Goal: Task Accomplishment & Management: Use online tool/utility

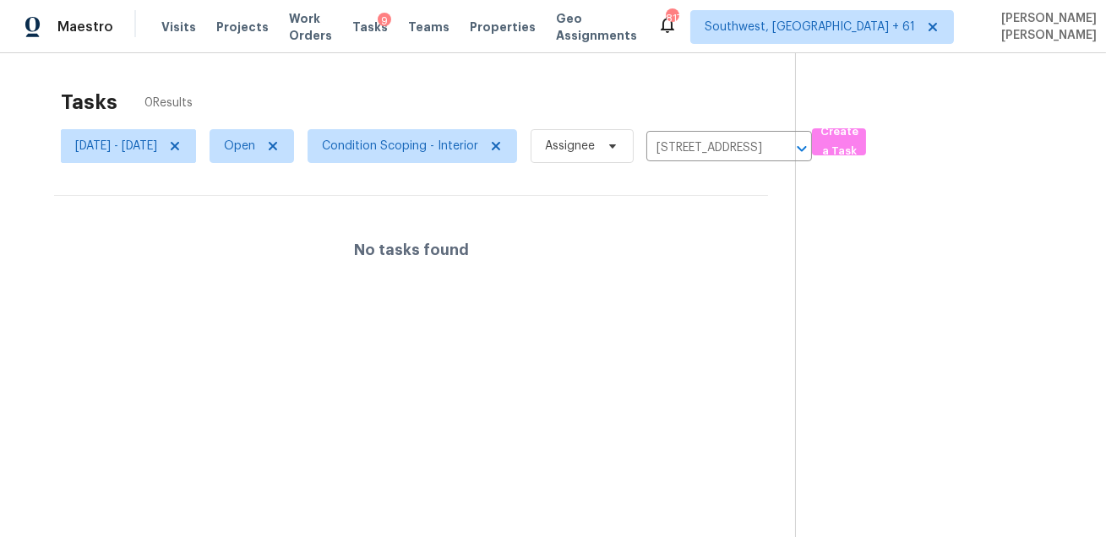
click at [173, 27] on span "Visits" at bounding box center [178, 27] width 35 height 17
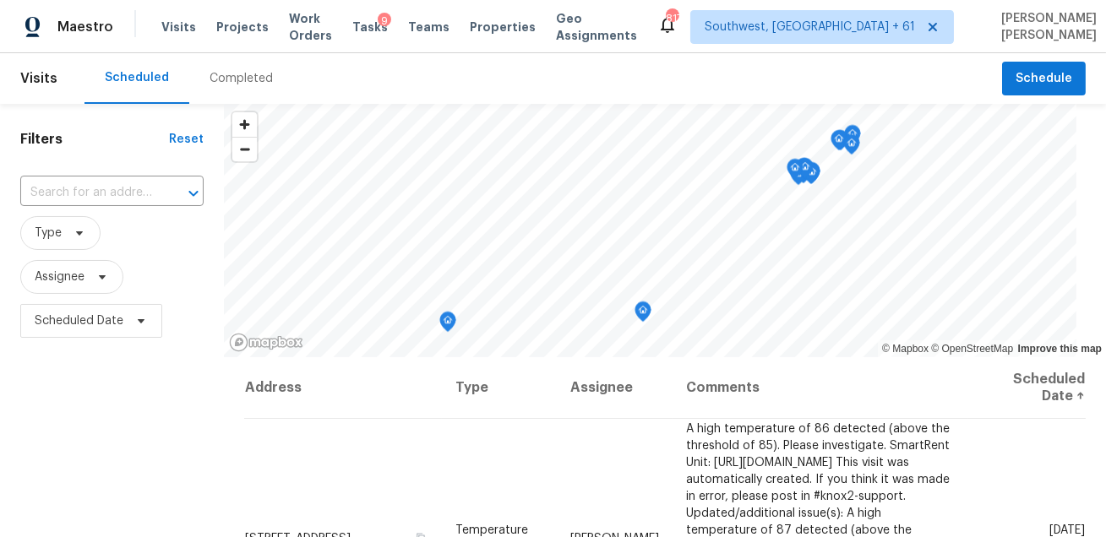
click at [253, 77] on div "Completed" at bounding box center [241, 78] width 63 height 17
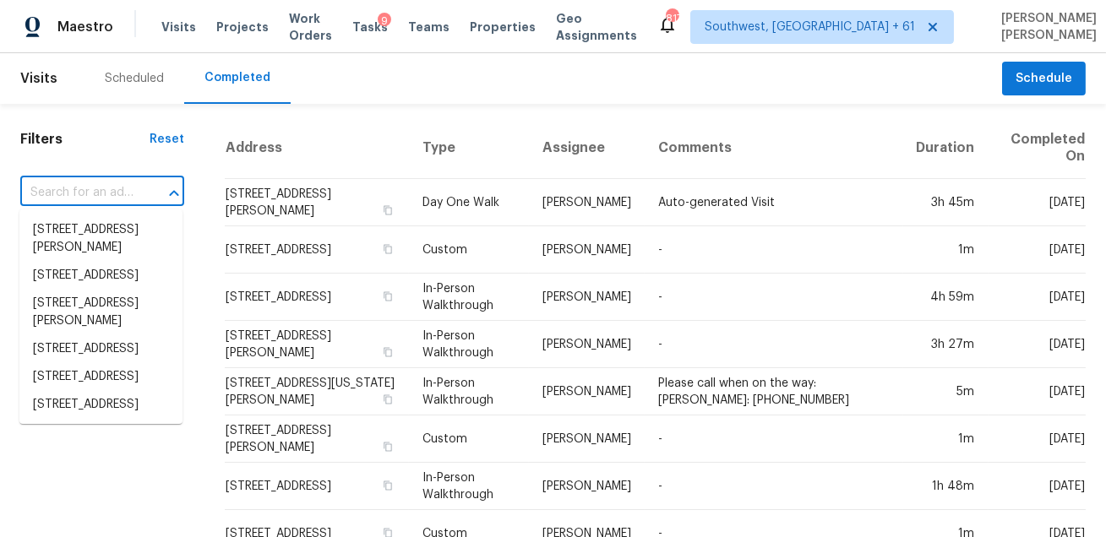
click at [95, 194] on input "text" at bounding box center [78, 193] width 117 height 26
paste input "22 Moselle Ct Florissant, MO, 63031"
type input "22 Moselle Ct Florissant, MO, 63031"
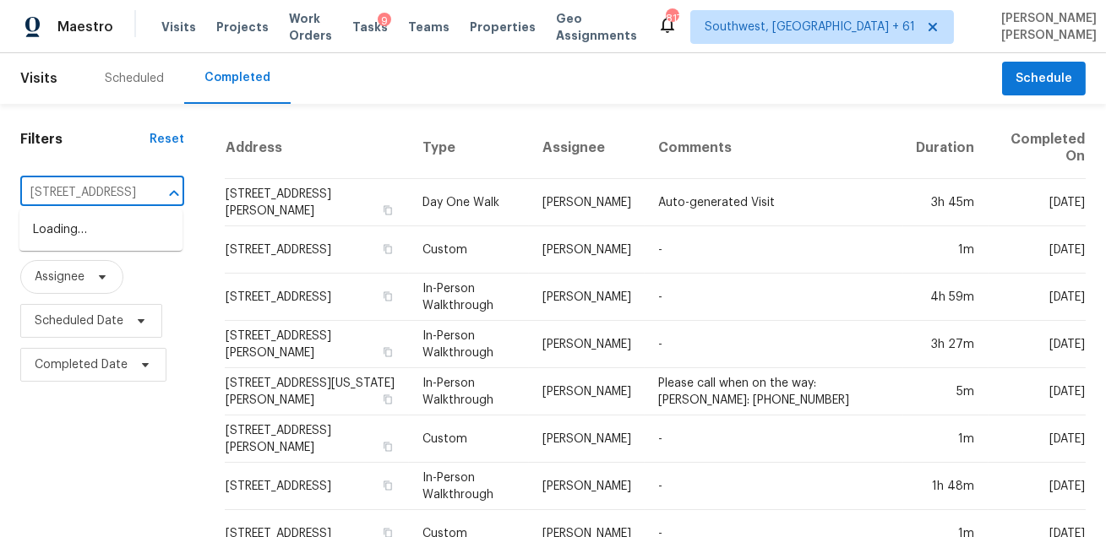
scroll to position [0, 92]
click at [90, 230] on li "22 Moselle Ct, Florissant, MO 63031" at bounding box center [100, 230] width 163 height 28
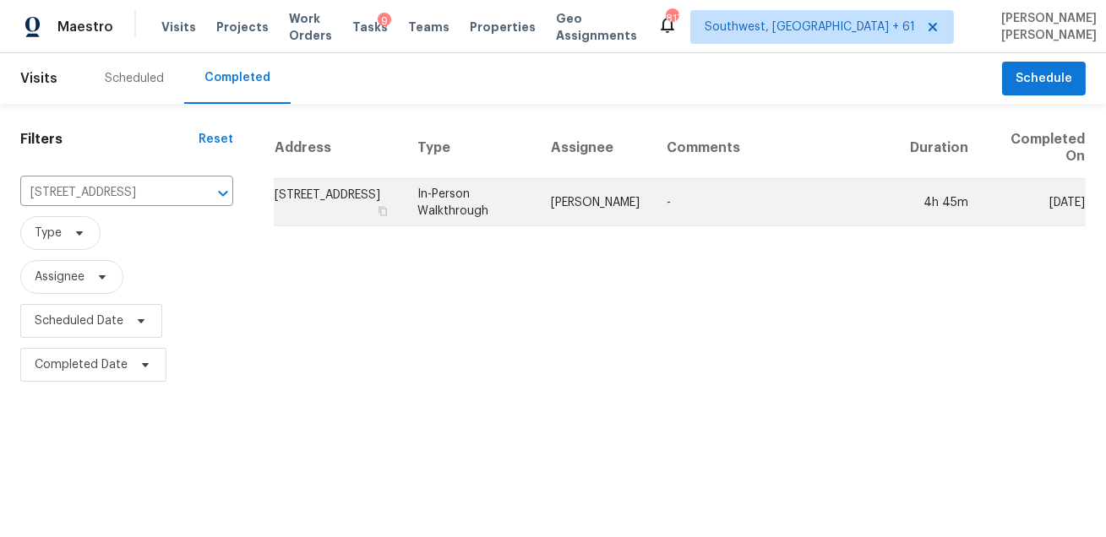
click at [503, 215] on td "In-Person Walkthrough" at bounding box center [471, 202] width 134 height 47
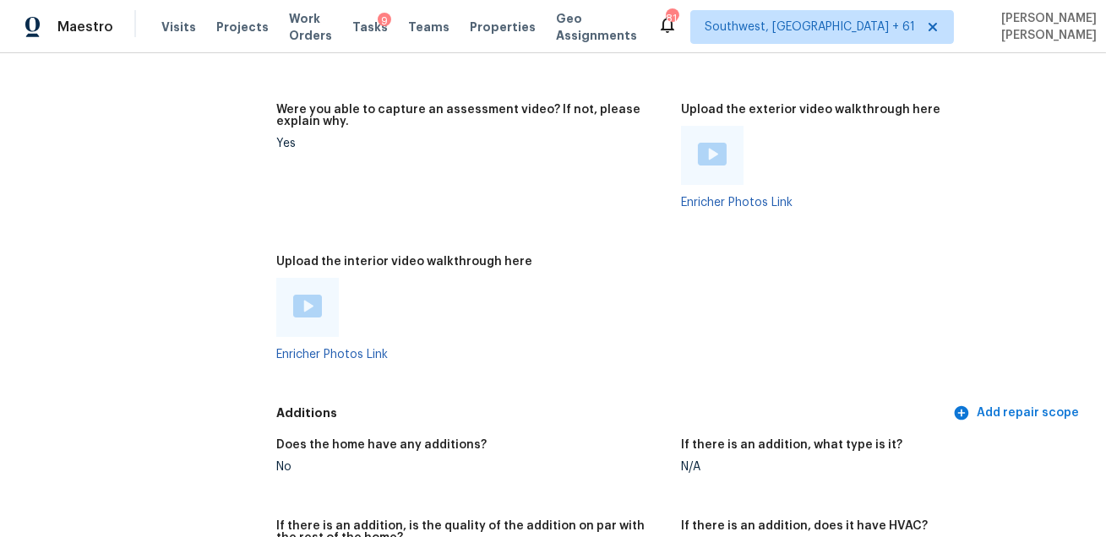
scroll to position [4000, 0]
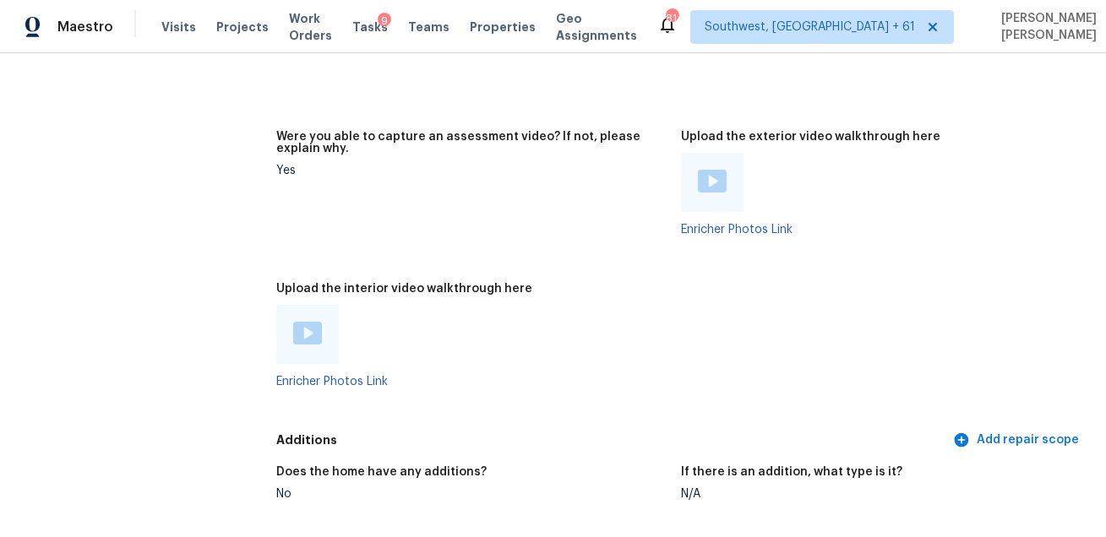
click at [306, 334] on img at bounding box center [307, 333] width 29 height 23
click at [656, 179] on figure "Were you able to capture an assessment video? If not, please explain why. Yes" at bounding box center [478, 197] width 405 height 132
click at [668, 317] on figure "Upload the interior video walkthrough here Enricher Photos Link" at bounding box center [478, 349] width 405 height 132
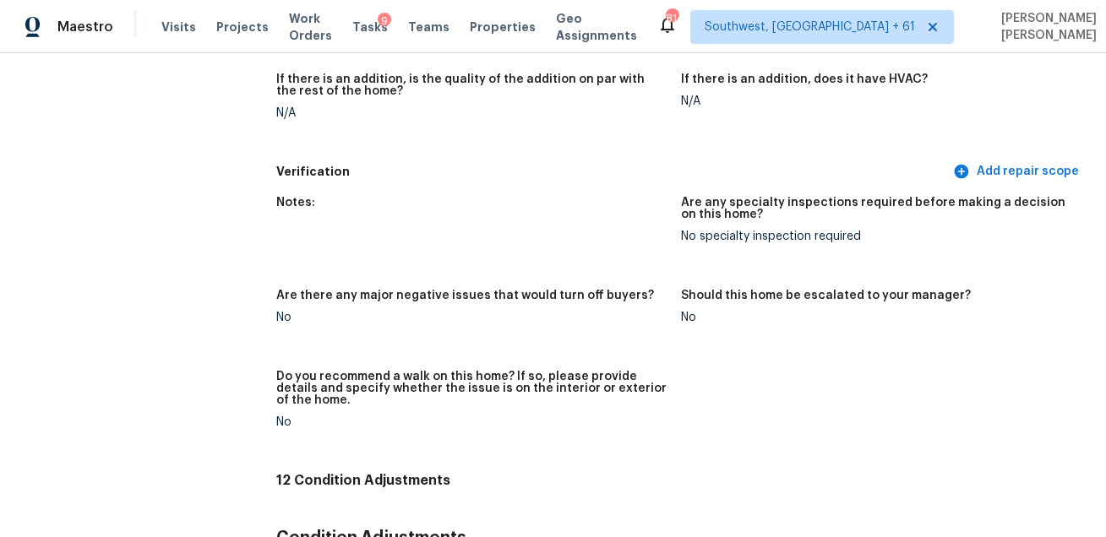
scroll to position [3431, 0]
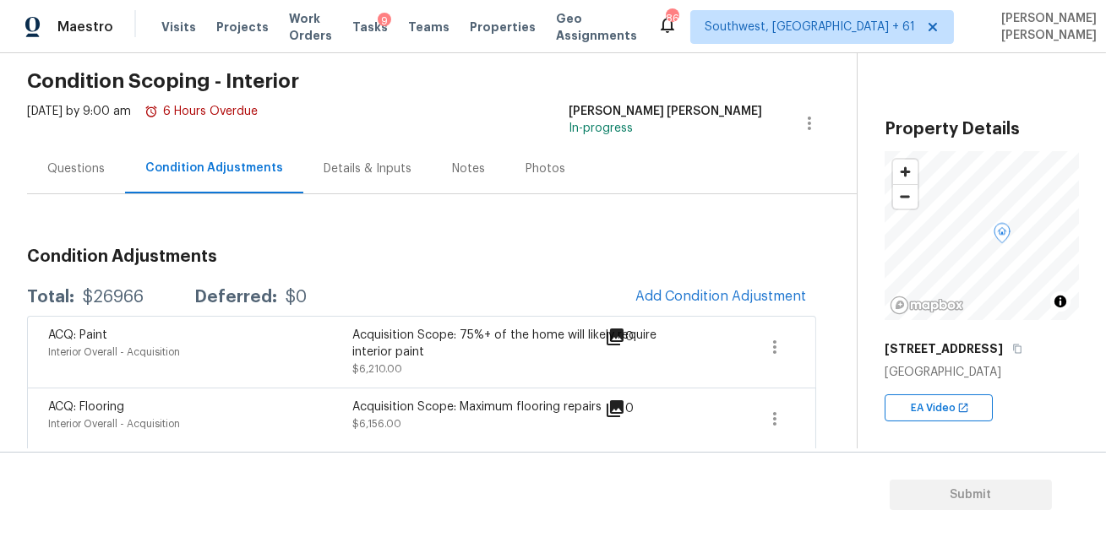
scroll to position [118, 0]
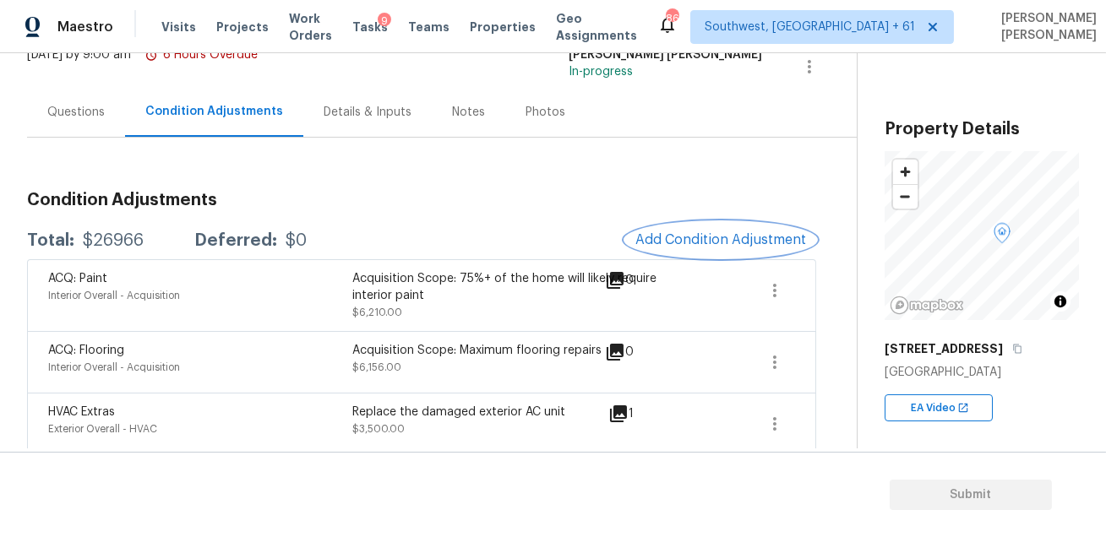
click at [647, 229] on button "Add Condition Adjustment" at bounding box center [720, 239] width 191 height 35
click at [254, 227] on body "Maestro Visits Projects Work Orders Tasks 9 Teams Properties Geo Assignments 86…" at bounding box center [553, 268] width 1106 height 537
click at [674, 243] on span "Add Condition Adjustment" at bounding box center [720, 239] width 171 height 15
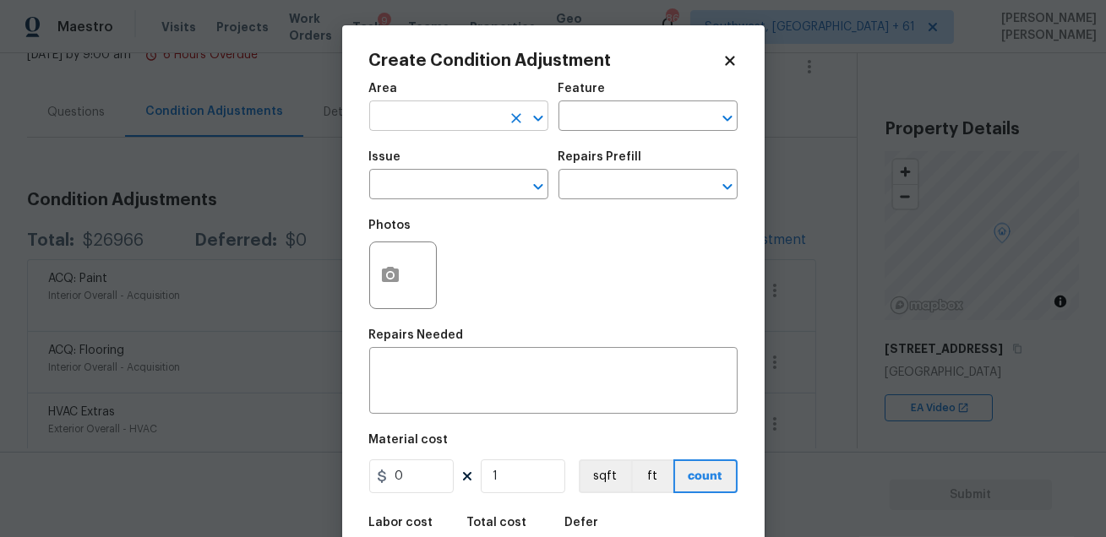
click at [422, 128] on input "text" at bounding box center [435, 118] width 132 height 26
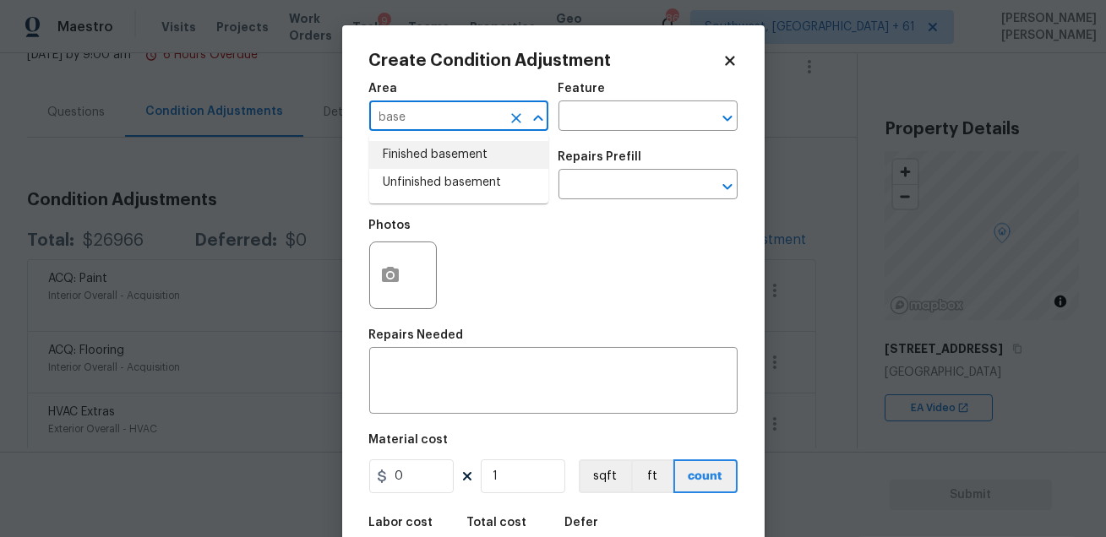
click at [433, 161] on li "Finished basement" at bounding box center [458, 155] width 179 height 28
type input "Finished basement"
click at [580, 103] on div "Feature" at bounding box center [648, 94] width 179 height 22
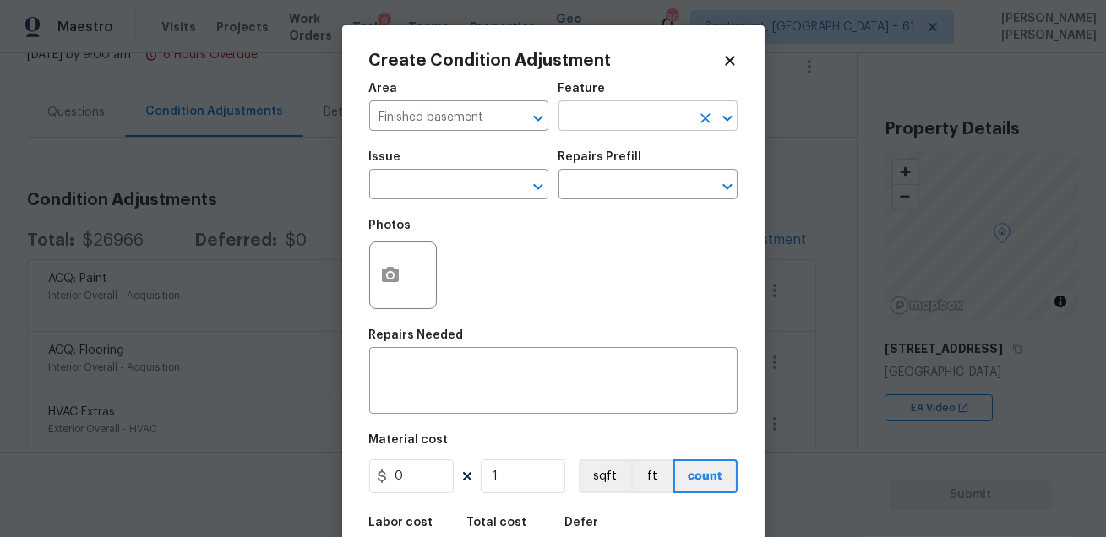
click at [582, 127] on input "text" at bounding box center [625, 118] width 132 height 26
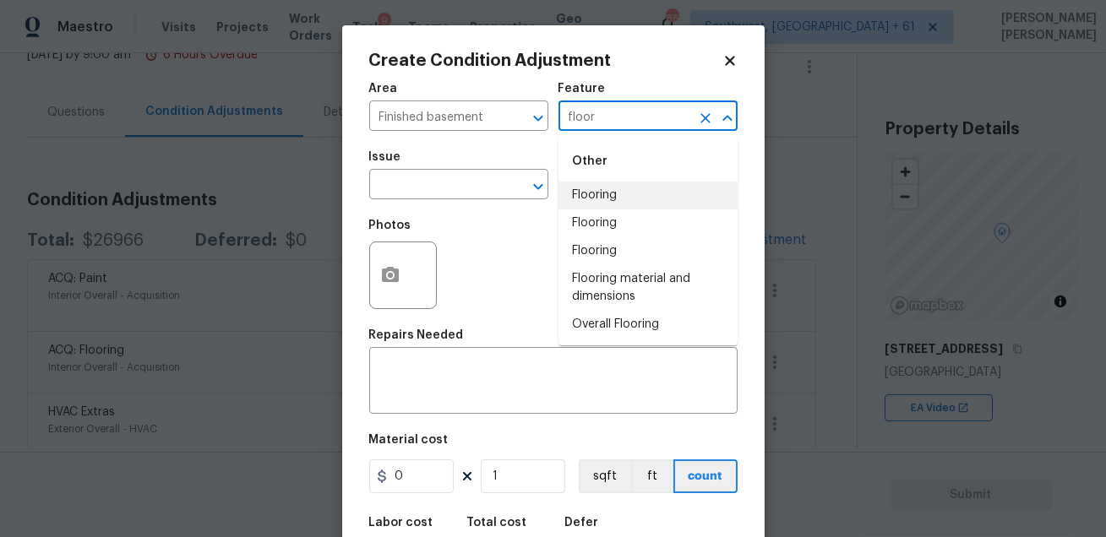
click at [594, 191] on li "Flooring" at bounding box center [648, 196] width 179 height 28
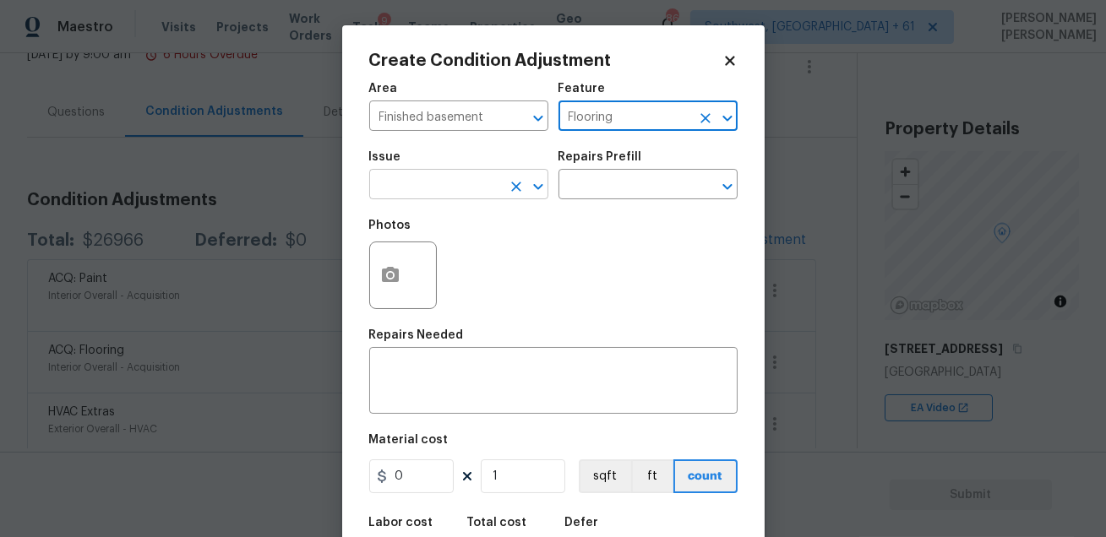
type input "Flooring"
click at [455, 193] on input "text" at bounding box center [435, 186] width 132 height 26
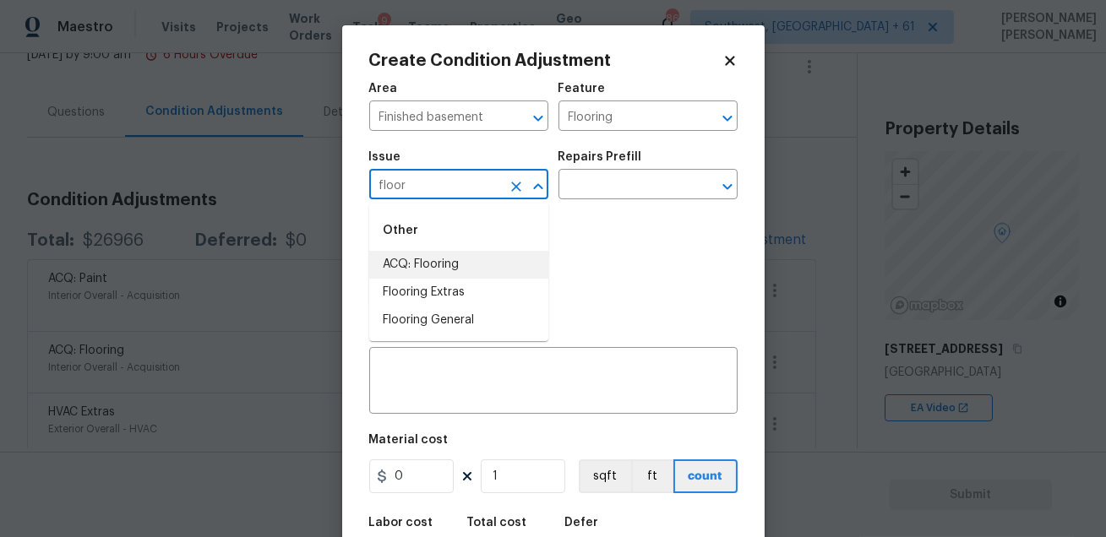
click at [450, 263] on li "ACQ: Flooring" at bounding box center [458, 265] width 179 height 28
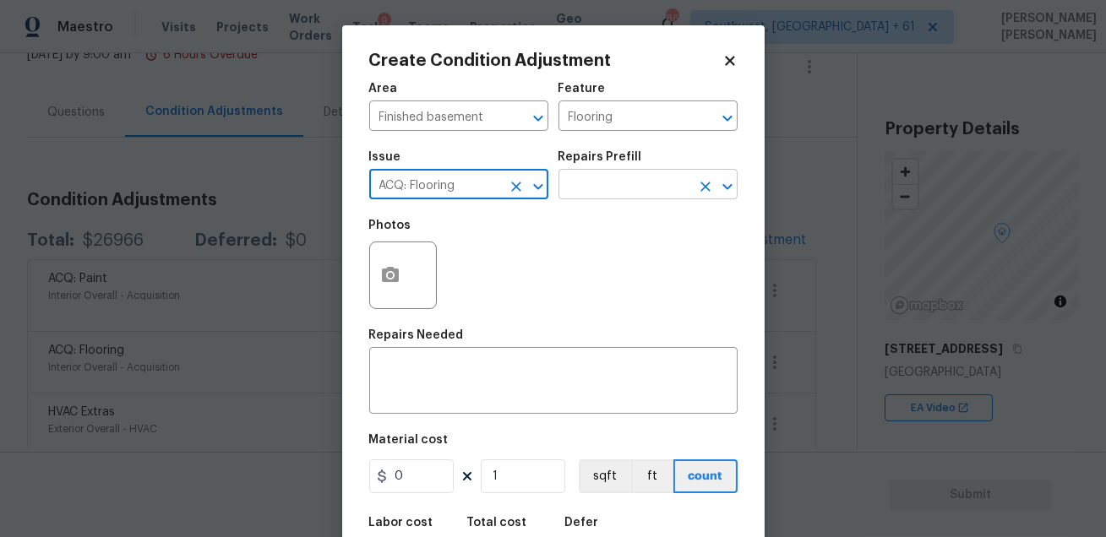
click at [609, 182] on input "text" at bounding box center [625, 186] width 132 height 26
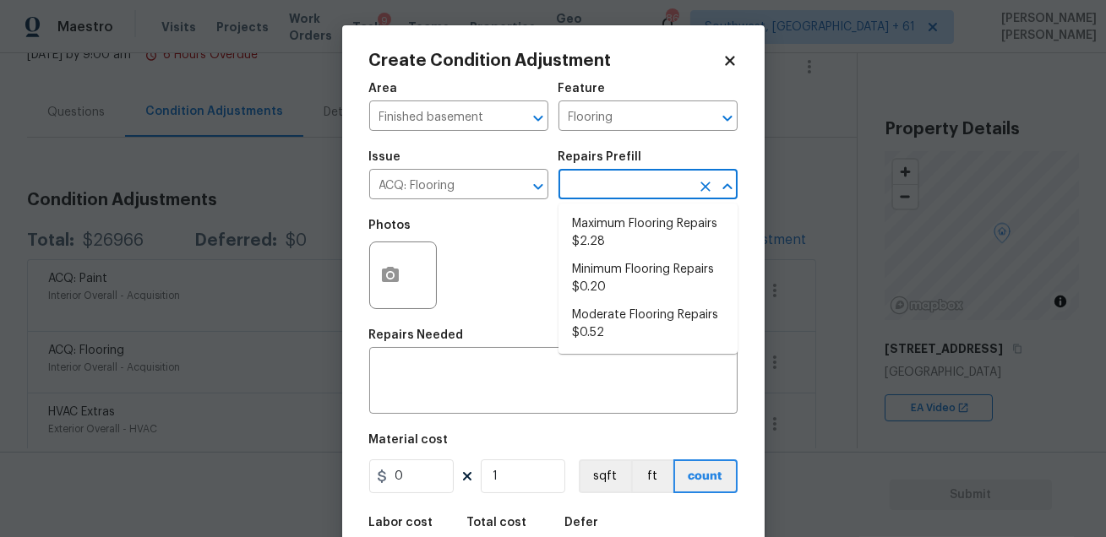
click at [520, 172] on div "Issue" at bounding box center [458, 162] width 179 height 22
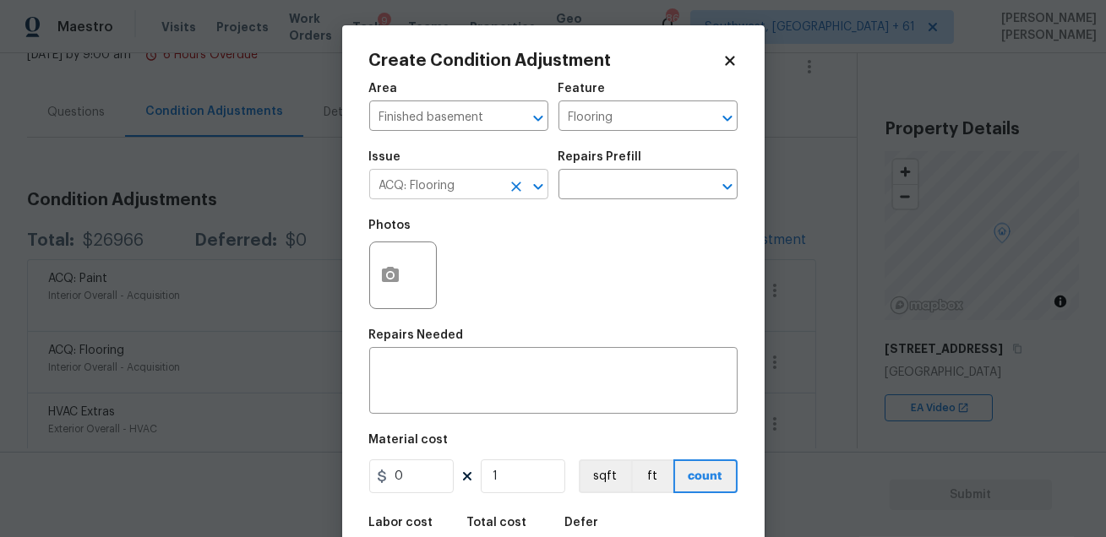
click at [486, 189] on input "ACQ: Flooring" at bounding box center [435, 186] width 132 height 26
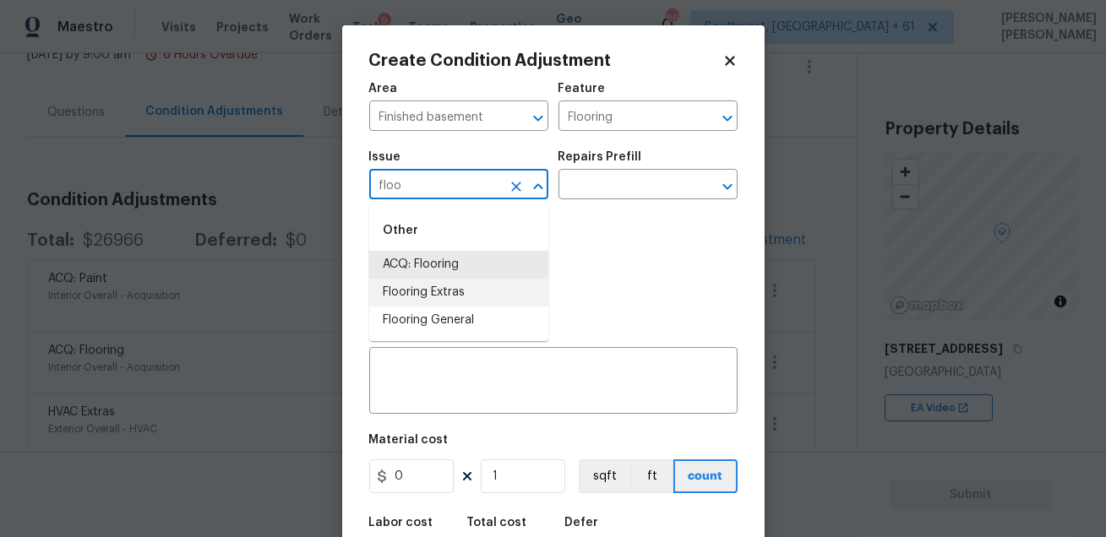
click at [440, 296] on li "Flooring Extras" at bounding box center [458, 293] width 179 height 28
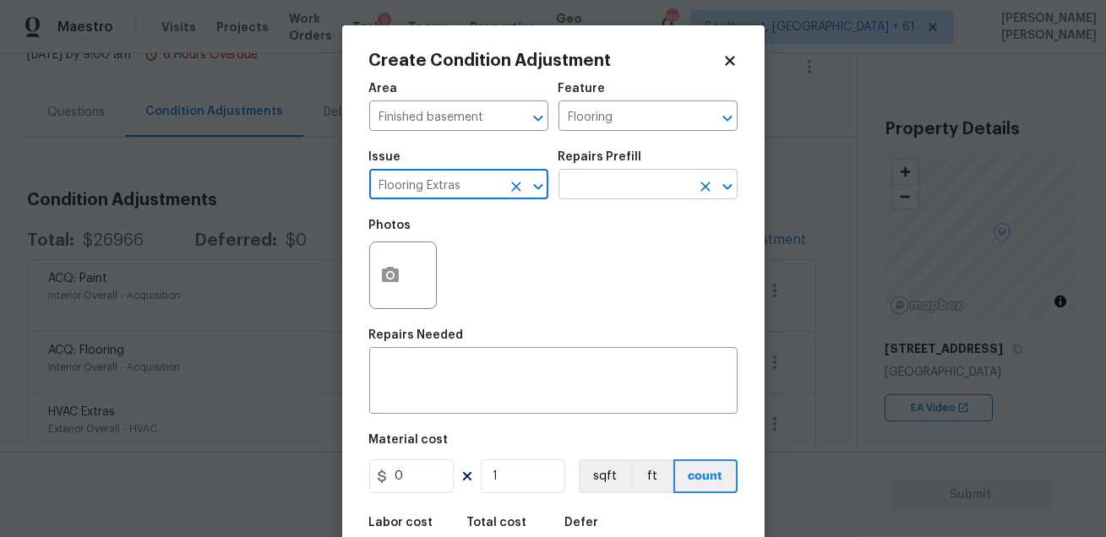
type input "Flooring Extras"
click at [589, 187] on input "text" at bounding box center [625, 186] width 132 height 26
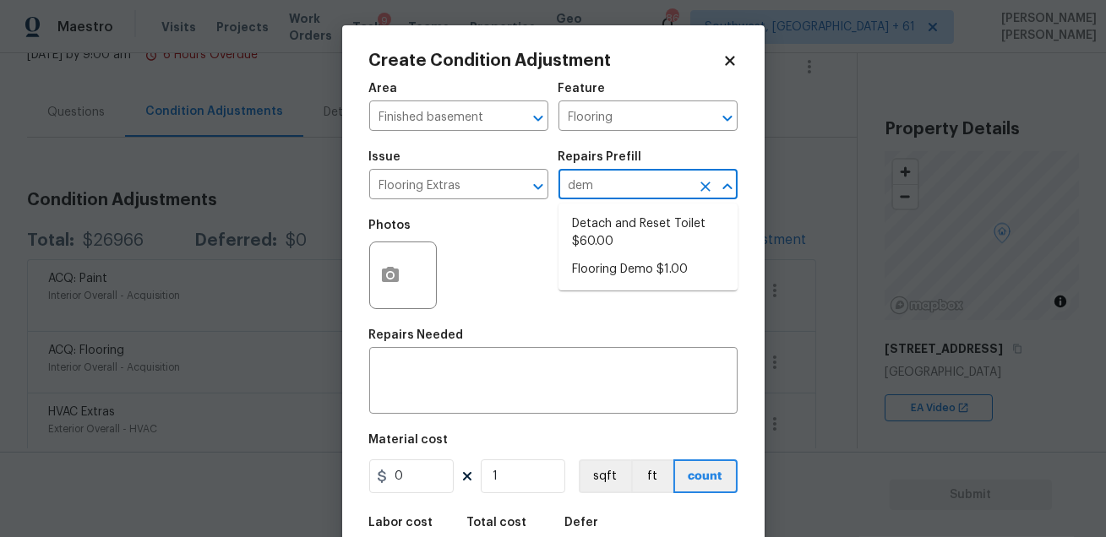
type input "demo"
click at [609, 230] on li "Flooring Demo $1.00" at bounding box center [648, 224] width 179 height 28
type input "Overall Flooring"
type textarea "Demo existing flooring."
type input "1"
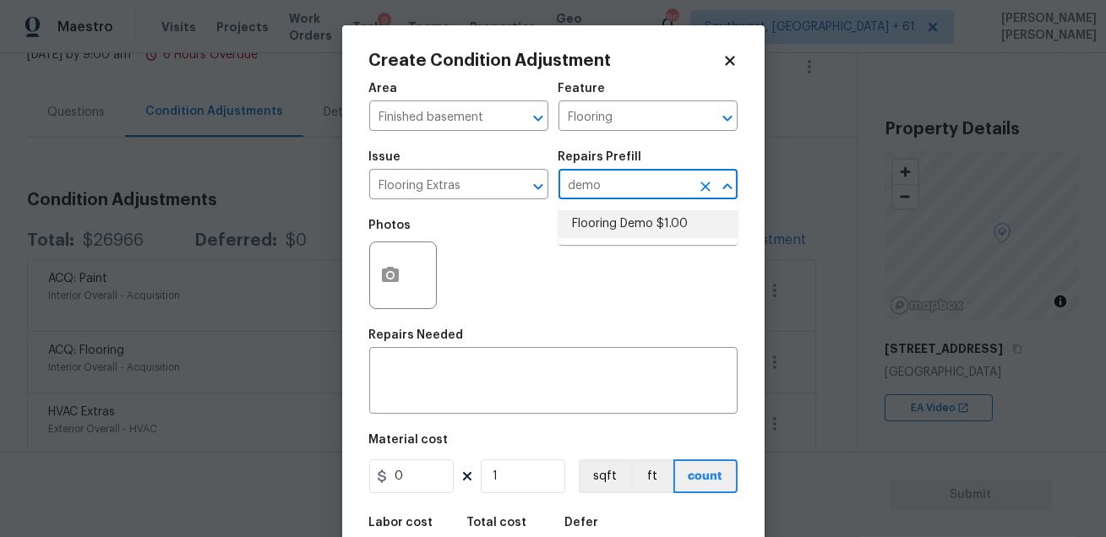
type input "1"
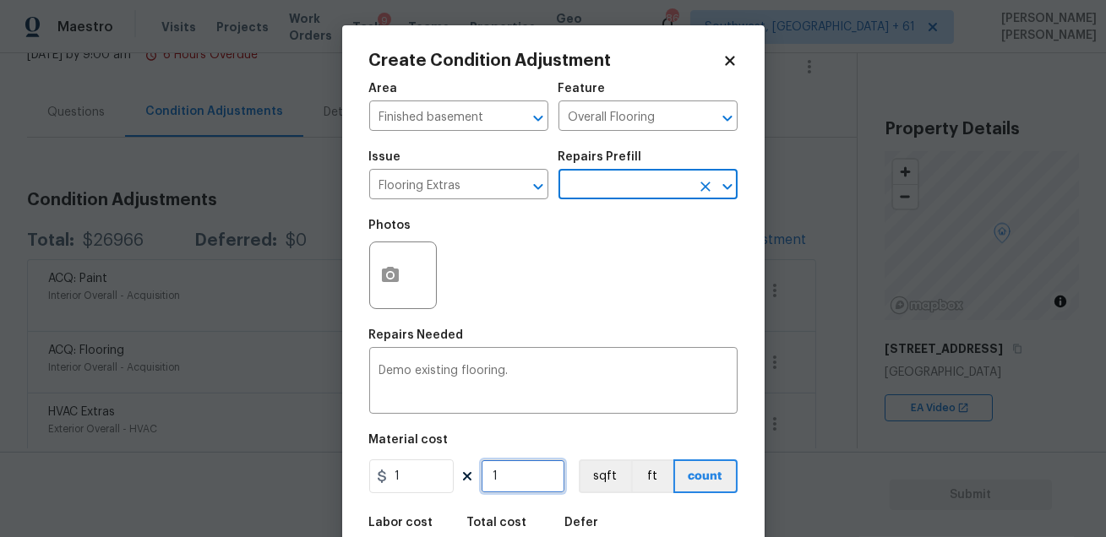
click at [511, 478] on input "1" at bounding box center [523, 477] width 84 height 34
type input "0"
type input "5"
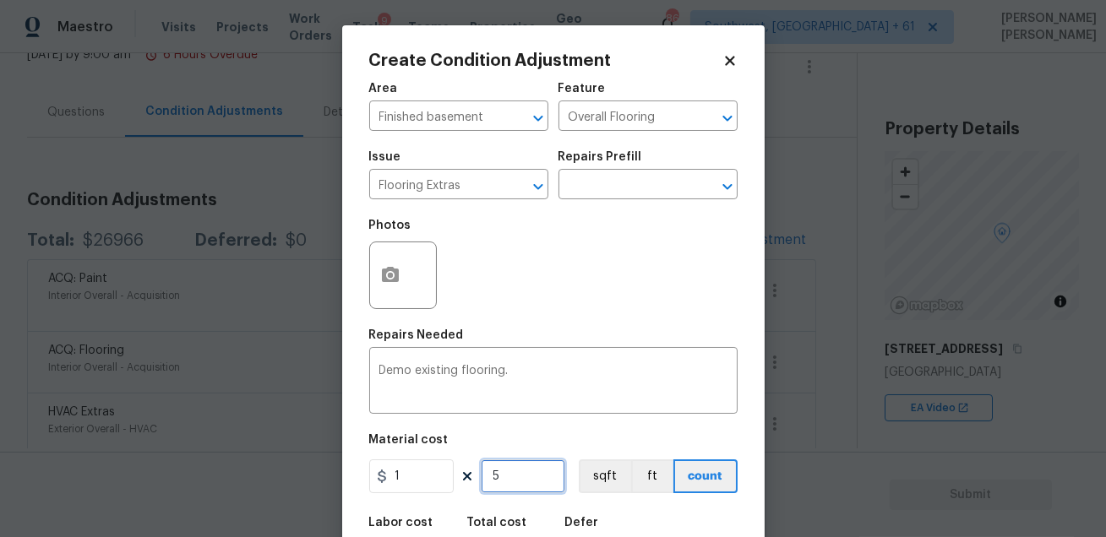
type input "50"
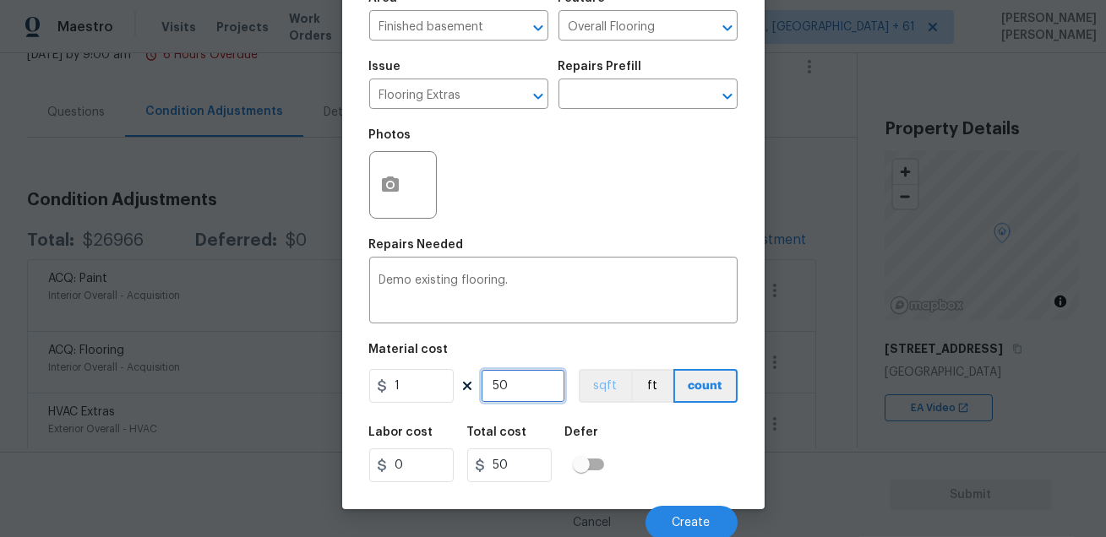
scroll to position [93, 0]
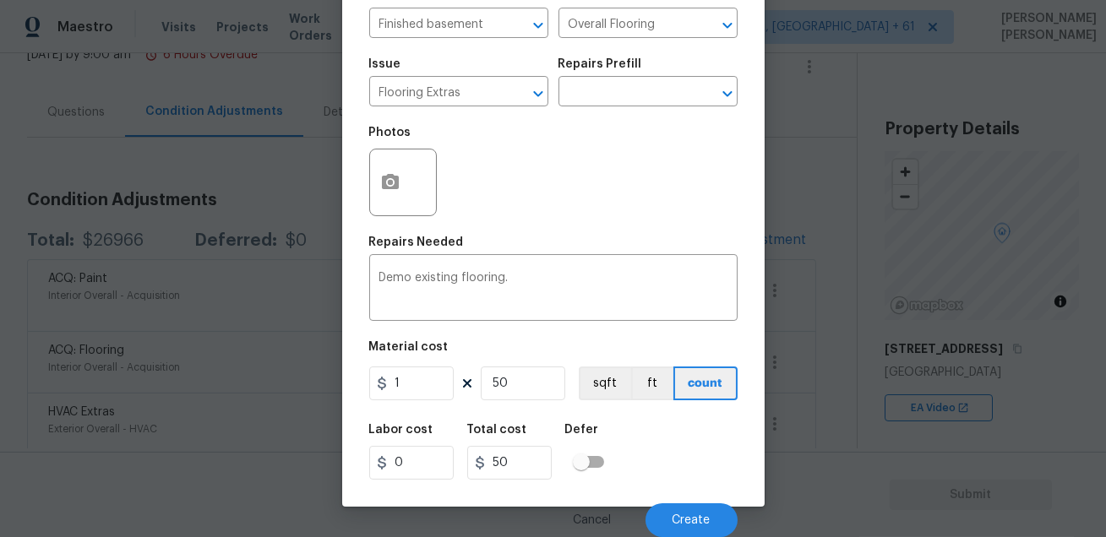
click at [681, 446] on div "Labor cost 0 Total cost 50 Defer" at bounding box center [553, 452] width 368 height 76
click at [522, 380] on input "50" at bounding box center [523, 384] width 84 height 34
type input "5"
type input "0"
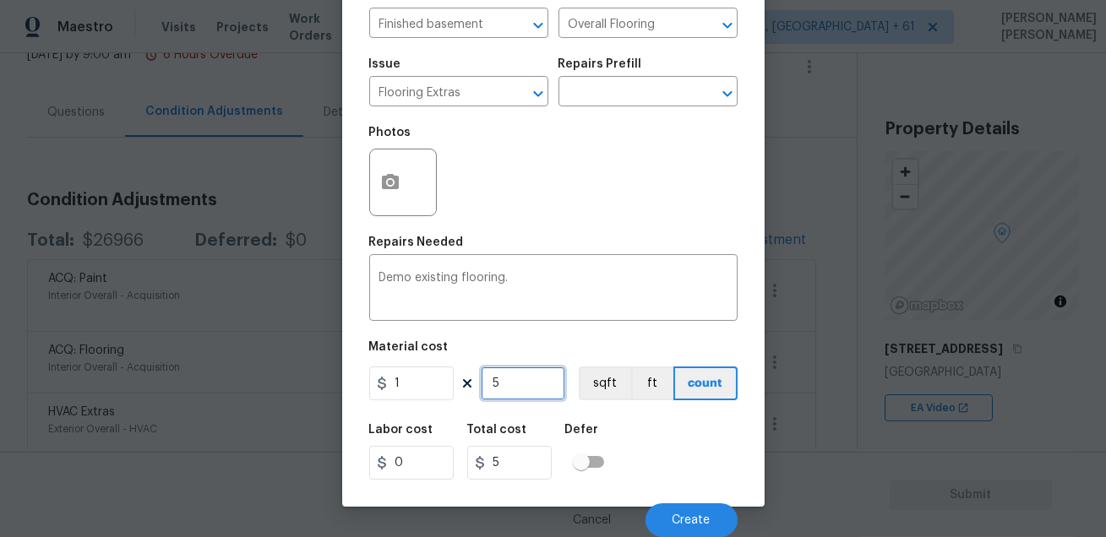
type input "0"
type input "1"
type input "10"
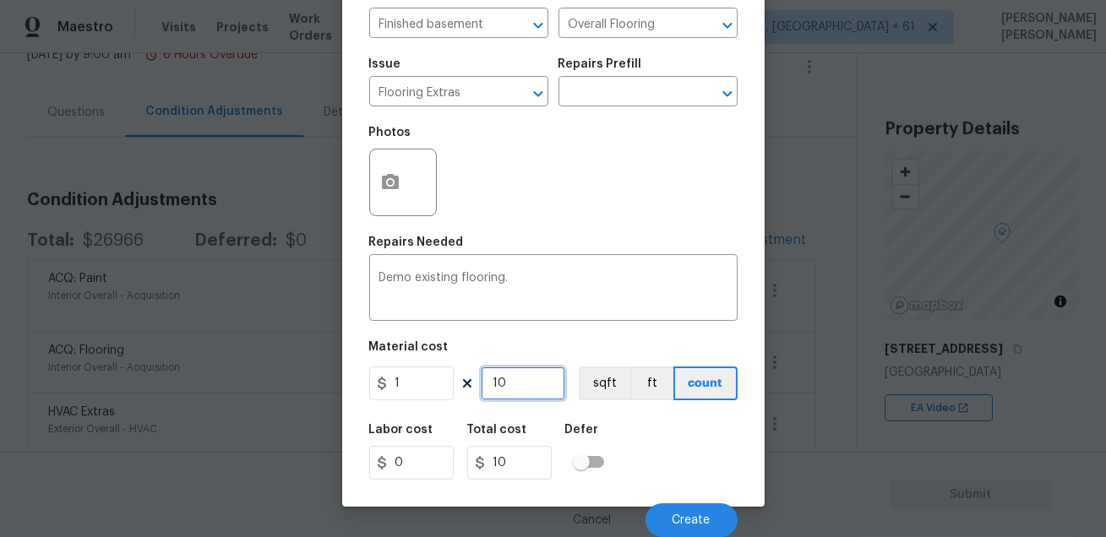
type input "100"
click at [652, 422] on div "Labor cost 0 Total cost 100 Defer" at bounding box center [553, 452] width 368 height 76
click at [668, 512] on button "Create" at bounding box center [692, 521] width 92 height 34
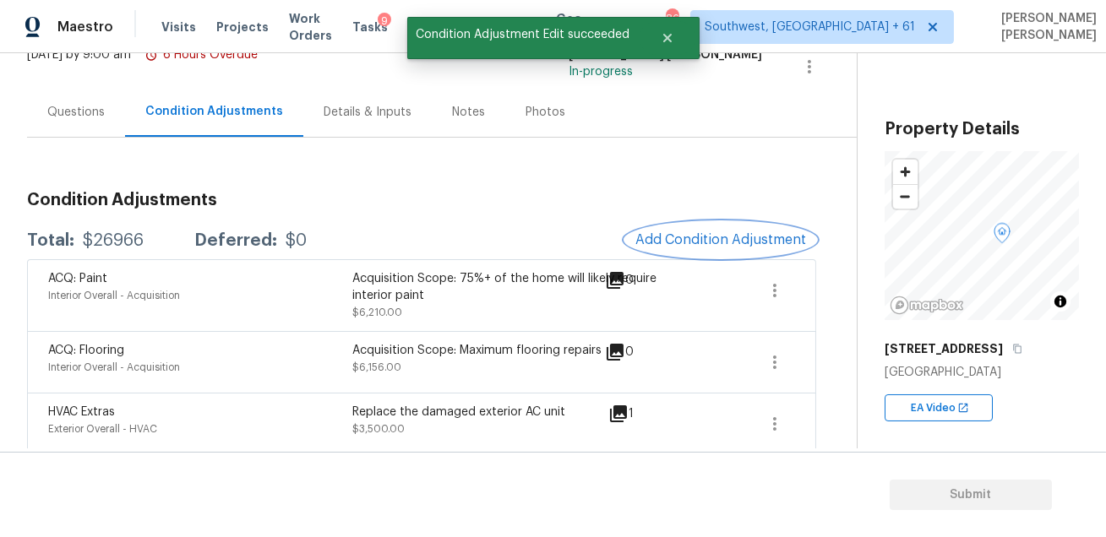
scroll to position [0, 0]
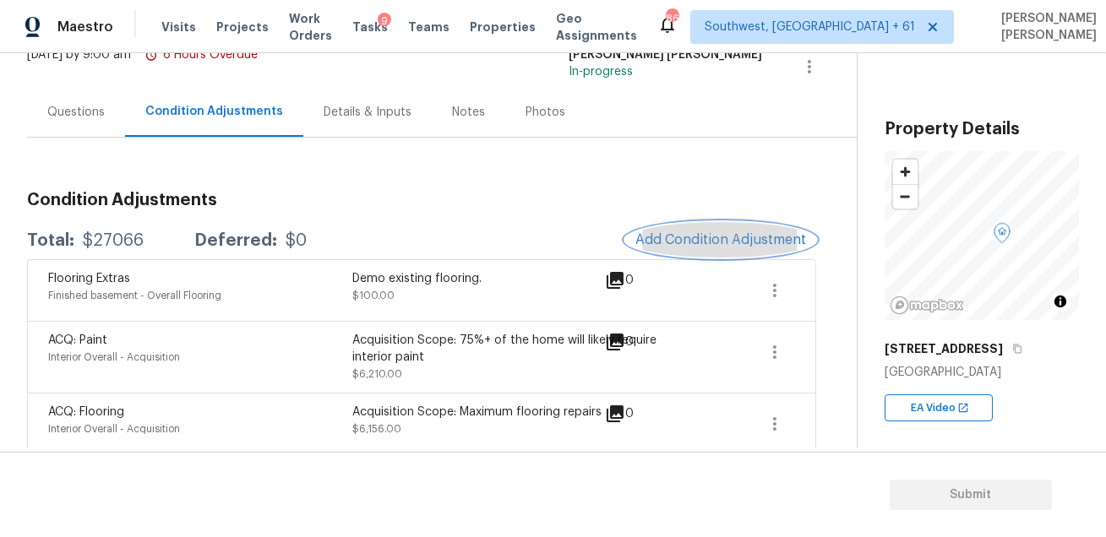
click at [702, 241] on span "Add Condition Adjustment" at bounding box center [720, 239] width 171 height 15
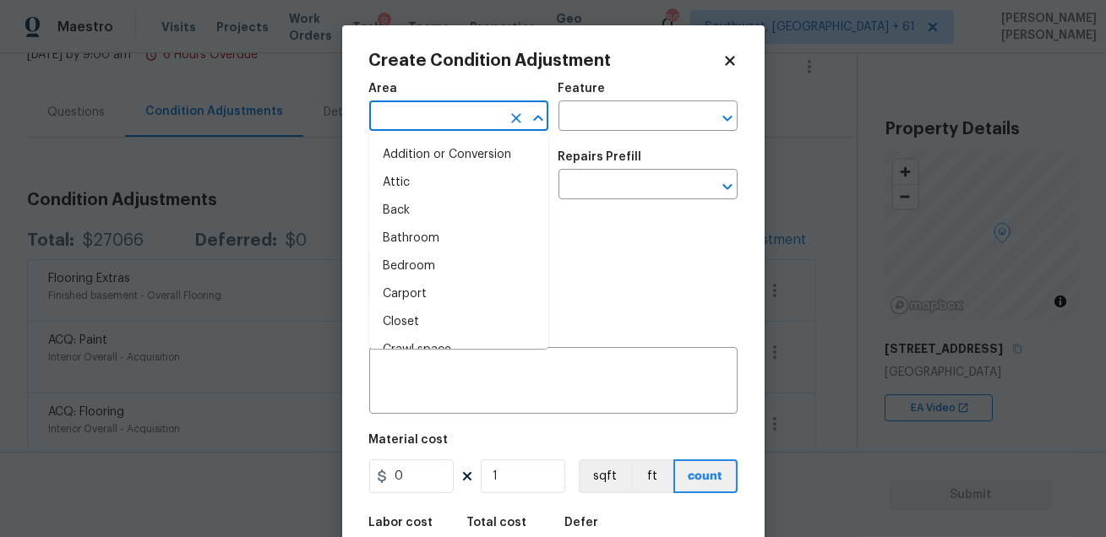
click at [423, 123] on input "text" at bounding box center [435, 118] width 132 height 26
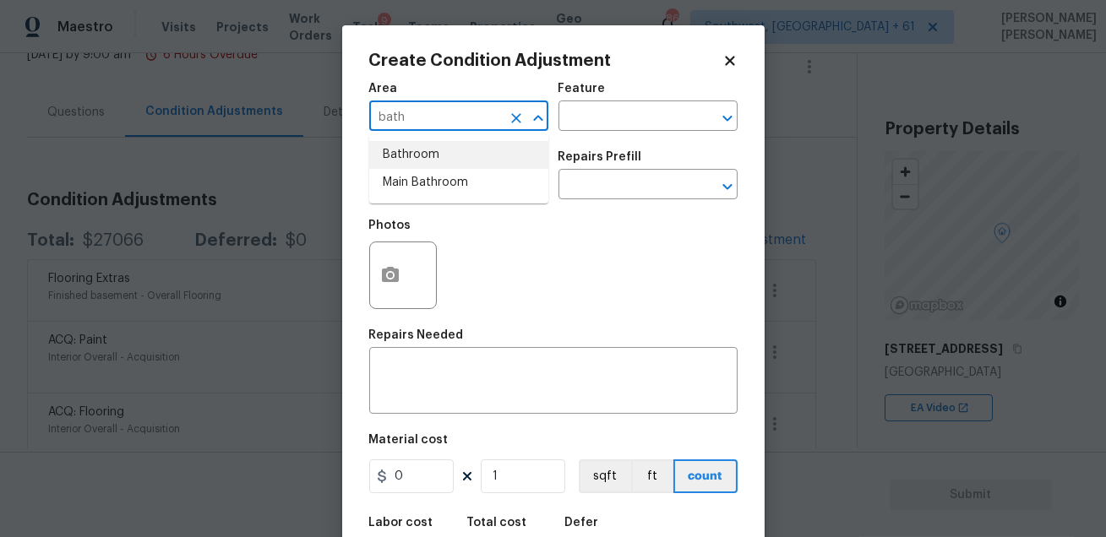
click at [462, 148] on li "Bathroom" at bounding box center [458, 155] width 179 height 28
type input "Bathroom"
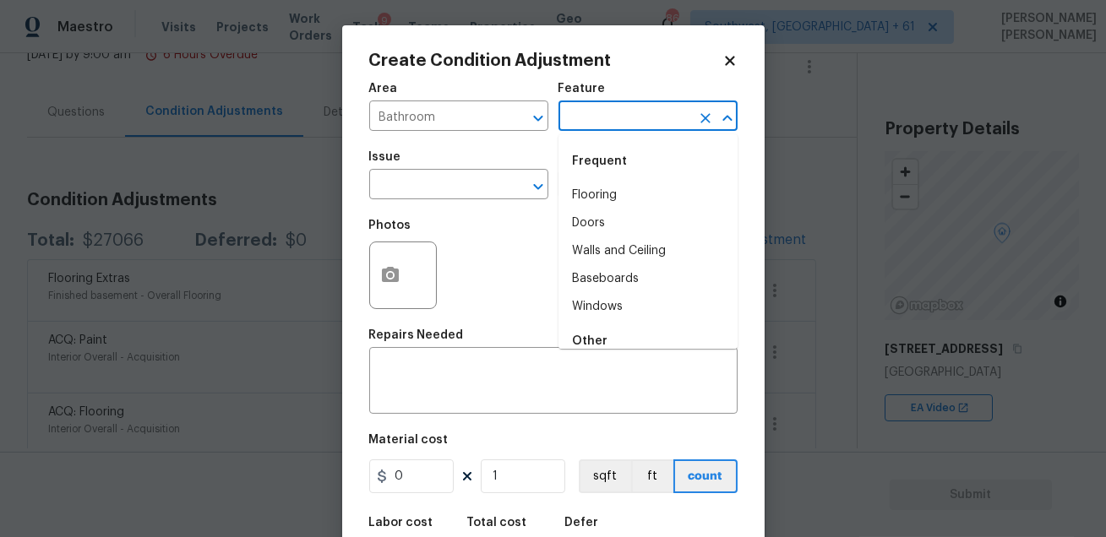
click at [585, 106] on input "text" at bounding box center [625, 118] width 132 height 26
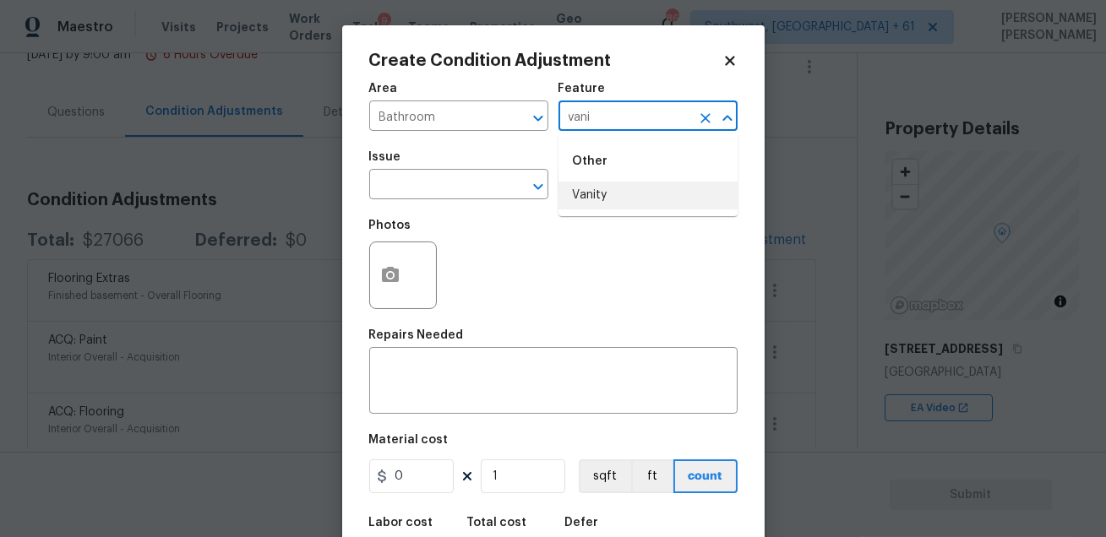
click at [584, 196] on li "Vanity" at bounding box center [648, 196] width 179 height 28
type input "Vanity"
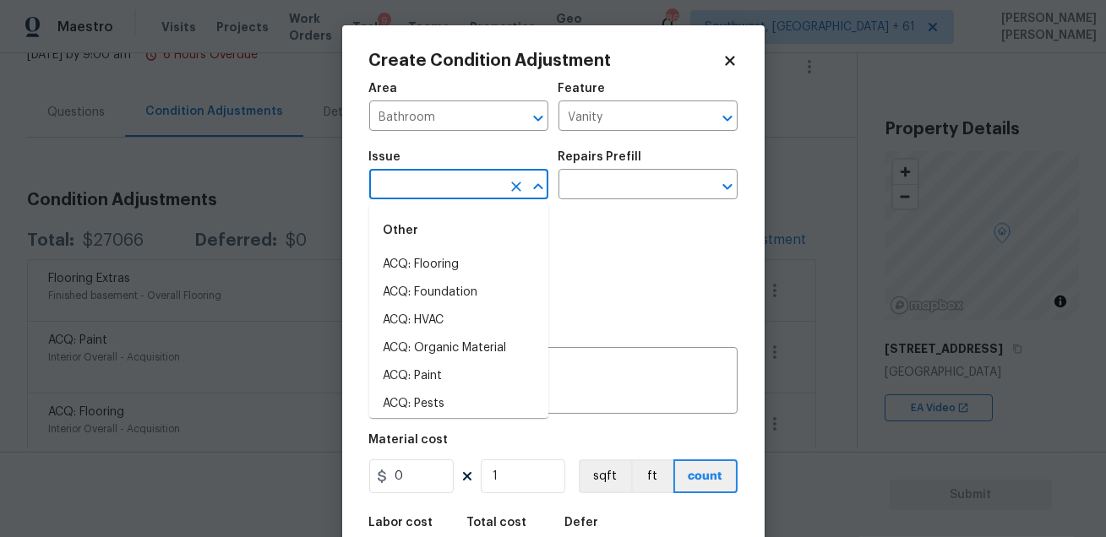
click at [454, 188] on input "text" at bounding box center [435, 186] width 132 height 26
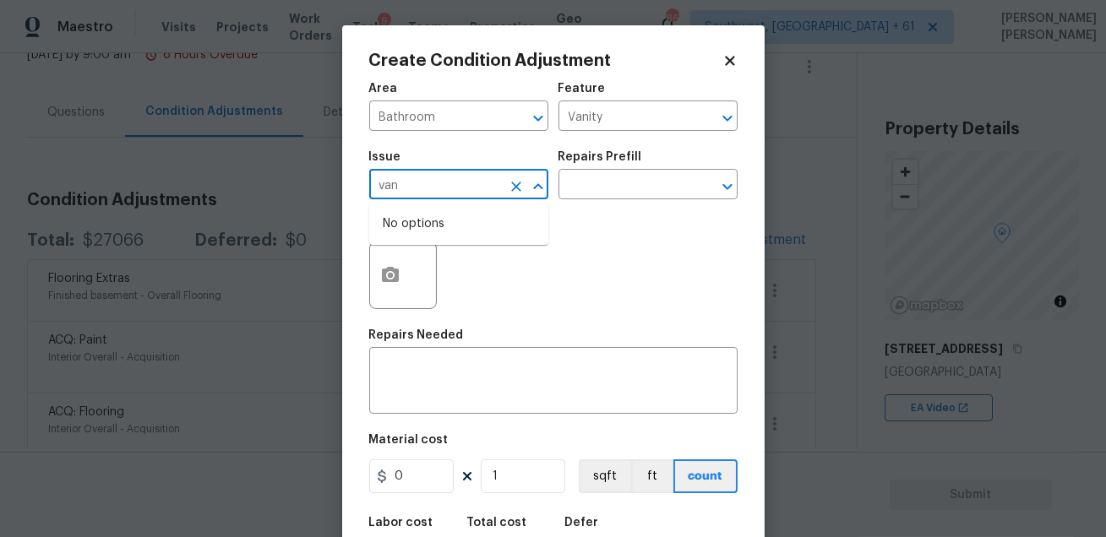
type input "vani"
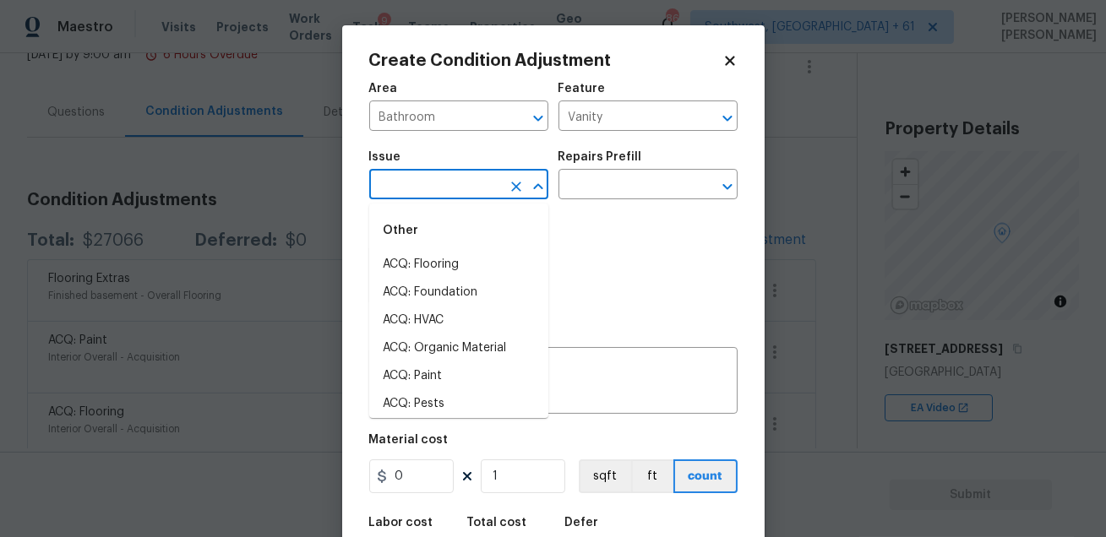
type input "p"
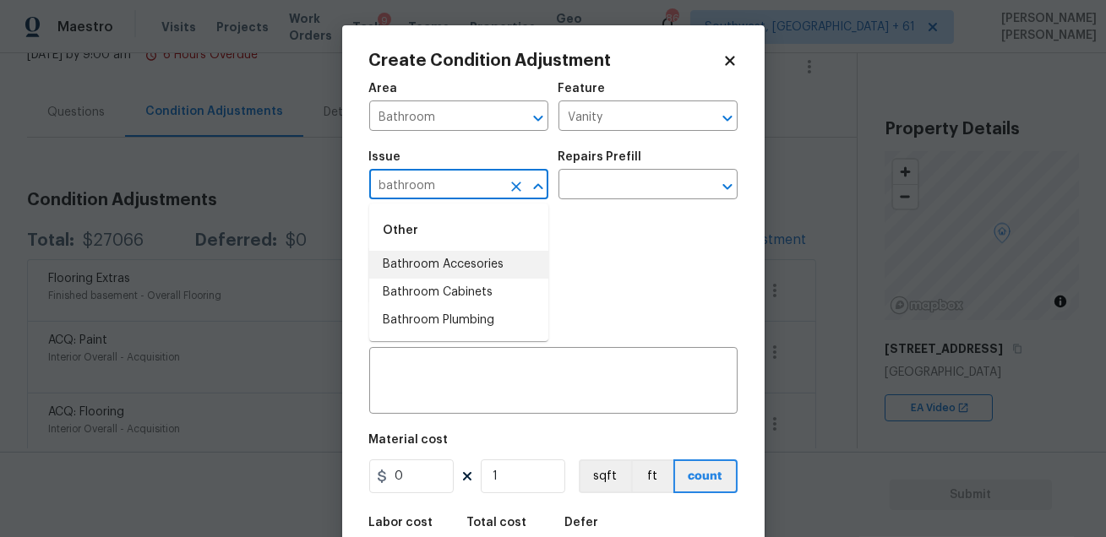
click at [454, 255] on li "Bathroom Accesories" at bounding box center [458, 265] width 179 height 28
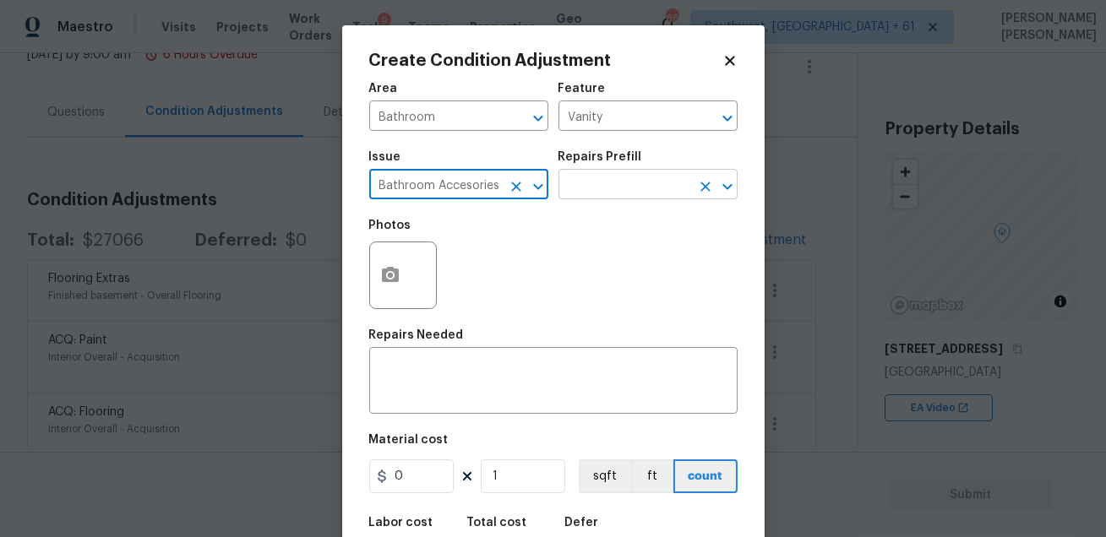
type input "Bathroom Accesories"
click at [615, 180] on input "text" at bounding box center [625, 186] width 132 height 26
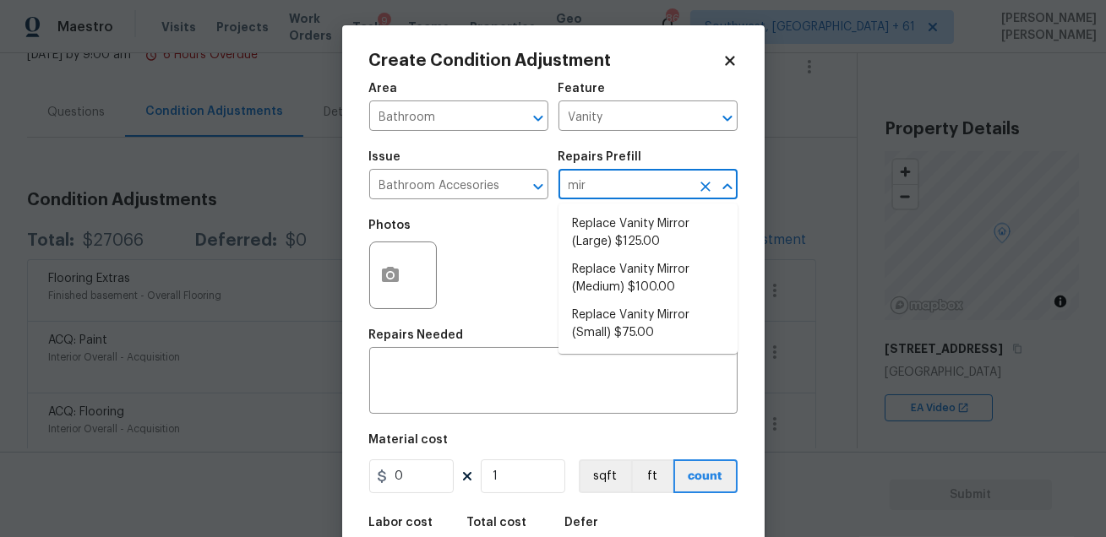
type input "mirr"
click at [638, 252] on li "Replace Vanity Mirror (Large) $125.00" at bounding box center [648, 233] width 179 height 46
type input "Interior Trim"
type textarea "Remove the existing vanity mirror (if present) and install a new vanity mirror.…"
type input "125"
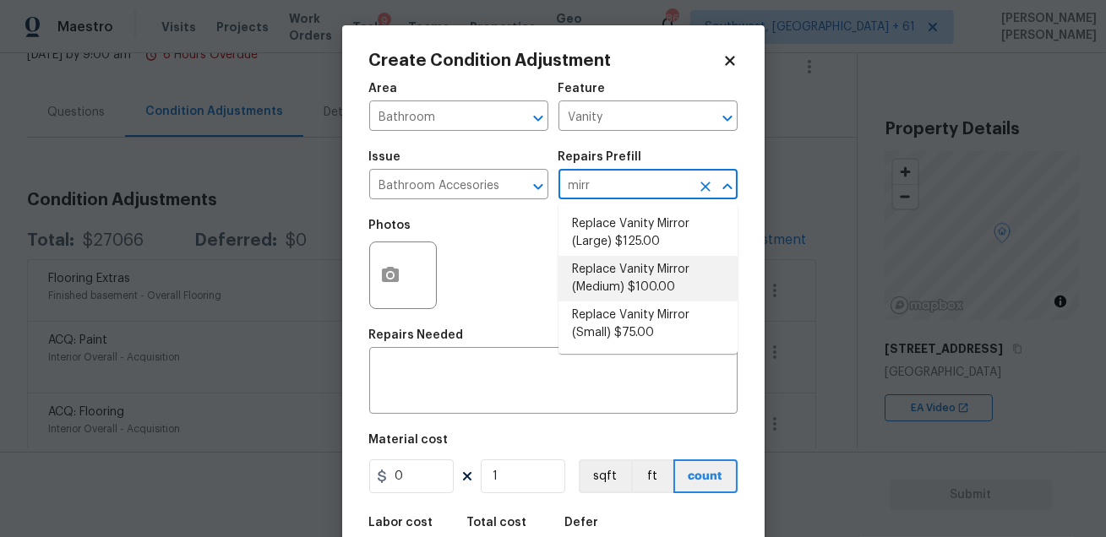
type input "125"
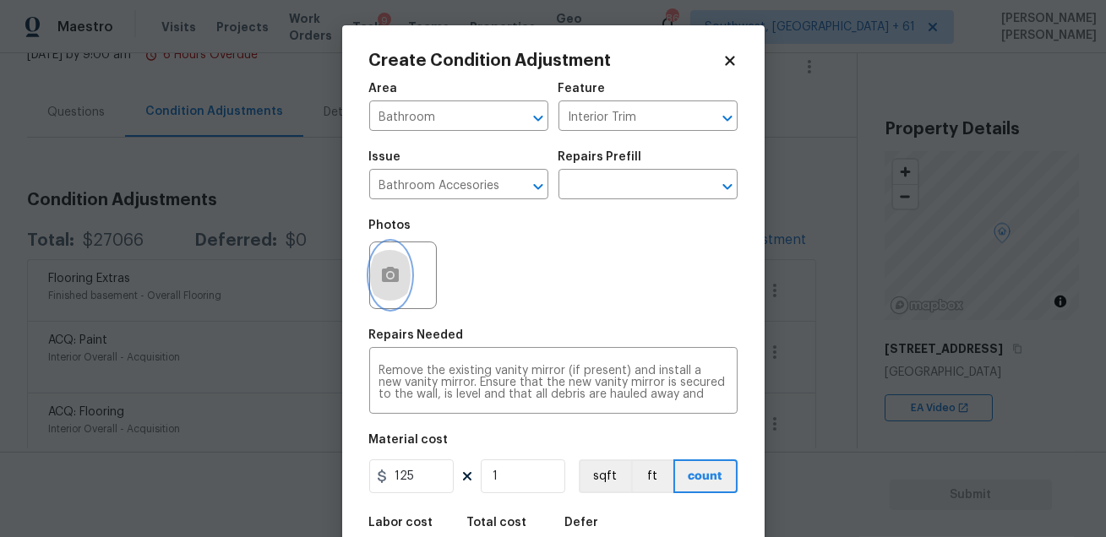
click at [386, 277] on icon "button" at bounding box center [390, 275] width 20 height 20
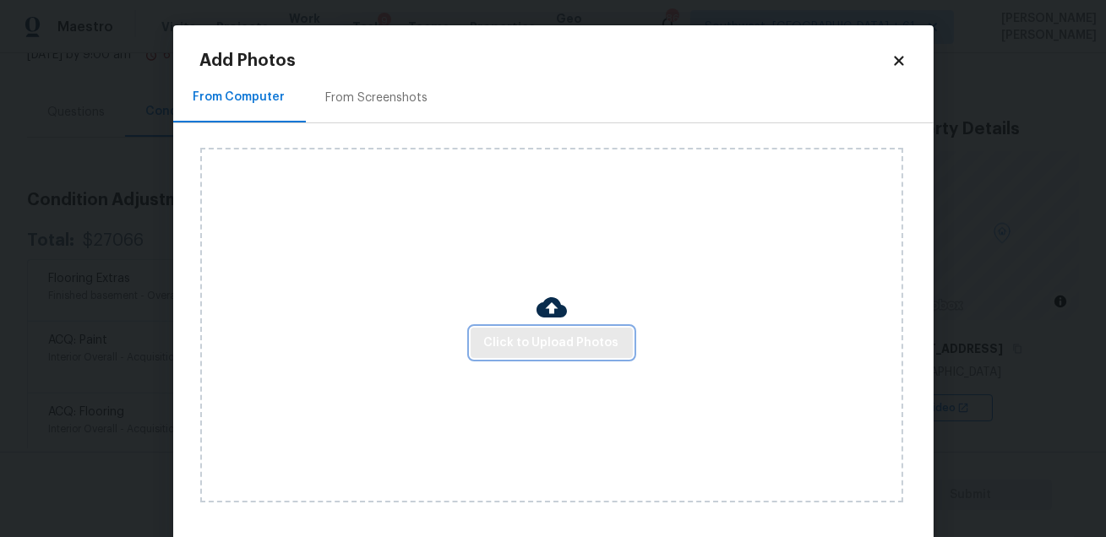
click at [570, 330] on button "Click to Upload Photos" at bounding box center [552, 343] width 162 height 31
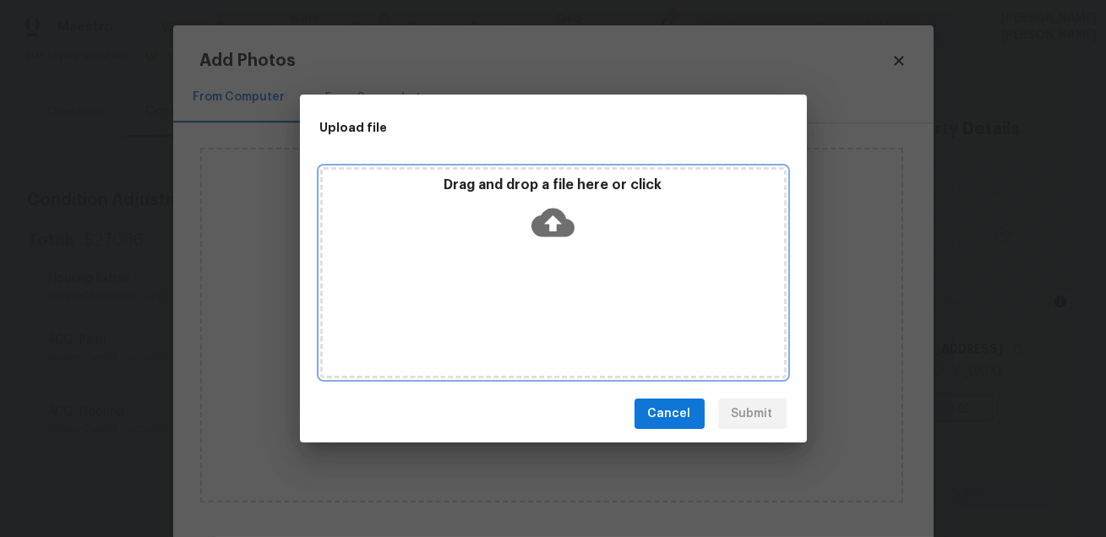
click at [570, 330] on div "Drag and drop a file here or click" at bounding box center [553, 272] width 466 height 211
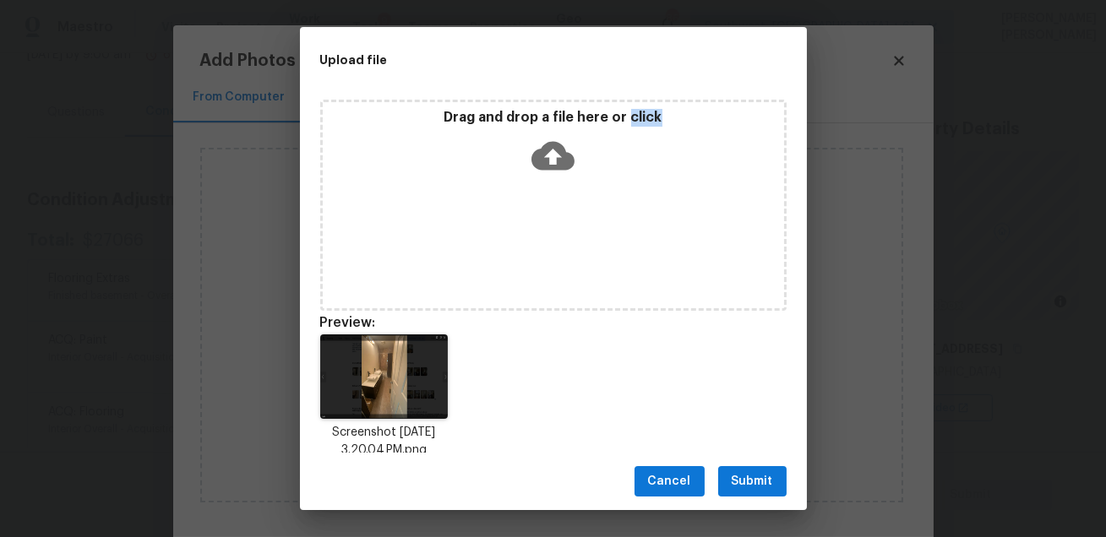
click at [742, 485] on span "Submit" at bounding box center [752, 482] width 41 height 21
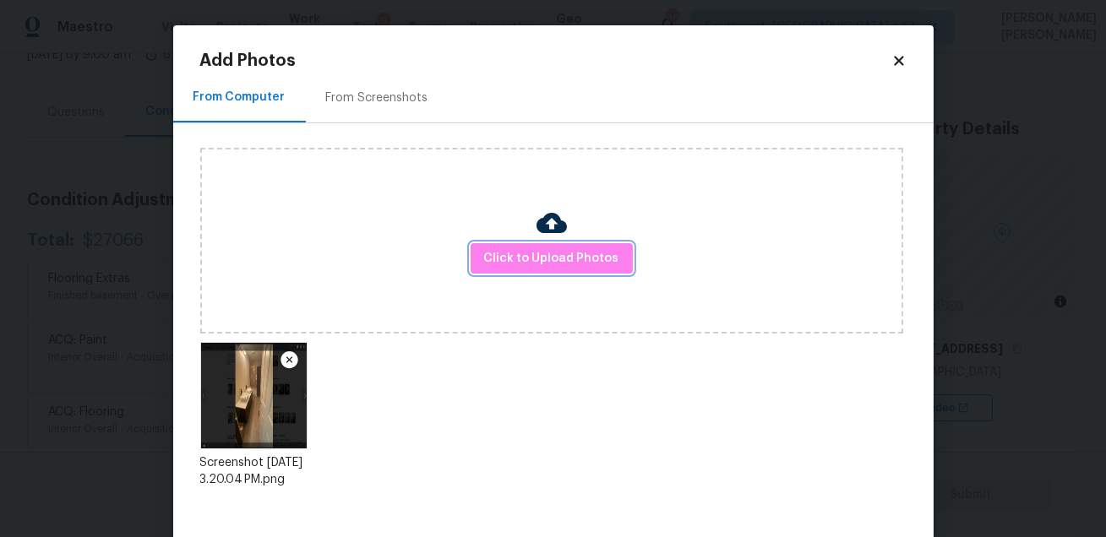
scroll to position [87, 0]
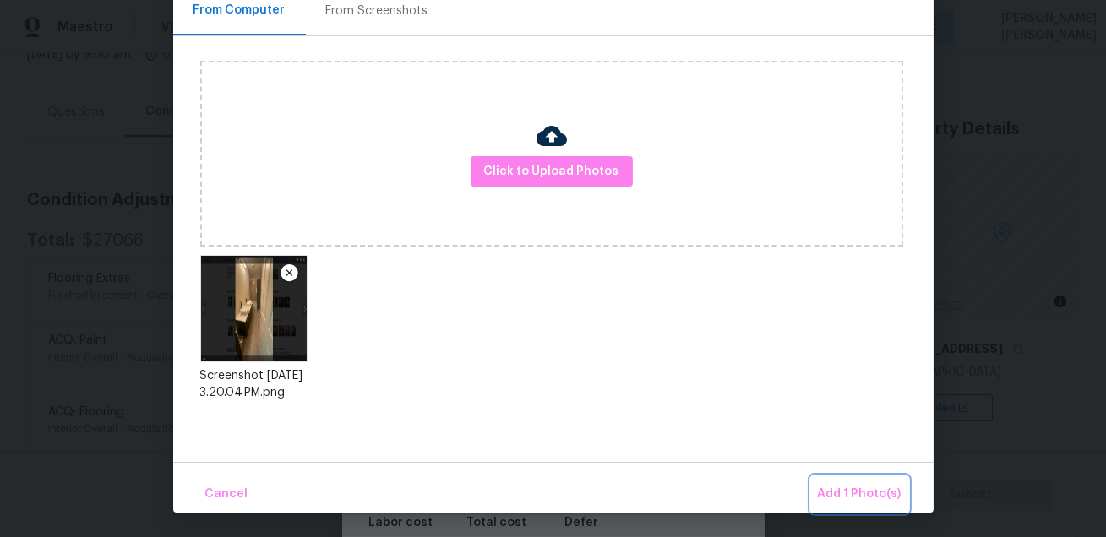
click at [847, 493] on span "Add 1 Photo(s)" at bounding box center [860, 494] width 84 height 21
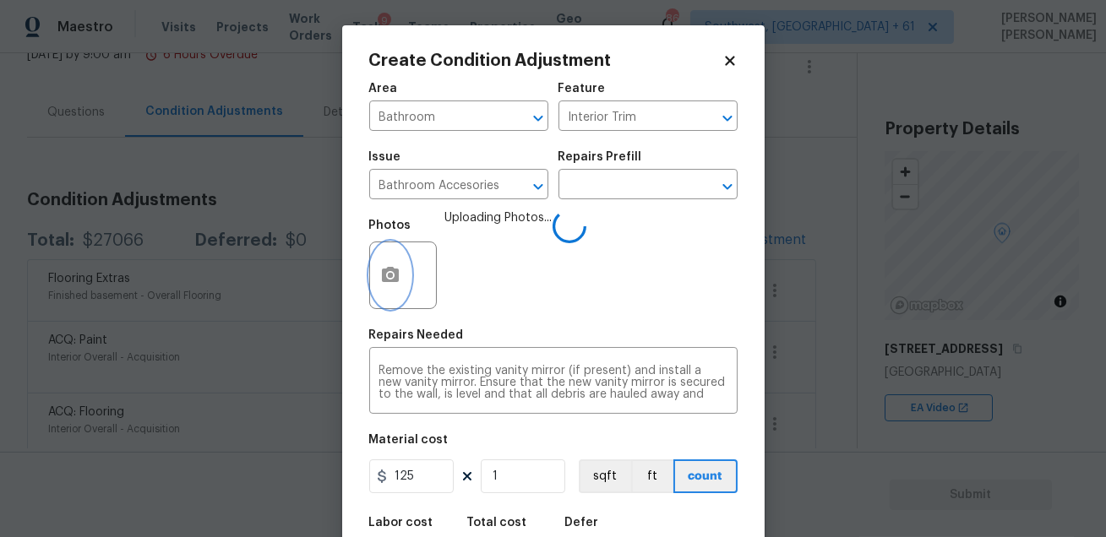
scroll to position [93, 0]
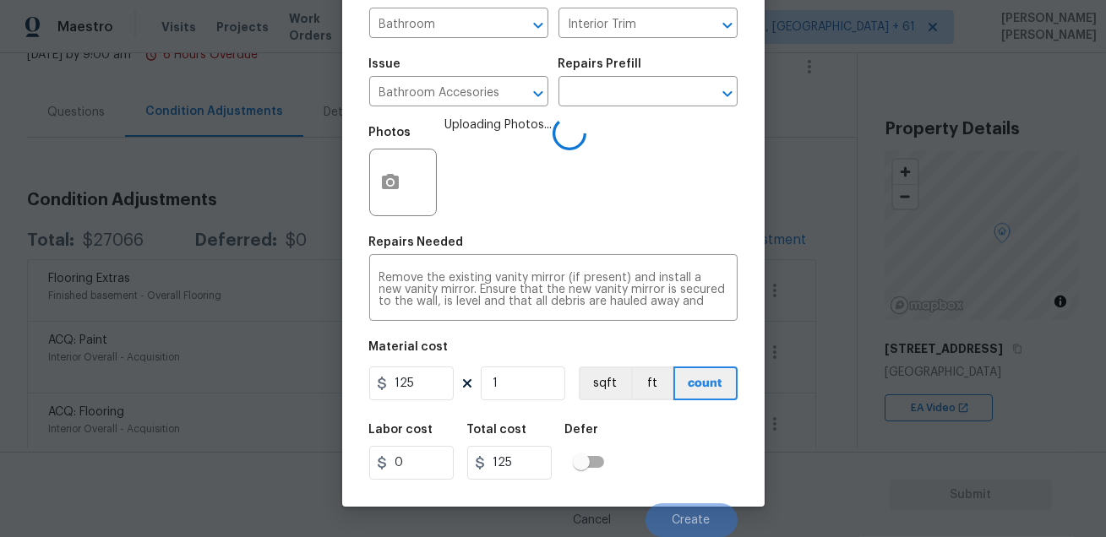
click at [692, 444] on div "Labor cost 0 Total cost 125 Defer" at bounding box center [553, 452] width 368 height 76
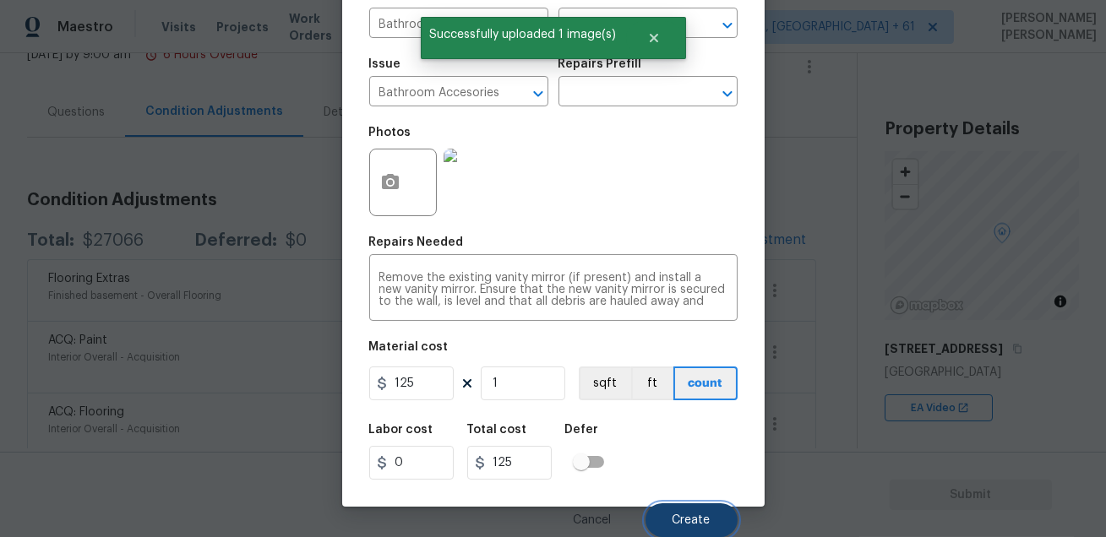
click at [696, 530] on button "Create" at bounding box center [692, 521] width 92 height 34
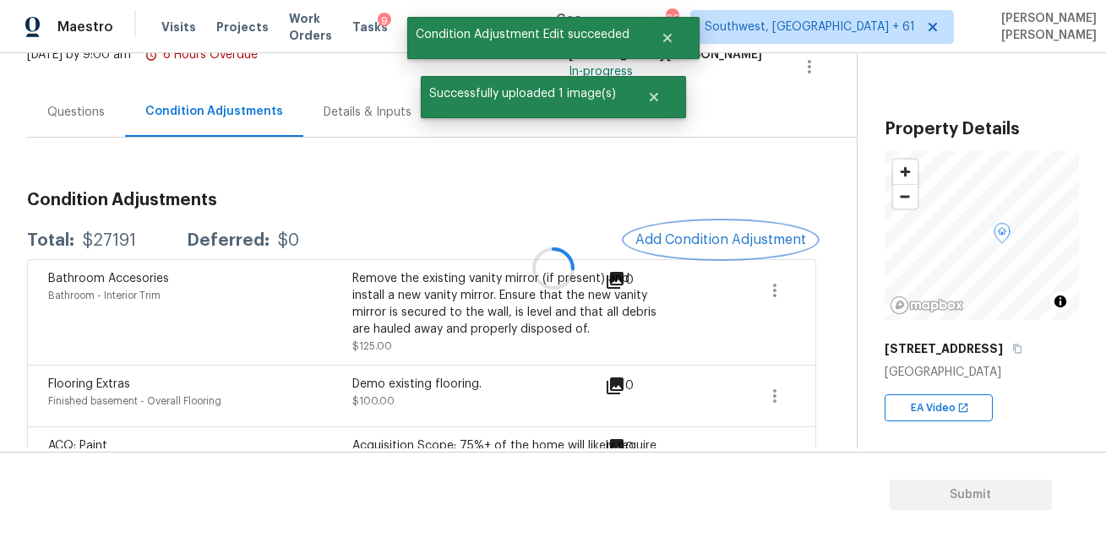
scroll to position [0, 0]
click at [682, 243] on span "Add Condition Adjustment" at bounding box center [720, 239] width 171 height 15
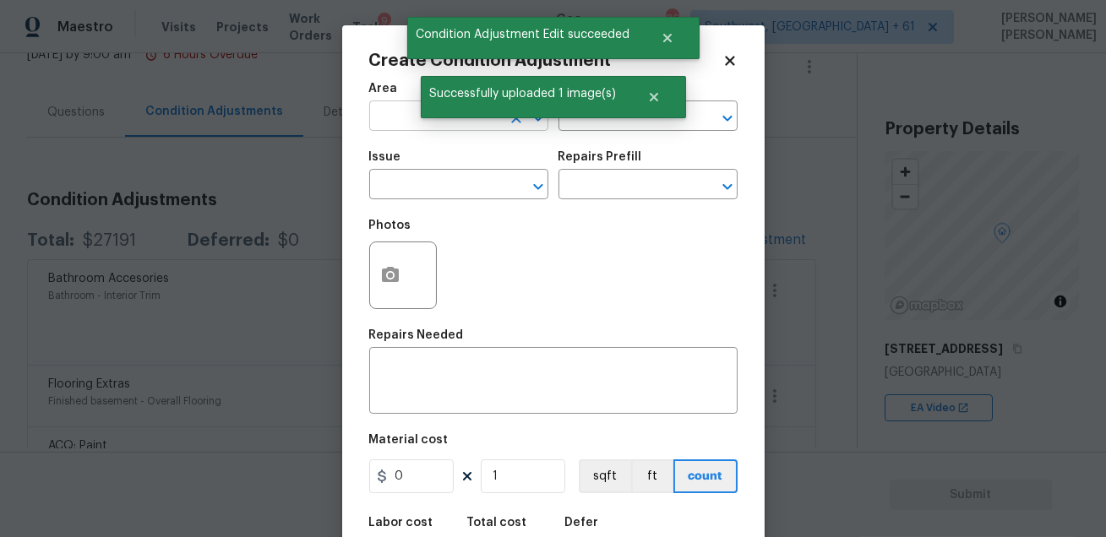
click at [402, 121] on input "text" at bounding box center [435, 118] width 132 height 26
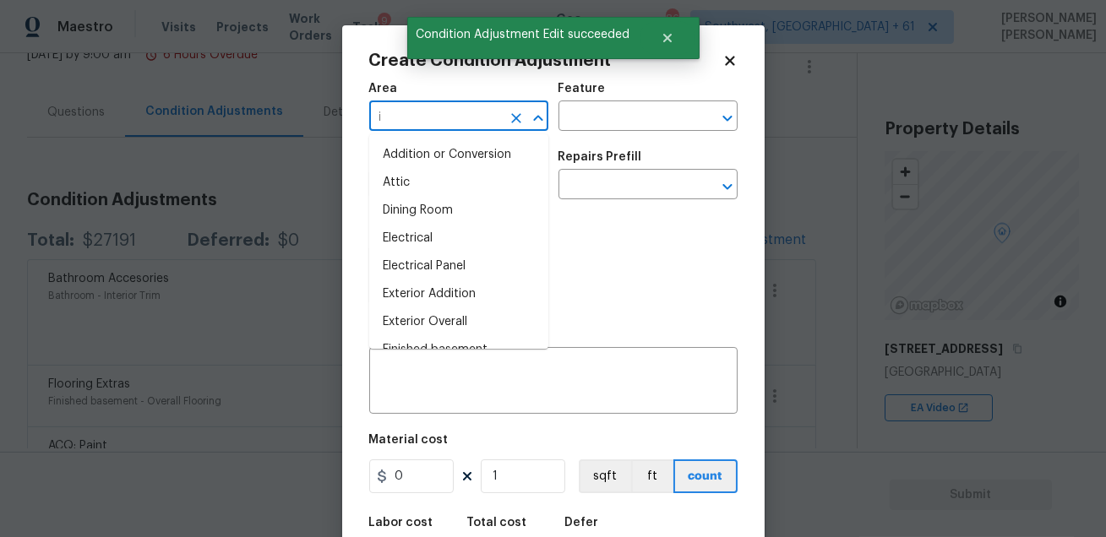
type input "in"
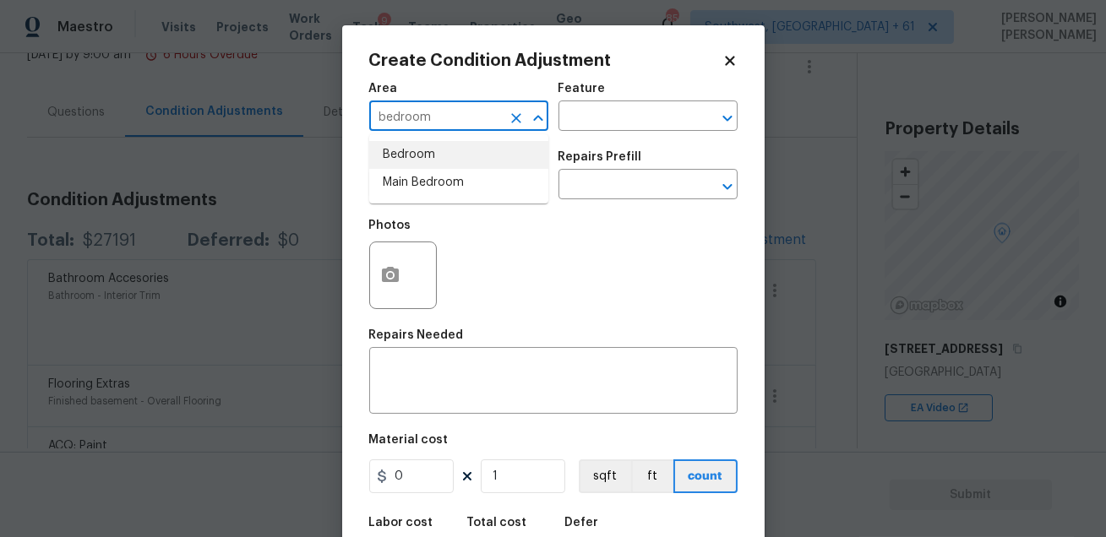
click at [390, 152] on li "Bedroom" at bounding box center [458, 155] width 179 height 28
type input "Bedroom"
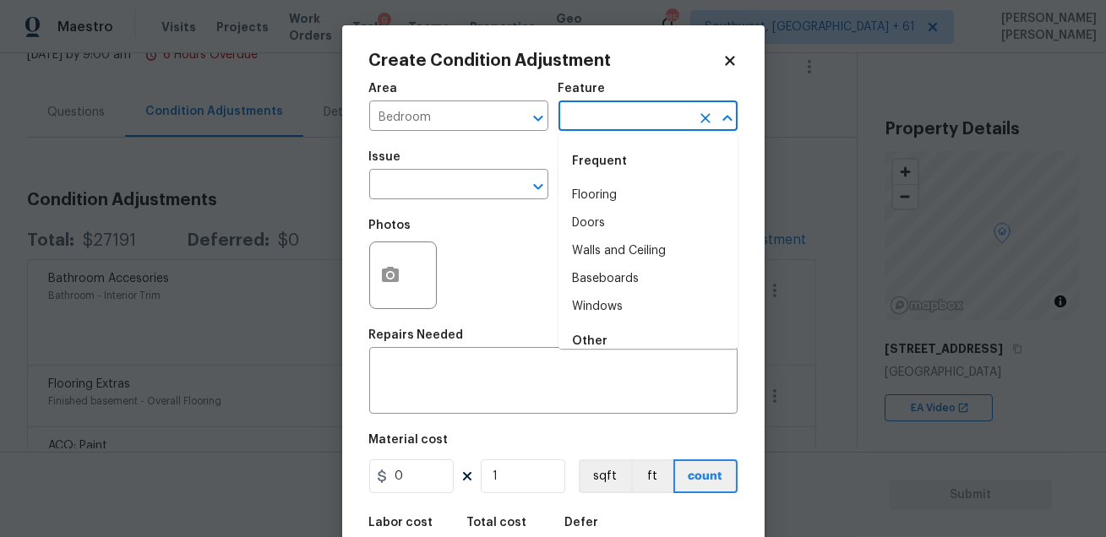
click at [613, 128] on input "text" at bounding box center [625, 118] width 132 height 26
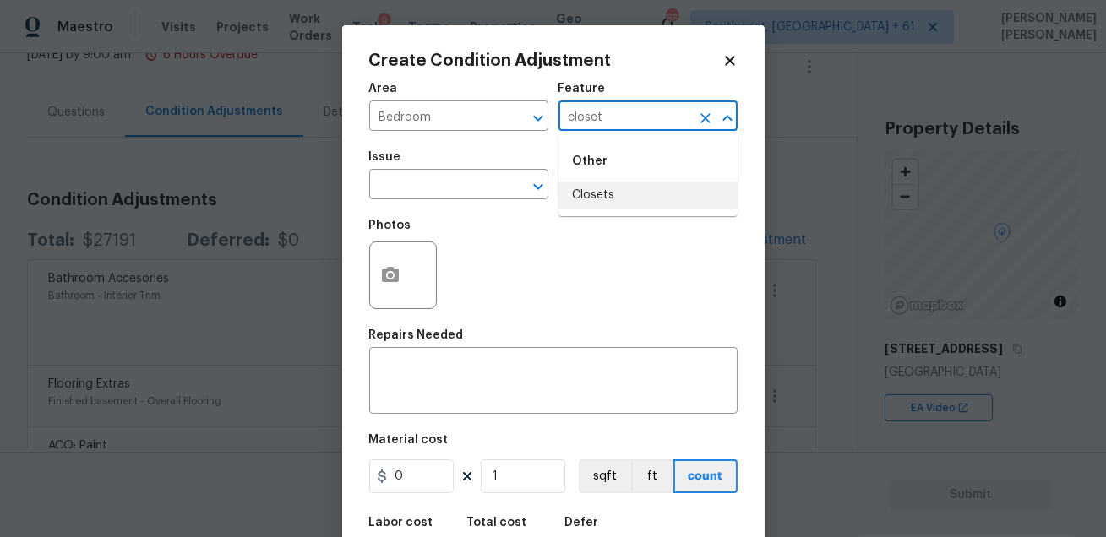
click at [592, 204] on li "Closets" at bounding box center [648, 196] width 179 height 28
type input "Closets"
click at [428, 193] on input "text" at bounding box center [435, 186] width 132 height 26
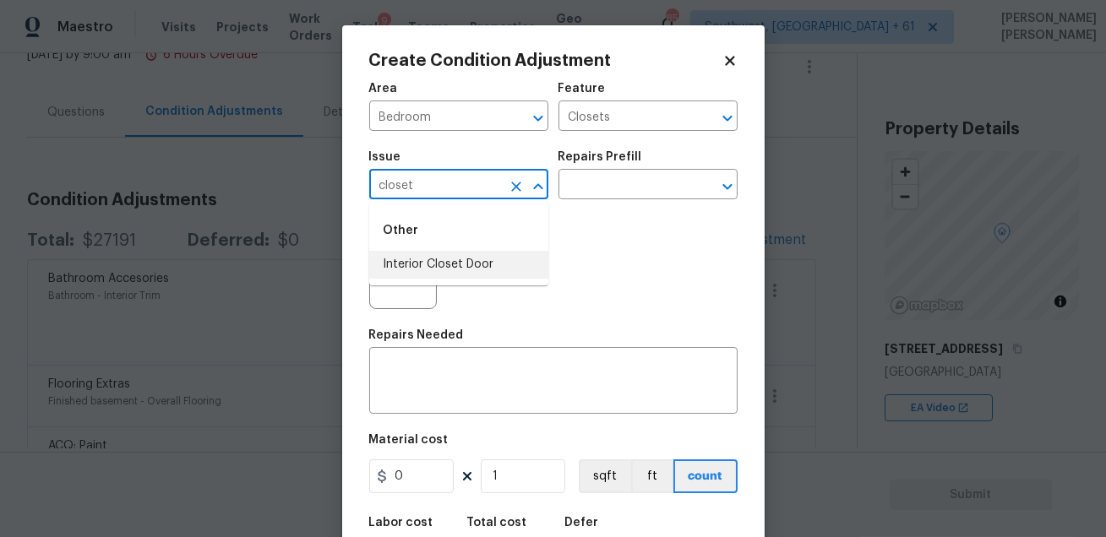
click at [420, 253] on li "Interior Closet Door" at bounding box center [458, 265] width 179 height 28
type input "Interior Closet Door"
click at [592, 184] on input "text" at bounding box center [625, 186] width 132 height 26
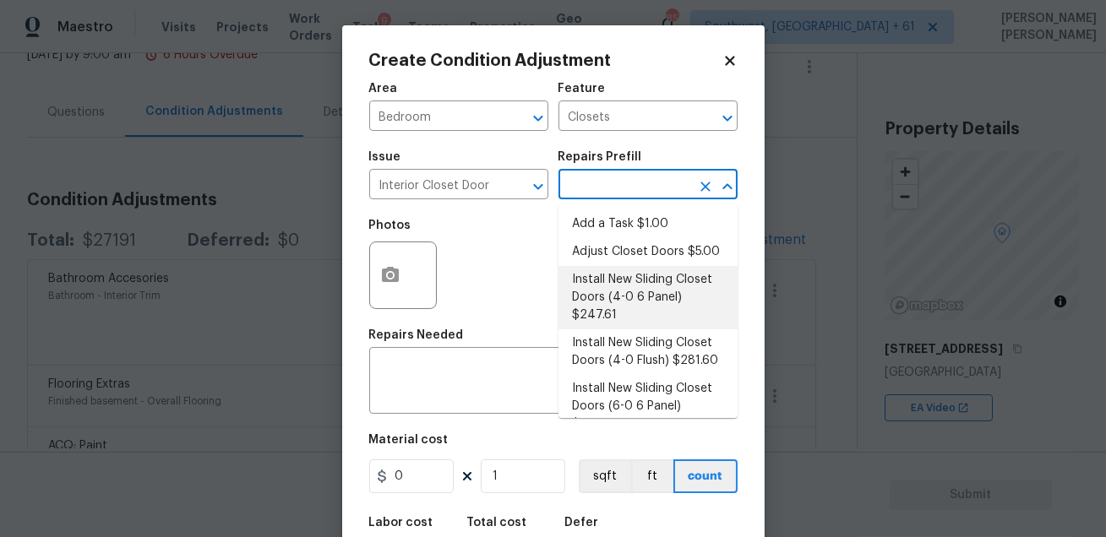
click at [627, 301] on li "Install New Sliding Closet Doors (4-0 6 Panel) $247.61" at bounding box center [648, 297] width 179 height 63
type input "Interior Door"
type textarea "Remove the existing door (if present). Install a new 4-0 bi-fold 6 panel interi…"
type input "247.61"
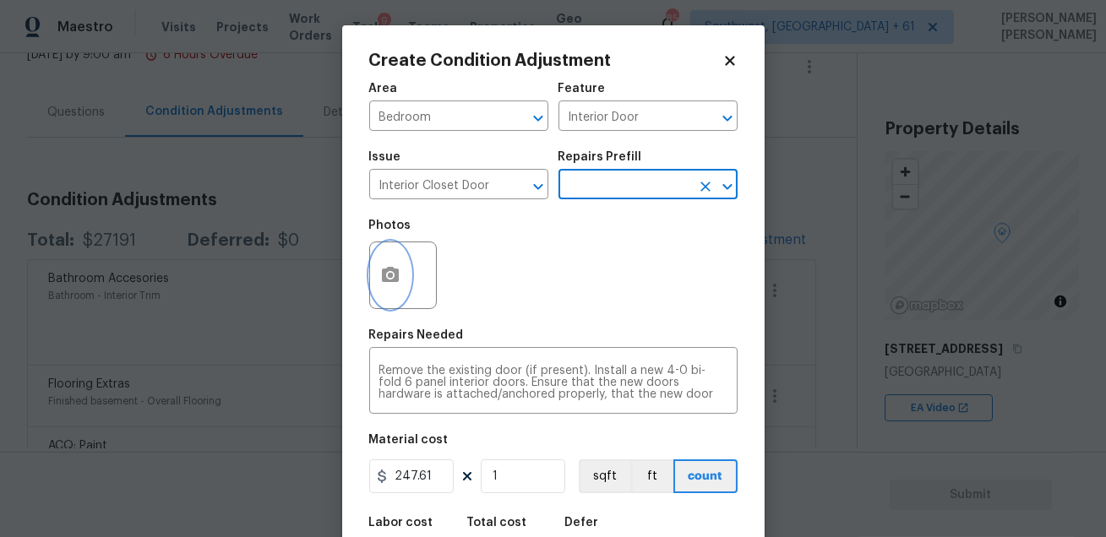
click at [390, 265] on icon "button" at bounding box center [390, 275] width 20 height 20
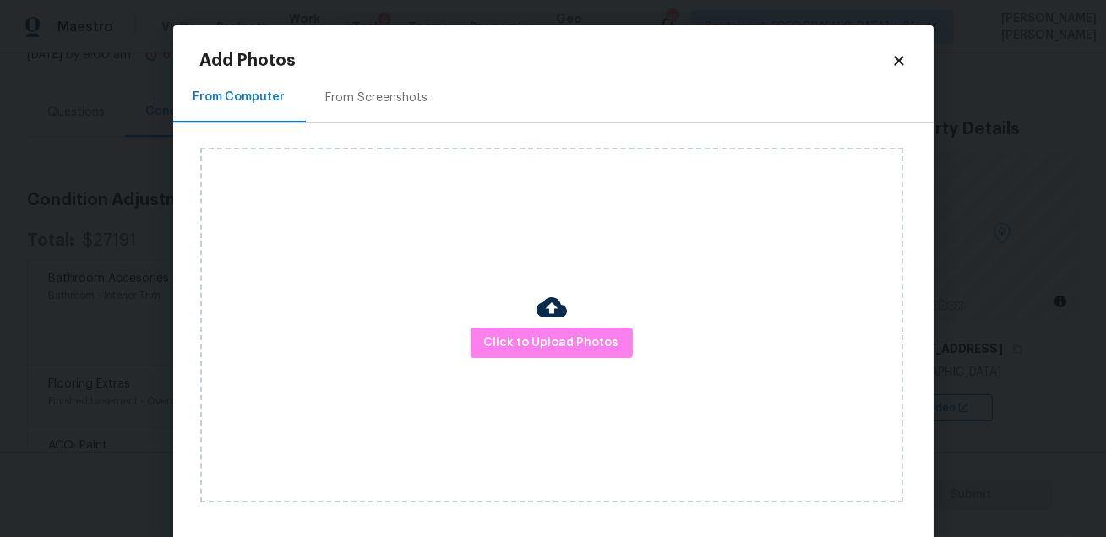
click at [526, 323] on div "Click to Upload Photos" at bounding box center [551, 325] width 703 height 355
click at [523, 331] on button "Click to Upload Photos" at bounding box center [552, 343] width 162 height 31
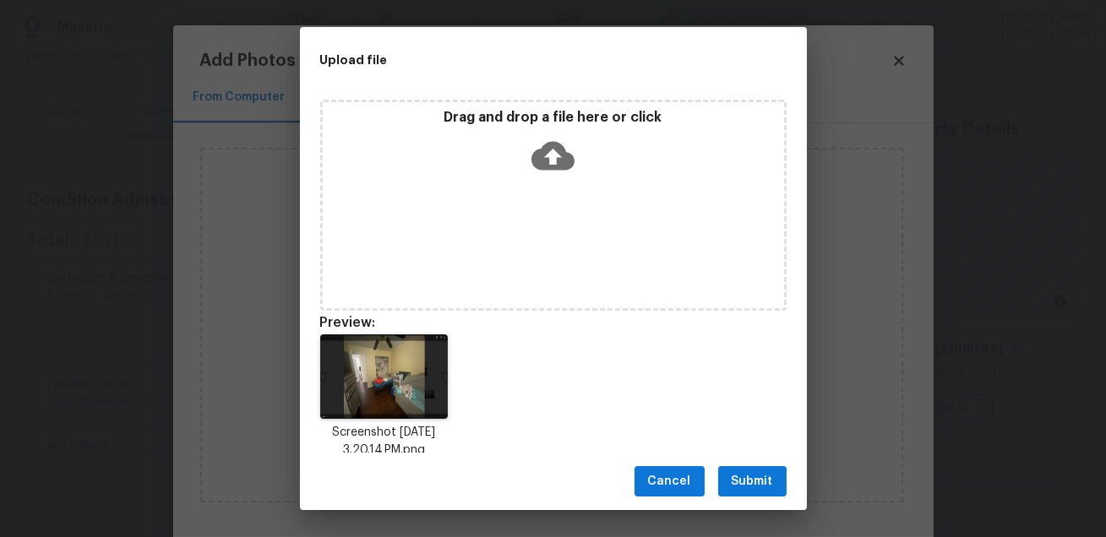
click at [760, 486] on span "Submit" at bounding box center [752, 482] width 41 height 21
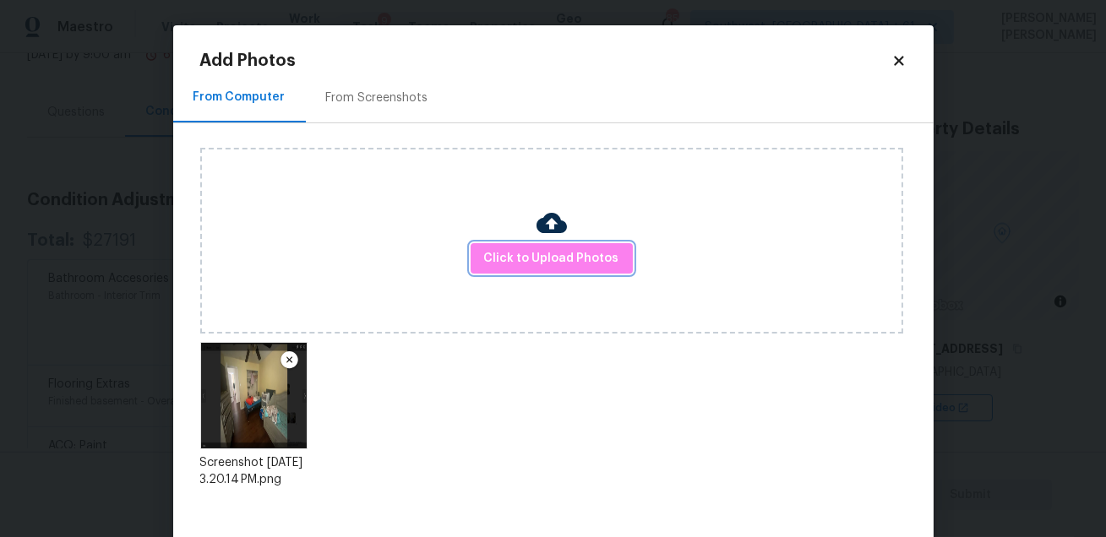
scroll to position [87, 0]
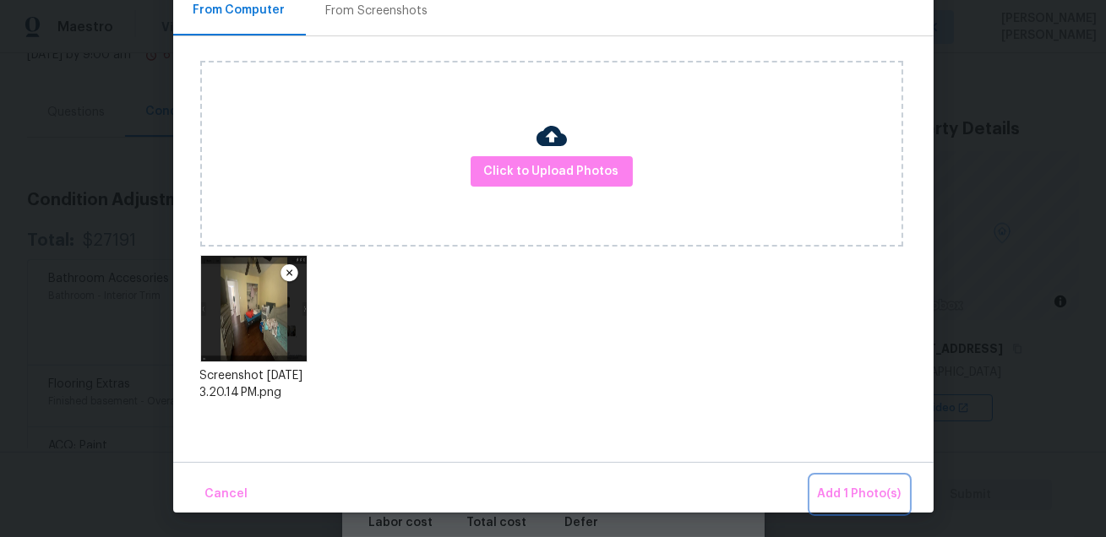
click at [843, 488] on span "Add 1 Photo(s)" at bounding box center [860, 494] width 84 height 21
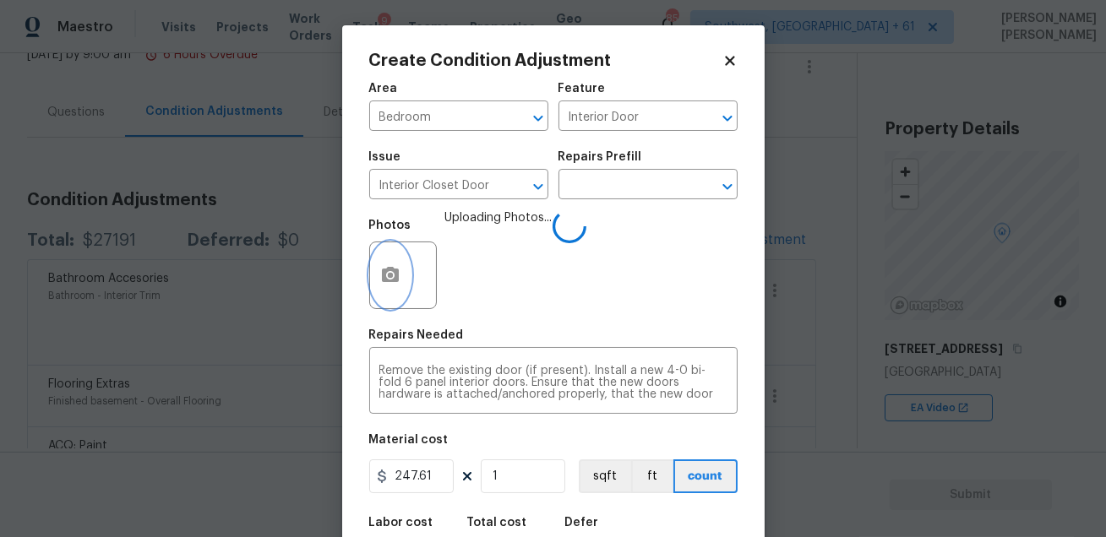
scroll to position [93, 0]
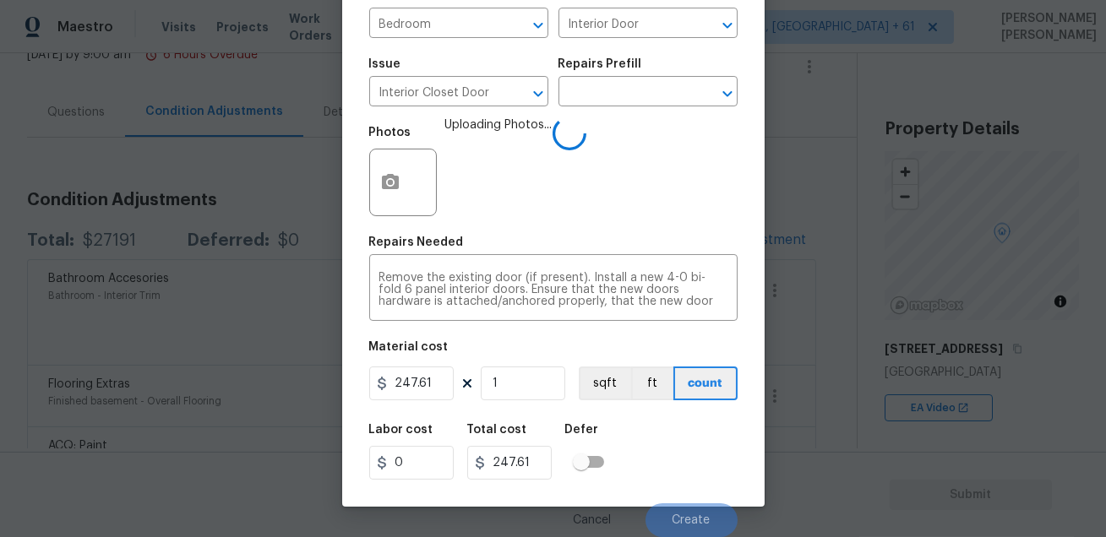
click at [671, 437] on div "Labor cost 0 Total cost 247.61 Defer" at bounding box center [553, 452] width 368 height 76
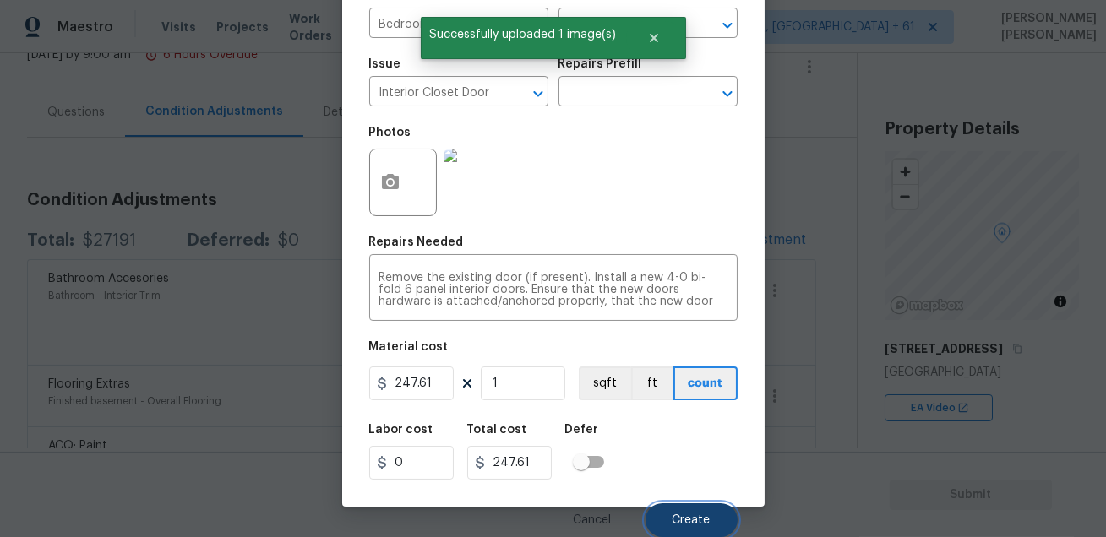
click at [672, 509] on button "Create" at bounding box center [692, 521] width 92 height 34
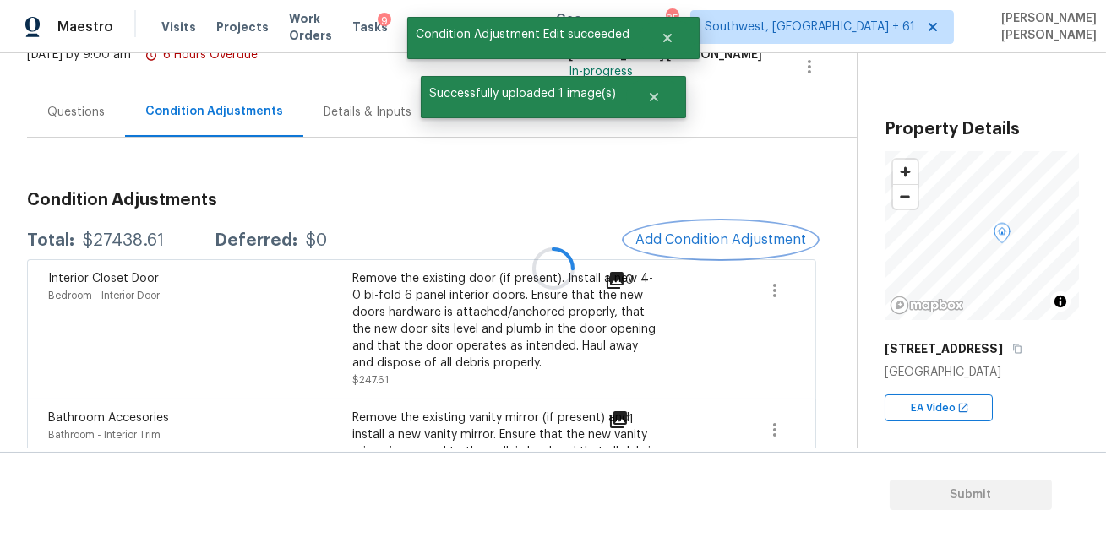
scroll to position [0, 0]
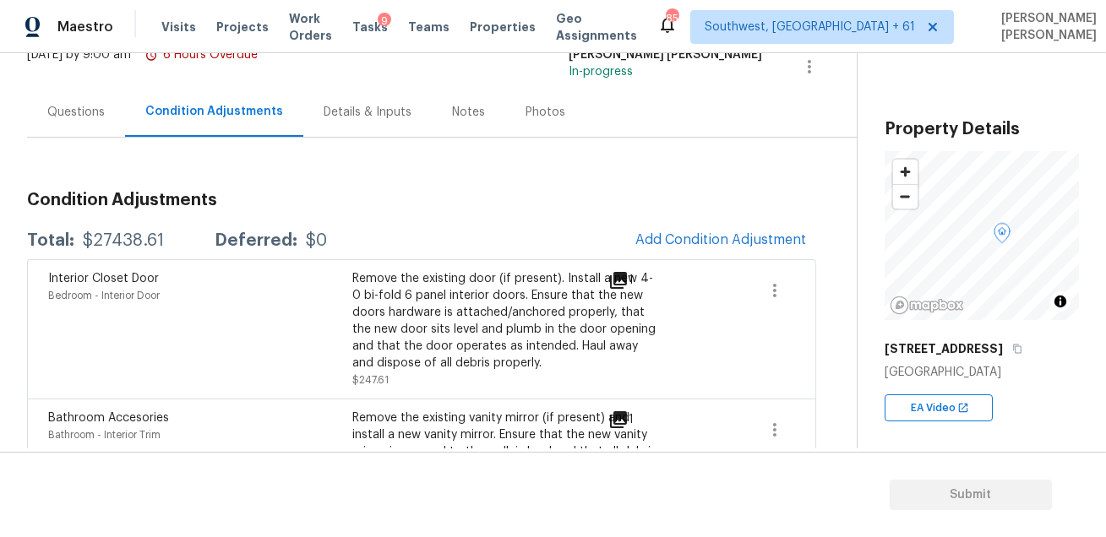
click at [103, 118] on div "Questions" at bounding box center [75, 112] width 57 height 17
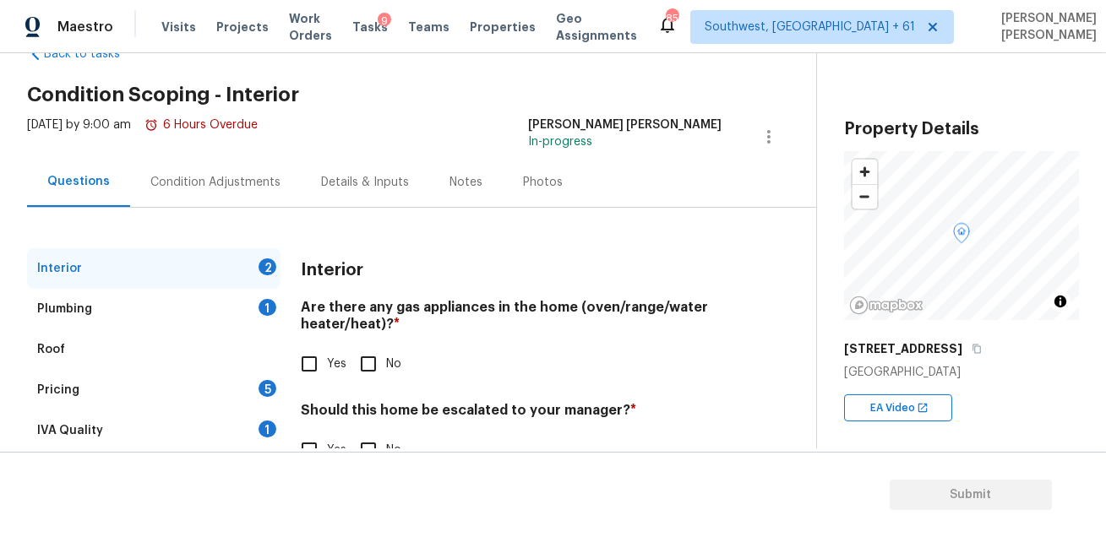
scroll to position [95, 0]
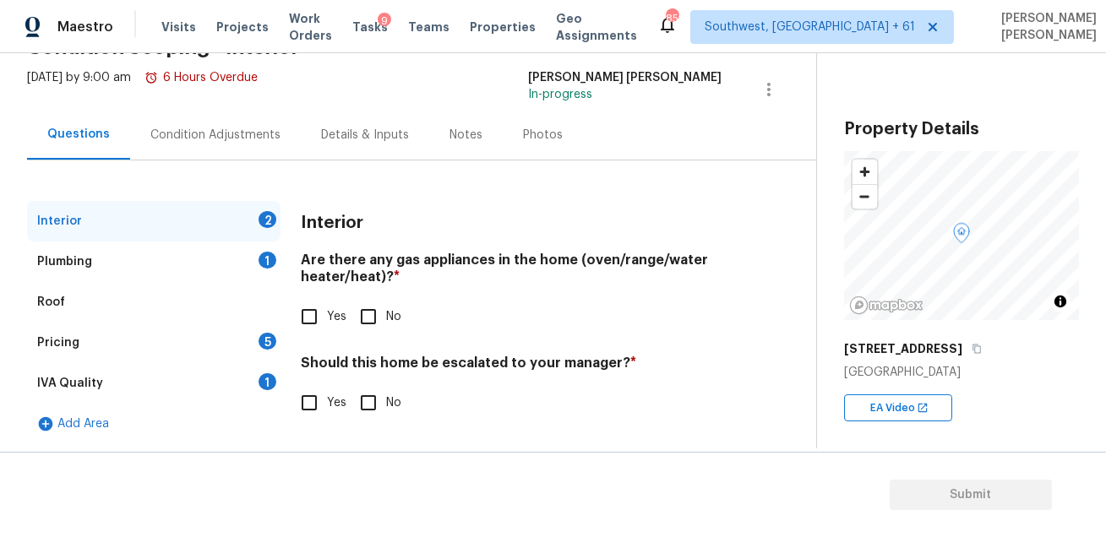
click at [320, 315] on input "Yes" at bounding box center [309, 316] width 35 height 35
checkbox input "true"
click at [370, 405] on input "No" at bounding box center [368, 402] width 35 height 35
checkbox input "true"
click at [204, 379] on div "IVA Quality 1" at bounding box center [153, 383] width 253 height 41
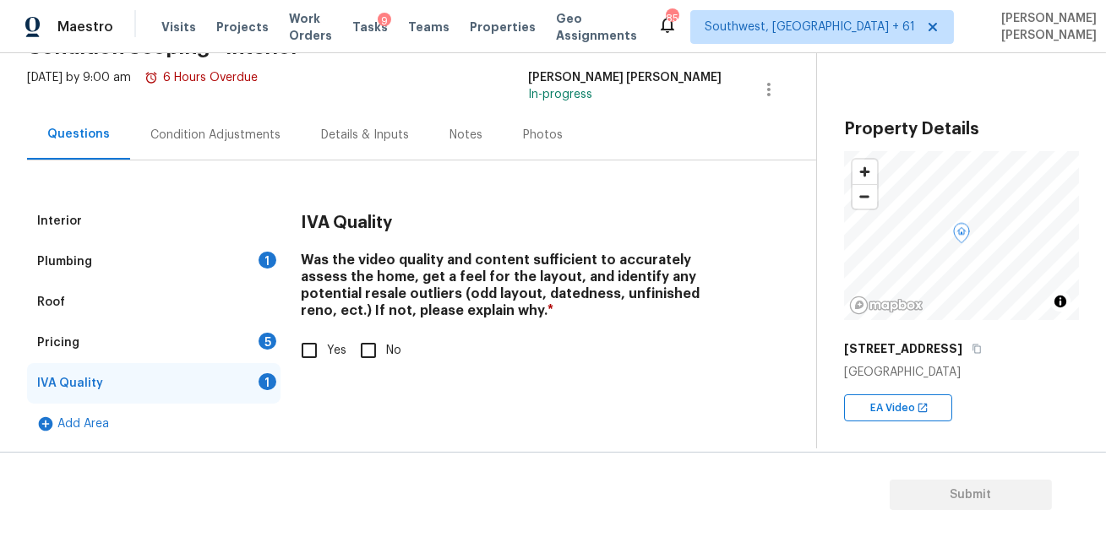
click at [313, 361] on input "Yes" at bounding box center [309, 350] width 35 height 35
checkbox input "true"
click at [236, 253] on div "Plumbing 1" at bounding box center [153, 262] width 253 height 41
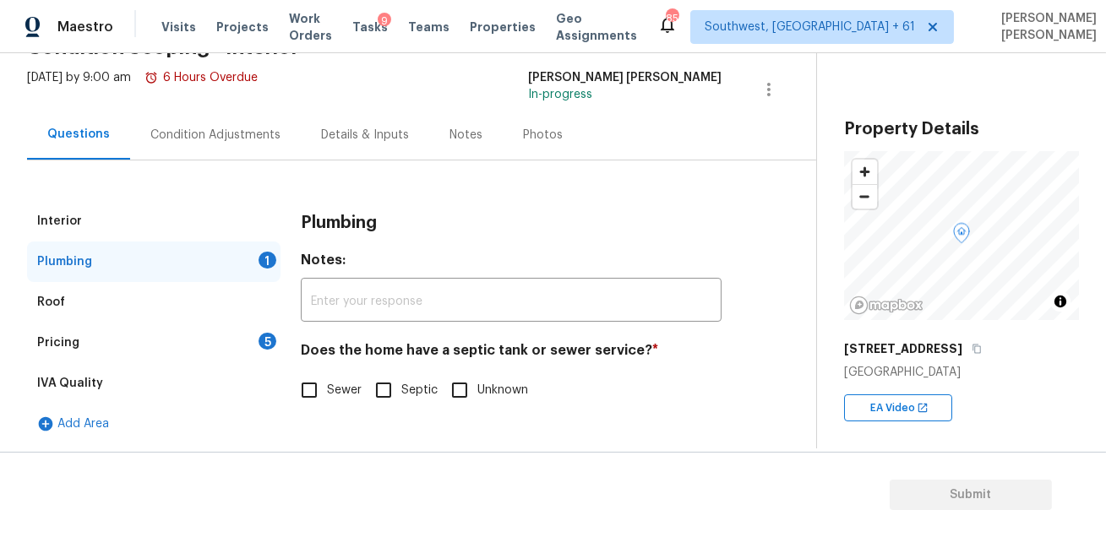
click at [318, 393] on input "Sewer" at bounding box center [309, 390] width 35 height 35
checkbox input "true"
click at [252, 352] on div "Pricing 5" at bounding box center [153, 343] width 253 height 41
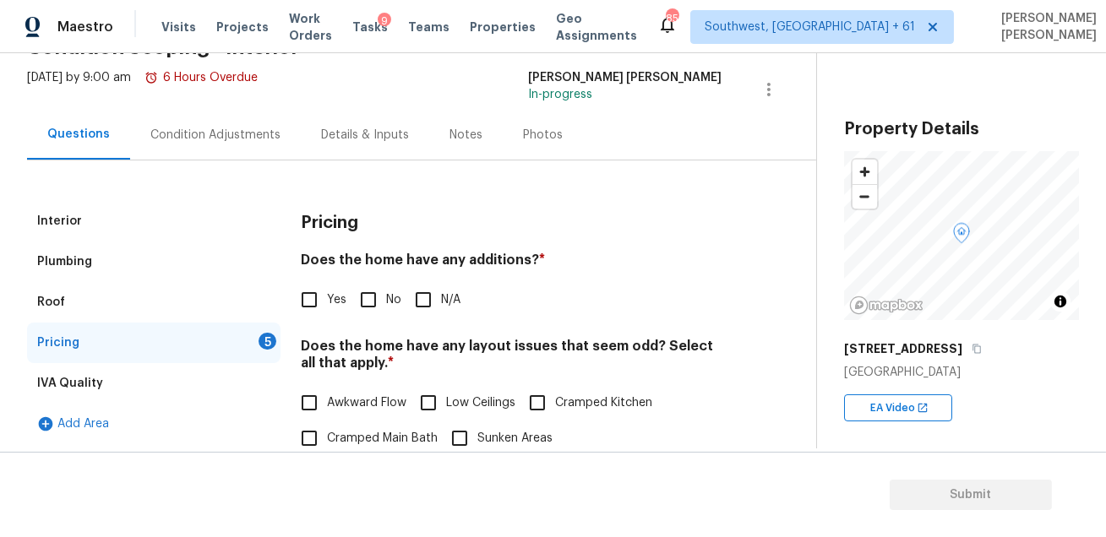
click at [380, 302] on input "No" at bounding box center [368, 299] width 35 height 35
checkbox input "true"
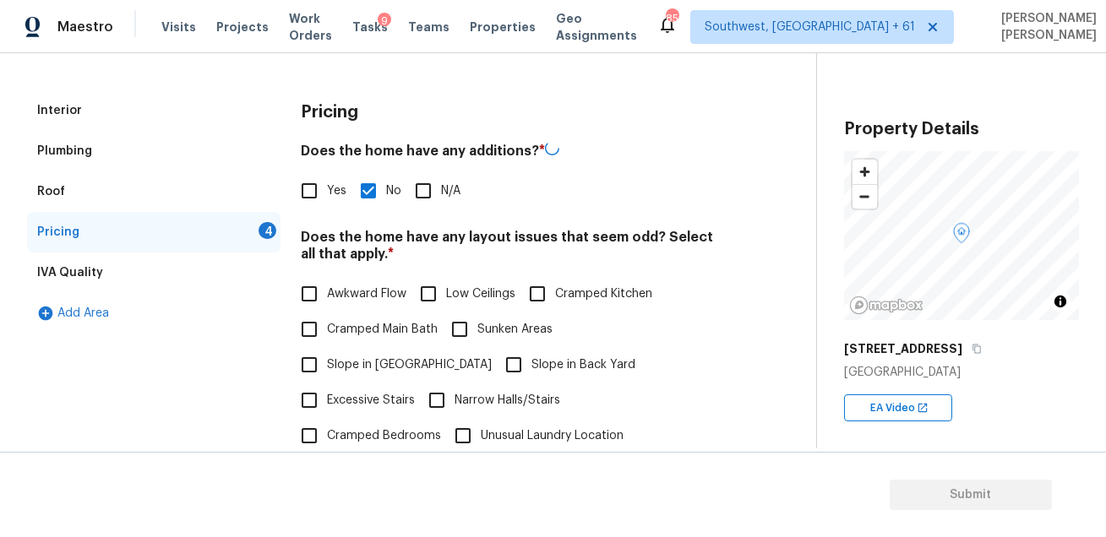
scroll to position [430, 0]
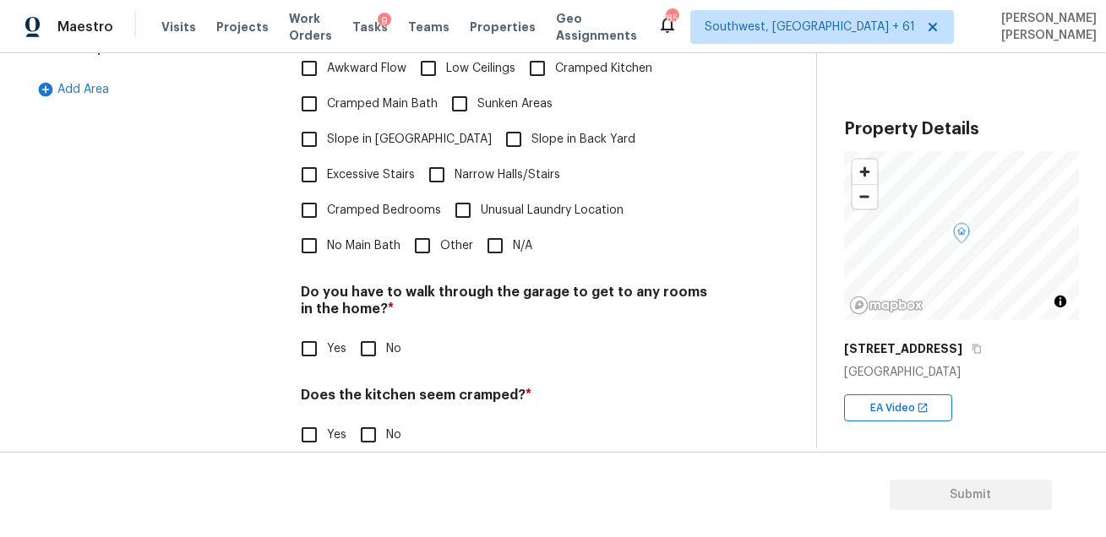
click at [485, 228] on input "N/A" at bounding box center [494, 245] width 35 height 35
checkbox input "true"
click at [371, 333] on input "No" at bounding box center [368, 350] width 35 height 35
checkbox input "true"
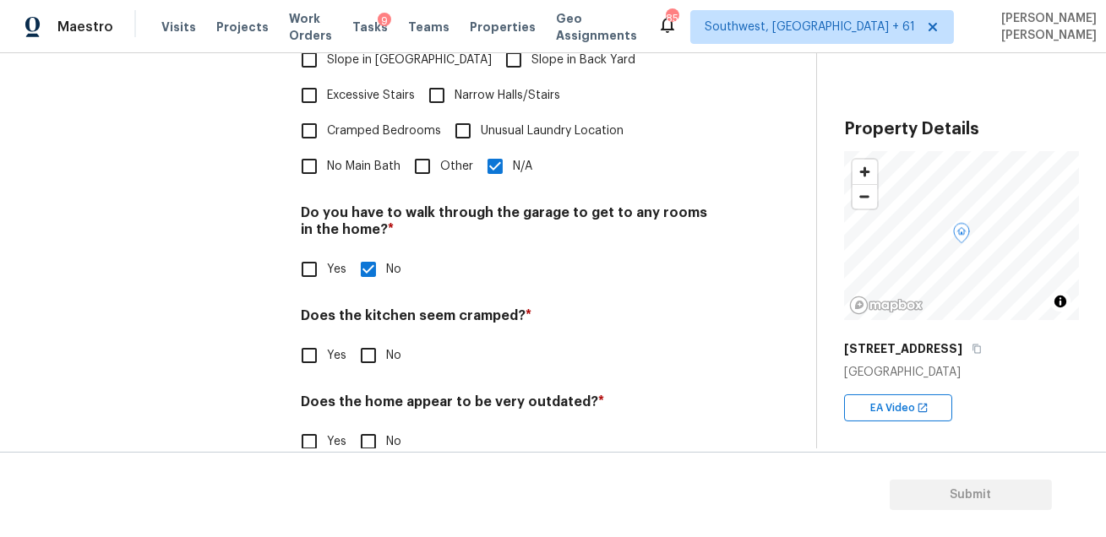
click at [371, 338] on input "No" at bounding box center [368, 355] width 35 height 35
checkbox input "true"
click at [368, 395] on div "Does the home appear to be very outdated? * Yes No" at bounding box center [511, 428] width 421 height 66
click at [368, 424] on input "No" at bounding box center [368, 441] width 35 height 35
checkbox input "true"
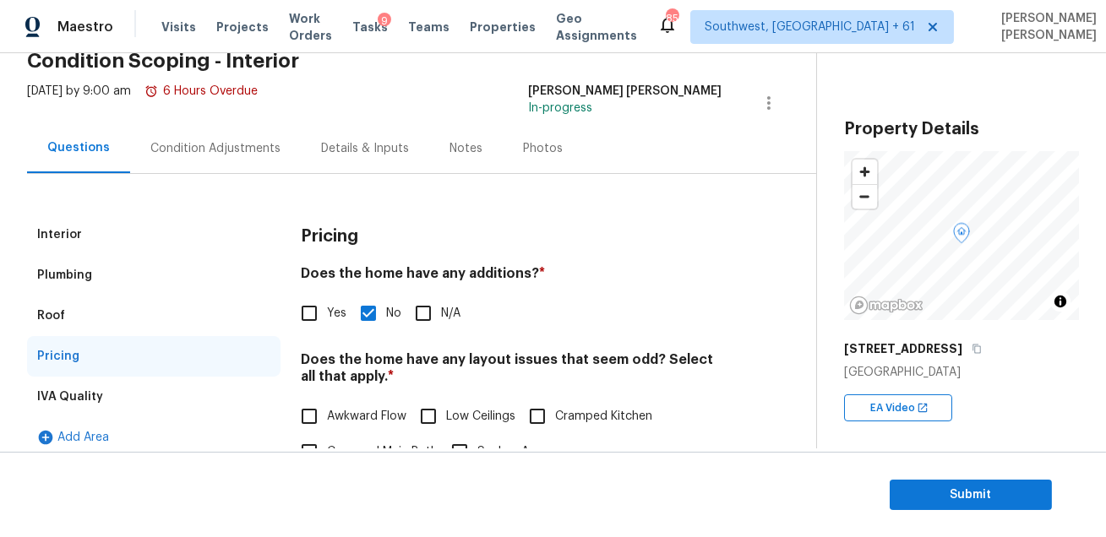
scroll to position [0, 0]
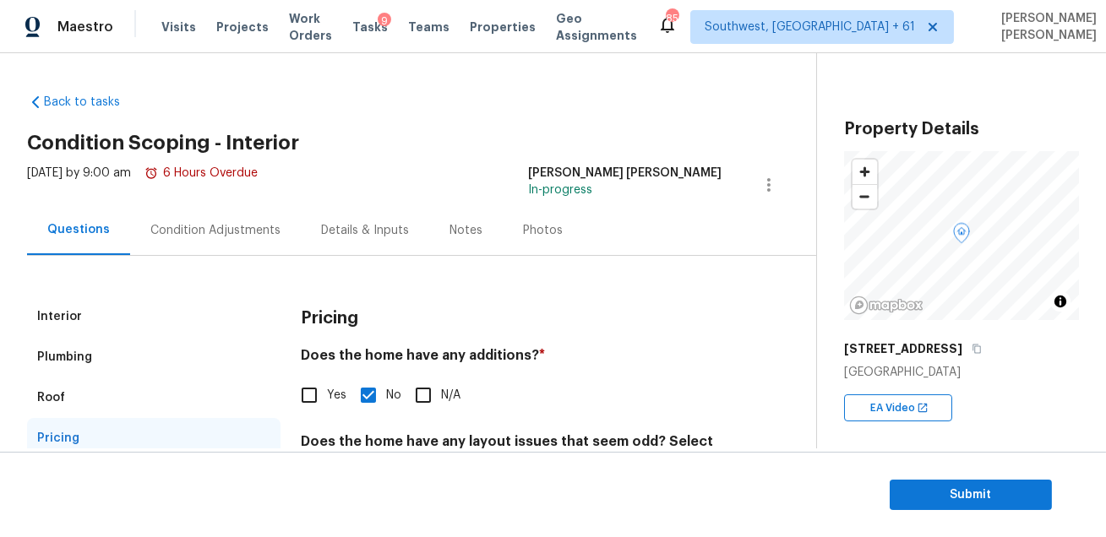
click at [177, 225] on div "Condition Adjustments" at bounding box center [215, 230] width 130 height 17
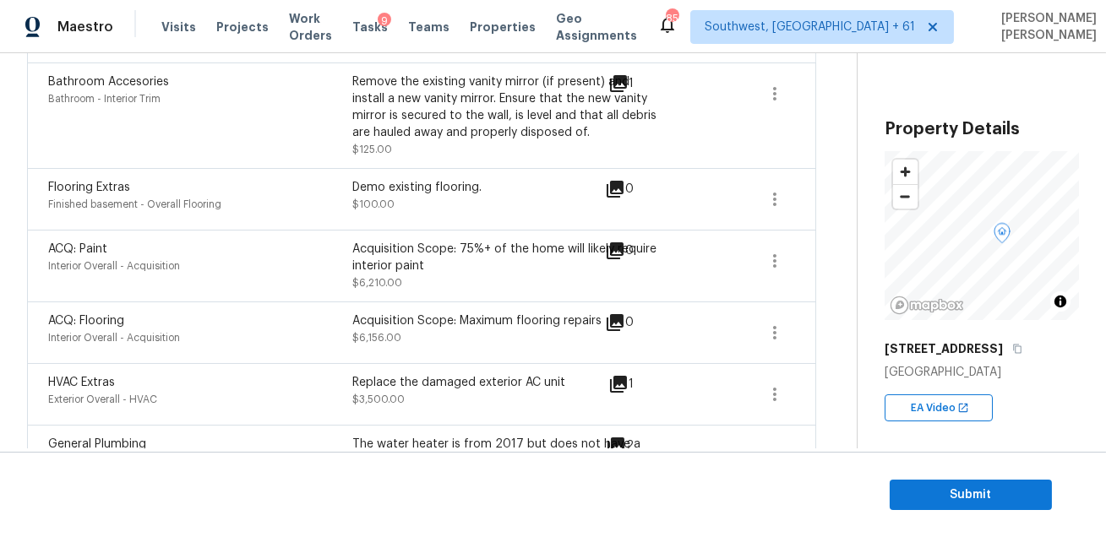
scroll to position [507, 0]
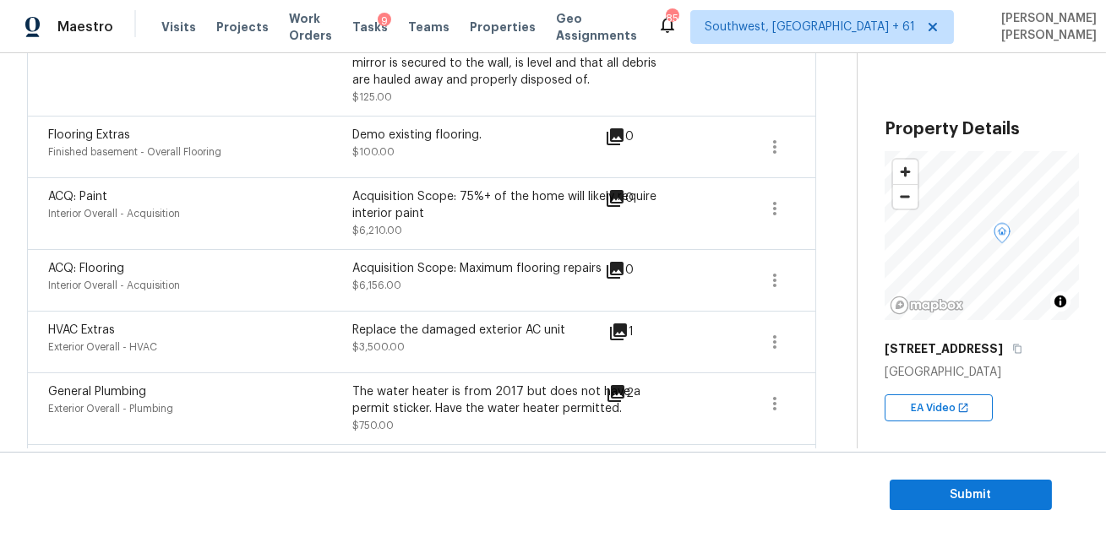
click at [616, 199] on icon at bounding box center [615, 198] width 20 height 20
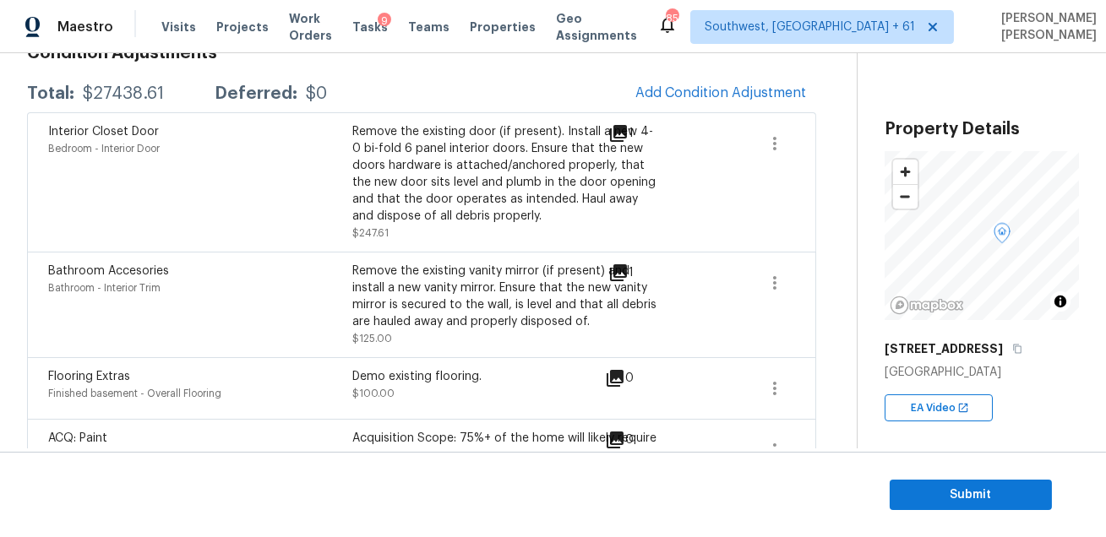
scroll to position [264, 0]
click at [778, 129] on button "button" at bounding box center [775, 144] width 41 height 41
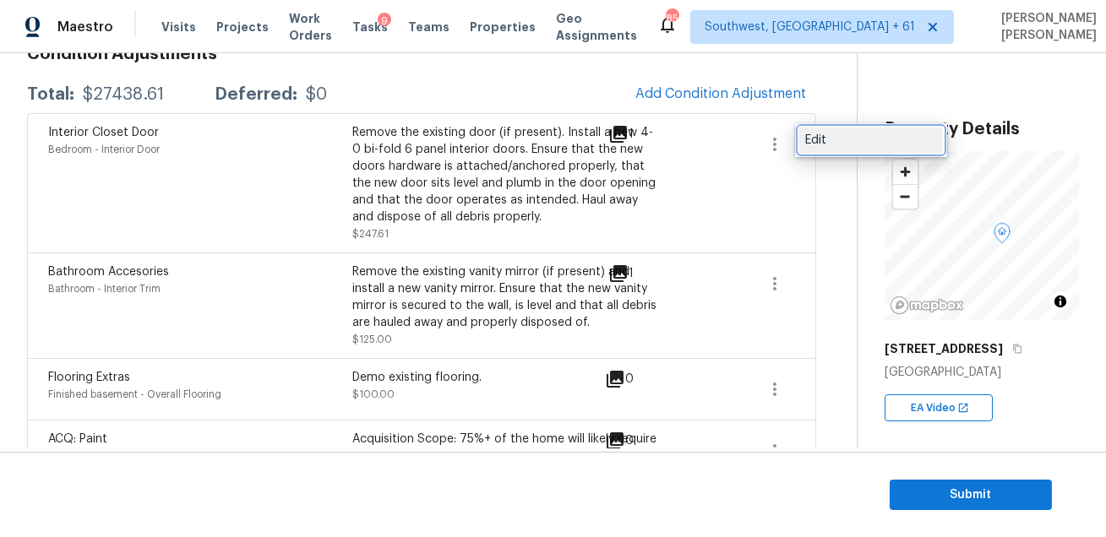
click at [820, 137] on div "Edit" at bounding box center [871, 140] width 132 height 17
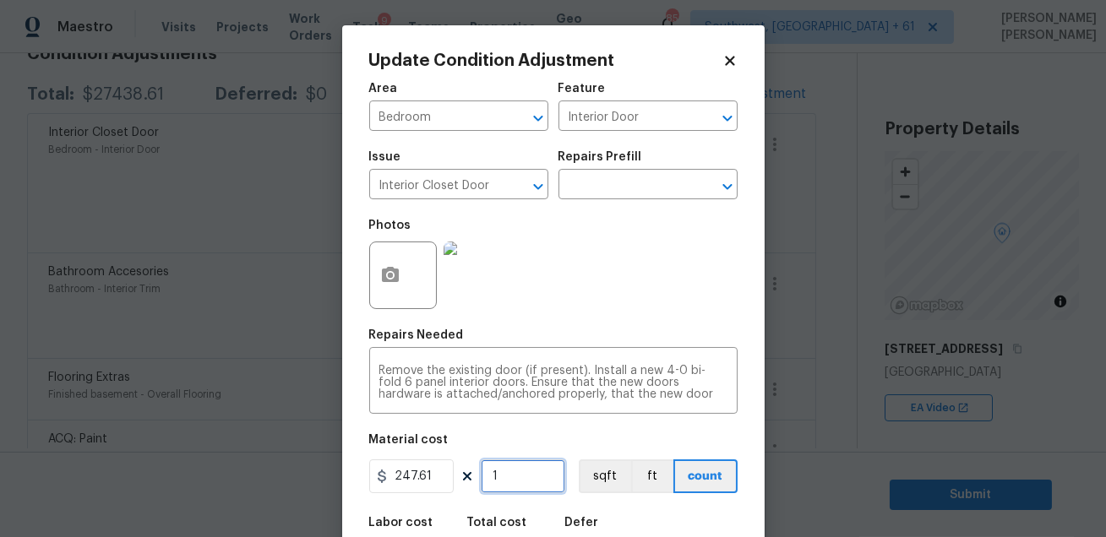
click at [510, 491] on input "1" at bounding box center [523, 477] width 84 height 34
type input "0"
type input "2"
type input "495.22"
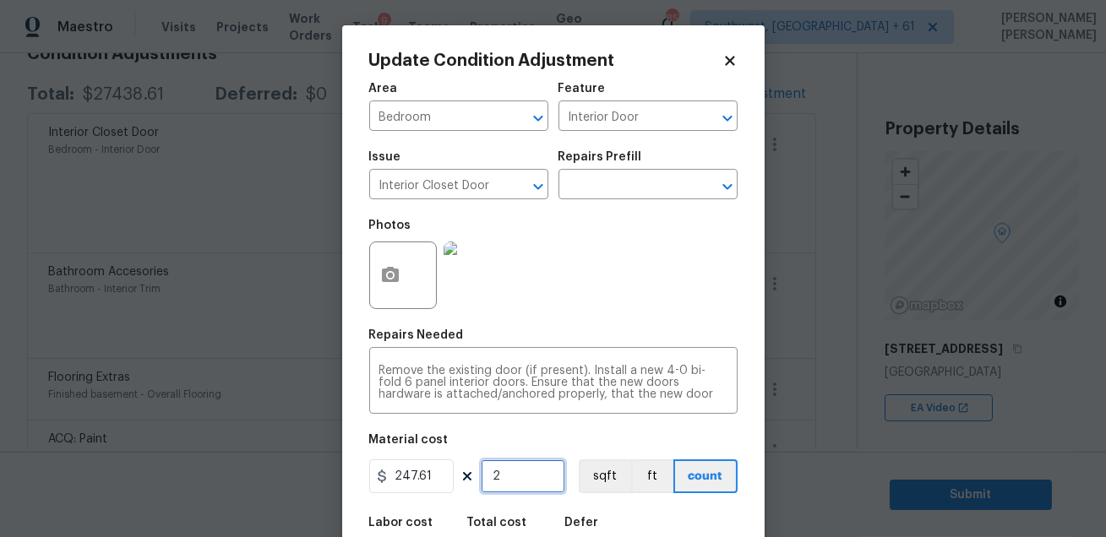
type input "2"
click at [589, 313] on div "Photos" at bounding box center [553, 265] width 368 height 110
click at [387, 278] on icon "button" at bounding box center [390, 275] width 20 height 20
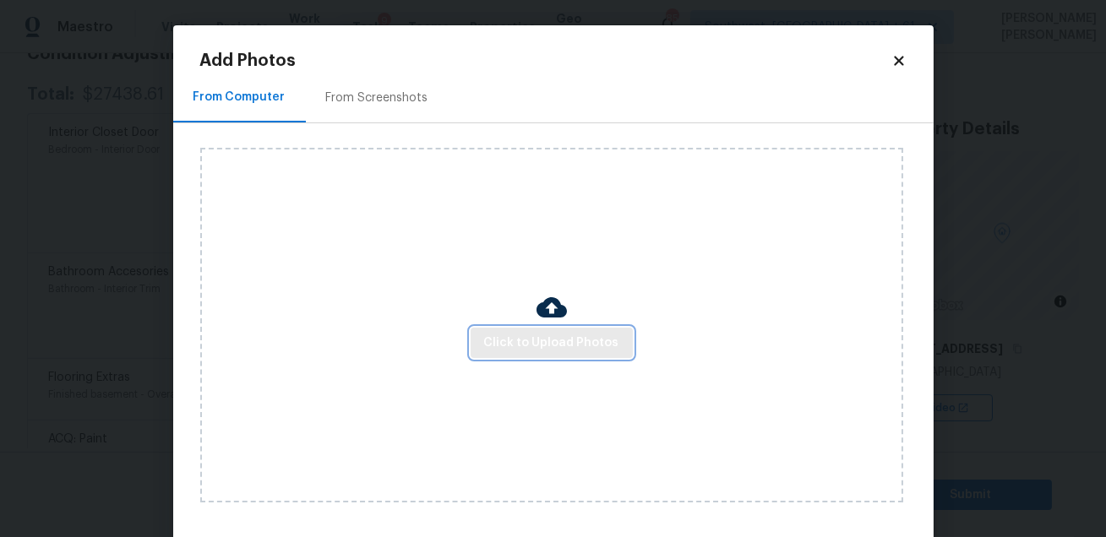
click at [561, 343] on span "Click to Upload Photos" at bounding box center [551, 343] width 135 height 21
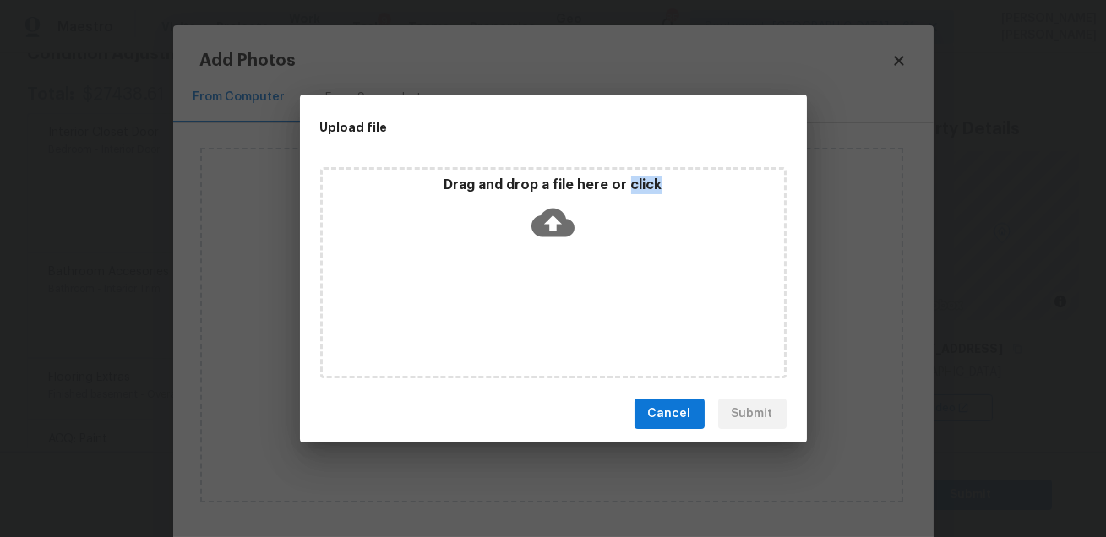
click at [561, 343] on div "Drag and drop a file here or click" at bounding box center [553, 272] width 466 height 211
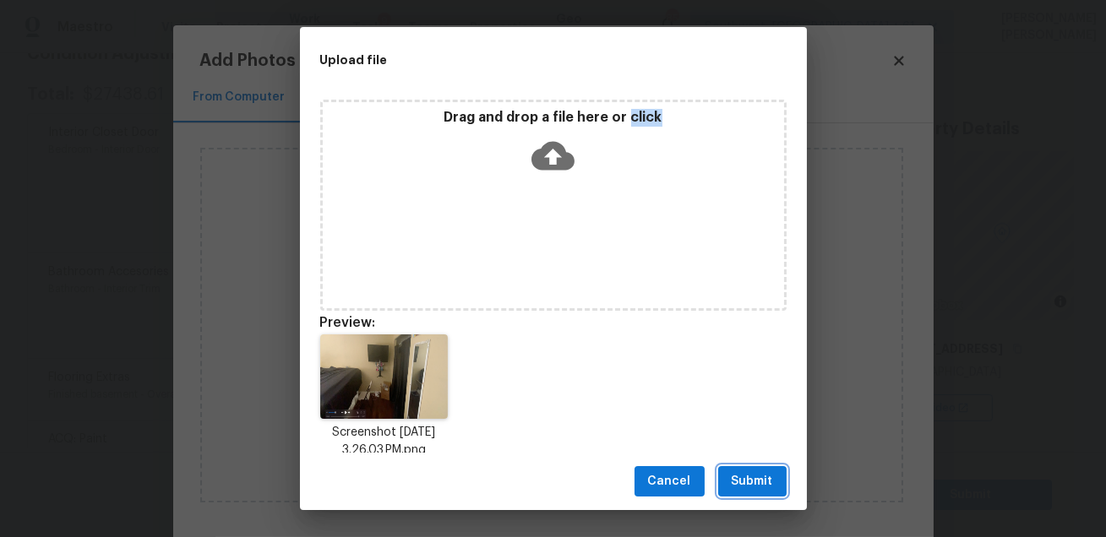
click at [763, 477] on span "Submit" at bounding box center [752, 482] width 41 height 21
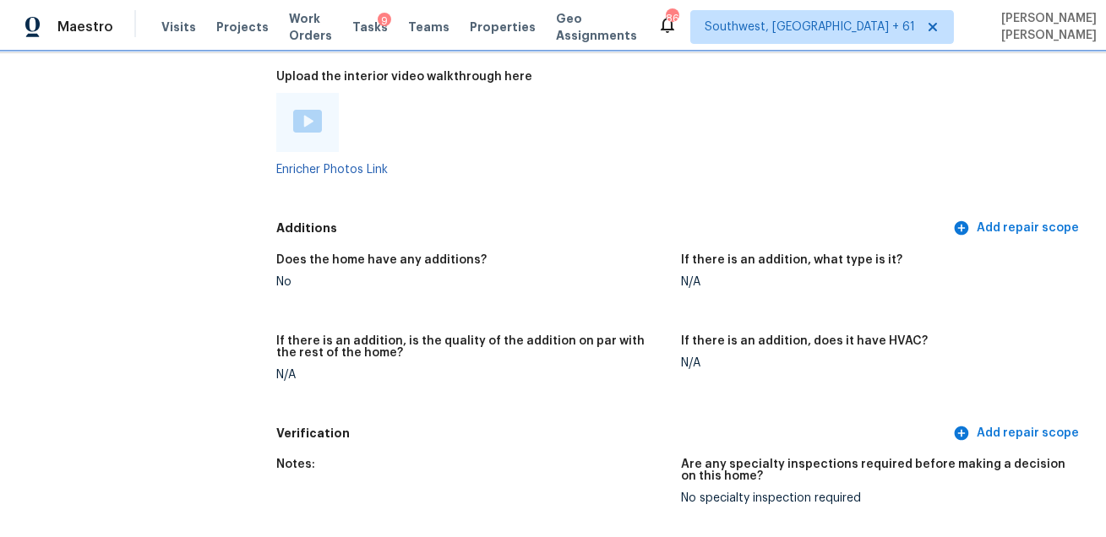
scroll to position [4155, 0]
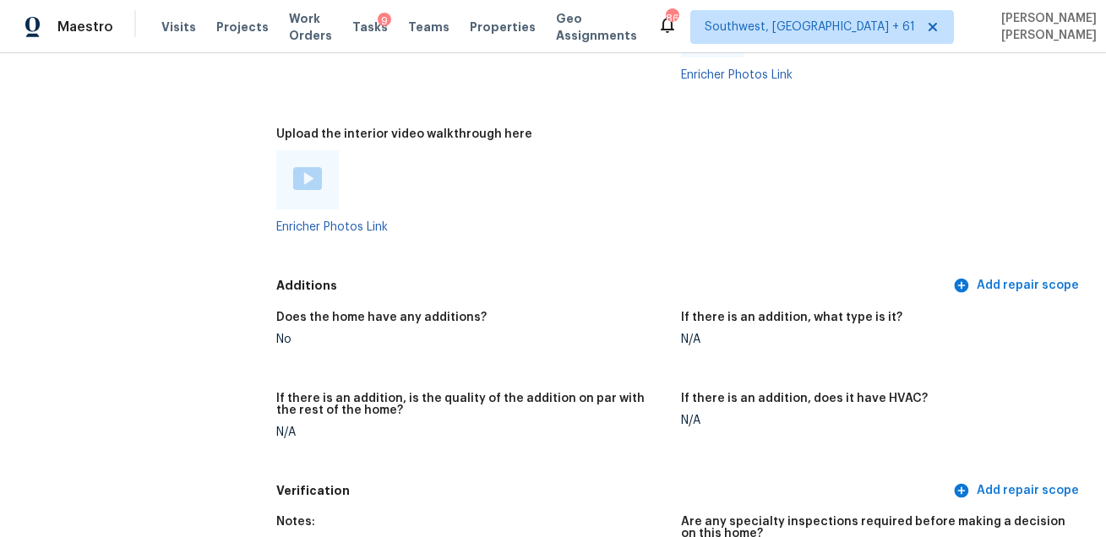
click at [314, 183] on img at bounding box center [307, 178] width 29 height 23
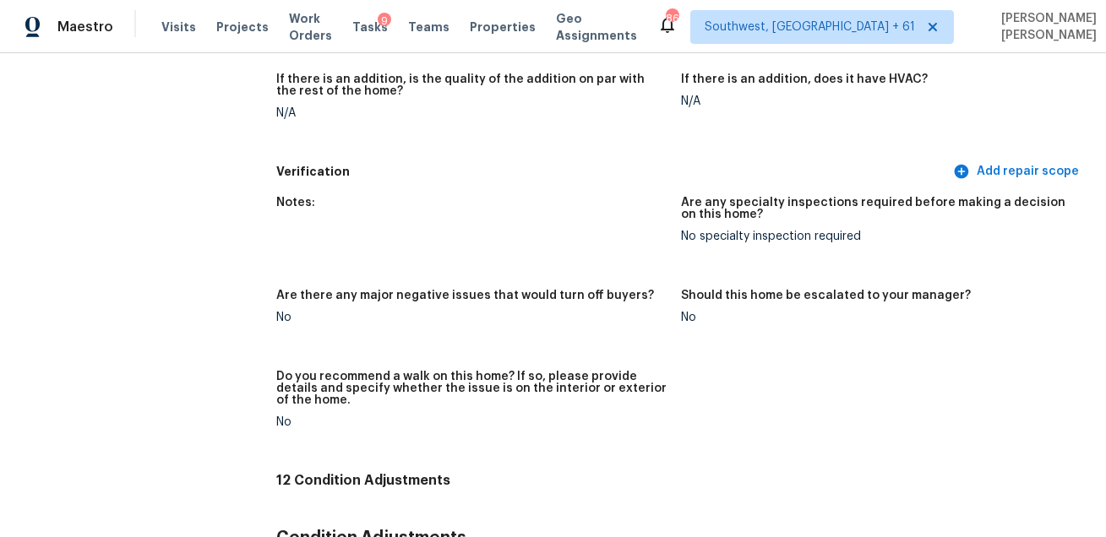
scroll to position [3431, 0]
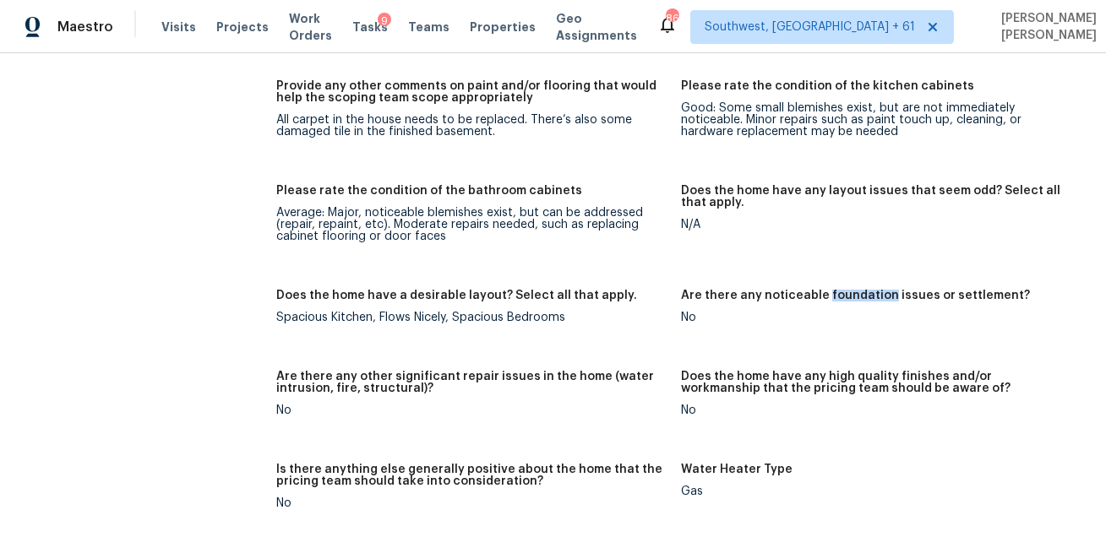
click at [582, 283] on div "Notes: Two-story home with three bedrooms, three full bathrooms and 1/2 bath. T…" at bounding box center [681, 118] width 810 height 1753
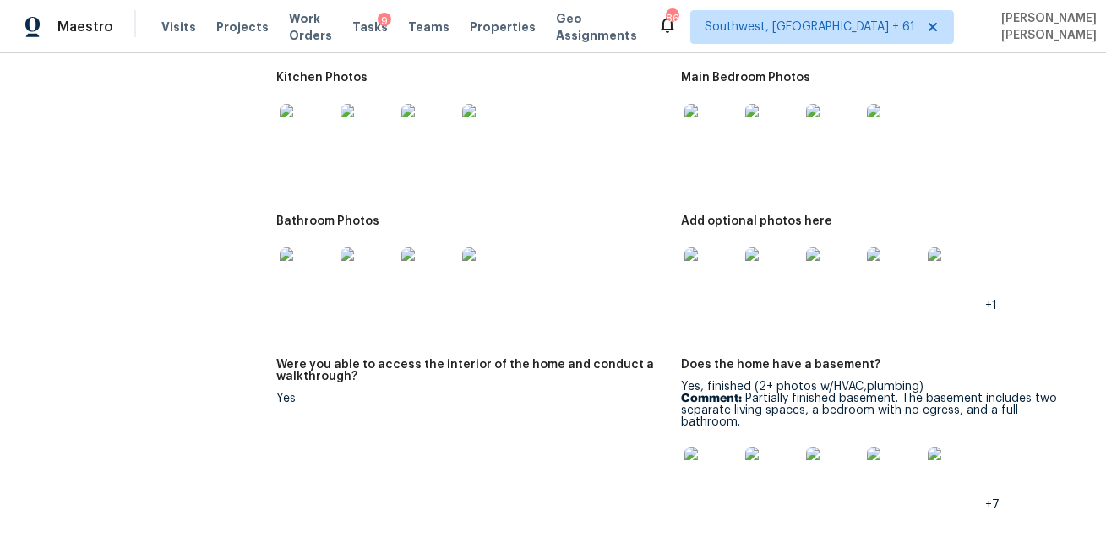
scroll to position [2756, 0]
click at [715, 471] on img at bounding box center [711, 473] width 54 height 54
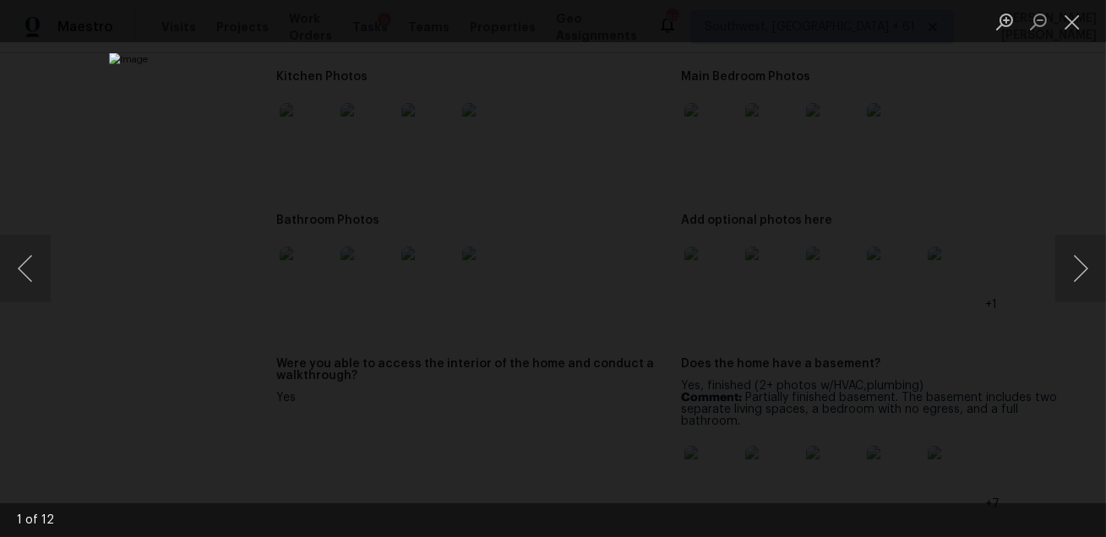
click at [992, 183] on div "Lightbox" at bounding box center [553, 268] width 1106 height 537
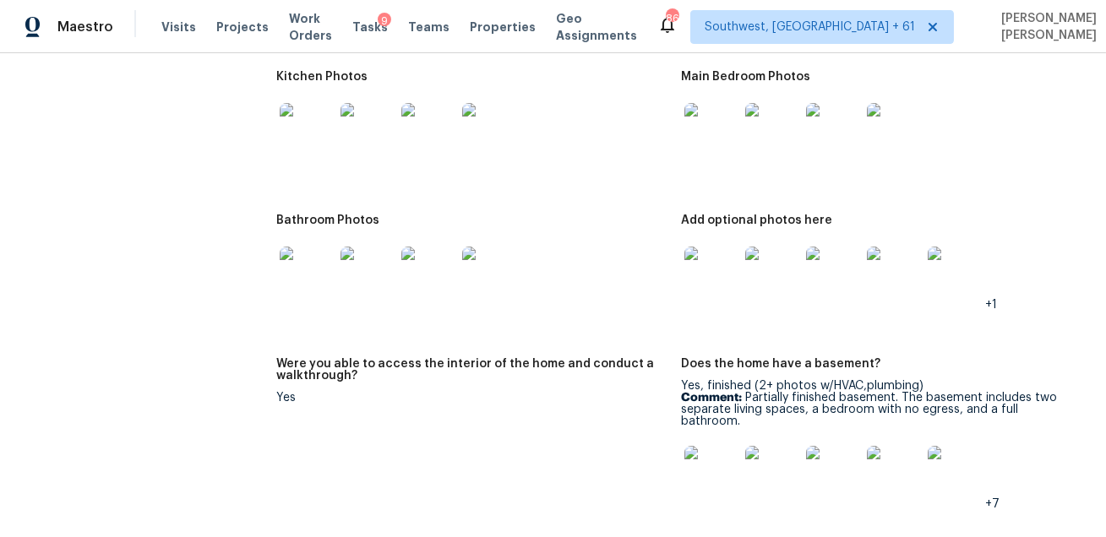
scroll to position [3266, 0]
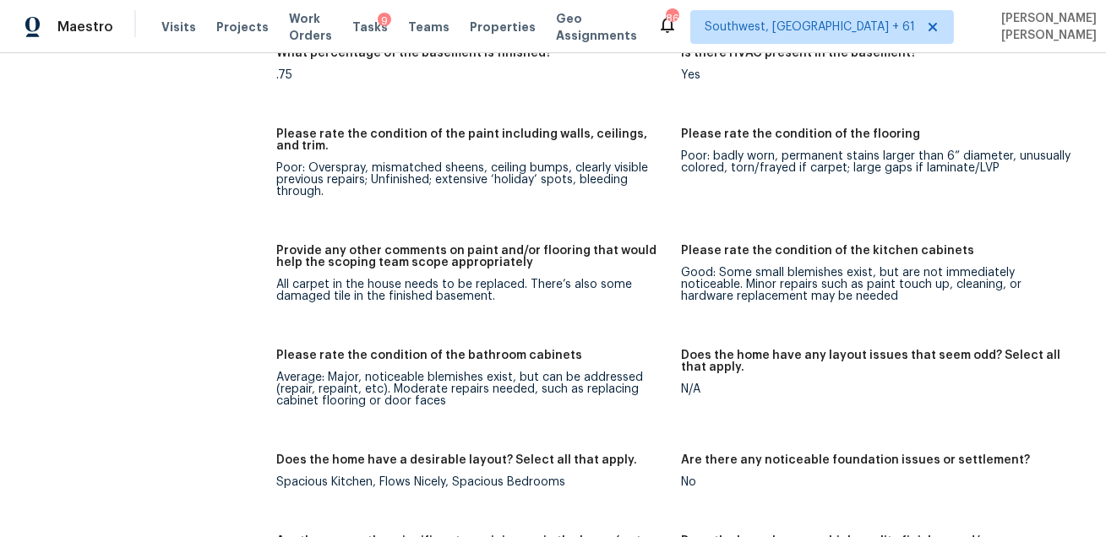
click at [571, 253] on h5 "Provide any other comments on paint and/or flooring that would help the scoping…" at bounding box center [471, 257] width 391 height 24
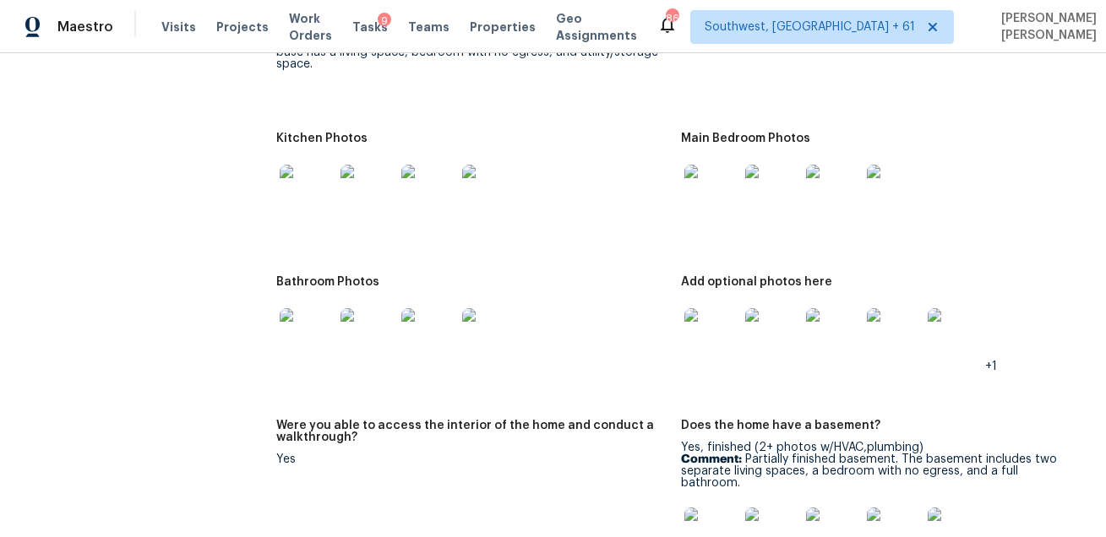
scroll to position [2649, 0]
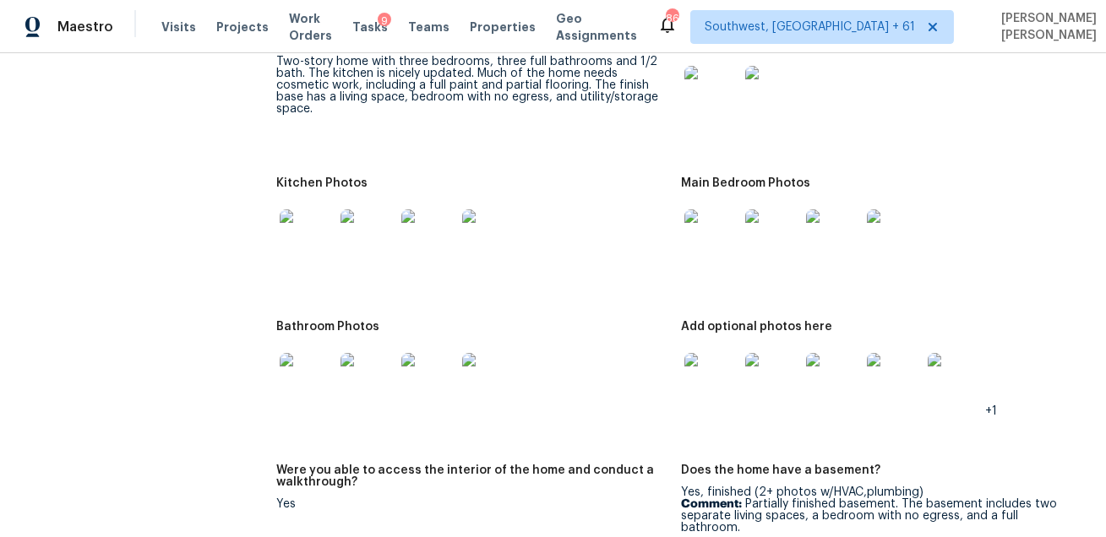
click at [715, 113] on img at bounding box center [711, 93] width 54 height 54
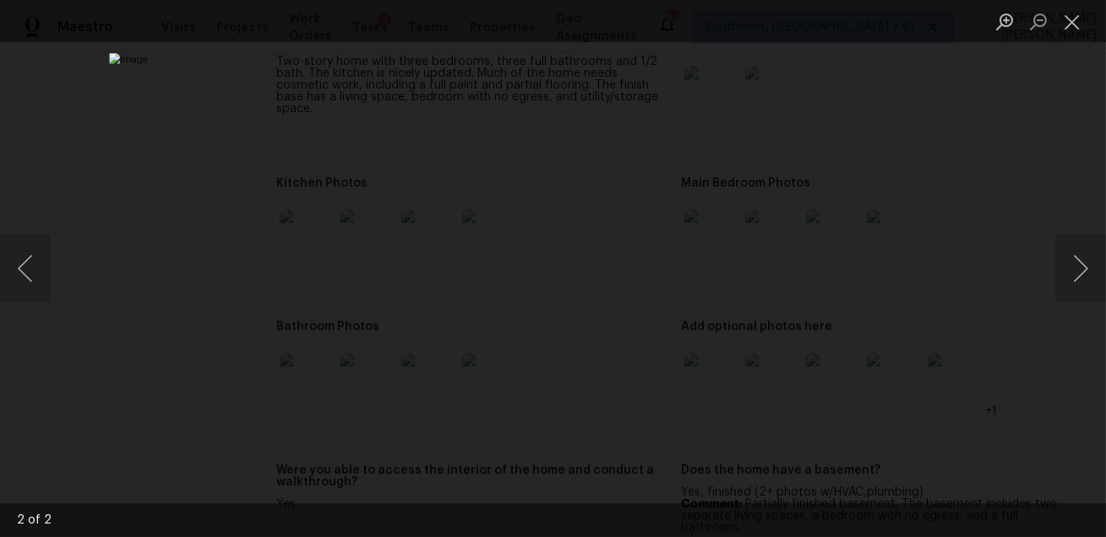
click at [951, 191] on div "Lightbox" at bounding box center [553, 268] width 1106 height 537
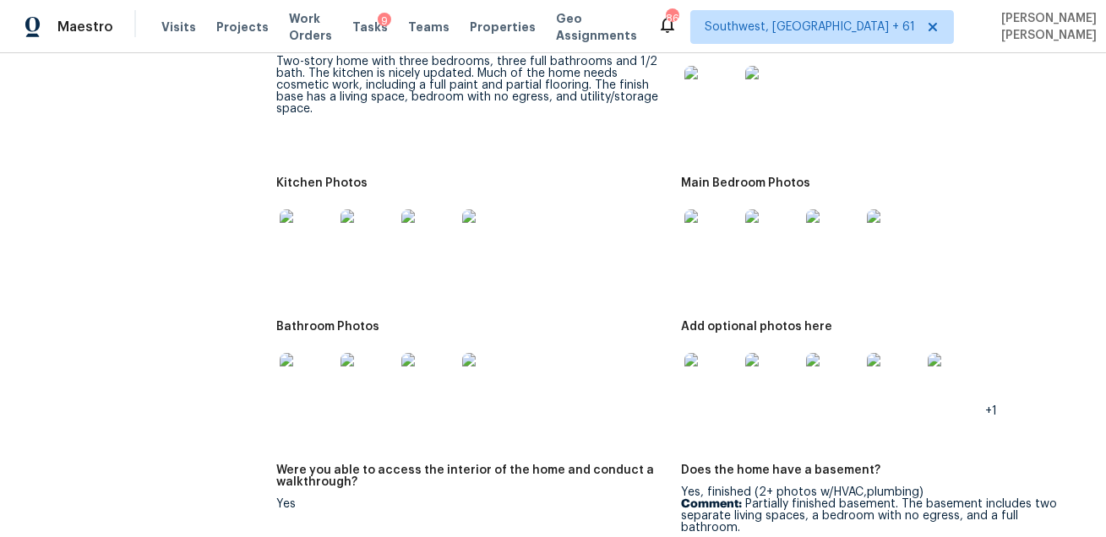
click at [317, 225] on img at bounding box center [307, 237] width 54 height 54
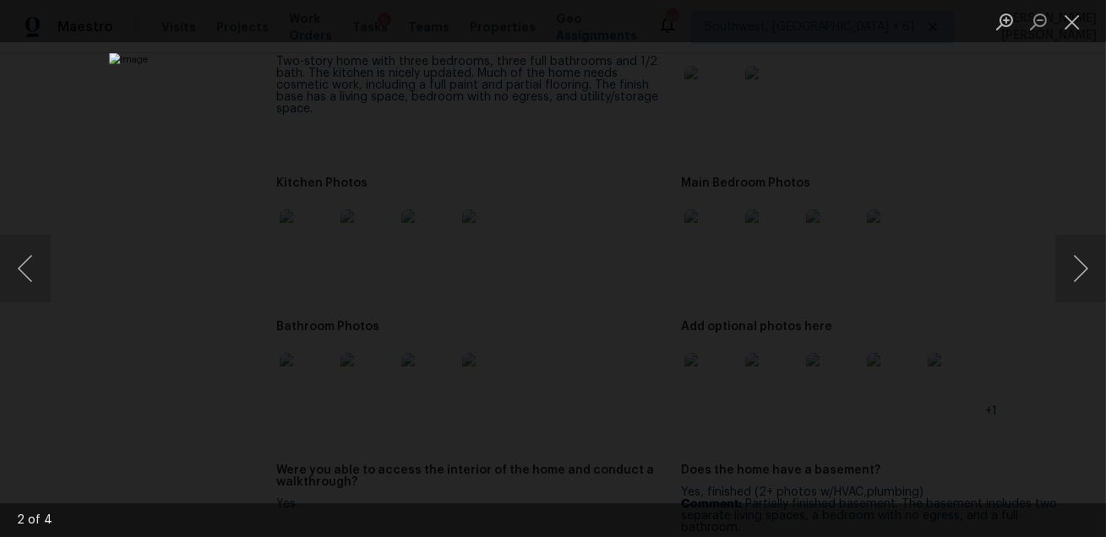
click at [940, 300] on div "Lightbox" at bounding box center [553, 268] width 1106 height 537
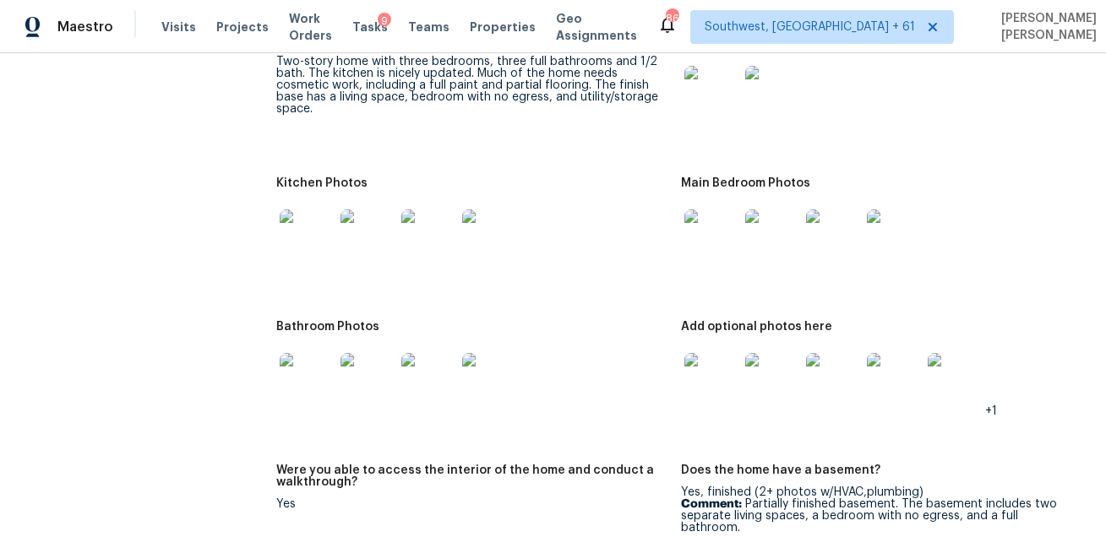
click at [318, 368] on img at bounding box center [307, 380] width 54 height 54
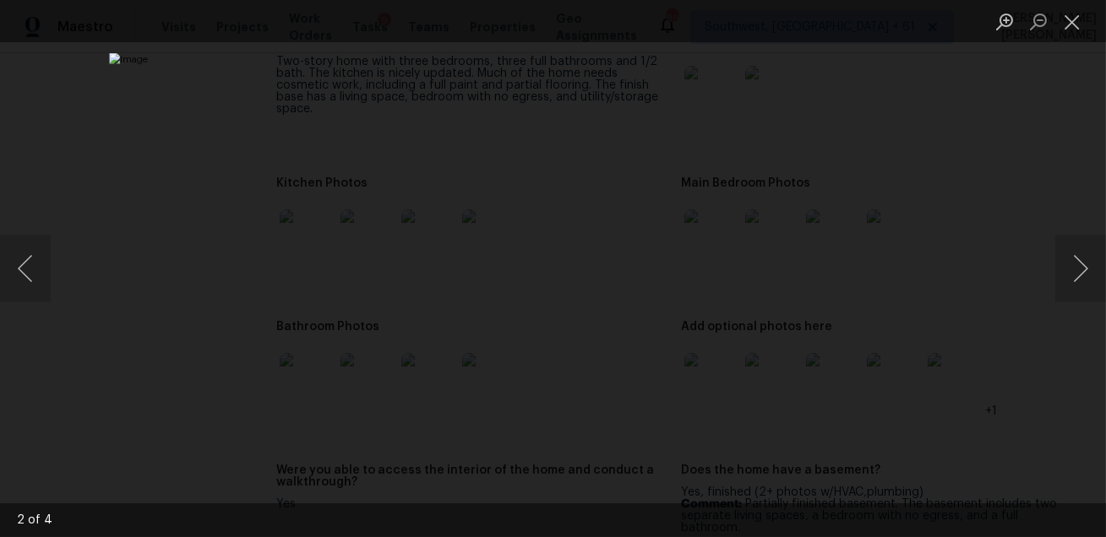
click at [971, 326] on div "Lightbox" at bounding box center [553, 268] width 1106 height 537
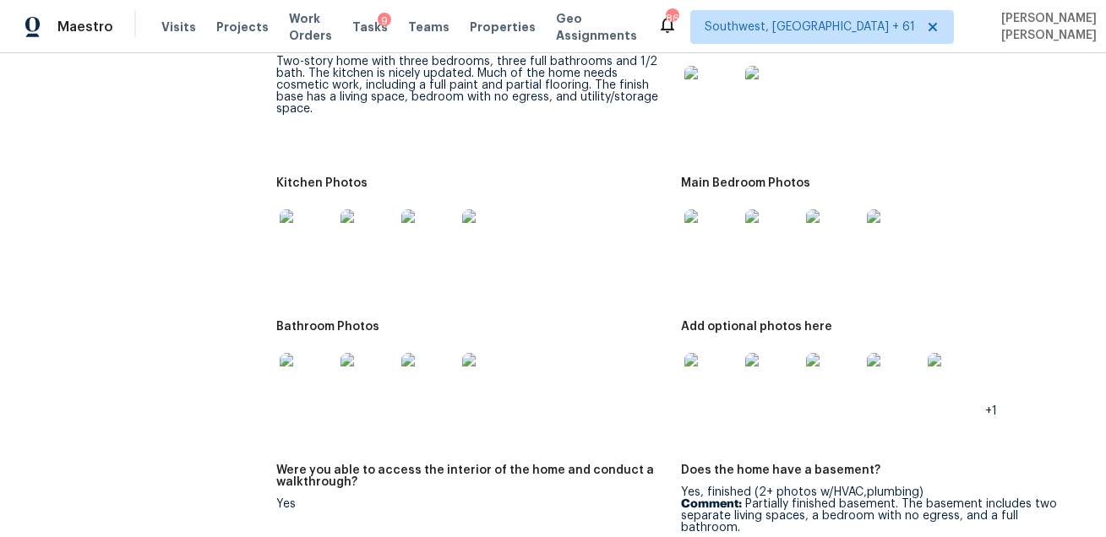
click at [714, 380] on img at bounding box center [711, 380] width 54 height 54
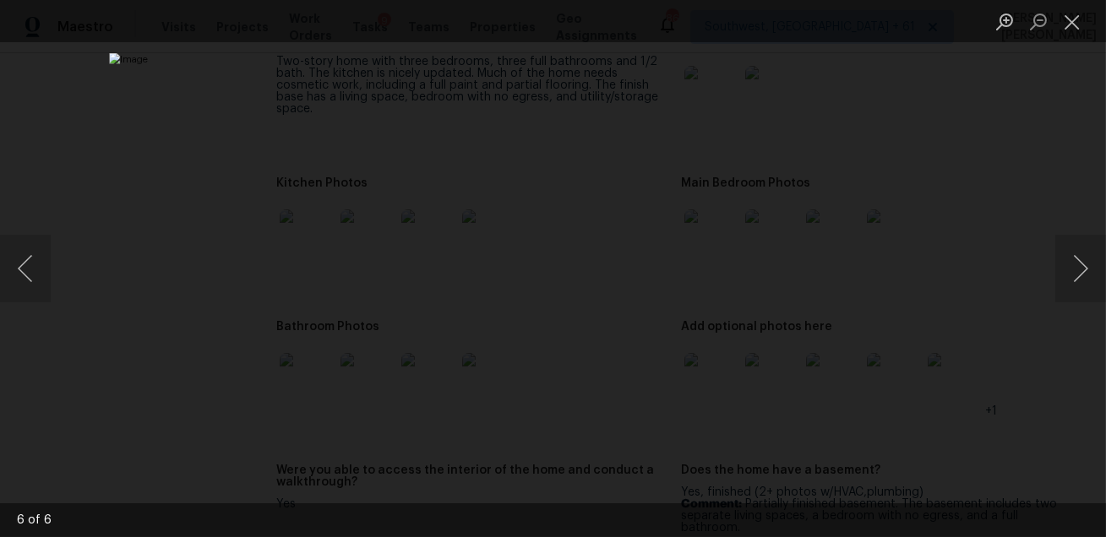
click at [945, 357] on div "Lightbox" at bounding box center [553, 268] width 1106 height 537
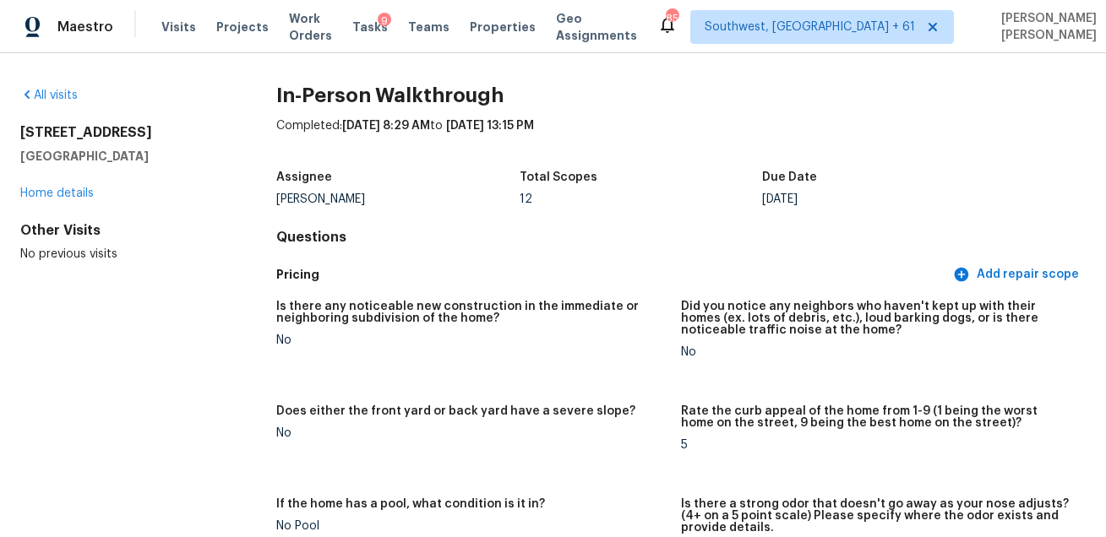
scroll to position [1196, 0]
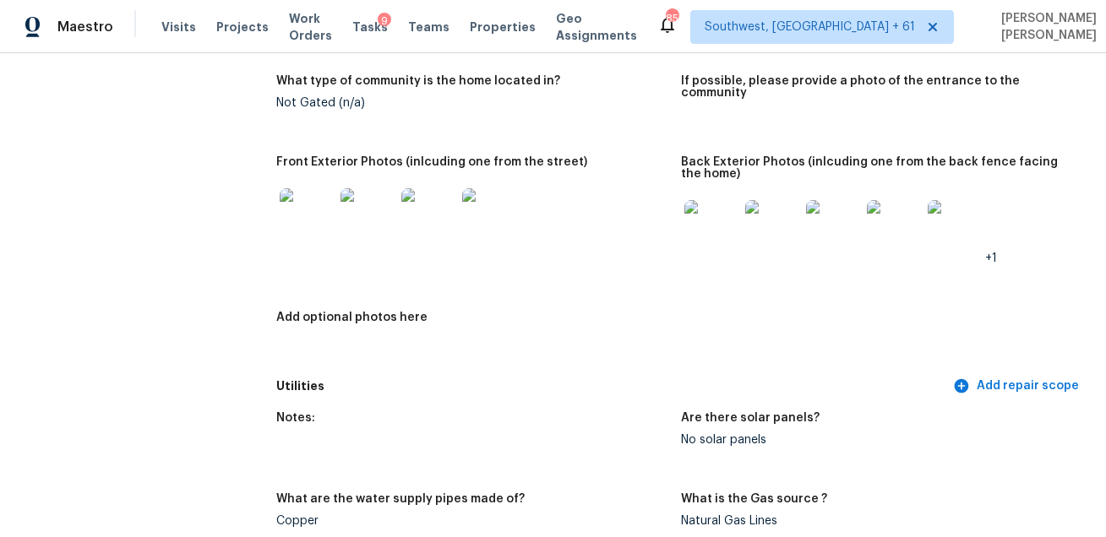
click at [601, 264] on figure "Front Exterior Photos (inlcuding one from the street)" at bounding box center [478, 223] width 405 height 135
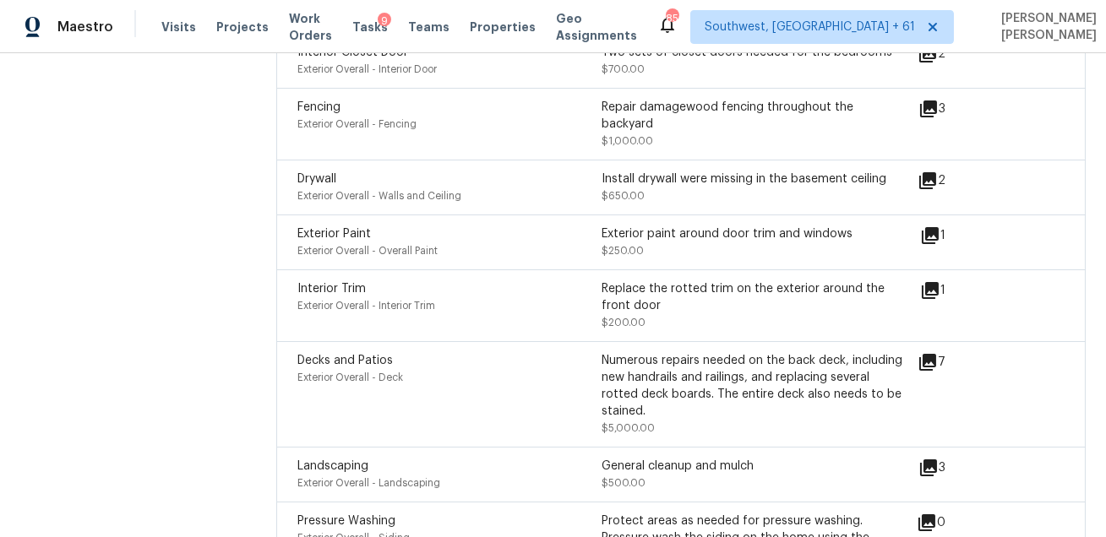
scroll to position [5425, 0]
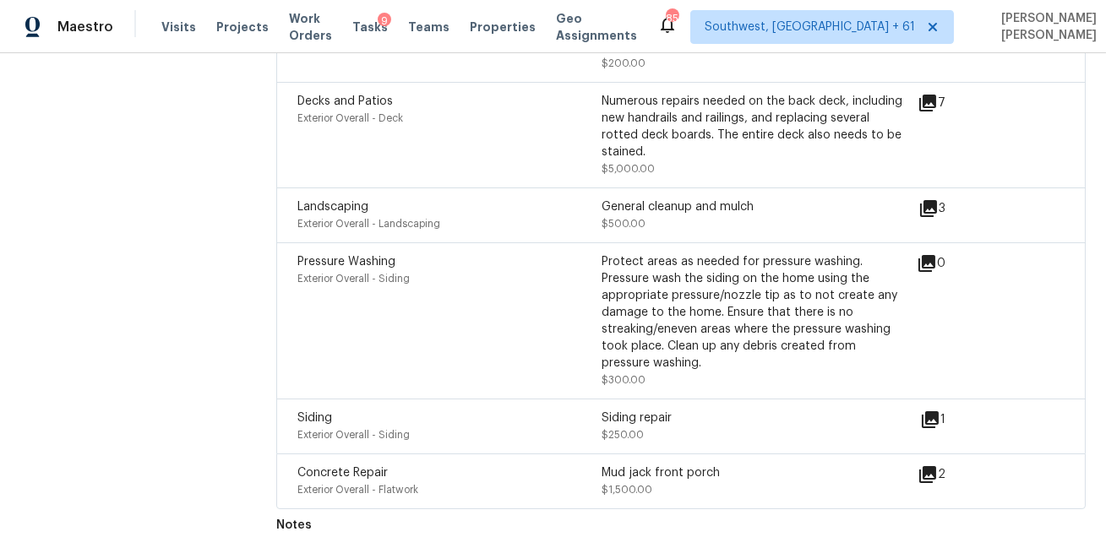
click at [659, 114] on div "Numerous repairs needed on the back deck, including new handrails and railings,…" at bounding box center [754, 127] width 304 height 68
click at [172, 29] on span "Visits" at bounding box center [178, 27] width 35 height 17
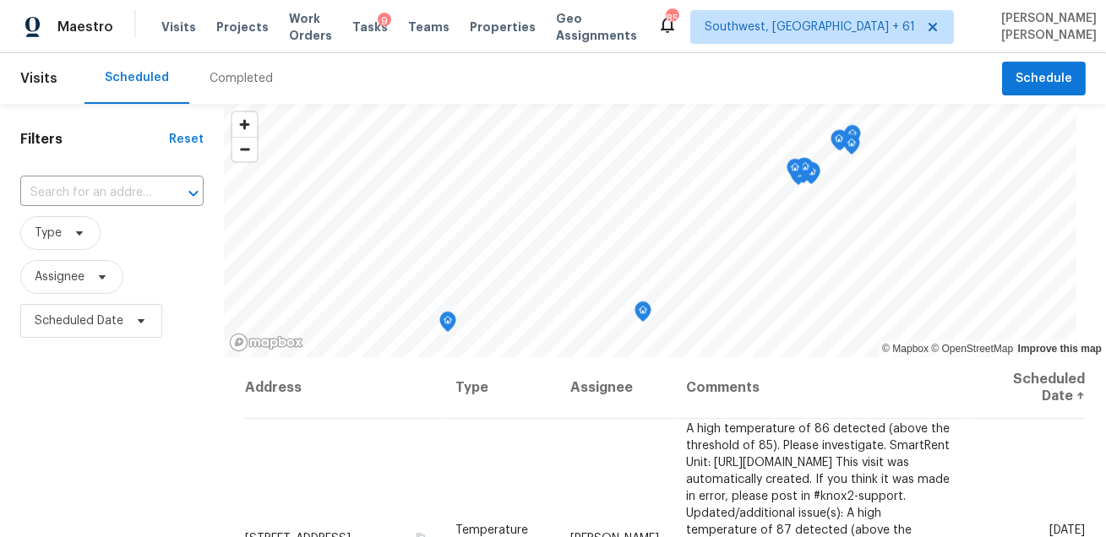
click at [225, 95] on div "Completed" at bounding box center [241, 78] width 104 height 51
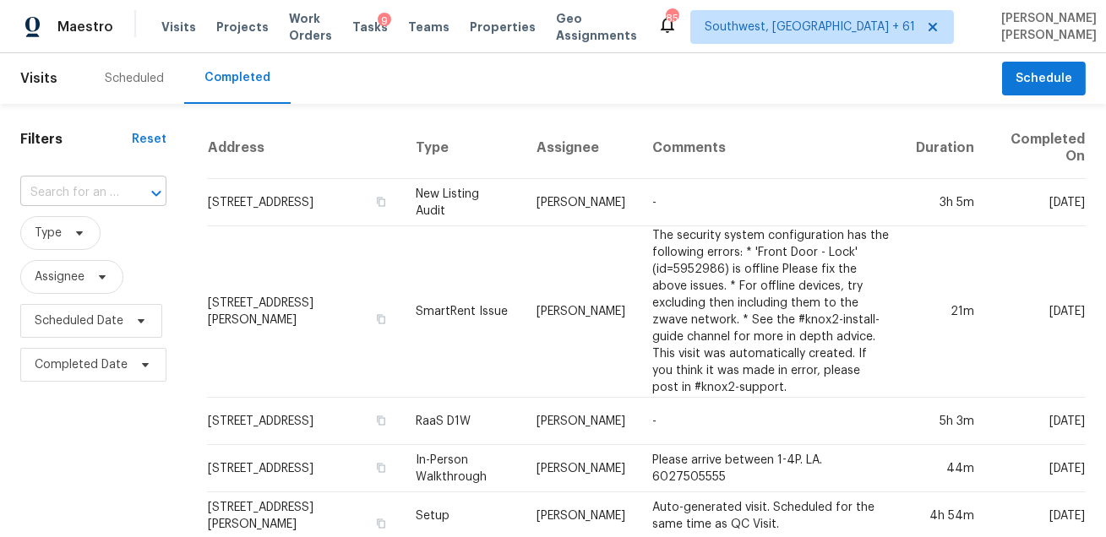
click at [63, 190] on input "text" at bounding box center [69, 193] width 99 height 26
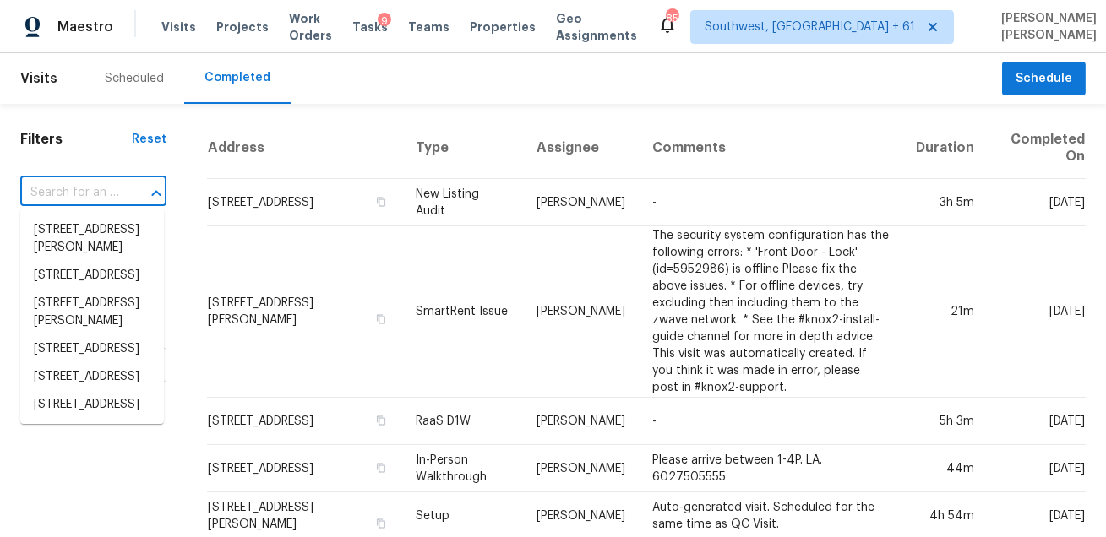
paste input "1017 Julianna Dr Ballwin, MO, 63011"
type input "1017 Julianna Dr Ballwin, MO, 63011"
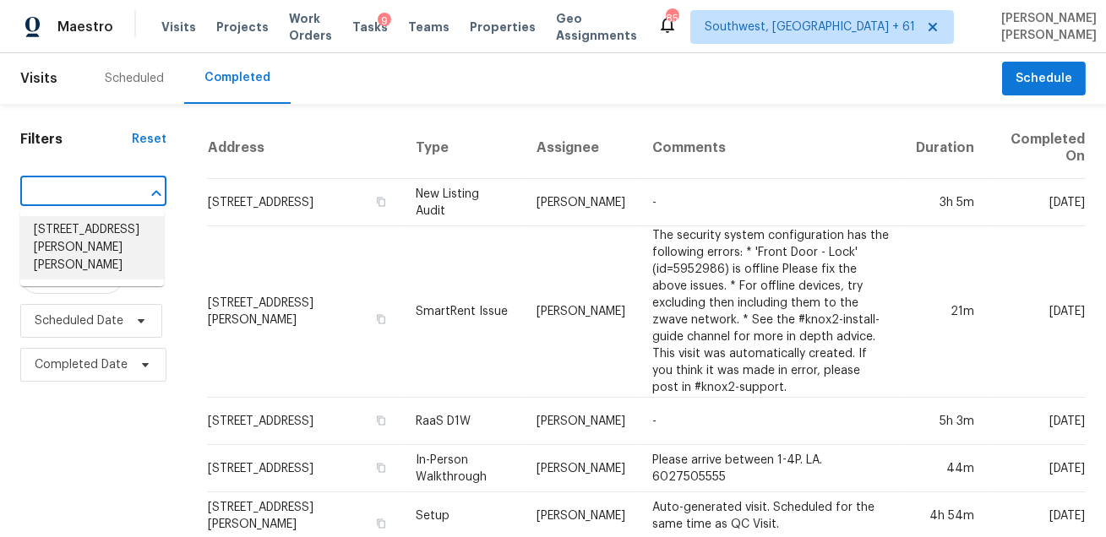
click at [77, 229] on li "1017 Julianna Dr, Ballwin, MO 63011" at bounding box center [92, 247] width 144 height 63
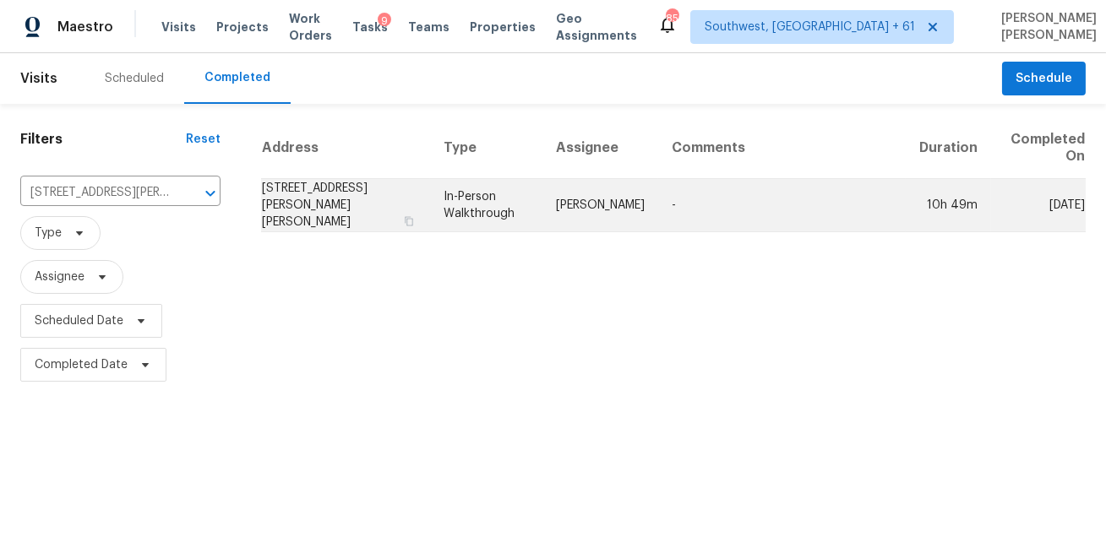
click at [685, 216] on td "-" at bounding box center [782, 205] width 248 height 53
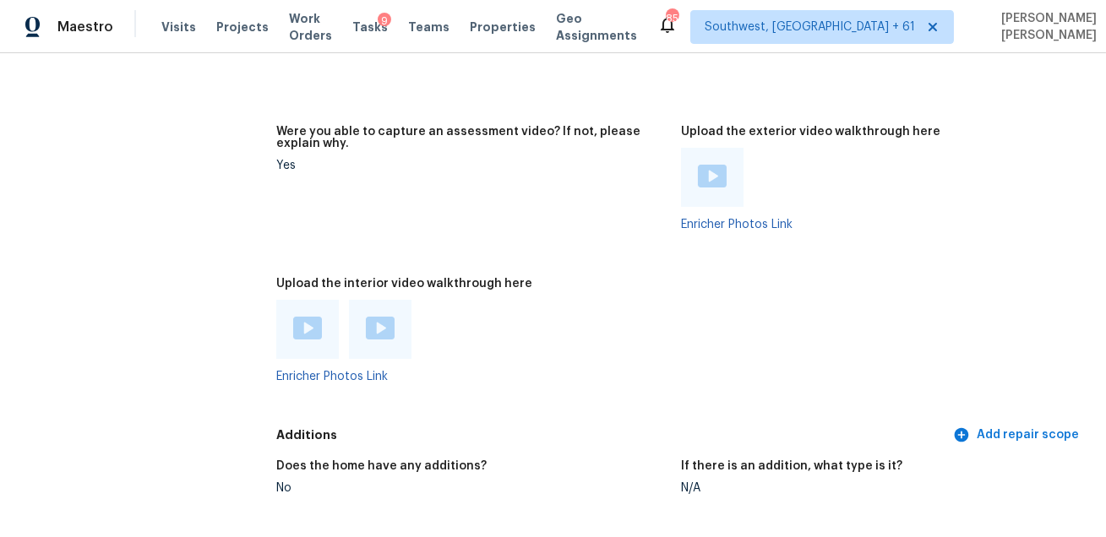
scroll to position [3438, 0]
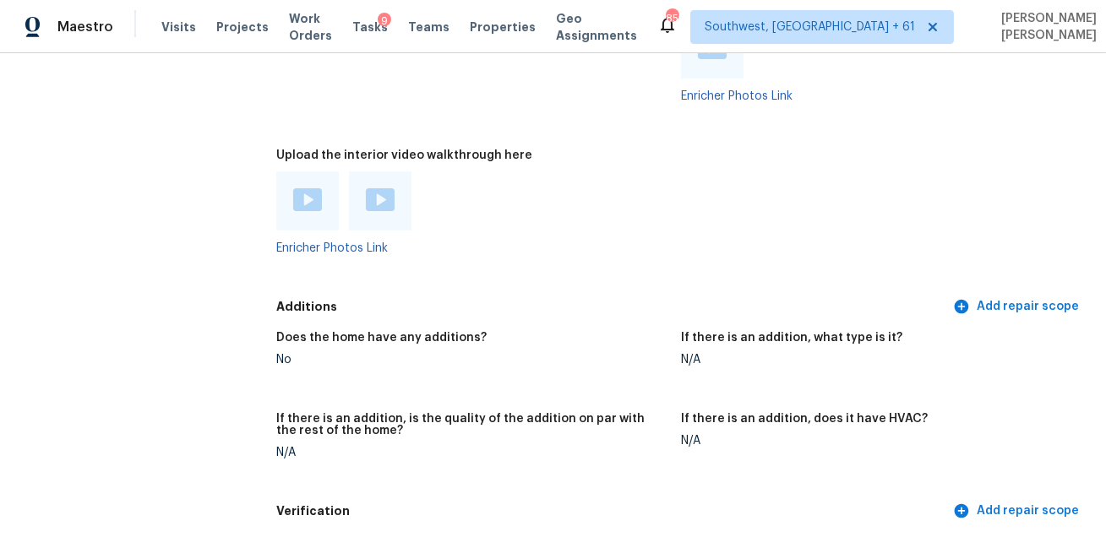
click at [314, 200] on img at bounding box center [307, 199] width 29 height 23
click at [375, 199] on img at bounding box center [380, 199] width 29 height 23
click at [645, 169] on div "Upload the interior video walkthrough here" at bounding box center [471, 161] width 391 height 22
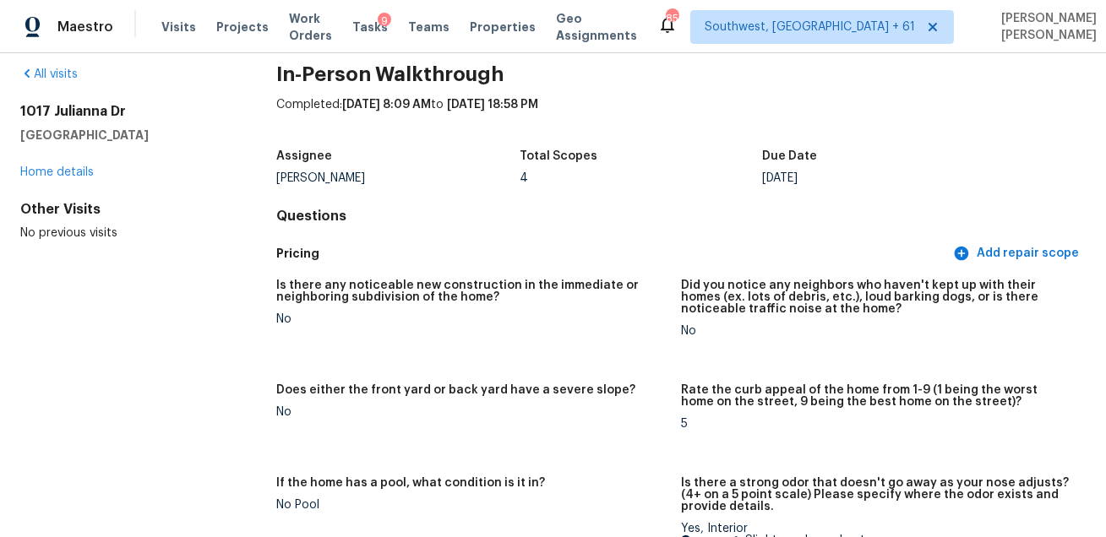
scroll to position [0, 0]
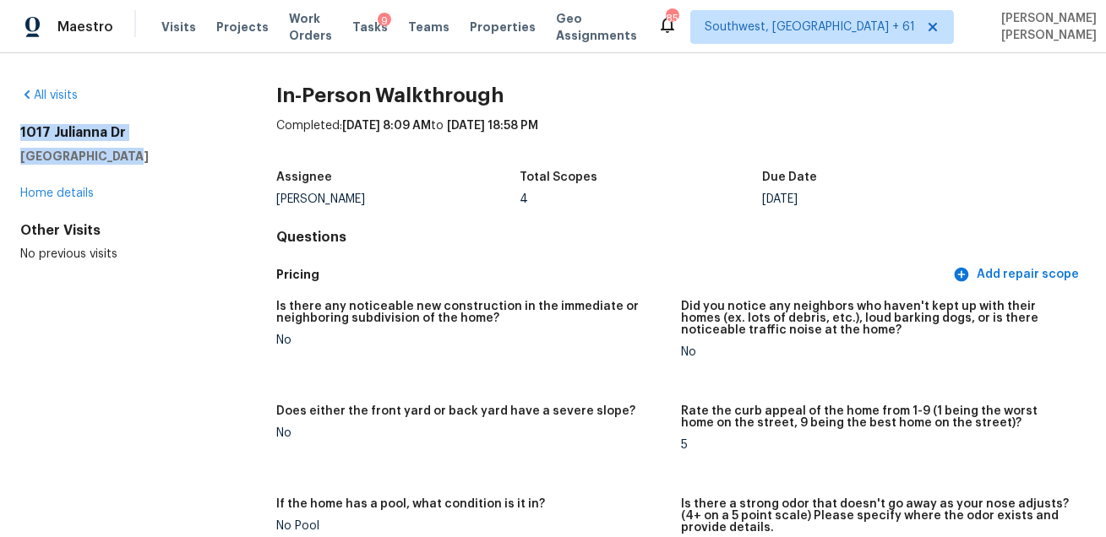
drag, startPoint x: 21, startPoint y: 129, endPoint x: 122, endPoint y: 152, distance: 103.1
click at [122, 152] on div "1017 Julianna Dr Ballwin, MO 63011" at bounding box center [121, 144] width 202 height 41
copy div "1017 Julianna Dr Ballwin, MO 6301"
copy div "1017 Julianna Dr Ballwin, MO 63011"
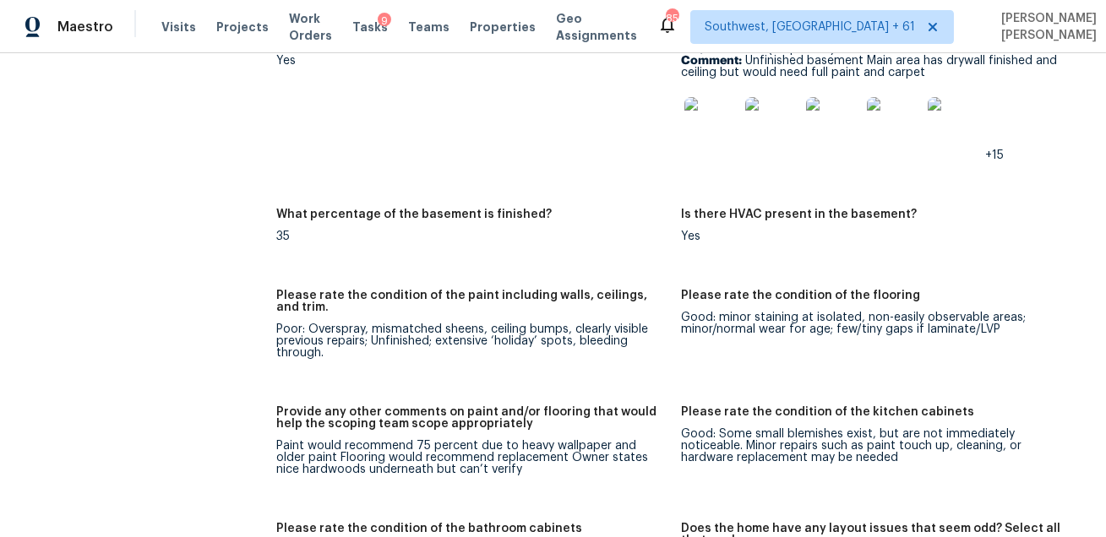
click at [575, 281] on div "Notes: Living Room Photos Kitchen Photos Main Bedroom Photos +1 Bathroom Photos…" at bounding box center [681, 456] width 810 height 1753
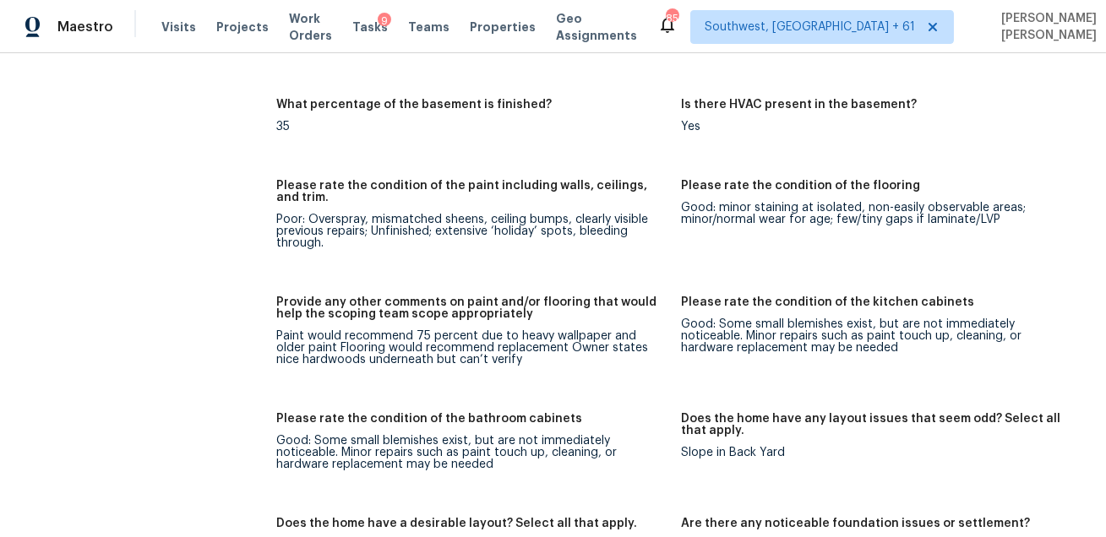
scroll to position [2516, 0]
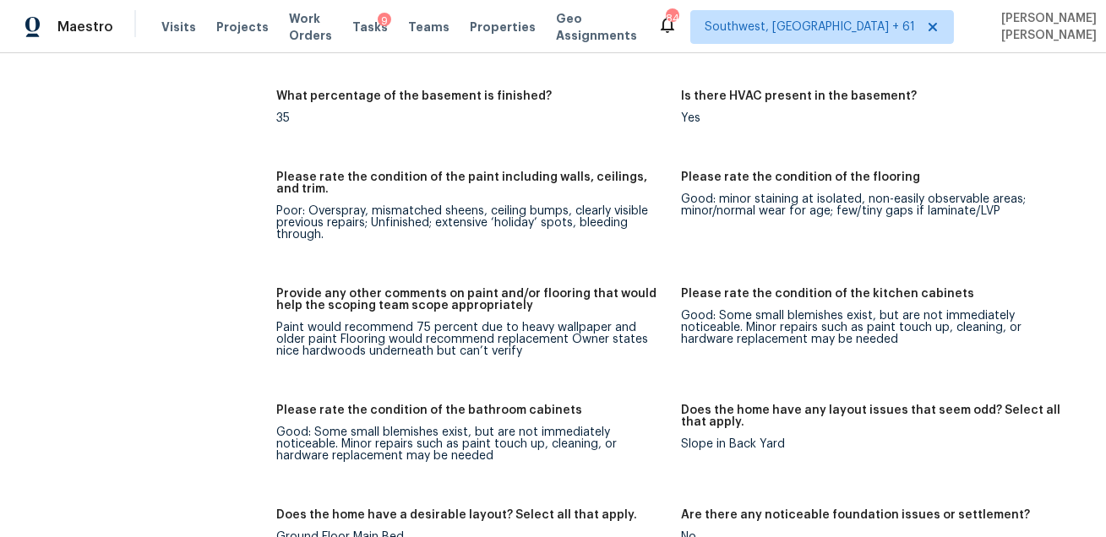
click at [581, 165] on div "Notes: Living Room Photos Kitchen Photos Main Bedroom Photos +1 Bathroom Photos…" at bounding box center [681, 338] width 810 height 1753
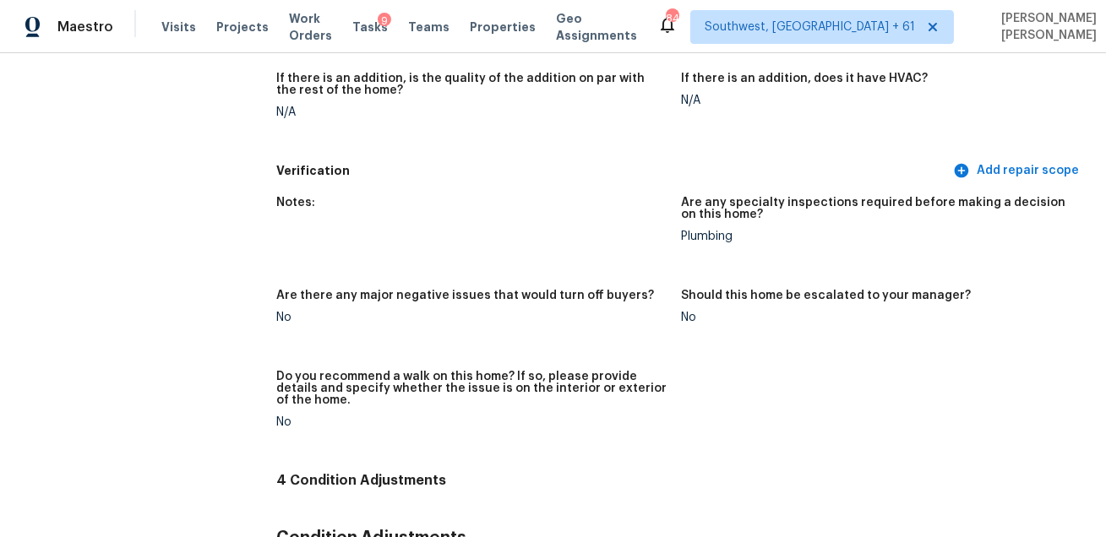
scroll to position [2128, 0]
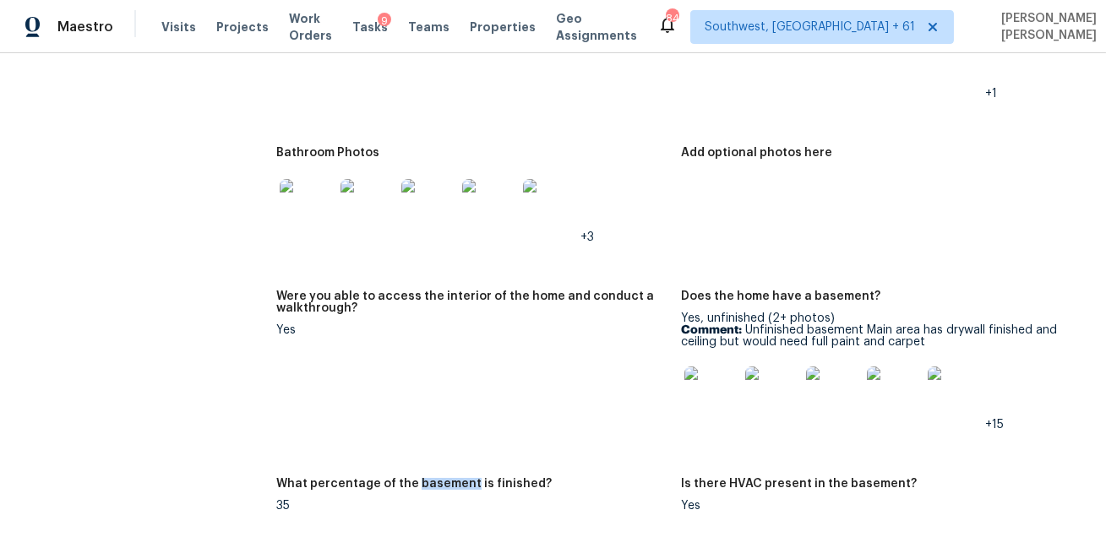
click at [548, 305] on h5 "Were you able to access the interior of the home and conduct a walkthrough?" at bounding box center [471, 303] width 391 height 24
click at [722, 384] on img at bounding box center [711, 394] width 54 height 54
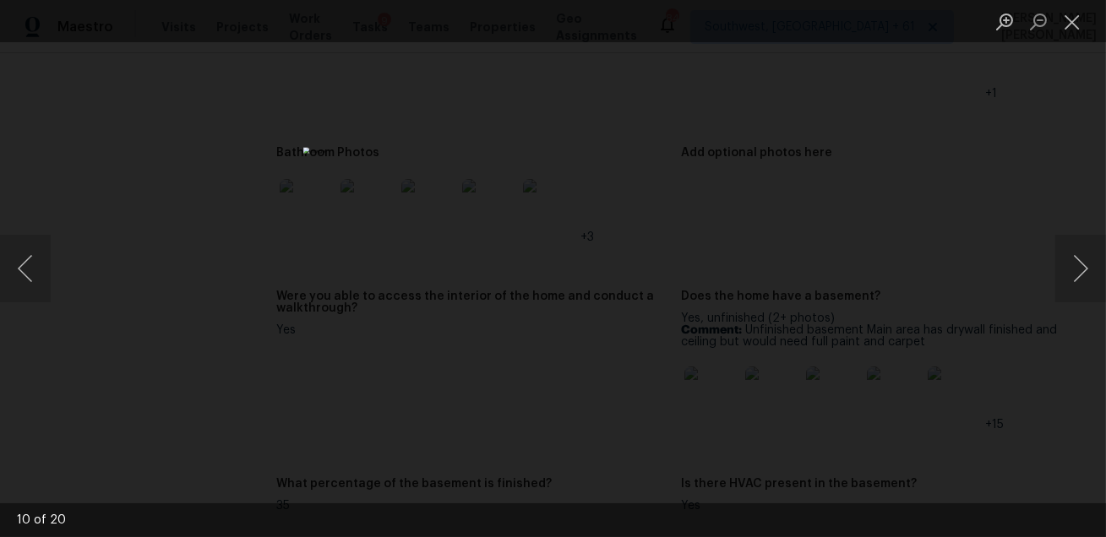
click at [898, 357] on div "Lightbox" at bounding box center [553, 268] width 1106 height 537
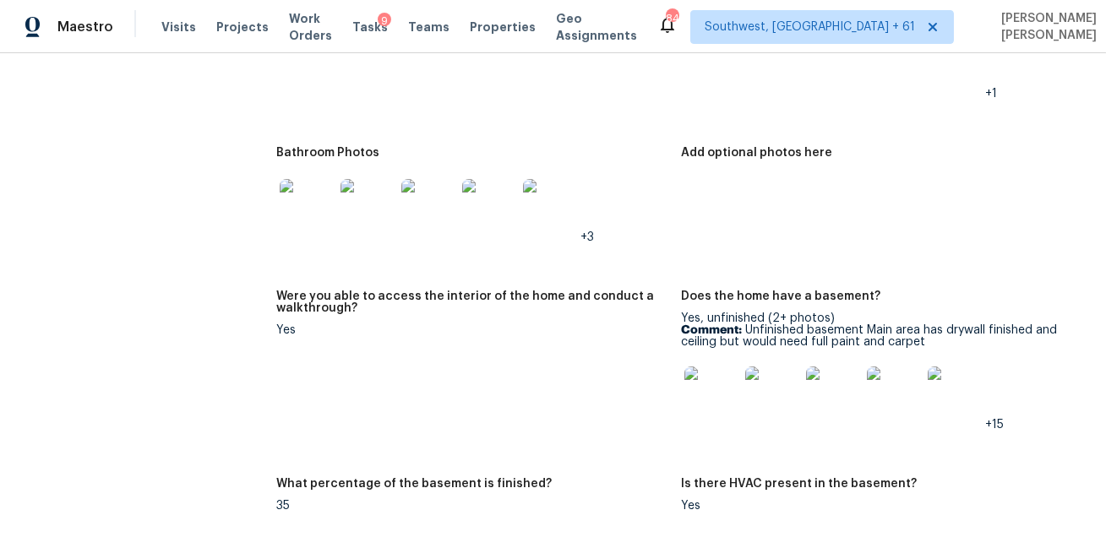
scroll to position [2571, 0]
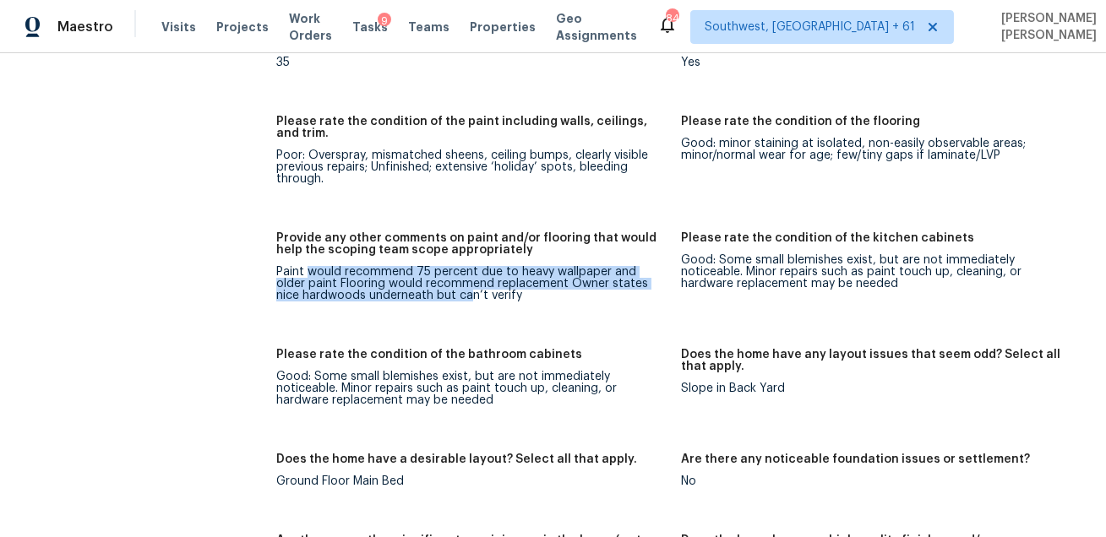
drag, startPoint x: 310, startPoint y: 276, endPoint x: 445, endPoint y: 297, distance: 136.8
click at [445, 297] on div "Paint would recommend 75 percent due to heavy wallpaper and older paint Floorin…" at bounding box center [471, 283] width 391 height 35
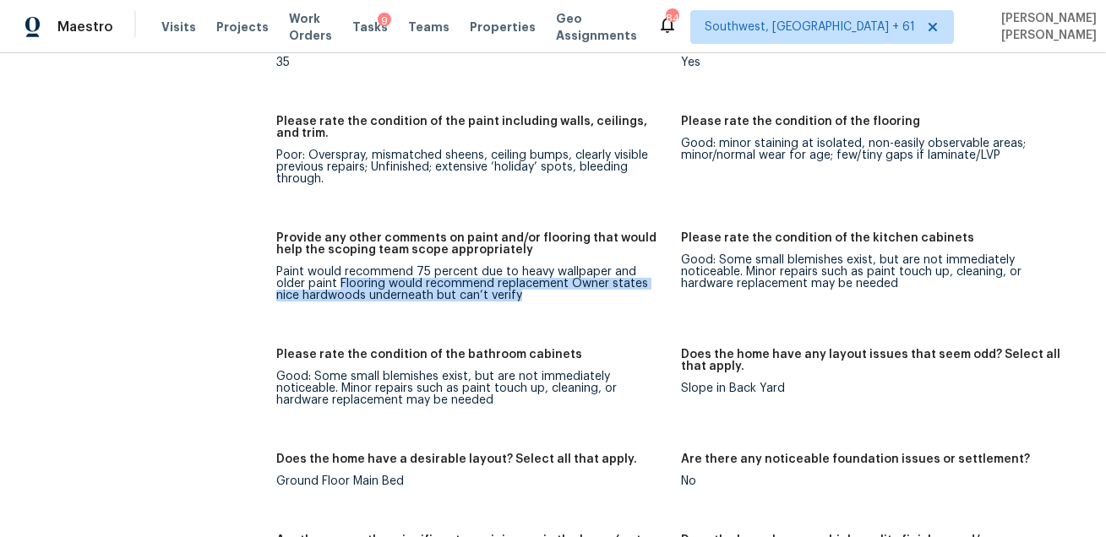
drag, startPoint x: 309, startPoint y: 285, endPoint x: 504, endPoint y: 306, distance: 195.5
click at [504, 306] on figure "Provide any other comments on paint and/or flooring that would help the scoping…" at bounding box center [478, 280] width 405 height 96
copy div "Flooring would recommend replacement Owner states nice hardwoods underneath but…"
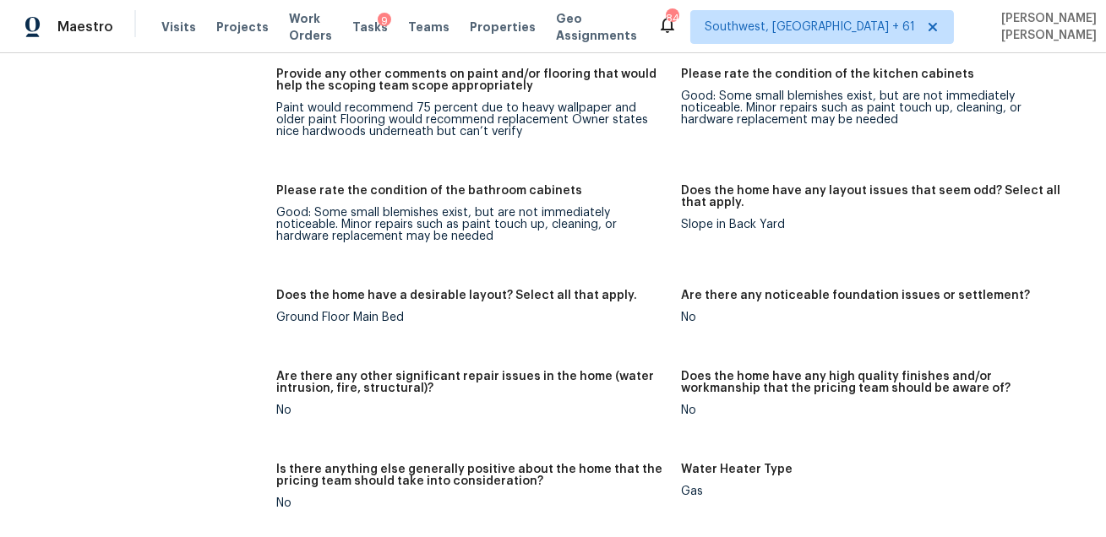
scroll to position [4256, 0]
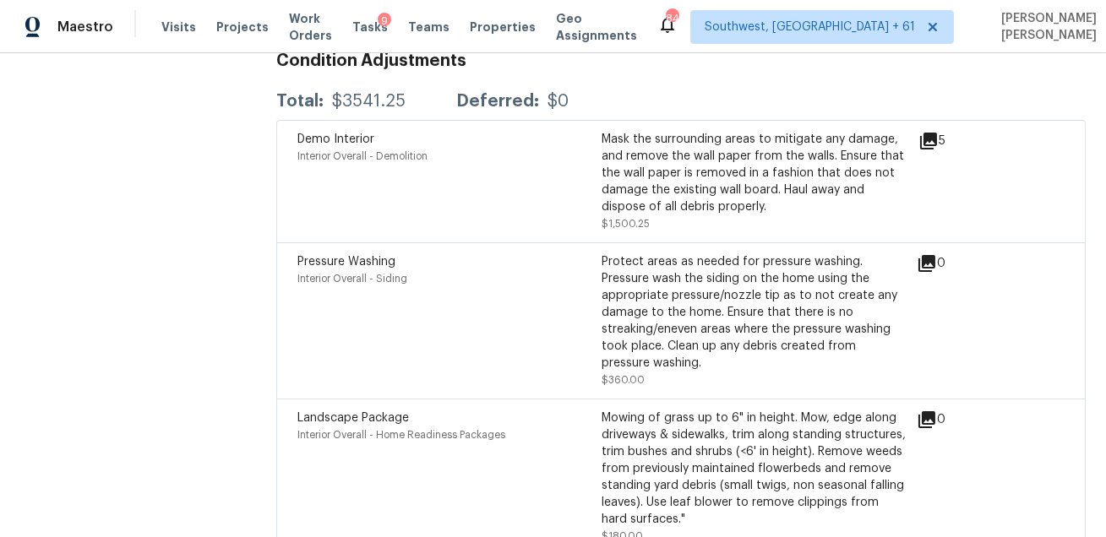
click at [677, 90] on div "Total: $3541.25 Deferred: $0" at bounding box center [681, 101] width 810 height 37
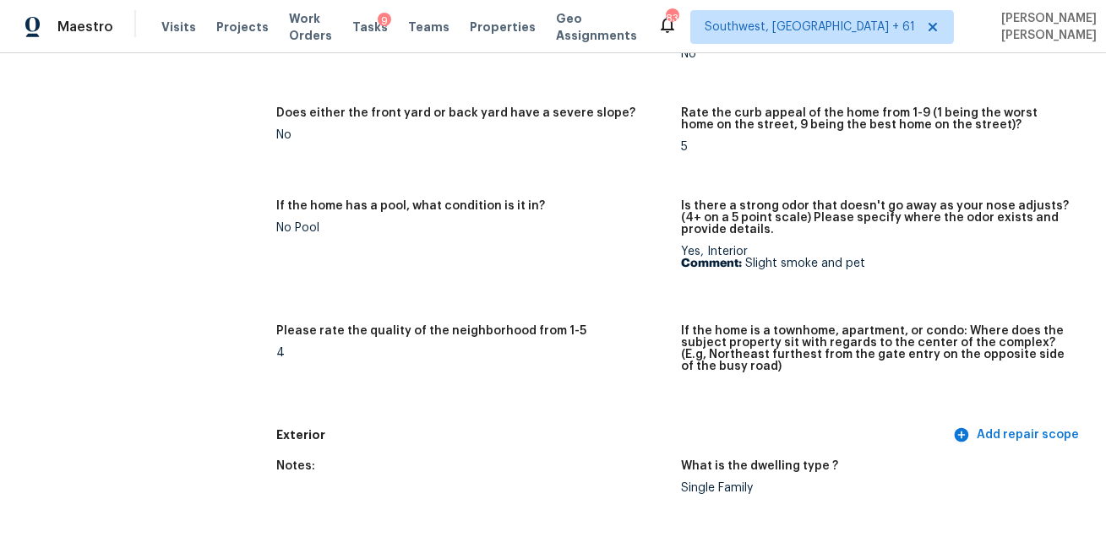
scroll to position [0, 0]
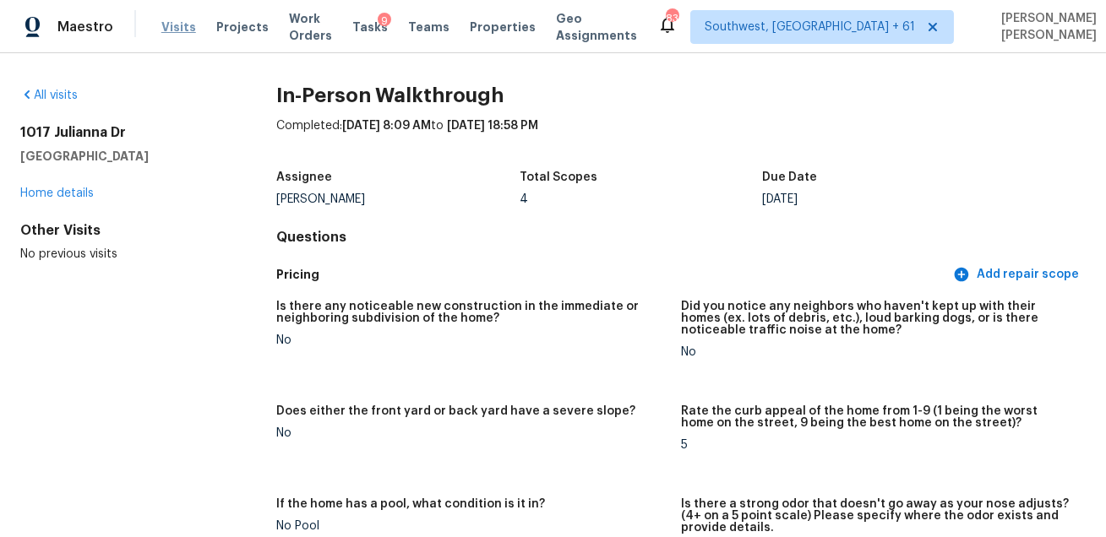
click at [168, 24] on span "Visits" at bounding box center [178, 27] width 35 height 17
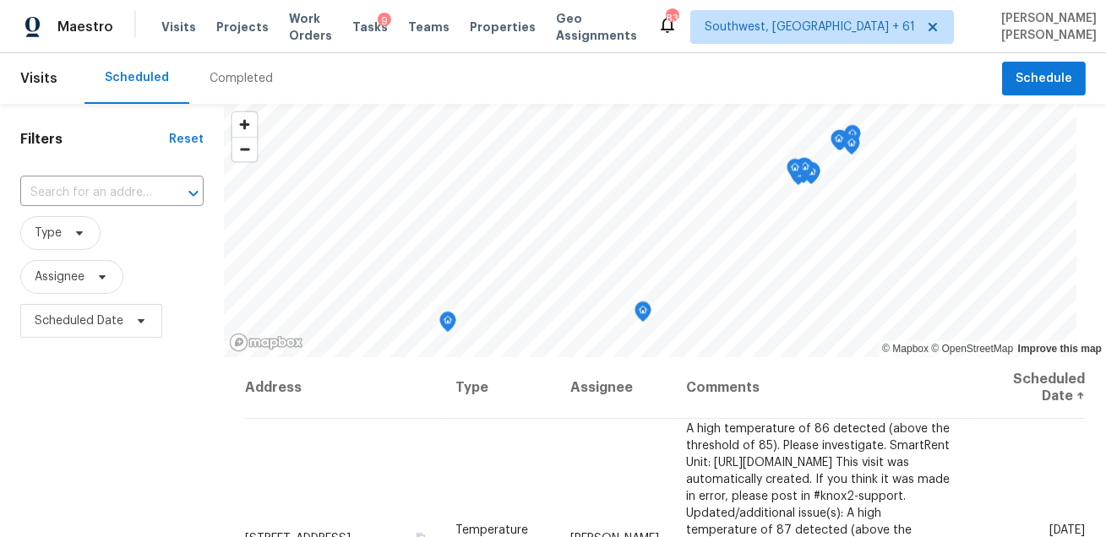
click at [240, 68] on div "Completed" at bounding box center [241, 78] width 104 height 51
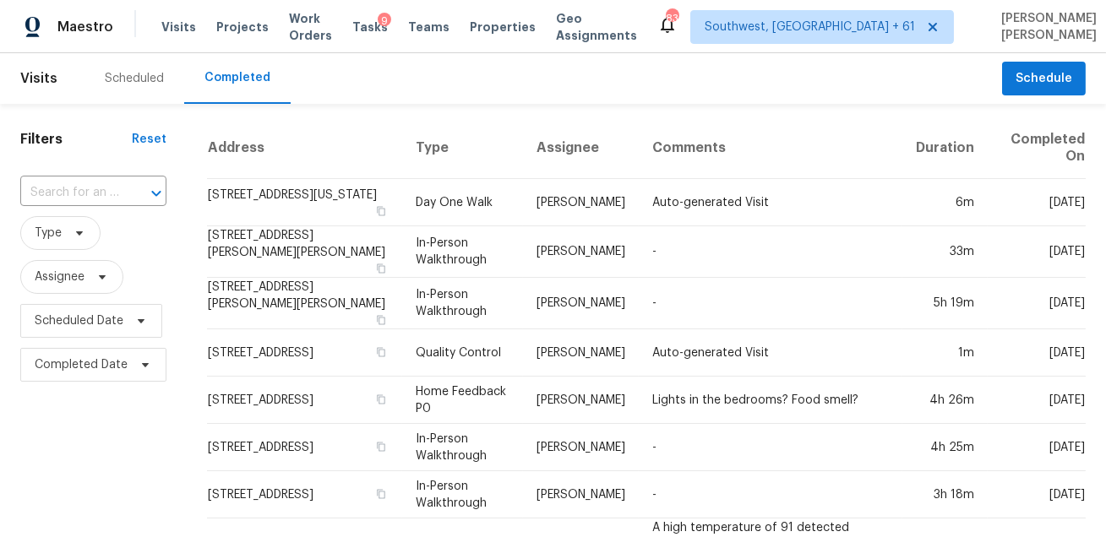
click at [128, 187] on div at bounding box center [145, 194] width 44 height 24
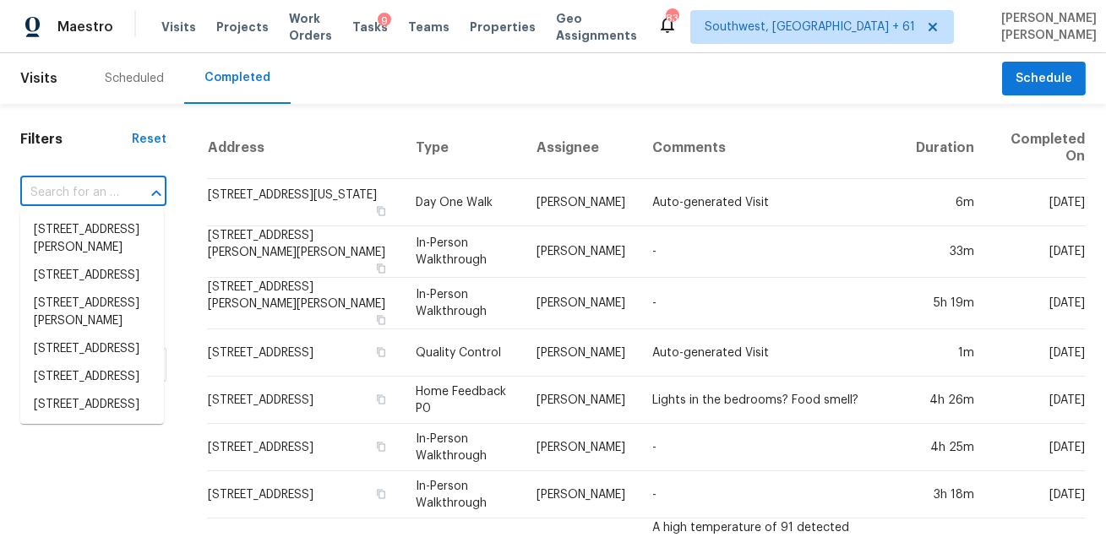
click at [128, 187] on div at bounding box center [145, 194] width 44 height 24
paste input "5134 51st Ln W Bradenton, FL, 34210"
type input "5134 51st Ln W Bradenton, FL, 34210"
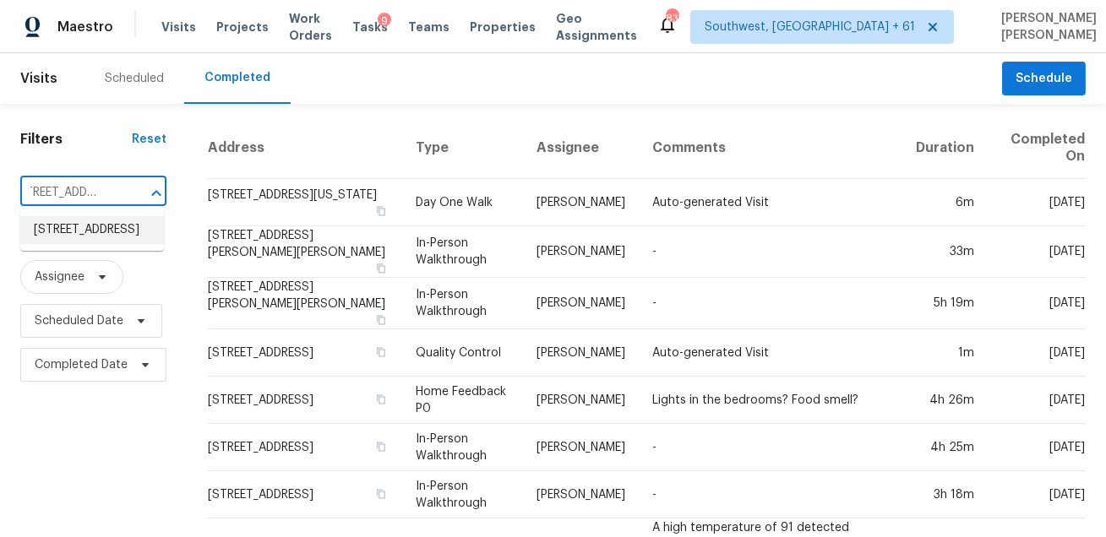
click at [114, 237] on li "5134 51st Ln W, Bradenton, FL 34210" at bounding box center [92, 230] width 144 height 28
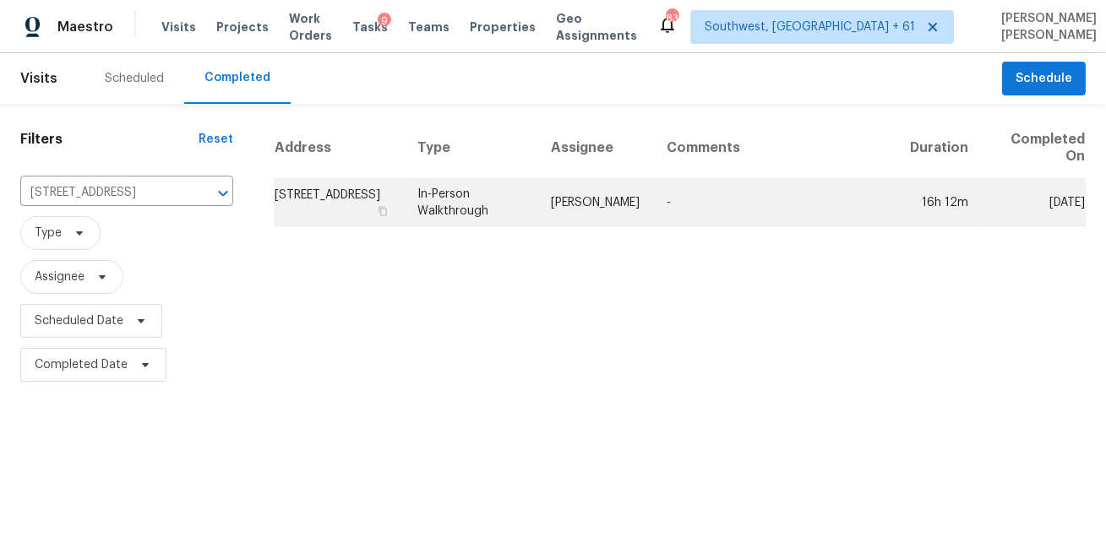
click at [575, 223] on td "Naomi Ferreira" at bounding box center [595, 202] width 116 height 47
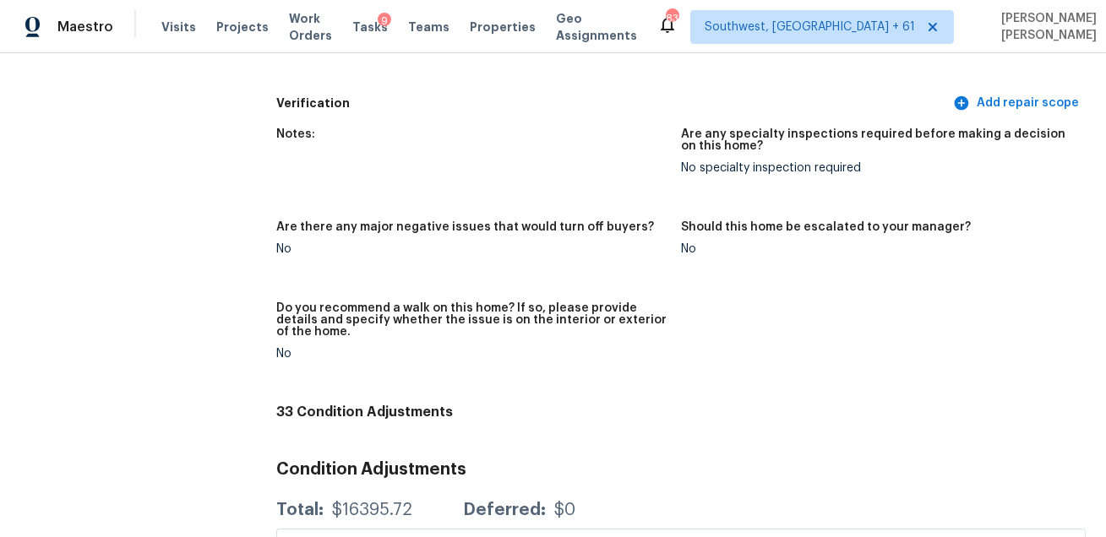
scroll to position [3727, 0]
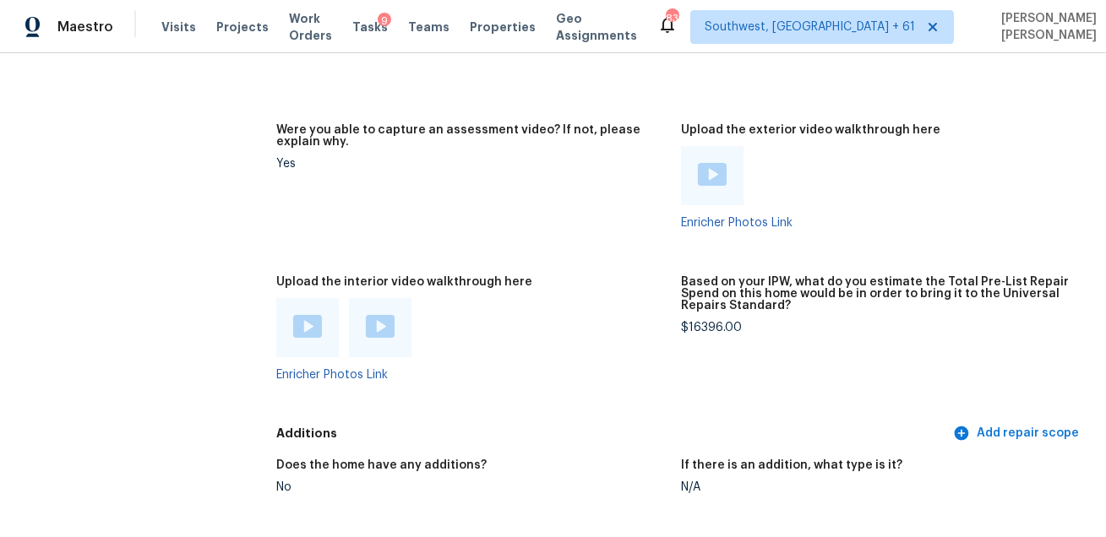
click at [309, 332] on img at bounding box center [307, 326] width 29 height 23
click at [379, 322] on img at bounding box center [380, 326] width 29 height 23
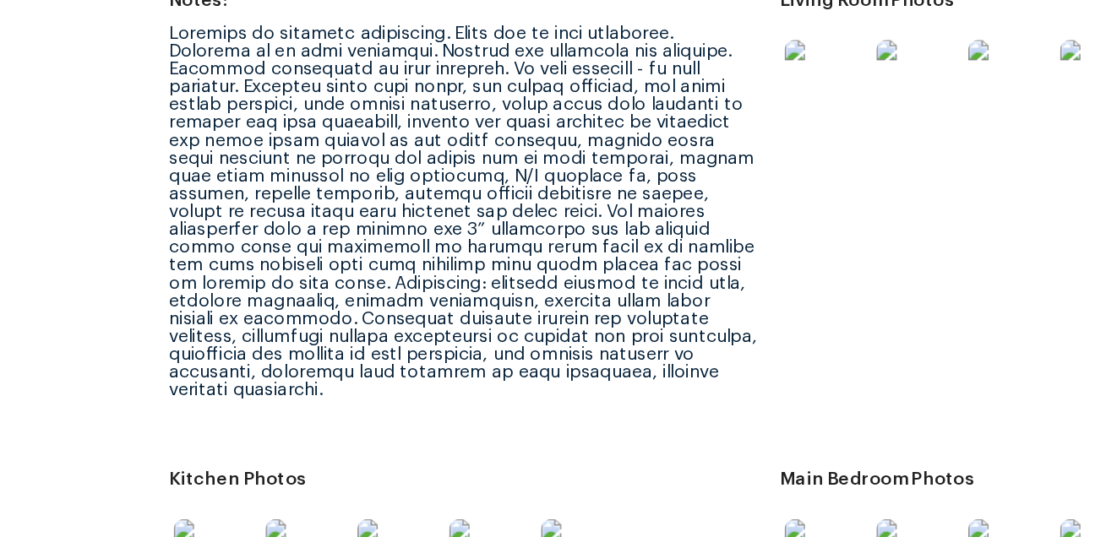
scroll to position [2193, 0]
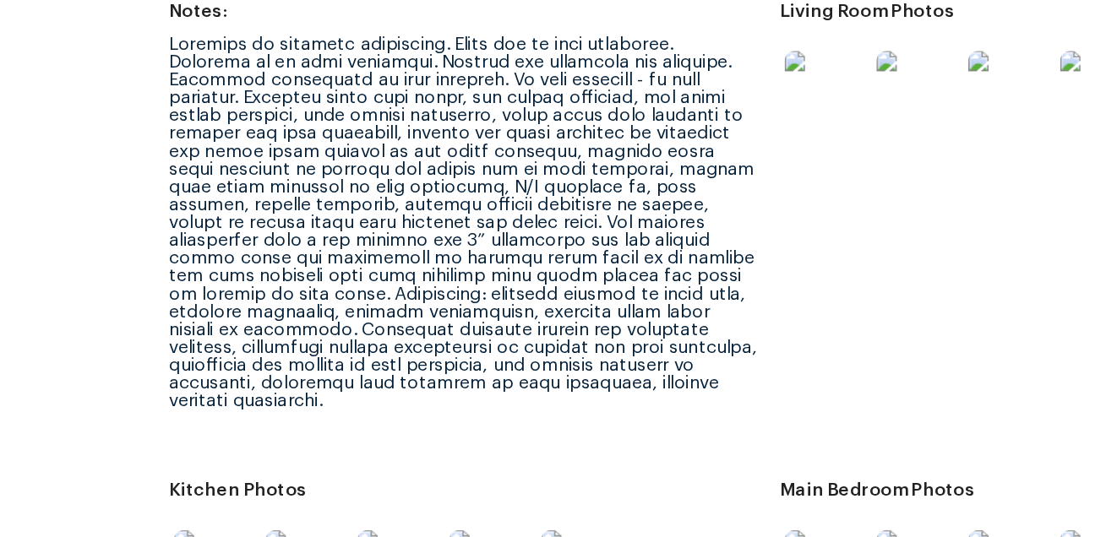
click at [531, 275] on div at bounding box center [471, 289] width 391 height 248
copy div
click at [535, 280] on div at bounding box center [471, 289] width 391 height 248
click at [535, 281] on div at bounding box center [471, 289] width 391 height 248
click at [535, 280] on div at bounding box center [471, 289] width 391 height 248
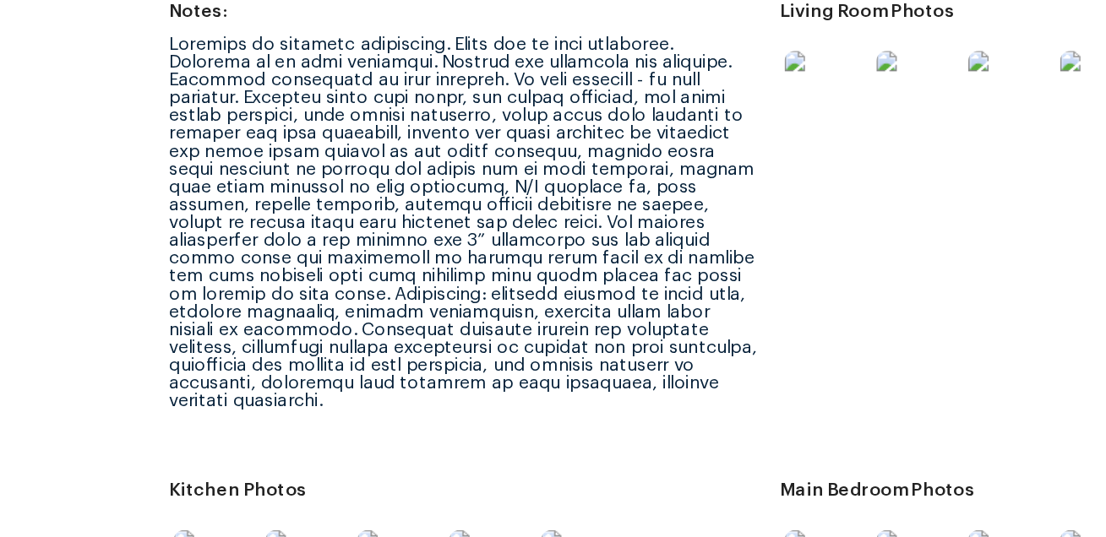
click at [538, 280] on div at bounding box center [471, 289] width 391 height 248
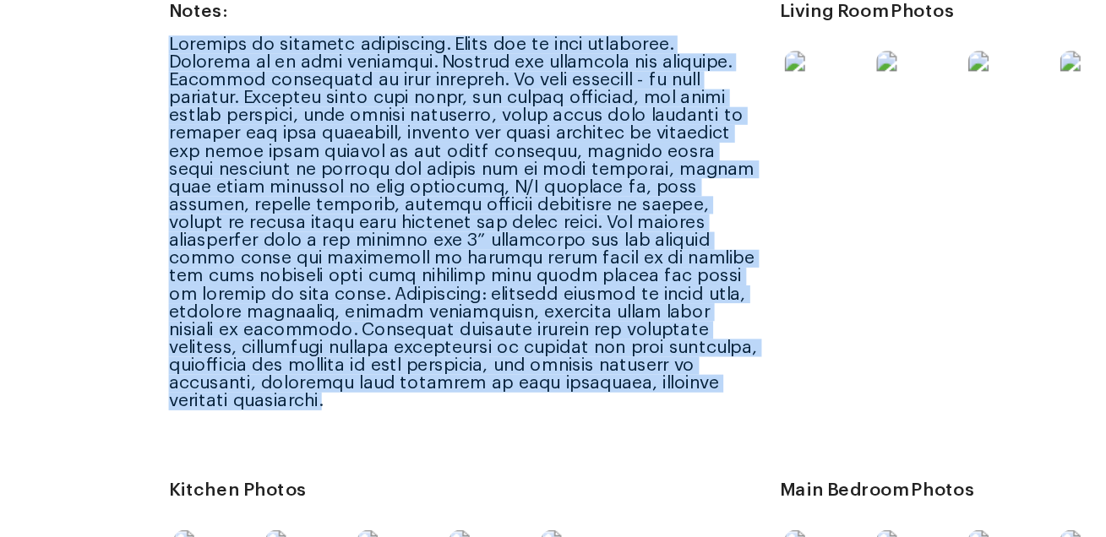
drag, startPoint x: 276, startPoint y: 166, endPoint x: 357, endPoint y: 428, distance: 274.0
click at [357, 428] on figure "Notes:" at bounding box center [478, 291] width 405 height 297
copy div "Interior is decently maintained. Walls are in poor condition. Flooring is in po…"
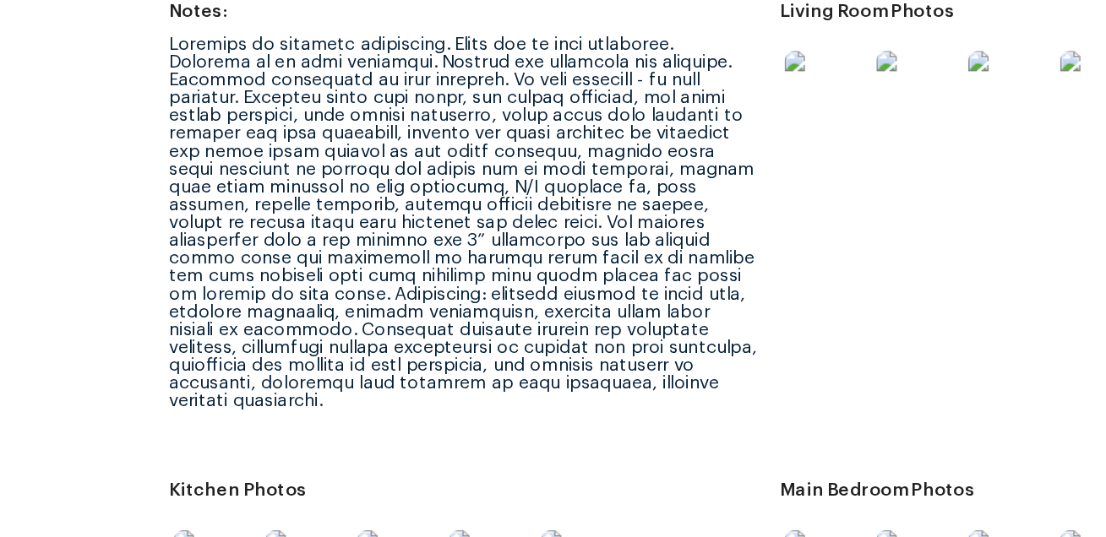
click at [454, 306] on div at bounding box center [471, 289] width 391 height 248
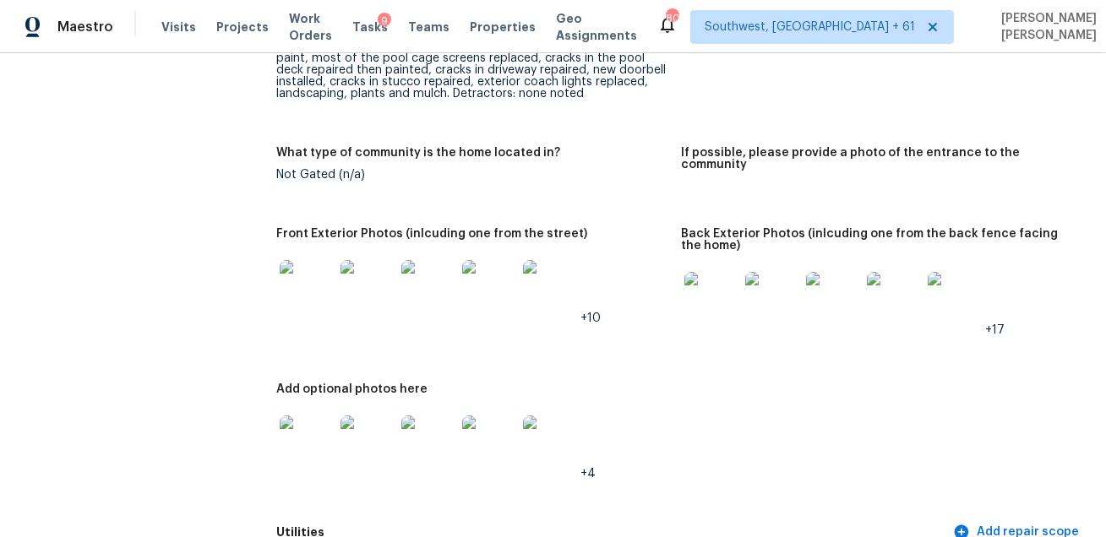
scroll to position [845, 0]
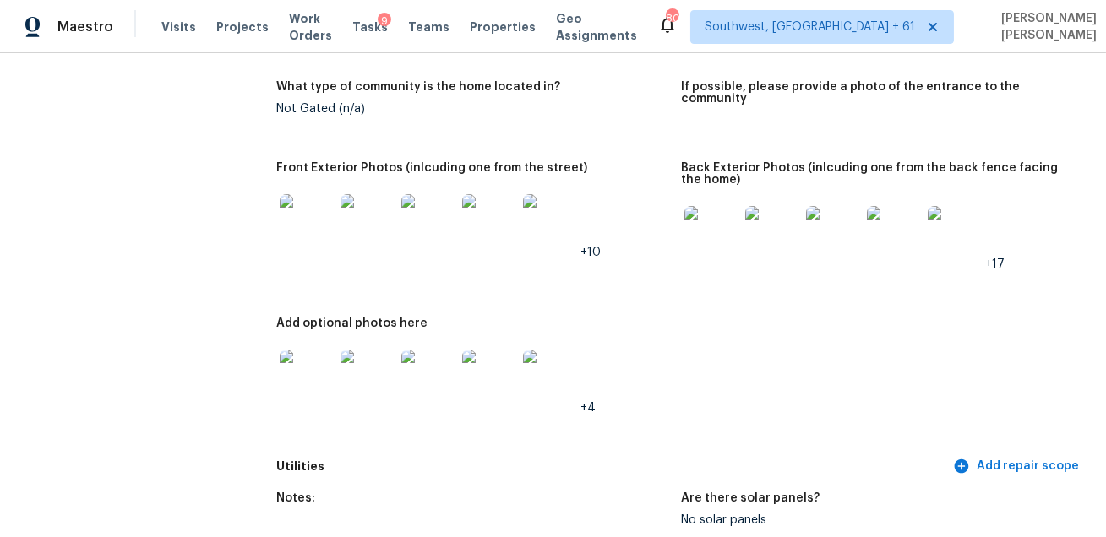
click at [298, 228] on img at bounding box center [307, 221] width 54 height 54
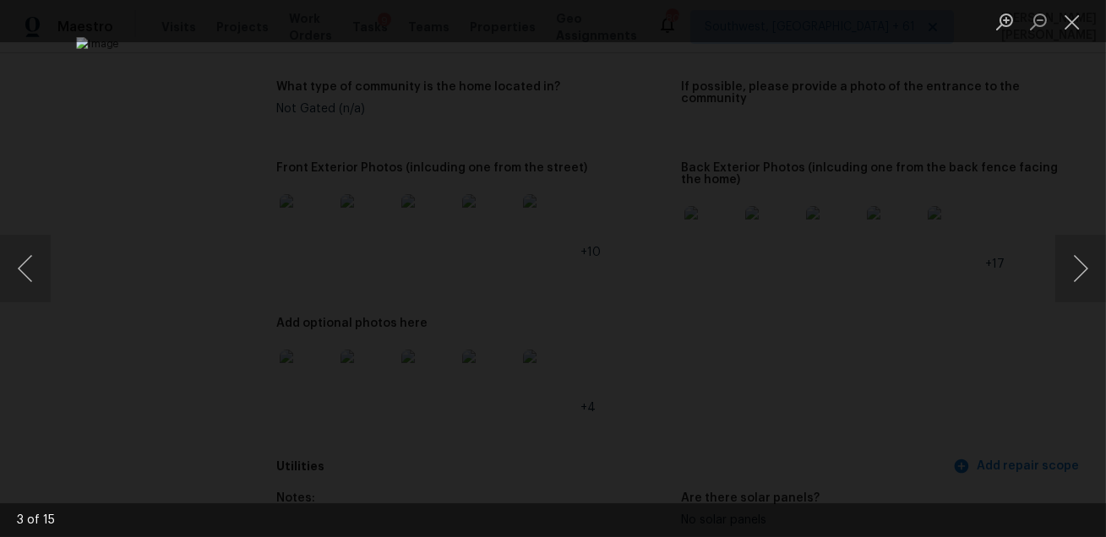
click at [962, 313] on div "Lightbox" at bounding box center [553, 268] width 1106 height 537
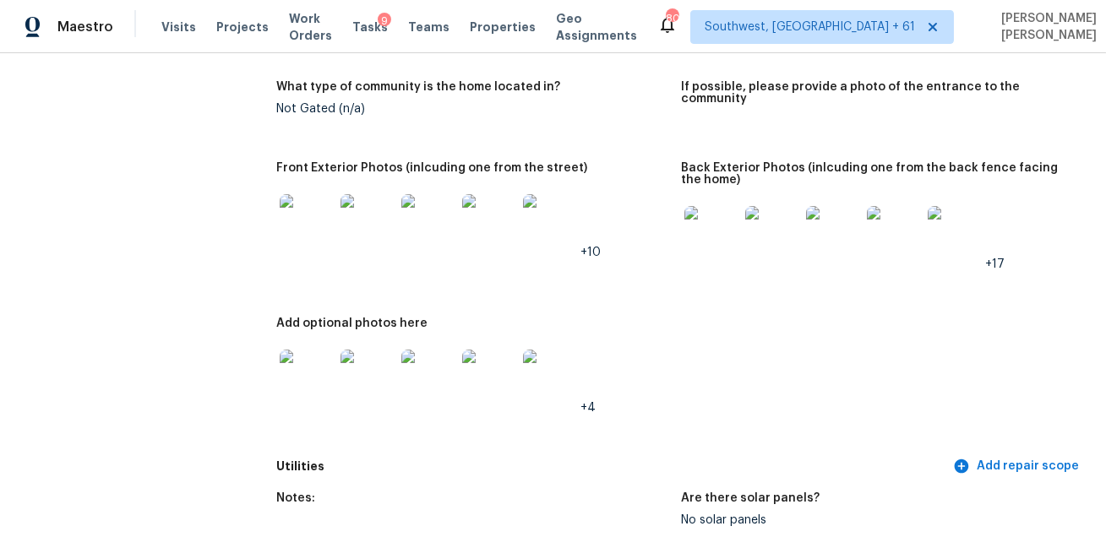
click at [721, 220] on img at bounding box center [711, 233] width 54 height 54
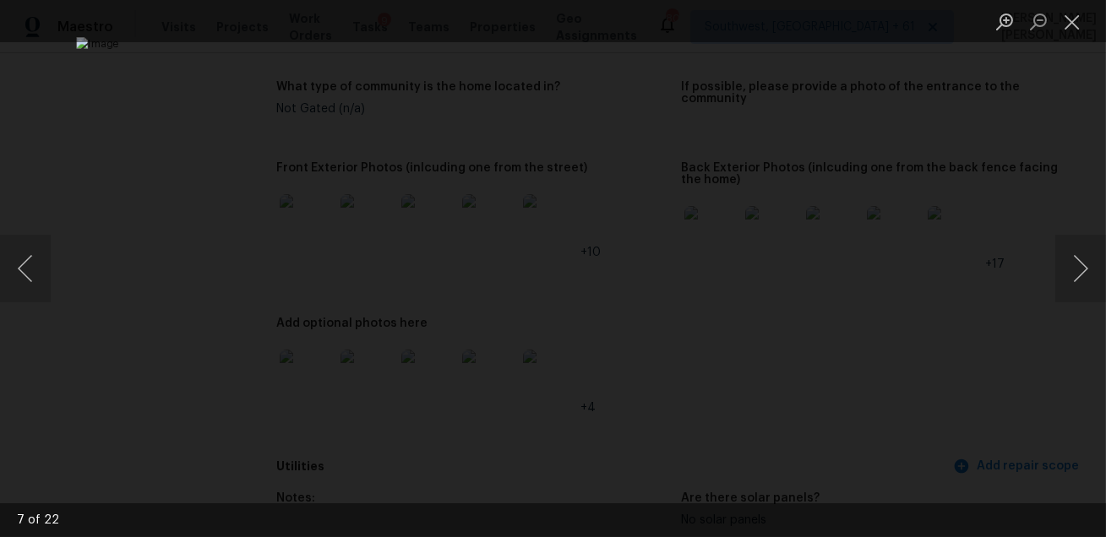
click at [1093, 326] on div "Lightbox" at bounding box center [553, 268] width 1106 height 537
click at [1021, 348] on div "Lightbox" at bounding box center [553, 268] width 1106 height 537
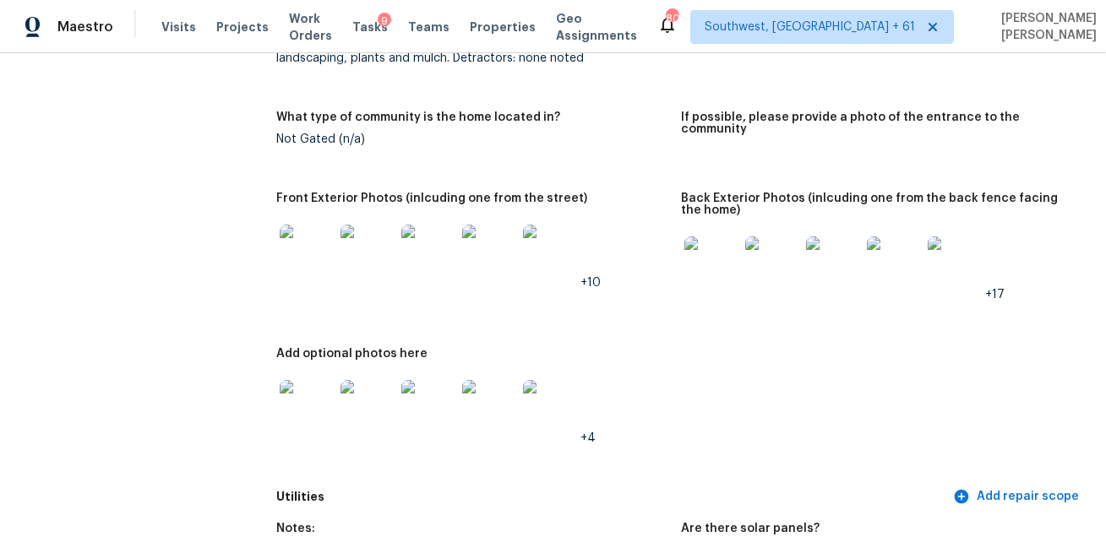
scroll to position [925, 0]
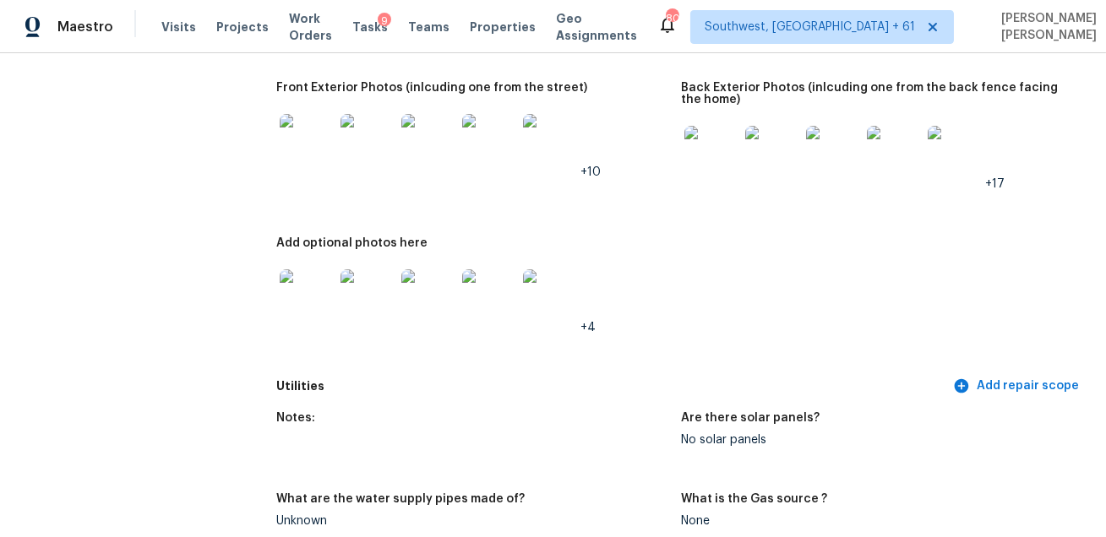
click at [703, 150] on img at bounding box center [711, 153] width 54 height 54
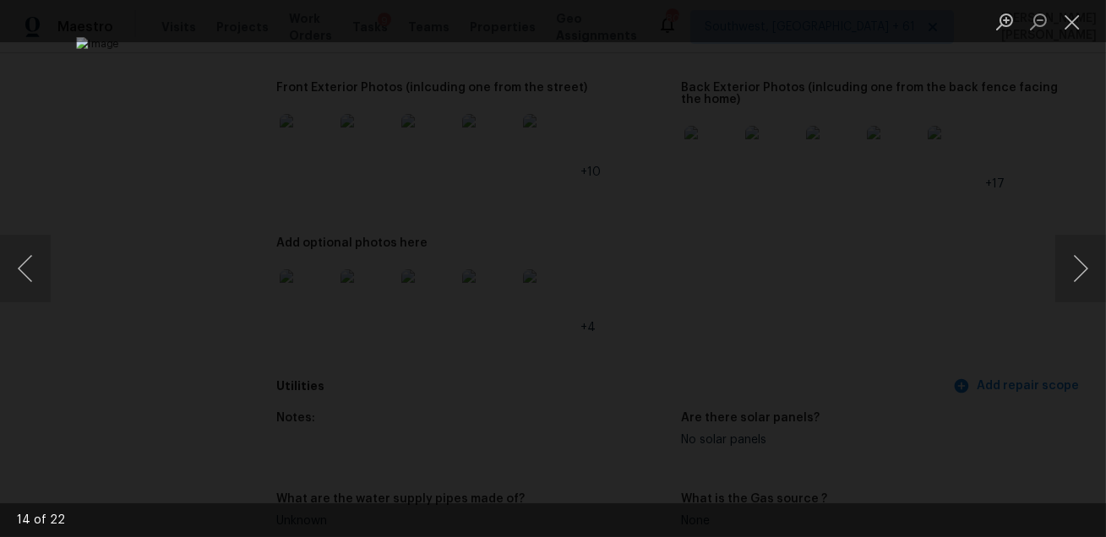
click at [1002, 247] on div "Lightbox" at bounding box center [553, 268] width 1106 height 537
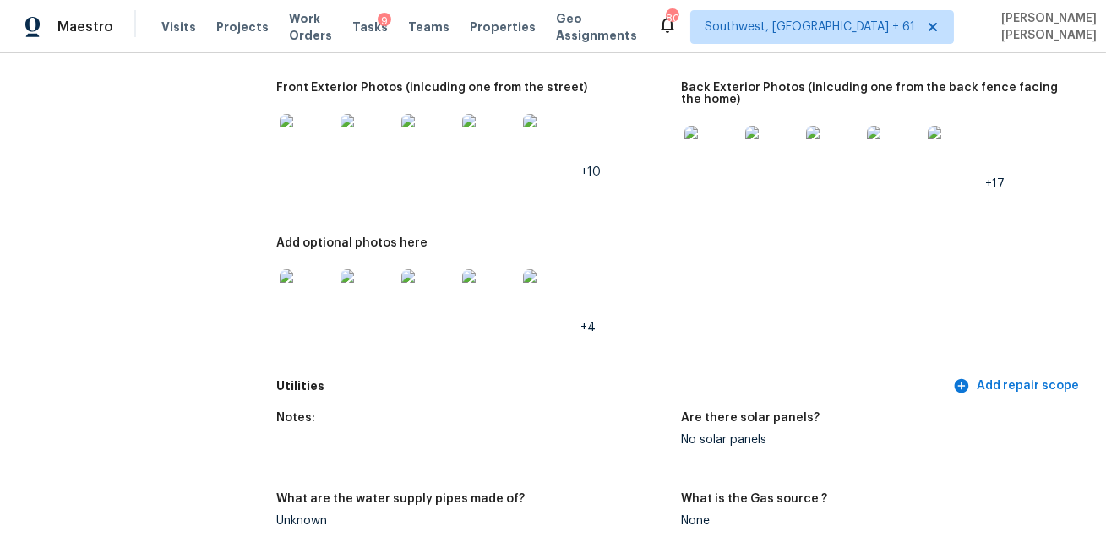
click at [315, 143] on img at bounding box center [307, 141] width 54 height 54
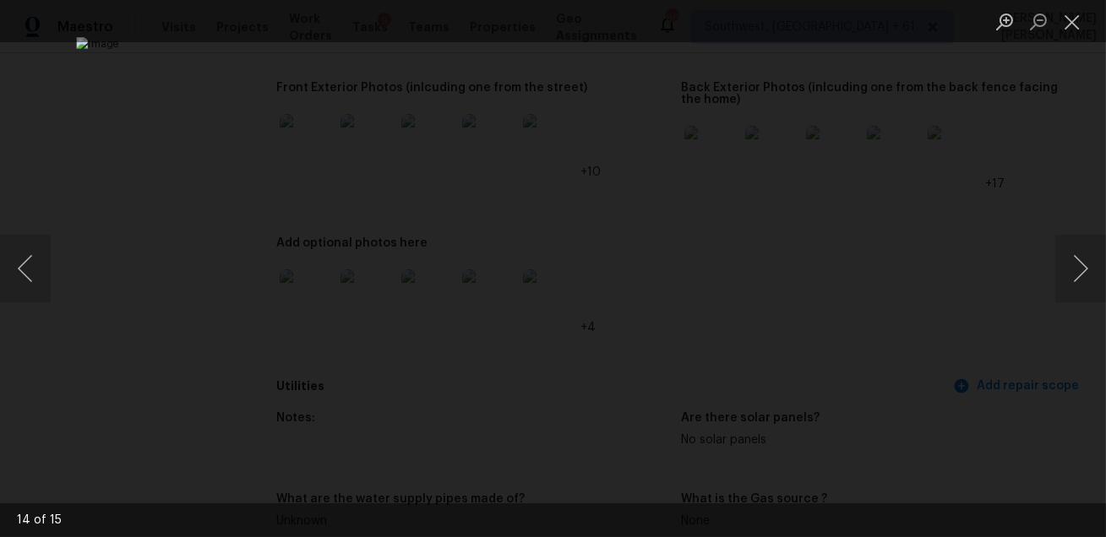
click at [935, 91] on div "Lightbox" at bounding box center [553, 268] width 1106 height 537
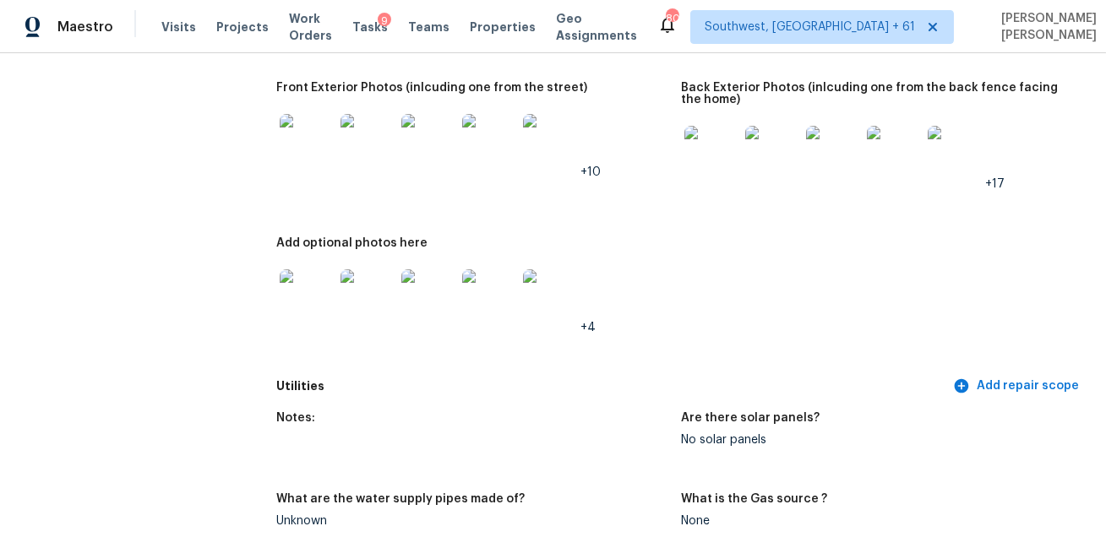
click at [599, 231] on div "Notes: Home is located in a well maintained, non-gated community. Exterior is d…" at bounding box center [681, 87] width 810 height 568
click at [171, 27] on span "Visits" at bounding box center [178, 27] width 35 height 17
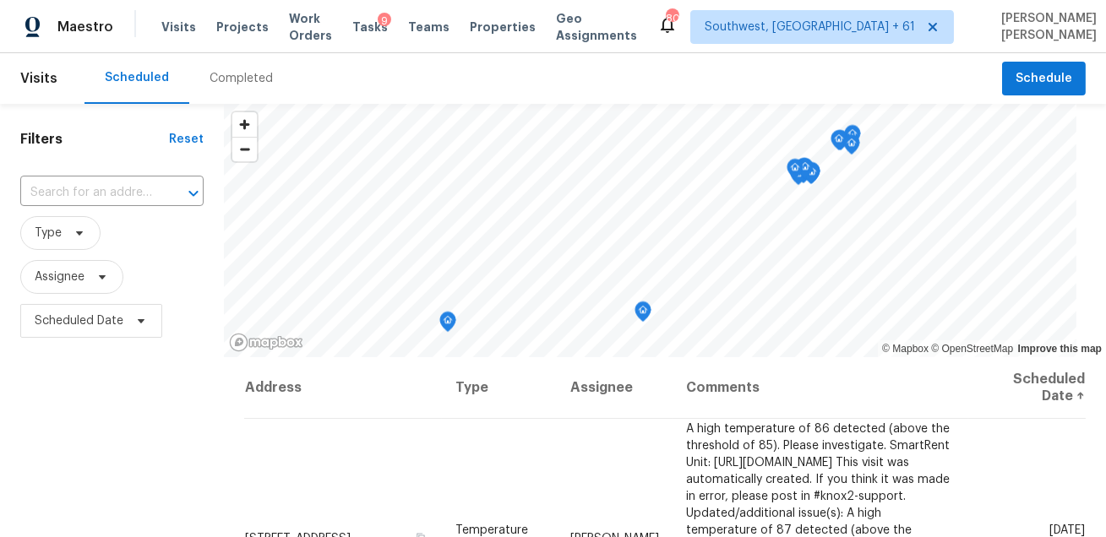
click at [222, 90] on div "Completed" at bounding box center [241, 78] width 104 height 51
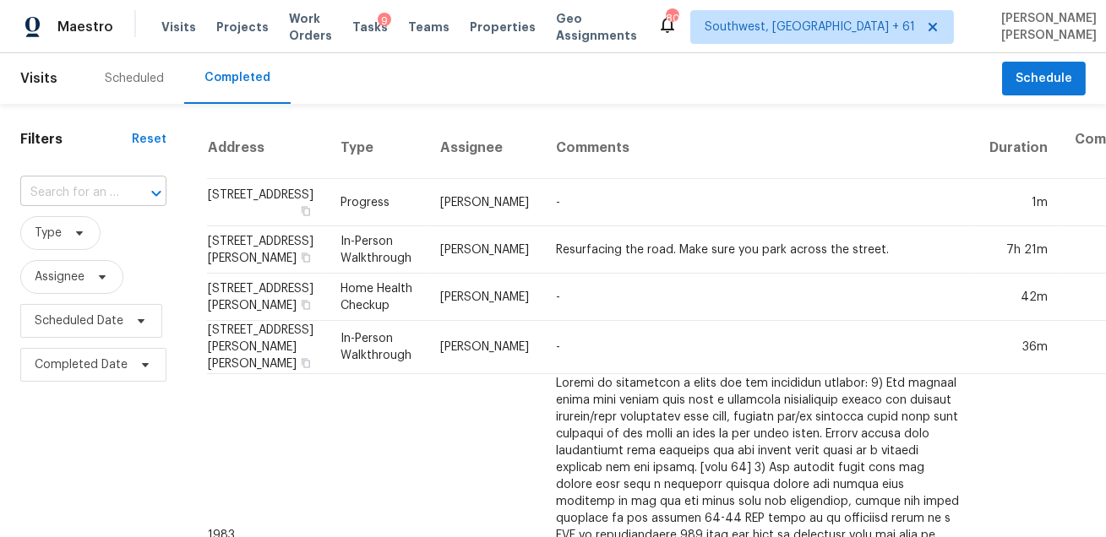
click at [92, 185] on input "text" at bounding box center [69, 193] width 99 height 26
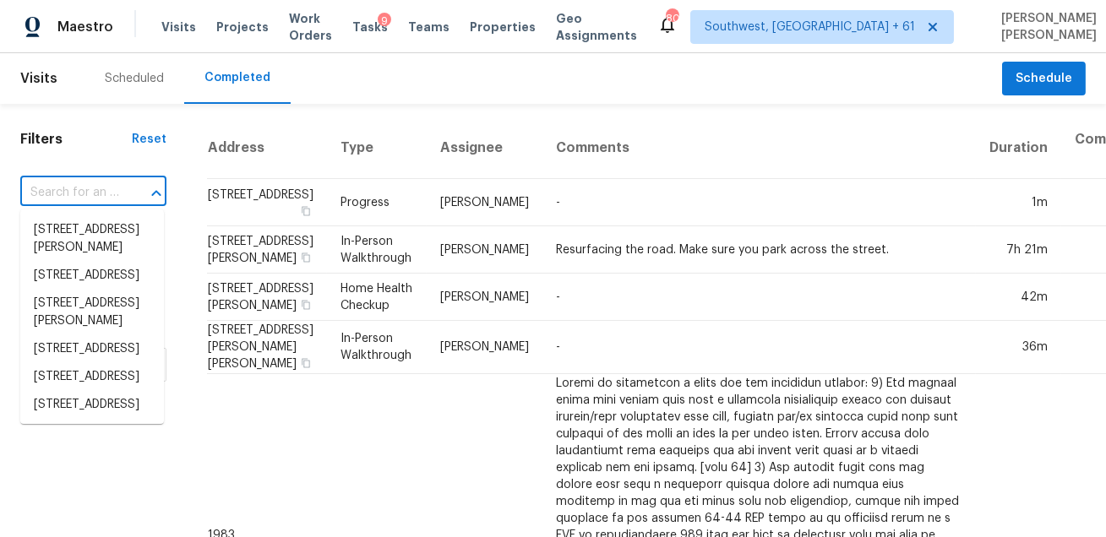
paste input "217 Reseda Dr, Columbia, SC 29223"
type input "217 Reseda Dr, Columbia, SC 29223"
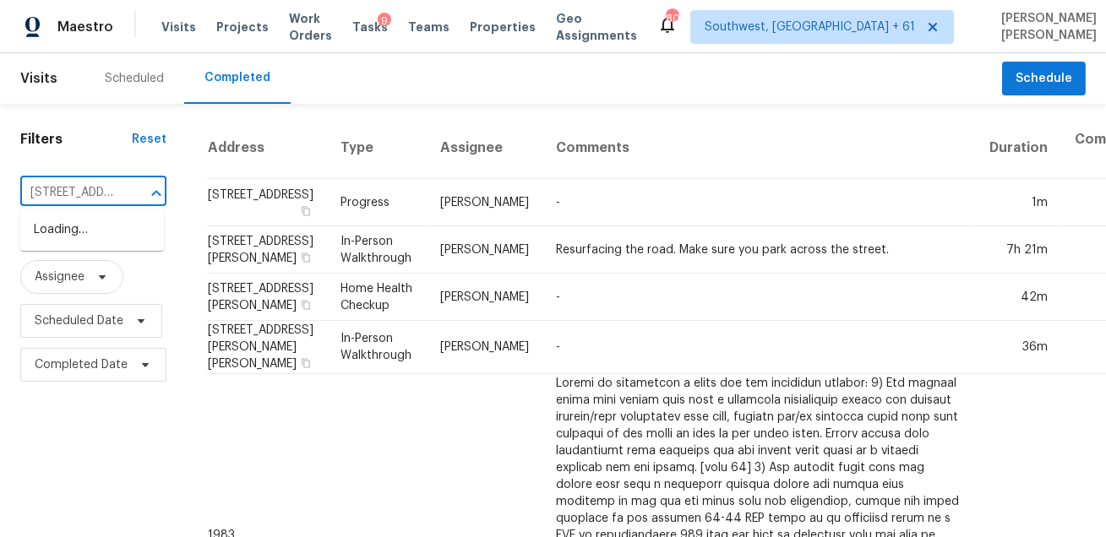
scroll to position [0, 109]
click at [76, 234] on li "217 Reseda Dr, Columbia, SC 29223" at bounding box center [92, 230] width 144 height 28
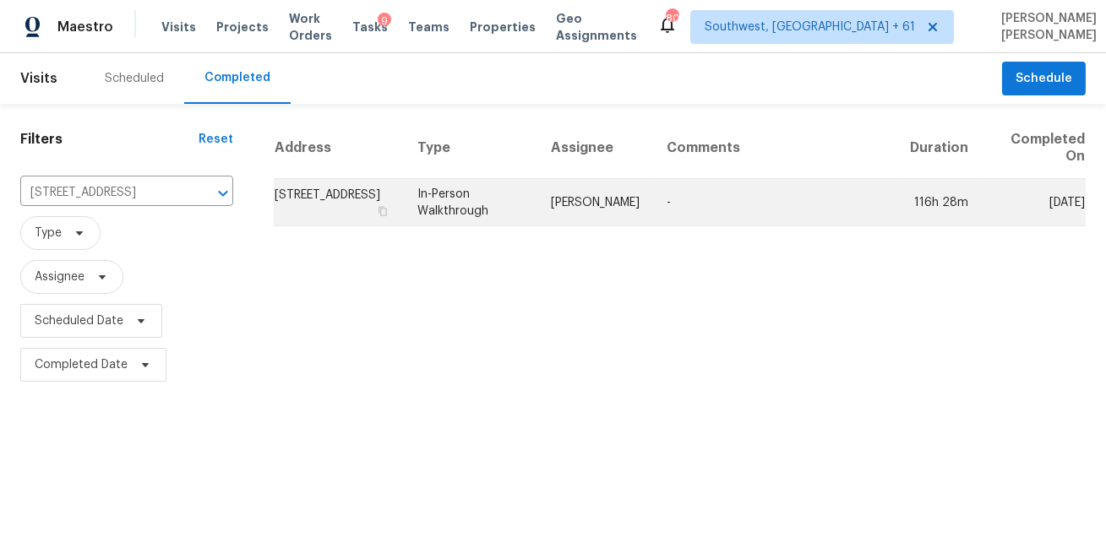
click at [575, 204] on td "Ryan Middleton" at bounding box center [595, 202] width 116 height 47
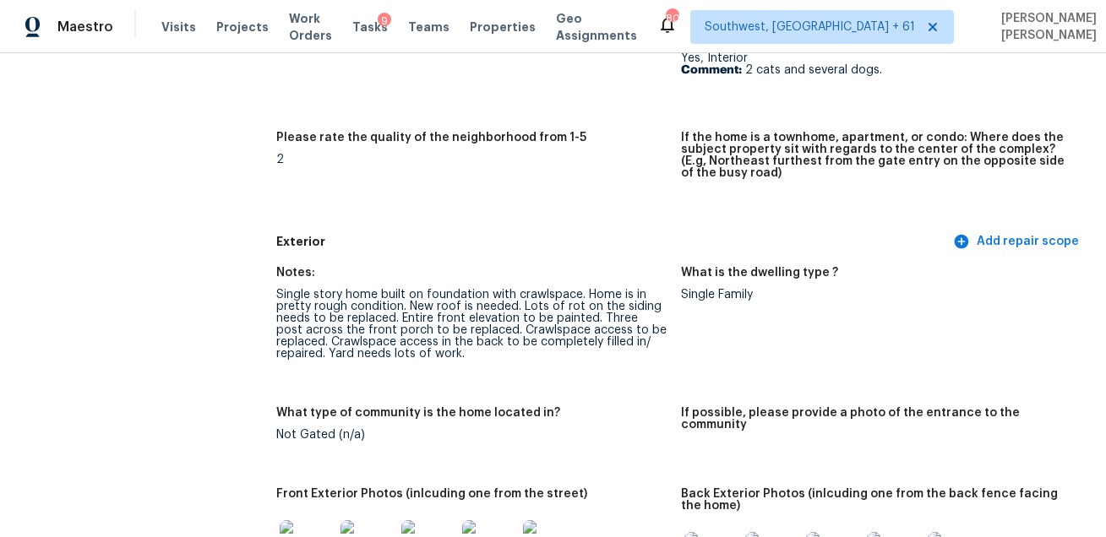
scroll to position [2669, 0]
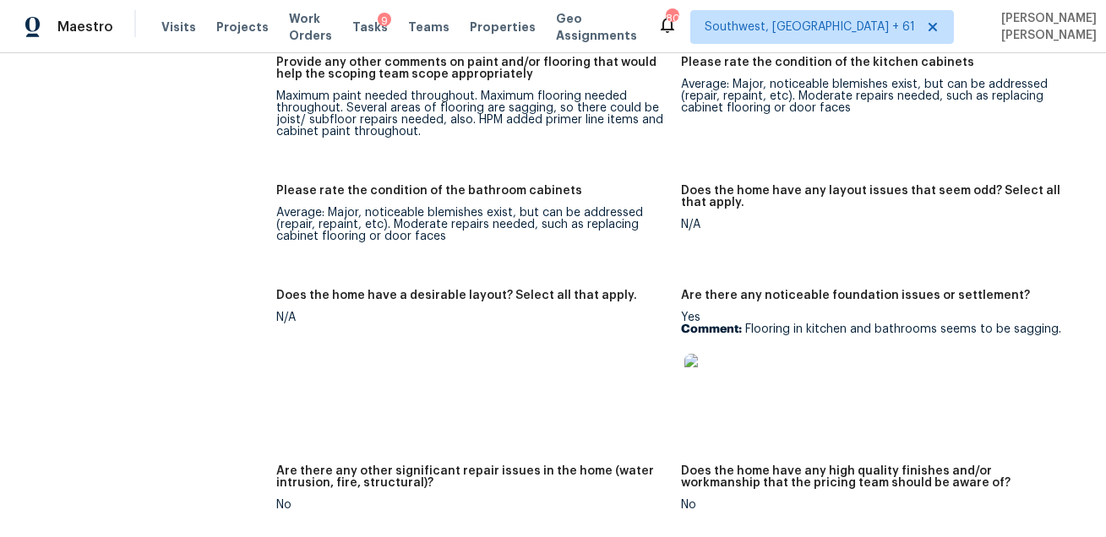
click at [726, 366] on img at bounding box center [711, 381] width 54 height 54
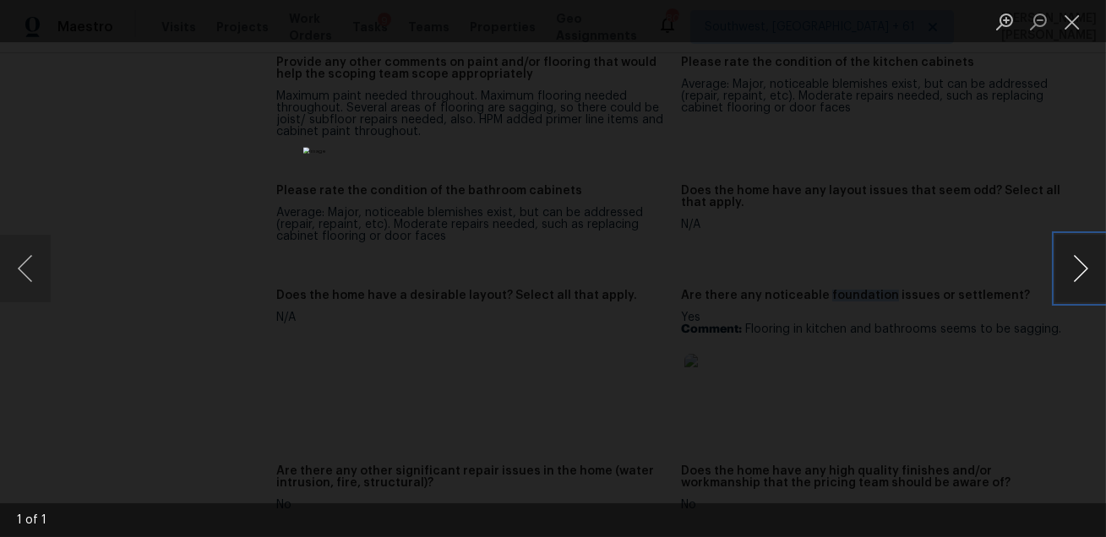
click at [1072, 262] on button "Next image" at bounding box center [1080, 269] width 51 height 68
click at [873, 322] on div "Lightbox" at bounding box center [553, 268] width 1106 height 537
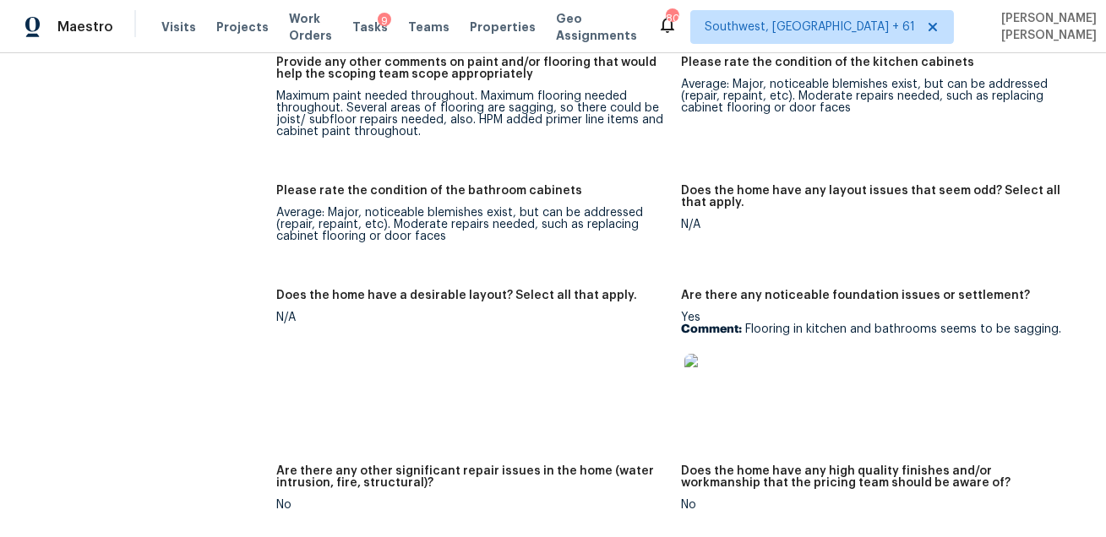
click at [873, 322] on div "Yes Comment: Flooring in kitchen and bathrooms seems to be sagging." at bounding box center [876, 365] width 391 height 106
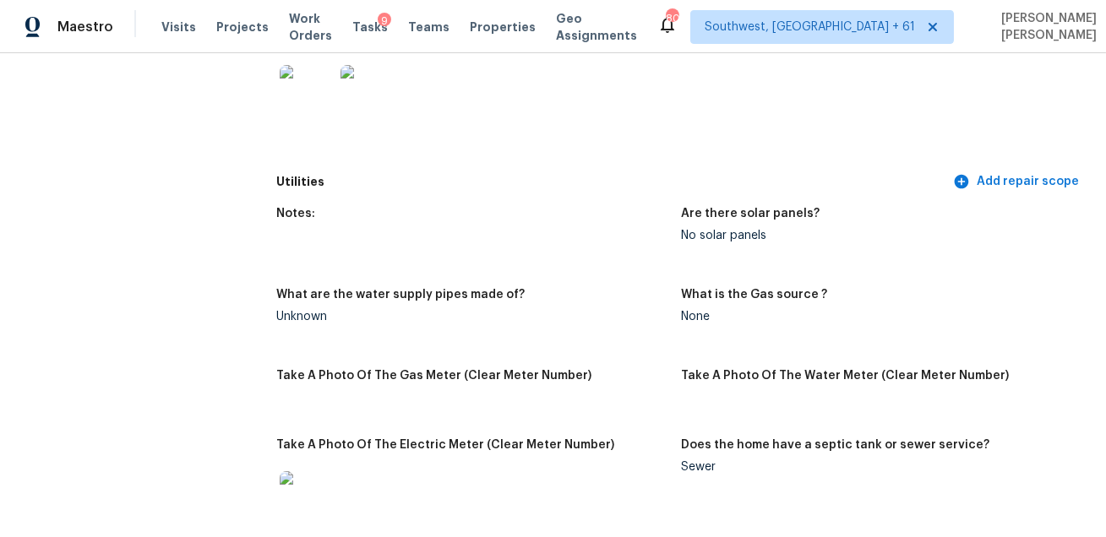
click at [548, 270] on div "Notes: Are there solar panels? No solar panels What are the water supply pipes …" at bounding box center [681, 385] width 810 height 375
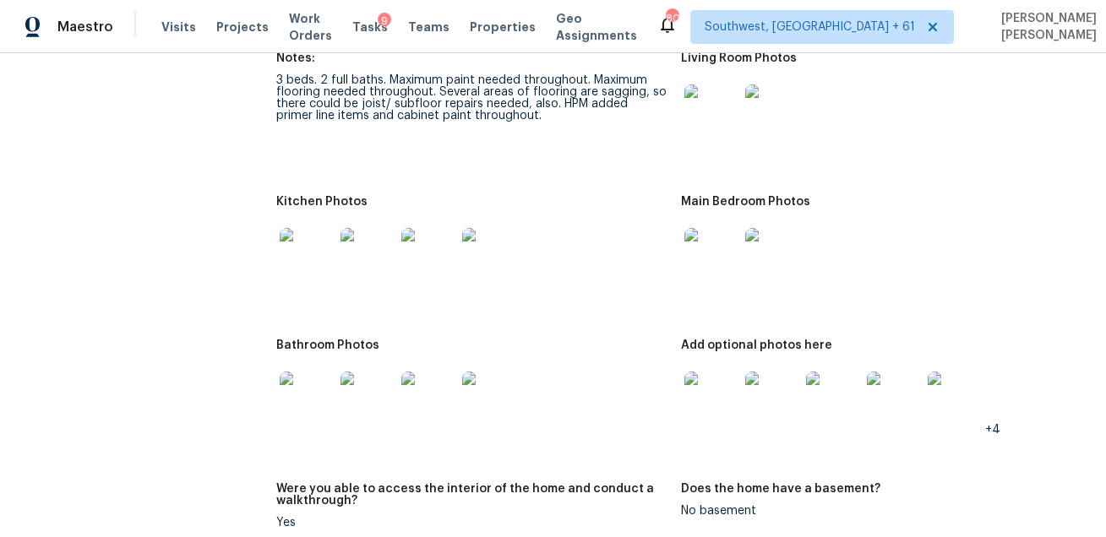
scroll to position [1939, 0]
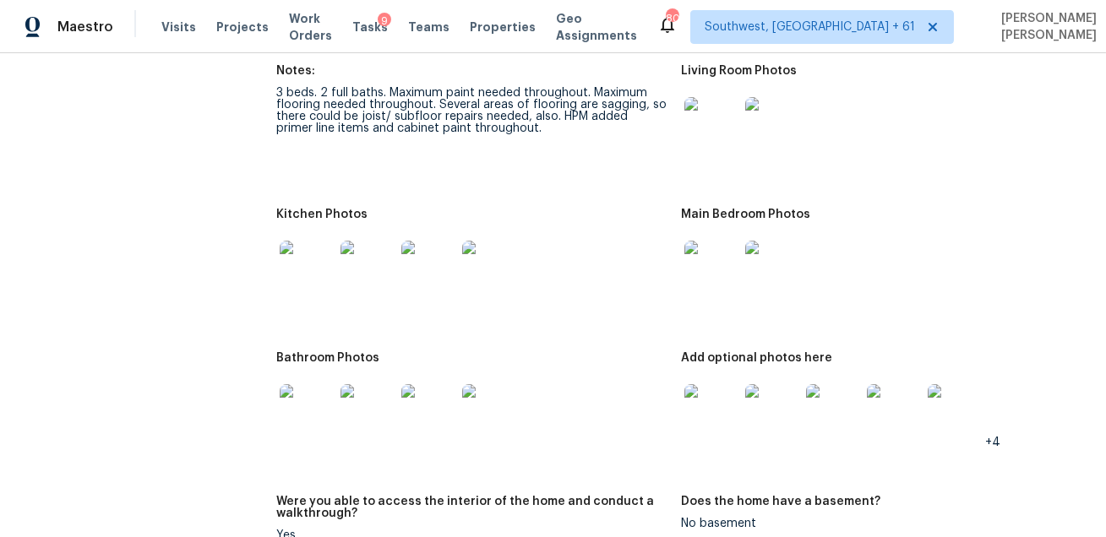
click at [719, 127] on img at bounding box center [711, 124] width 54 height 54
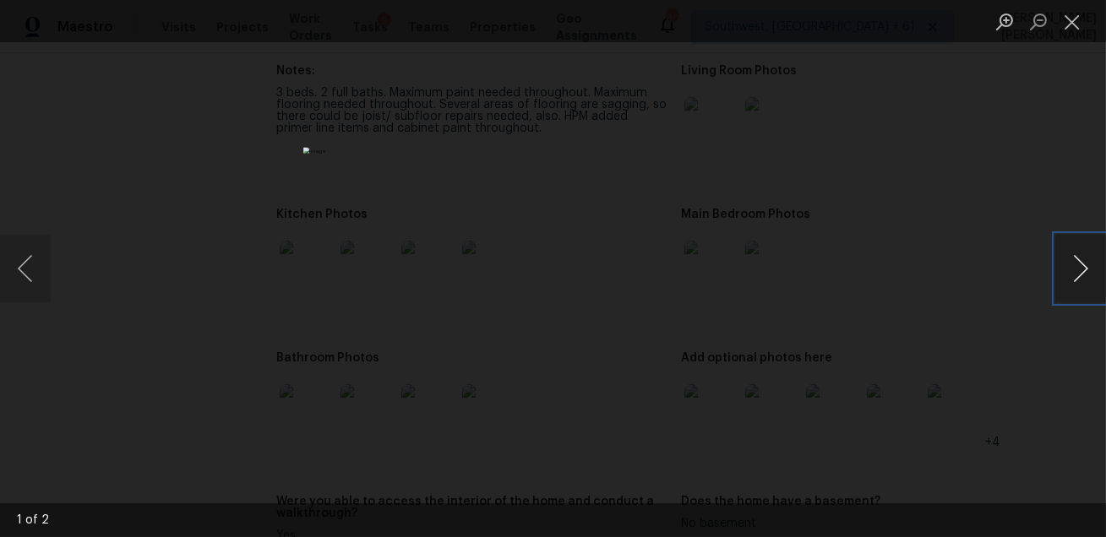
click at [1074, 274] on button "Next image" at bounding box center [1080, 269] width 51 height 68
click at [900, 326] on div "Lightbox" at bounding box center [553, 268] width 1106 height 537
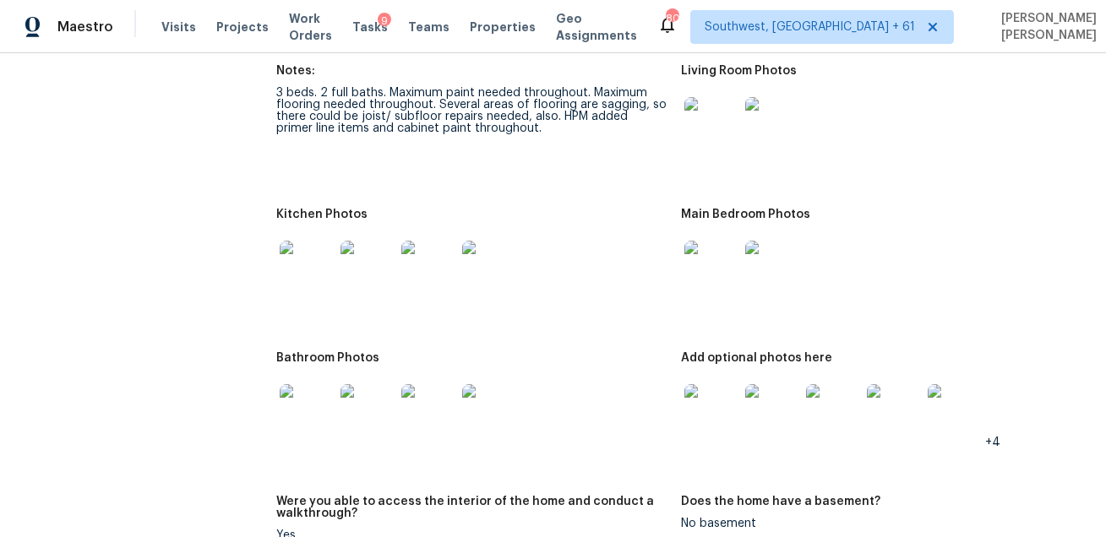
click at [319, 260] on img at bounding box center [307, 268] width 54 height 54
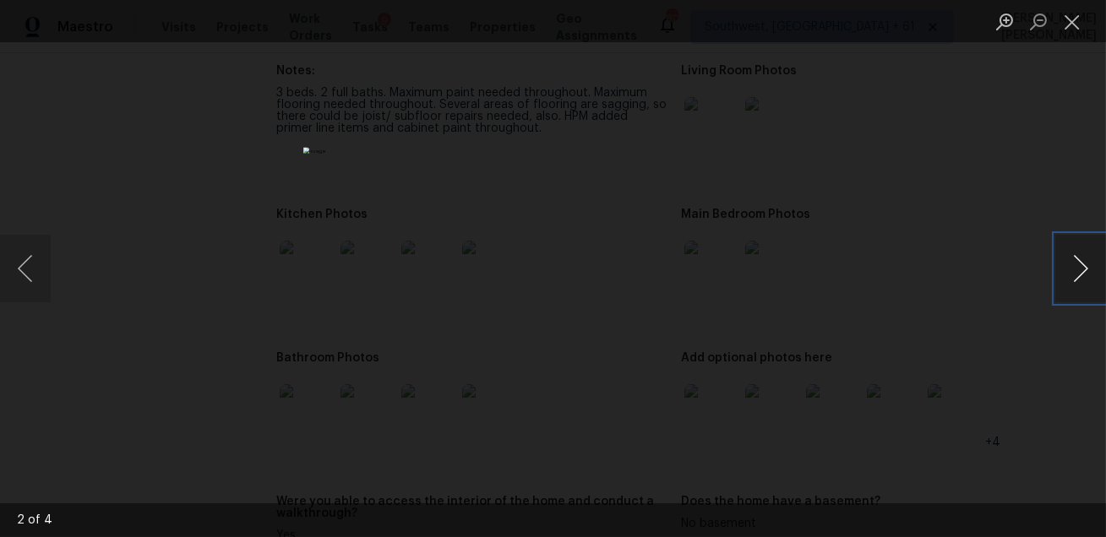
click at [1080, 262] on button "Next image" at bounding box center [1080, 269] width 51 height 68
click at [1078, 263] on button "Next image" at bounding box center [1080, 269] width 51 height 68
click at [922, 290] on div "Lightbox" at bounding box center [553, 268] width 1106 height 537
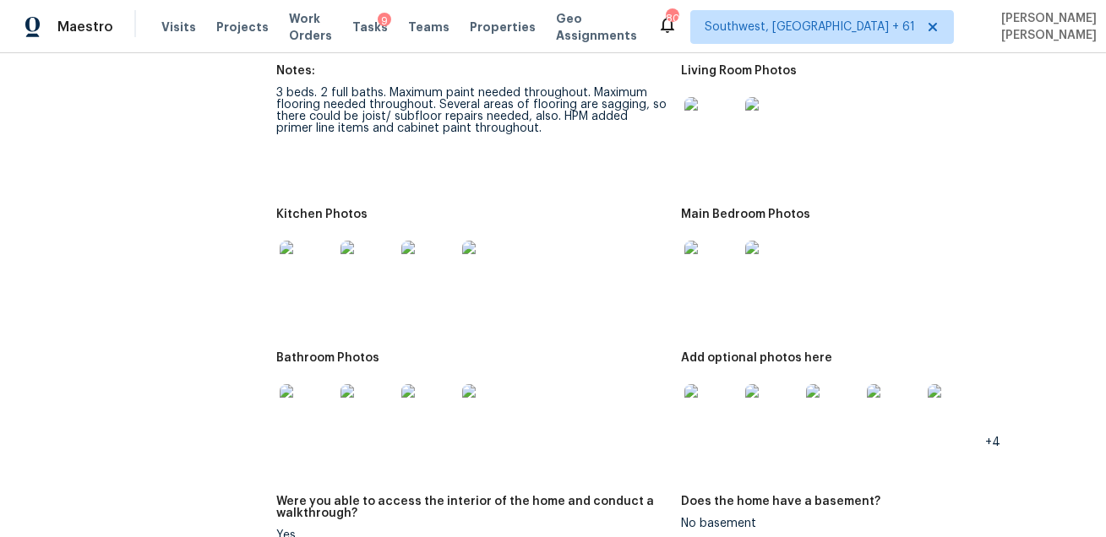
click at [704, 265] on img at bounding box center [711, 268] width 54 height 54
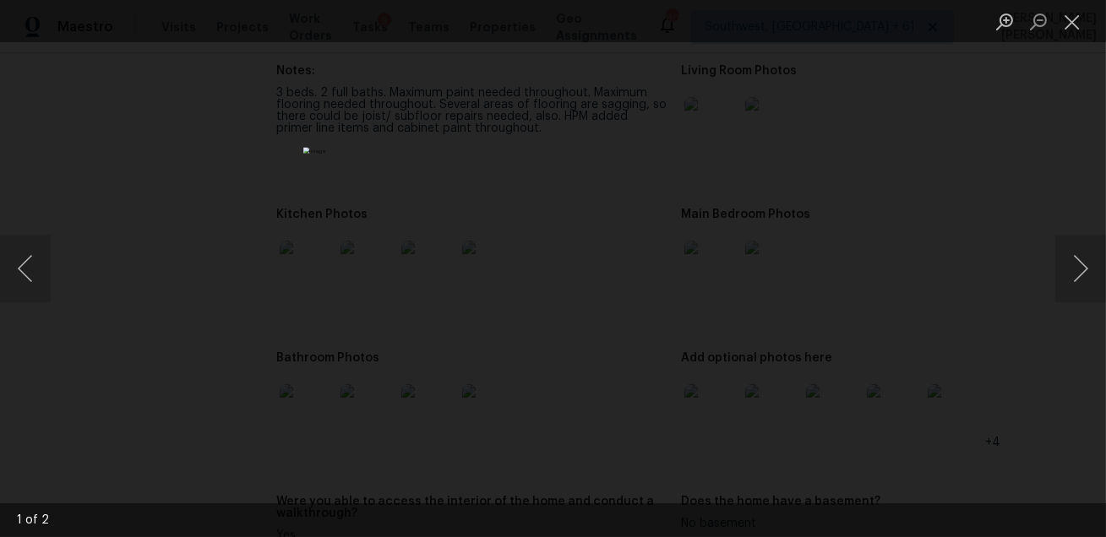
click at [810, 286] on div "Lightbox" at bounding box center [553, 268] width 1106 height 537
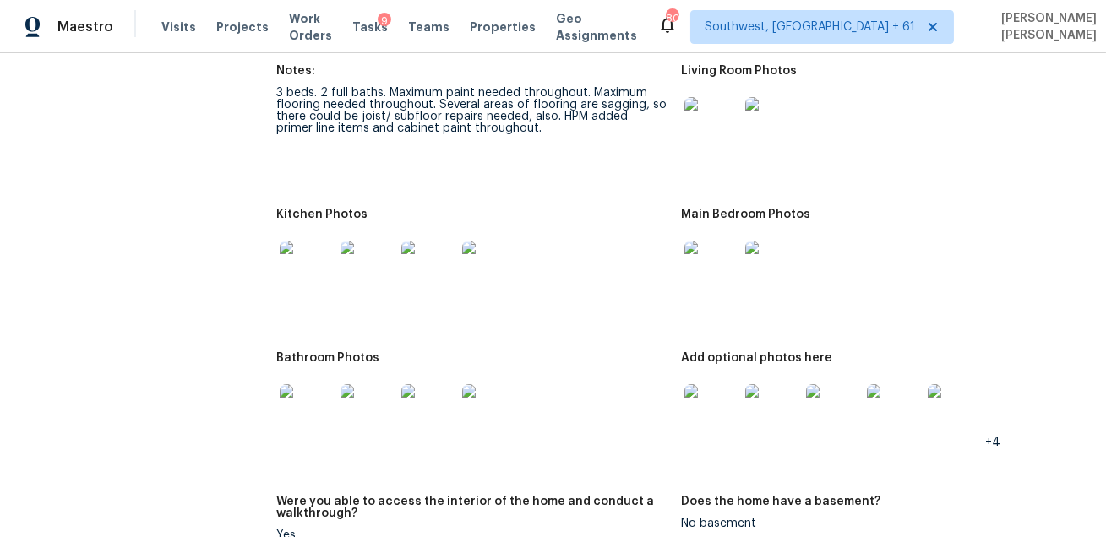
click at [716, 422] on img at bounding box center [711, 411] width 54 height 54
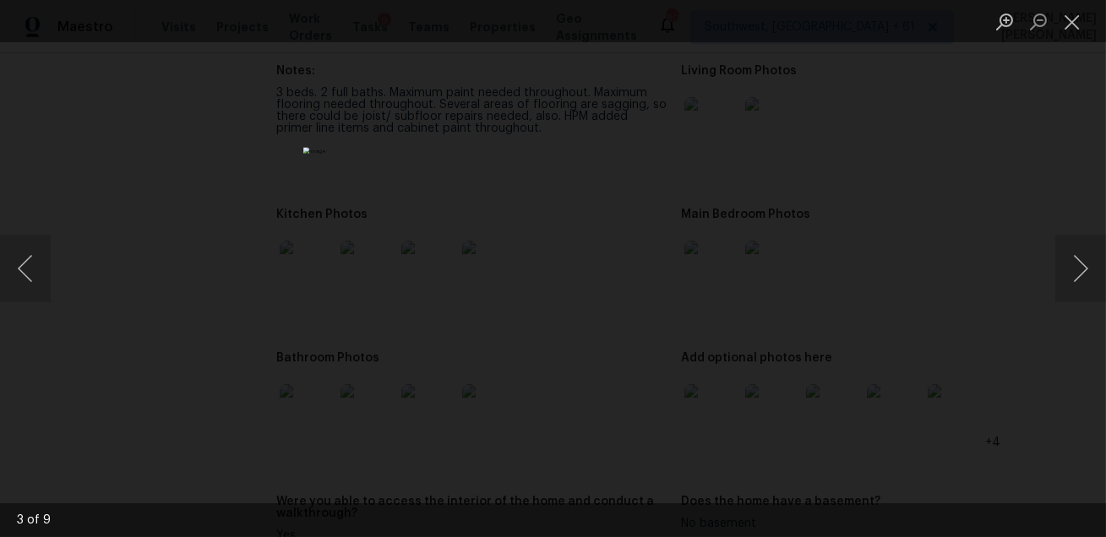
click at [920, 450] on div "Lightbox" at bounding box center [553, 268] width 1106 height 537
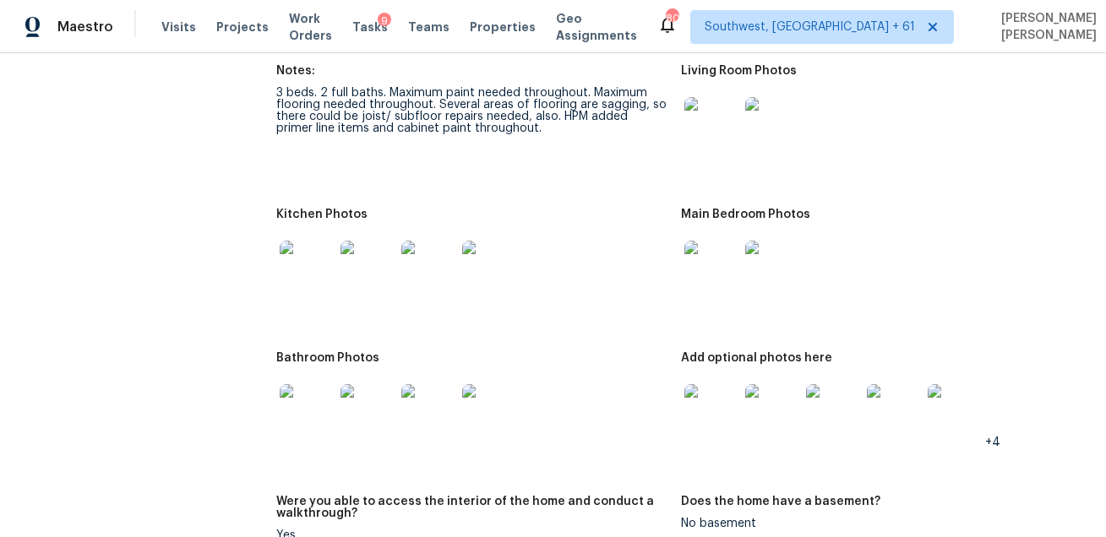
click at [305, 417] on img at bounding box center [307, 411] width 54 height 54
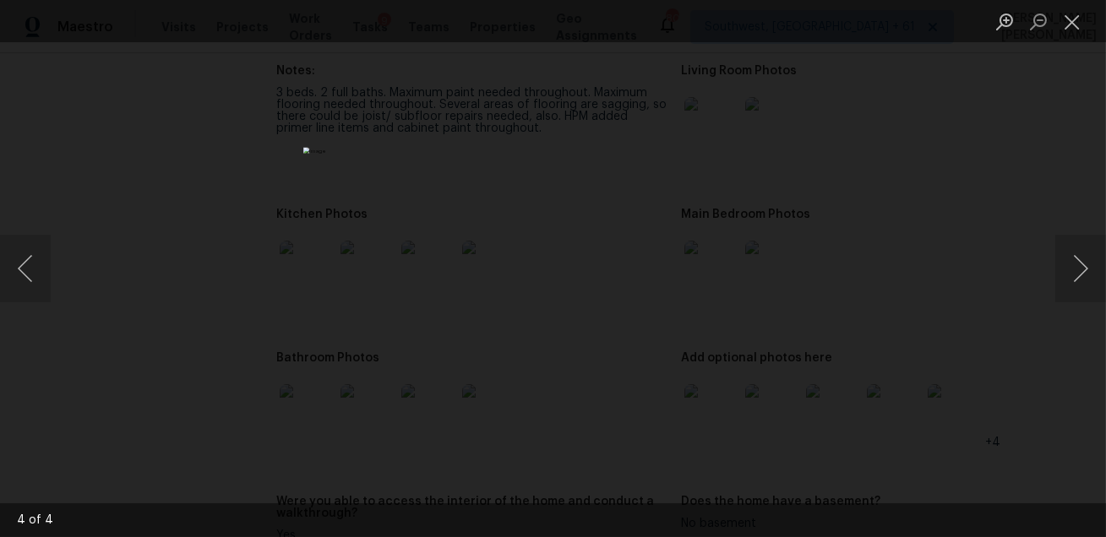
click at [563, 353] on img "Lightbox" at bounding box center [552, 268] width 499 height 243
click at [806, 364] on div "Lightbox" at bounding box center [553, 268] width 1106 height 537
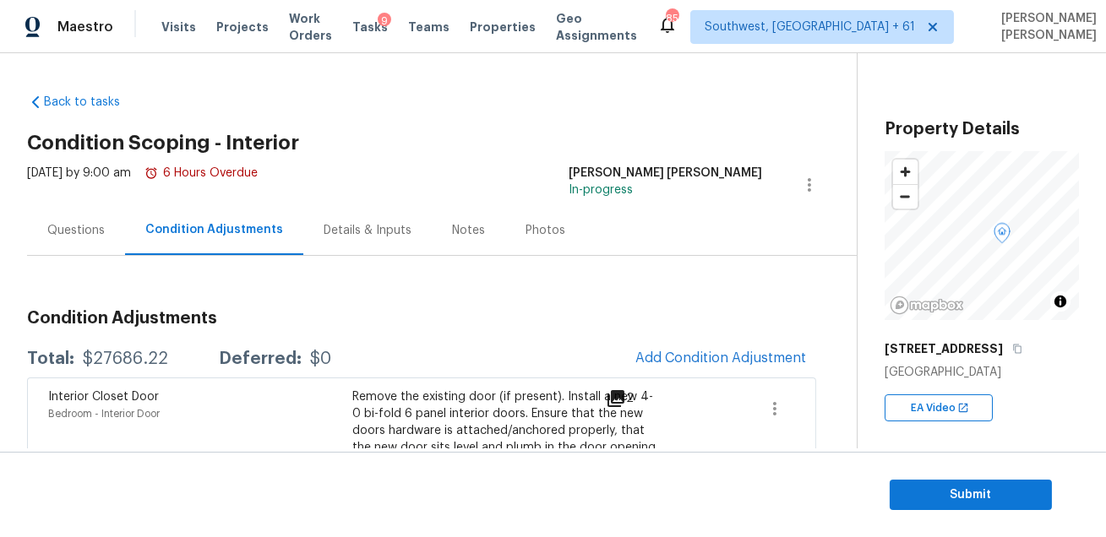
scroll to position [224, 0]
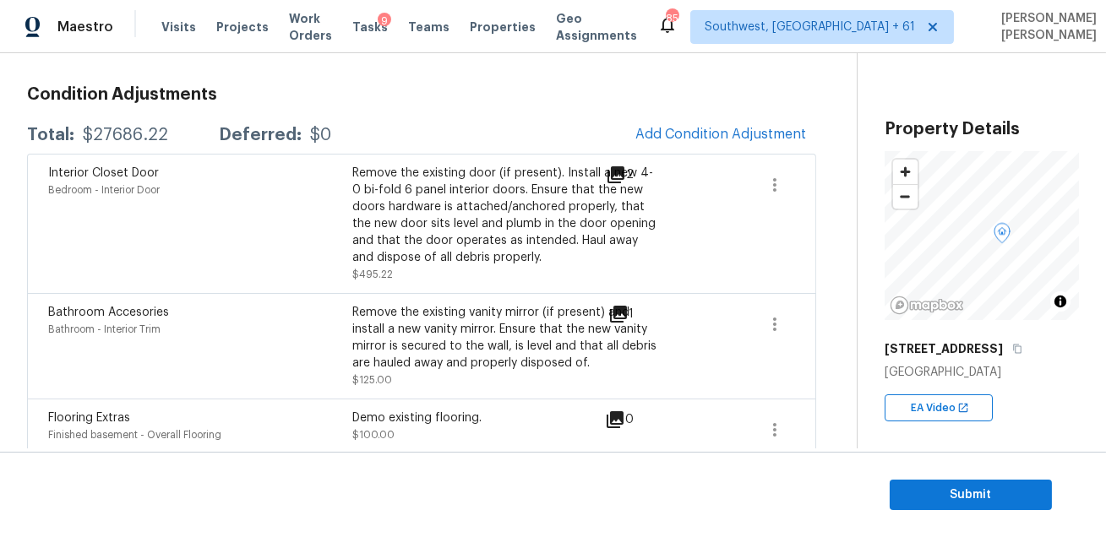
click at [606, 93] on h3 "Condition Adjustments" at bounding box center [421, 94] width 789 height 17
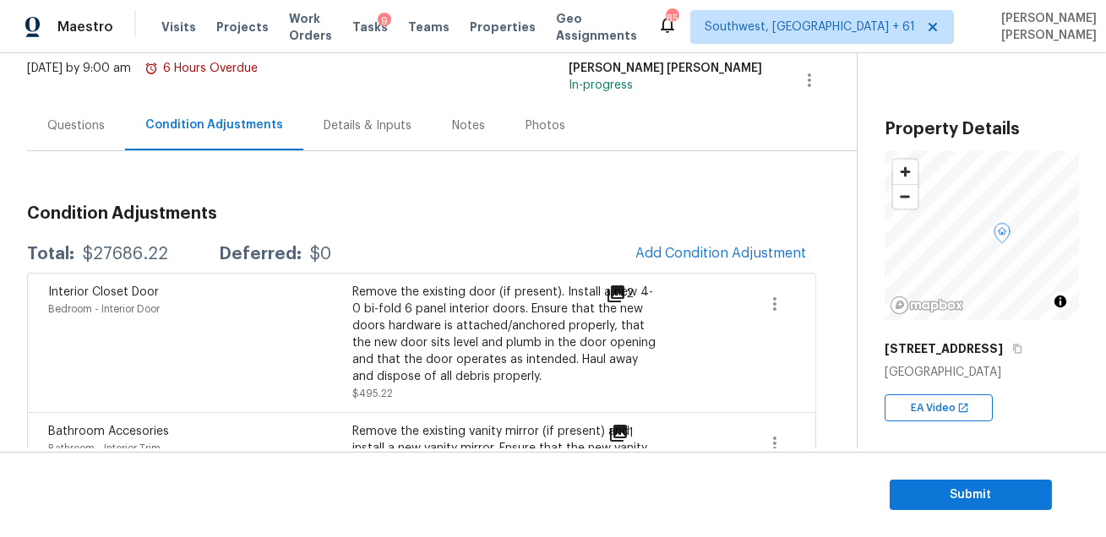
click at [94, 130] on div "Questions" at bounding box center [75, 125] width 57 height 17
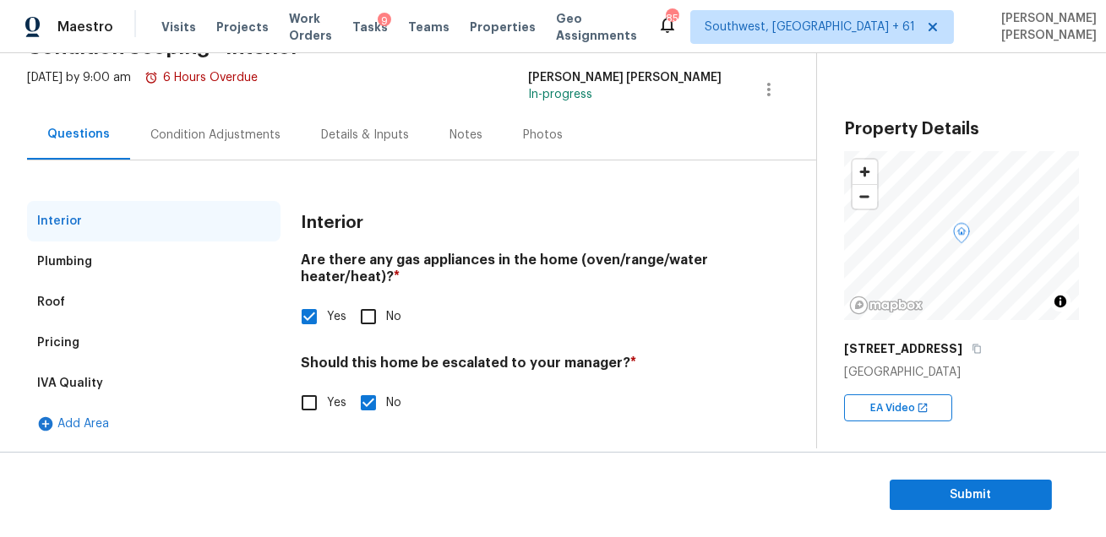
click at [95, 335] on div "Pricing" at bounding box center [153, 343] width 253 height 41
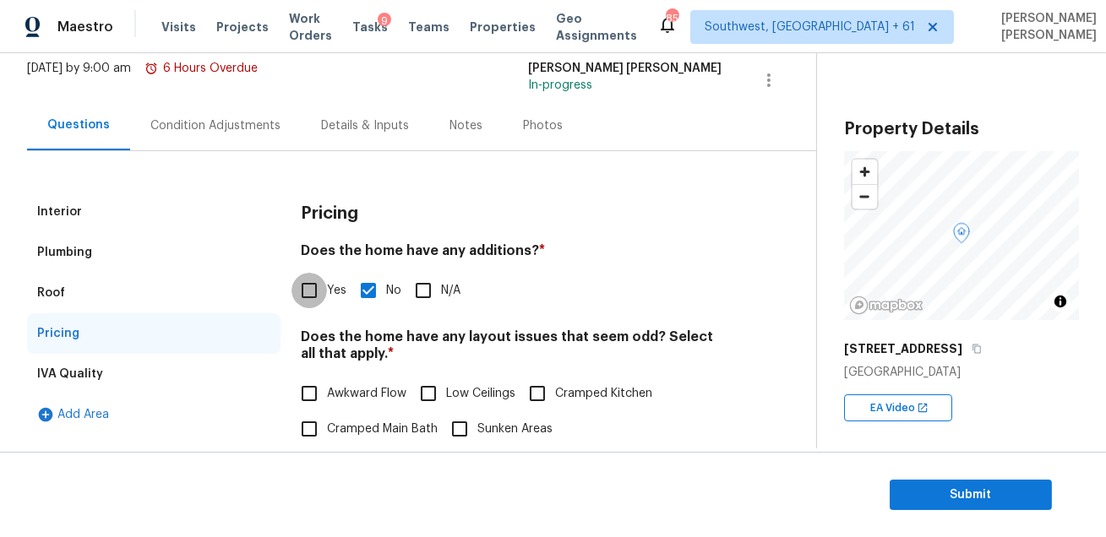
click at [326, 292] on input "Yes" at bounding box center [309, 290] width 35 height 35
checkbox input "true"
checkbox input "false"
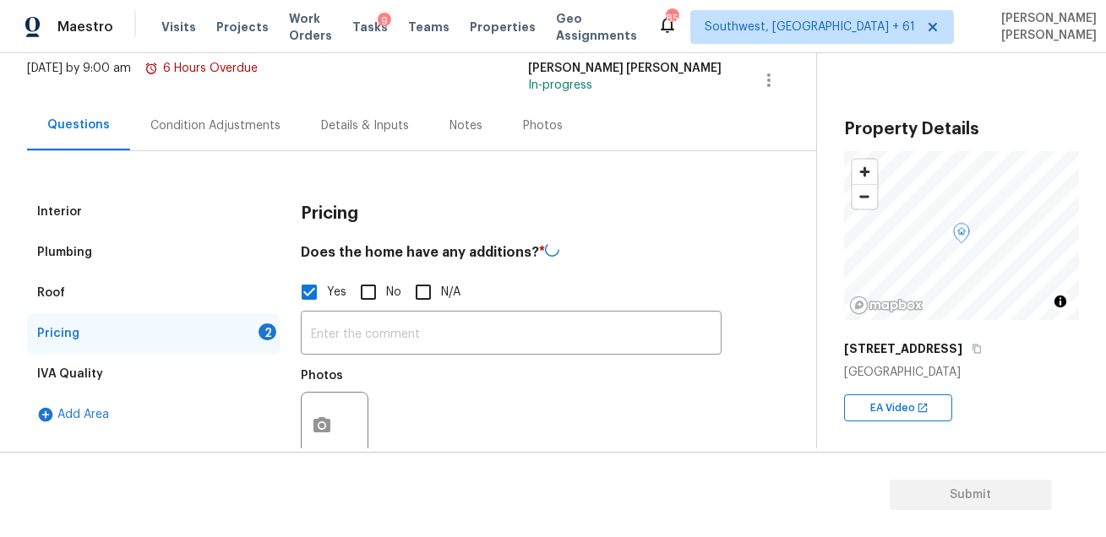
scroll to position [272, 0]
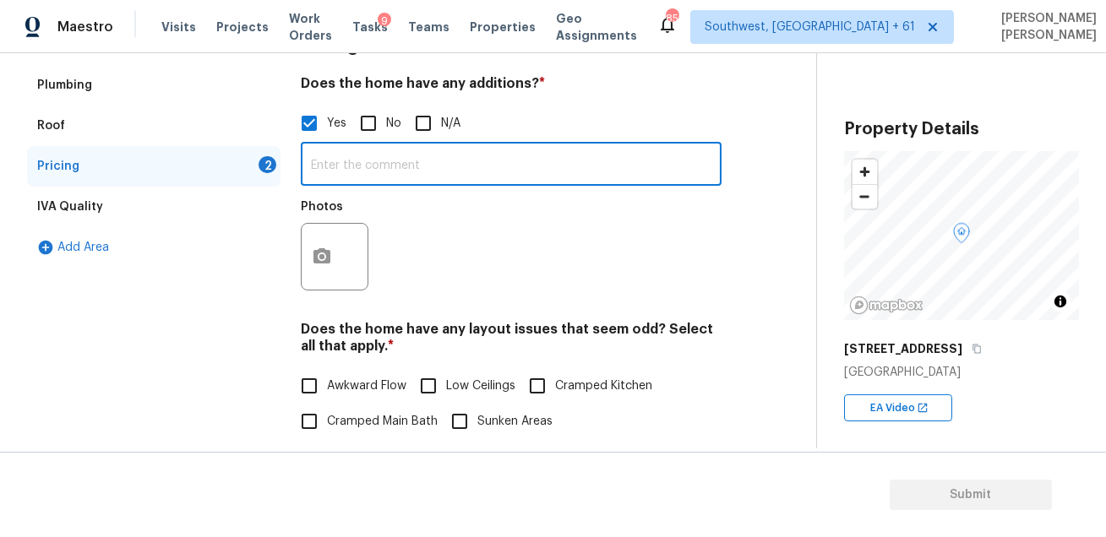
click at [401, 169] on input "text" at bounding box center [511, 166] width 421 height 40
type input "Finished basement"
click at [486, 225] on div "Photos" at bounding box center [511, 246] width 421 height 110
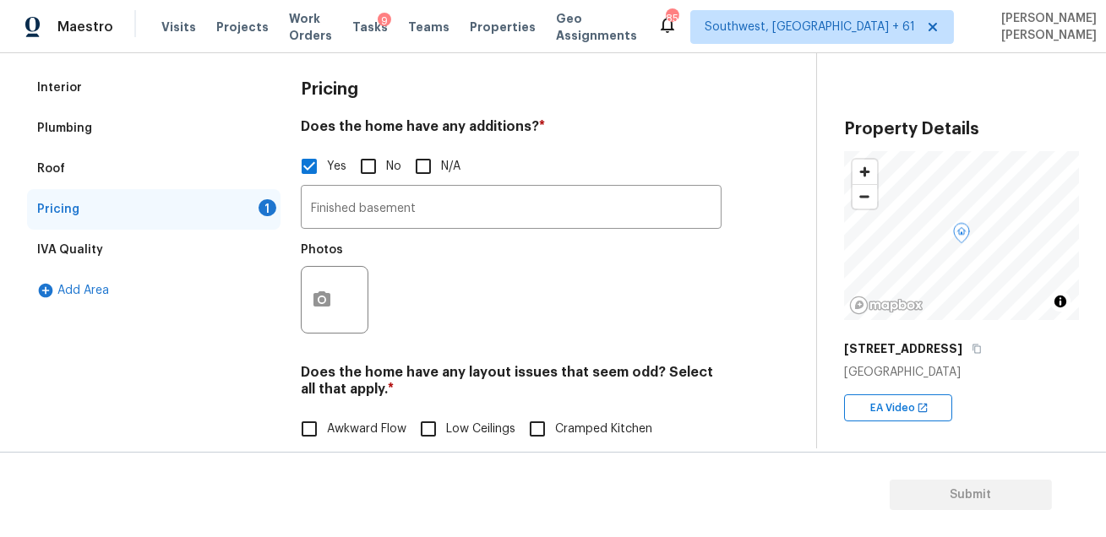
scroll to position [205, 0]
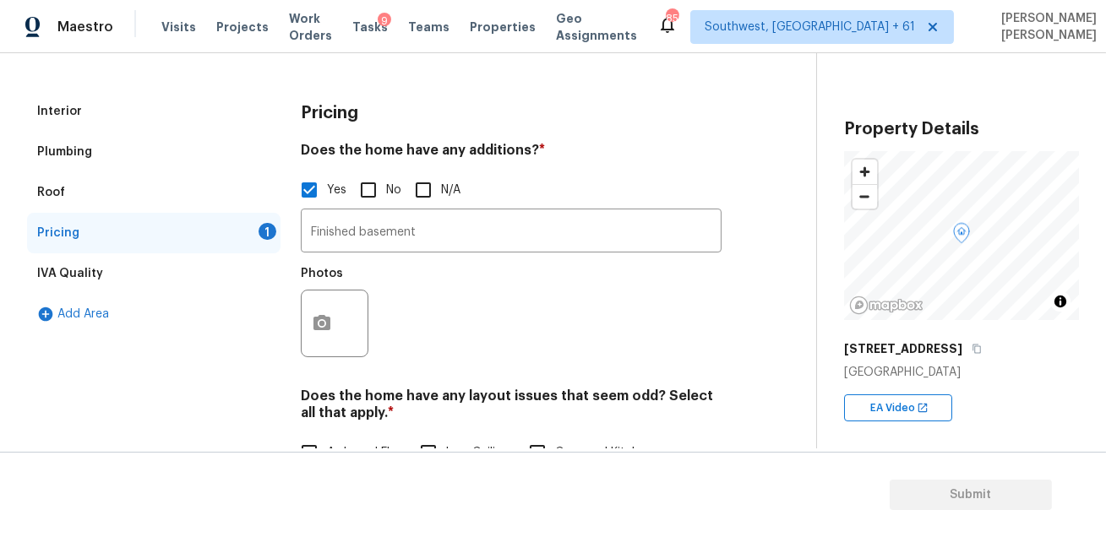
click at [342, 315] on div at bounding box center [335, 324] width 68 height 68
click at [328, 324] on icon "button" at bounding box center [321, 322] width 17 height 15
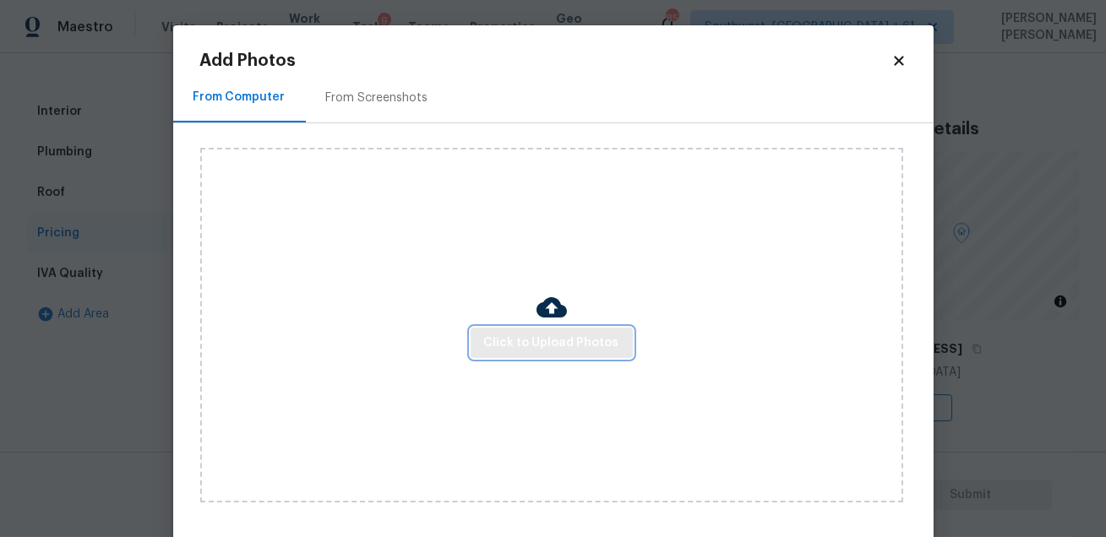
click at [523, 349] on span "Click to Upload Photos" at bounding box center [551, 343] width 135 height 21
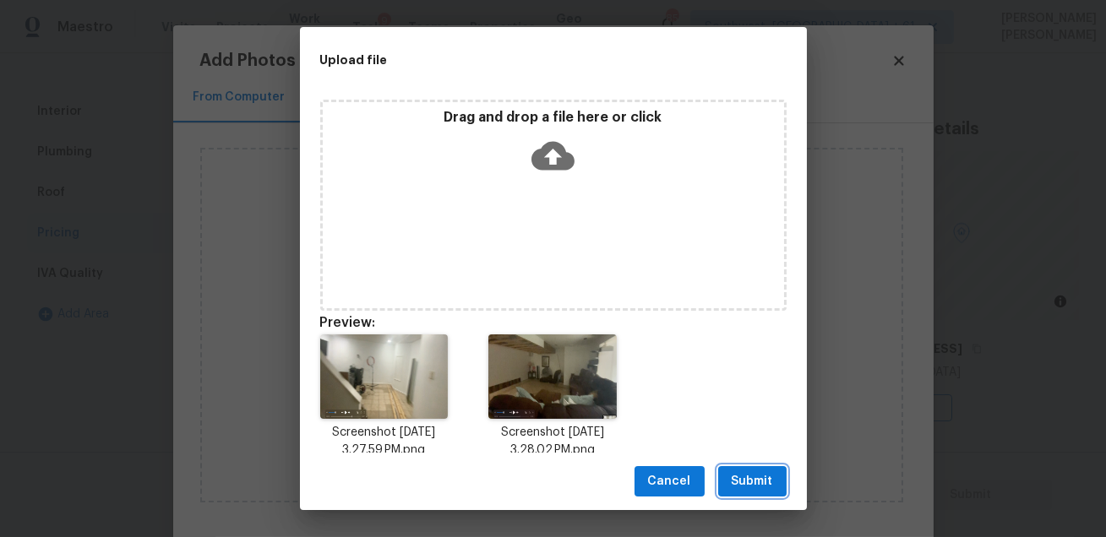
click at [754, 488] on span "Submit" at bounding box center [752, 482] width 41 height 21
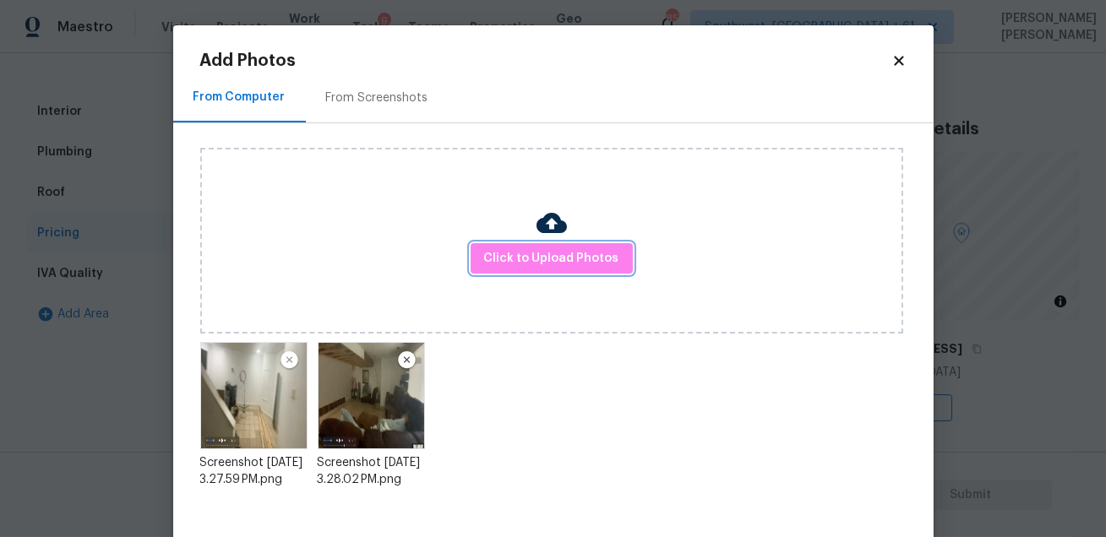
scroll to position [87, 0]
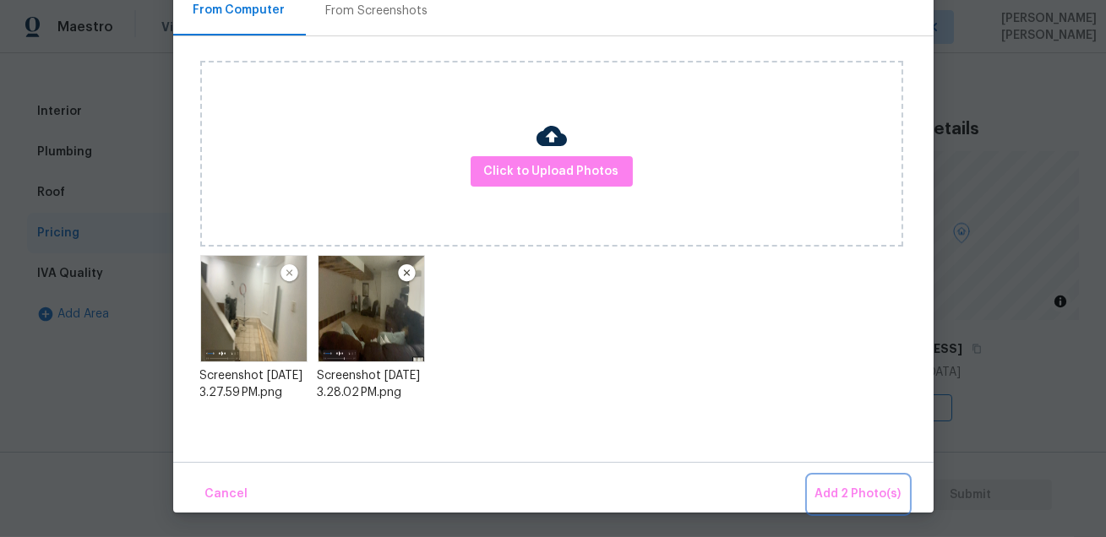
click at [865, 492] on span "Add 2 Photo(s)" at bounding box center [858, 494] width 86 height 21
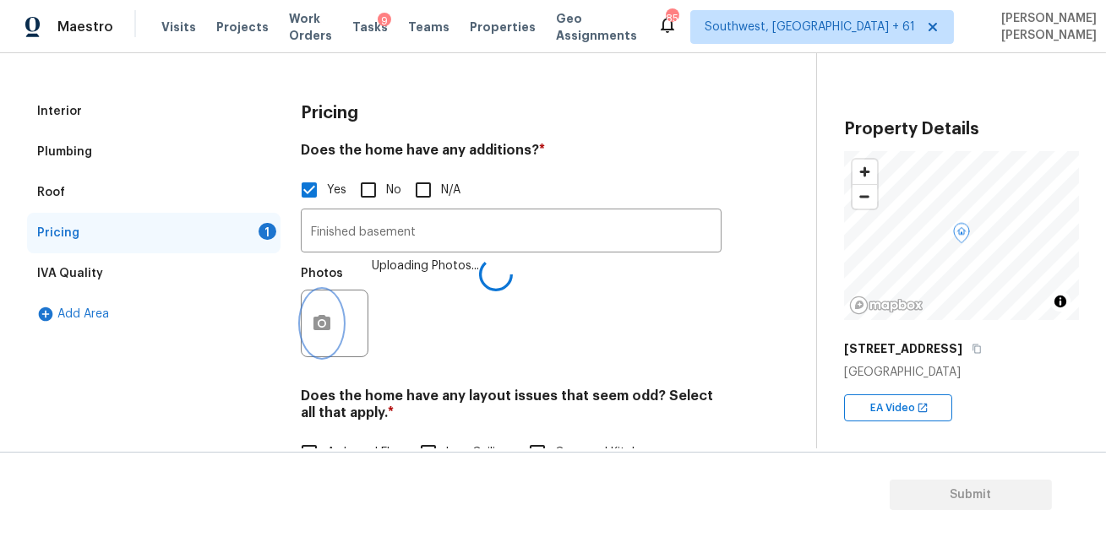
scroll to position [285, 0]
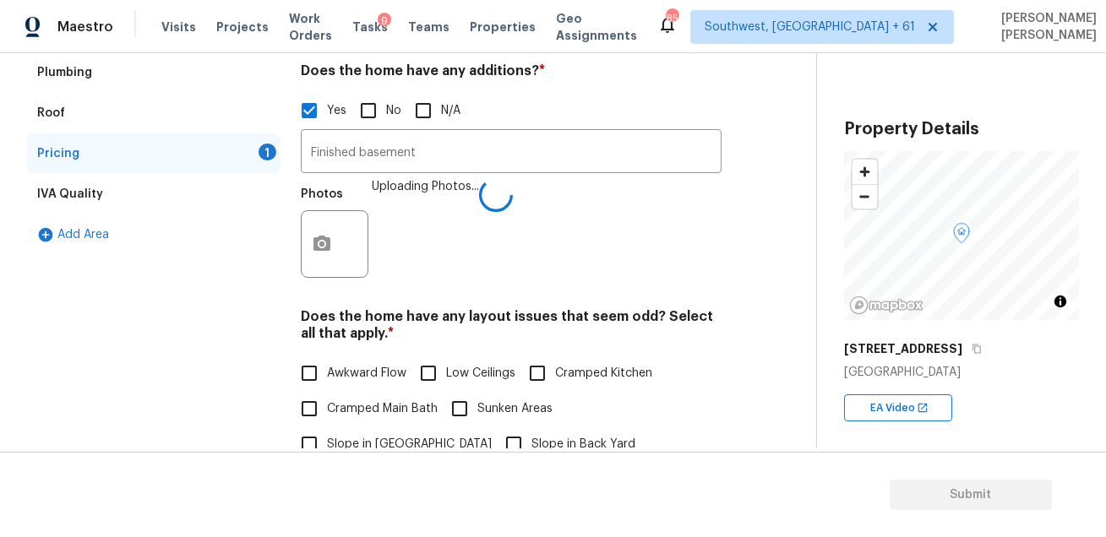
click at [705, 306] on div "Pricing Does the home have any additions? * Yes No N/A Finished basement ​ Phot…" at bounding box center [511, 438] width 421 height 853
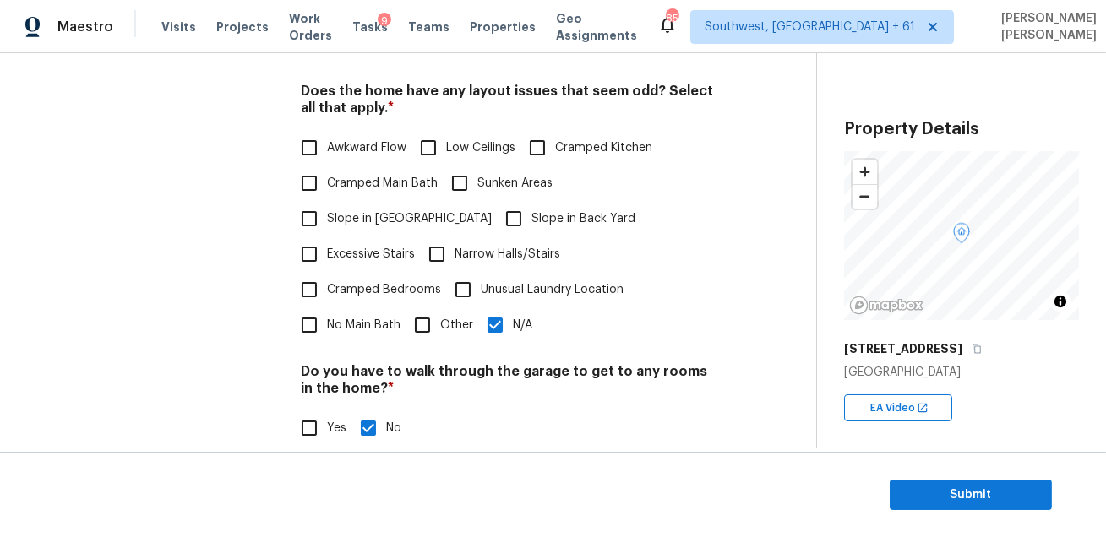
click at [425, 308] on input "Other" at bounding box center [422, 325] width 35 height 35
checkbox input "true"
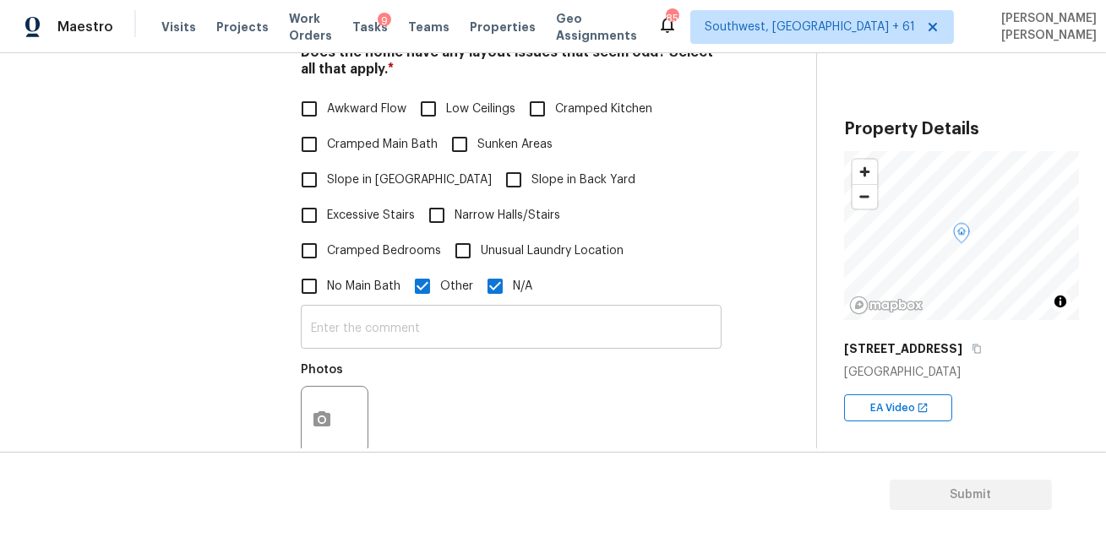
scroll to position [563, 0]
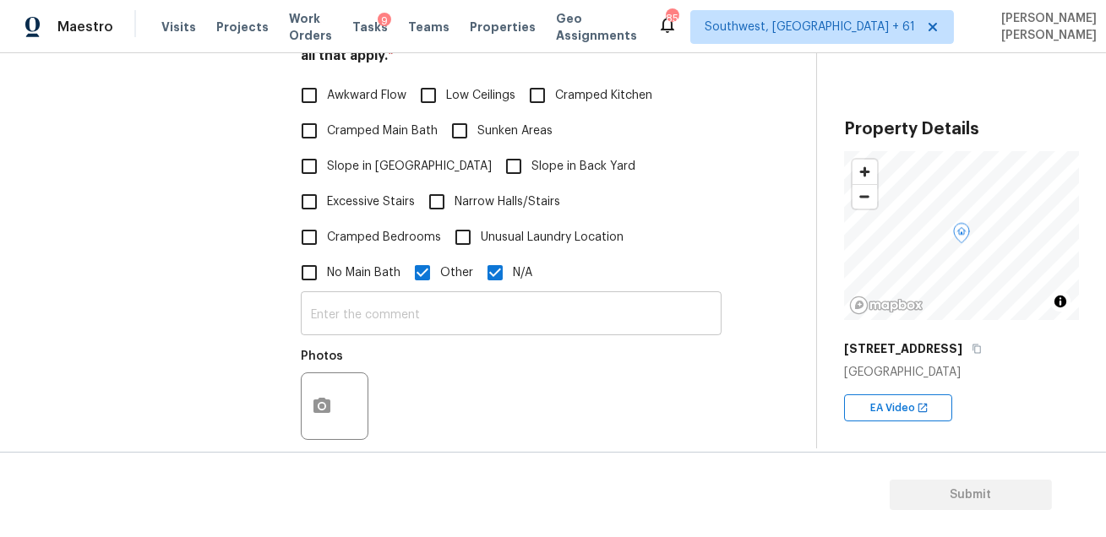
click at [410, 296] on input "text" at bounding box center [511, 316] width 421 height 40
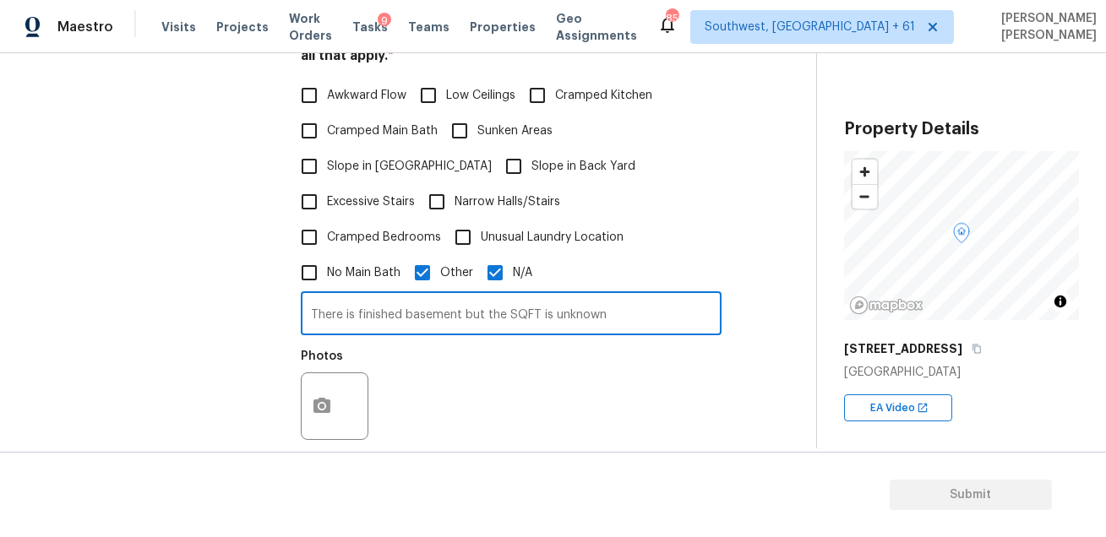
type input "There is finished basement but the SQFT is unknown"
click at [321, 396] on icon "button" at bounding box center [322, 406] width 20 height 20
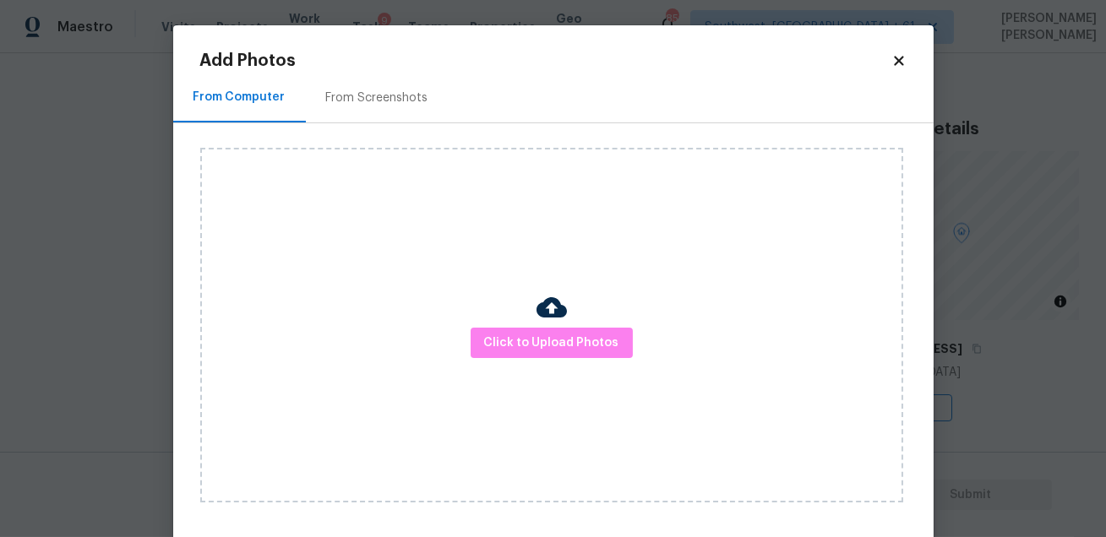
click at [529, 324] on div "Click to Upload Photos" at bounding box center [551, 325] width 703 height 355
click at [526, 335] on span "Click to Upload Photos" at bounding box center [551, 343] width 135 height 21
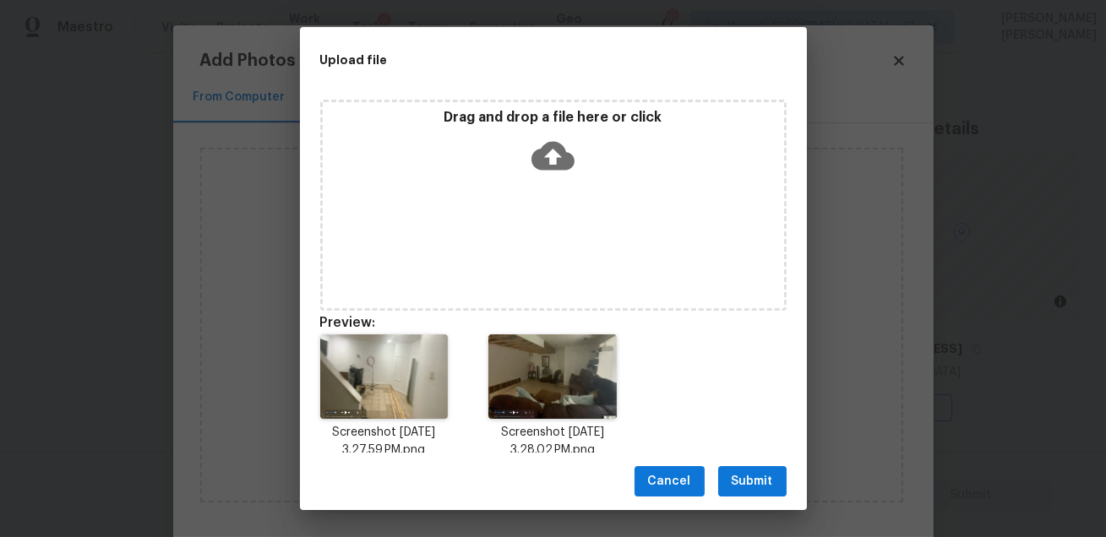
click at [734, 468] on button "Submit" at bounding box center [752, 481] width 68 height 31
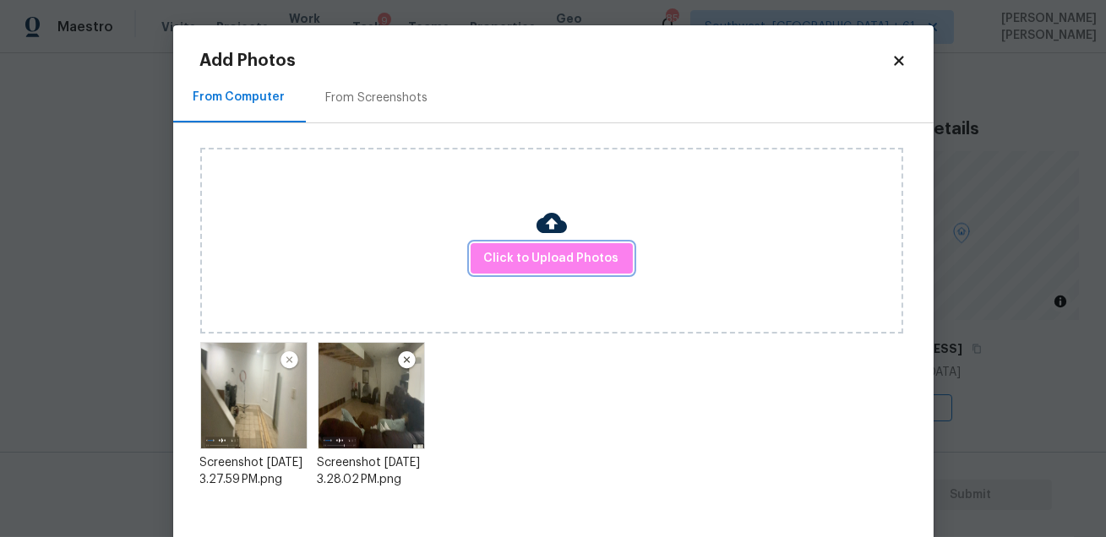
scroll to position [87, 0]
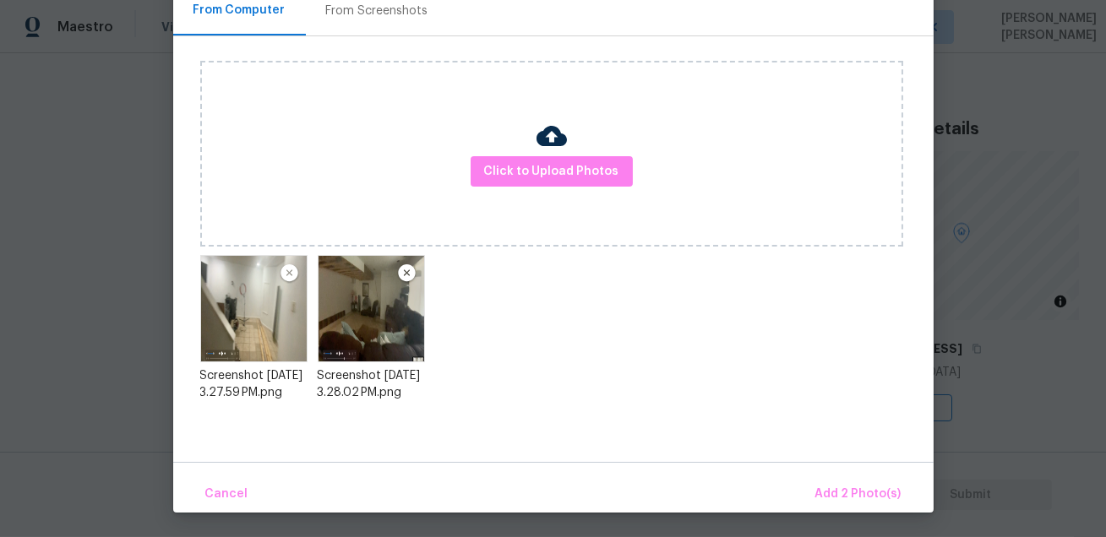
click at [830, 467] on div "Cancel Add 2 Photo(s)" at bounding box center [553, 487] width 760 height 51
click at [830, 501] on span "Add 2 Photo(s)" at bounding box center [858, 494] width 86 height 21
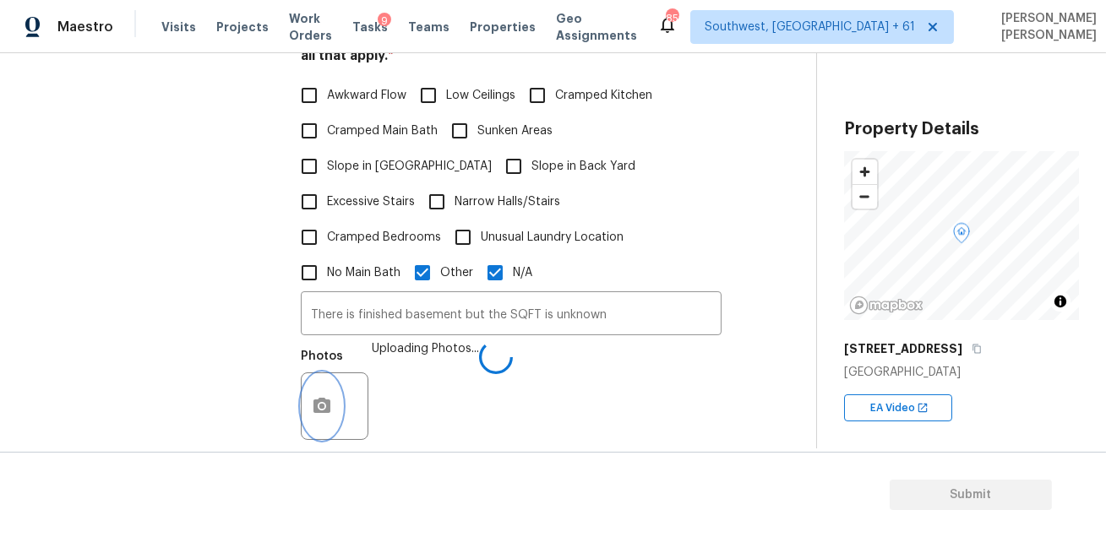
scroll to position [830, 0]
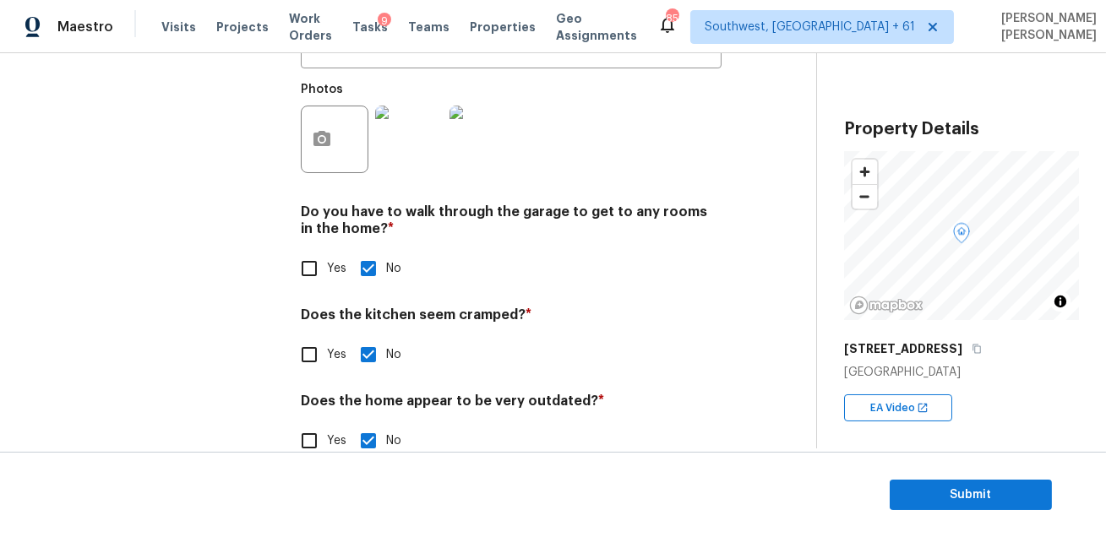
click at [367, 84] on div "Photos" at bounding box center [336, 95] width 71 height 22
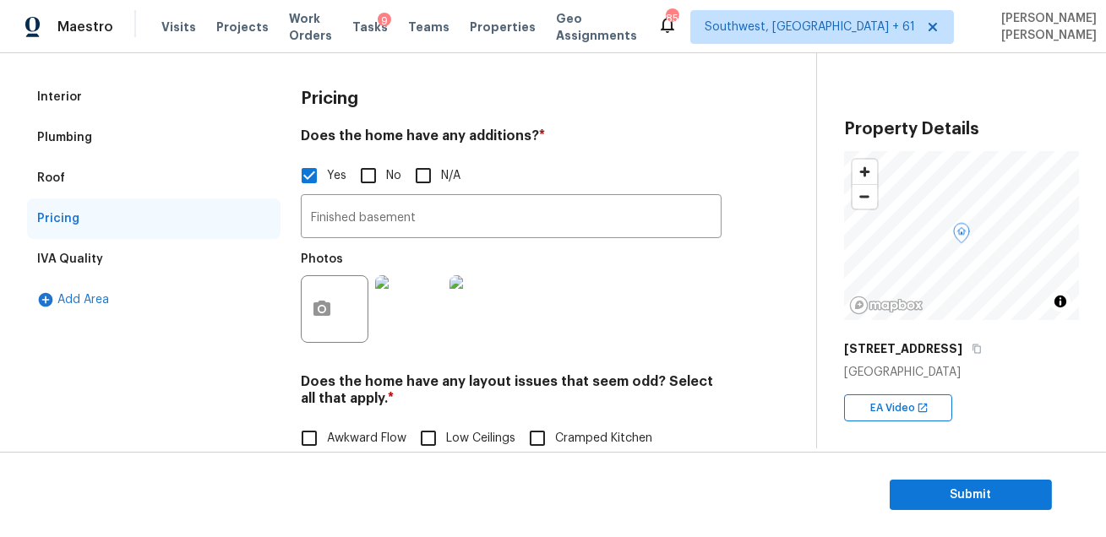
scroll to position [0, 0]
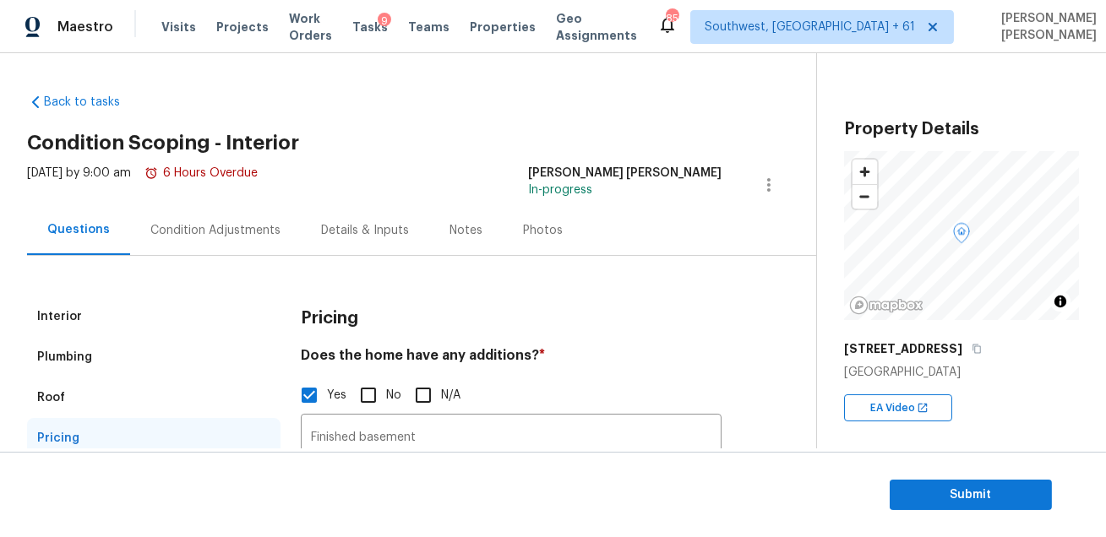
click at [155, 220] on div "Condition Adjustments" at bounding box center [215, 230] width 171 height 50
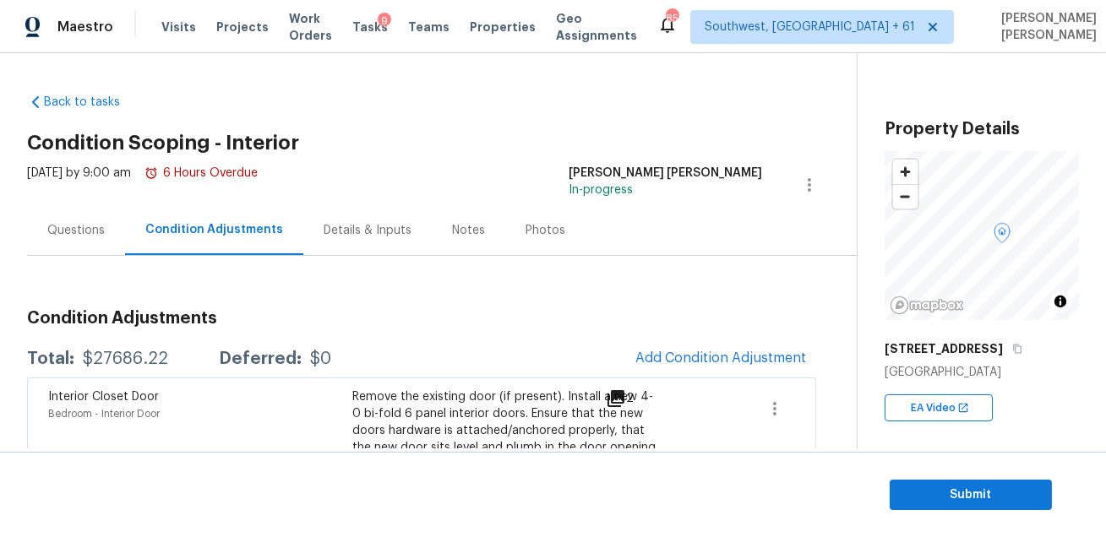
click at [135, 358] on div "$27686.22" at bounding box center [125, 359] width 85 height 17
copy div "$27686.22"
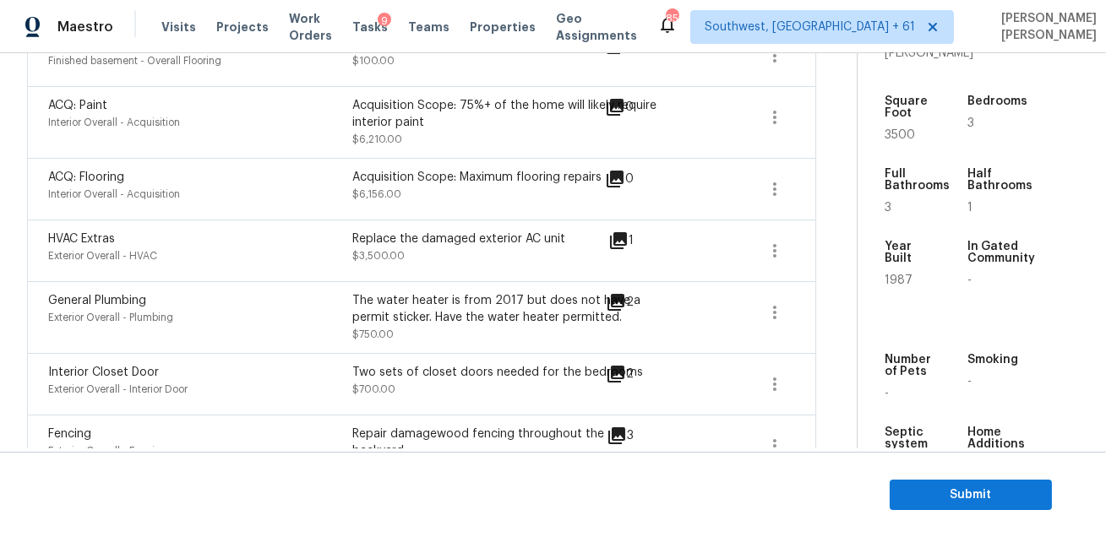
scroll to position [424, 0]
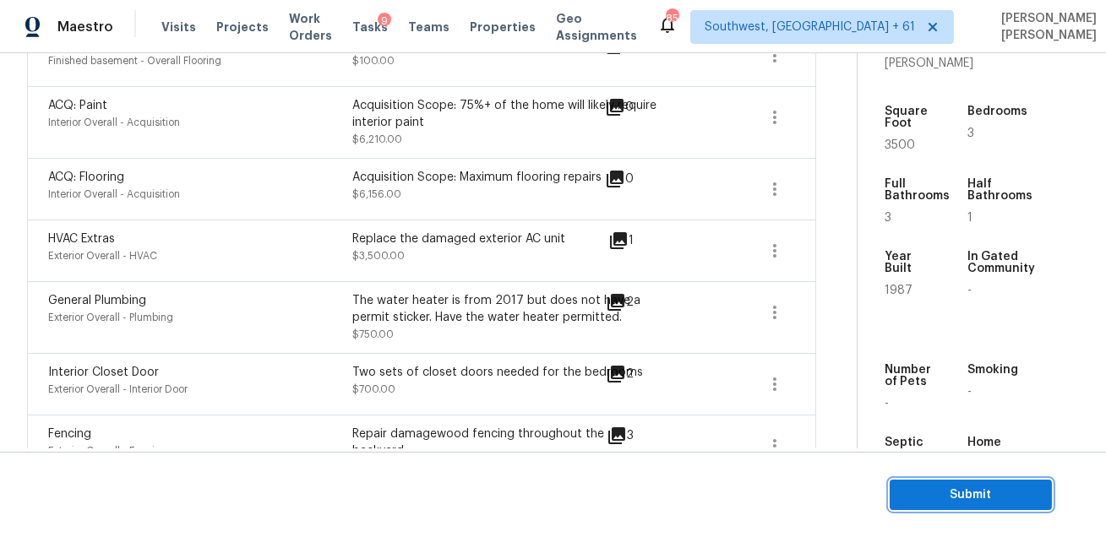
click at [935, 499] on span "Submit" at bounding box center [970, 495] width 135 height 21
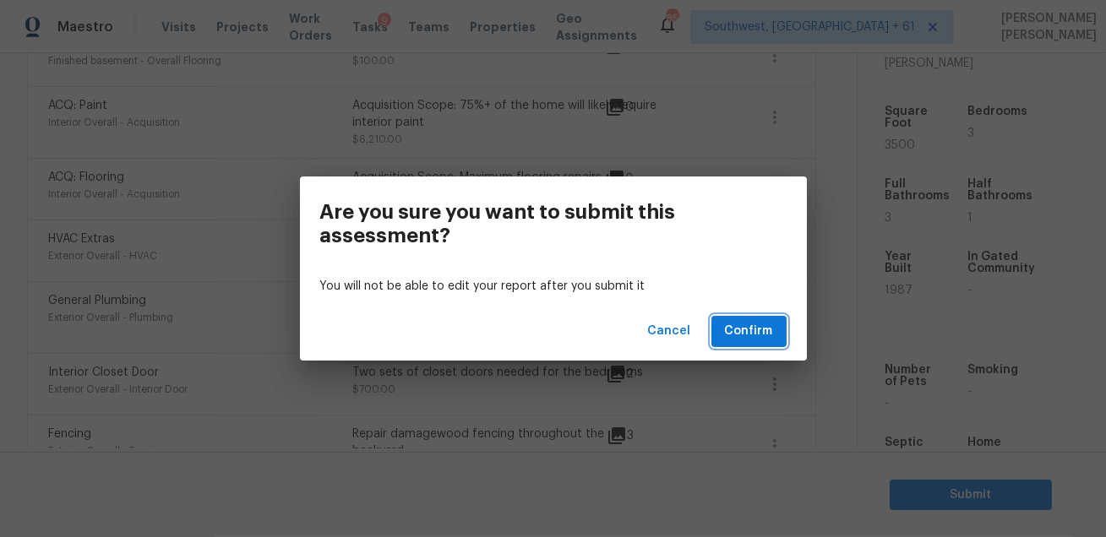
click at [752, 323] on span "Confirm" at bounding box center [749, 331] width 48 height 21
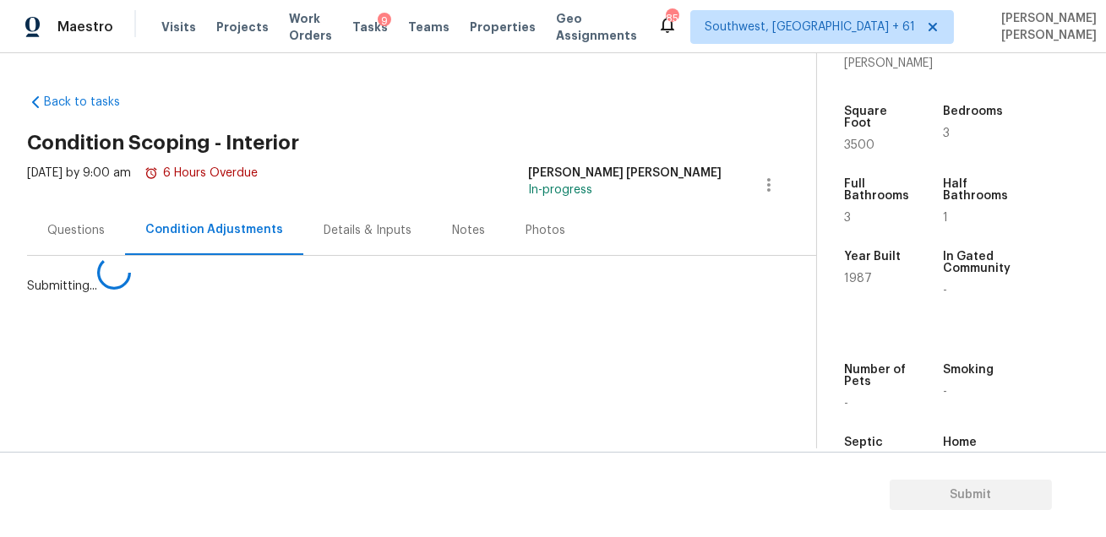
scroll to position [0, 0]
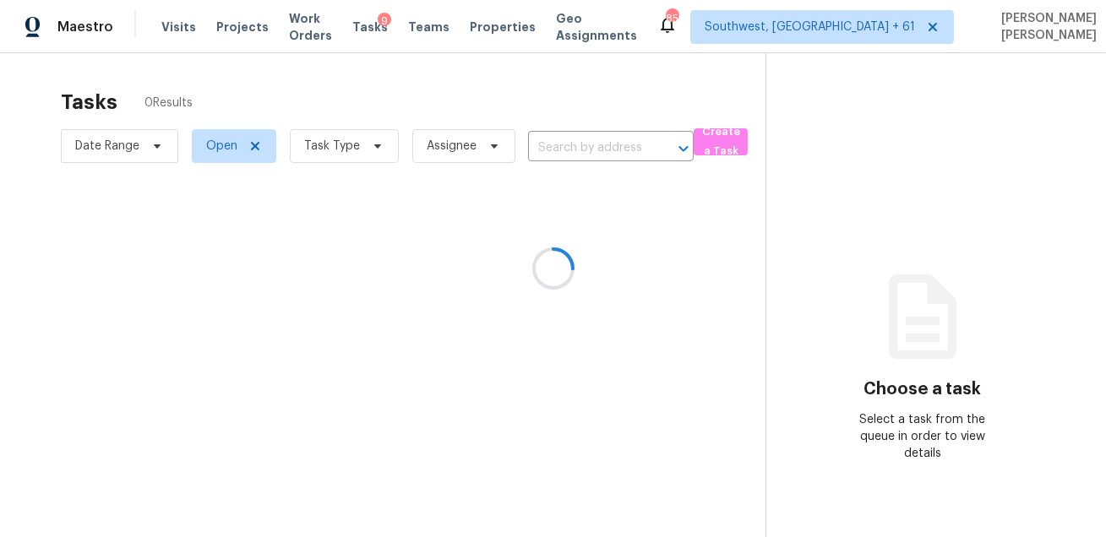
click at [583, 146] on div at bounding box center [553, 268] width 1106 height 537
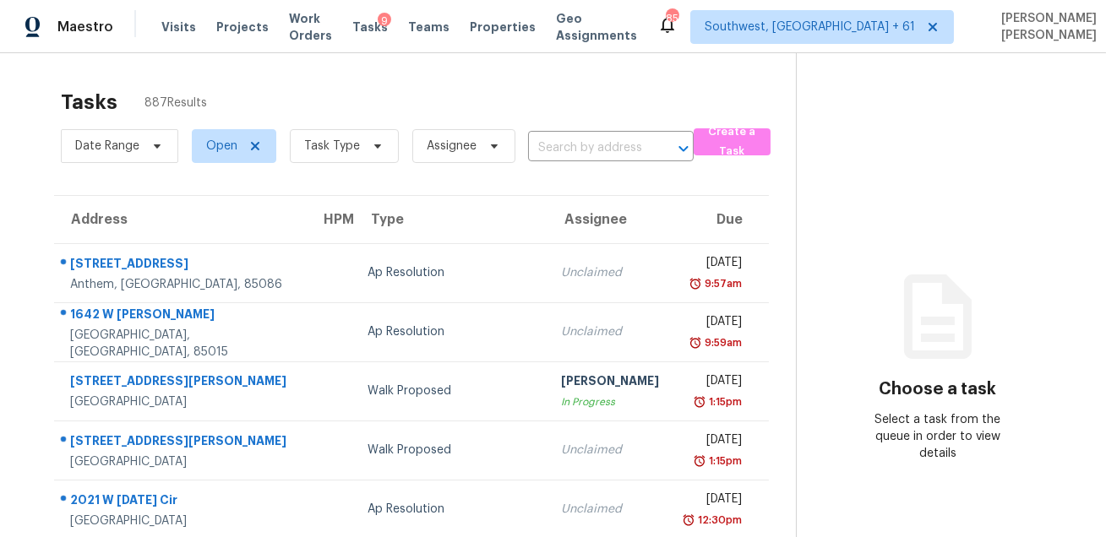
click at [562, 165] on div "Date Range Open Task Type Assignee ​" at bounding box center [377, 146] width 633 height 44
click at [575, 150] on input "text" at bounding box center [587, 148] width 118 height 26
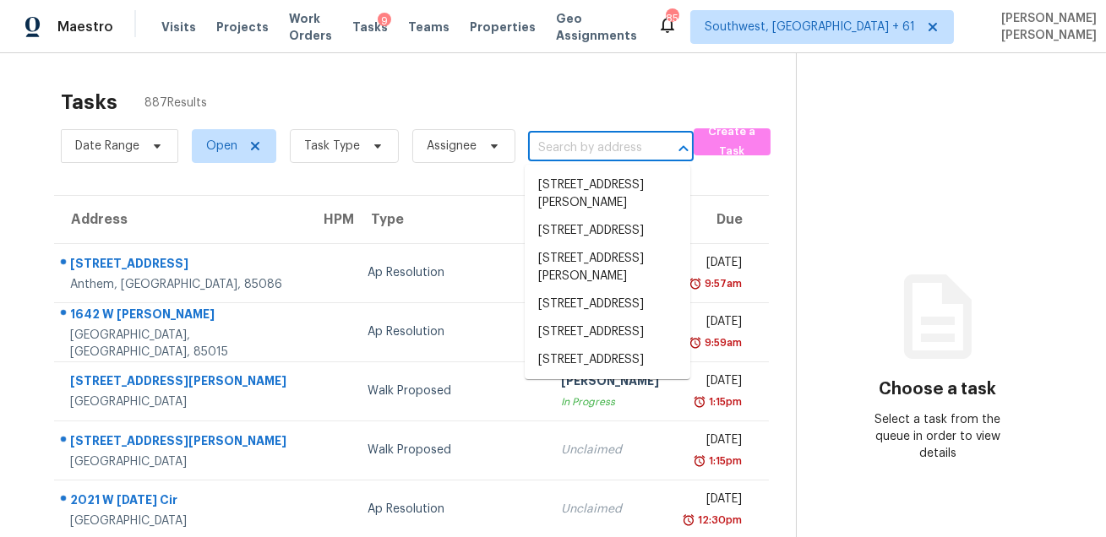
paste input "1017 Julianna Dr Ballwin, MO, 63011"
type input "1017 Julianna Dr Ballwin, MO, 63011"
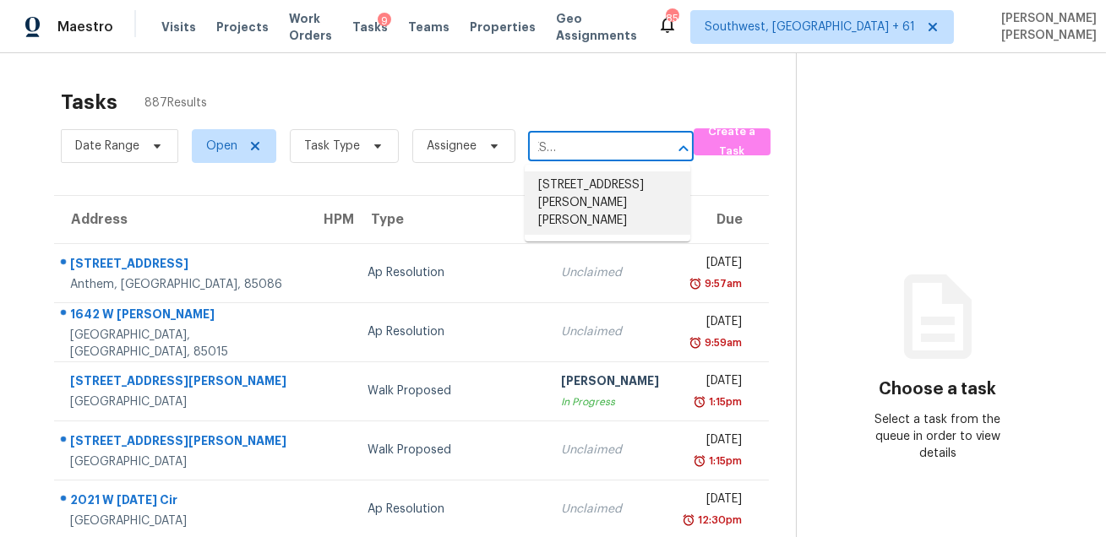
click at [568, 179] on li "1017 Julianna Dr, Ballwin, MO 63011" at bounding box center [608, 203] width 166 height 63
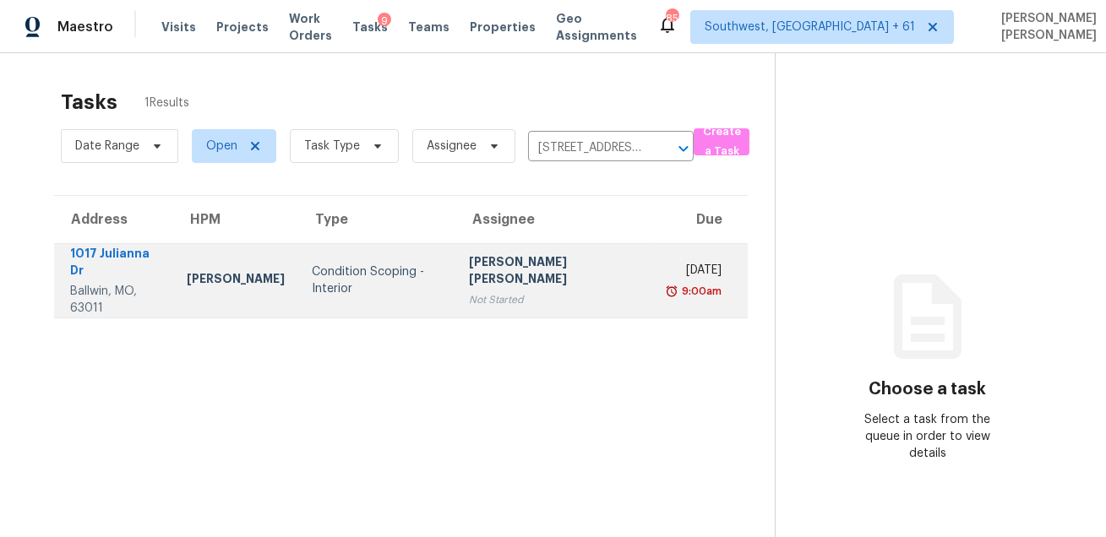
click at [587, 264] on div "[PERSON_NAME] [PERSON_NAME]" at bounding box center [555, 272] width 172 height 38
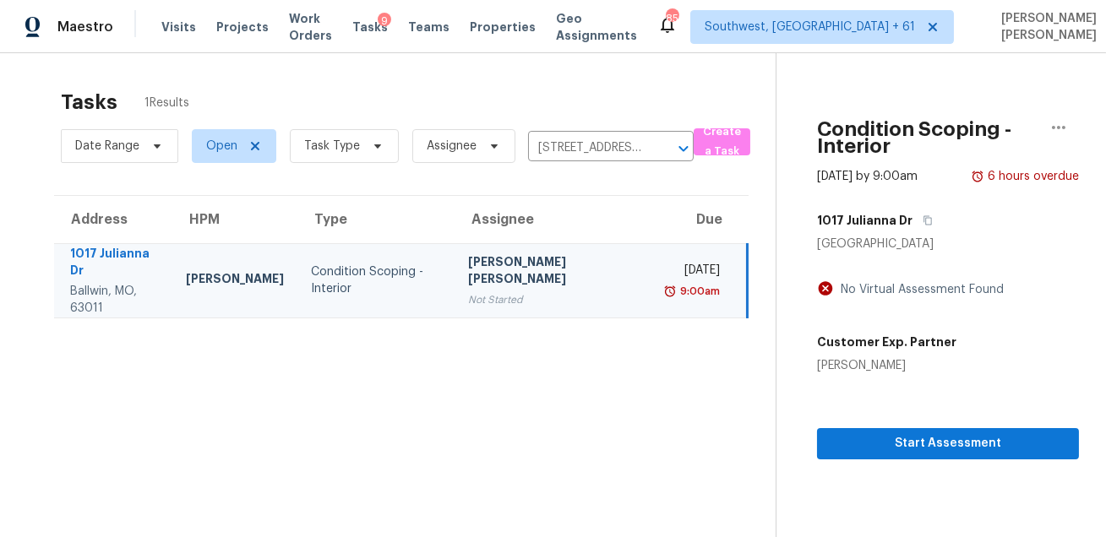
scroll to position [52, 0]
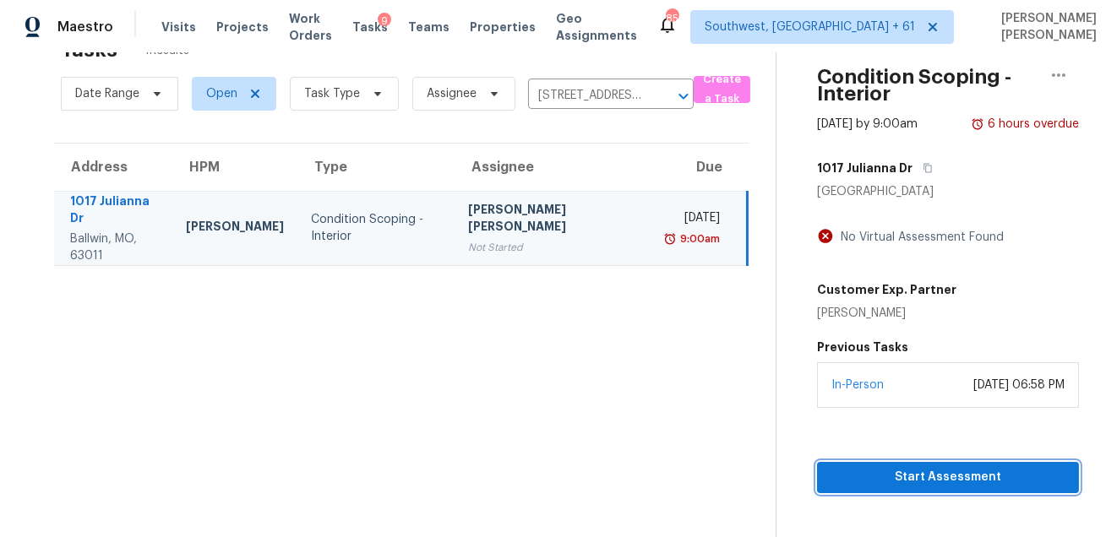
click at [866, 465] on button "Start Assessment" at bounding box center [948, 477] width 262 height 31
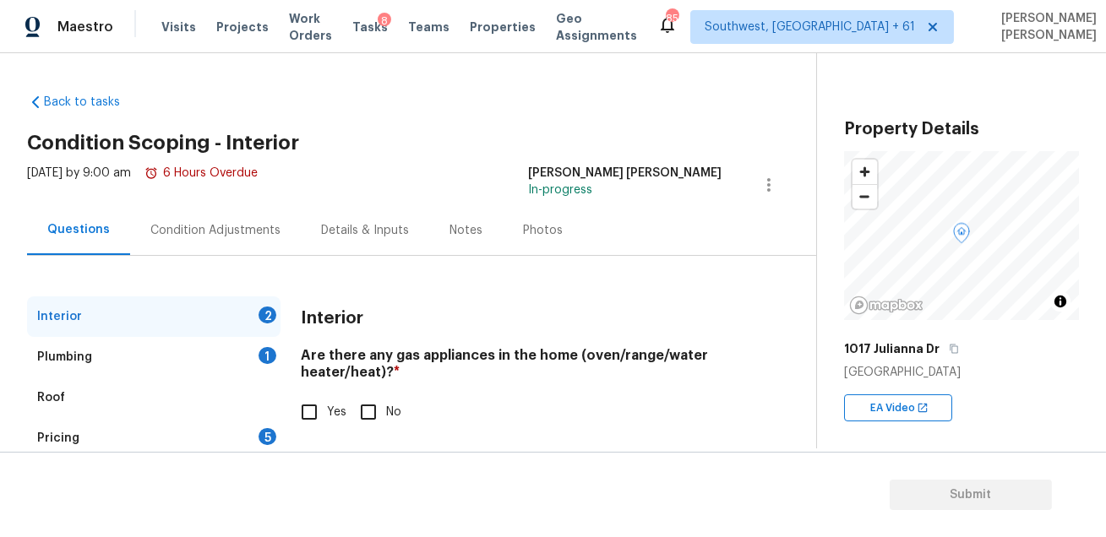
click at [251, 230] on div "Condition Adjustments" at bounding box center [215, 230] width 130 height 17
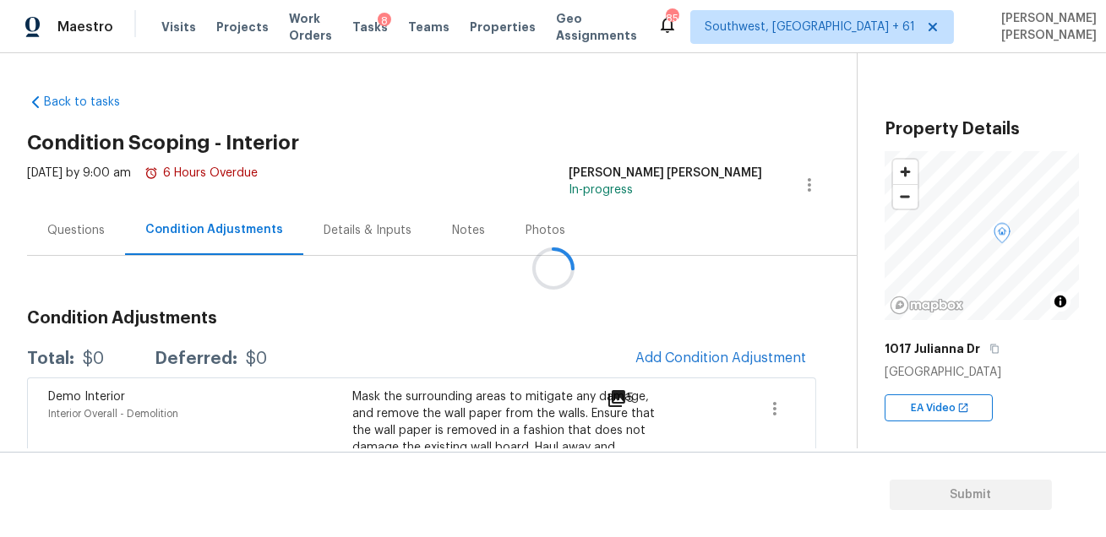
click at [658, 339] on div at bounding box center [553, 268] width 1106 height 537
click at [659, 352] on div at bounding box center [553, 268] width 1106 height 537
click at [656, 363] on span "Add Condition Adjustment" at bounding box center [720, 358] width 171 height 15
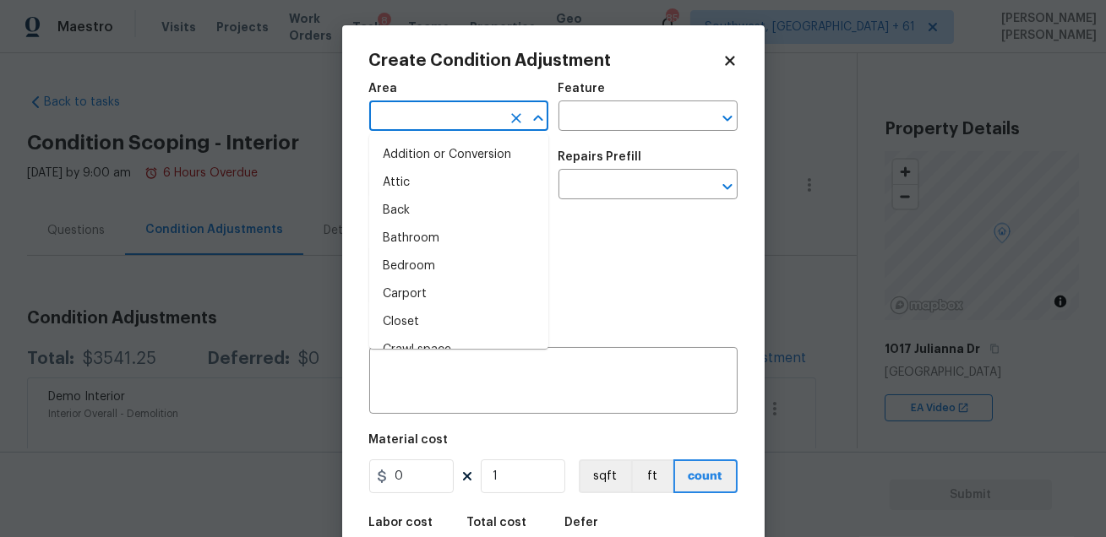
click at [477, 127] on input "text" at bounding box center [435, 118] width 132 height 26
type input "in"
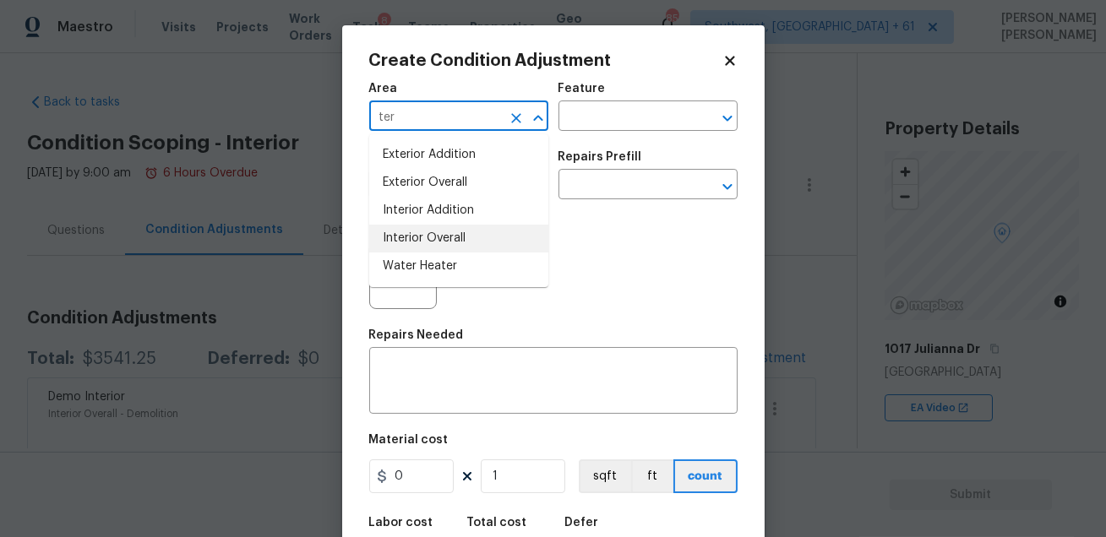
click at [446, 237] on li "Interior Overall" at bounding box center [458, 239] width 179 height 28
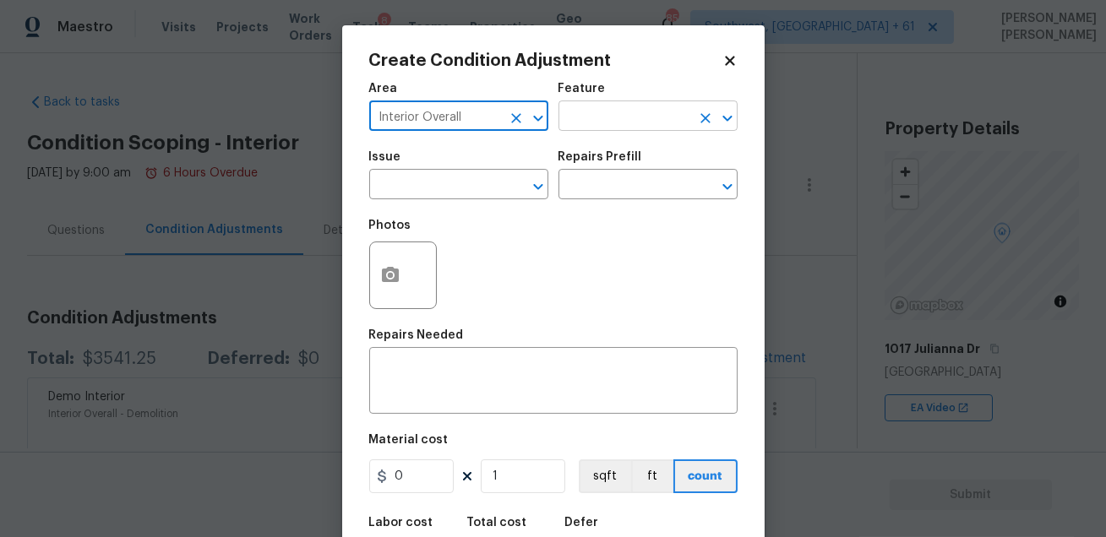
type input "Interior Overall"
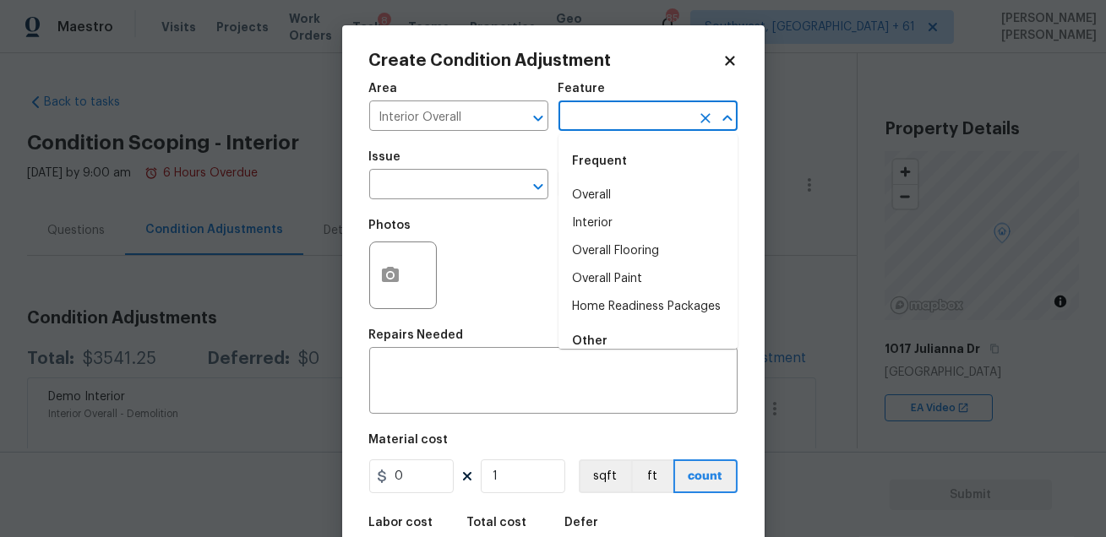
click at [603, 125] on input "text" at bounding box center [625, 118] width 132 height 26
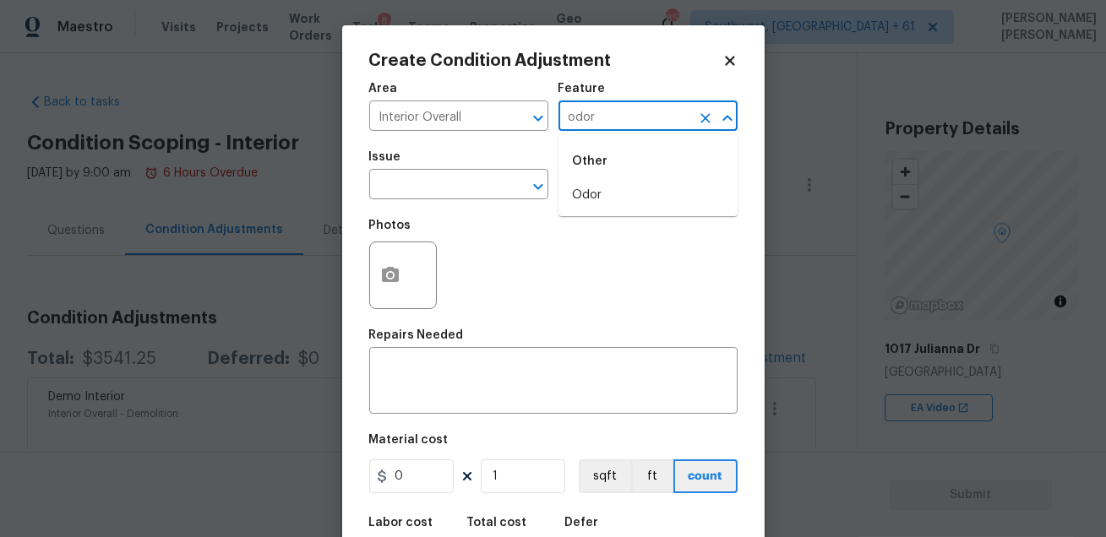
click at [606, 178] on div "Other" at bounding box center [648, 161] width 179 height 41
click at [580, 198] on li "Odor" at bounding box center [648, 196] width 179 height 28
type input "Odor"
click at [425, 176] on input "text" at bounding box center [435, 186] width 132 height 26
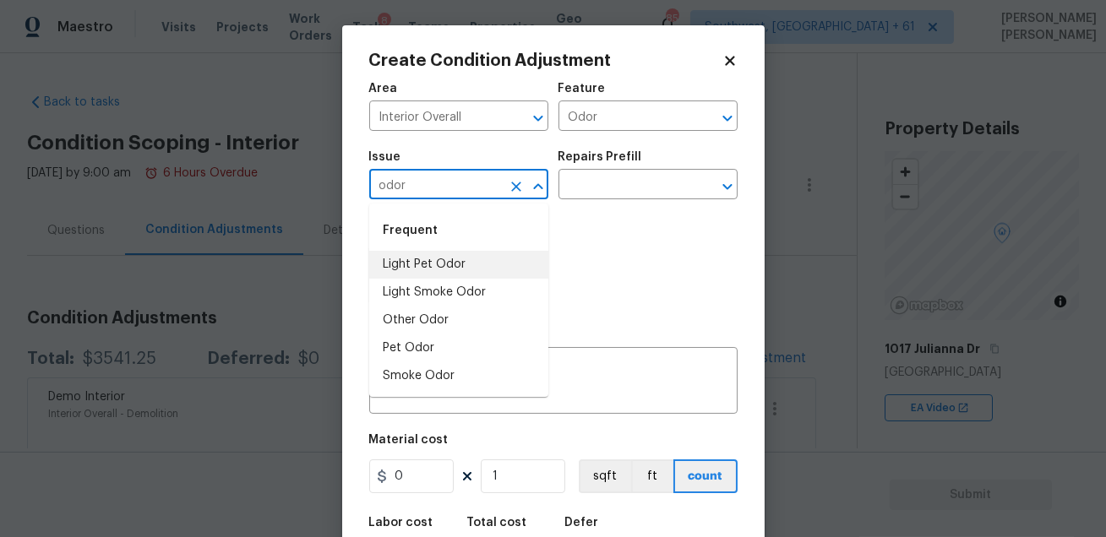
click at [414, 254] on li "Light Pet Odor" at bounding box center [458, 265] width 179 height 28
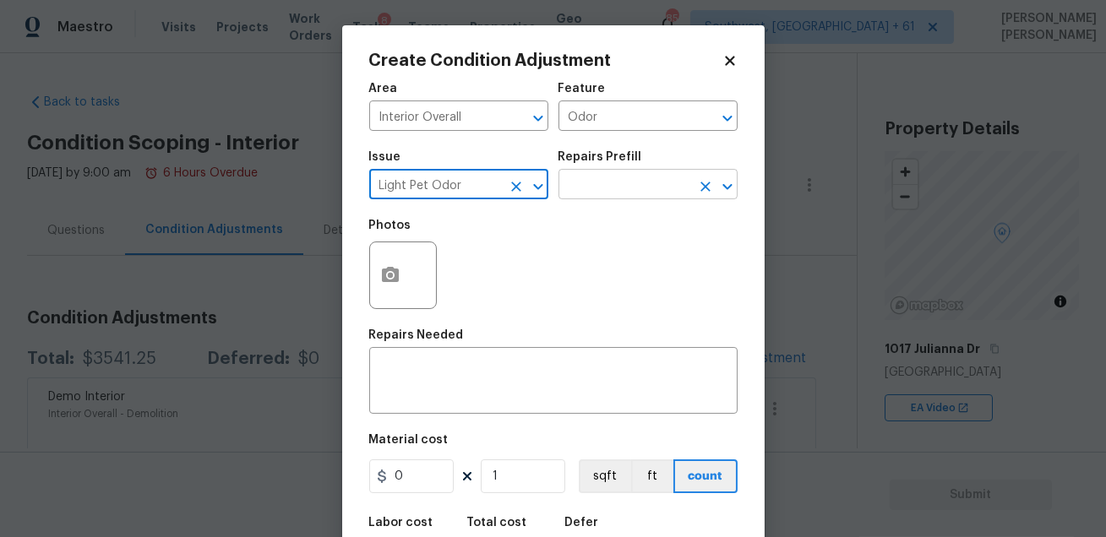
type input "Light Pet Odor"
click at [600, 193] on input "text" at bounding box center [625, 186] width 132 height 26
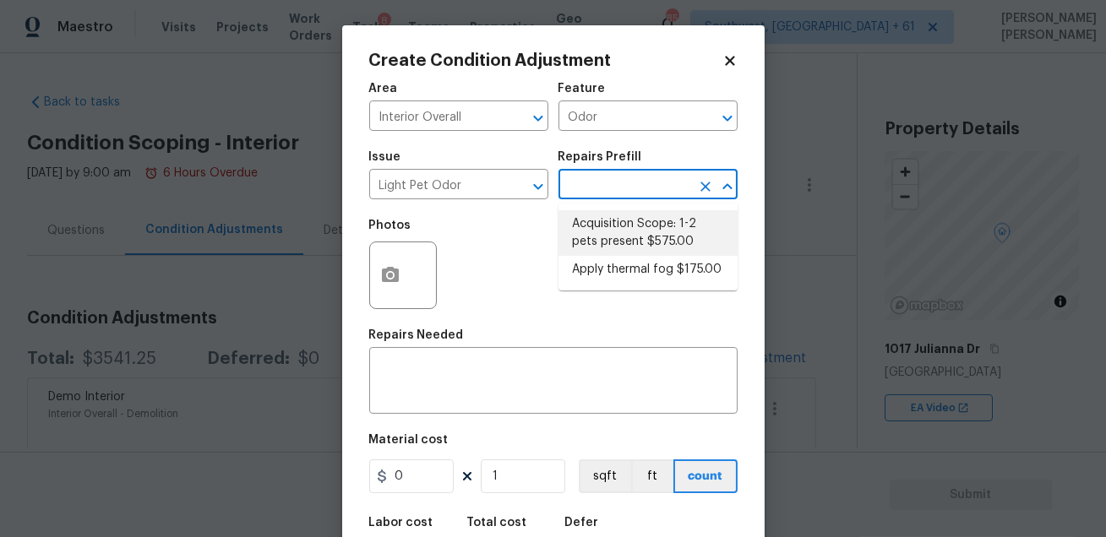
click at [611, 231] on li "Acquisition Scope: 1-2 pets present $575.00" at bounding box center [648, 233] width 179 height 46
type textarea "Acquisition Scope: 1-2 pets present"
type input "575"
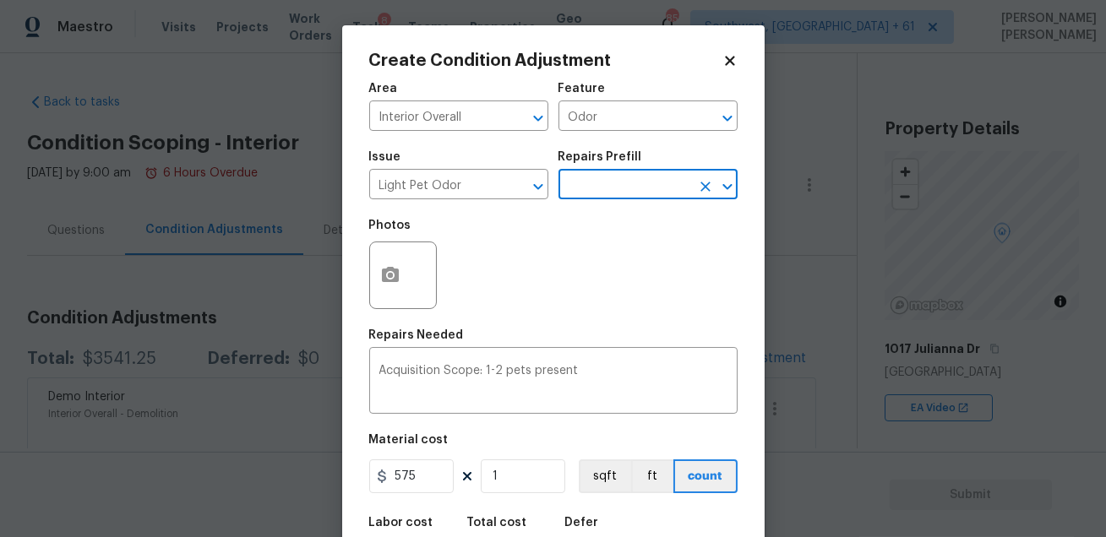
scroll to position [93, 0]
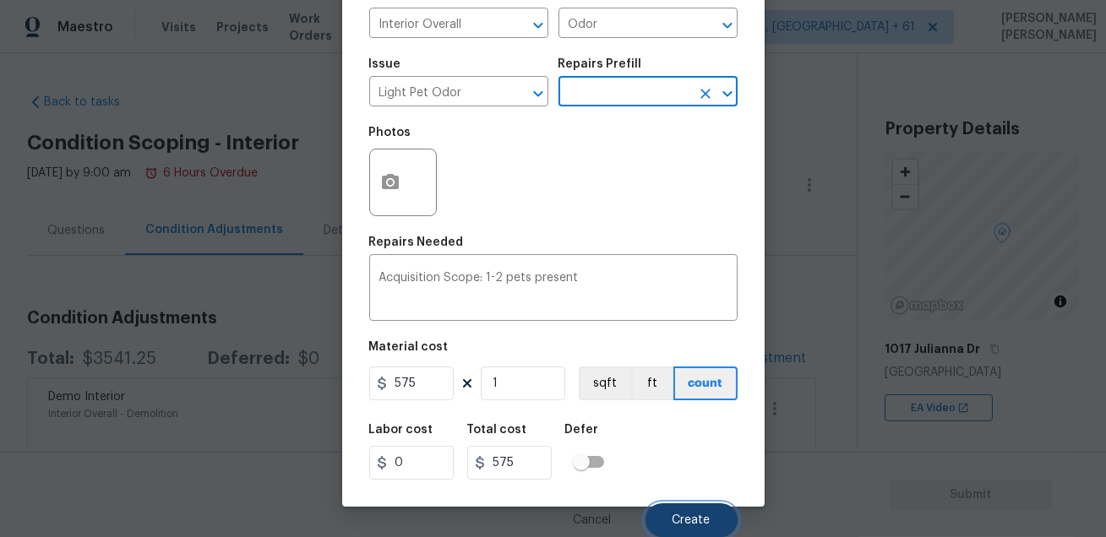
click at [668, 515] on button "Create" at bounding box center [692, 521] width 92 height 34
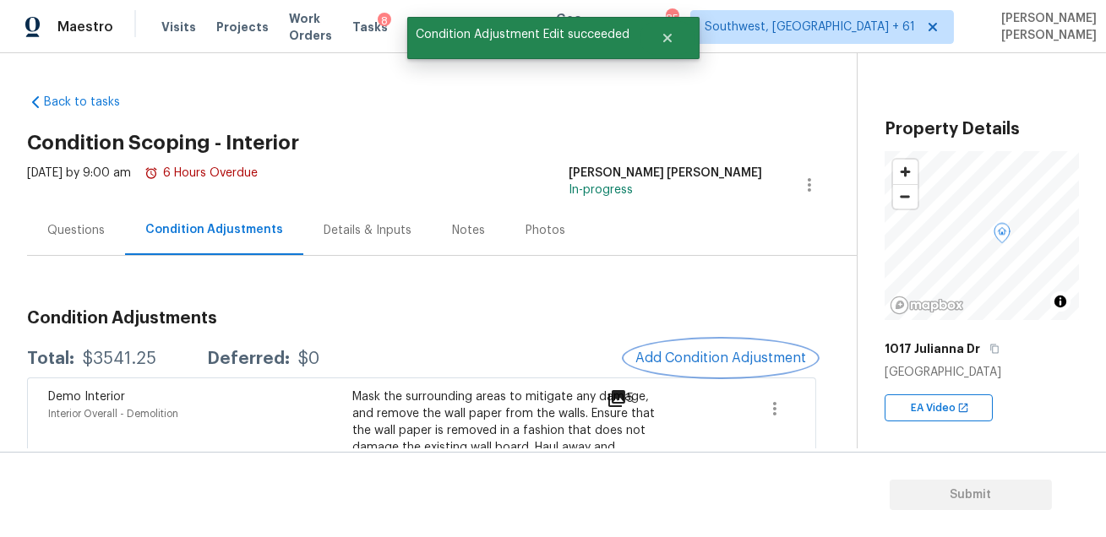
scroll to position [0, 0]
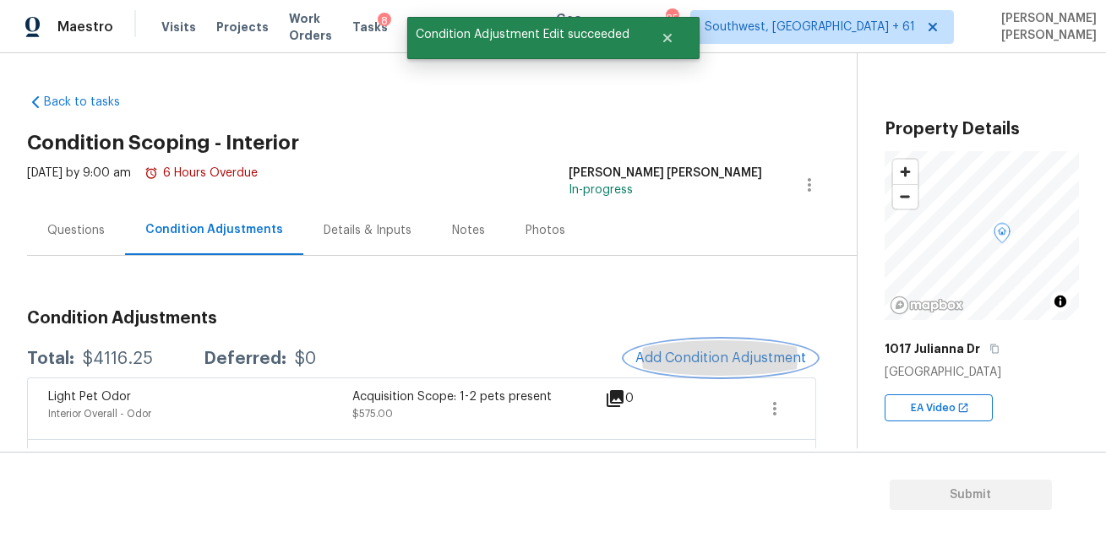
click at [701, 343] on button "Add Condition Adjustment" at bounding box center [720, 358] width 191 height 35
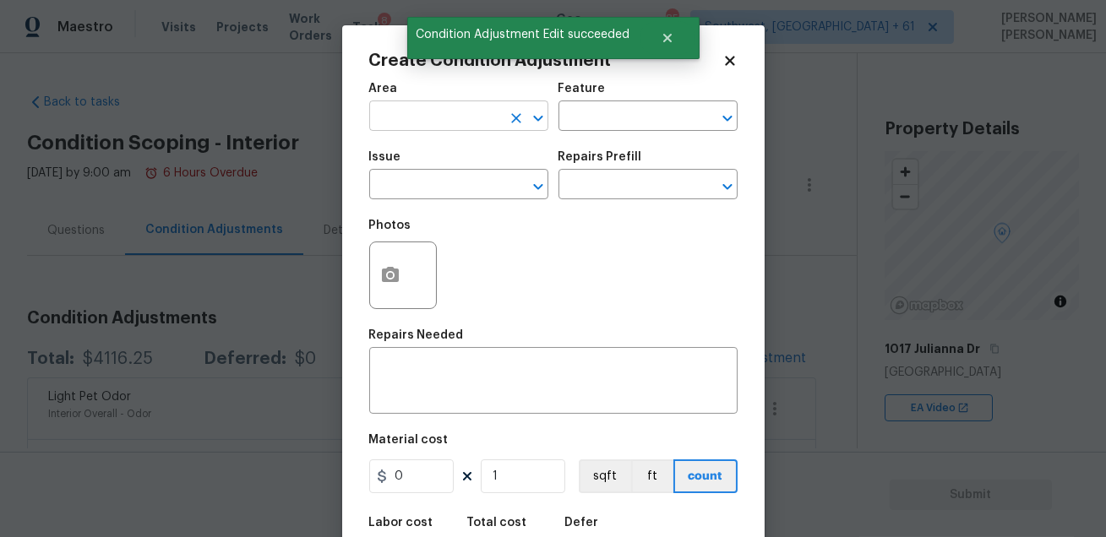
click at [456, 112] on input "text" at bounding box center [435, 118] width 132 height 26
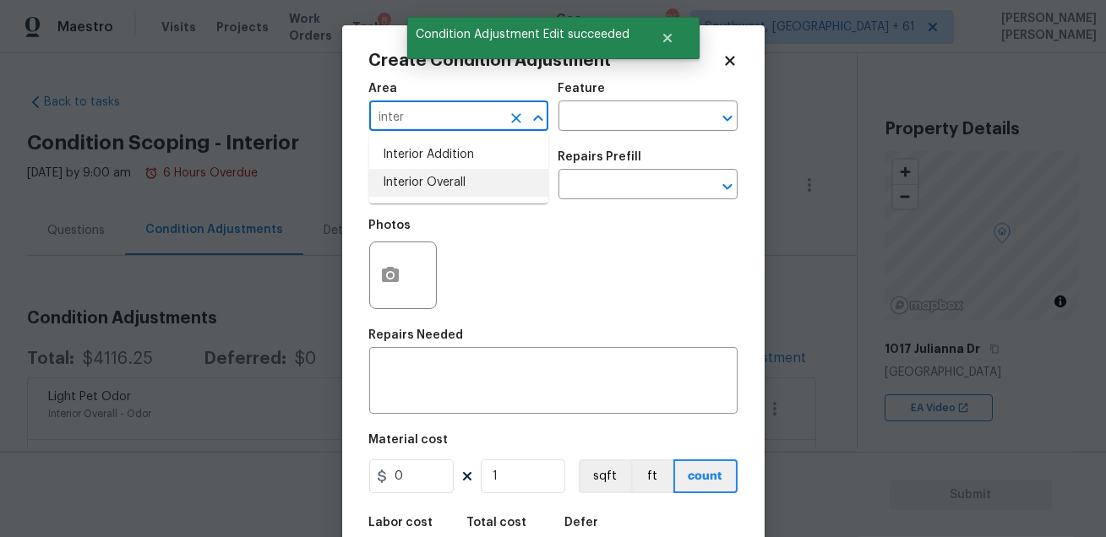
click at [454, 185] on li "Interior Overall" at bounding box center [458, 183] width 179 height 28
type input "Interior Overall"
click at [567, 128] on input "text" at bounding box center [625, 118] width 132 height 26
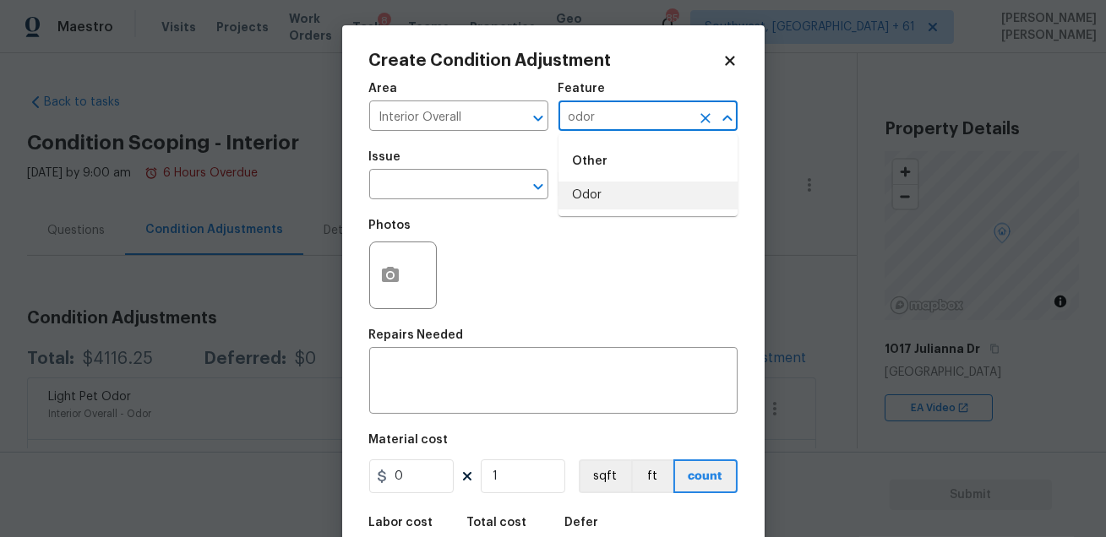
click at [571, 205] on li "Odor" at bounding box center [648, 196] width 179 height 28
type input "Odor"
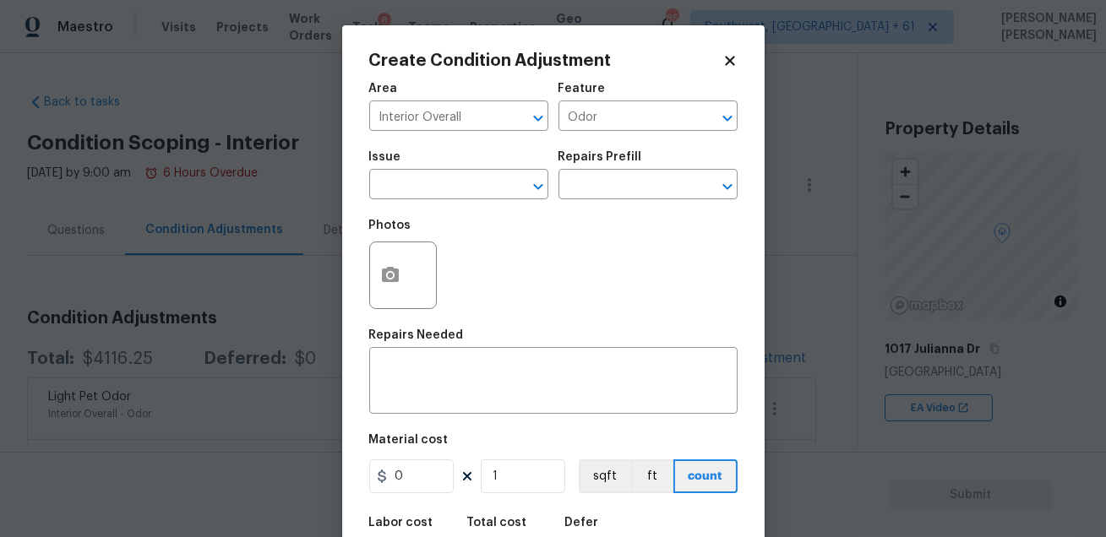
click at [421, 172] on div "Issue" at bounding box center [458, 162] width 179 height 22
click at [419, 180] on input "text" at bounding box center [435, 186] width 132 height 26
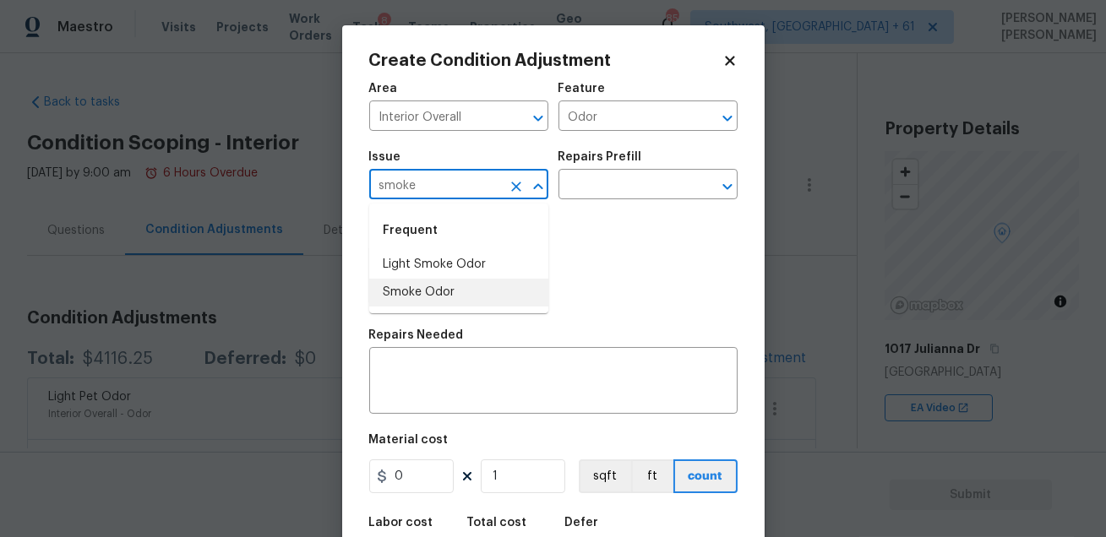
click at [412, 279] on li "Smoke Odor" at bounding box center [458, 293] width 179 height 28
type input "Smoke Odor"
click at [590, 190] on input "text" at bounding box center [625, 186] width 132 height 26
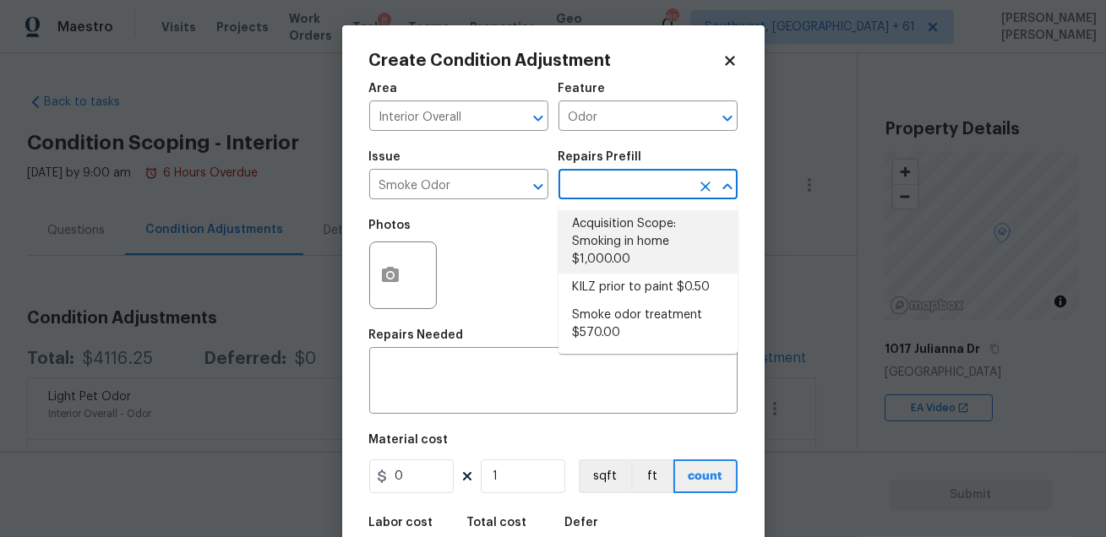
click at [615, 239] on li "Acquisition Scope: Smoking in home $1,000.00" at bounding box center [648, 241] width 179 height 63
type textarea "Acquisition Scope: Smoking in home"
type input "1000"
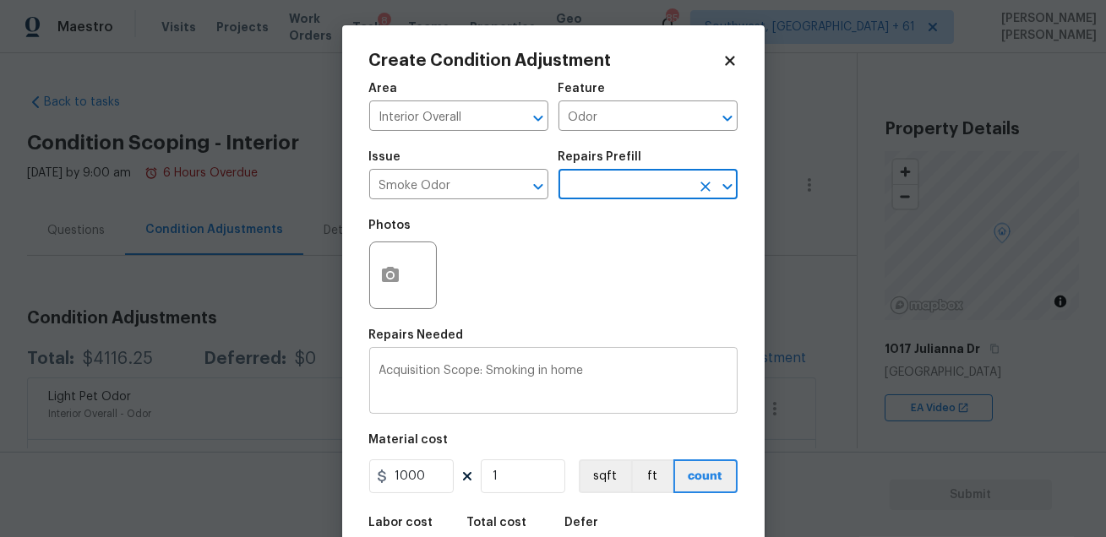
scroll to position [93, 0]
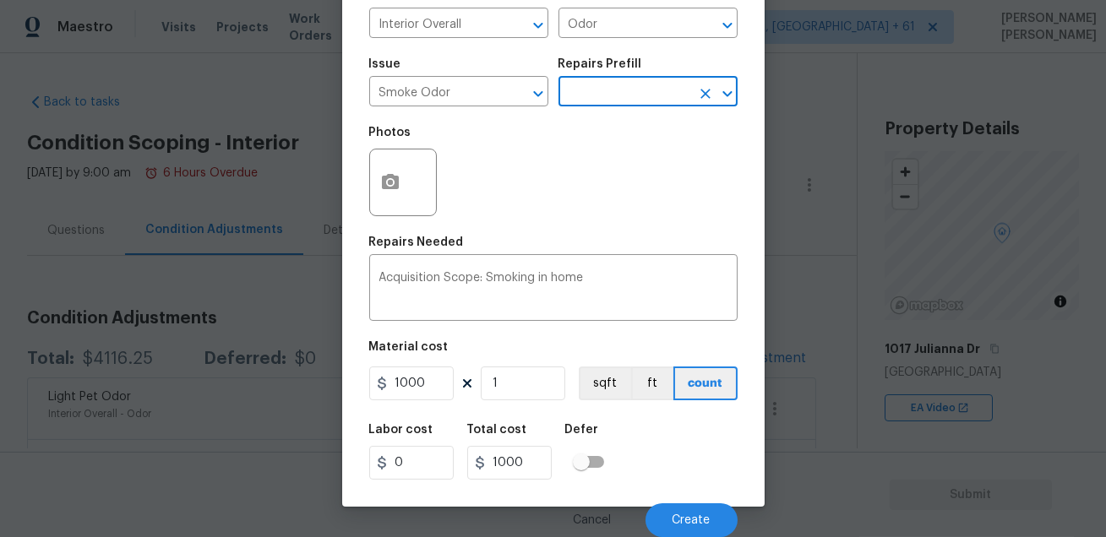
click at [722, 455] on div "Labor cost 0 Total cost 1000 Defer" at bounding box center [553, 452] width 368 height 76
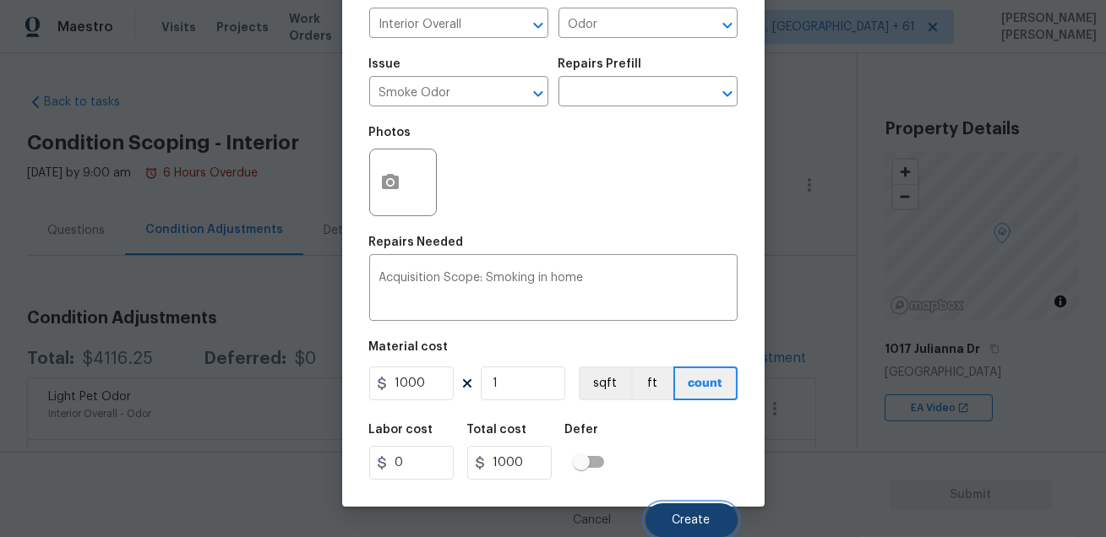
click at [691, 516] on span "Create" at bounding box center [692, 521] width 38 height 13
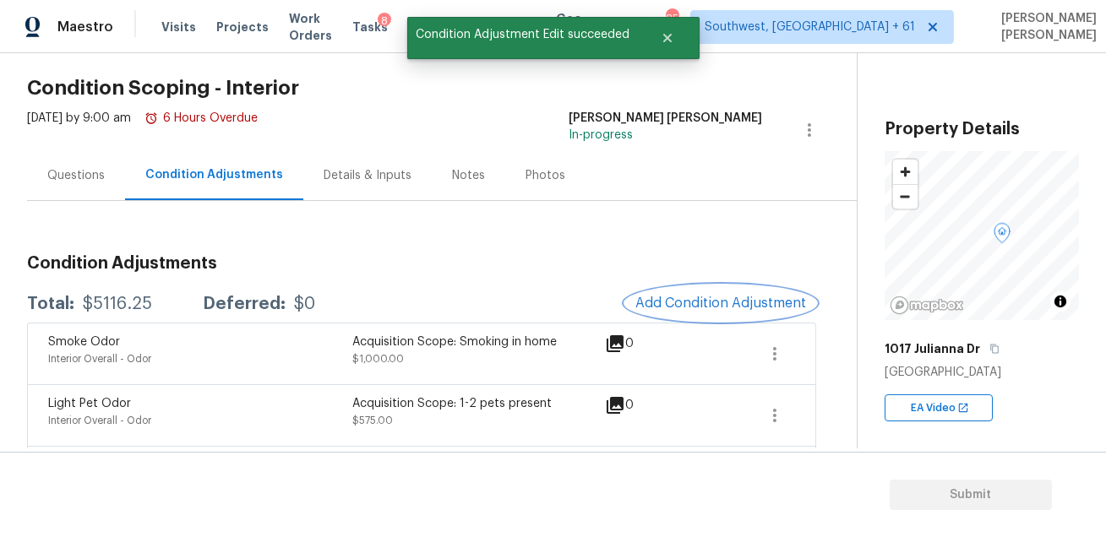
scroll to position [85, 0]
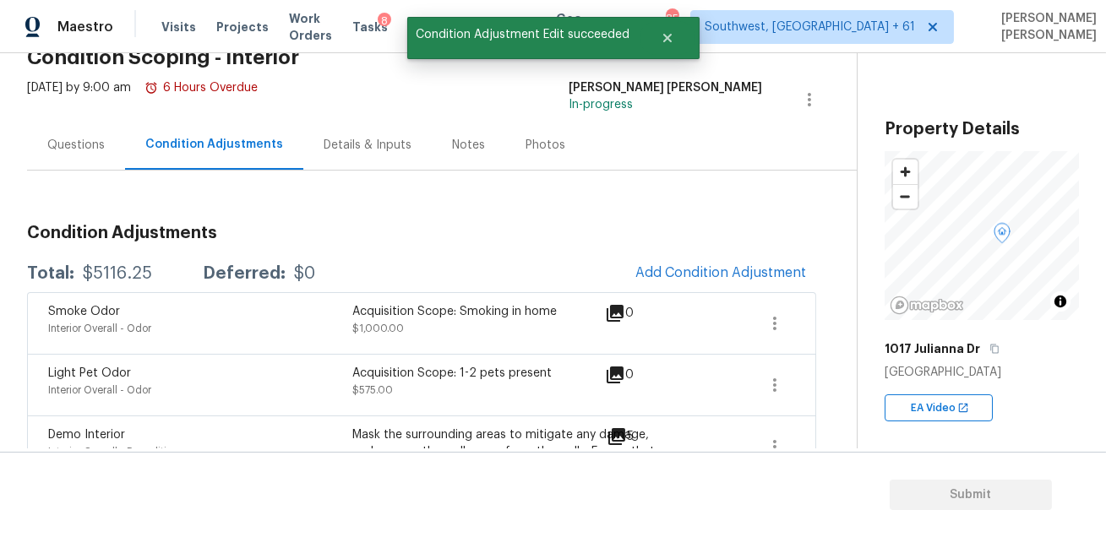
click at [541, 267] on div "Total: $5116.25 Deferred: $0 Add Condition Adjustment" at bounding box center [421, 273] width 789 height 37
click at [668, 40] on icon "Close" at bounding box center [666, 38] width 8 height 8
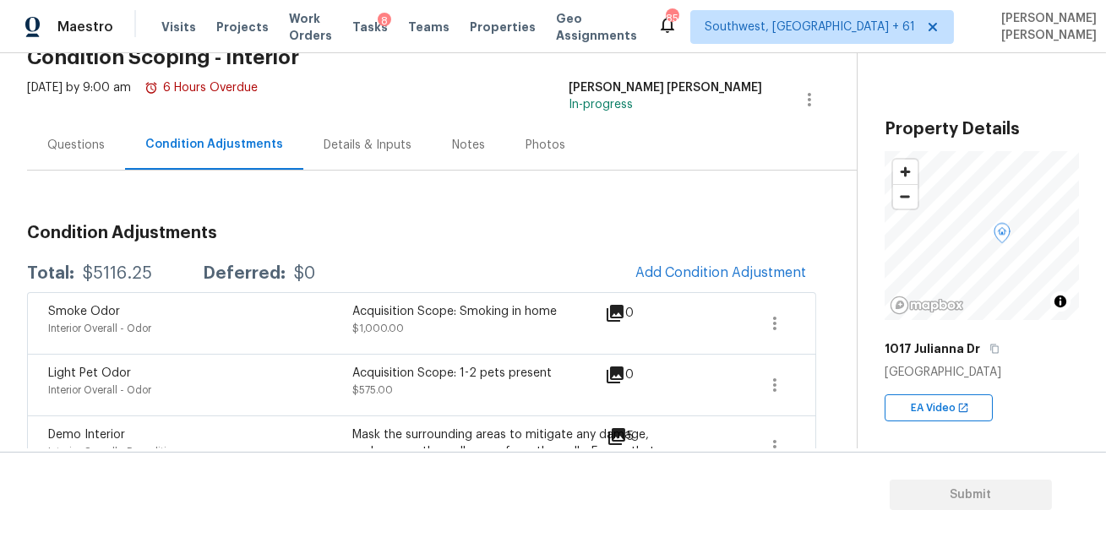
click at [704, 263] on button "Add Condition Adjustment" at bounding box center [720, 272] width 191 height 35
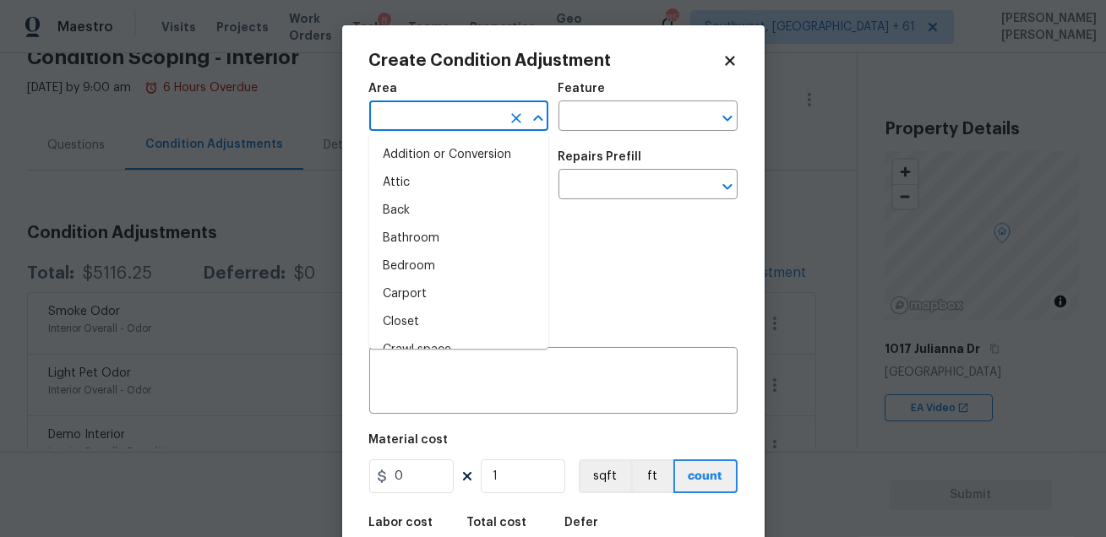
click at [405, 118] on input "text" at bounding box center [435, 118] width 132 height 26
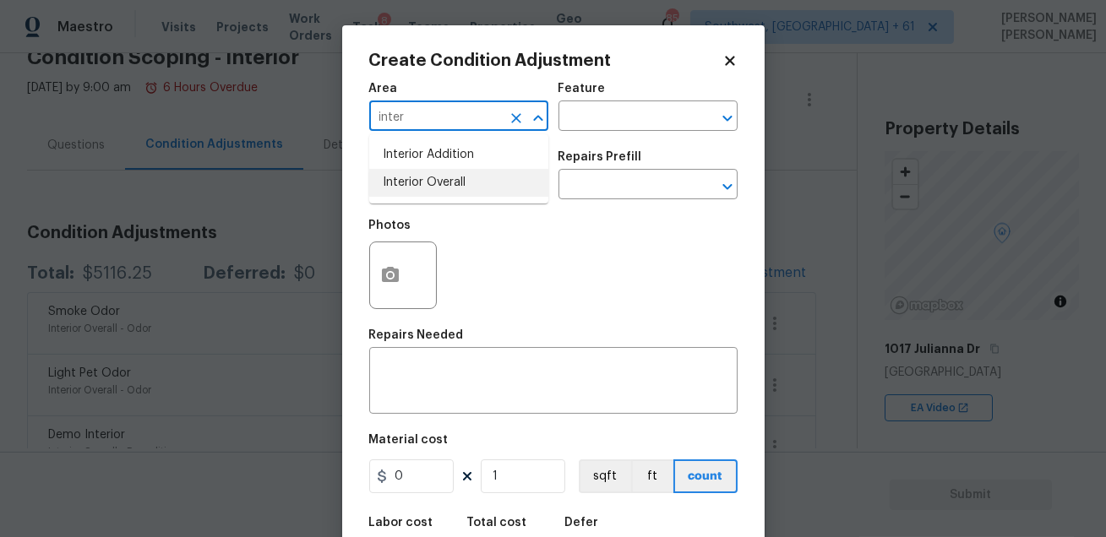
click at [419, 188] on li "Interior Overall" at bounding box center [458, 183] width 179 height 28
type input "Interior Overall"
click at [561, 141] on div "Issue ​ Repairs Prefill ​" at bounding box center [553, 175] width 368 height 68
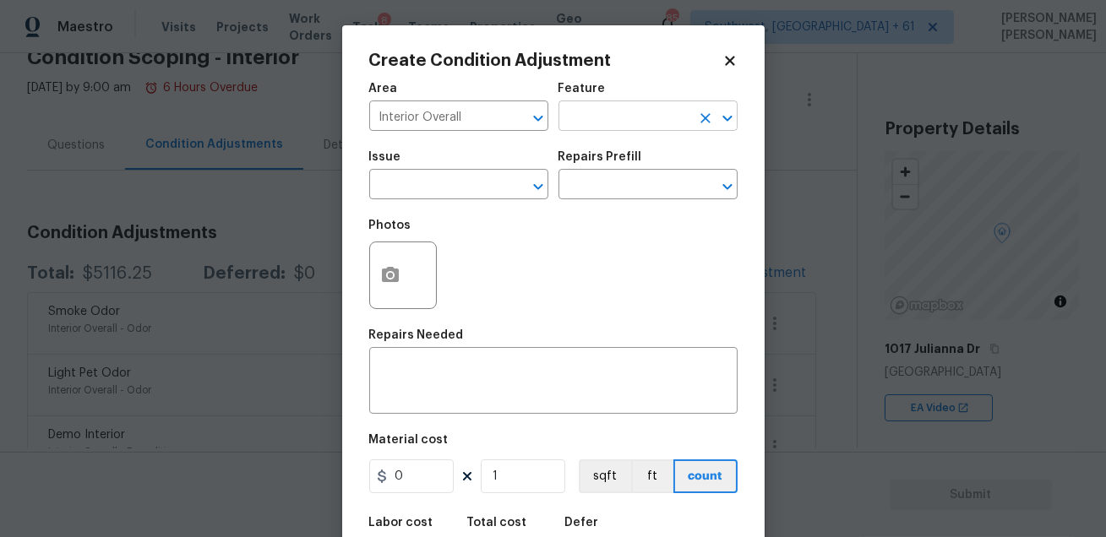
click at [577, 130] on body "Maestro Visits Projects Work Orders Tasks 8 Teams Properties Geo Assignments 85…" at bounding box center [553, 268] width 1106 height 537
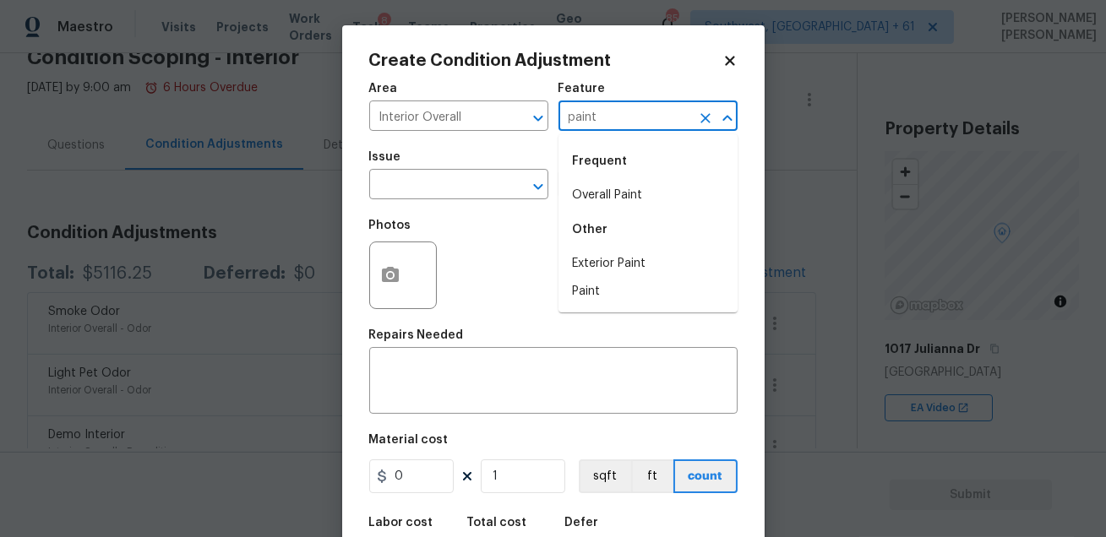
type input "paint"
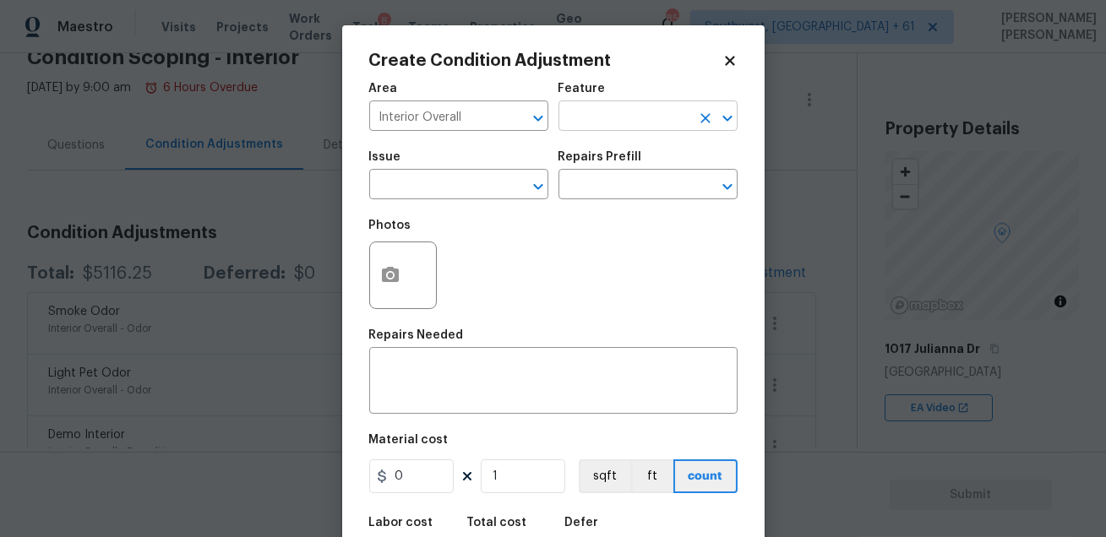
click at [605, 114] on input "text" at bounding box center [625, 118] width 132 height 26
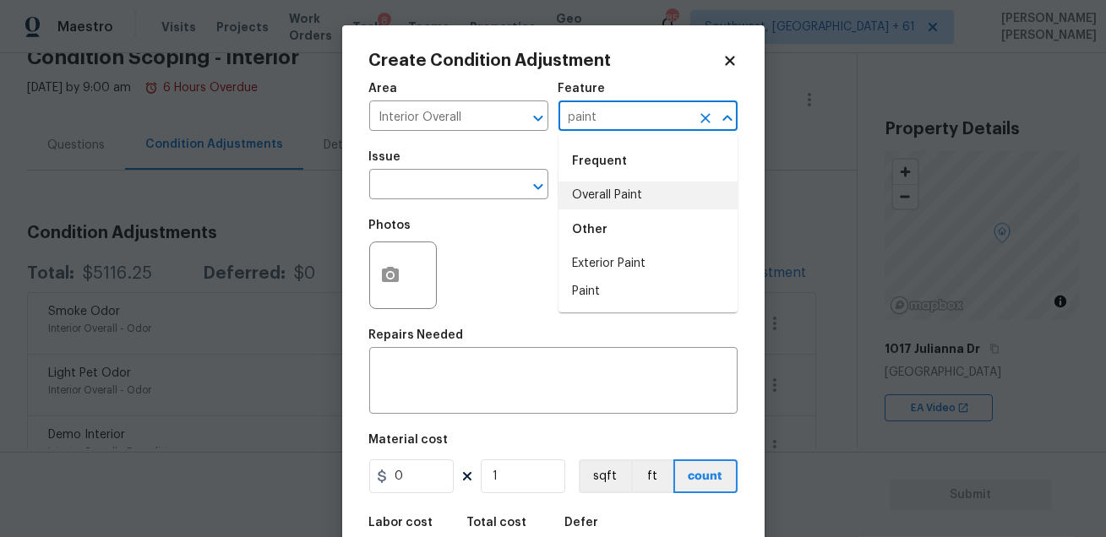
click at [599, 201] on li "Overall Paint" at bounding box center [648, 196] width 179 height 28
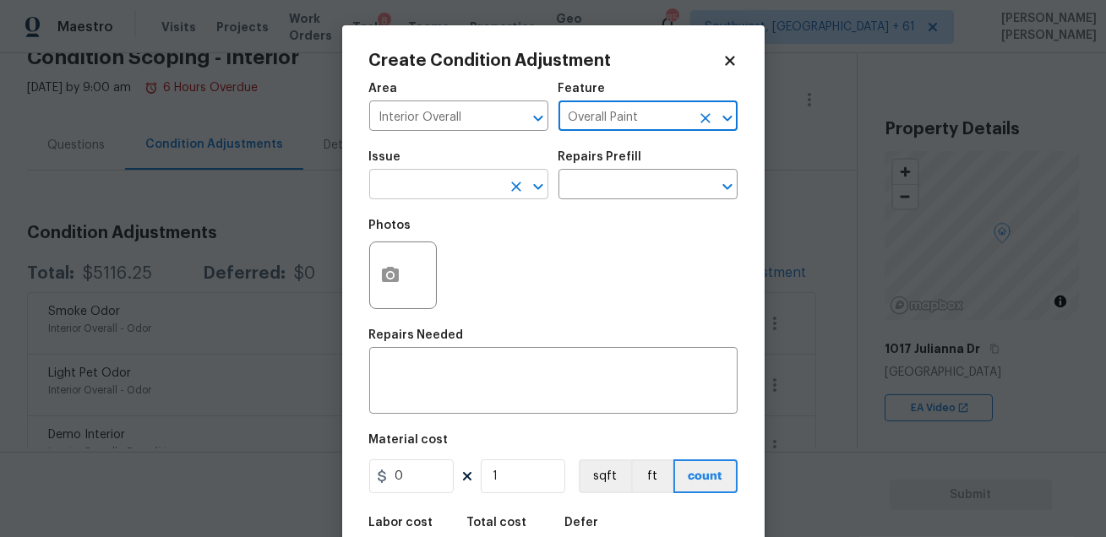
type input "Overall Paint"
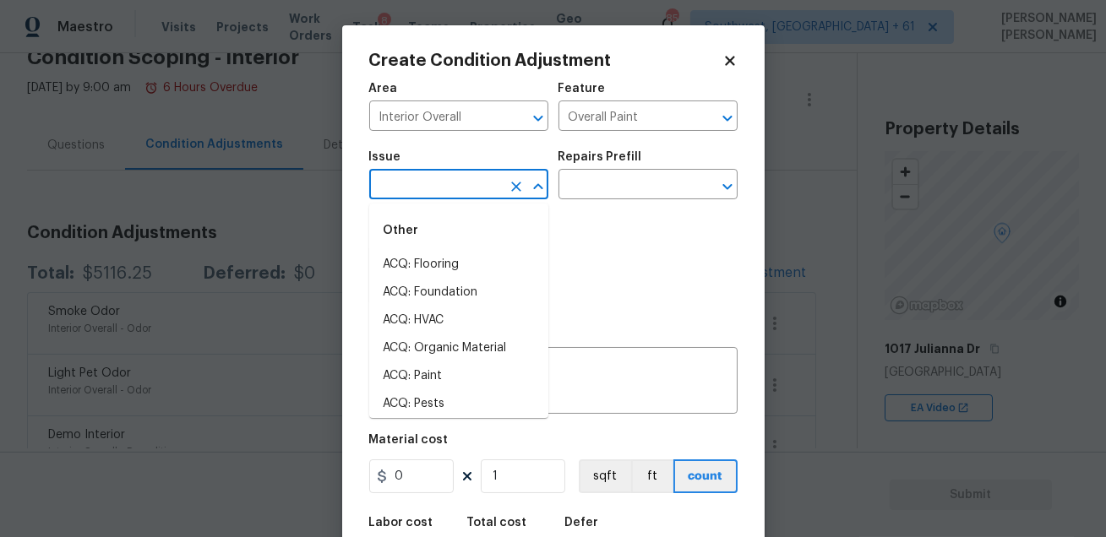
click at [450, 177] on input "text" at bounding box center [435, 186] width 132 height 26
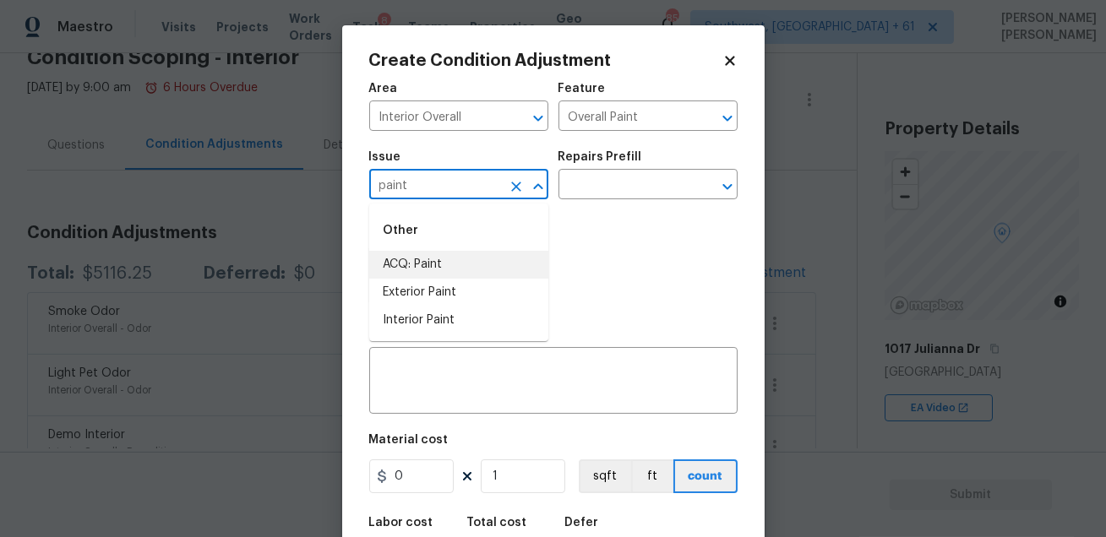
click at [447, 262] on li "ACQ: Paint" at bounding box center [458, 265] width 179 height 28
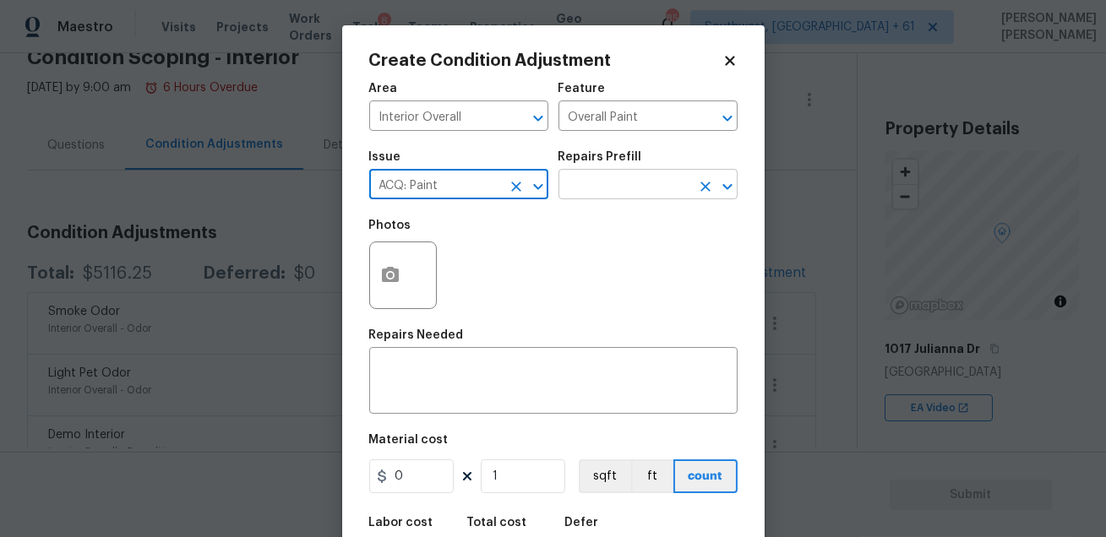
type input "ACQ: Paint"
click at [575, 185] on input "text" at bounding box center [625, 186] width 132 height 26
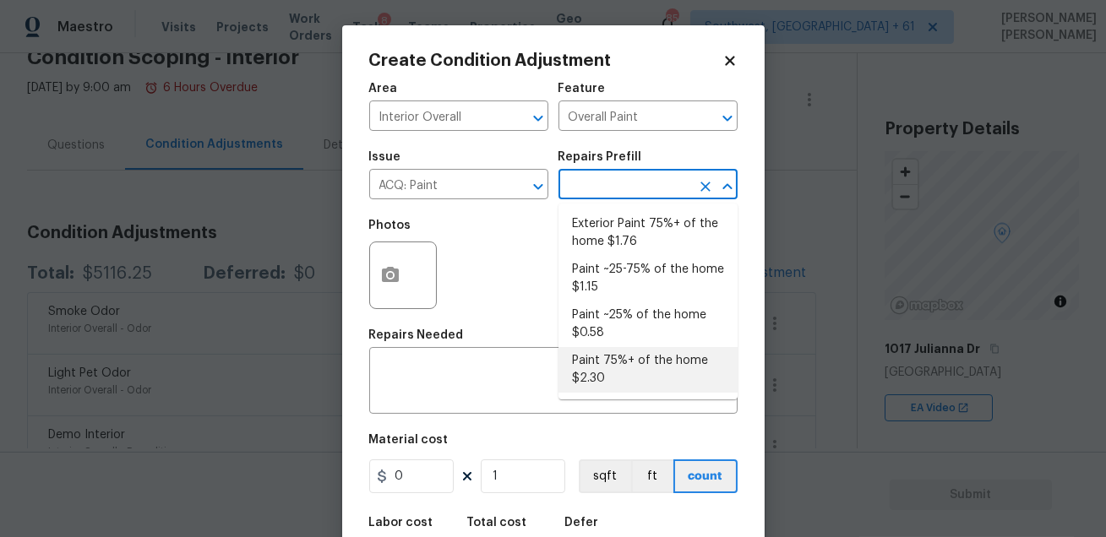
click at [624, 362] on li "Paint 75%+ of the home $2.30" at bounding box center [648, 370] width 179 height 46
type input "Acquisition"
type textarea "Acquisition Scope: 75%+ of the home will likely require interior paint"
type input "2.3"
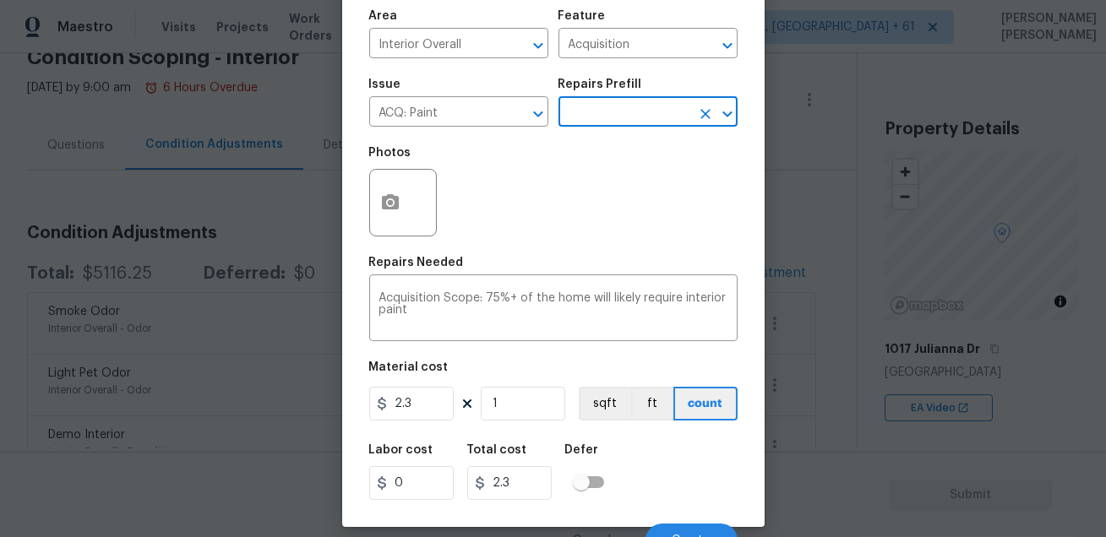
scroll to position [93, 0]
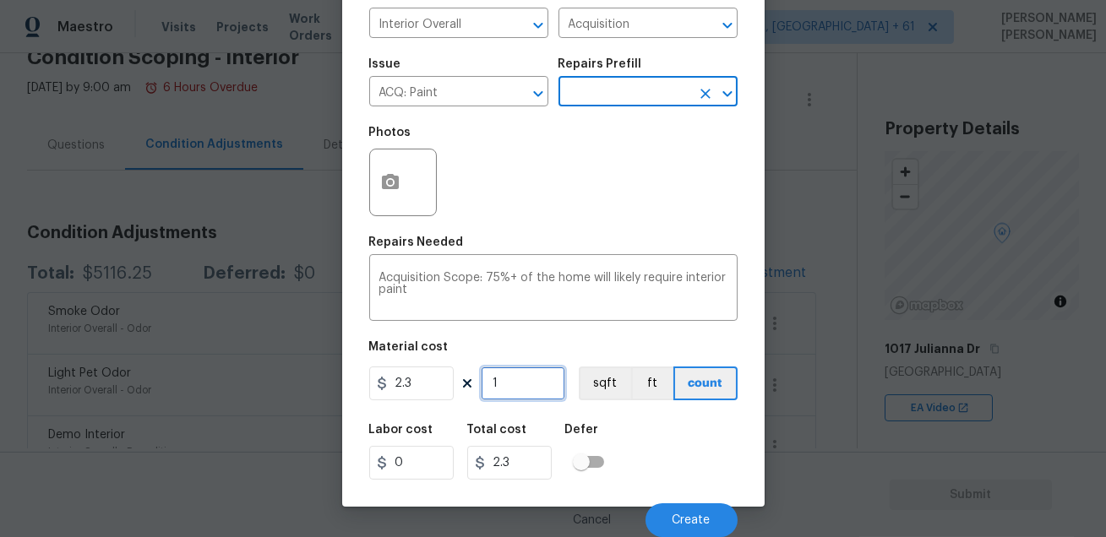
click at [511, 390] on input "1" at bounding box center [523, 384] width 84 height 34
type input "0"
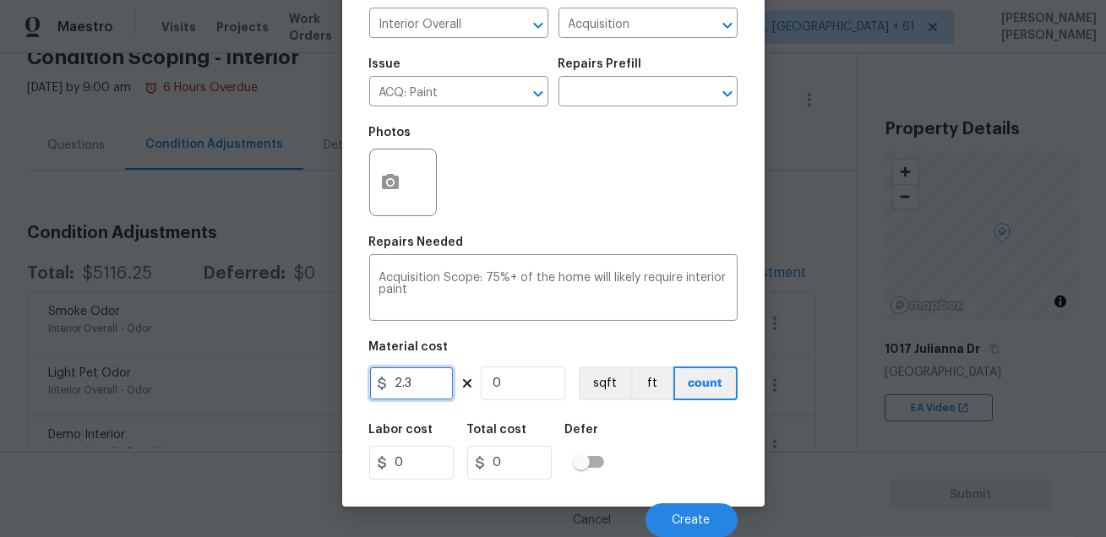
click at [412, 383] on input "2.3" at bounding box center [411, 384] width 84 height 34
click at [534, 380] on input "0" at bounding box center [523, 384] width 84 height 34
type input "2"
type input "4.6"
type input "20"
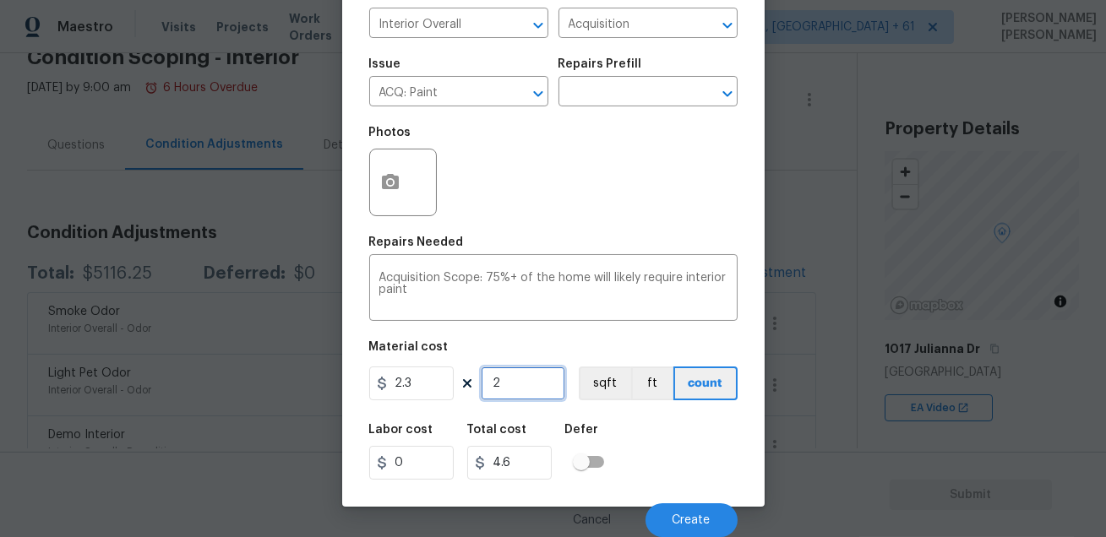
type input "45.99999999999999"
type input "207"
type input "476.0999999999999"
type input "2075"
type input "4772.499999999999"
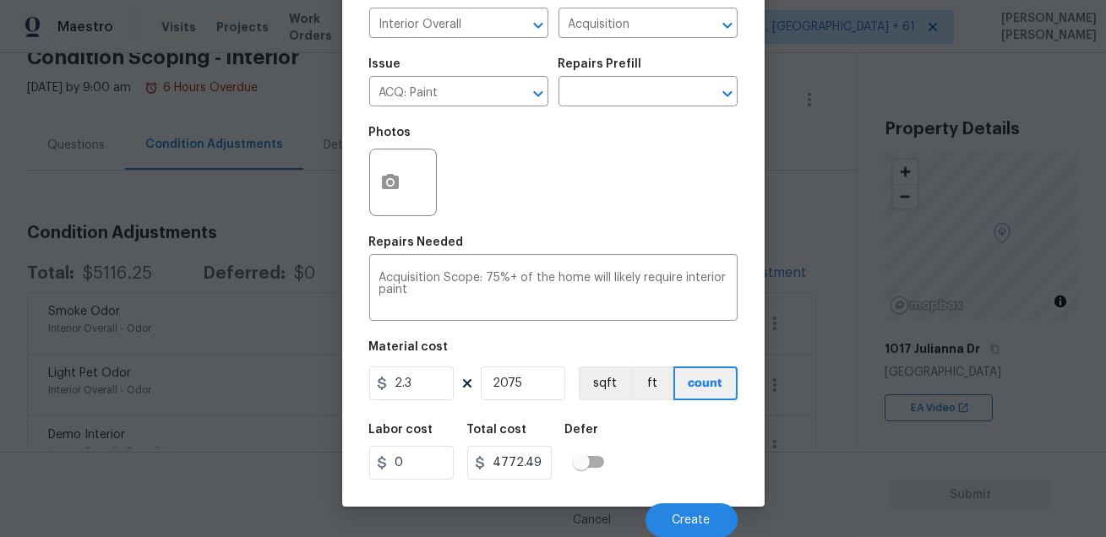
click at [635, 459] on div "Labor cost 0 Total cost 4772.499999999999 Defer" at bounding box center [553, 452] width 368 height 76
click at [497, 381] on input "2075" at bounding box center [523, 384] width 84 height 34
type input "75"
type input "172.49999999999997"
type input "753"
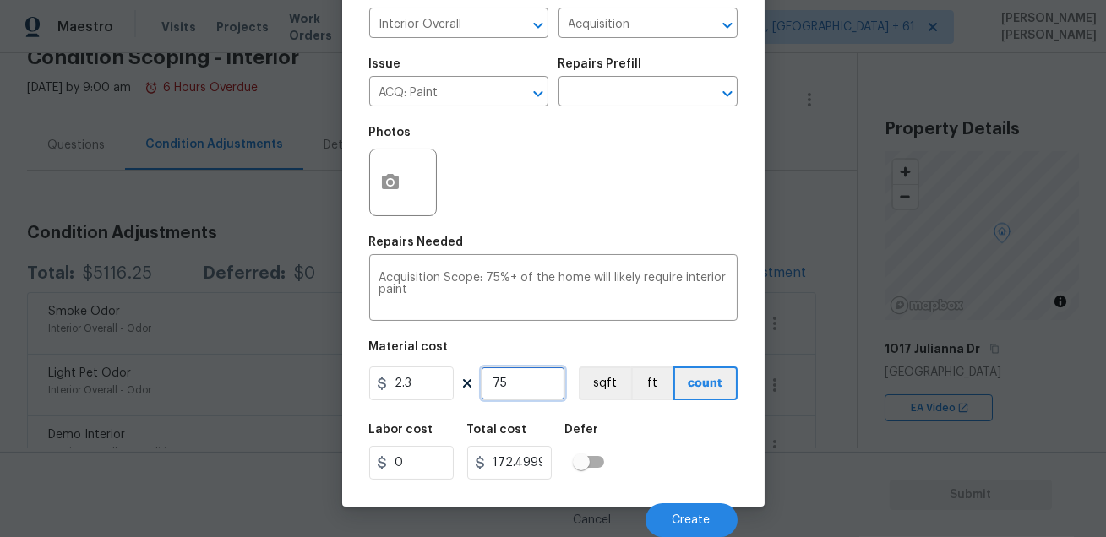
type input "1731.8999999999996"
type input "75"
type input "172.49999999999997"
type input "7"
type input "16.099999999999998"
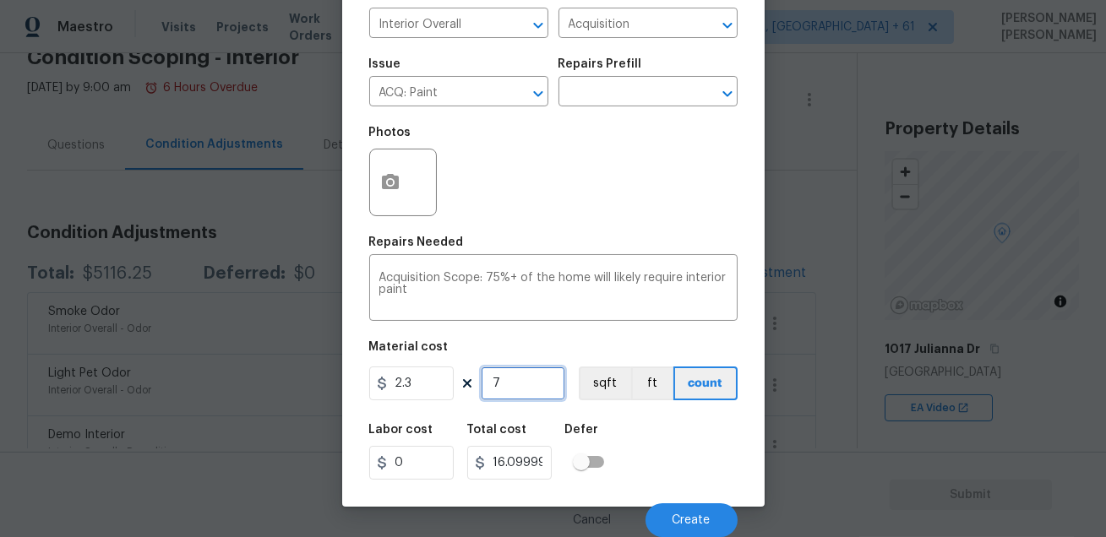
type input "0"
type input "3"
type input "6.899999999999999"
type input "30"
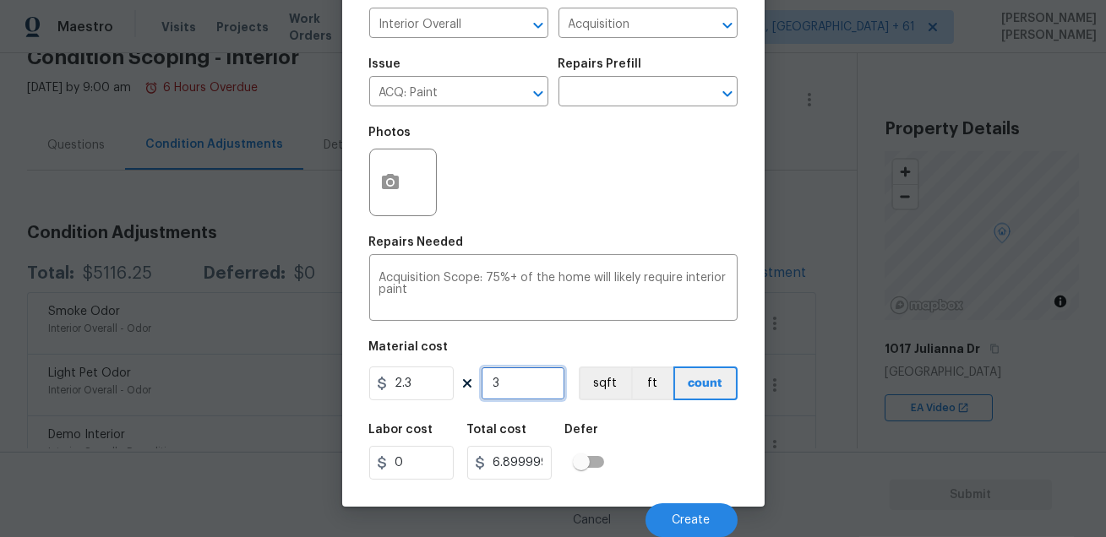
type input "68.99999999999999"
type input "307"
type input "706.0999999999999"
type input "3075"
type input "7072.499999999999"
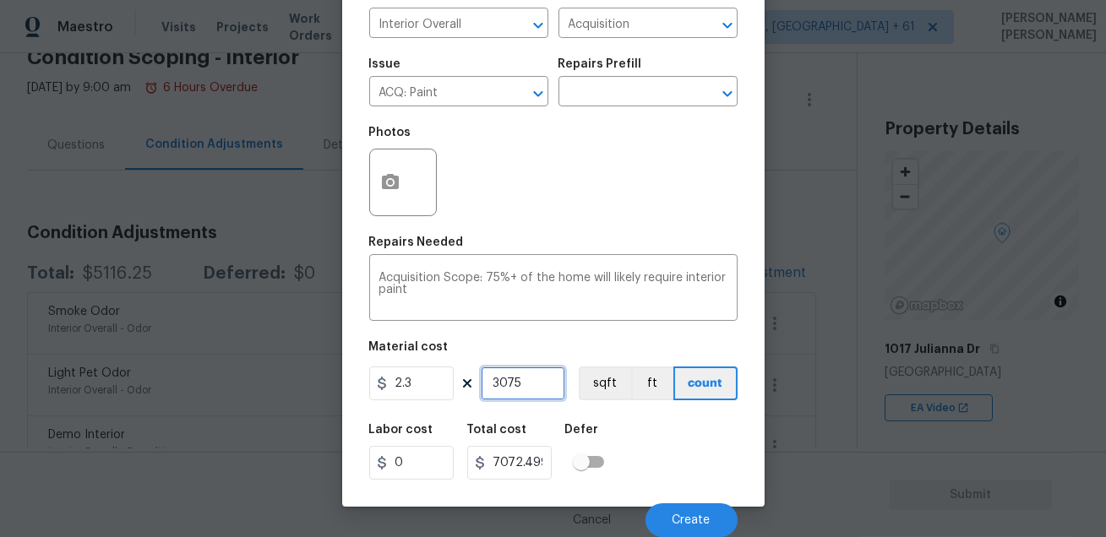
click at [503, 385] on input "3075" at bounding box center [523, 384] width 84 height 34
type input "3075"
click at [689, 510] on button "Create" at bounding box center [692, 521] width 92 height 34
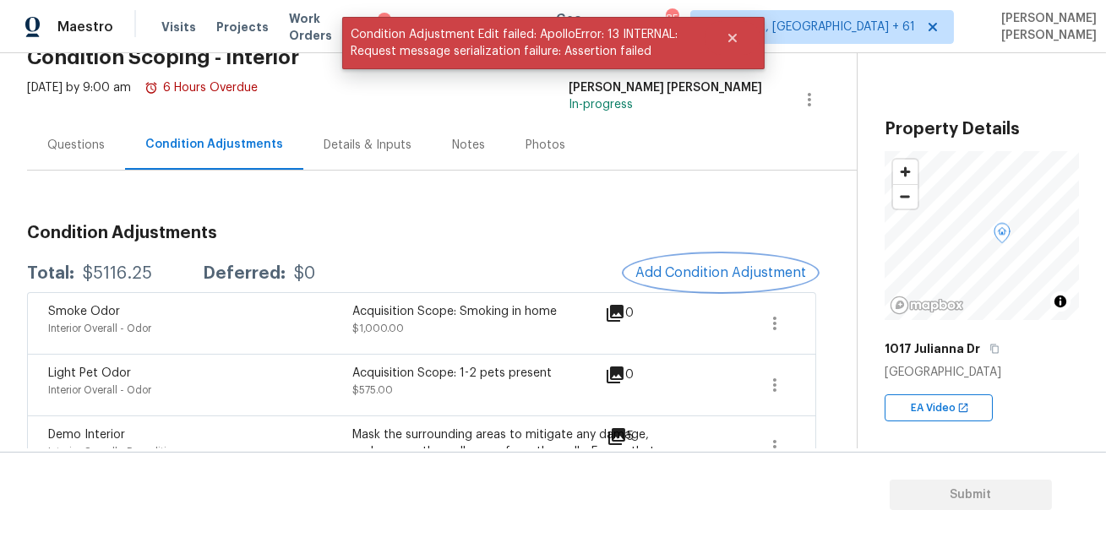
scroll to position [0, 0]
click at [688, 274] on span "Add Condition Adjustment" at bounding box center [720, 272] width 171 height 15
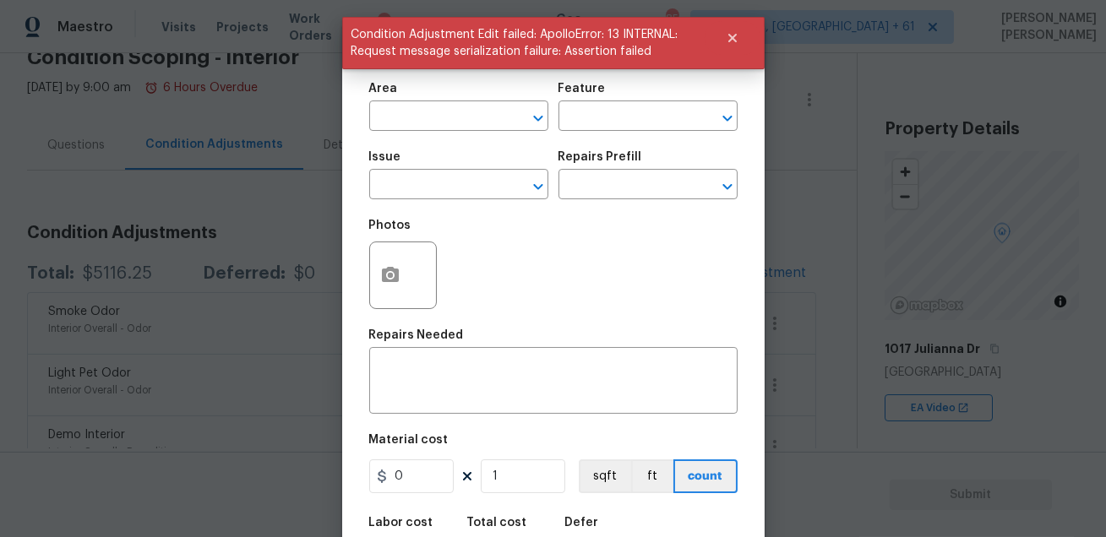
click at [809, 144] on body "Maestro Visits Projects Work Orders Tasks 8 Teams Properties Geo Assignments 85…" at bounding box center [553, 268] width 1106 height 537
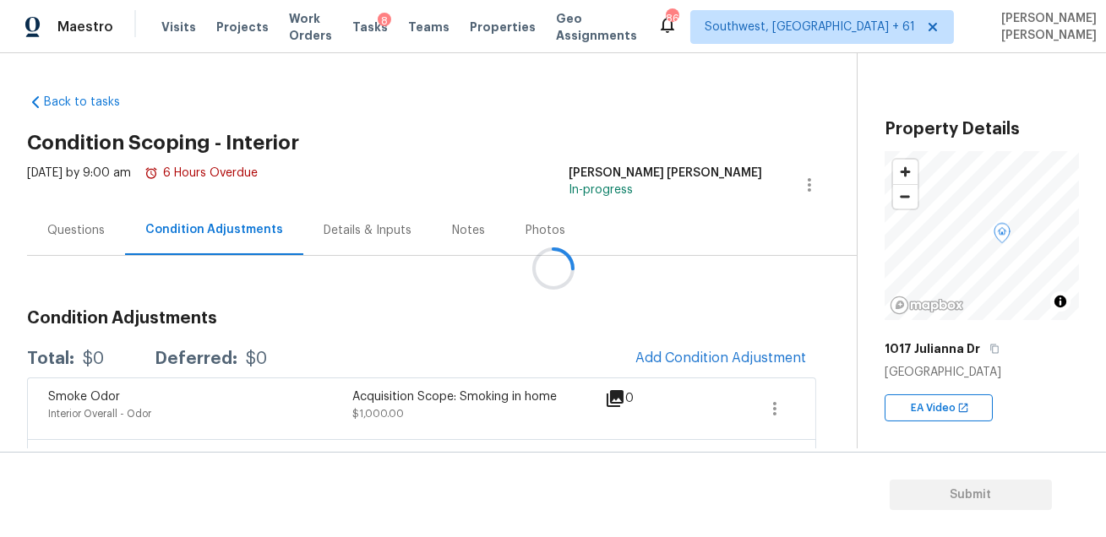
click at [700, 356] on div at bounding box center [553, 268] width 1106 height 537
click at [673, 376] on span "Add Condition Adjustment" at bounding box center [720, 359] width 191 height 37
click at [680, 351] on span "Add Condition Adjustment" at bounding box center [720, 358] width 171 height 15
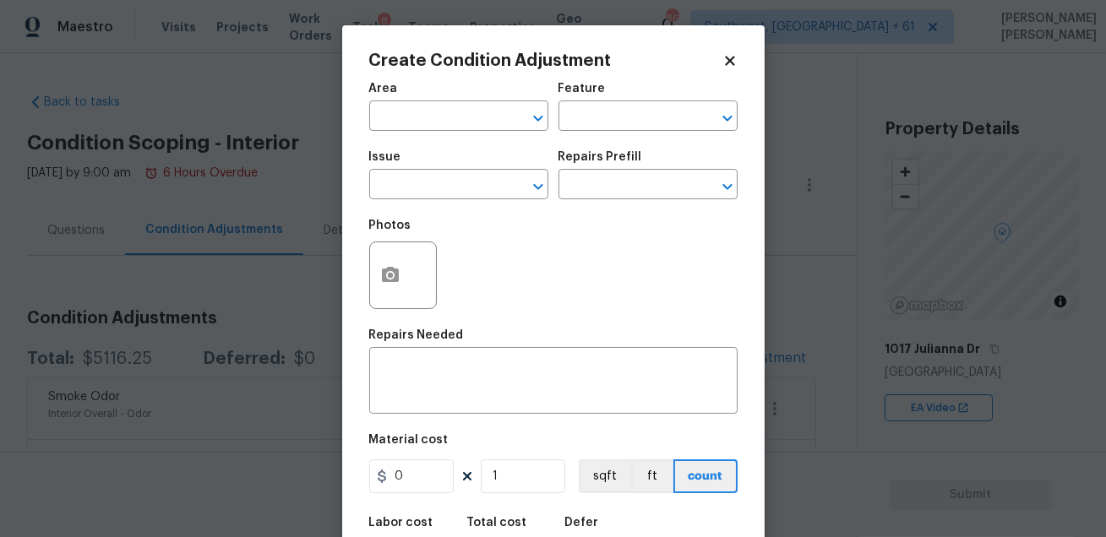
click at [263, 262] on body "Maestro Visits Projects Work Orders Tasks 8 Teams Properties Geo Assignments 86…" at bounding box center [553, 268] width 1106 height 537
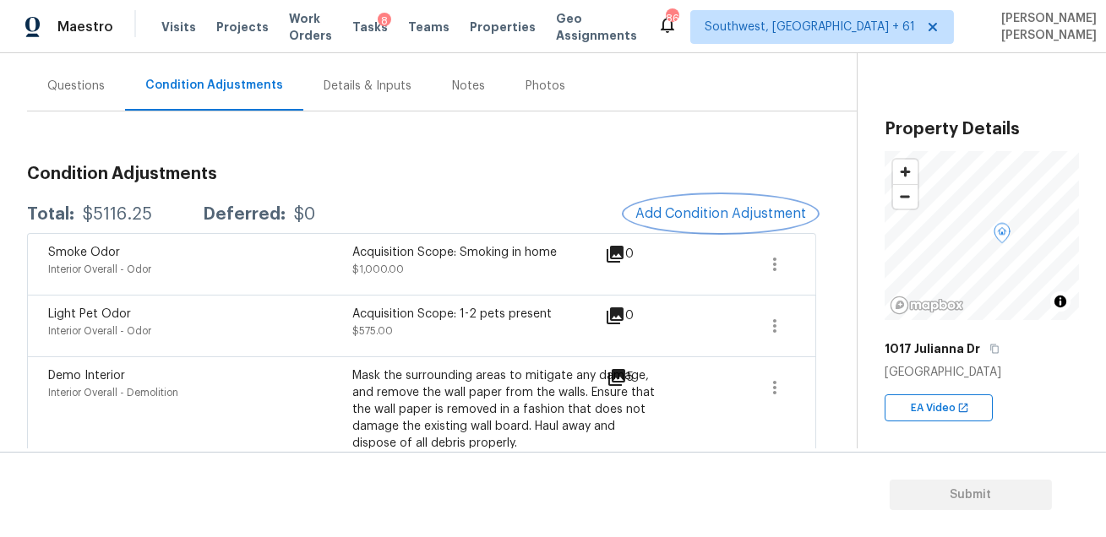
scroll to position [186, 0]
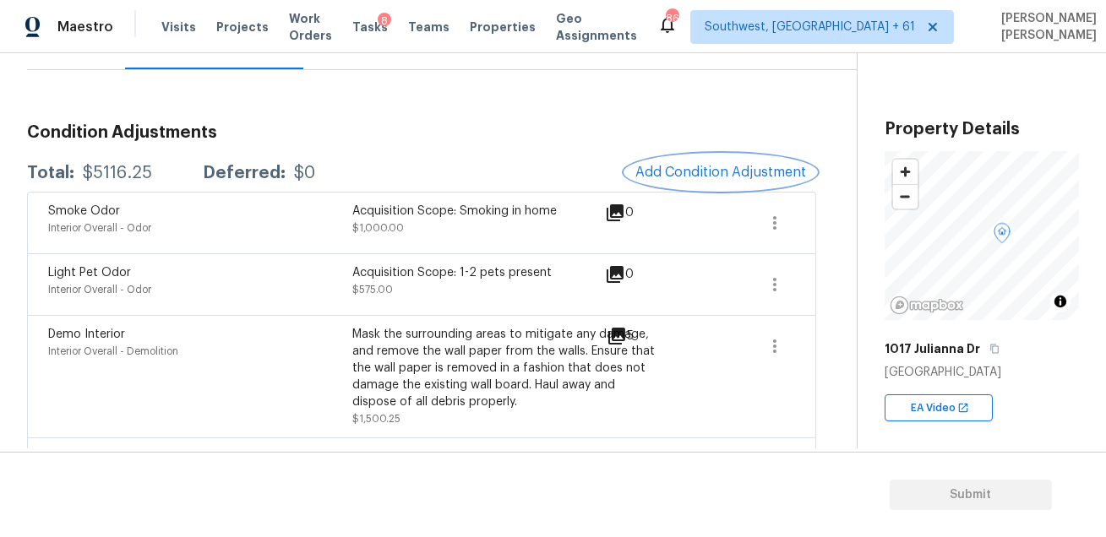
click at [704, 172] on span "Add Condition Adjustment" at bounding box center [720, 172] width 171 height 15
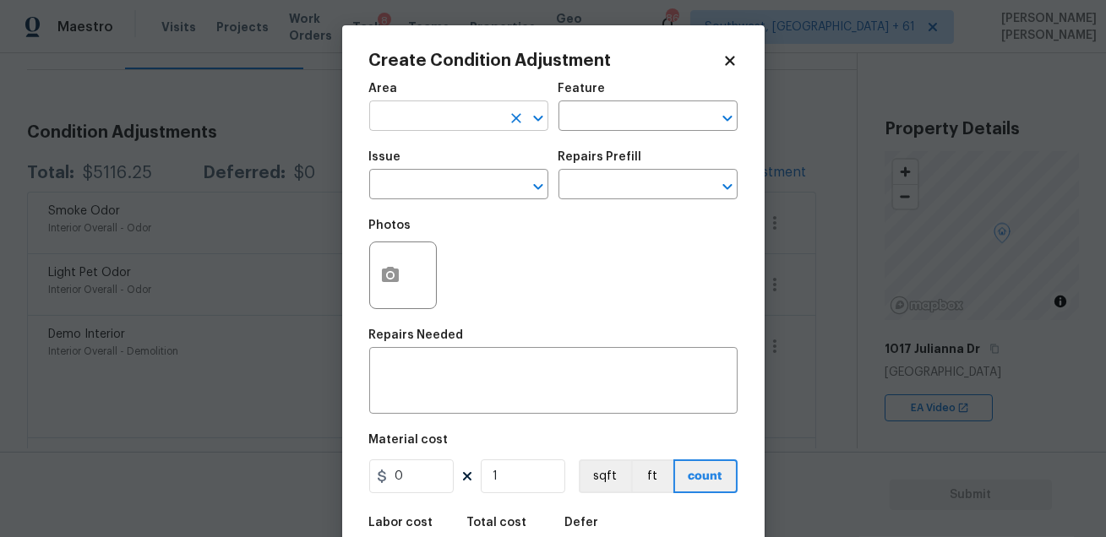
click at [434, 112] on input "text" at bounding box center [435, 118] width 132 height 26
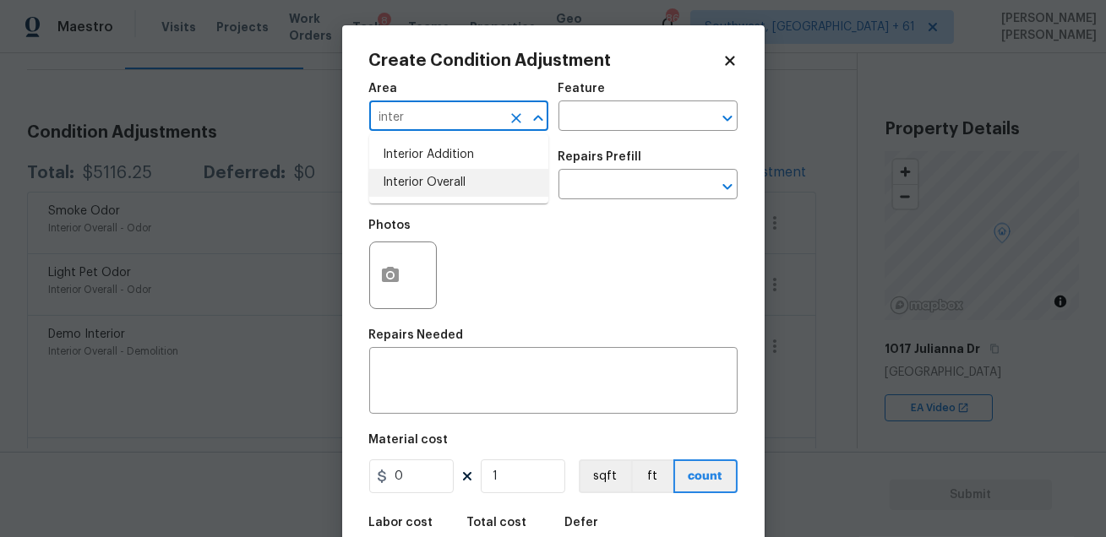
click at [455, 181] on li "Interior Overall" at bounding box center [458, 183] width 179 height 28
type input "Interior Overall"
click at [595, 117] on input "text" at bounding box center [625, 118] width 132 height 26
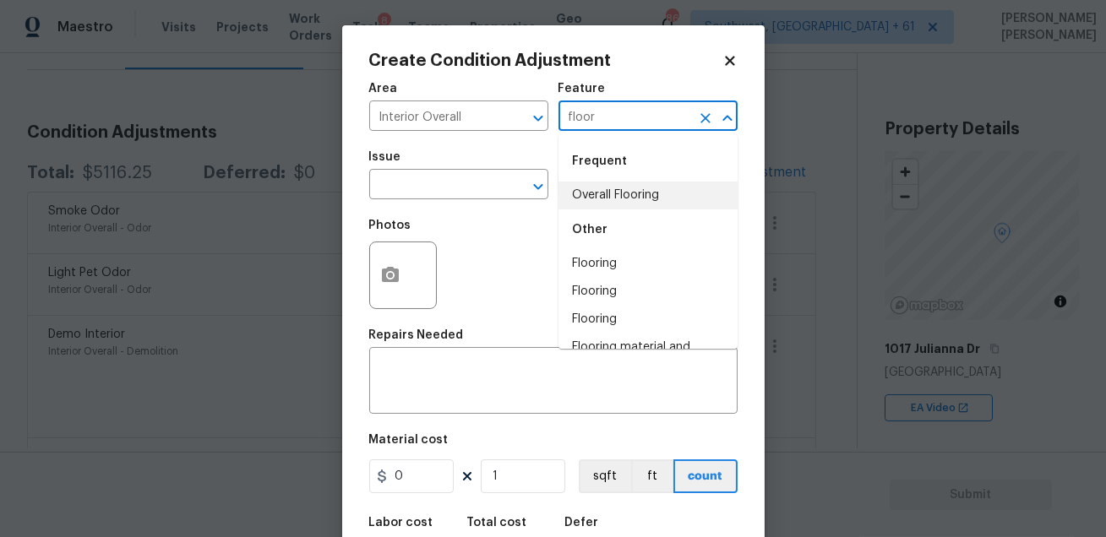
click at [598, 196] on li "Overall Flooring" at bounding box center [648, 196] width 179 height 28
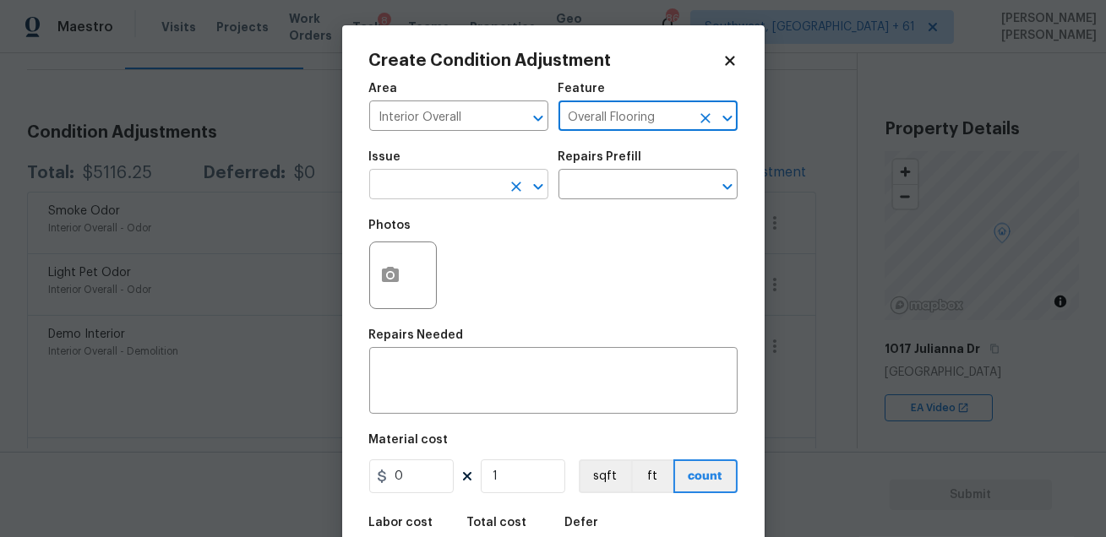
type input "Overall Flooring"
click at [462, 188] on input "text" at bounding box center [435, 186] width 132 height 26
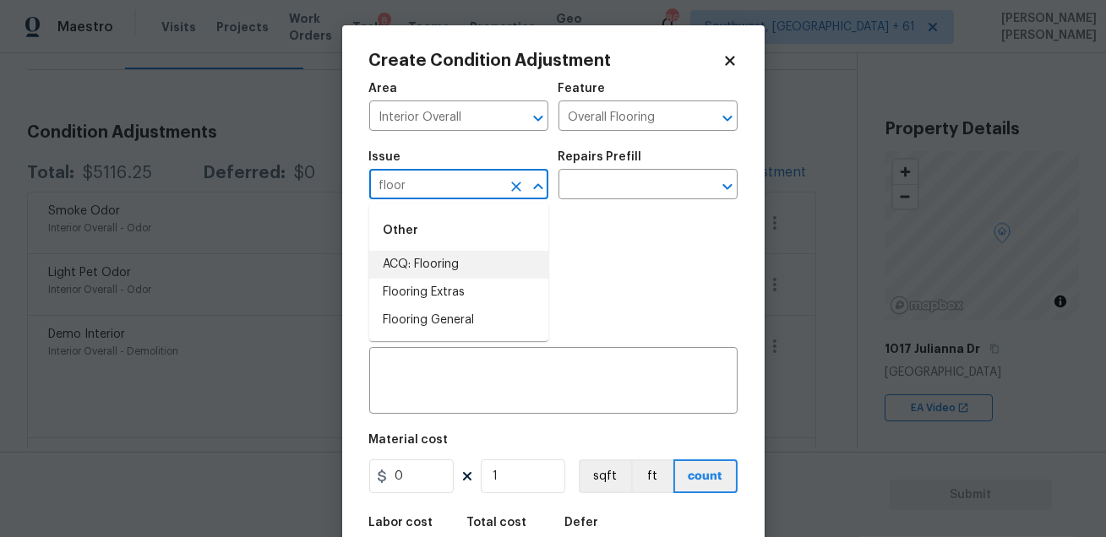
click at [455, 264] on li "ACQ: Flooring" at bounding box center [458, 265] width 179 height 28
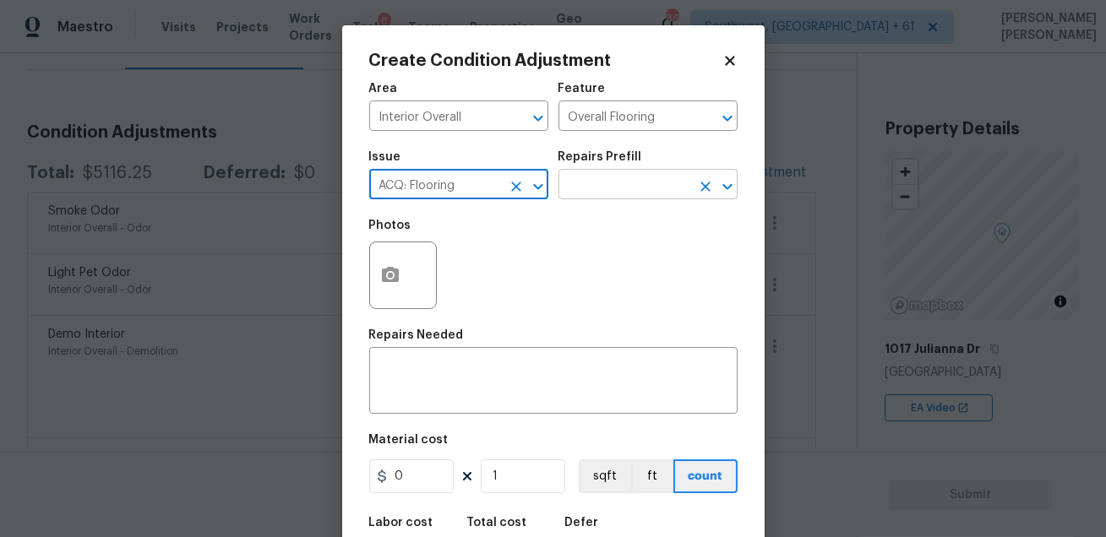
type input "ACQ: Flooring"
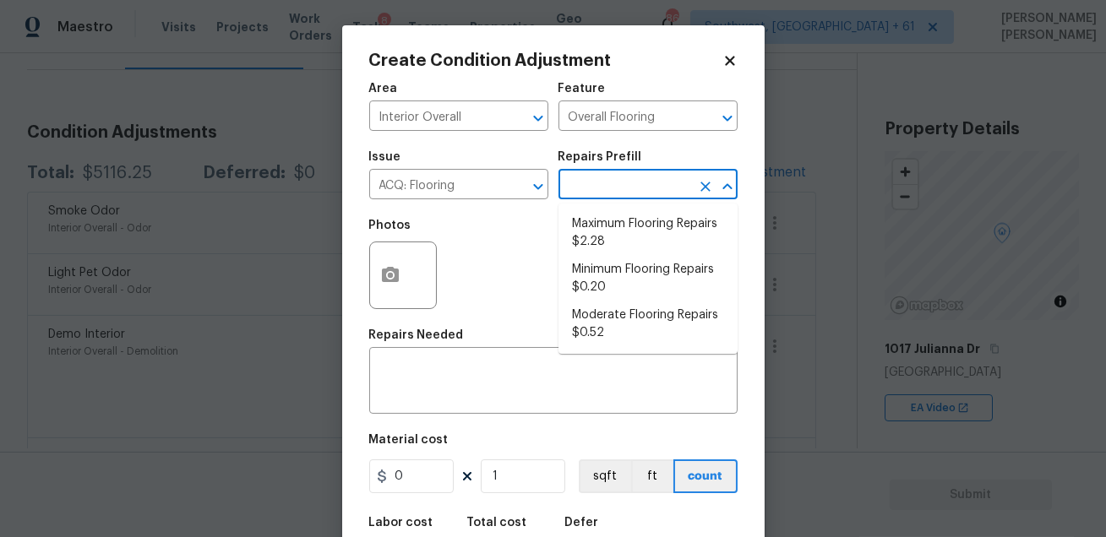
click at [592, 175] on input "text" at bounding box center [625, 186] width 132 height 26
click at [609, 215] on li "Maximum Flooring Repairs $2.28" at bounding box center [648, 233] width 179 height 46
type input "Acquisition"
type textarea "Acquisition Scope: Maximum flooring repairs"
type input "2.28"
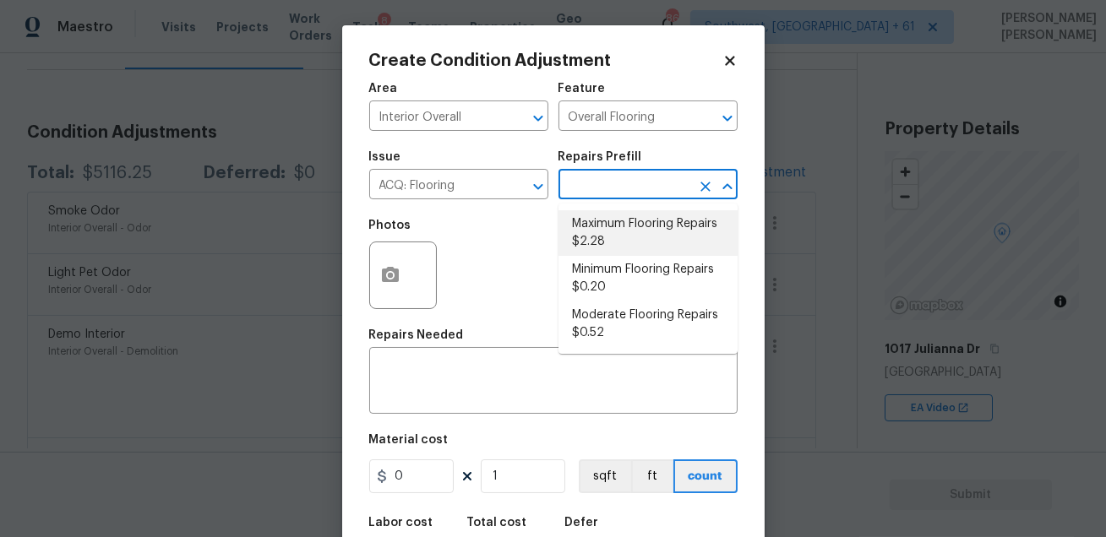
type input "2.28"
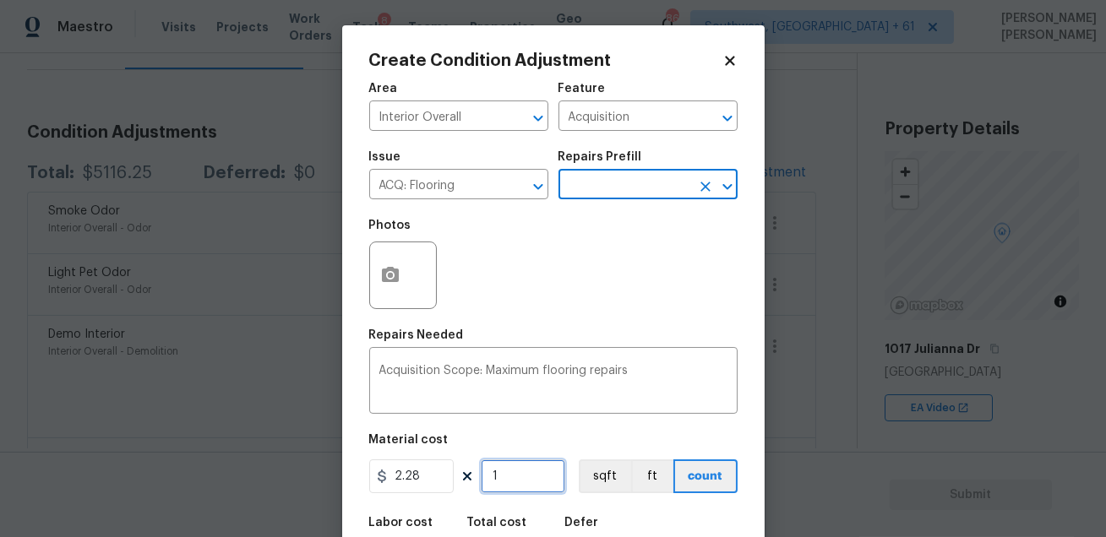
click at [518, 488] on input "1" at bounding box center [523, 477] width 84 height 34
type input "0"
paste input "3075"
type input "3075"
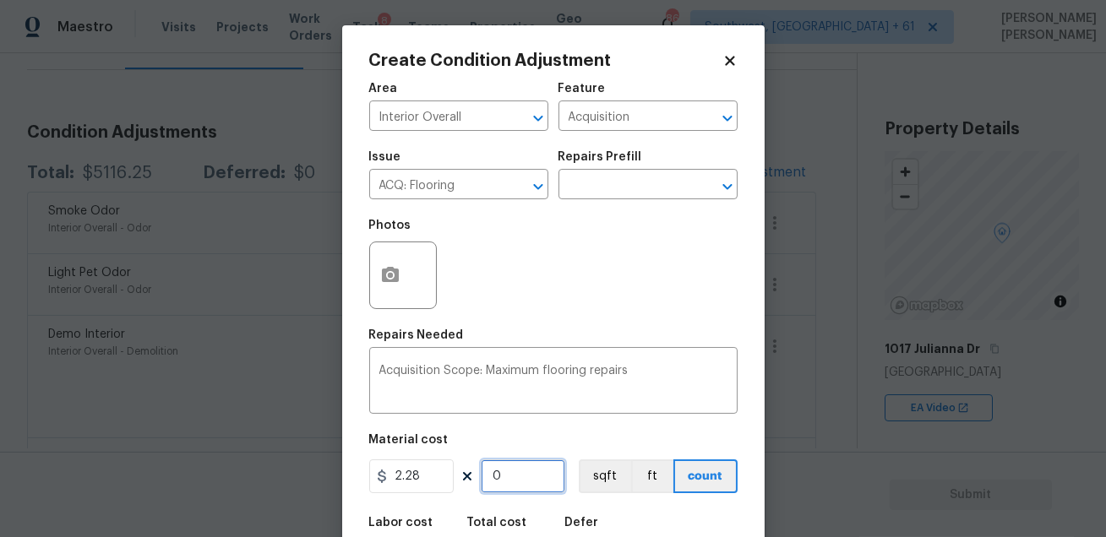
type input "7011"
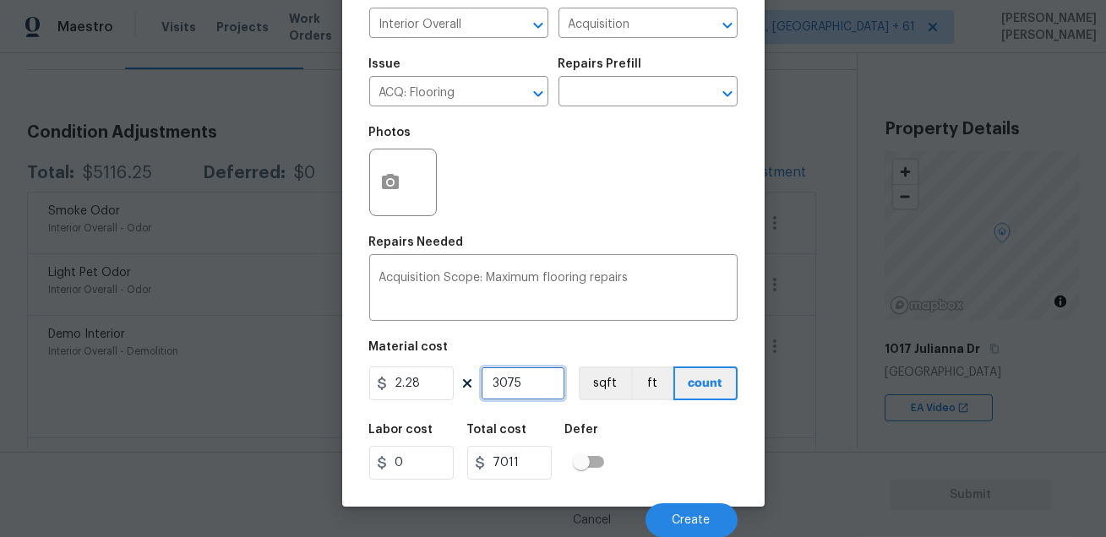
type input "3075"
click at [664, 456] on div "Labor cost 0 Total cost 7011 Defer" at bounding box center [553, 452] width 368 height 76
click at [668, 532] on button "Create" at bounding box center [692, 521] width 92 height 34
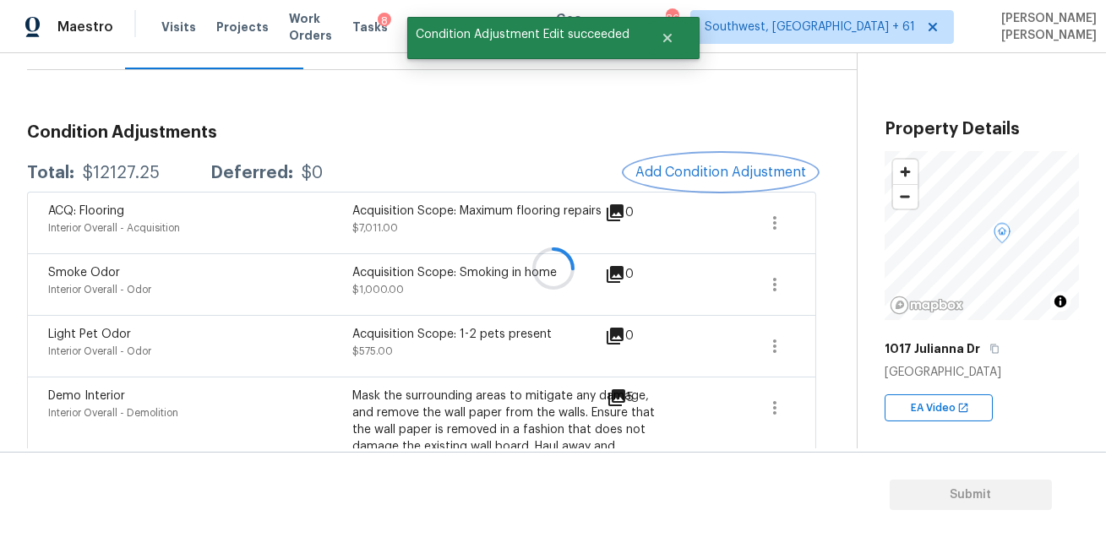
scroll to position [0, 0]
click at [713, 188] on button "Add Condition Adjustment" at bounding box center [720, 172] width 191 height 35
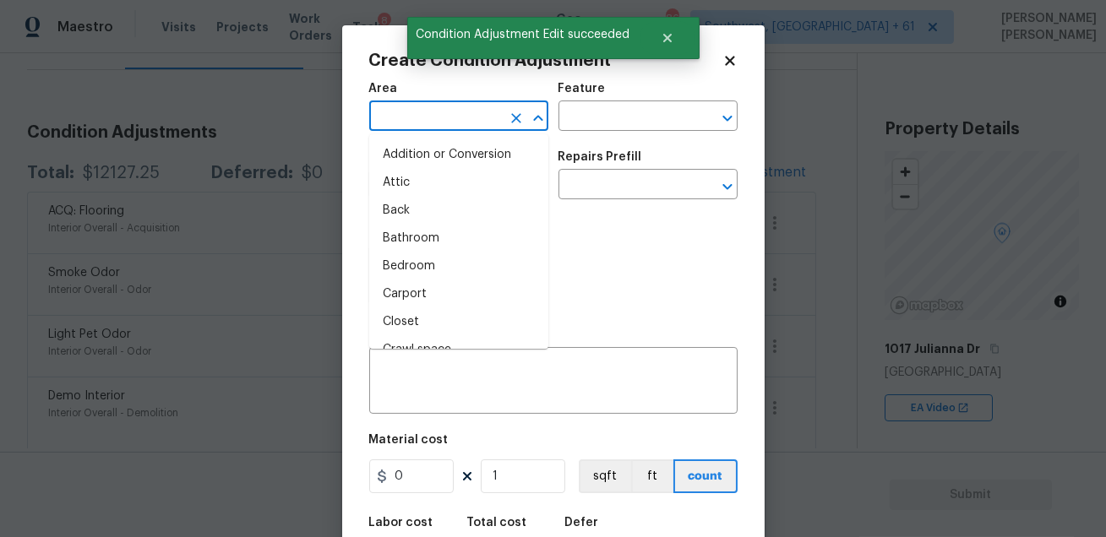
click at [435, 123] on input "text" at bounding box center [435, 118] width 132 height 26
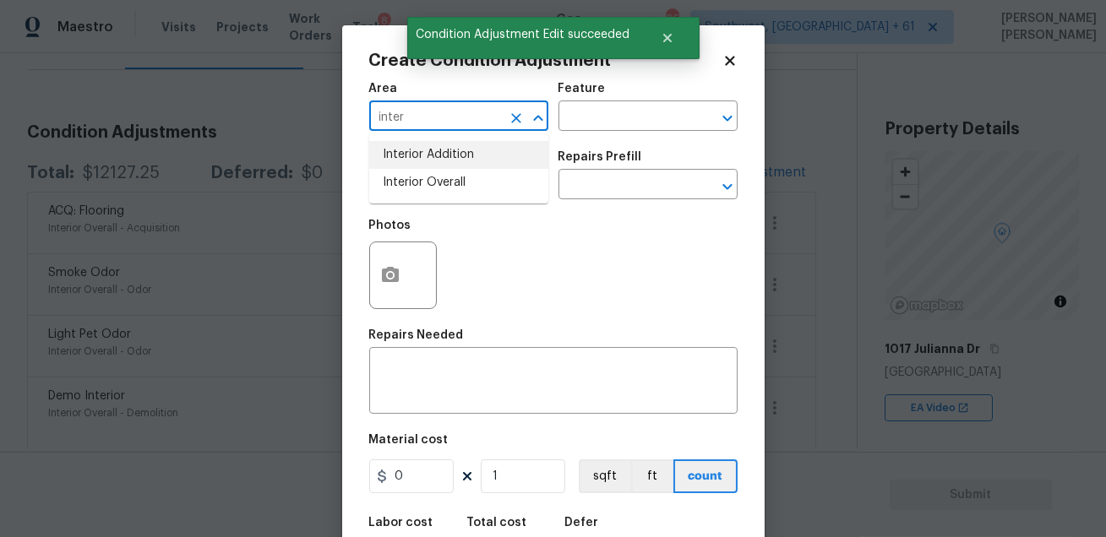
click at [434, 172] on li "Interior Overall" at bounding box center [458, 183] width 179 height 28
type input "Interior Overall"
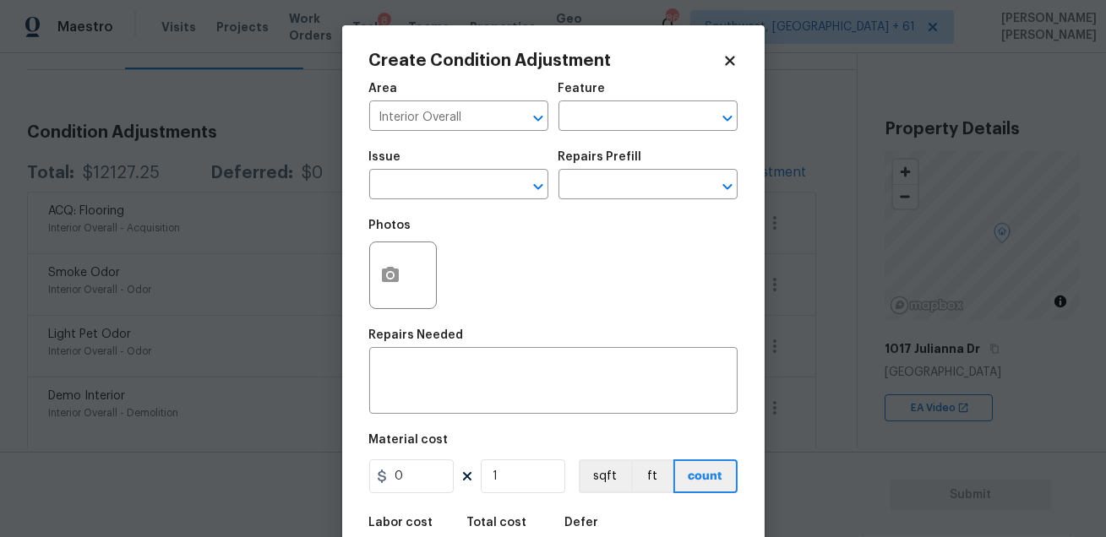
click at [601, 97] on div "Feature" at bounding box center [648, 94] width 179 height 22
click at [591, 117] on input "text" at bounding box center [625, 118] width 132 height 26
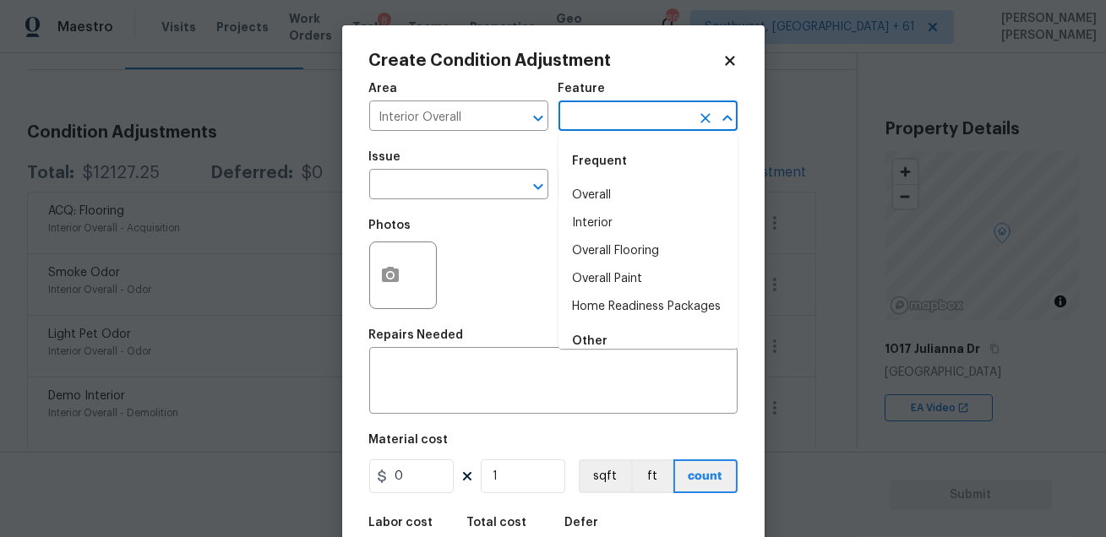
type input "f"
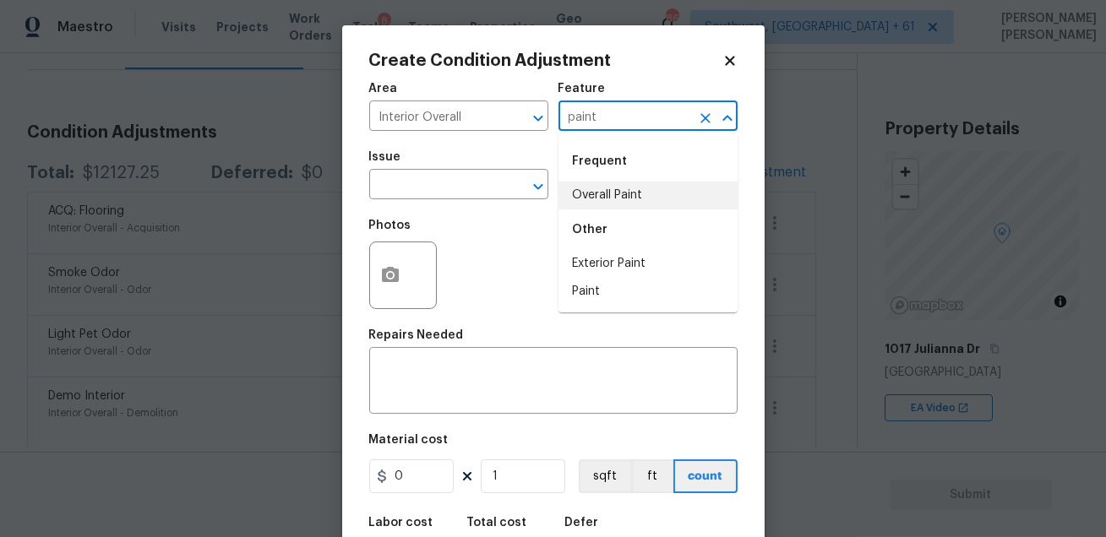
click at [591, 182] on li "Overall Paint" at bounding box center [648, 196] width 179 height 28
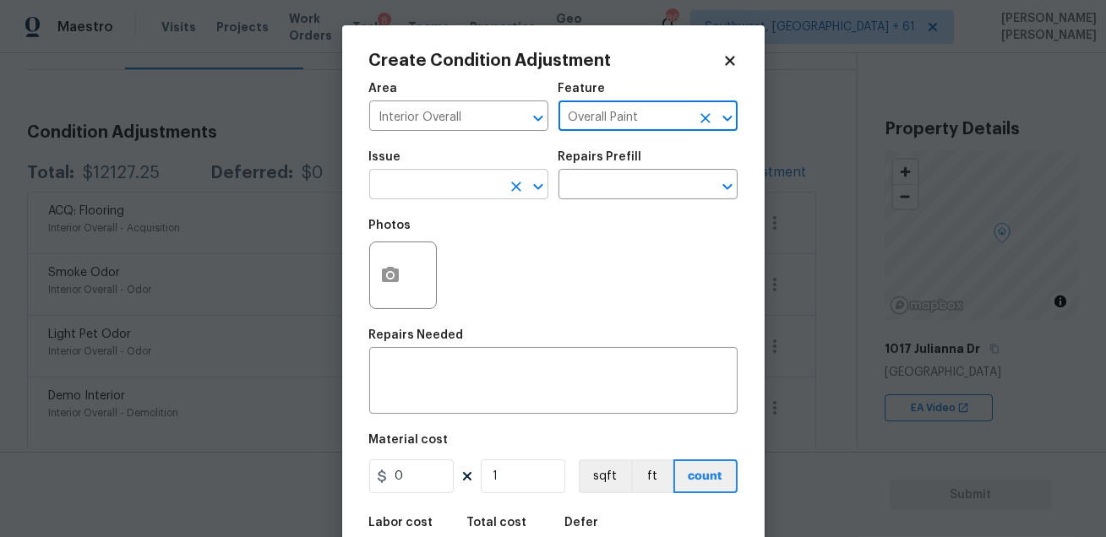
type input "Overall Paint"
click at [466, 193] on input "text" at bounding box center [435, 186] width 132 height 26
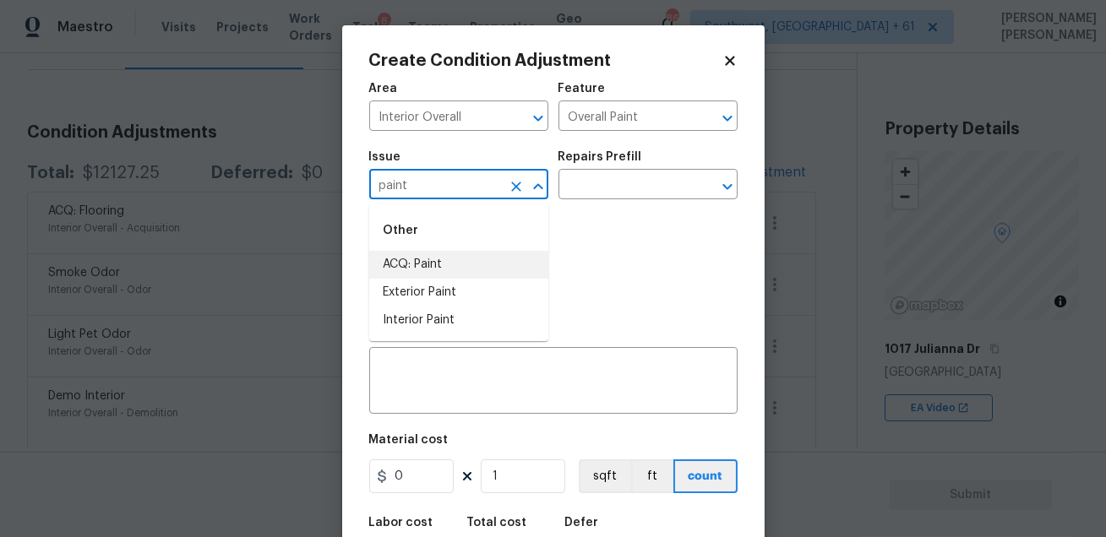
click at [442, 258] on li "ACQ: Paint" at bounding box center [458, 265] width 179 height 28
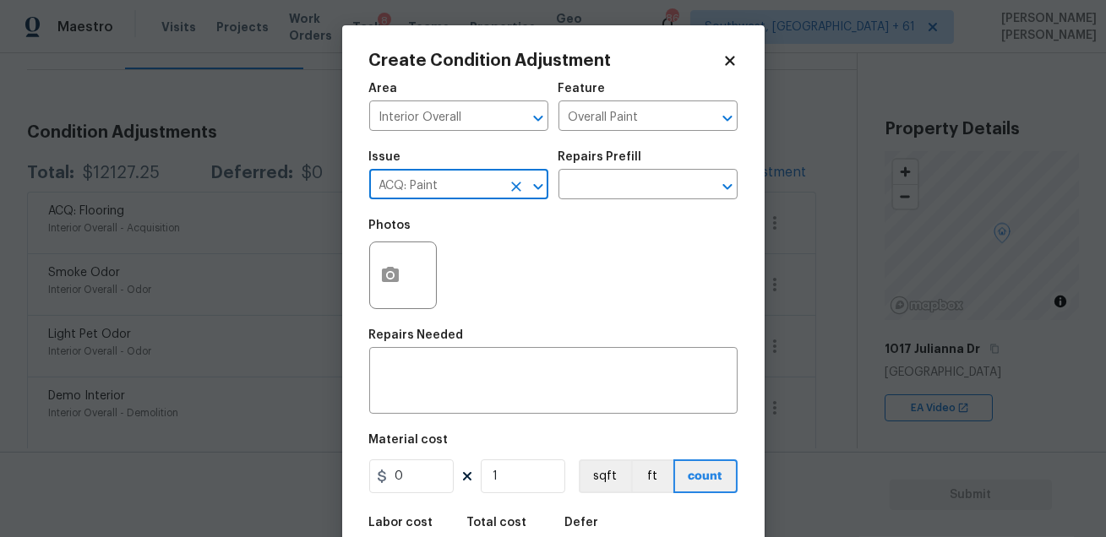
type input "ACQ: Paint"
click at [568, 211] on div "Photos" at bounding box center [553, 265] width 368 height 110
click at [597, 182] on input "text" at bounding box center [625, 186] width 132 height 26
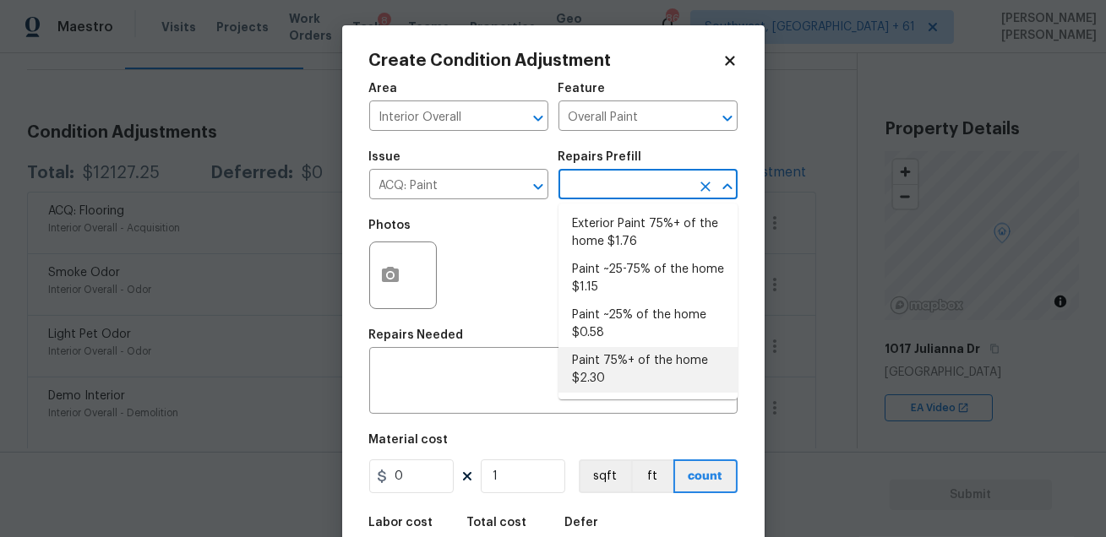
click at [610, 364] on li "Paint 75%+ of the home $2.30" at bounding box center [648, 370] width 179 height 46
type input "Acquisition"
type textarea "Acquisition Scope: 75%+ of the home will likely require interior paint"
type input "2.3"
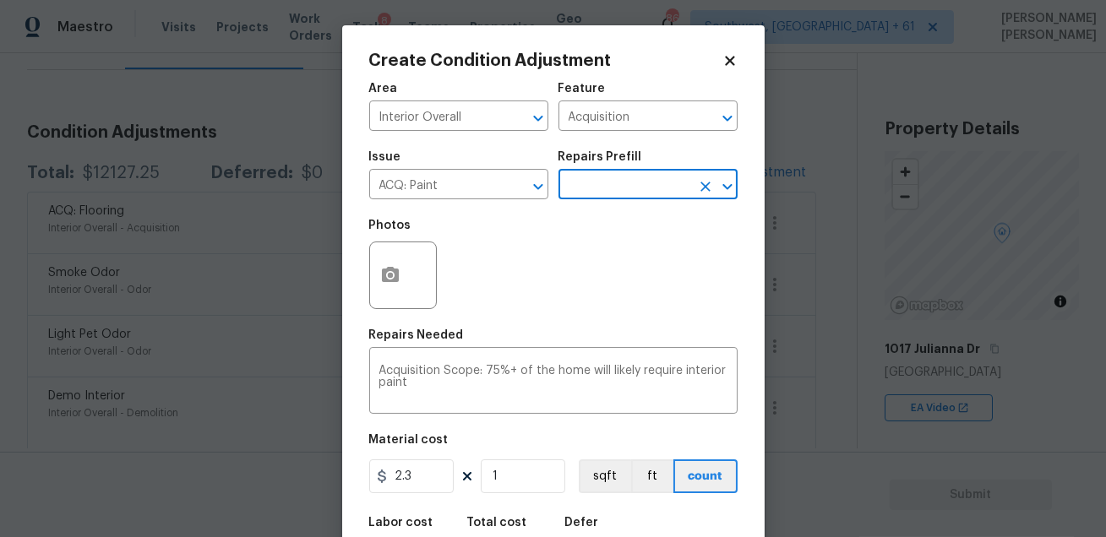
click at [525, 498] on div "Area Interior Overall ​ Feature Acquisition ​ Issue ACQ: Paint ​ Repairs Prefil…" at bounding box center [553, 352] width 368 height 558
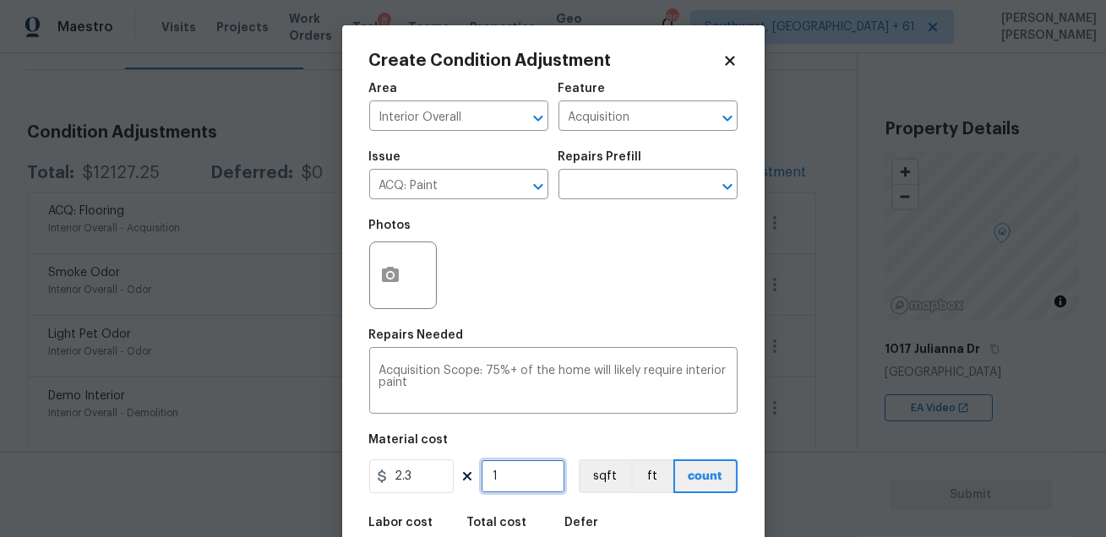
click at [520, 491] on input "1" at bounding box center [523, 477] width 84 height 34
type input "0"
paste input "3075"
type input "3075"
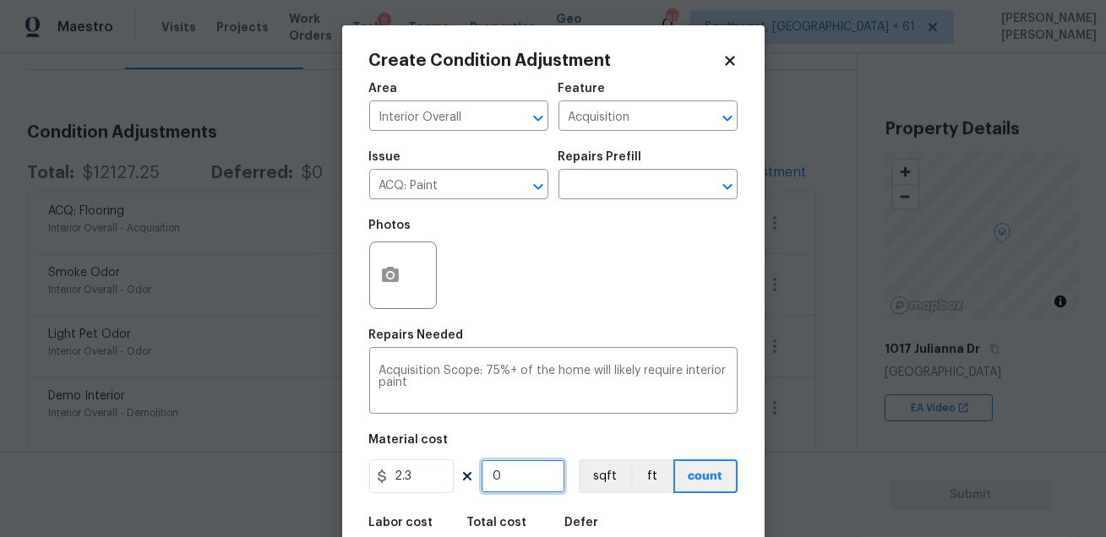
type input "7072.5"
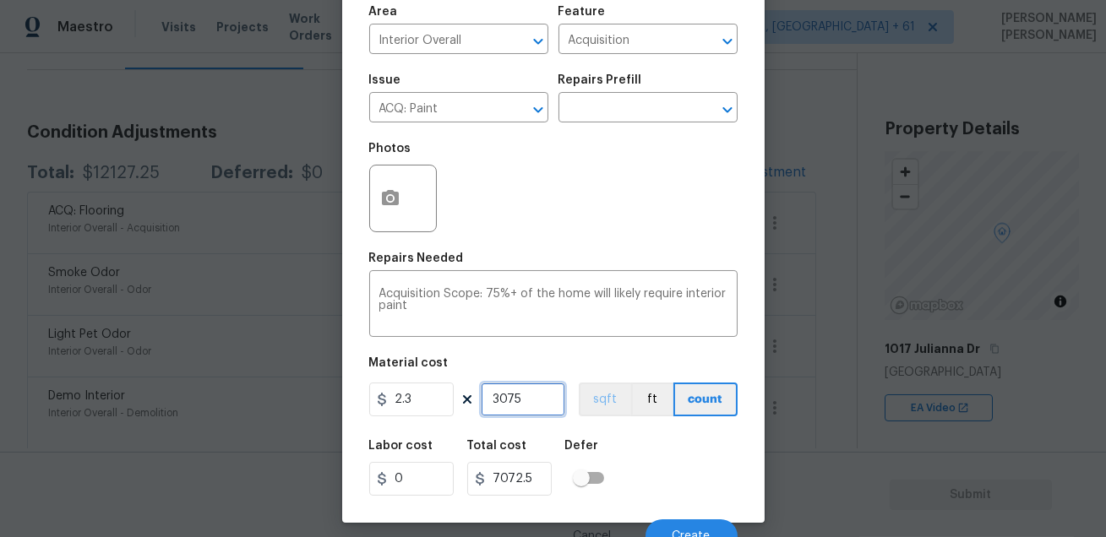
scroll to position [93, 0]
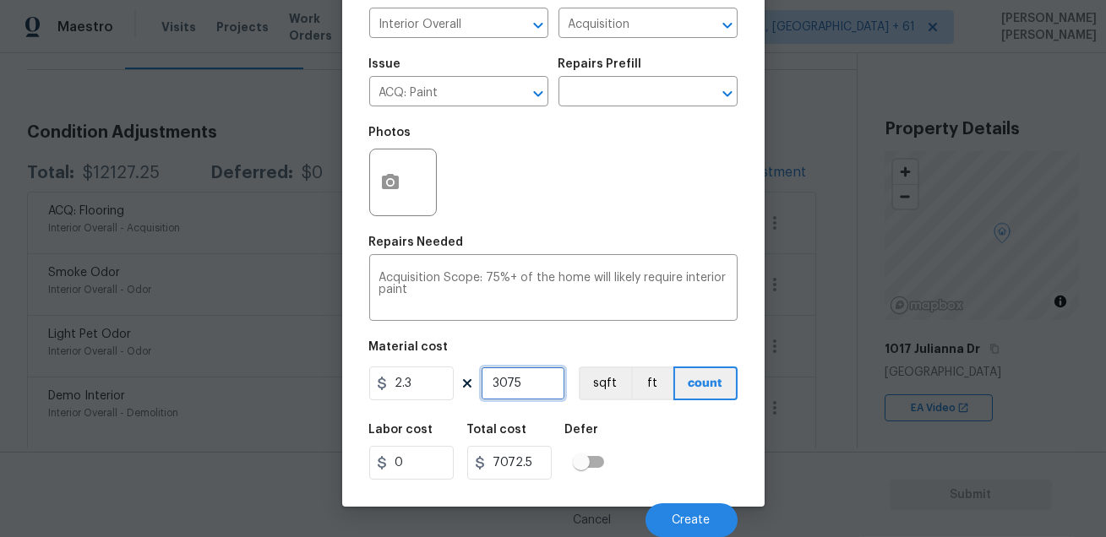
type input "3075"
click at [658, 465] on div "Labor cost 0 Total cost 7072.5 Defer" at bounding box center [553, 452] width 368 height 76
click at [514, 467] on input "7072.5" at bounding box center [509, 463] width 84 height 34
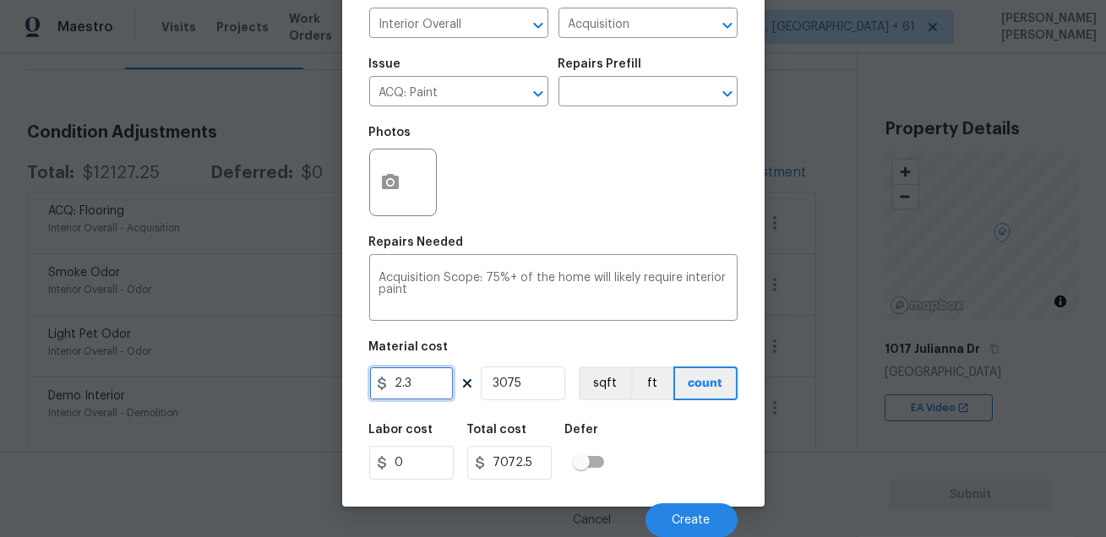
click at [423, 389] on input "2.3" at bounding box center [411, 384] width 84 height 34
paste input "7072.5"
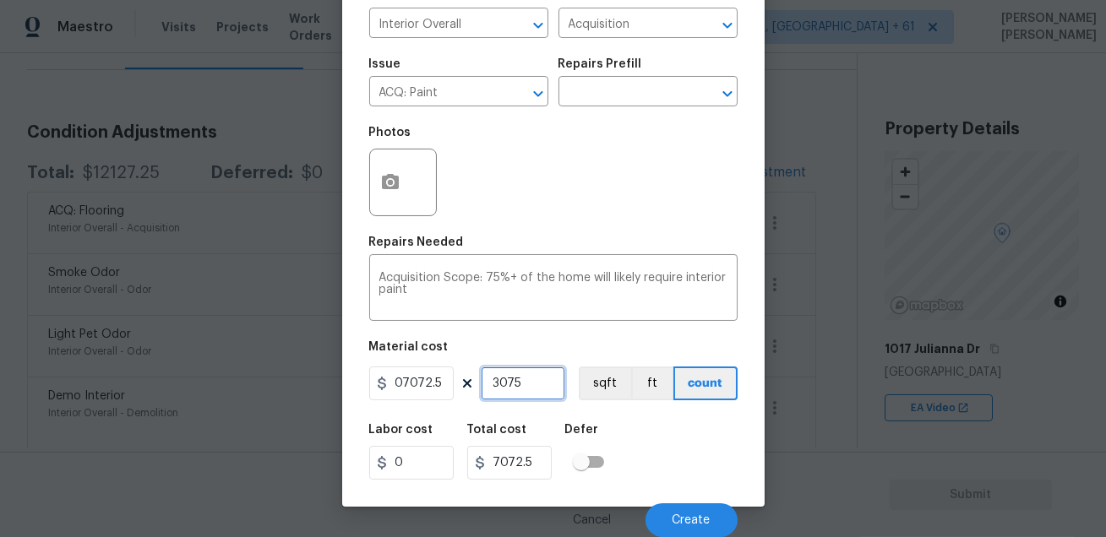
type input "7072.5"
type input "21747937.5"
click at [513, 388] on input "3075" at bounding box center [523, 384] width 84 height 34
type input "0"
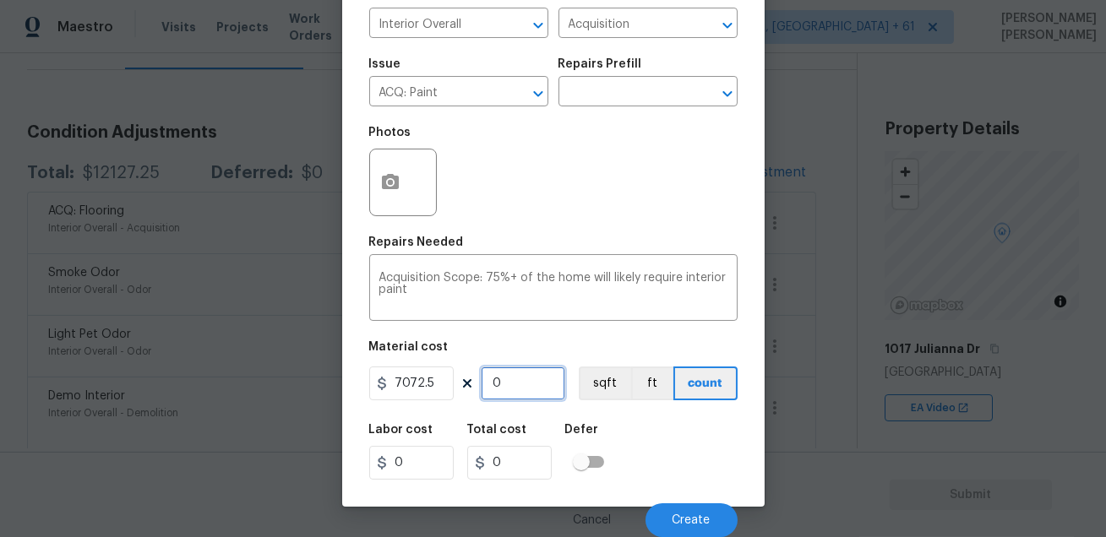
type input "1"
type input "7072.5"
type input "1"
click at [693, 445] on div "Labor cost 0 Total cost 7072.5 Defer" at bounding box center [553, 452] width 368 height 76
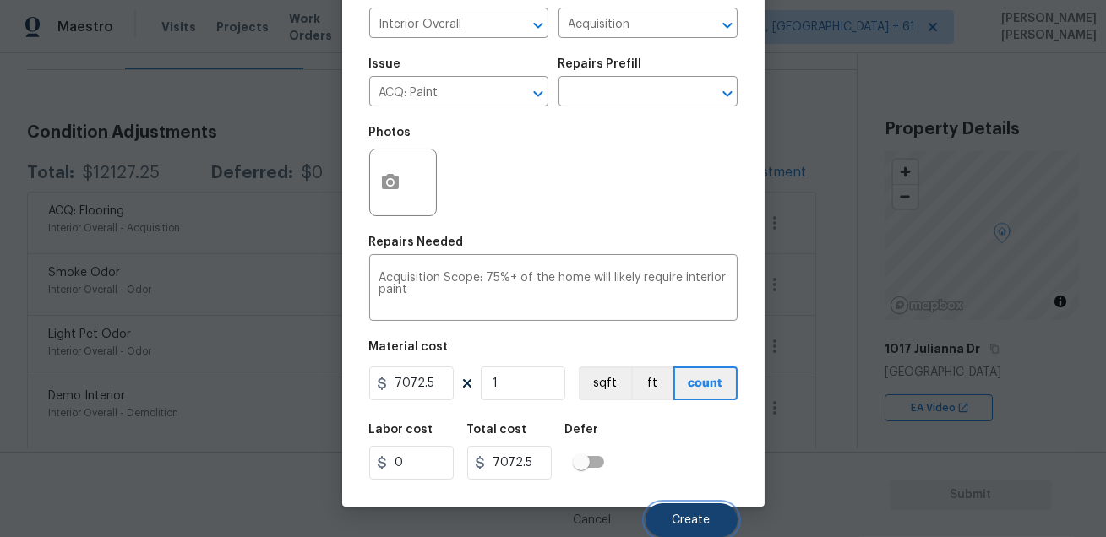
click at [686, 518] on span "Create" at bounding box center [692, 521] width 38 height 13
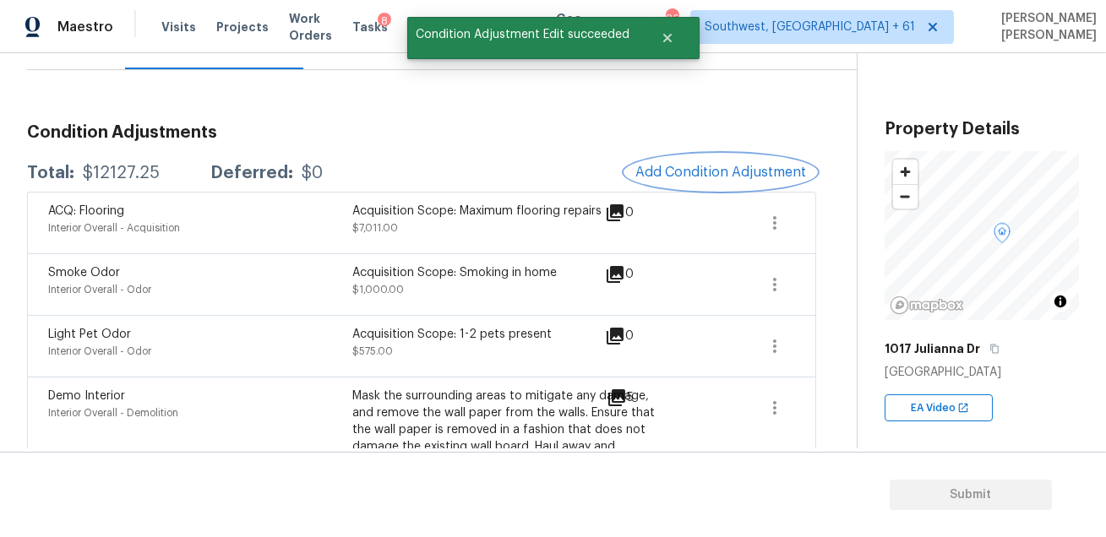
scroll to position [0, 0]
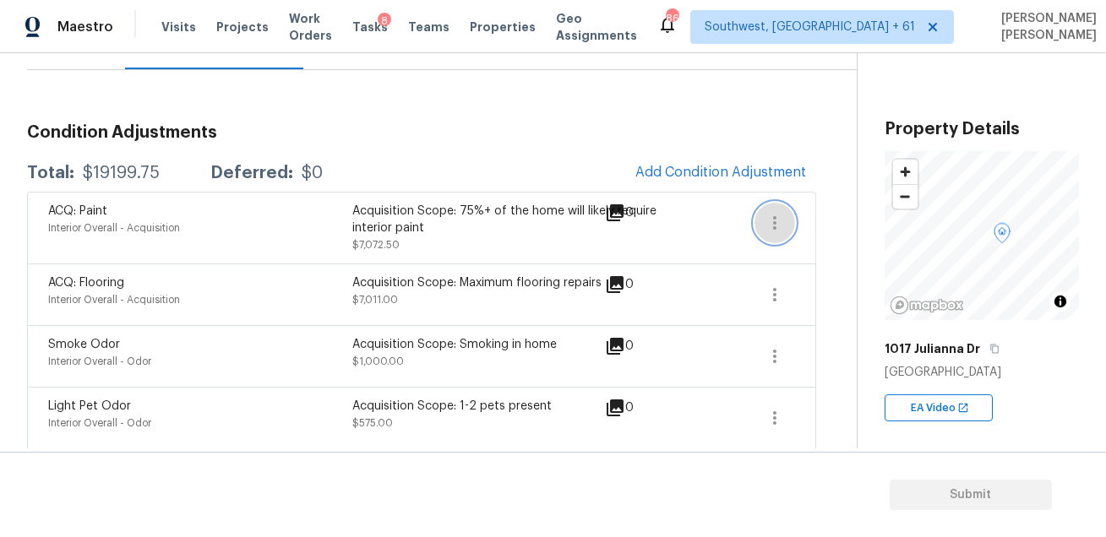
click at [776, 213] on icon "button" at bounding box center [775, 223] width 20 height 20
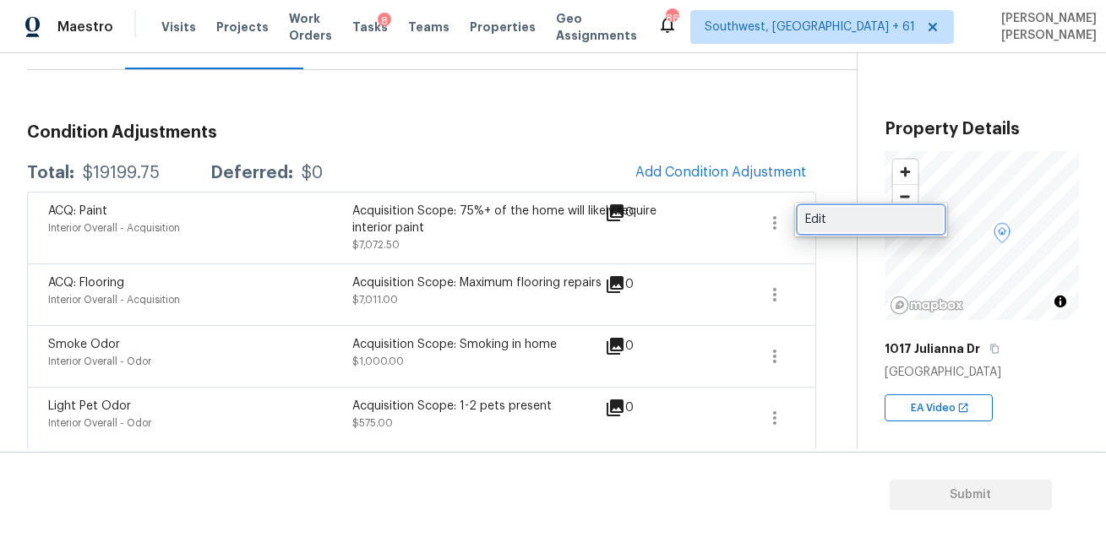
click at [802, 219] on link "Edit" at bounding box center [871, 219] width 144 height 25
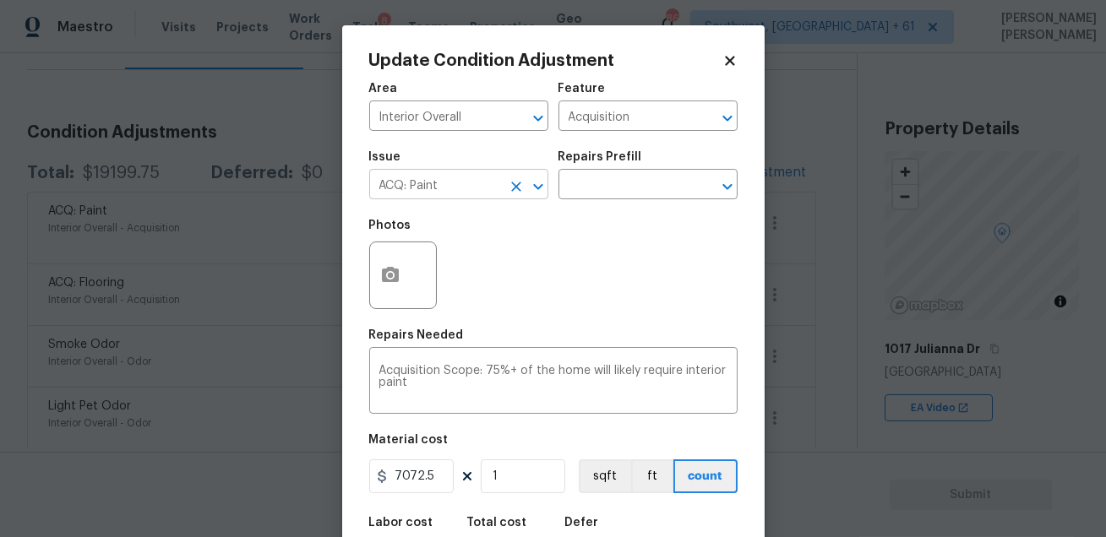
click at [476, 189] on input "ACQ: Paint" at bounding box center [435, 186] width 132 height 26
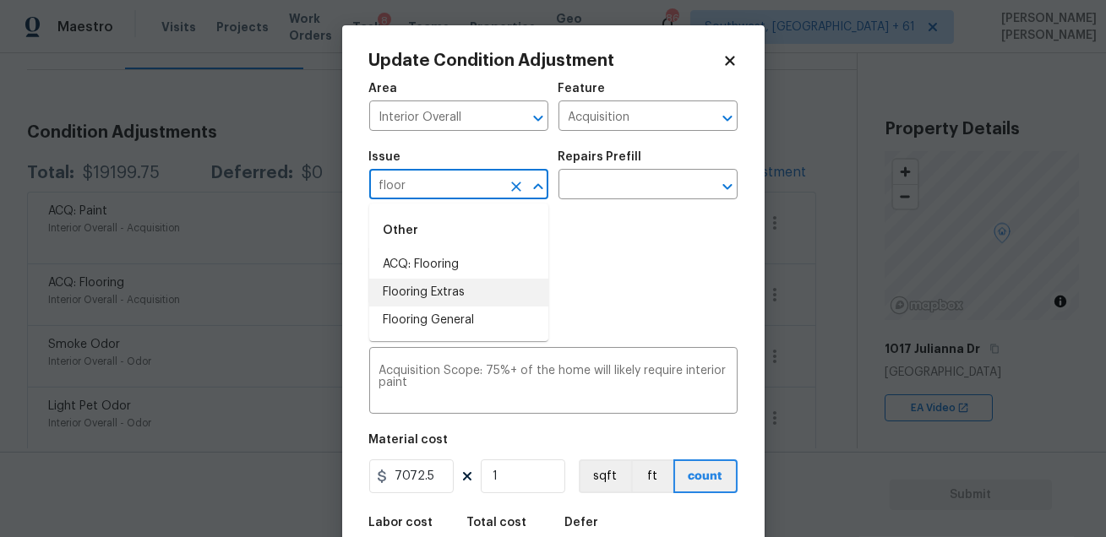
click at [455, 287] on li "Flooring Extras" at bounding box center [458, 293] width 179 height 28
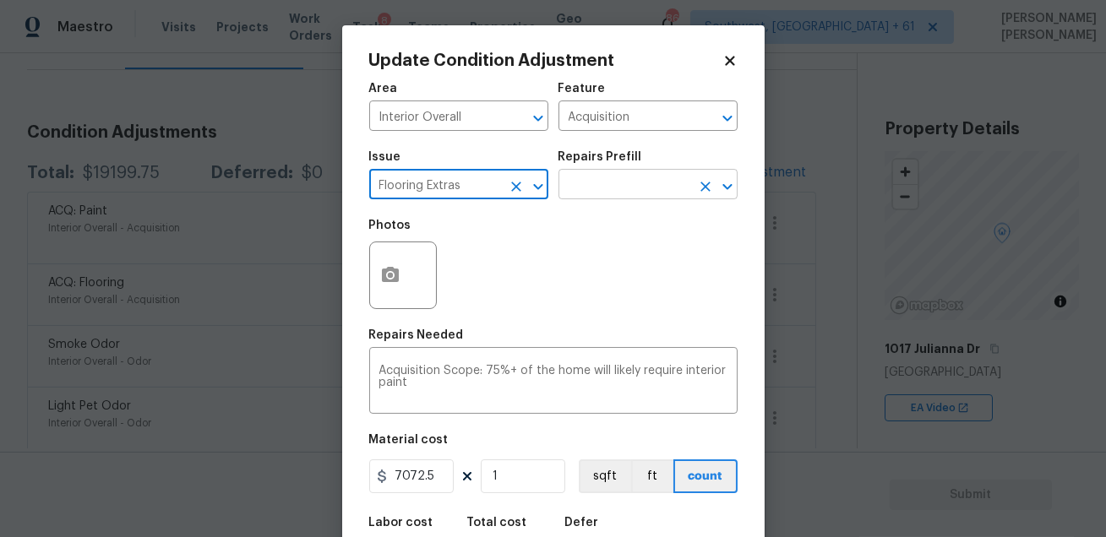
type input "Flooring Extras"
click at [591, 190] on input "text" at bounding box center [625, 186] width 132 height 26
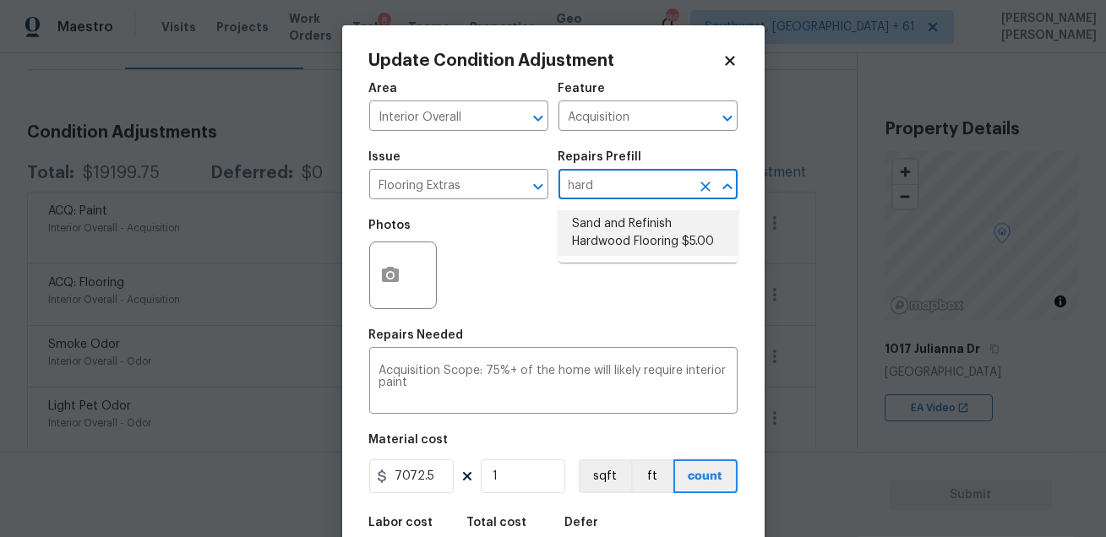
type input "har"
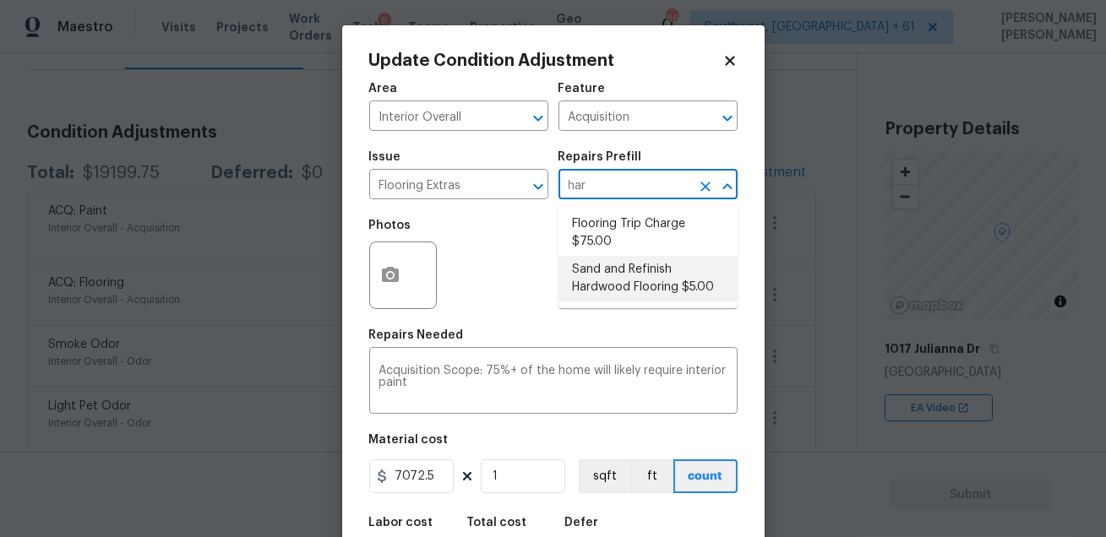
click at [648, 268] on li "Sand and Refinish Hardwood Flooring $5.00" at bounding box center [648, 279] width 179 height 46
type input "Overall Flooring"
type textarea "Sand and refinish the existing hardwood floors. PM to confirm color/sheen."
type input "5"
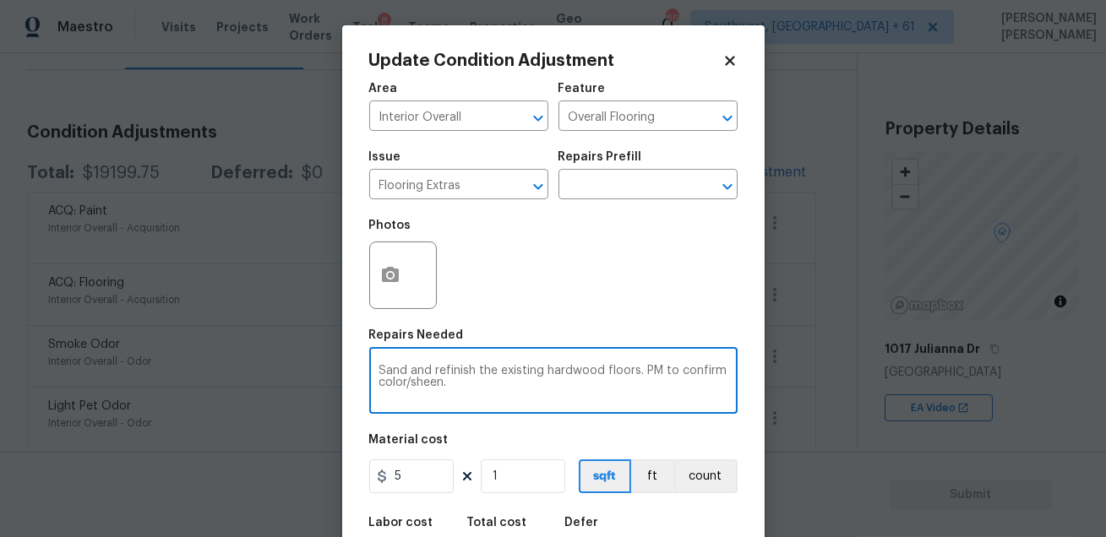
drag, startPoint x: 461, startPoint y: 388, endPoint x: 369, endPoint y: 370, distance: 93.8
click at [369, 370] on div "Sand and refinish the existing hardwood floors. PM to confirm color/sheen. x ​" at bounding box center [553, 383] width 368 height 63
type textarea "Hardwood needs replacement"
click at [515, 473] on input "1" at bounding box center [523, 477] width 84 height 34
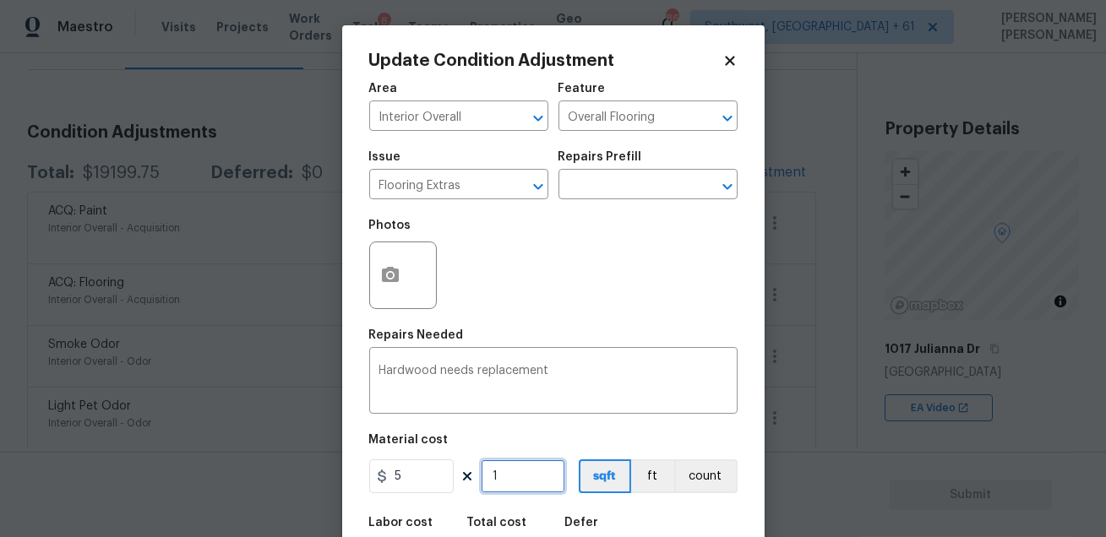
scroll to position [93, 0]
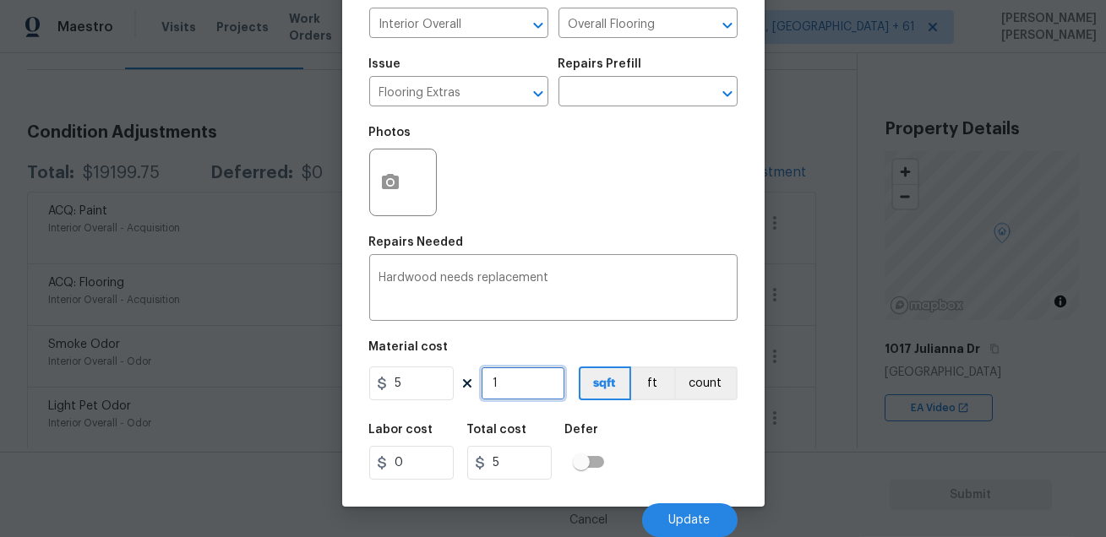
type input "0"
paste input "7073"
type input "7073"
type input "35365"
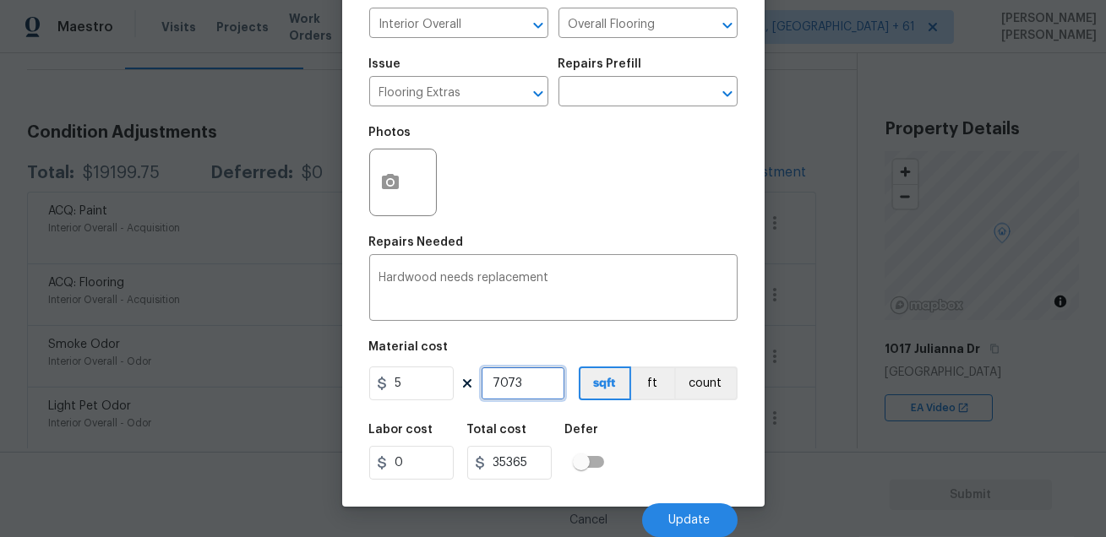
type input "0"
type input "3"
type input "15"
type input "30"
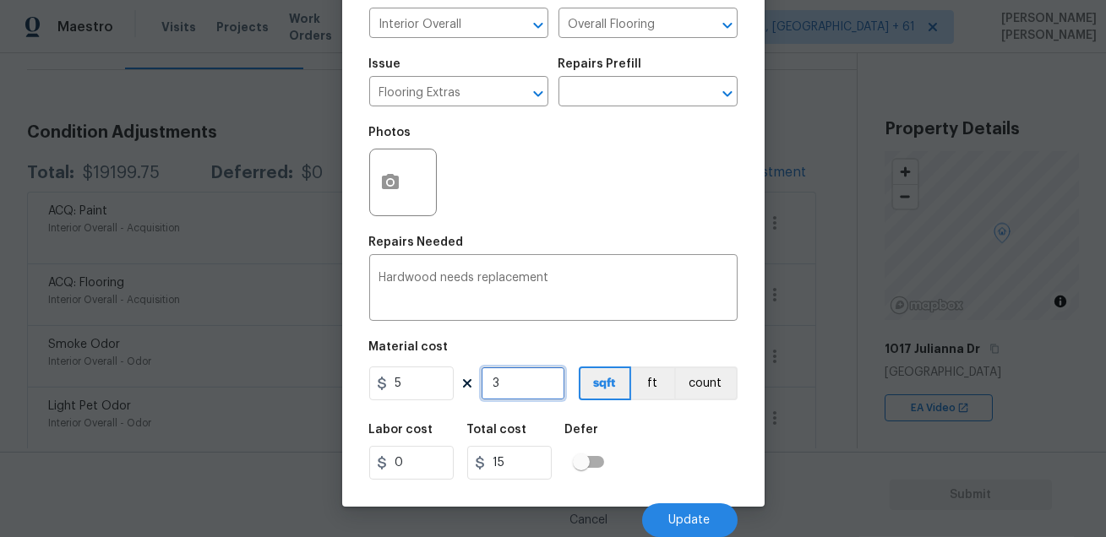
type input "150"
type input "307"
type input "1535"
type input "3075"
type input "15375"
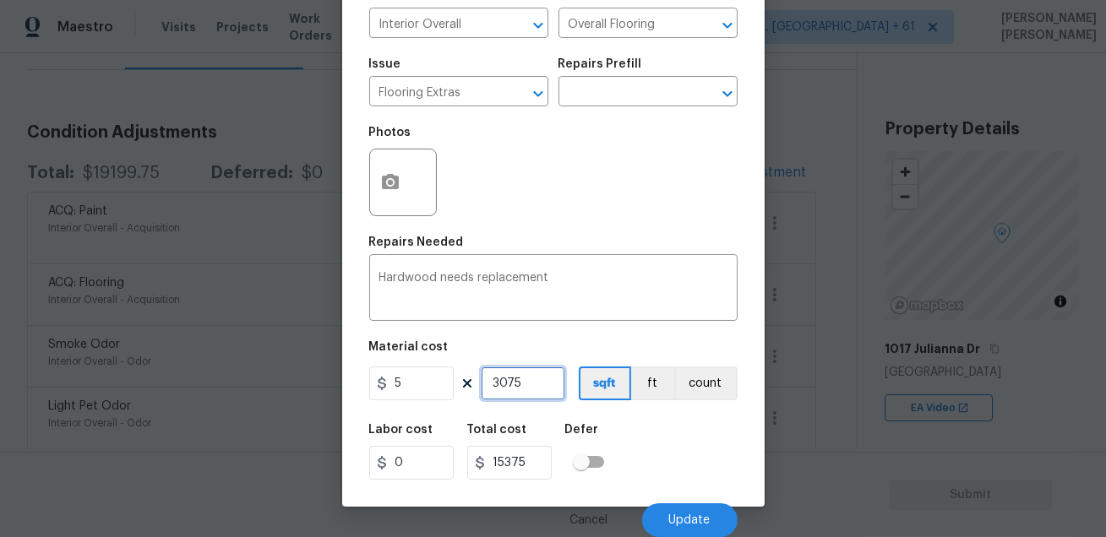
type input "3075"
click at [680, 428] on div "Labor cost 0 Total cost 15375 Defer" at bounding box center [553, 452] width 368 height 76
click at [672, 527] on button "Update" at bounding box center [689, 521] width 95 height 34
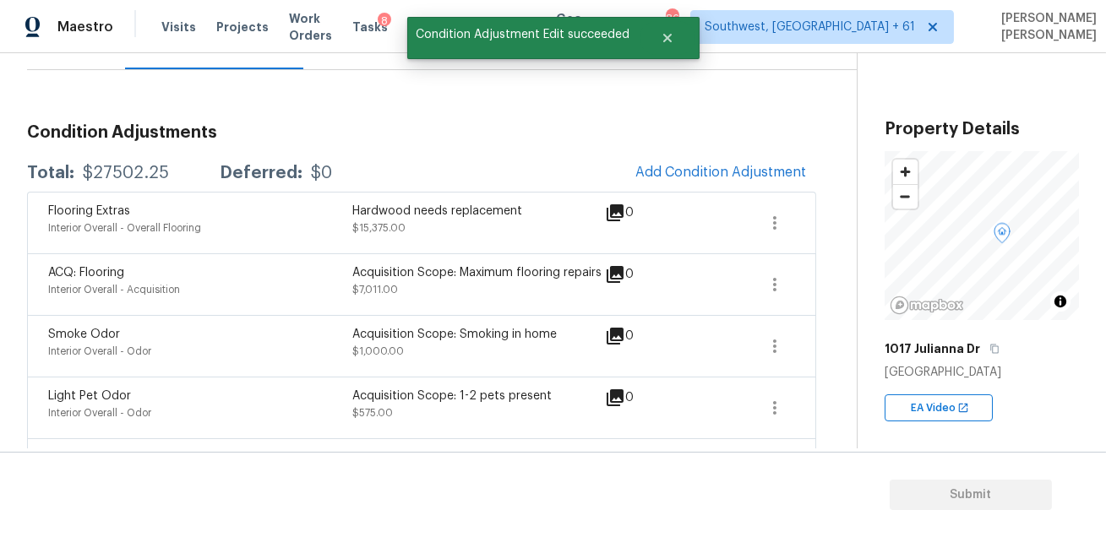
scroll to position [0, 0]
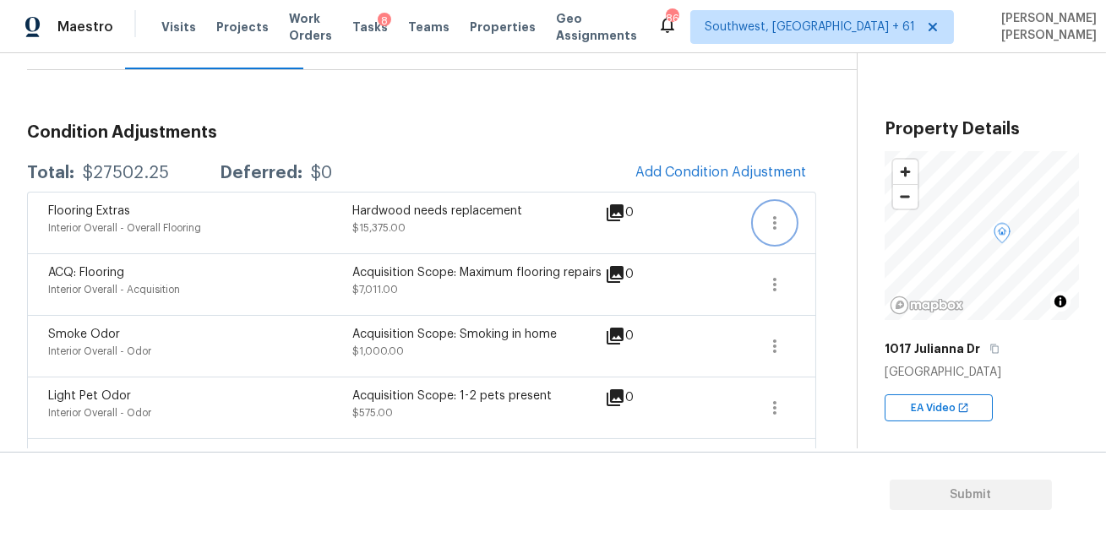
click at [778, 223] on icon "button" at bounding box center [775, 223] width 20 height 20
click at [721, 276] on span at bounding box center [718, 284] width 60 height 41
click at [779, 224] on icon "button" at bounding box center [775, 223] width 20 height 20
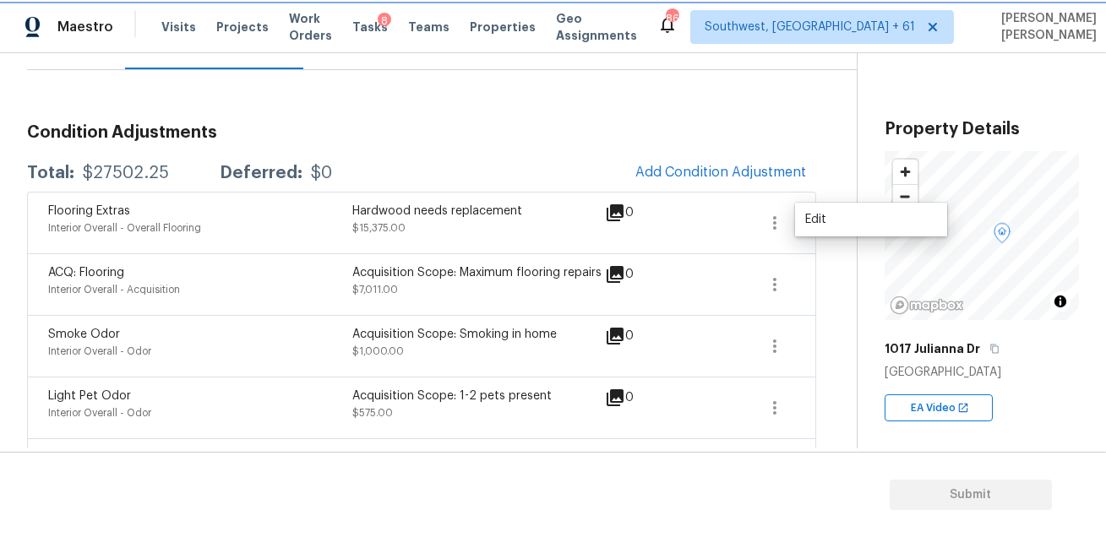
click at [779, 224] on icon "button" at bounding box center [775, 223] width 20 height 20
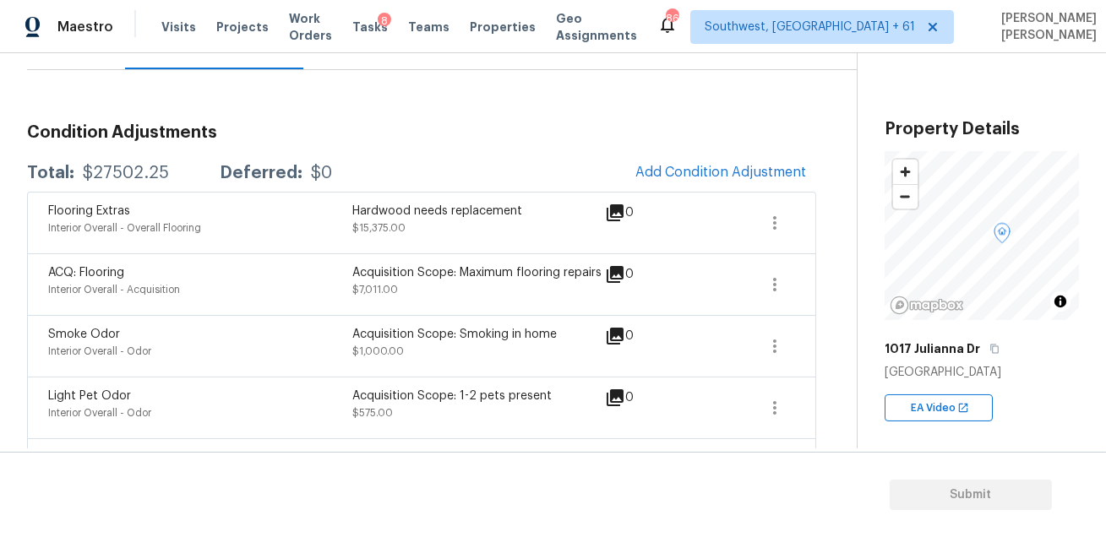
click at [824, 227] on div "Back to tasks Condition Scoping - Interior Tue, Aug 26 2025 by 9:00 am 6 Hours …" at bounding box center [442, 431] width 830 height 1074
click at [771, 220] on icon "button" at bounding box center [775, 223] width 20 height 20
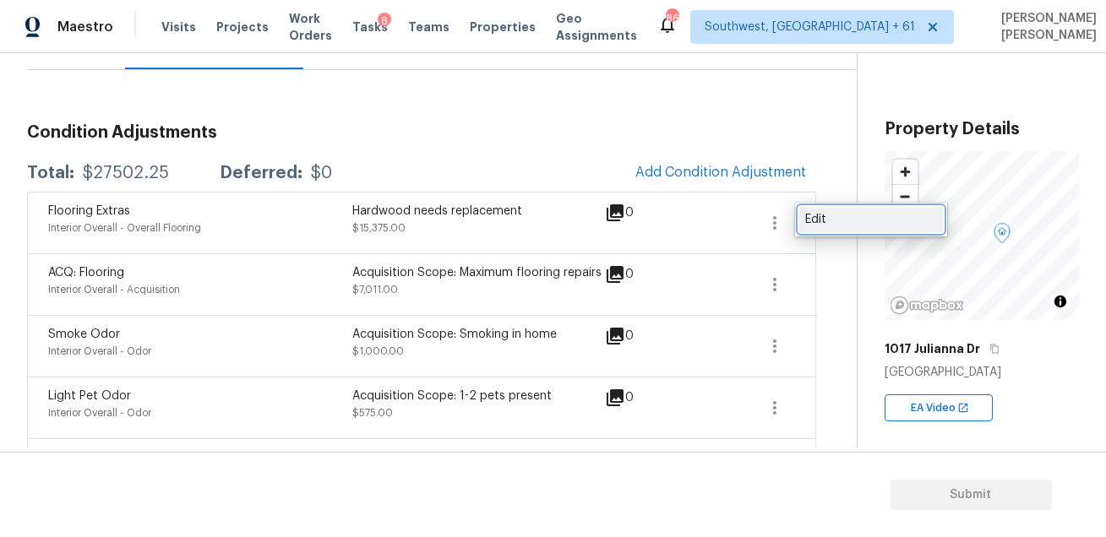
click at [809, 221] on div "Edit" at bounding box center [871, 219] width 132 height 17
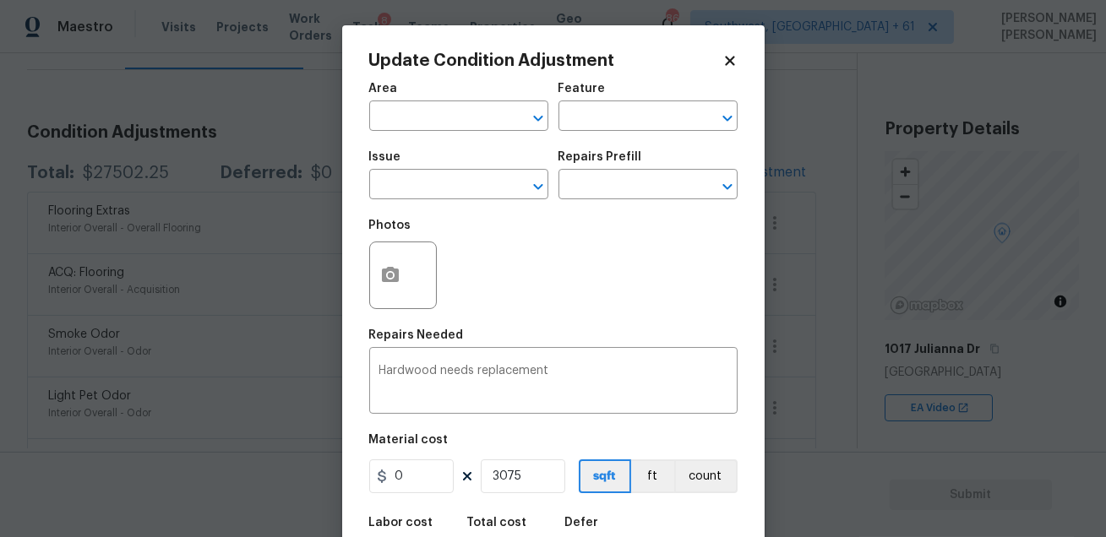
type input "Interior Overall"
type input "Overall Flooring"
type input "Flooring Extras"
type input "5"
click at [612, 124] on input "Overall Flooring" at bounding box center [625, 118] width 132 height 26
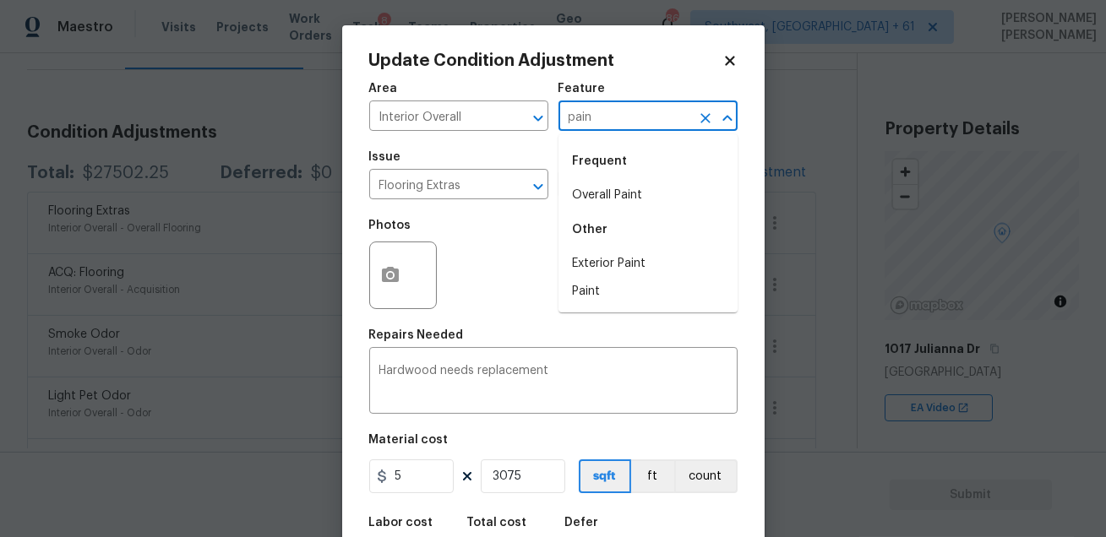
click at [606, 196] on li "Overall Paint" at bounding box center [648, 196] width 179 height 28
type input "Overall Paint"
click at [455, 194] on input "Flooring Extras" at bounding box center [435, 186] width 132 height 26
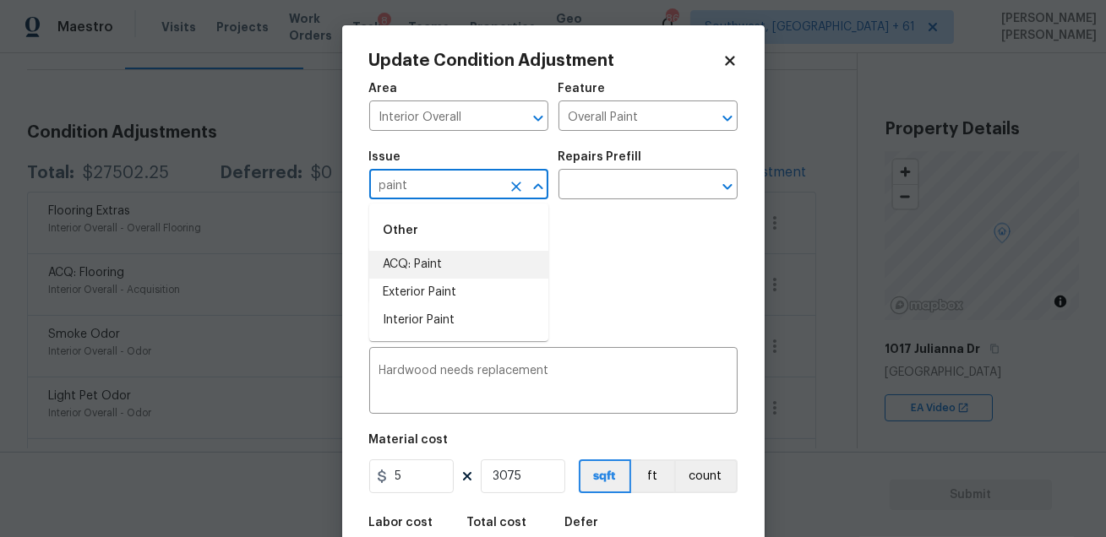
click at [438, 264] on li "ACQ: Paint" at bounding box center [458, 265] width 179 height 28
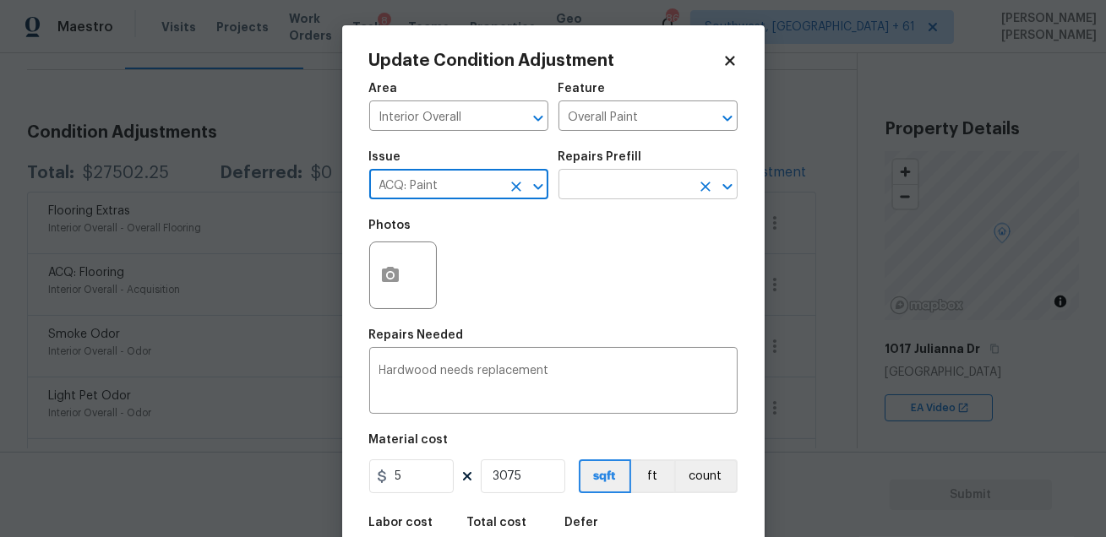
type input "ACQ: Paint"
click at [602, 176] on input "text" at bounding box center [625, 186] width 132 height 26
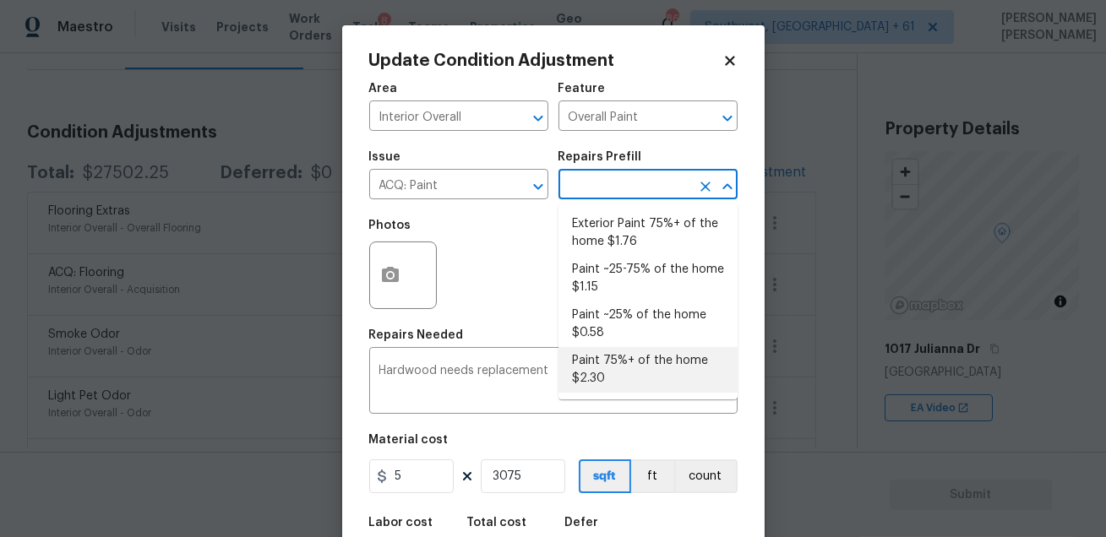
click at [615, 352] on li "Paint 75%+ of the home $2.30" at bounding box center [648, 370] width 179 height 46
type input "Acquisition"
type textarea "Acquisition Scope: 75%+ of the home will likely require interior paint"
type input "2.3"
type input "7072.5"
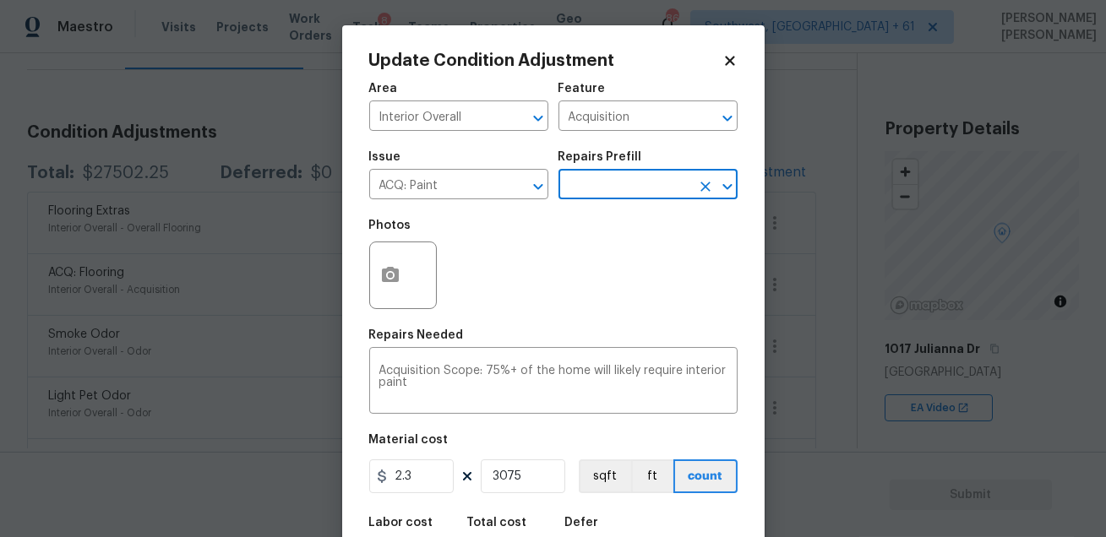
scroll to position [93, 0]
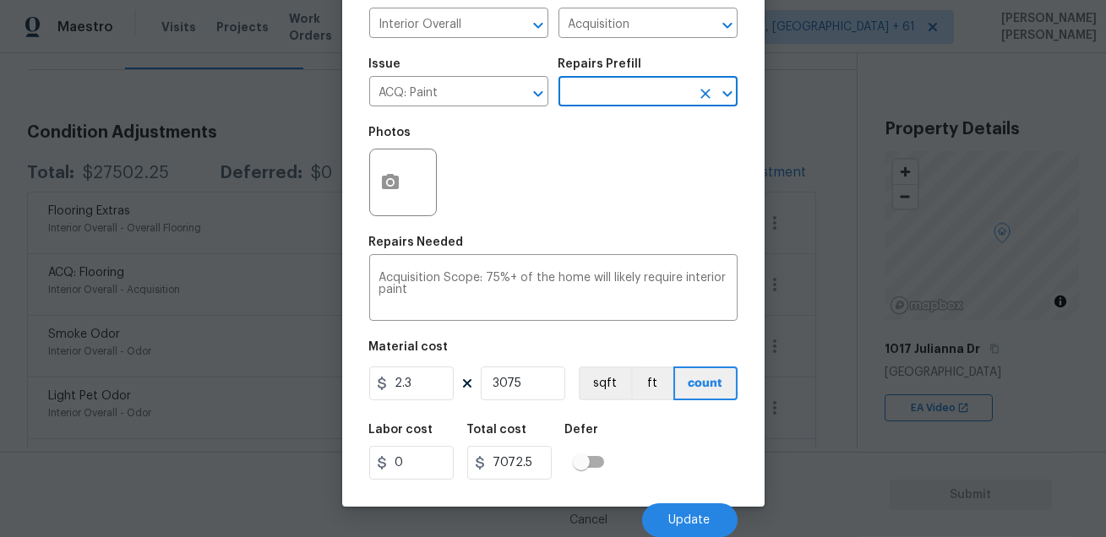
click at [655, 465] on div "Labor cost 0 Total cost 7072.5 Defer" at bounding box center [553, 452] width 368 height 76
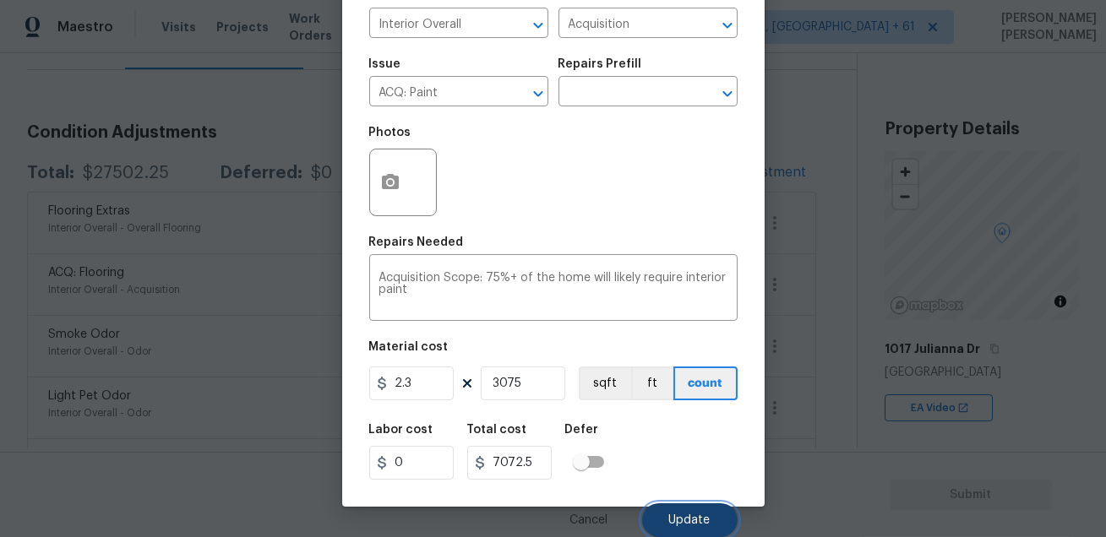
click at [660, 526] on button "Update" at bounding box center [689, 521] width 95 height 34
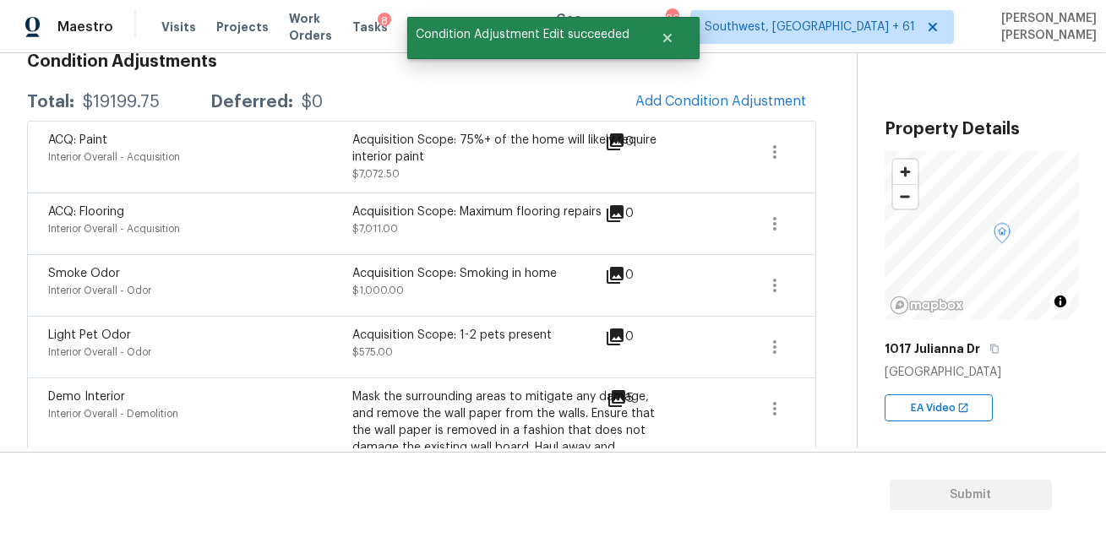
scroll to position [262, 0]
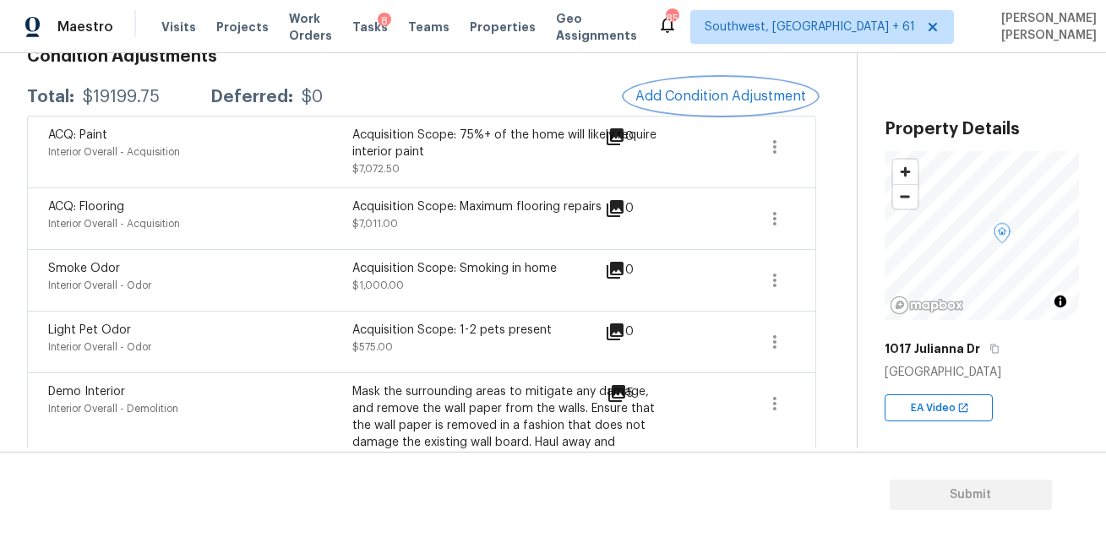
click at [681, 103] on span "Add Condition Adjustment" at bounding box center [720, 96] width 171 height 15
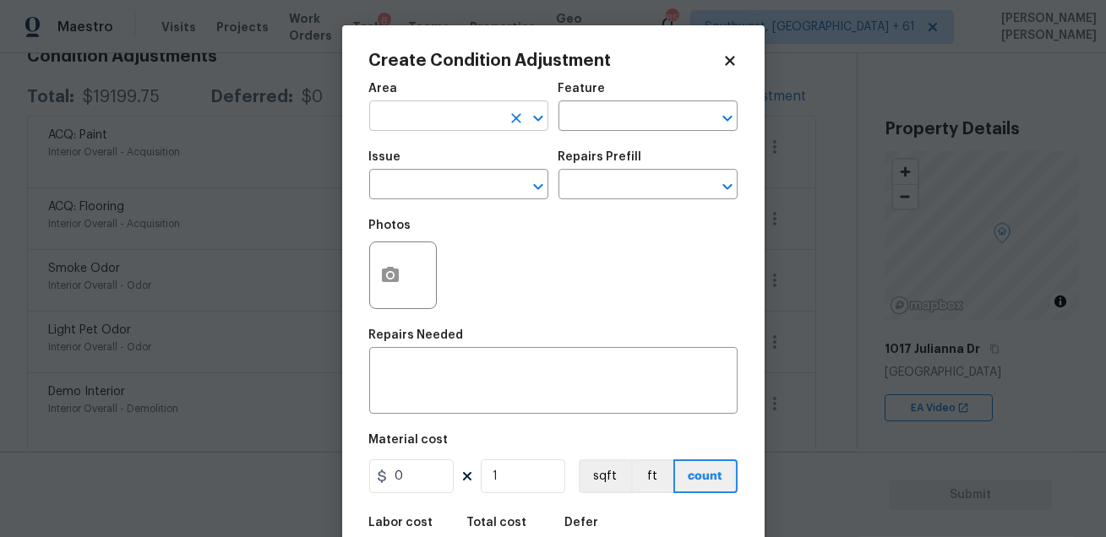
click at [399, 125] on input "text" at bounding box center [435, 118] width 132 height 26
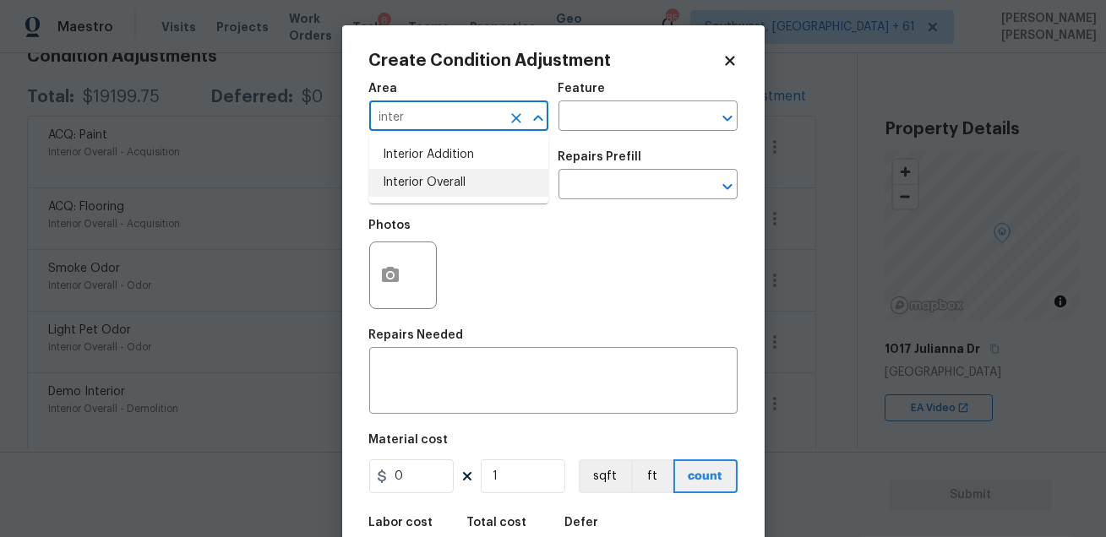
click at [428, 188] on li "Interior Overall" at bounding box center [458, 183] width 179 height 28
type input "Interior Overall"
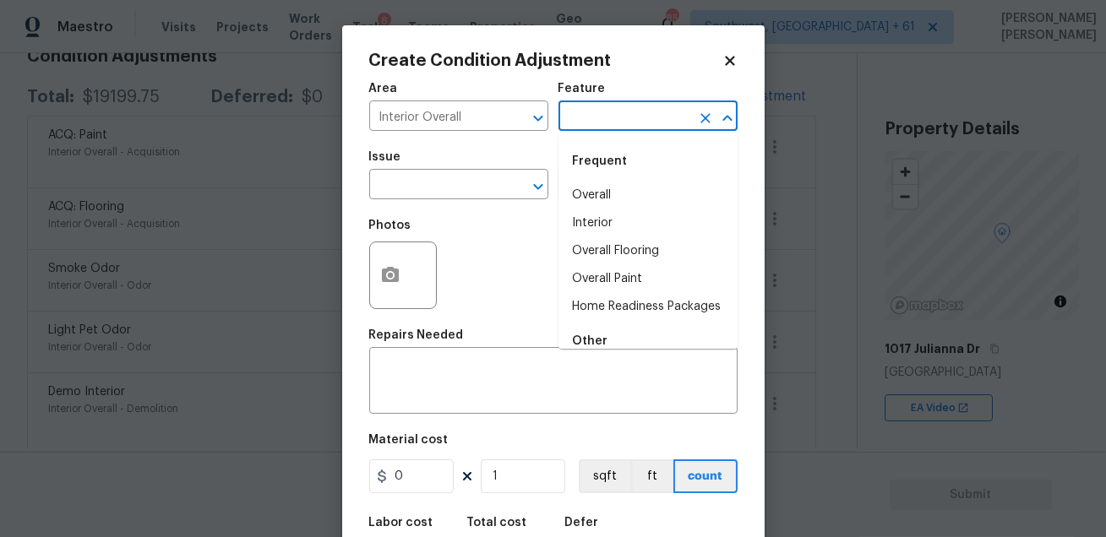
click at [590, 106] on input "text" at bounding box center [625, 118] width 132 height 26
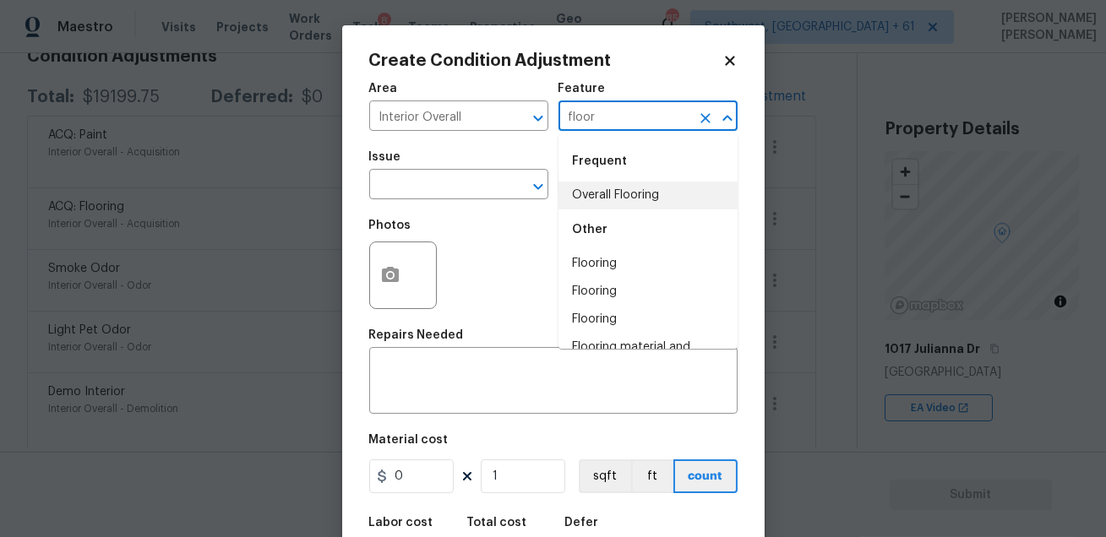
click at [586, 201] on li "Overall Flooring" at bounding box center [648, 196] width 179 height 28
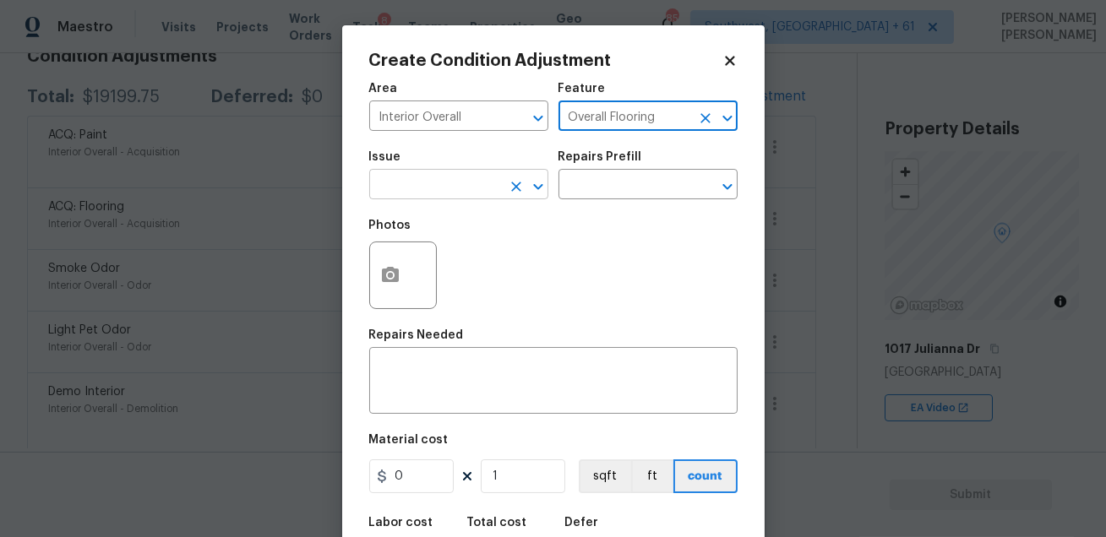
type input "Overall Flooring"
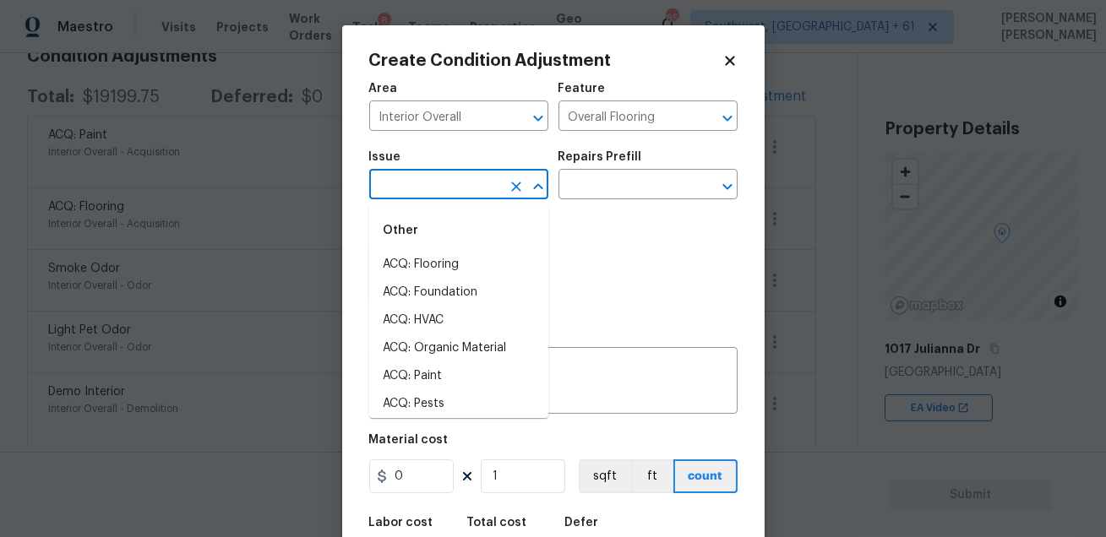
click at [475, 194] on input "text" at bounding box center [435, 186] width 132 height 26
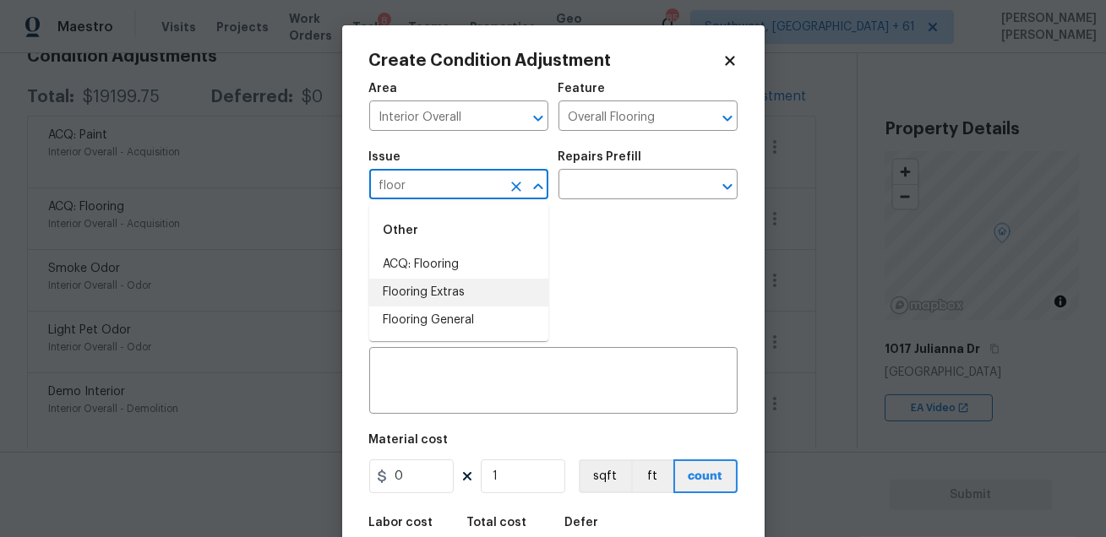
click at [435, 299] on li "Flooring Extras" at bounding box center [458, 293] width 179 height 28
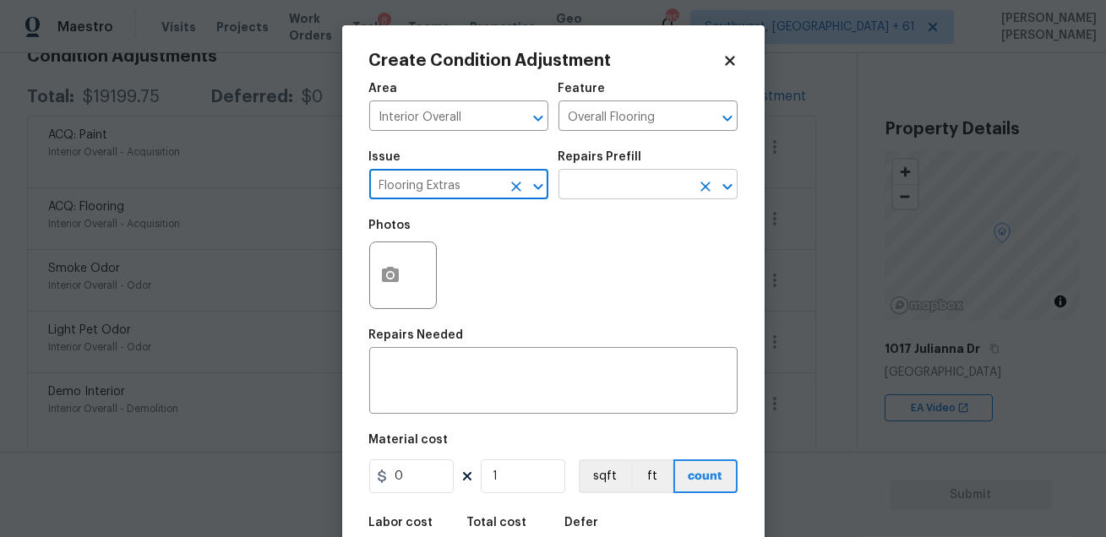
type input "Flooring Extras"
click at [602, 183] on input "text" at bounding box center [625, 186] width 132 height 26
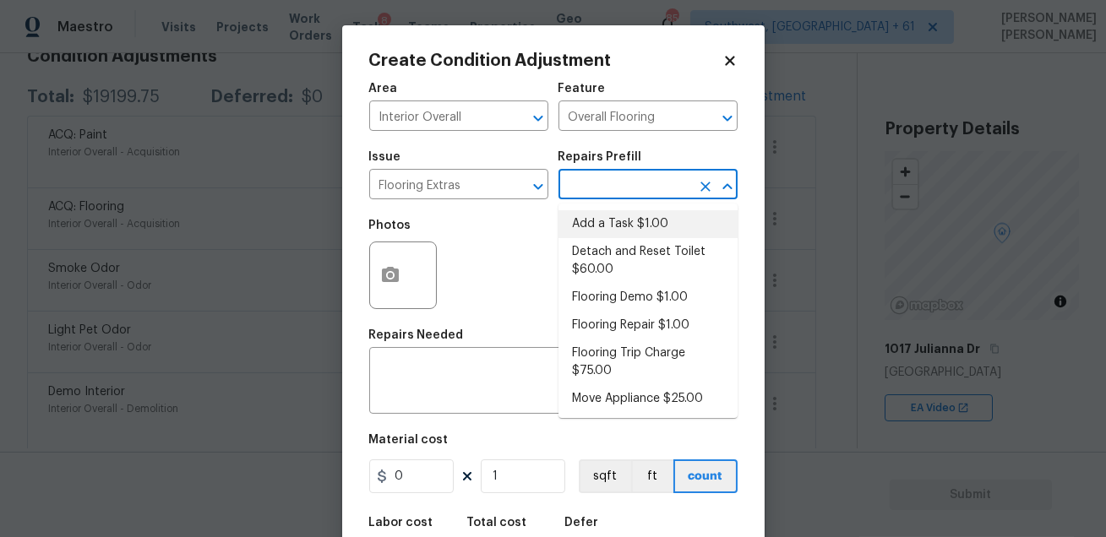
click at [597, 217] on li "Add a Task $1.00" at bounding box center [648, 224] width 179 height 28
type textarea "HPM to detail"
type input "1"
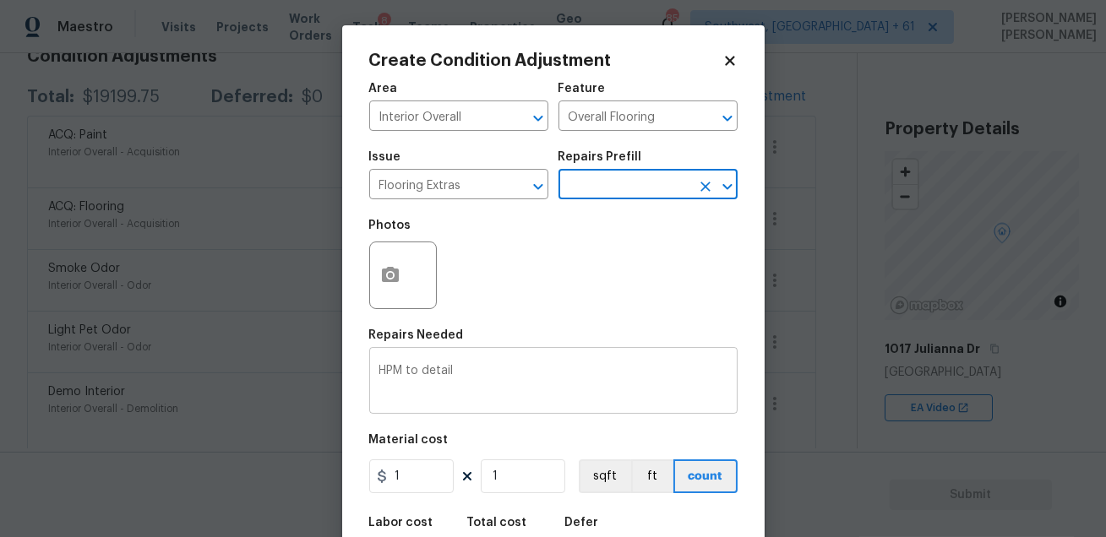
click at [533, 364] on div "HPM to detail x ​" at bounding box center [553, 383] width 368 height 63
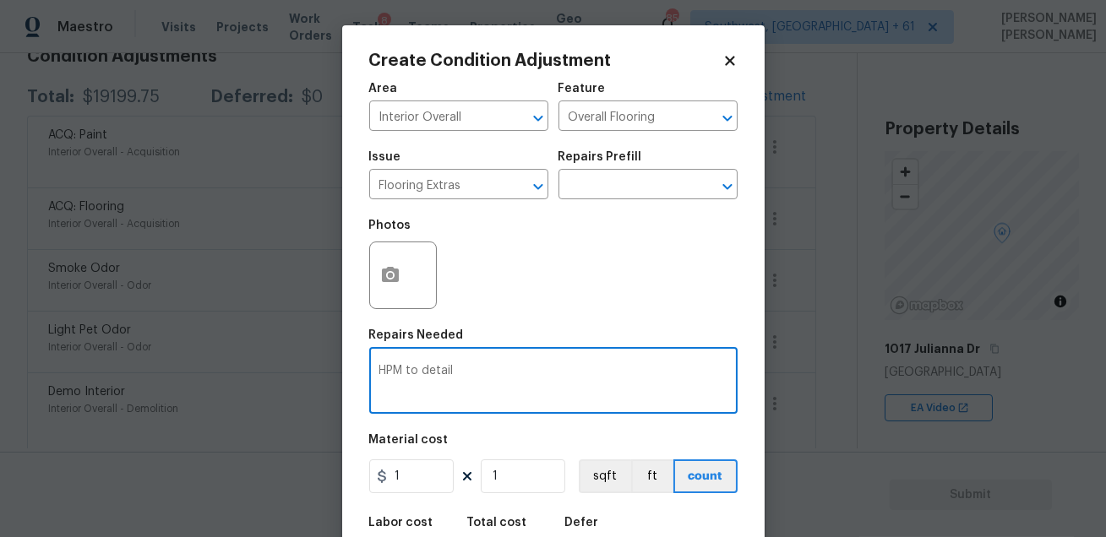
type textarea "HPM to detail"
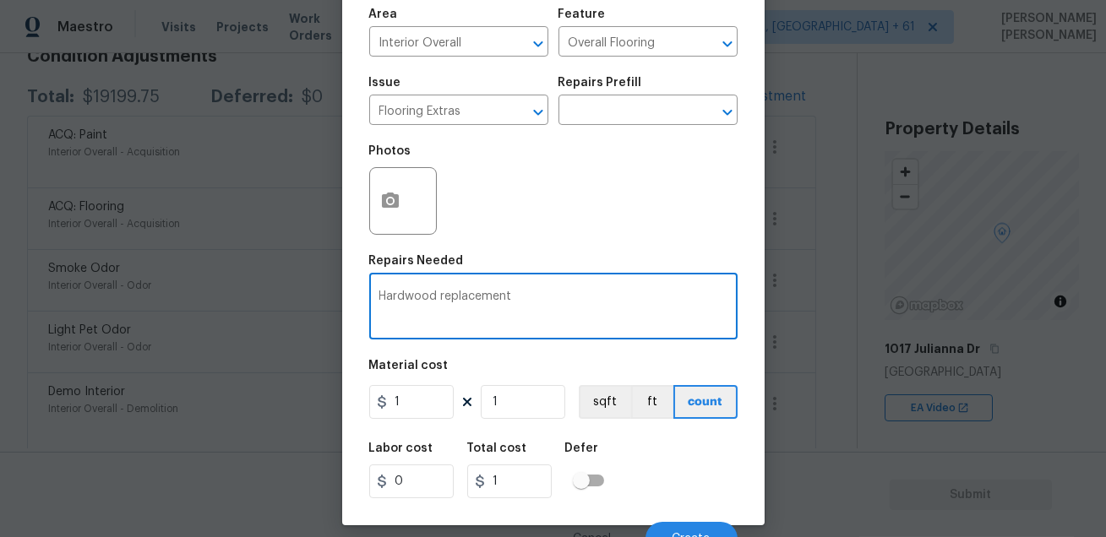
scroll to position [93, 0]
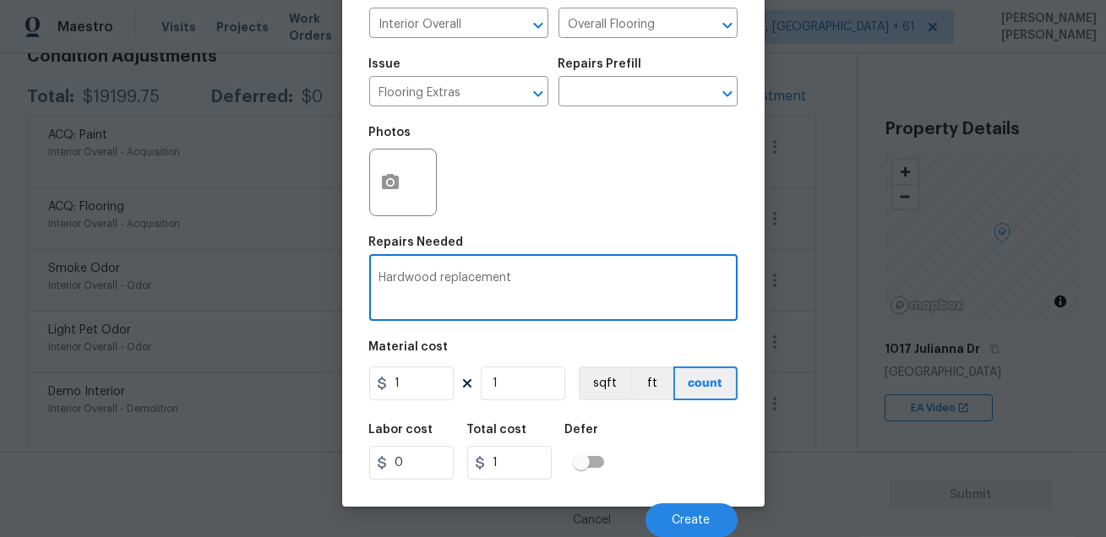
type textarea "Hardwood replacement"
click at [674, 445] on div "Labor cost 0 Total cost 1 Defer" at bounding box center [553, 452] width 368 height 76
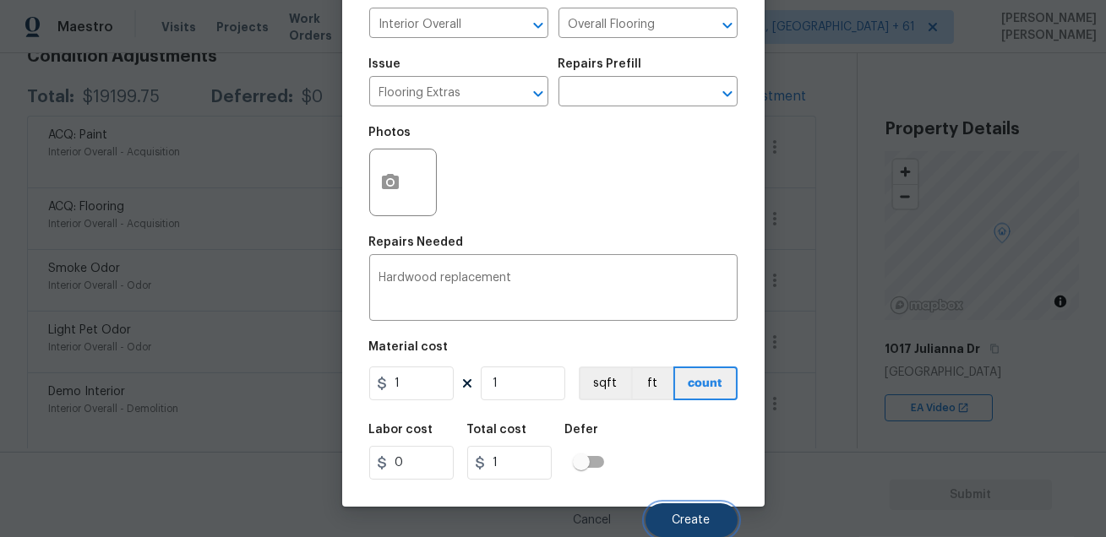
click at [694, 519] on span "Create" at bounding box center [692, 521] width 38 height 13
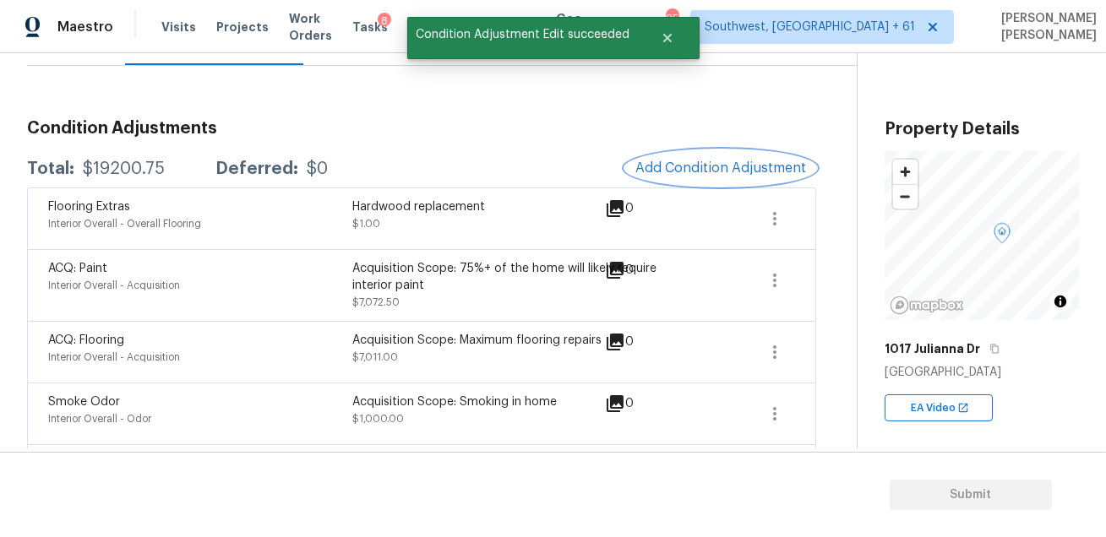
scroll to position [178, 0]
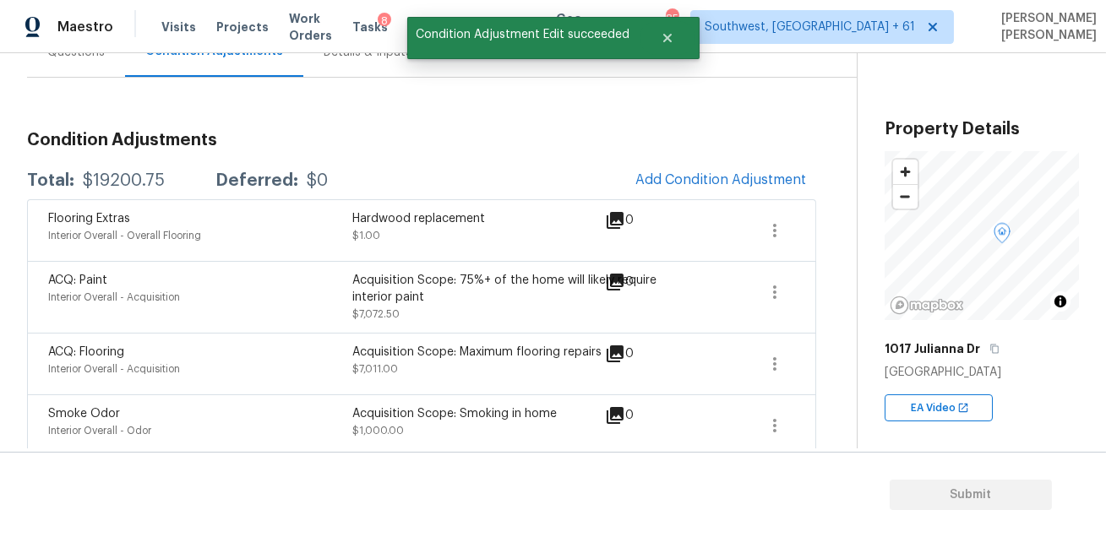
click at [524, 136] on h3 "Condition Adjustments" at bounding box center [421, 140] width 789 height 17
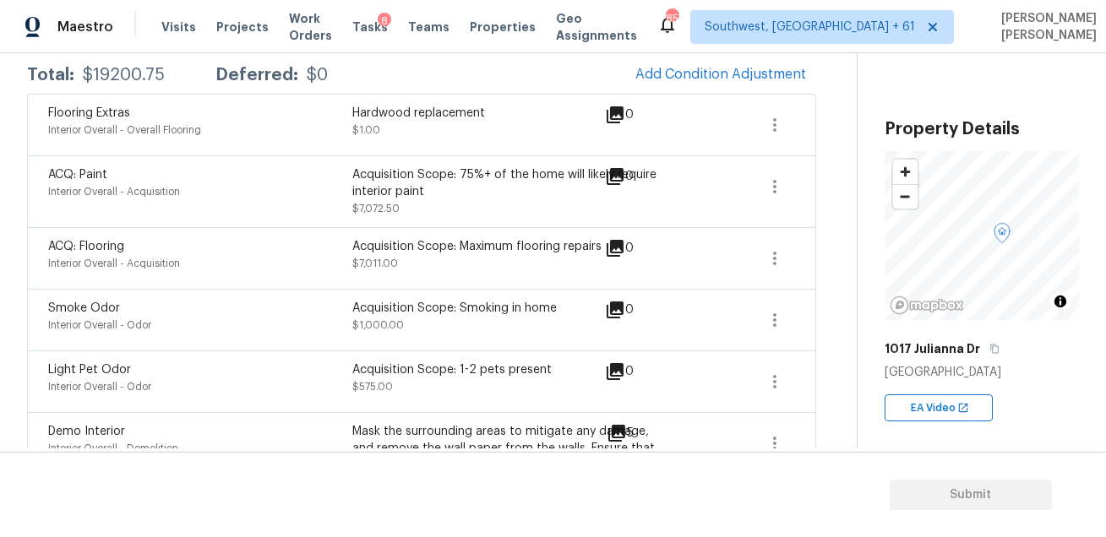
scroll to position [136, 0]
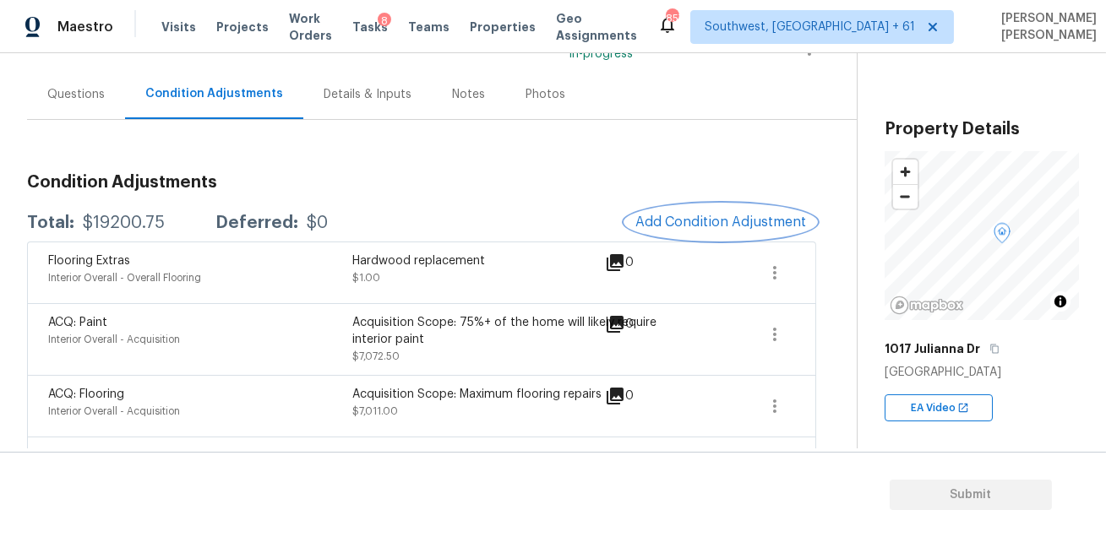
click at [716, 236] on button "Add Condition Adjustment" at bounding box center [720, 221] width 191 height 35
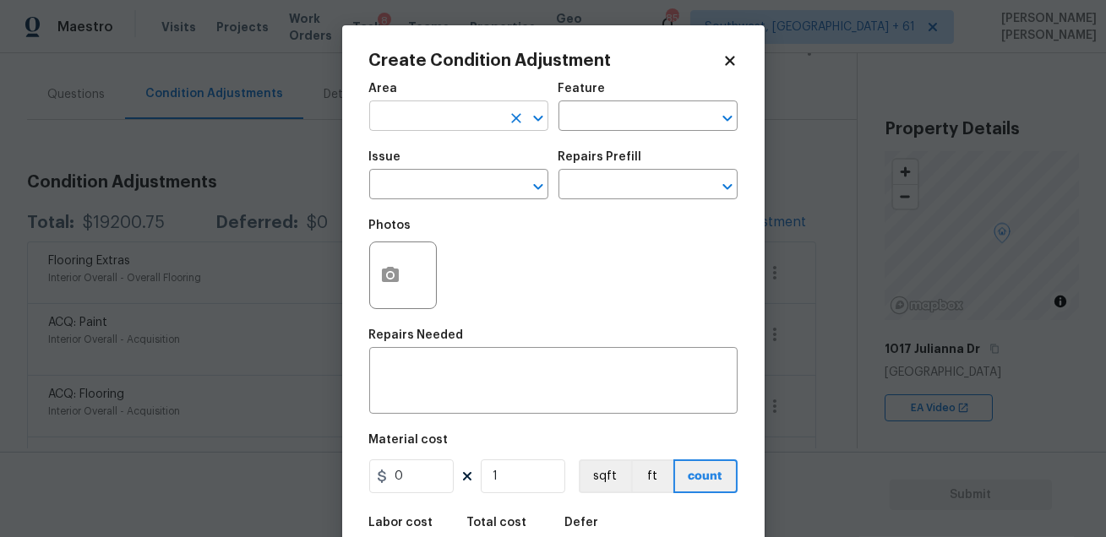
click at [401, 112] on input "text" at bounding box center [435, 118] width 132 height 26
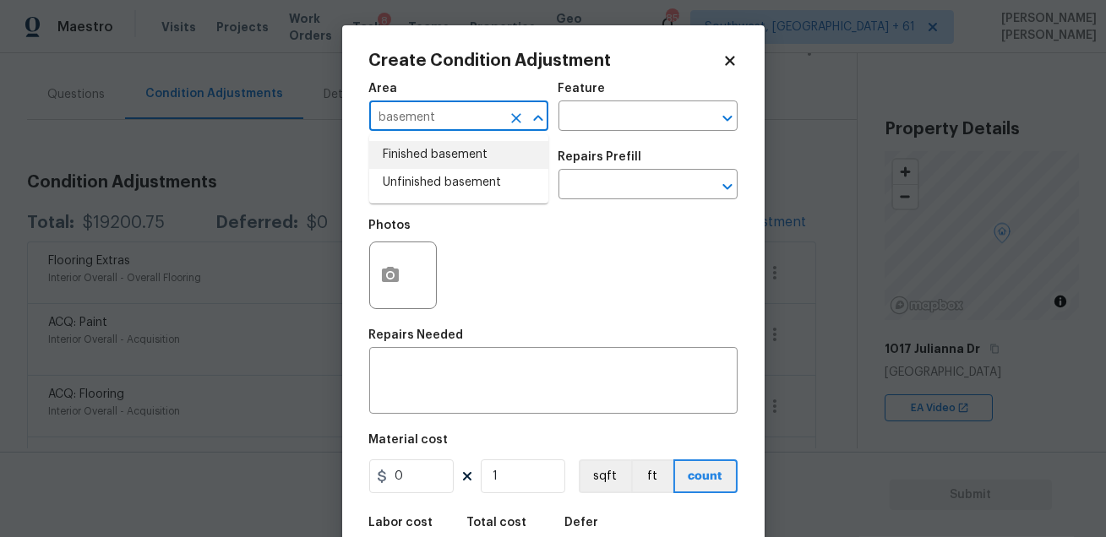
click at [410, 157] on li "Finished basement" at bounding box center [458, 155] width 179 height 28
type input "Finished basement"
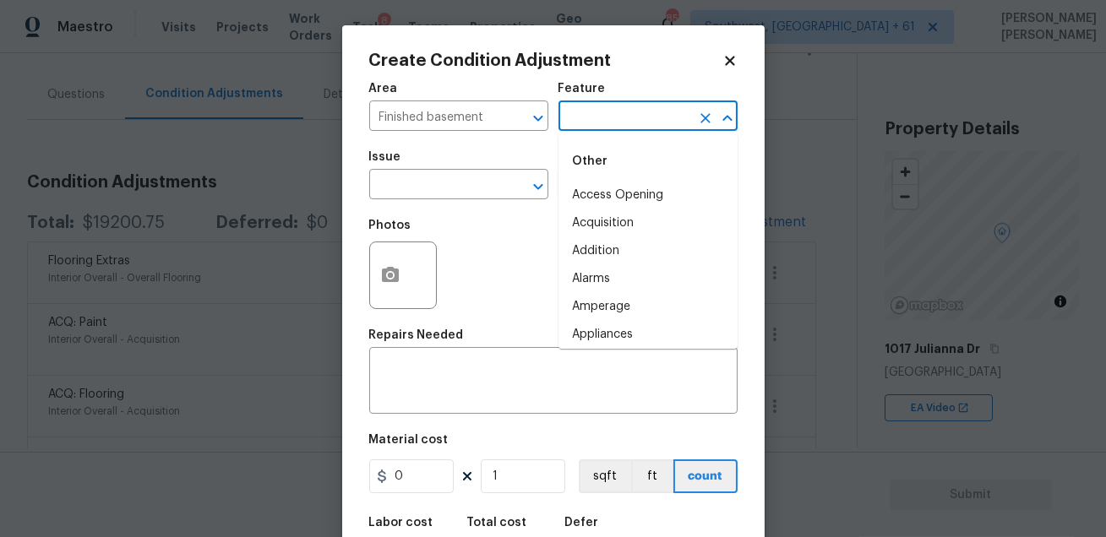
click at [597, 118] on input "text" at bounding box center [625, 118] width 132 height 26
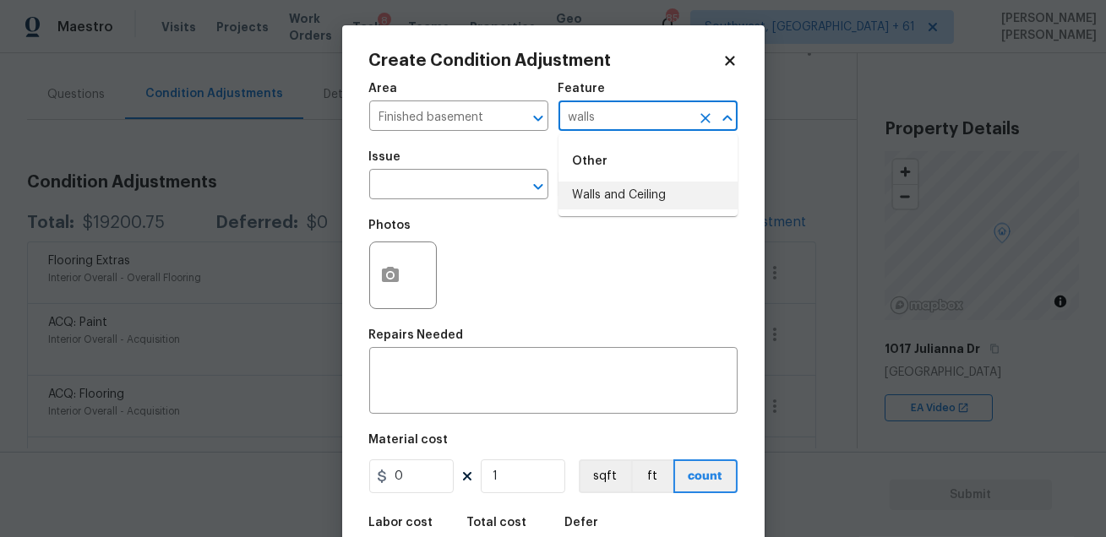
click at [603, 188] on li "Walls and Ceiling" at bounding box center [648, 196] width 179 height 28
type input "Walls and Ceiling"
click at [417, 186] on input "text" at bounding box center [435, 186] width 132 height 26
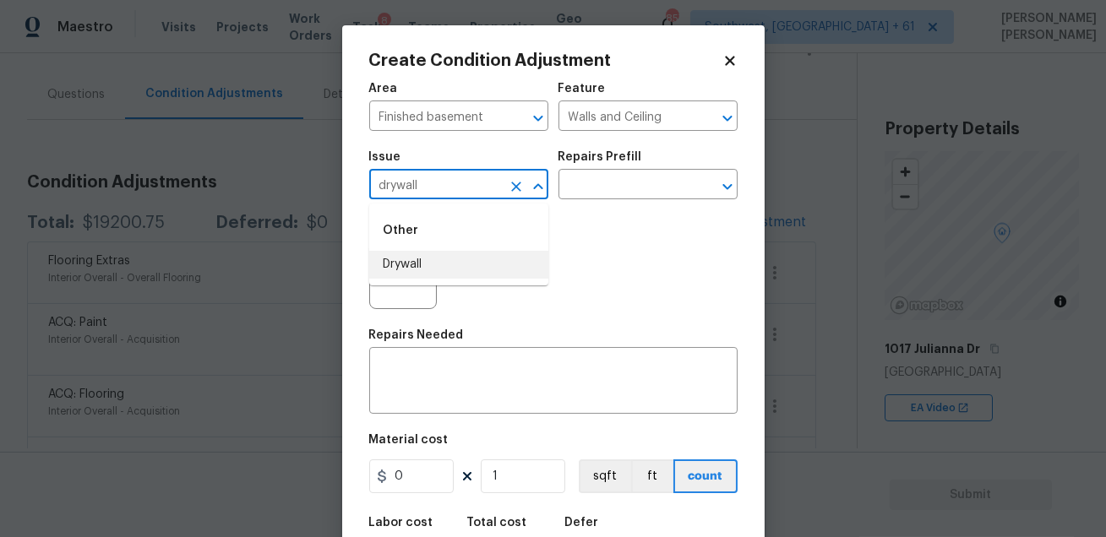
click at [401, 271] on li "Drywall" at bounding box center [458, 265] width 179 height 28
type input "Drywall"
click at [581, 189] on input "text" at bounding box center [625, 186] width 132 height 26
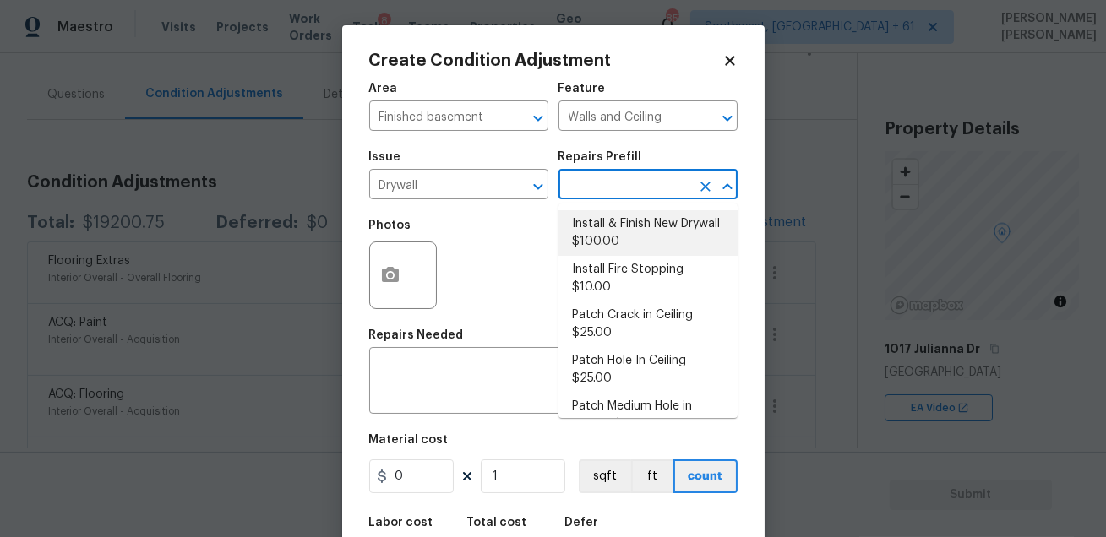
click at [642, 237] on li "Install & Finish New Drywall $100.00" at bounding box center [648, 233] width 179 height 46
type textarea "Remove the existing damaged drywall and replace with new. Ensure that the new d…"
type input "100"
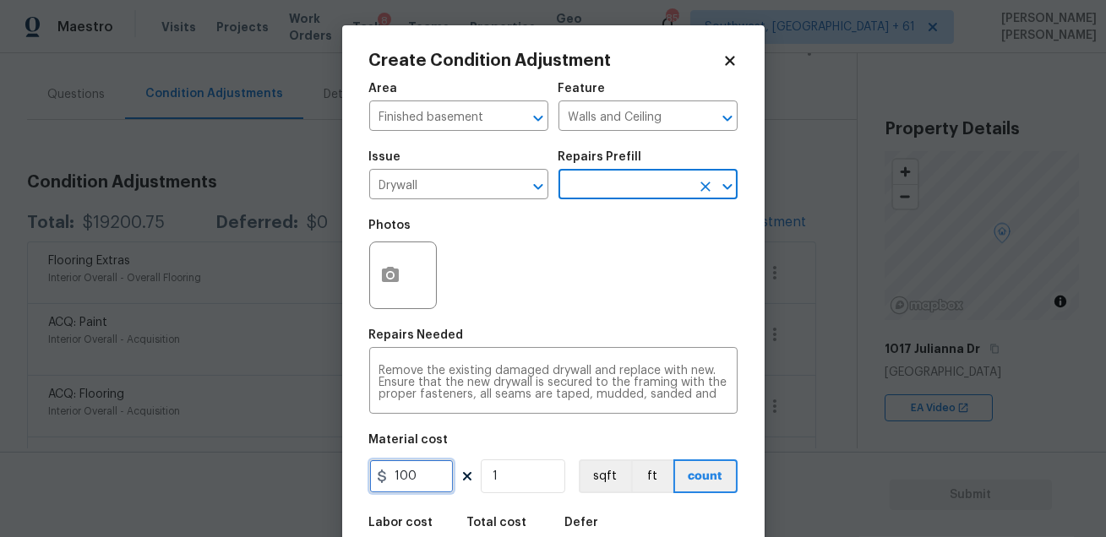
click at [425, 474] on input "100" at bounding box center [411, 477] width 84 height 34
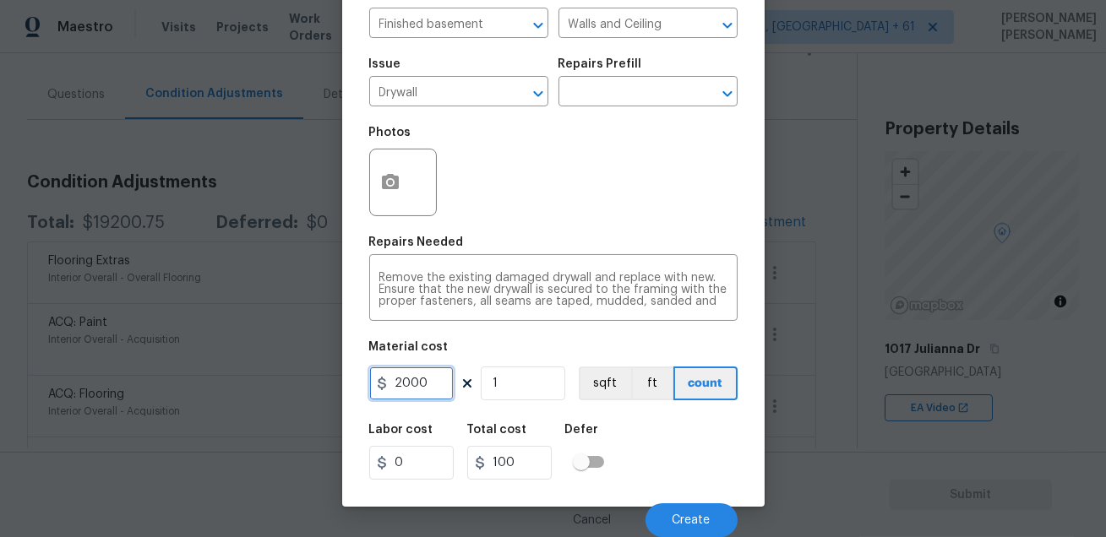
type input "2000"
click at [666, 460] on div "Labor cost 0 Total cost 2000 Defer" at bounding box center [553, 452] width 368 height 76
click at [391, 175] on icon "button" at bounding box center [390, 181] width 17 height 15
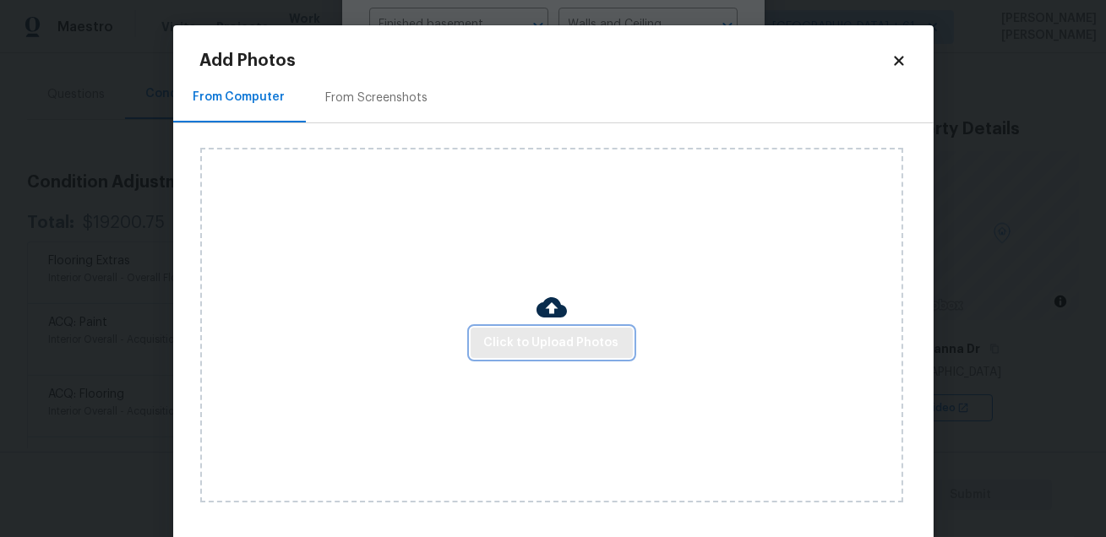
click at [527, 339] on span "Click to Upload Photos" at bounding box center [551, 343] width 135 height 21
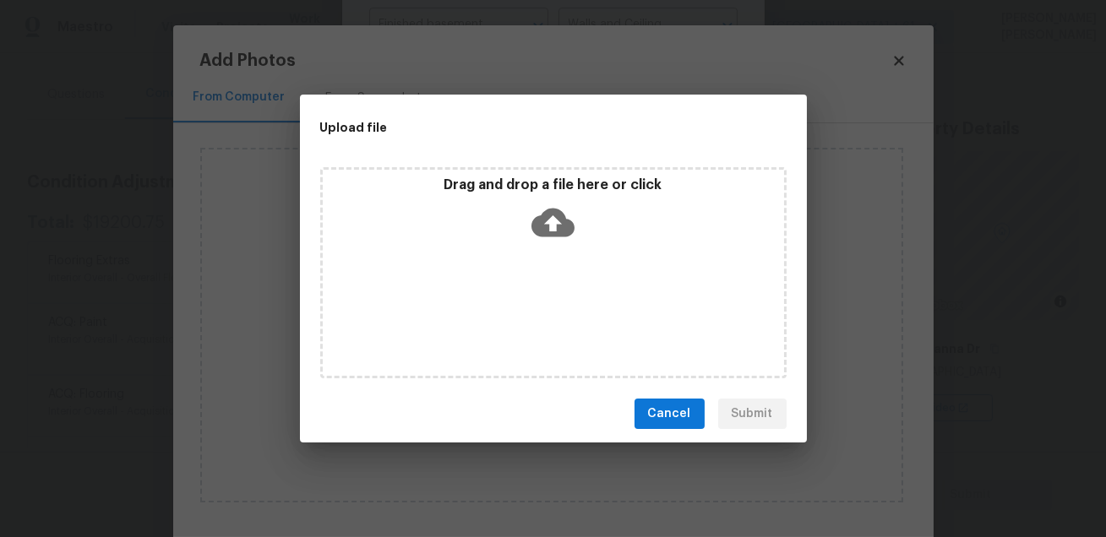
click at [661, 419] on span "Cancel" at bounding box center [669, 414] width 43 height 21
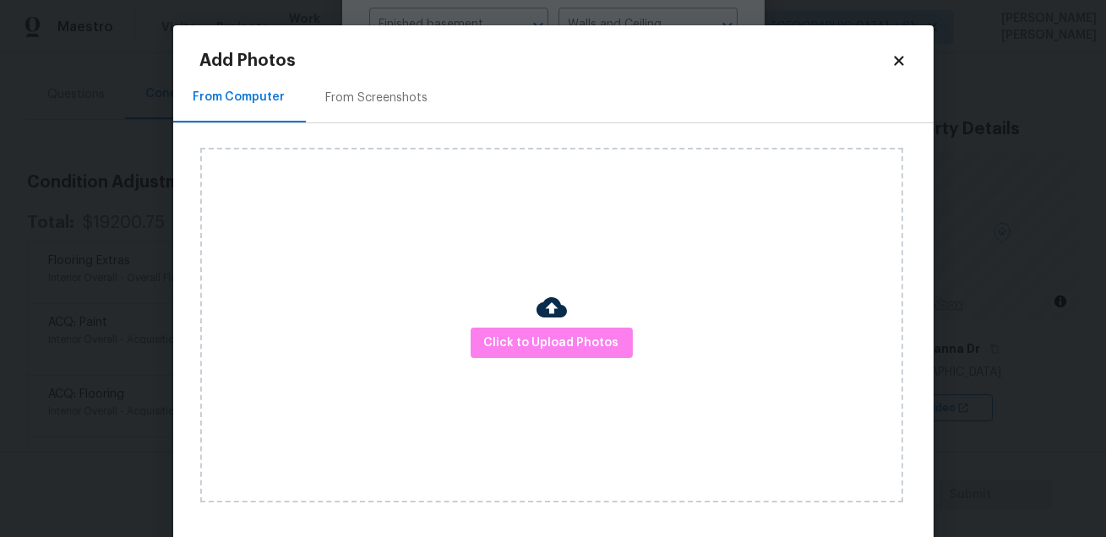
click at [899, 68] on icon at bounding box center [898, 60] width 15 height 15
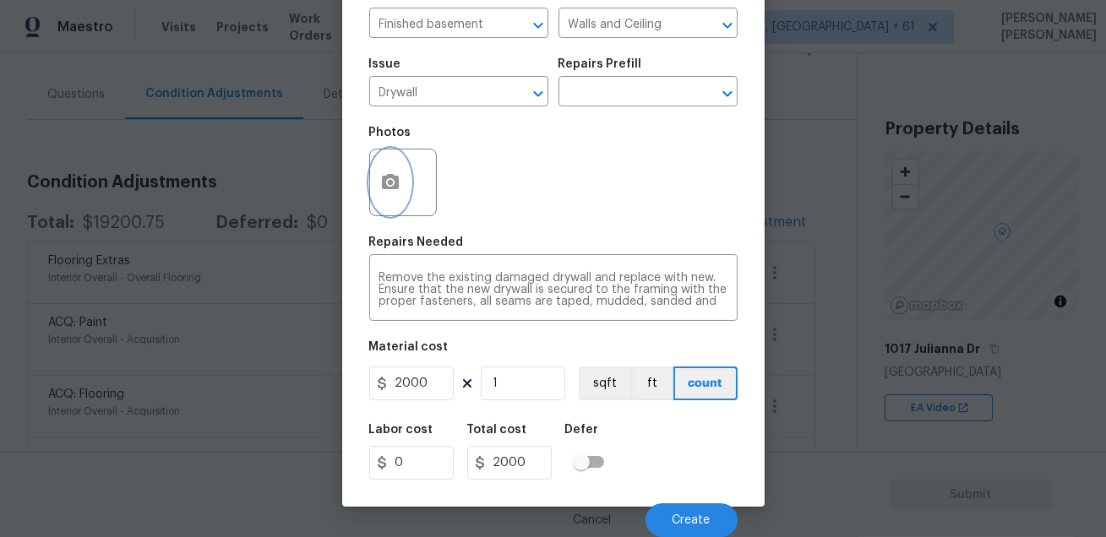
click at [388, 180] on circle "button" at bounding box center [389, 182] width 5 height 5
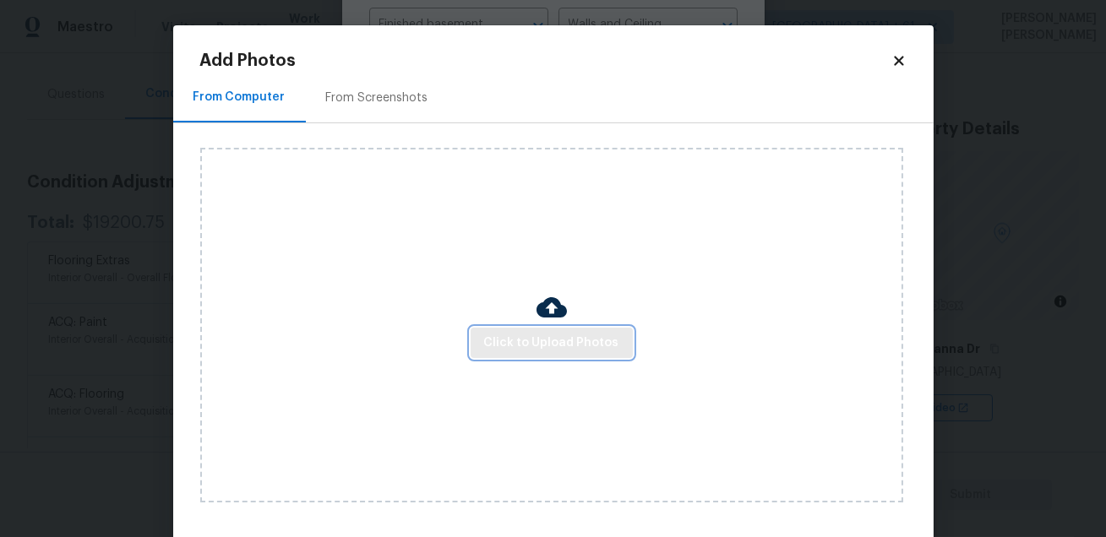
click at [505, 341] on span "Click to Upload Photos" at bounding box center [551, 343] width 135 height 21
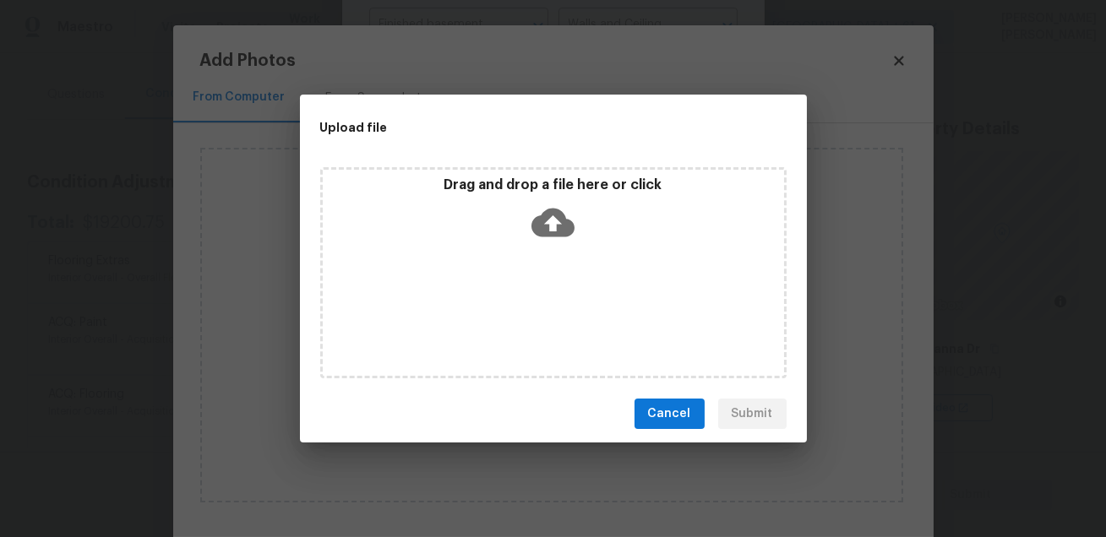
click at [505, 341] on div "Drag and drop a file here or click" at bounding box center [553, 272] width 466 height 211
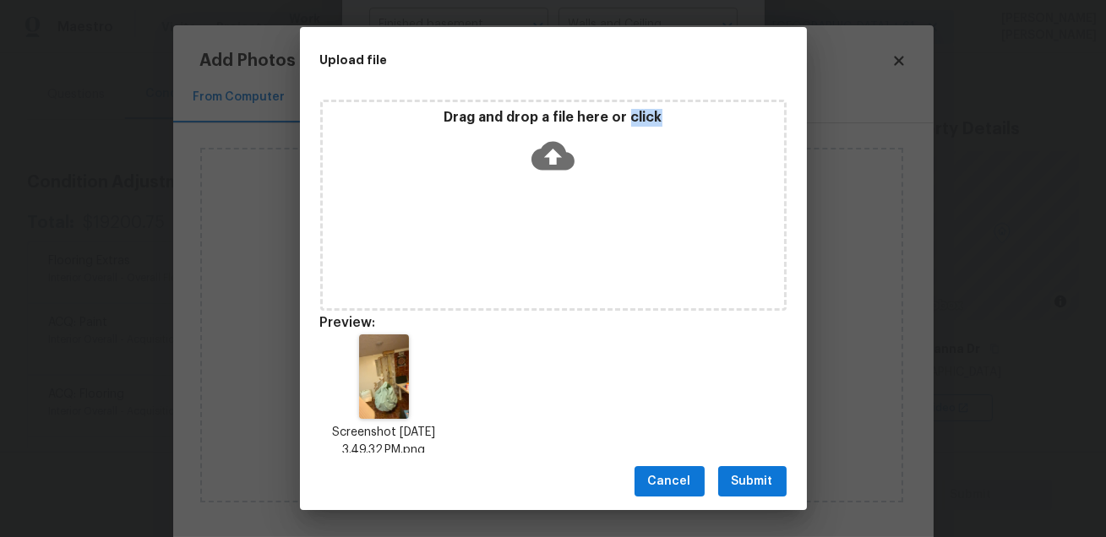
click at [739, 487] on span "Submit" at bounding box center [752, 482] width 41 height 21
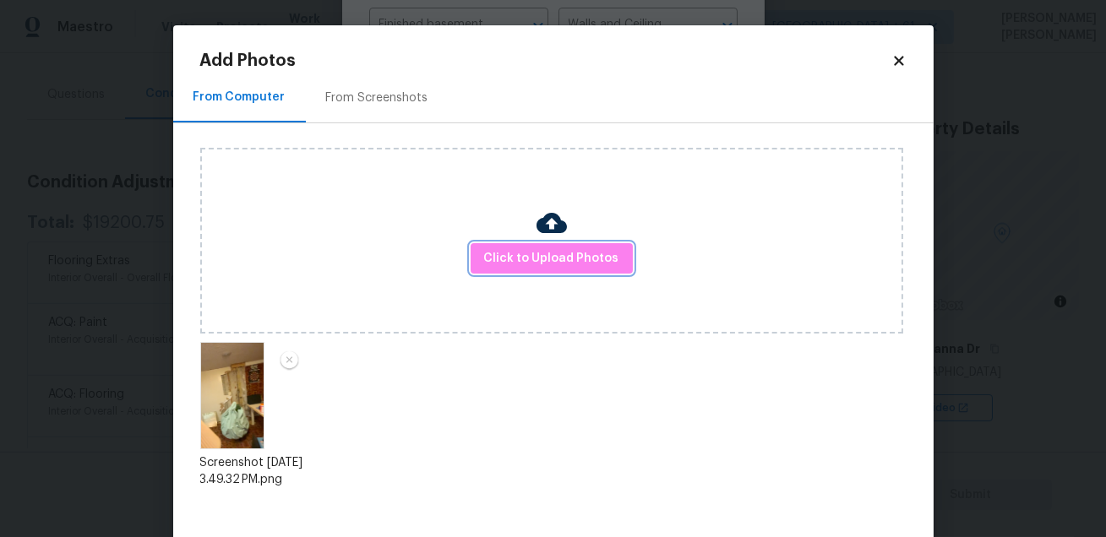
scroll to position [87, 0]
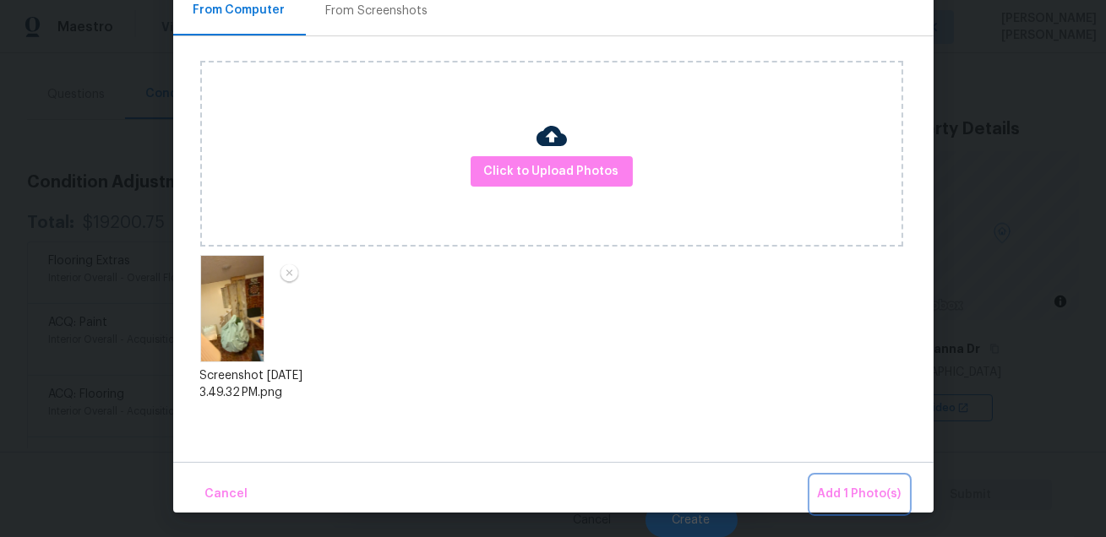
click at [851, 499] on span "Add 1 Photo(s)" at bounding box center [860, 494] width 84 height 21
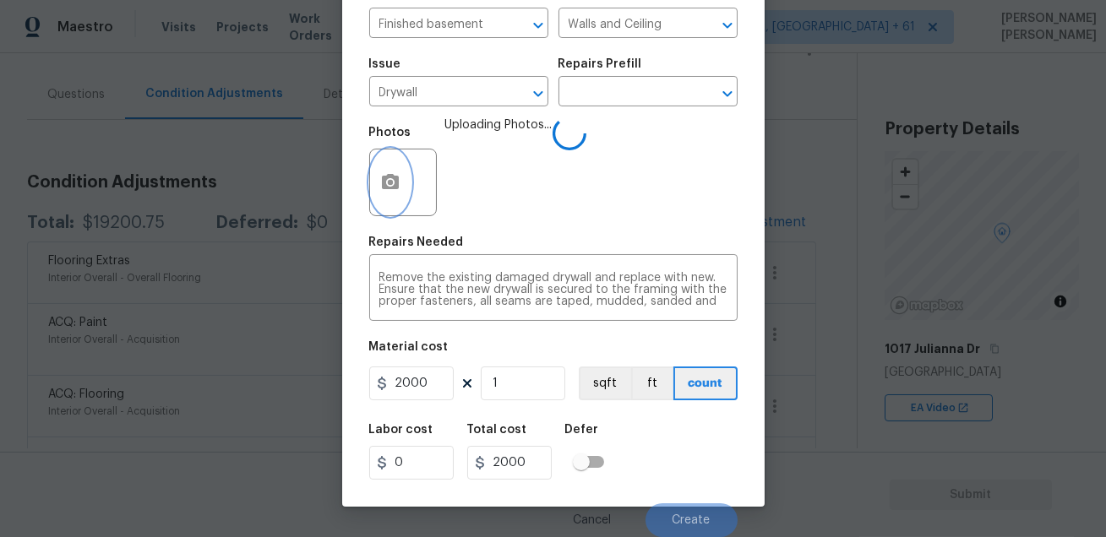
scroll to position [0, 0]
click at [650, 470] on div "Labor cost 0 Total cost 2000 Defer" at bounding box center [553, 452] width 368 height 76
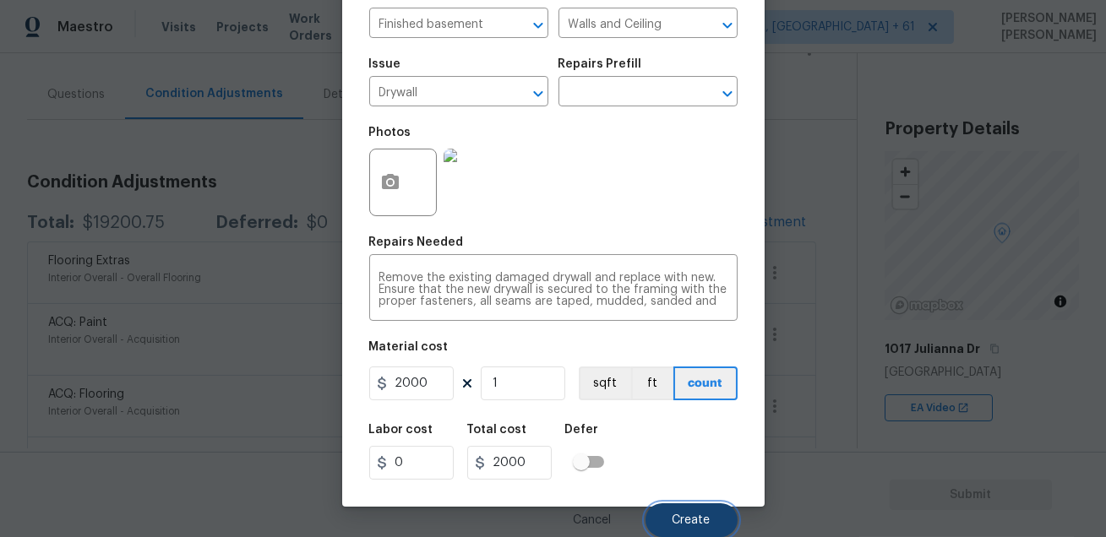
click at [711, 516] on button "Create" at bounding box center [692, 521] width 92 height 34
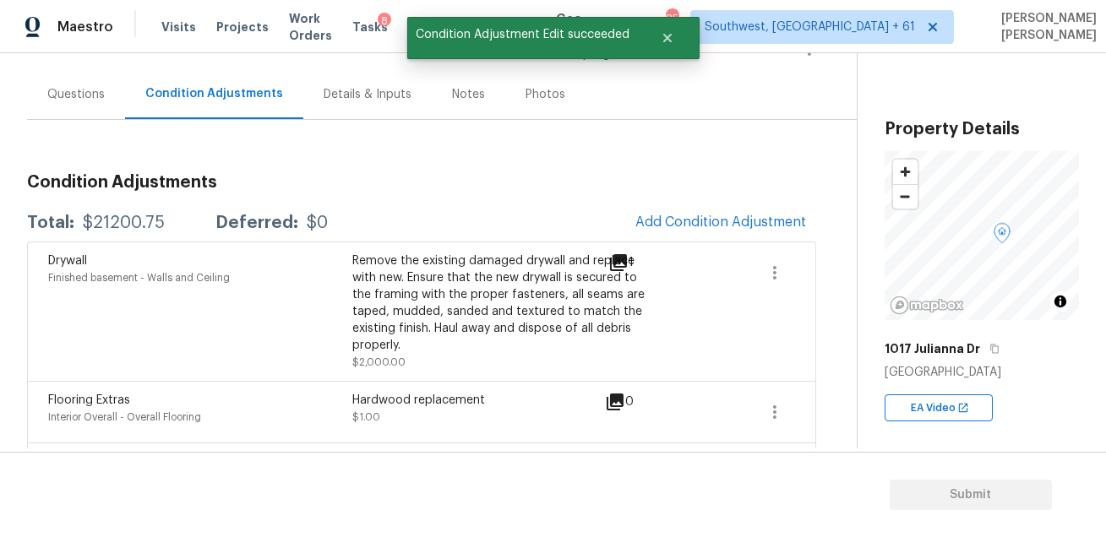
click at [534, 185] on h3 "Condition Adjustments" at bounding box center [421, 182] width 789 height 17
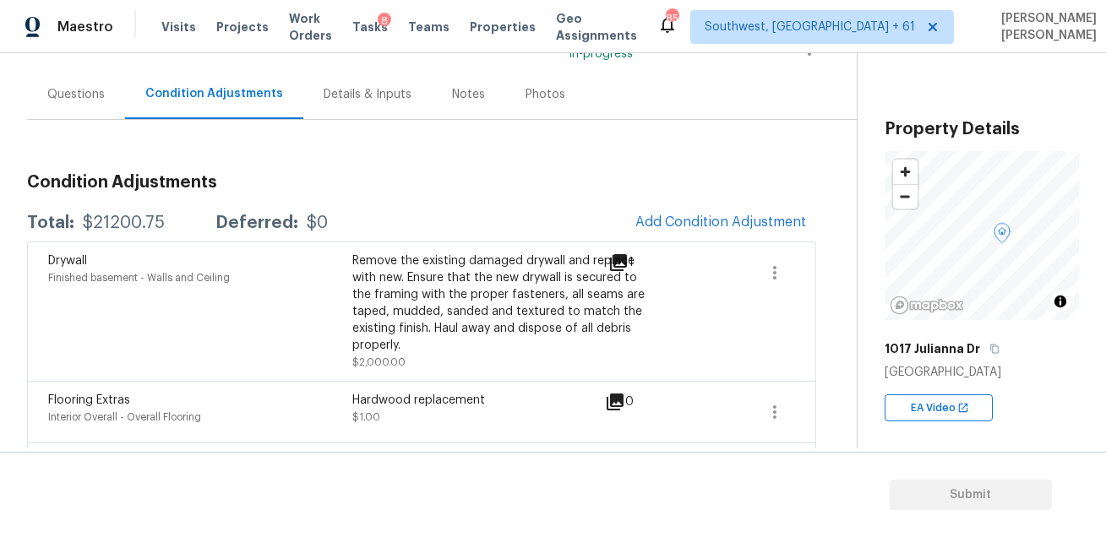
click at [86, 80] on div "Questions" at bounding box center [76, 94] width 98 height 50
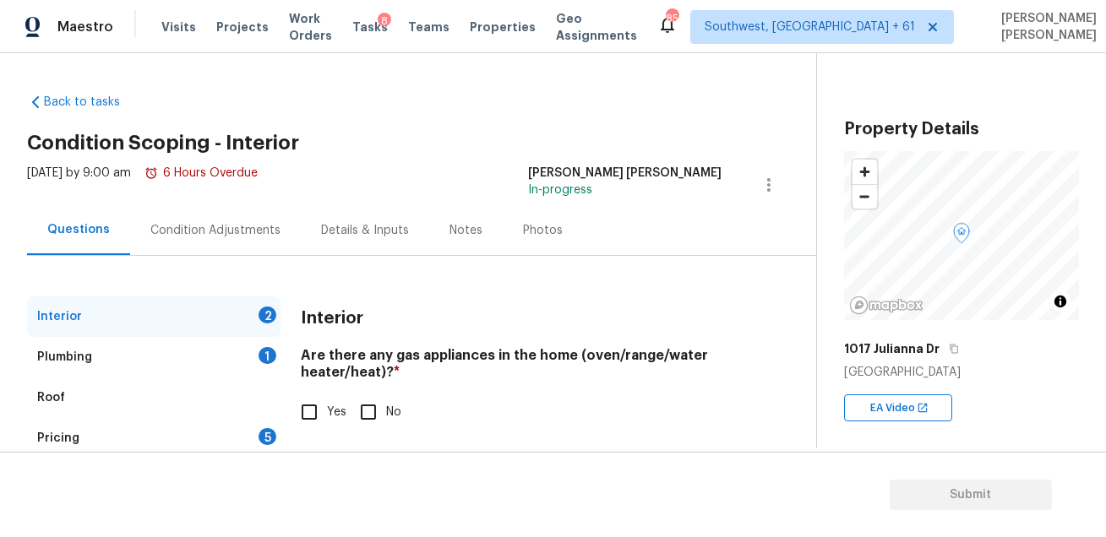
scroll to position [95, 0]
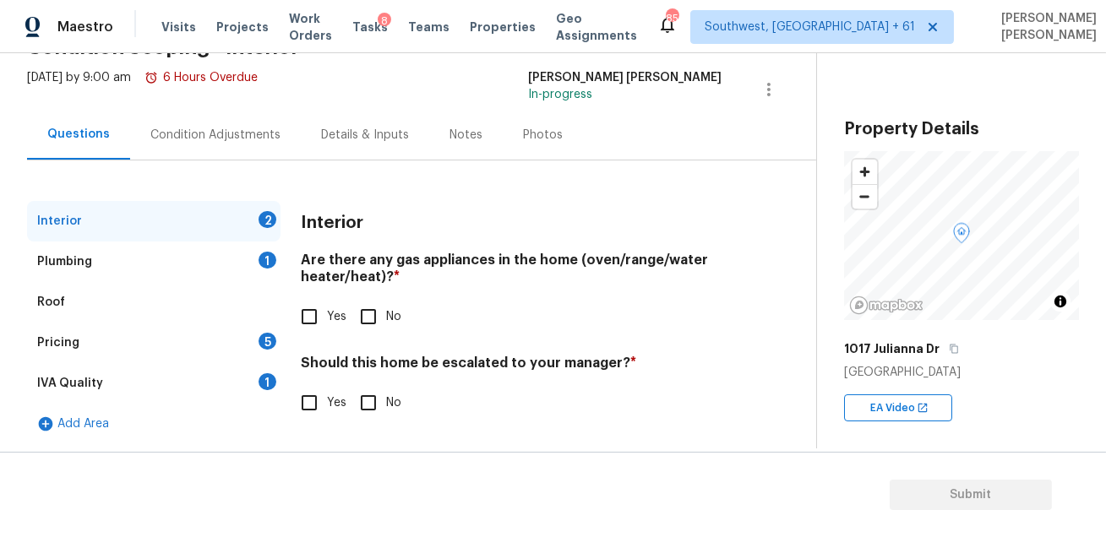
click at [312, 393] on input "Yes" at bounding box center [309, 402] width 35 height 35
checkbox input "true"
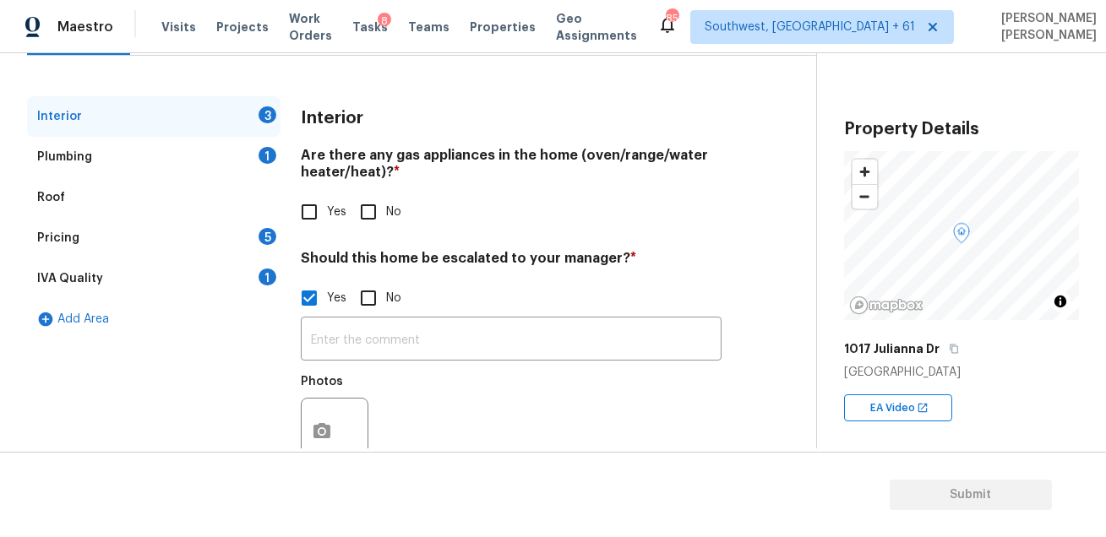
scroll to position [252, 0]
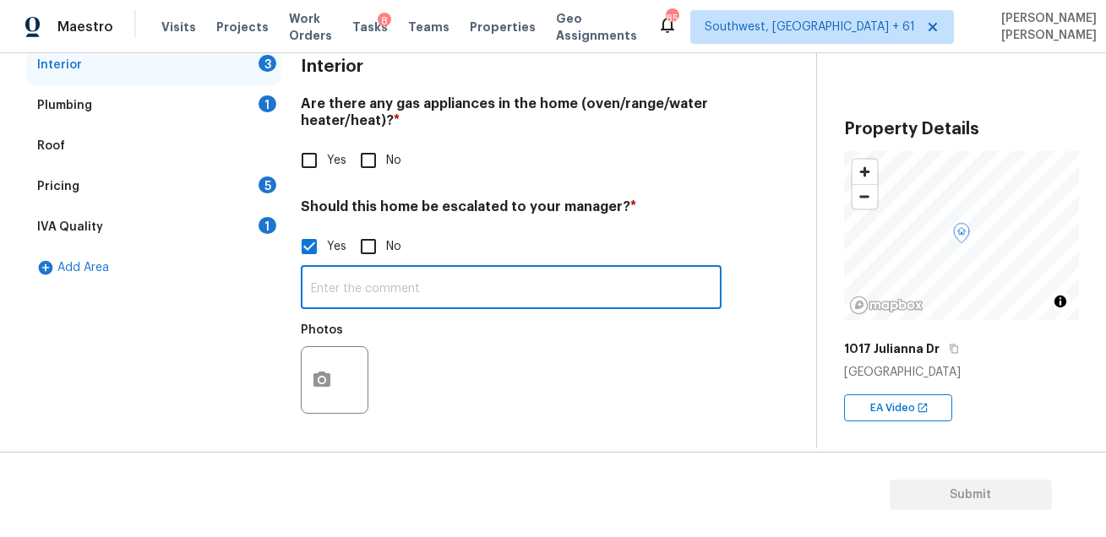
click at [338, 289] on input "text" at bounding box center [511, 290] width 421 height 40
paste input "Flooring would recommend replacement Owner states nice hardwoods underneath but…"
drag, startPoint x: 432, startPoint y: 285, endPoint x: 304, endPoint y: 287, distance: 127.6
click at [304, 287] on input "HPM Said Flooring would recommend replacement Owner states nice hardwoods under…" at bounding box center [511, 290] width 421 height 40
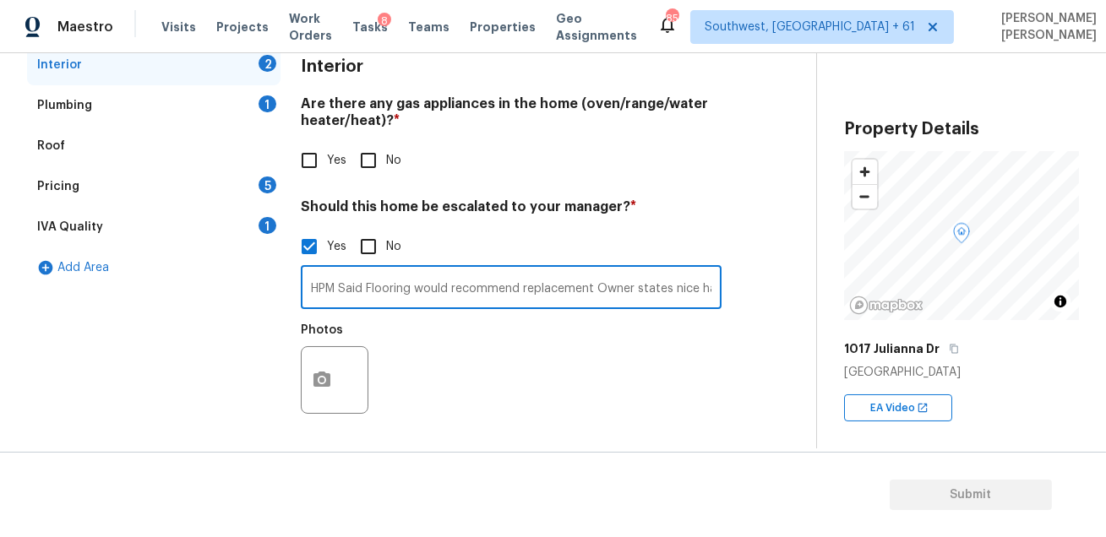
click at [383, 292] on input "HPM Said Flooring would recommend replacement Owner states nice hardwoods under…" at bounding box center [511, 290] width 421 height 40
click at [555, 292] on input "HPM Said Flooring would recommend replacement Owner states nice hardwoods under…" at bounding box center [511, 290] width 421 height 40
type input "HPM Said Flooring would recommend replacement Owner states nice hardwoods under…"
click at [332, 380] on button "button" at bounding box center [322, 380] width 41 height 66
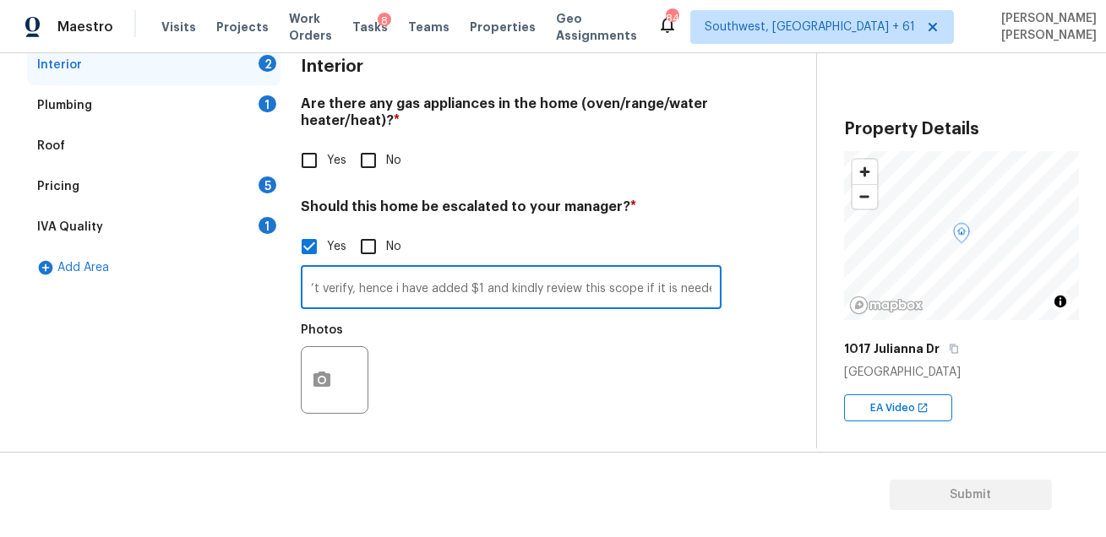
scroll to position [0, 0]
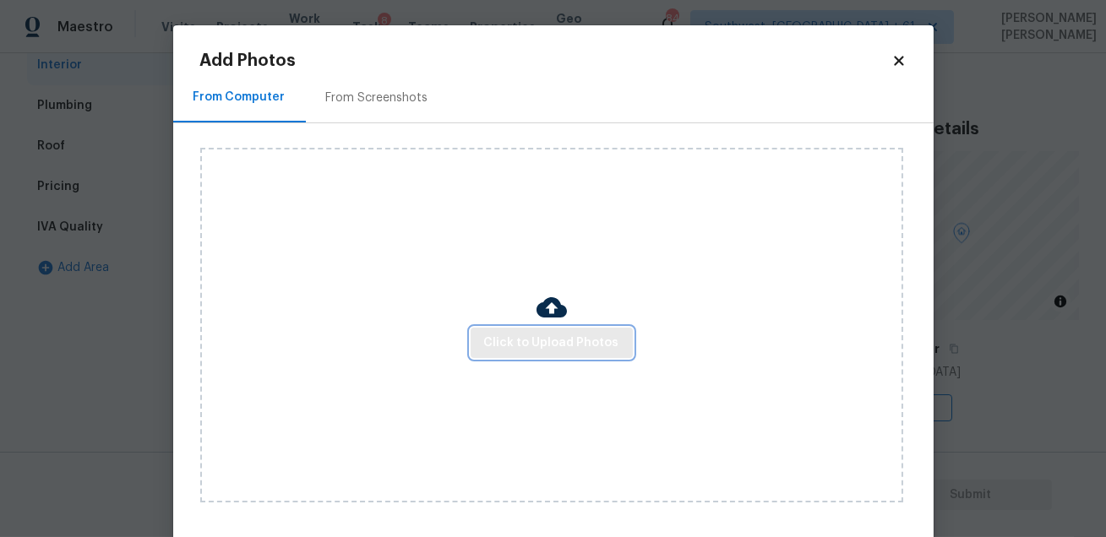
click at [510, 348] on span "Click to Upload Photos" at bounding box center [551, 343] width 135 height 21
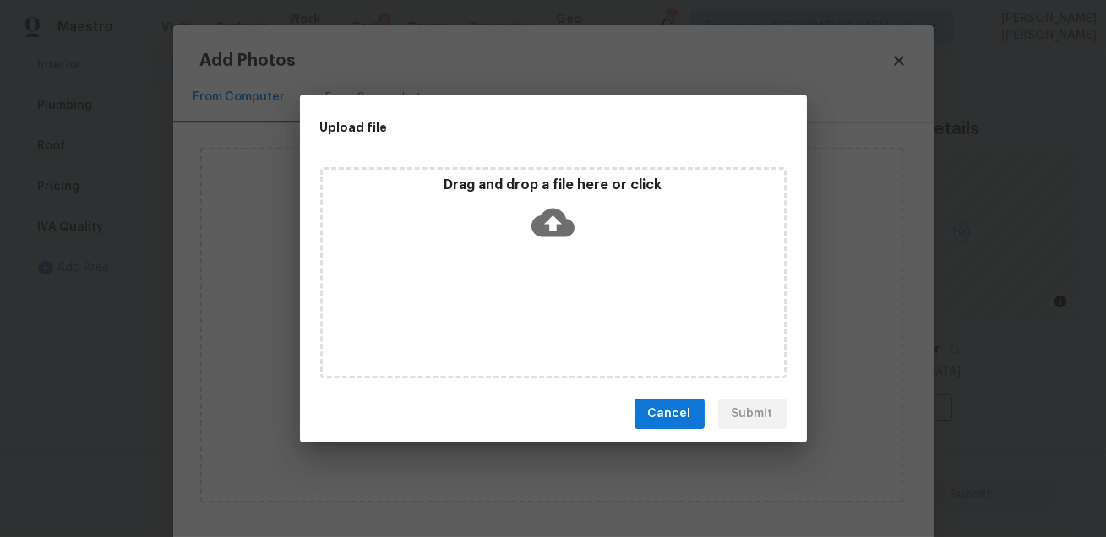
click at [510, 348] on div "Drag and drop a file here or click" at bounding box center [553, 272] width 466 height 211
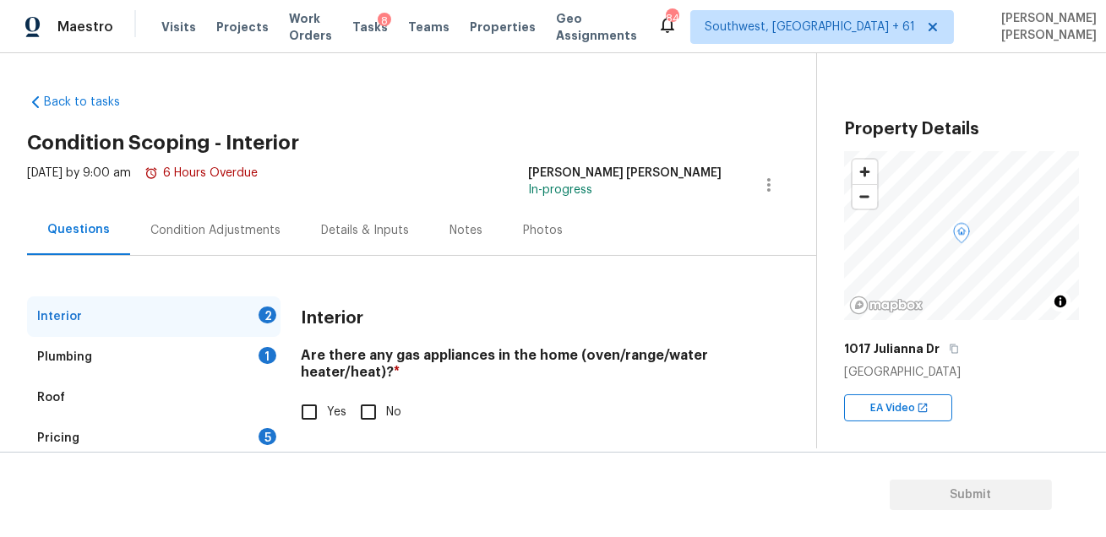
scroll to position [252, 0]
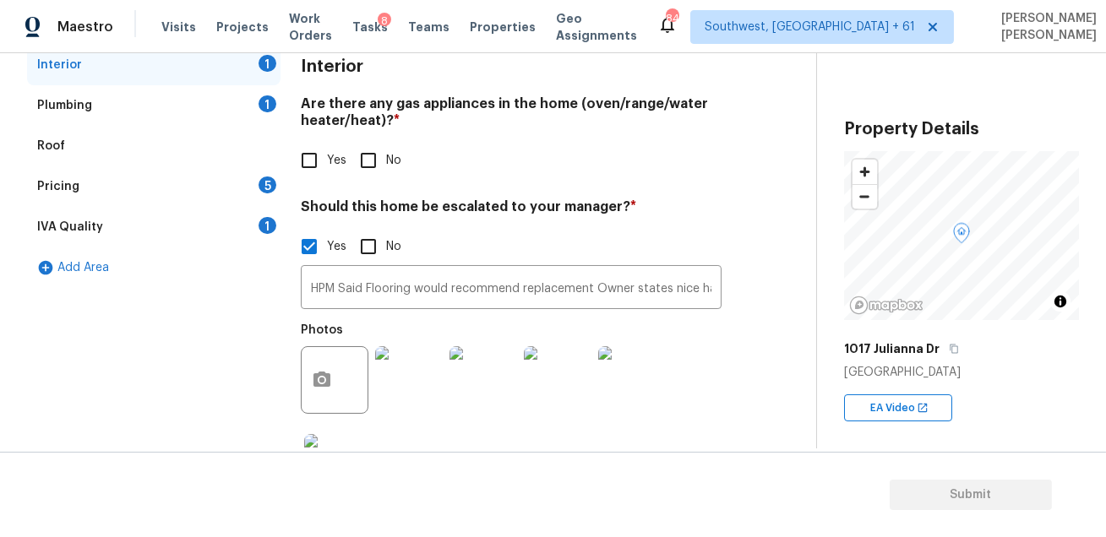
click at [224, 215] on div "IVA Quality 1" at bounding box center [153, 227] width 253 height 41
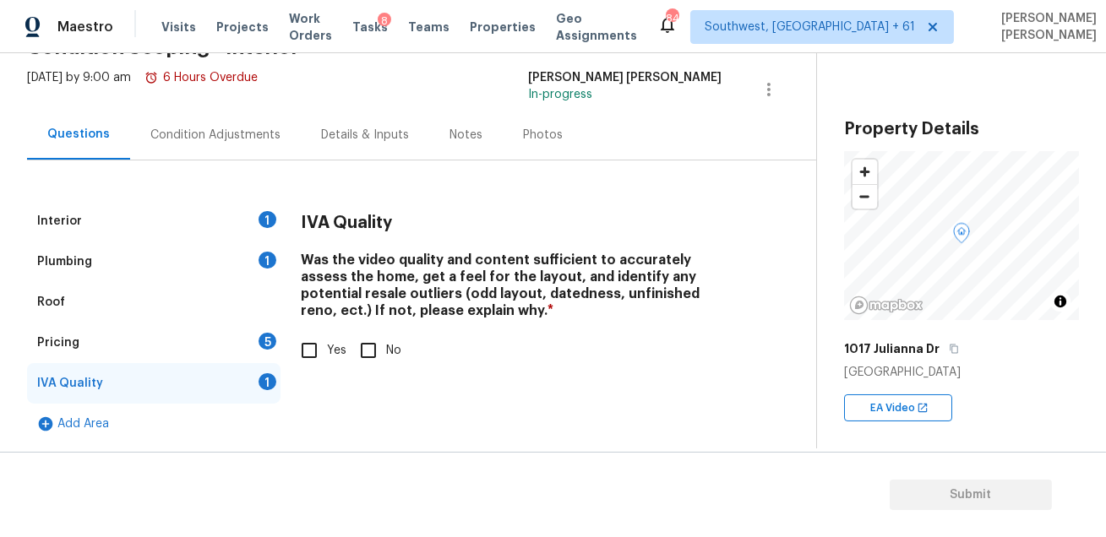
click at [317, 351] on input "Yes" at bounding box center [309, 350] width 35 height 35
checkbox input "true"
click at [237, 347] on div "Pricing 5" at bounding box center [153, 343] width 253 height 41
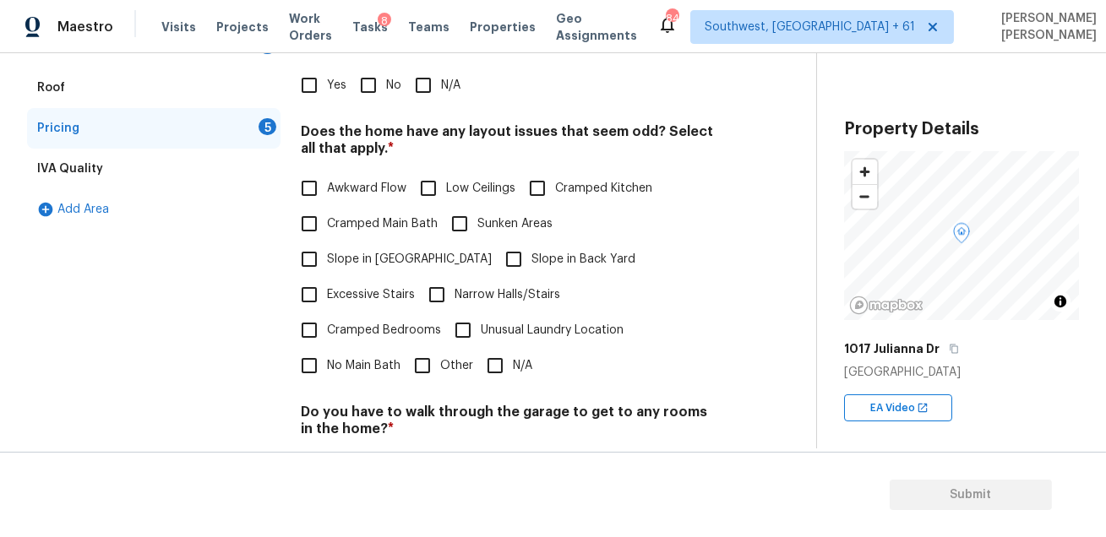
scroll to position [296, 0]
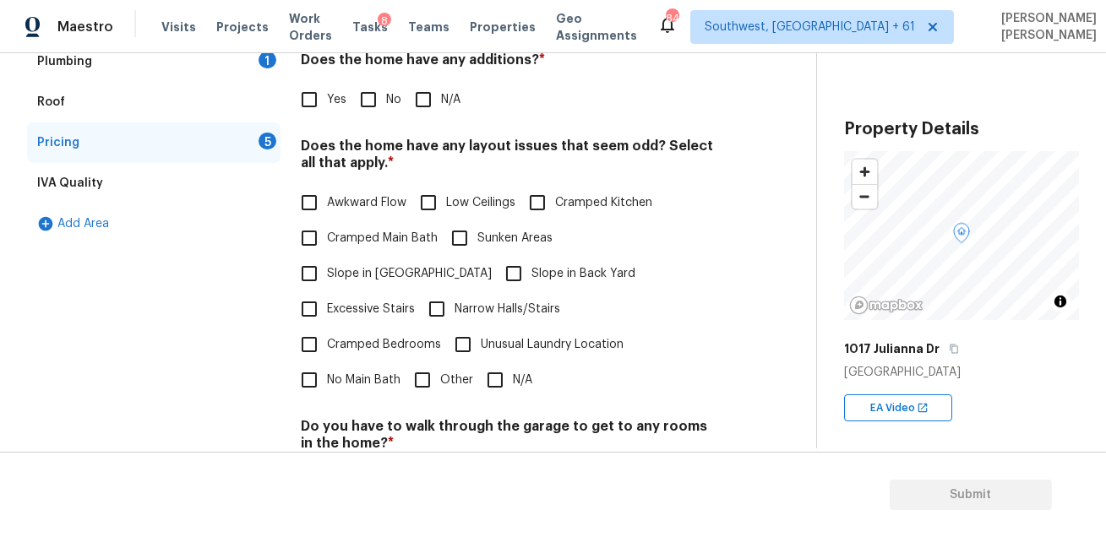
click at [374, 103] on input "No" at bounding box center [368, 99] width 35 height 35
checkbox input "true"
click at [488, 363] on input "N/A" at bounding box center [494, 380] width 35 height 35
checkbox input "true"
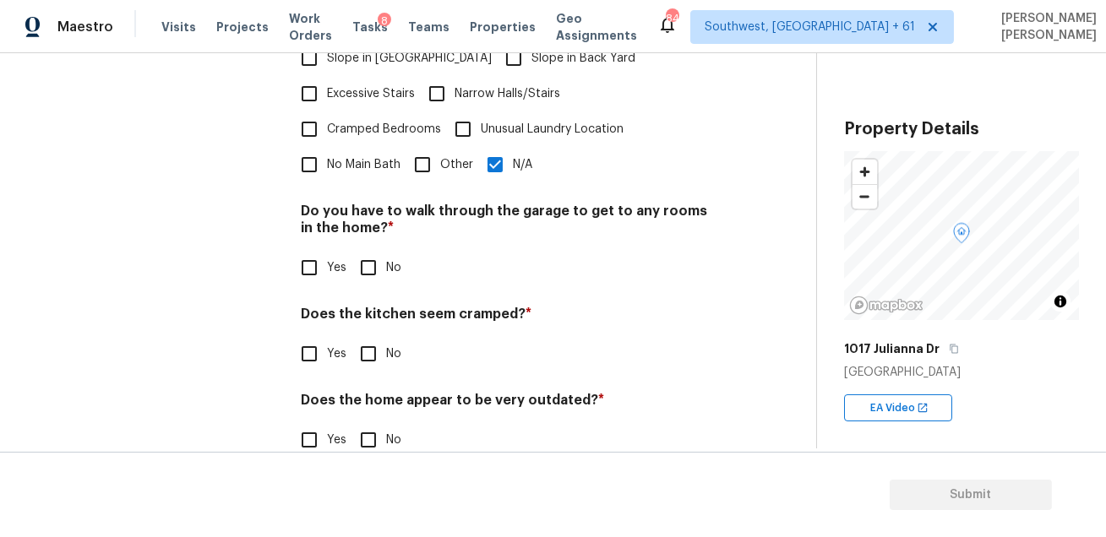
scroll to position [510, 0]
click at [368, 338] on input "No" at bounding box center [368, 355] width 35 height 35
checkbox input "true"
click at [368, 252] on input "No" at bounding box center [368, 269] width 35 height 35
checkbox input "true"
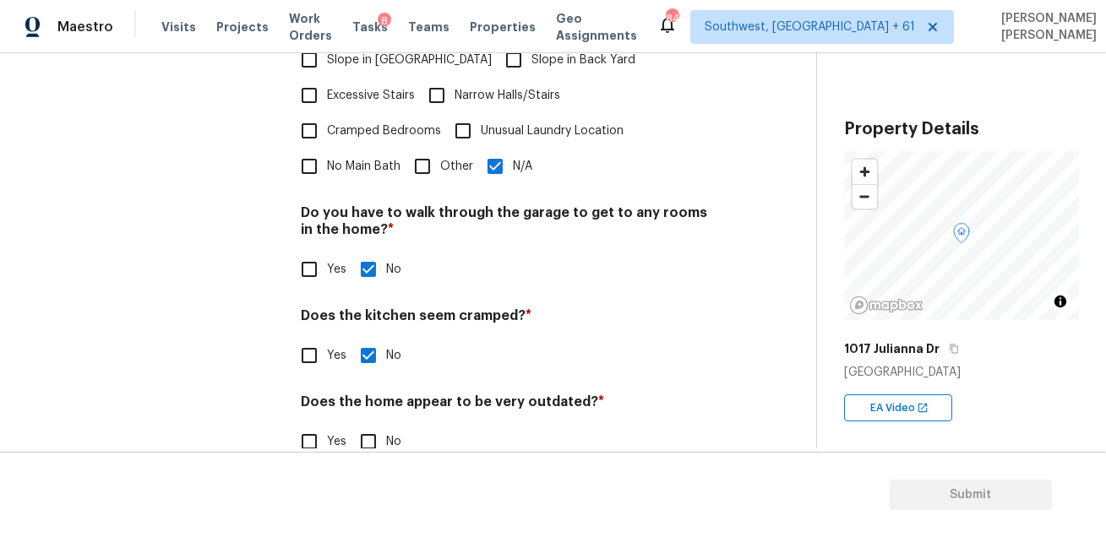
click at [375, 424] on input "No" at bounding box center [368, 441] width 35 height 35
checkbox input "true"
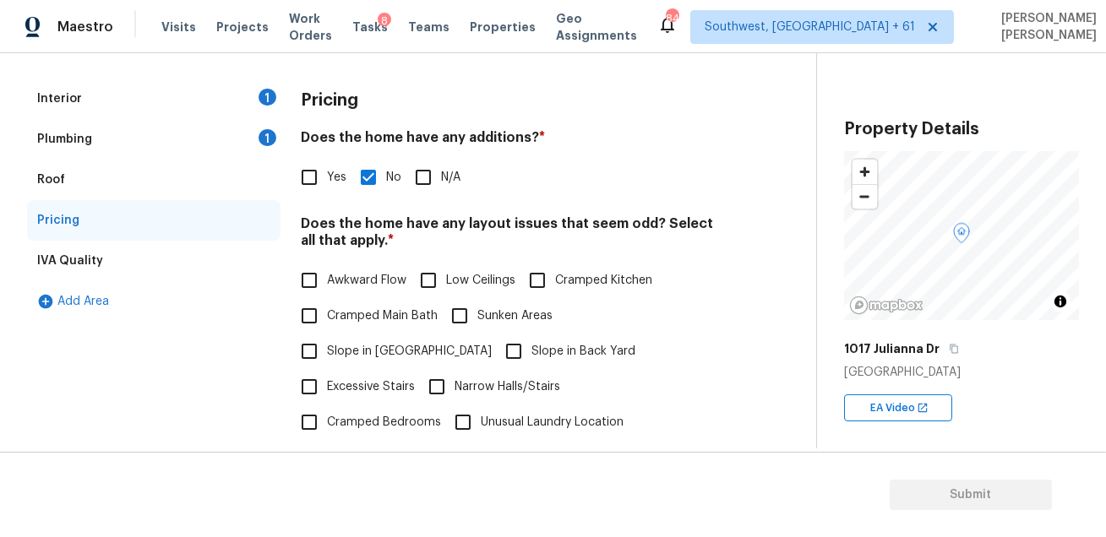
click at [227, 127] on div "Plumbing 1" at bounding box center [153, 139] width 253 height 41
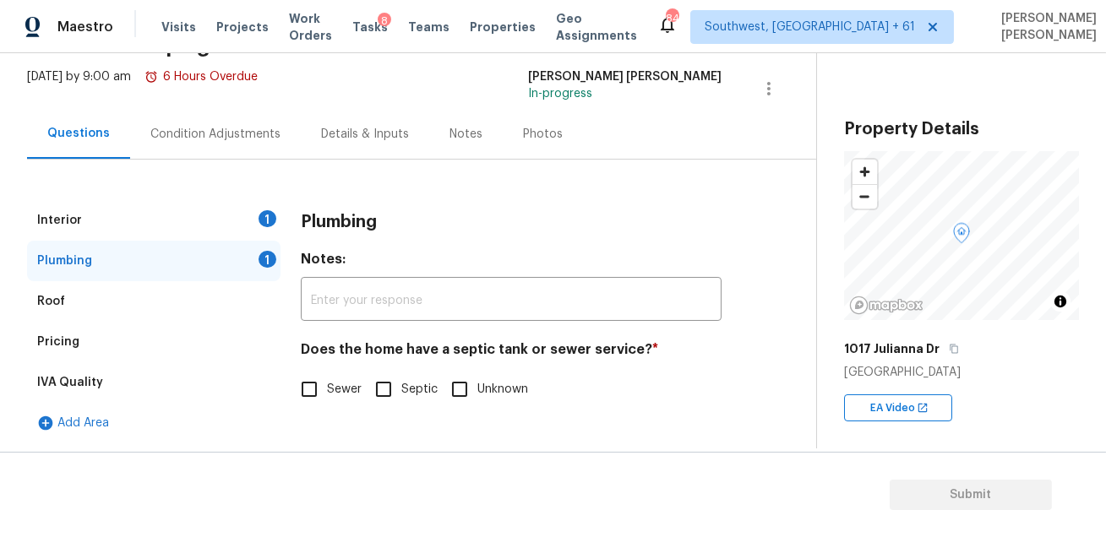
scroll to position [95, 0]
click at [310, 396] on input "Sewer" at bounding box center [309, 390] width 35 height 35
checkbox input "true"
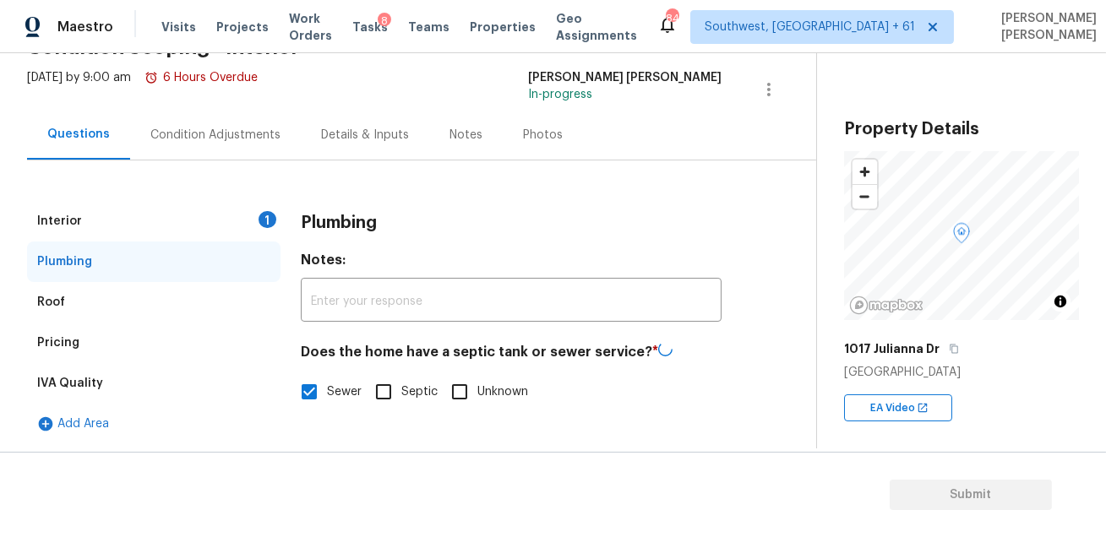
click at [252, 215] on div "Interior 1" at bounding box center [153, 221] width 253 height 41
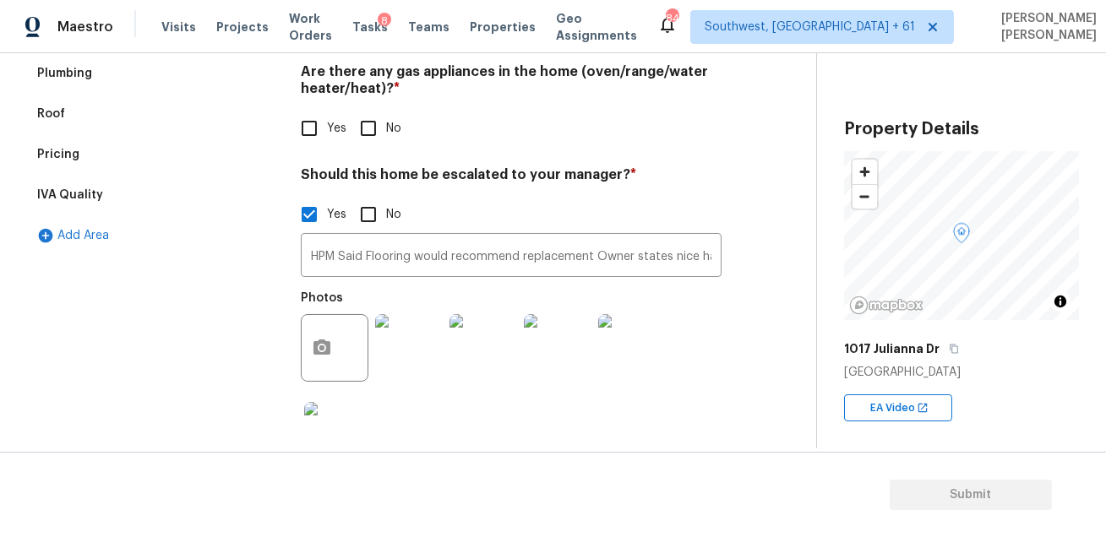
scroll to position [260, 0]
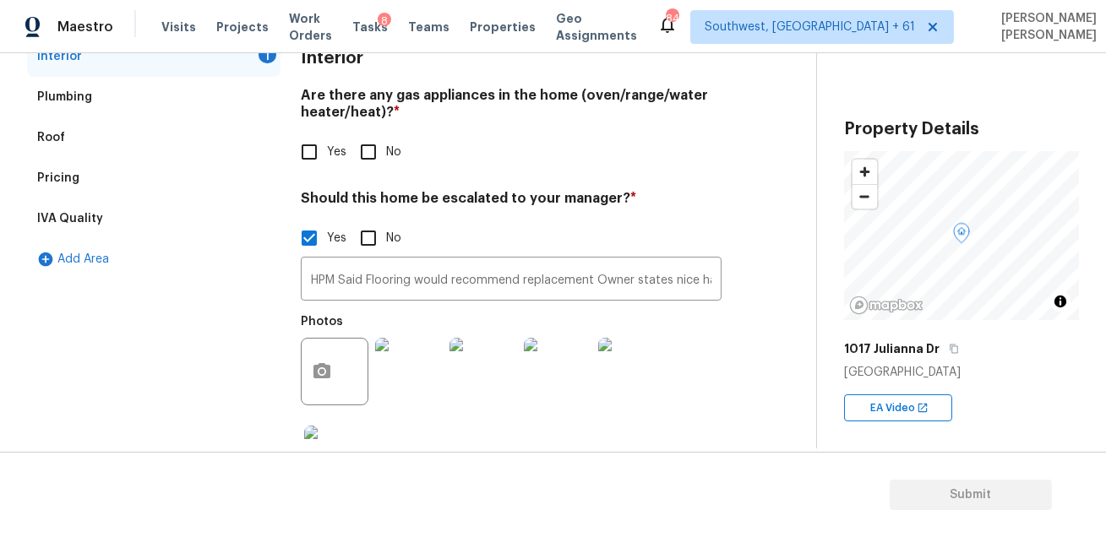
click at [326, 155] on input "Yes" at bounding box center [309, 151] width 35 height 35
checkbox input "true"
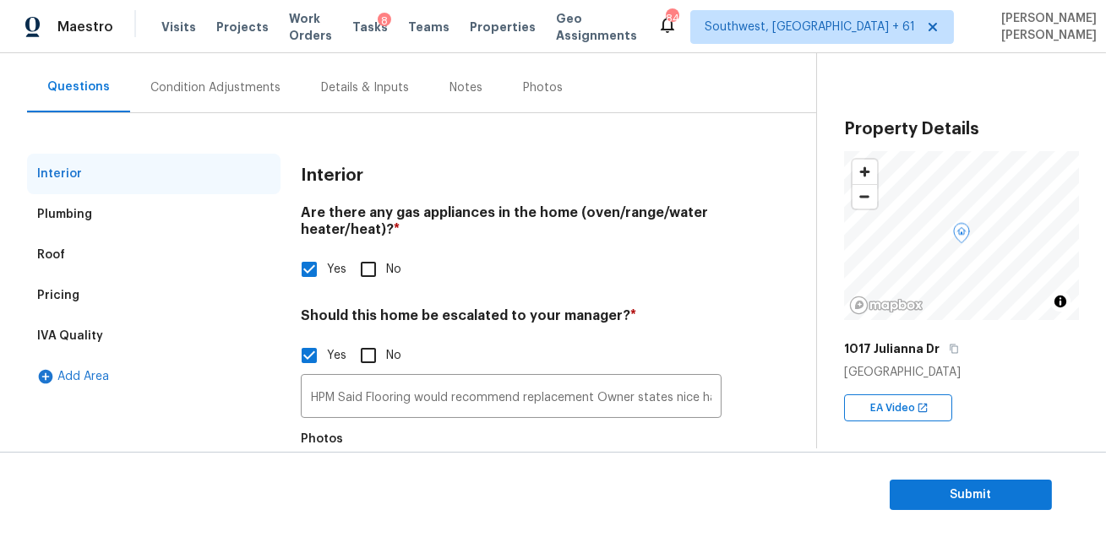
scroll to position [109, 0]
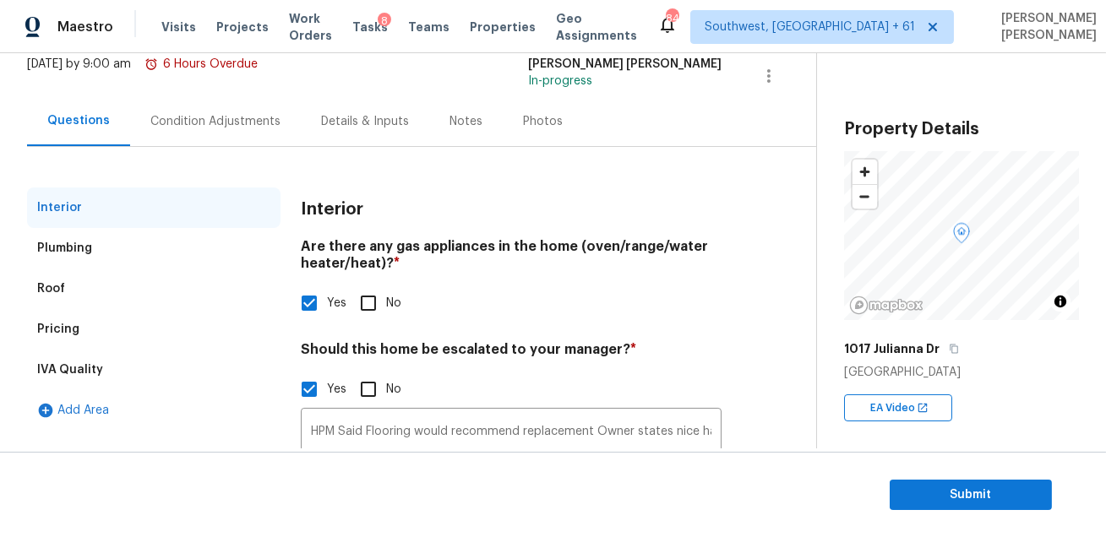
click at [157, 113] on div "Condition Adjustments" at bounding box center [215, 121] width 130 height 17
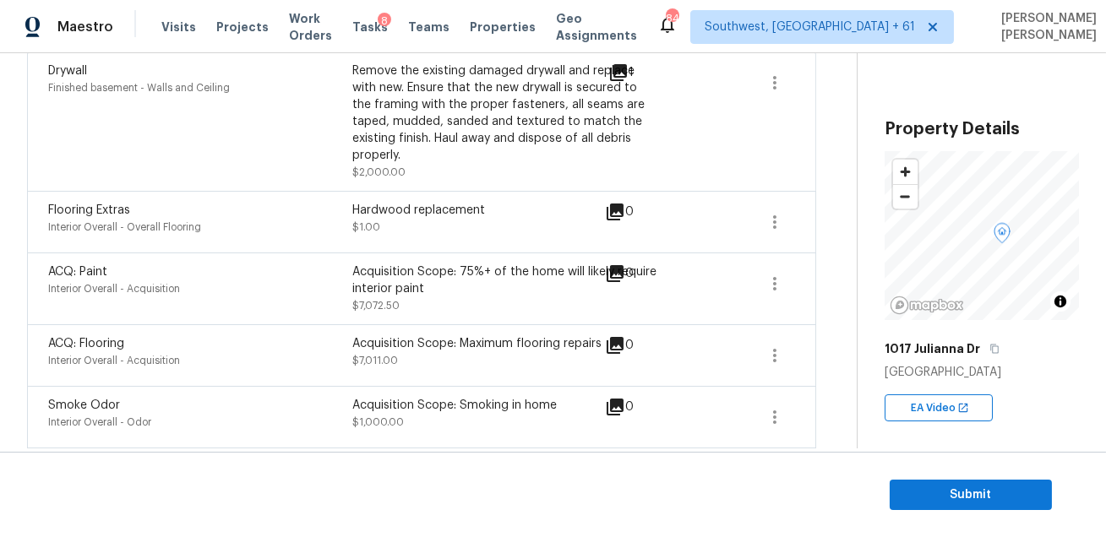
scroll to position [363, 0]
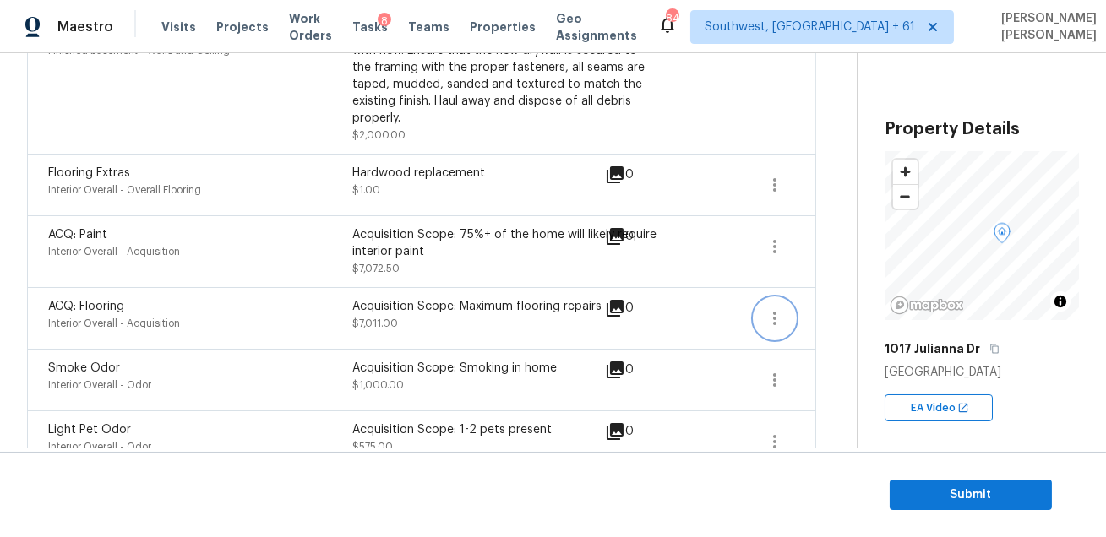
click at [782, 308] on icon "button" at bounding box center [775, 318] width 20 height 20
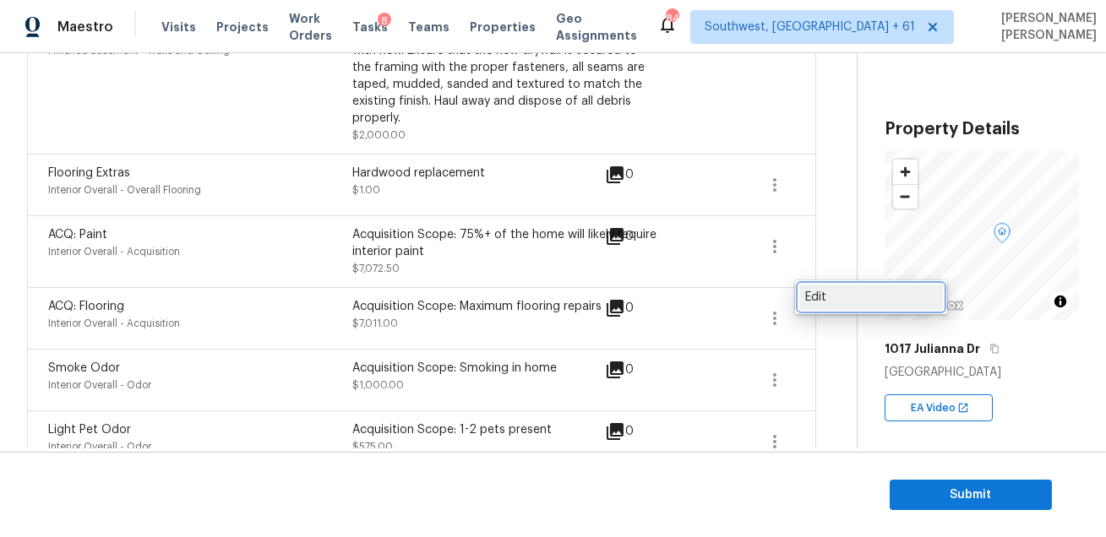
click at [808, 293] on div "Edit" at bounding box center [871, 297] width 132 height 17
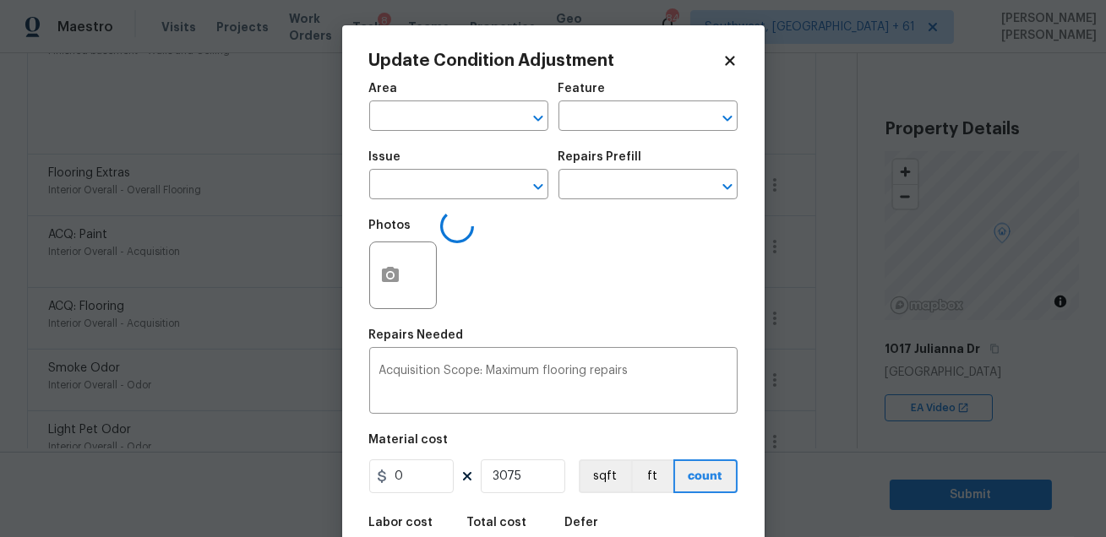
type input "Interior Overall"
type input "Acquisition"
type input "ACQ: Flooring"
type input "2.28"
click at [416, 274] on div at bounding box center [403, 276] width 68 height 68
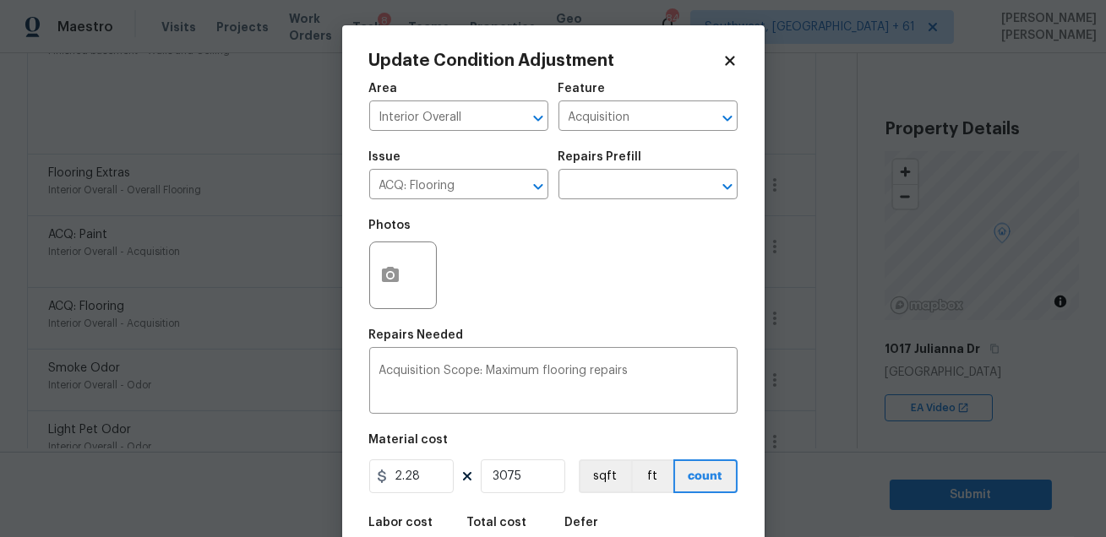
click at [416, 274] on div at bounding box center [403, 276] width 68 height 68
click at [388, 270] on icon "button" at bounding box center [390, 274] width 17 height 15
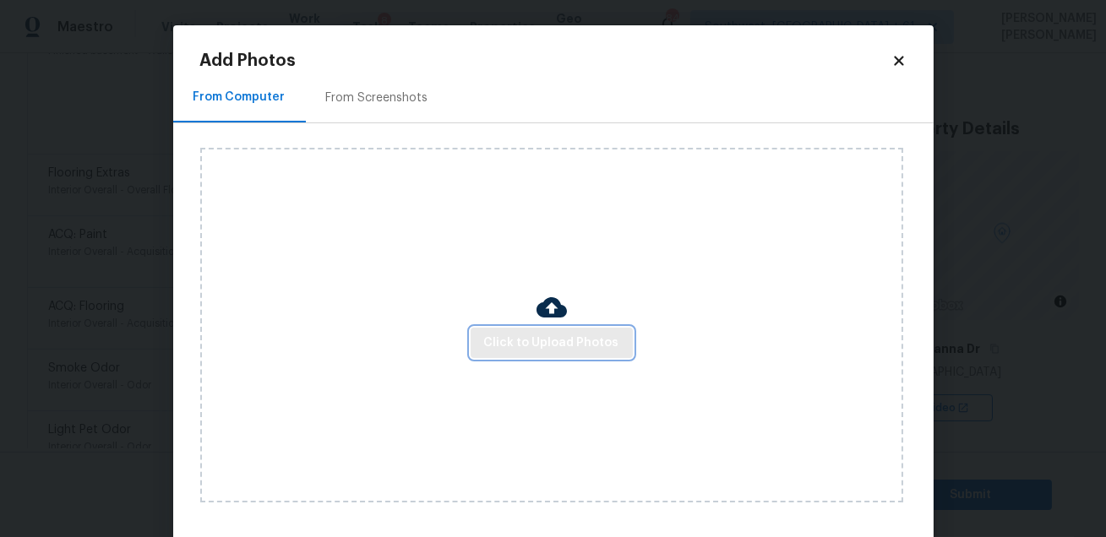
click at [486, 346] on button "Click to Upload Photos" at bounding box center [552, 343] width 162 height 31
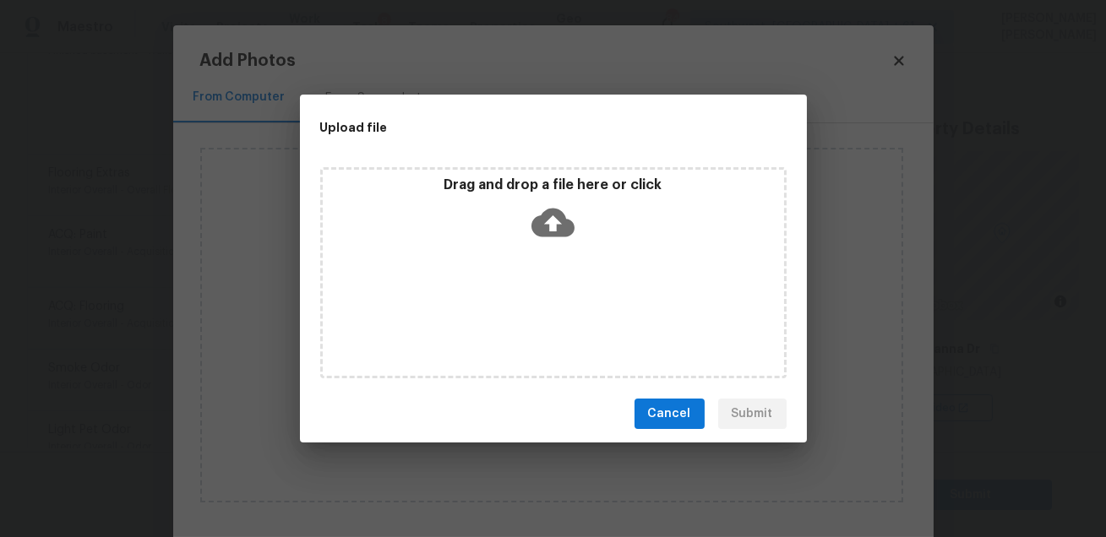
click at [486, 346] on div "Drag and drop a file here or click" at bounding box center [553, 272] width 466 height 211
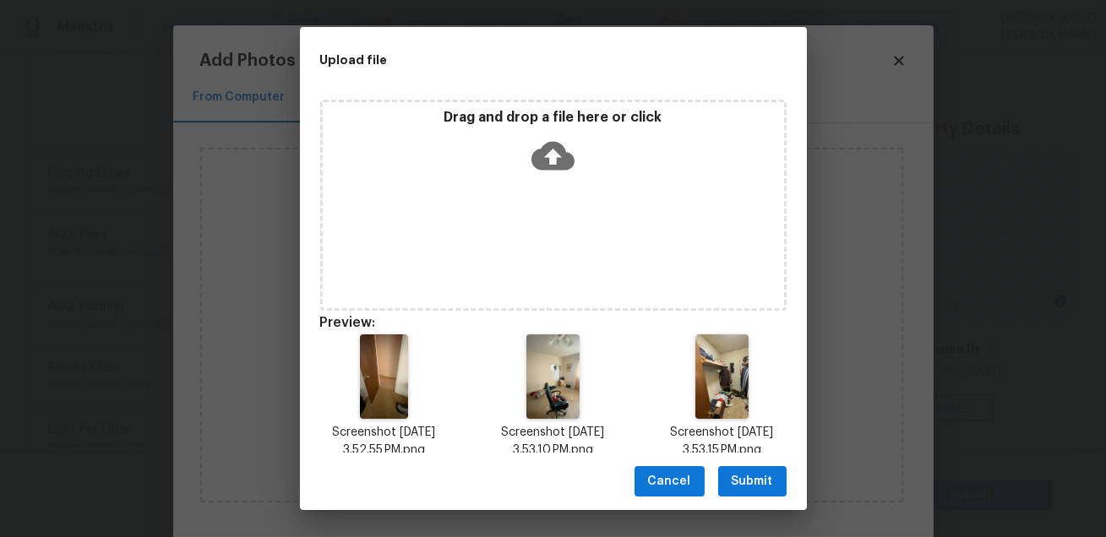
click at [755, 486] on span "Submit" at bounding box center [752, 482] width 41 height 21
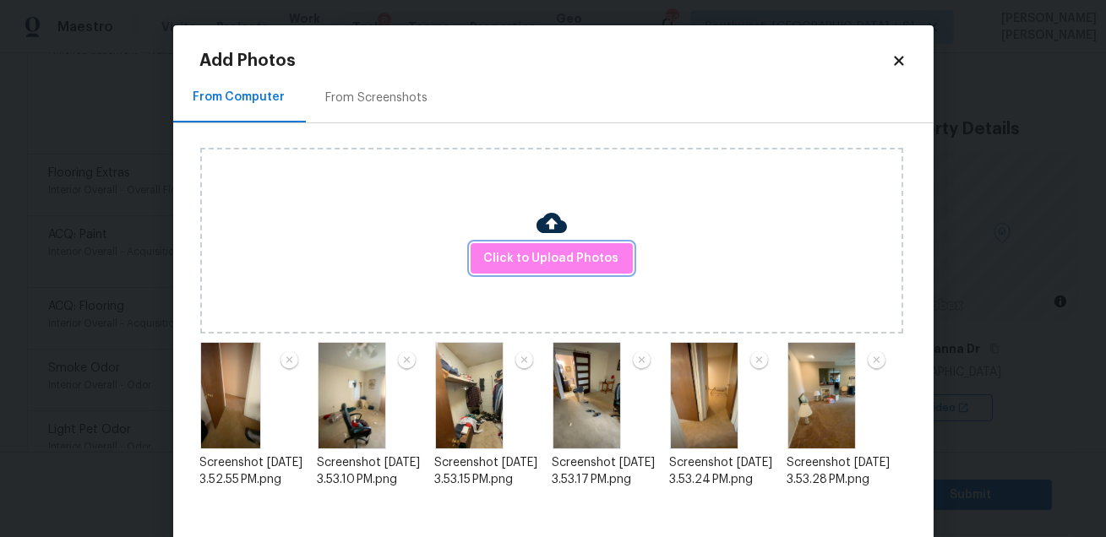
scroll to position [87, 0]
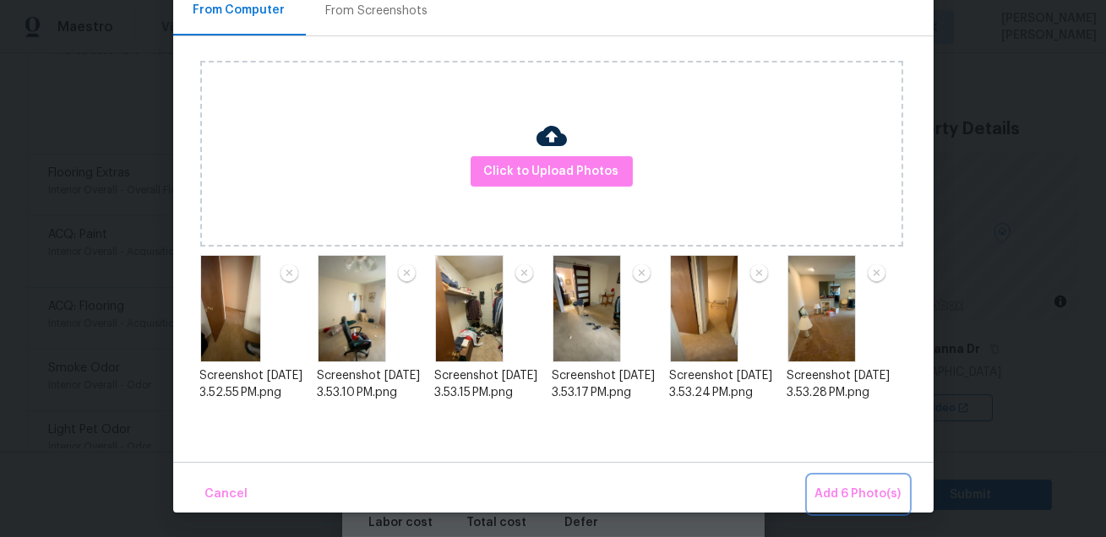
click at [844, 500] on span "Add 6 Photo(s)" at bounding box center [858, 494] width 86 height 21
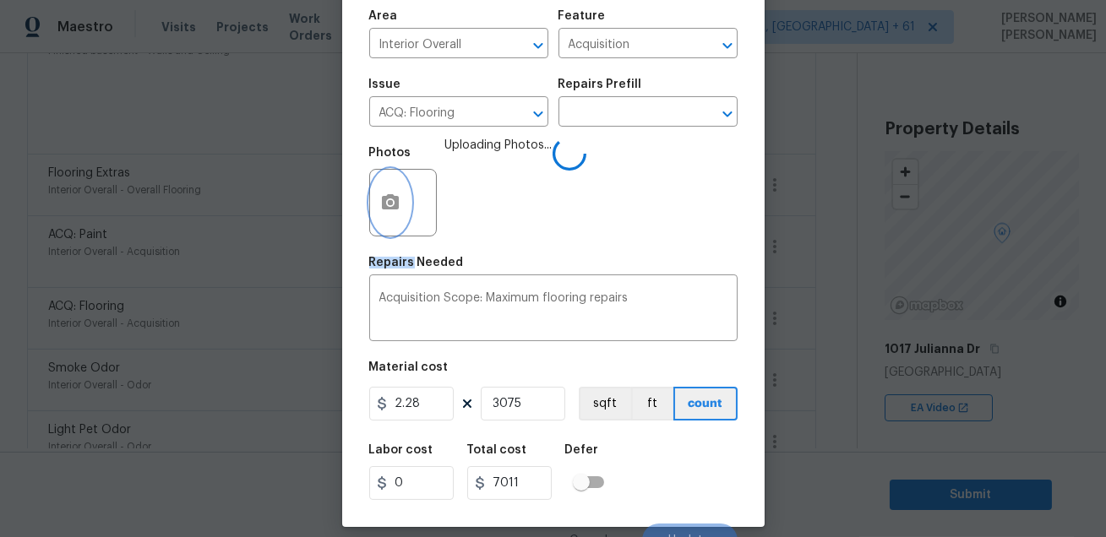
scroll to position [93, 0]
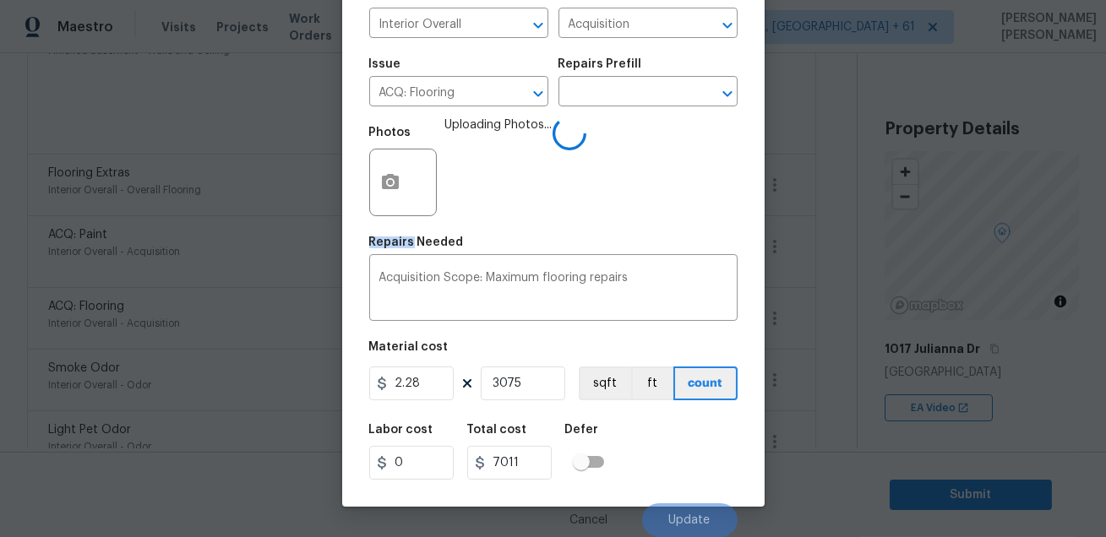
click at [706, 428] on div "Labor cost 0 Total cost 7011 Defer" at bounding box center [553, 452] width 368 height 76
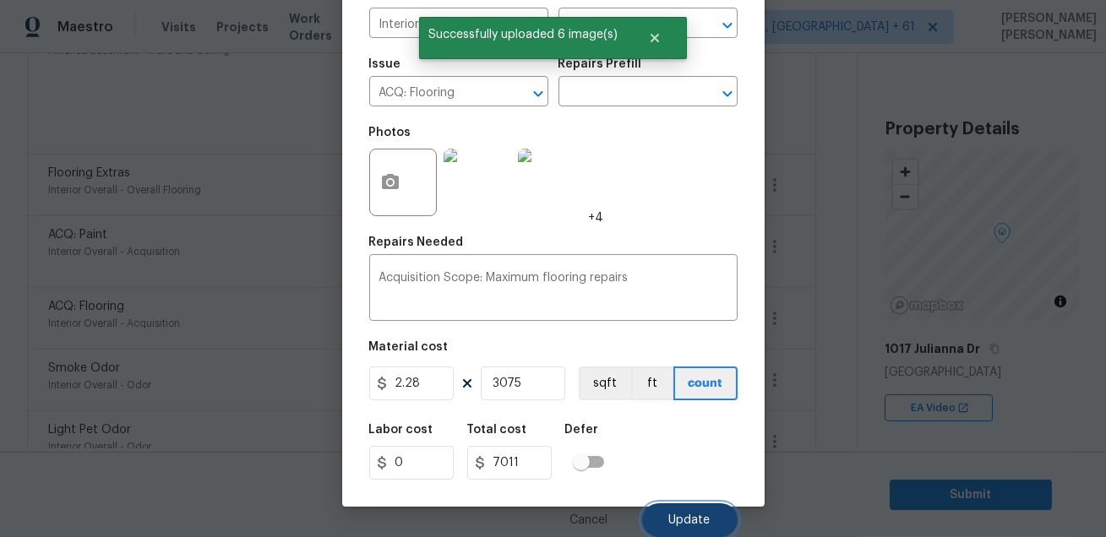
click at [685, 518] on span "Update" at bounding box center [689, 521] width 41 height 13
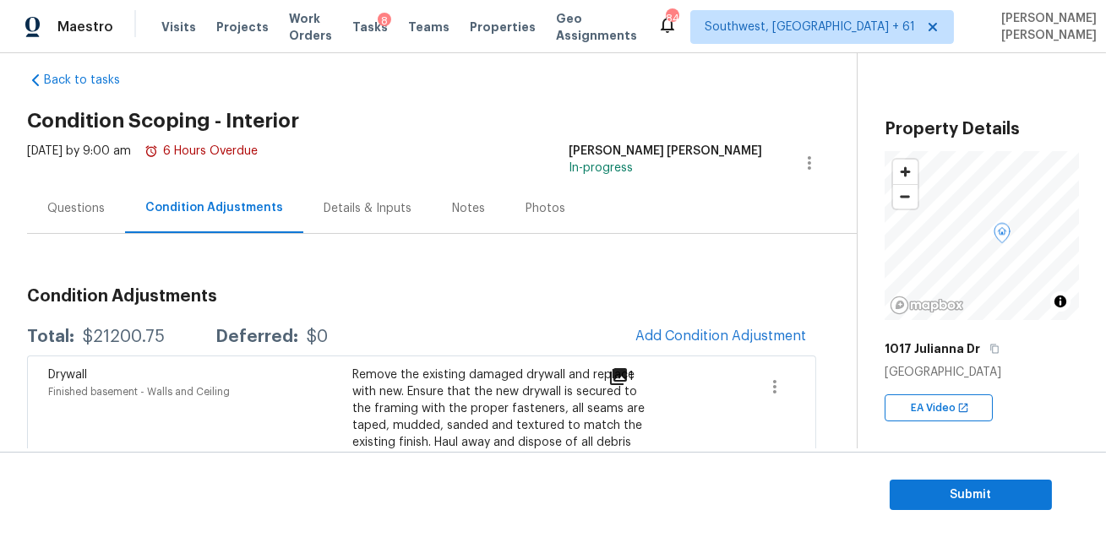
scroll to position [17, 0]
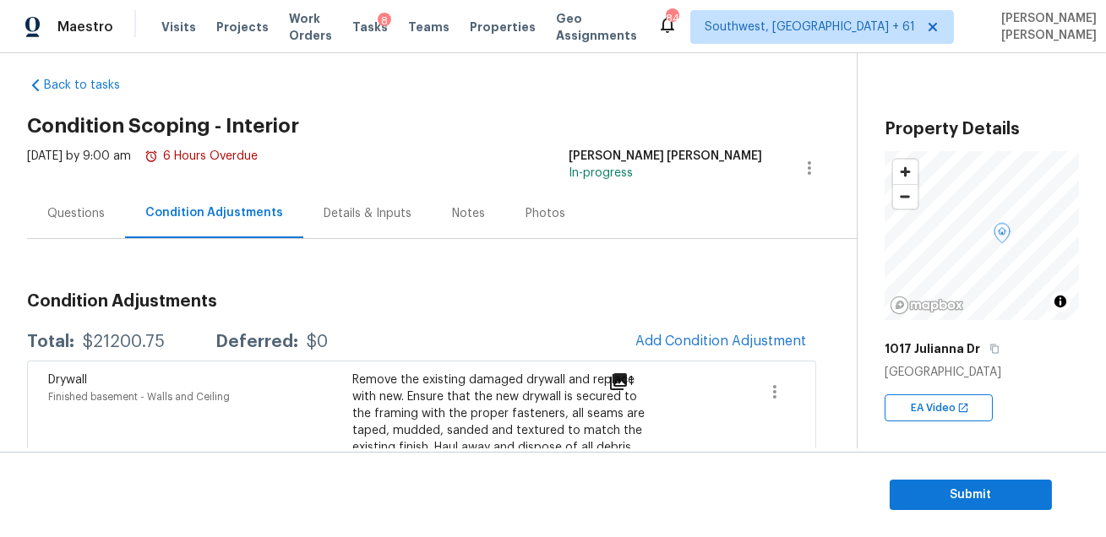
click at [139, 236] on div "Condition Adjustments" at bounding box center [214, 213] width 178 height 50
click at [948, 490] on span "Submit" at bounding box center [970, 495] width 135 height 21
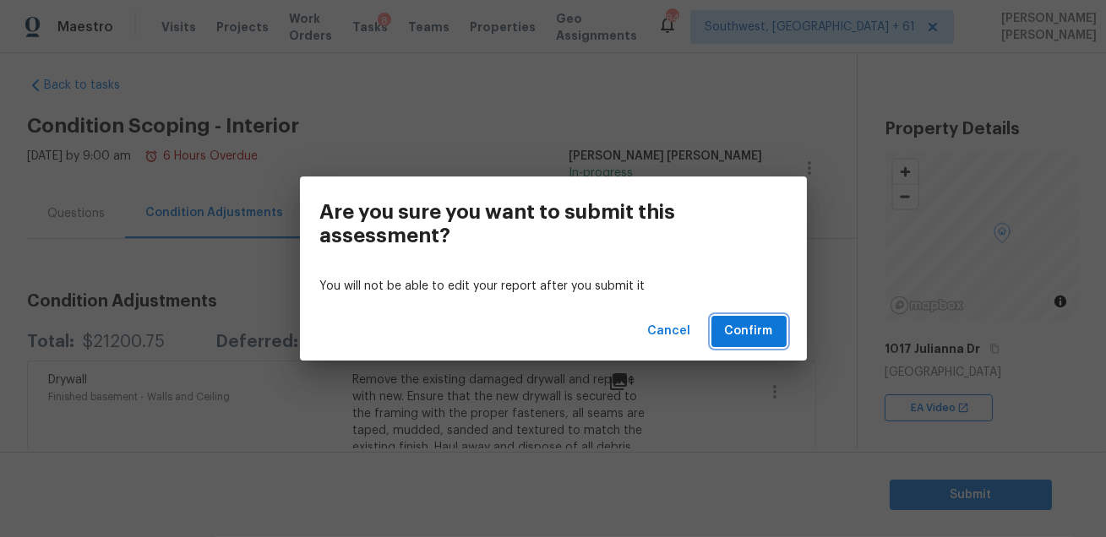
click at [747, 320] on button "Confirm" at bounding box center [748, 331] width 75 height 31
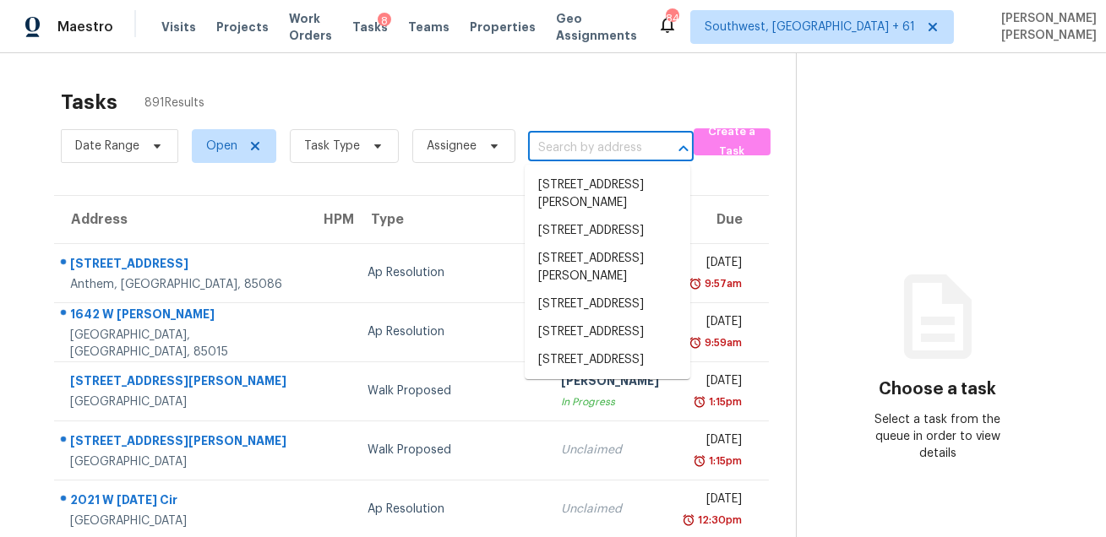
click at [575, 150] on input "text" at bounding box center [587, 148] width 118 height 26
paste input "[STREET_ADDRESS]"
type input "[STREET_ADDRESS]"
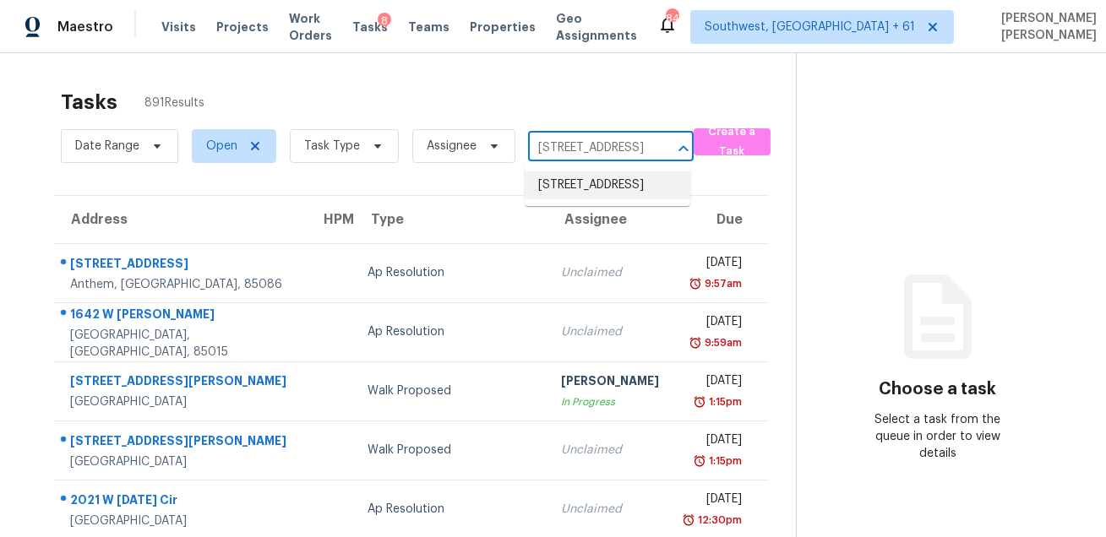
click at [579, 193] on li "[STREET_ADDRESS]" at bounding box center [608, 186] width 166 height 28
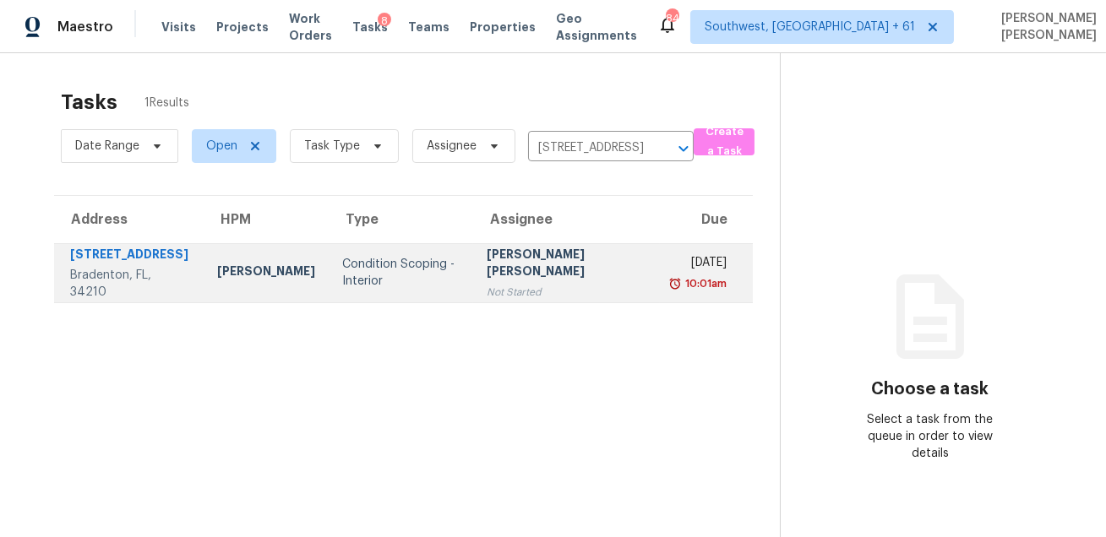
click at [582, 289] on div "Not Started" at bounding box center [567, 292] width 160 height 17
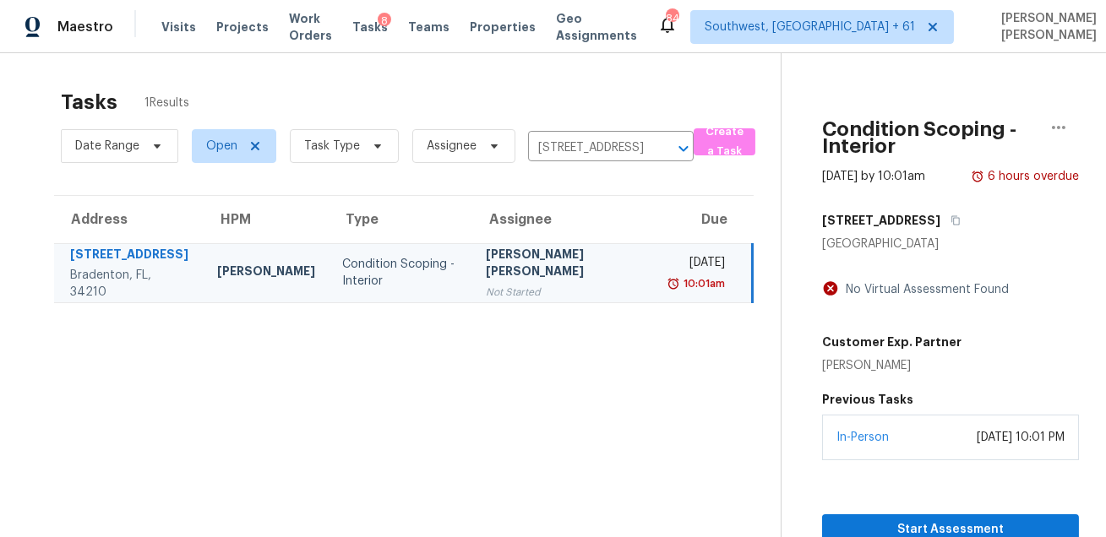
scroll to position [52, 0]
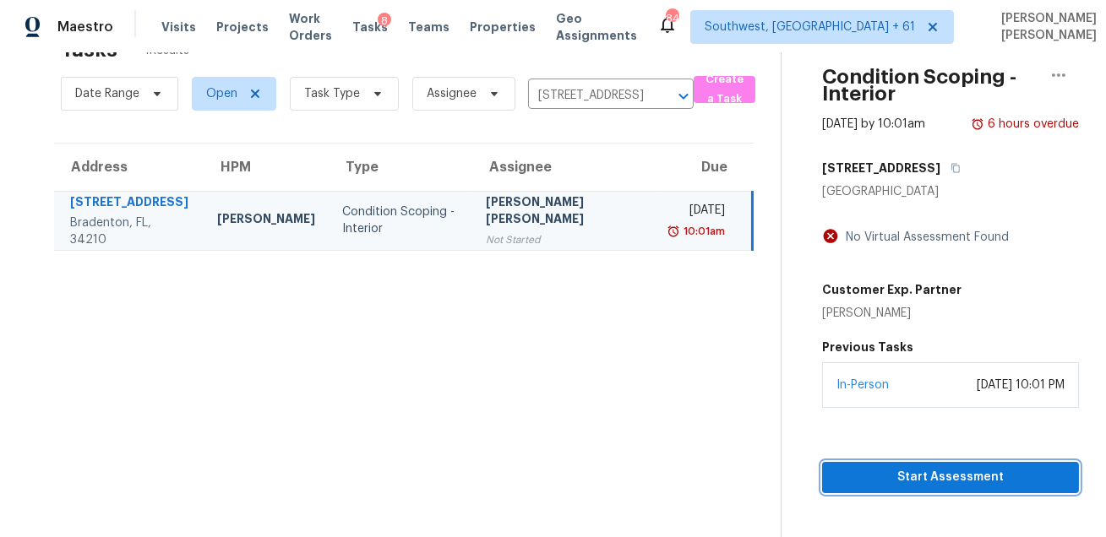
click at [842, 471] on span "Start Assessment" at bounding box center [951, 477] width 230 height 21
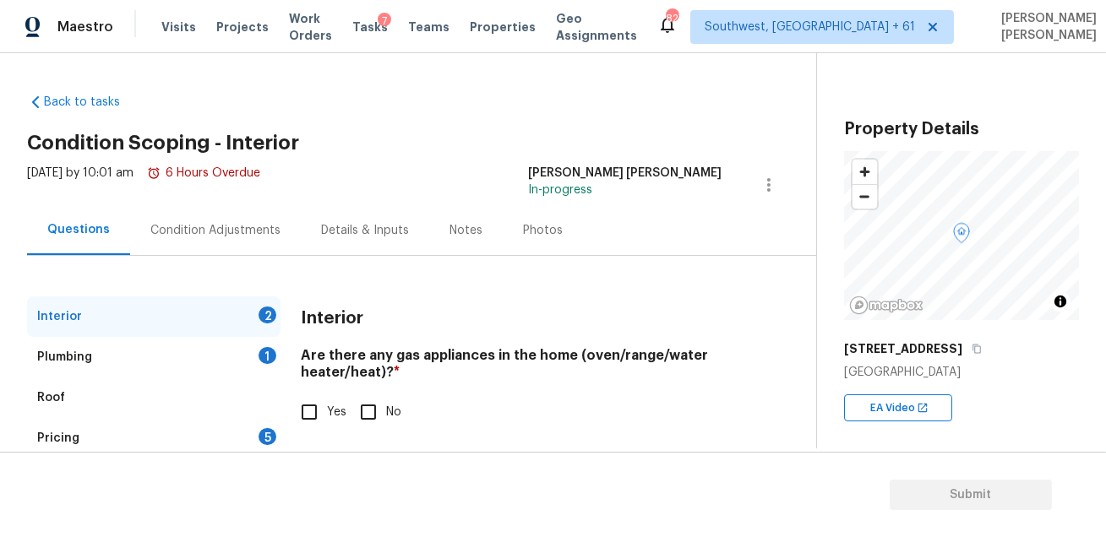
click at [940, 357] on div "[STREET_ADDRESS]" at bounding box center [961, 349] width 235 height 30
click at [973, 352] on icon "button" at bounding box center [977, 349] width 8 height 9
click at [246, 226] on div "Condition Adjustments" at bounding box center [215, 230] width 130 height 17
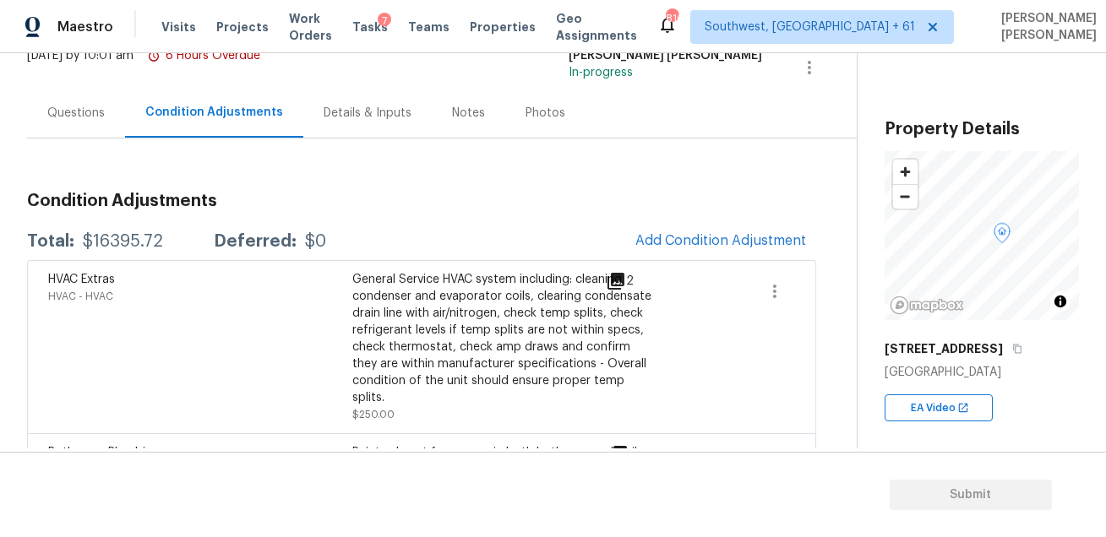
scroll to position [110, 0]
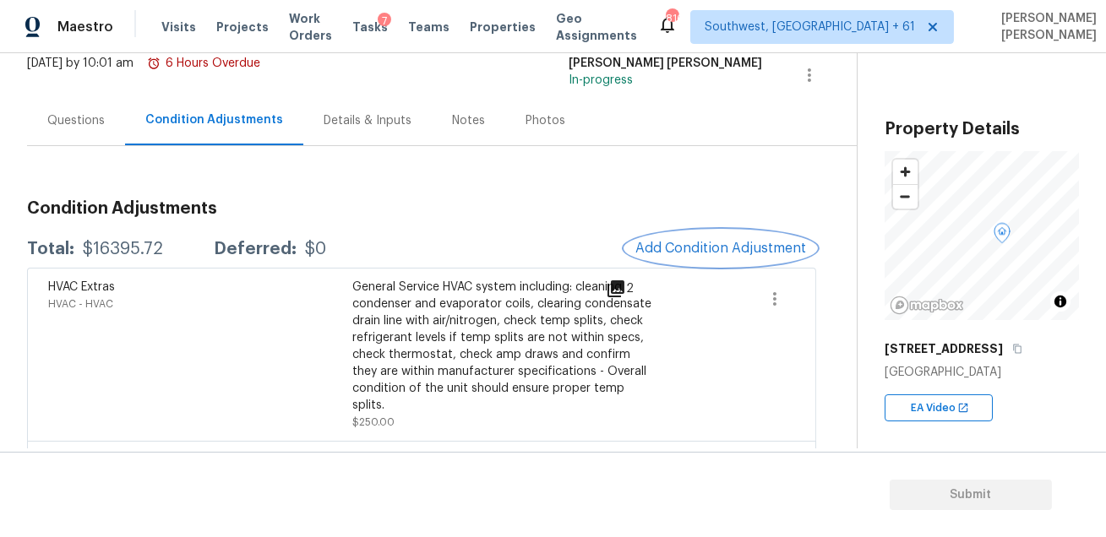
click at [681, 237] on button "Add Condition Adjustment" at bounding box center [720, 248] width 191 height 35
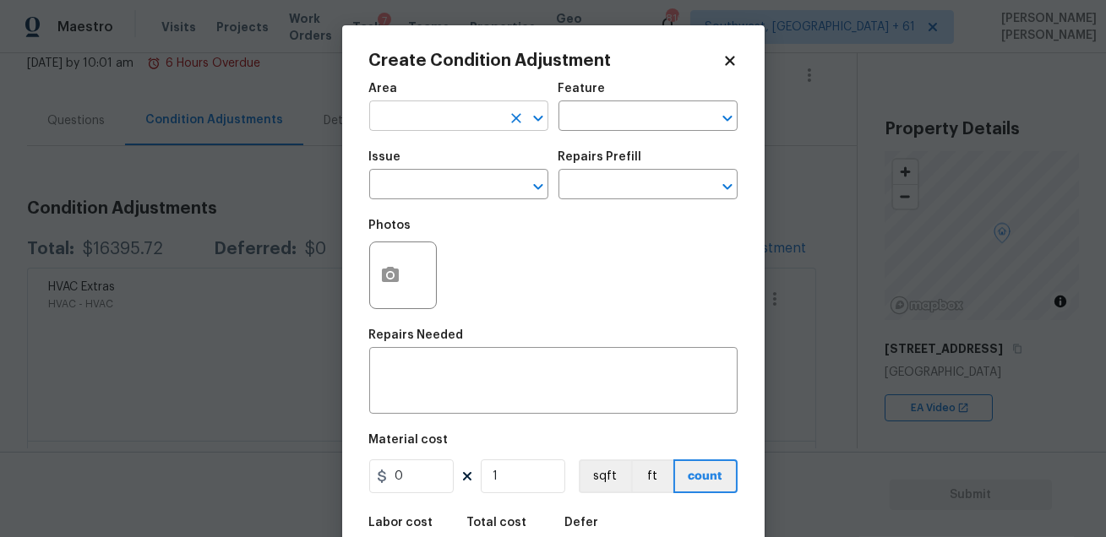
click at [472, 118] on input "text" at bounding box center [435, 118] width 132 height 26
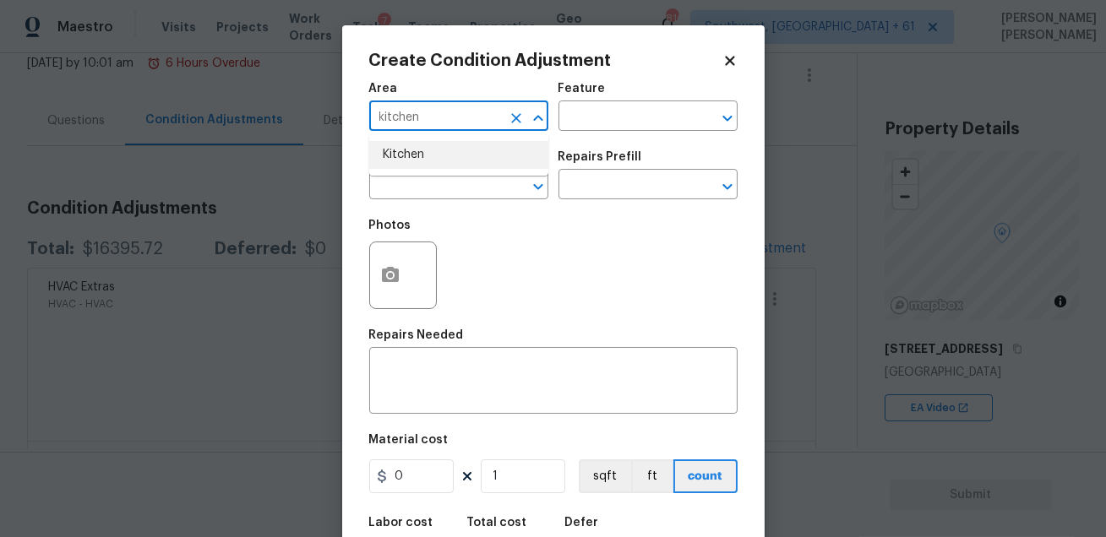
click at [422, 155] on li "Kitchen" at bounding box center [458, 155] width 179 height 28
type input "Kitchen"
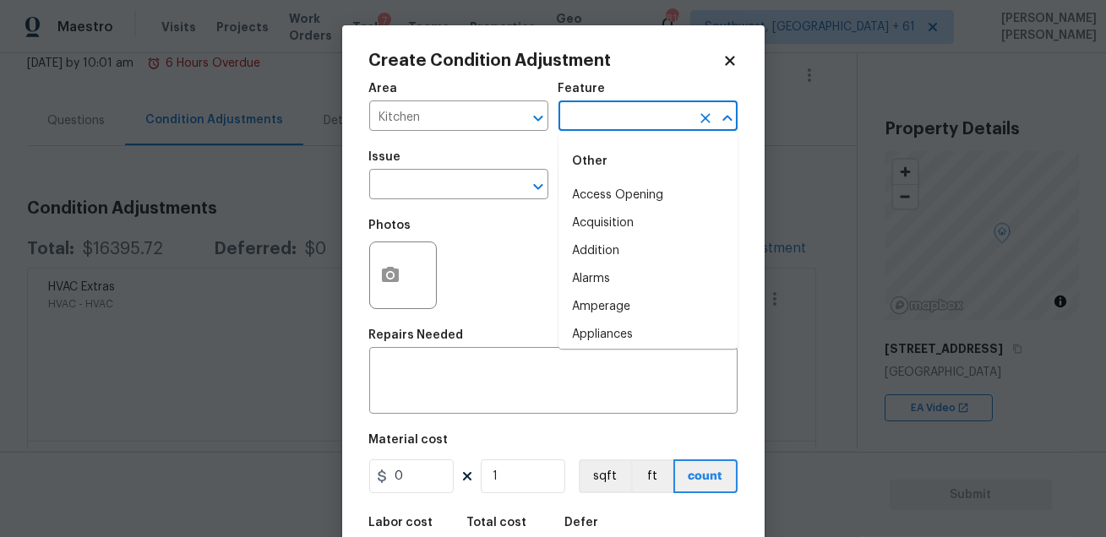
click at [581, 123] on input "text" at bounding box center [625, 118] width 132 height 26
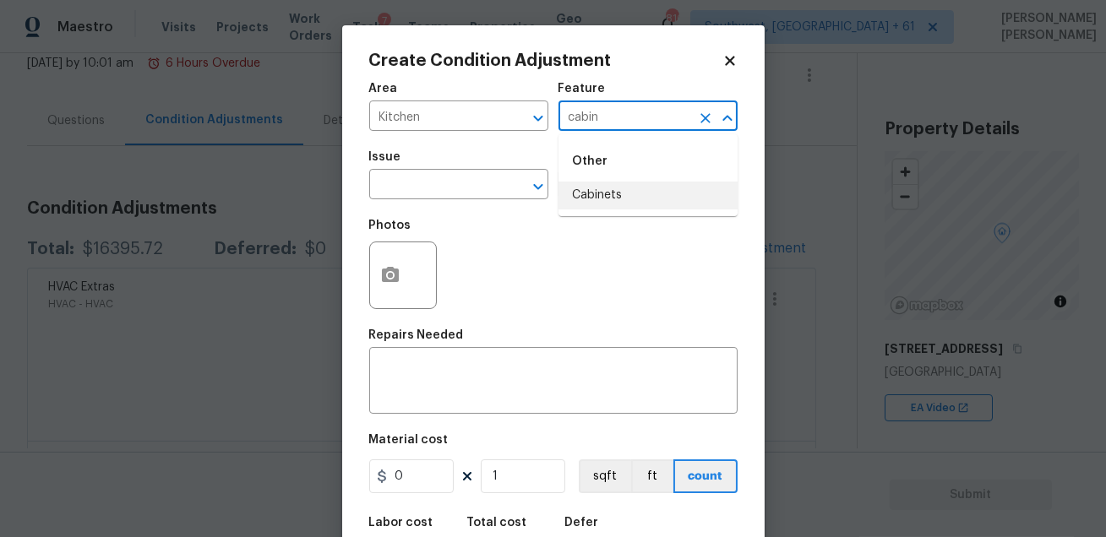
click at [585, 192] on li "Cabinets" at bounding box center [648, 196] width 179 height 28
type input "Cabinets"
click at [428, 172] on div "Issue" at bounding box center [458, 162] width 179 height 22
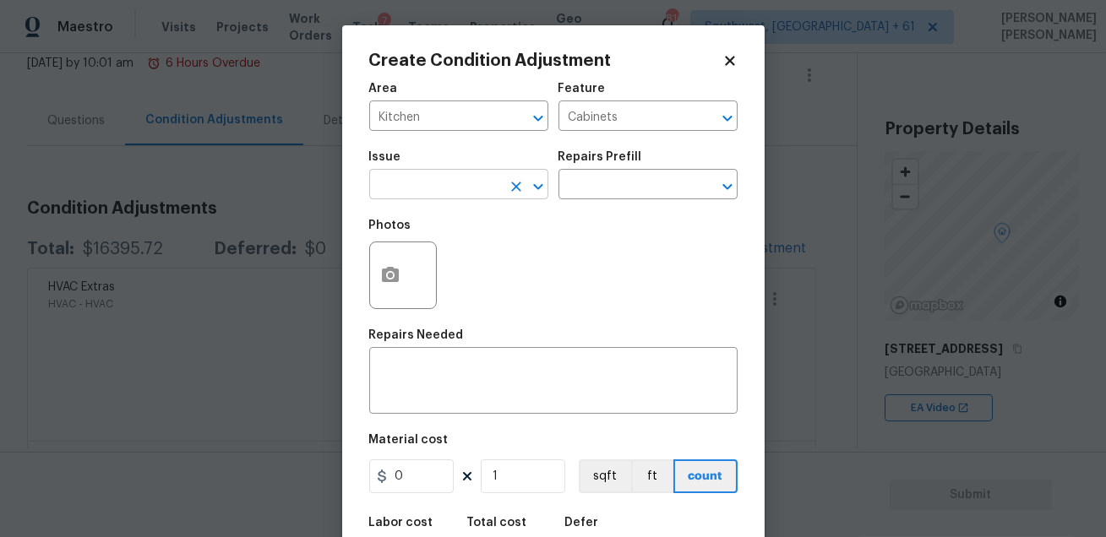
click at [426, 178] on input "text" at bounding box center [435, 186] width 132 height 26
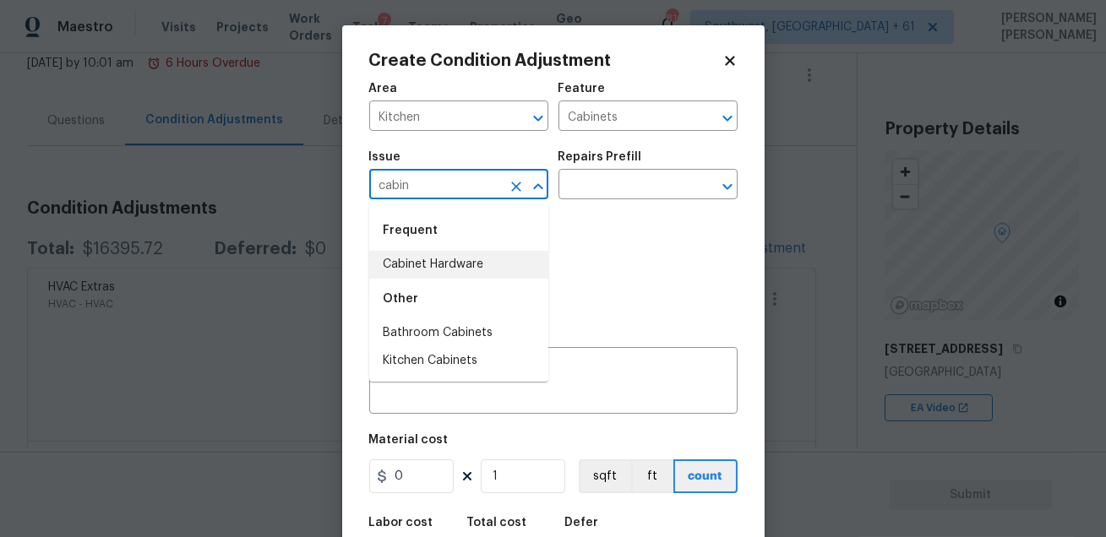
click at [447, 262] on li "Cabinet Hardware" at bounding box center [458, 265] width 179 height 28
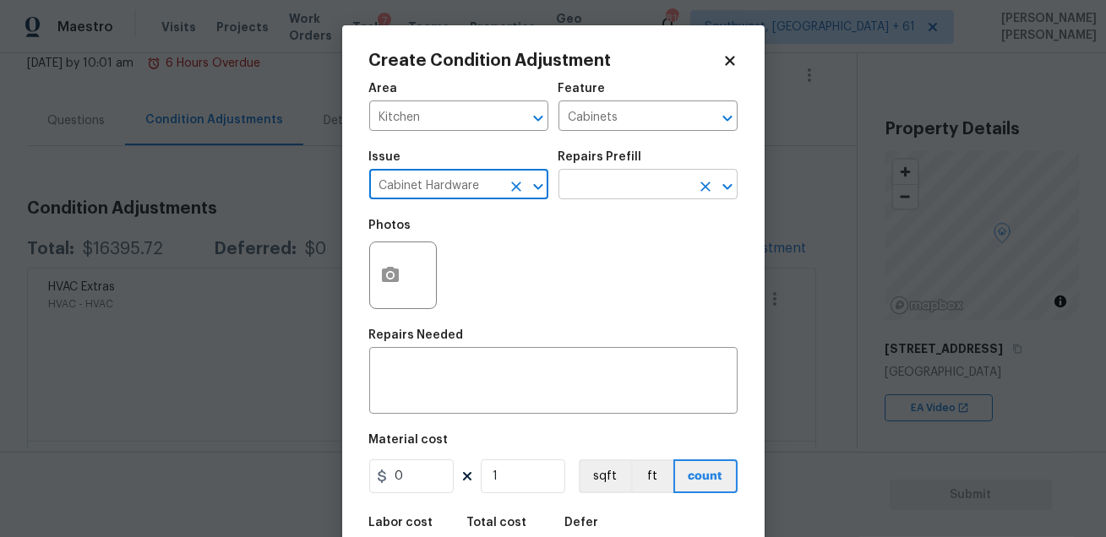
type input "Cabinet Hardware"
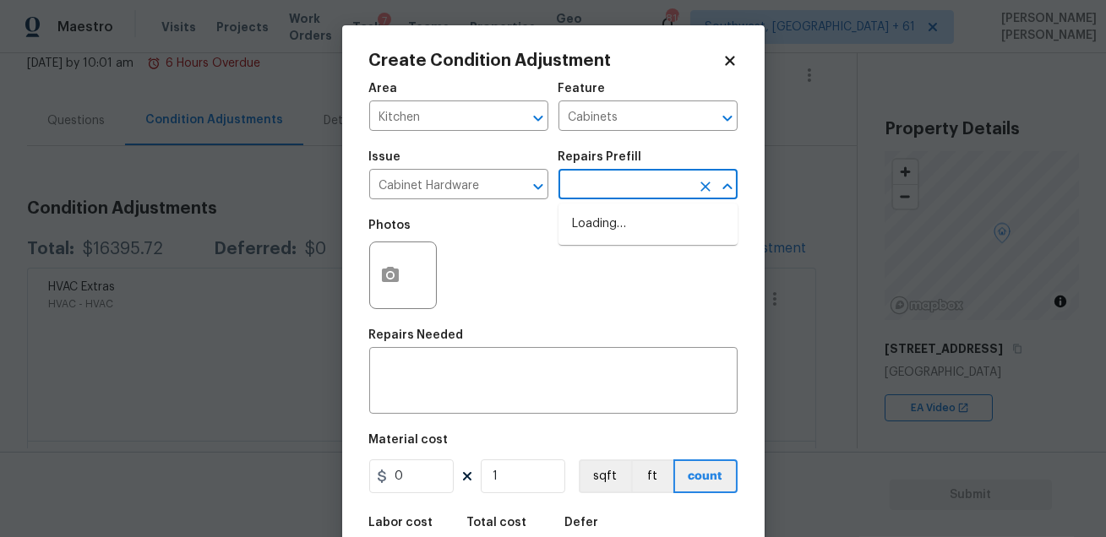
click at [603, 193] on input "text" at bounding box center [625, 186] width 132 height 26
type input "paint"
click at [609, 236] on li "PPG Paint Materials - Cabinets $1.00" at bounding box center [648, 233] width 179 height 46
type textarea "PPG Paint Materials ordered by Opendoor"
type input "1"
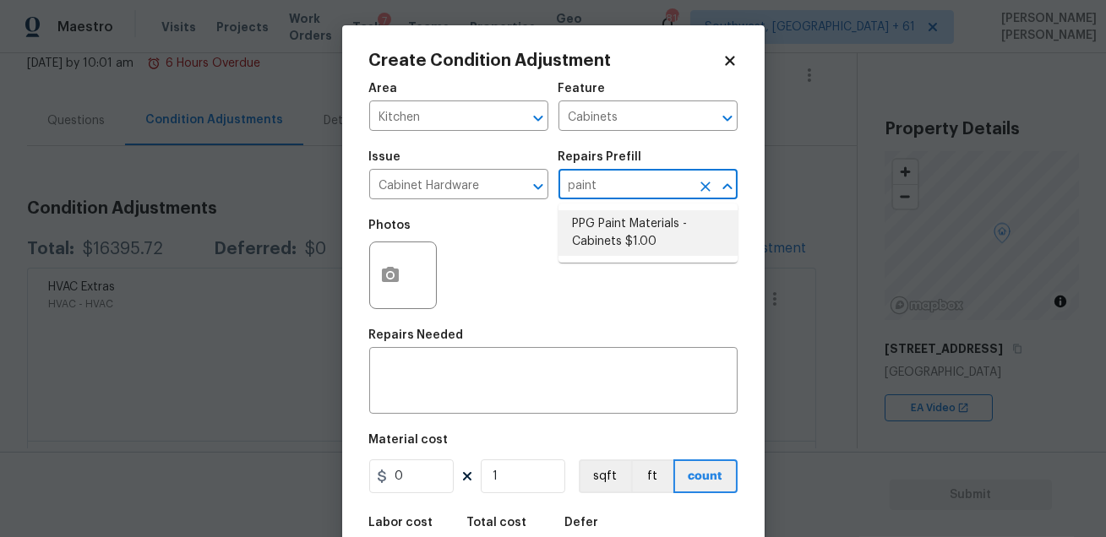
type input "1"
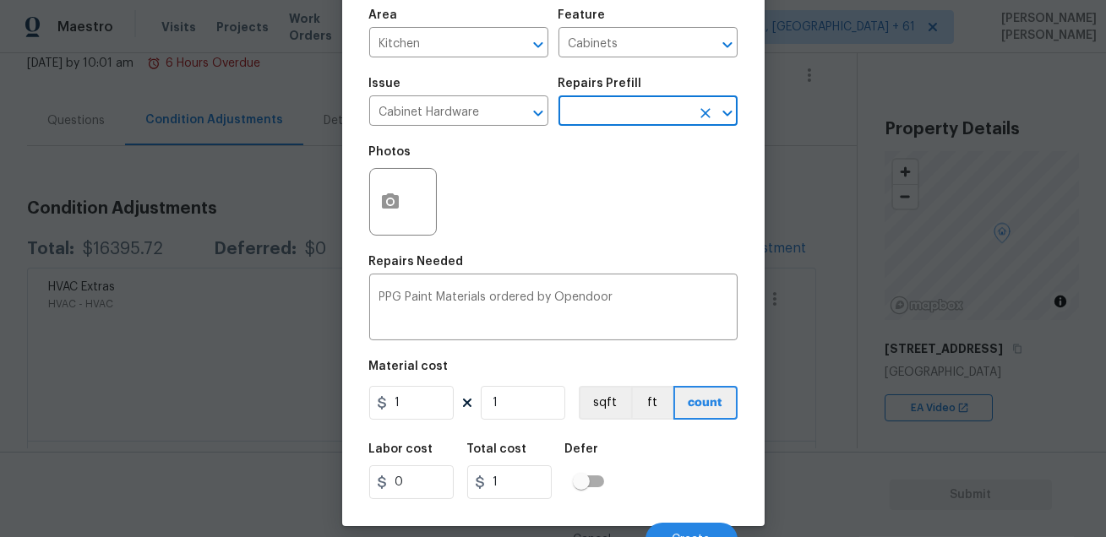
scroll to position [93, 0]
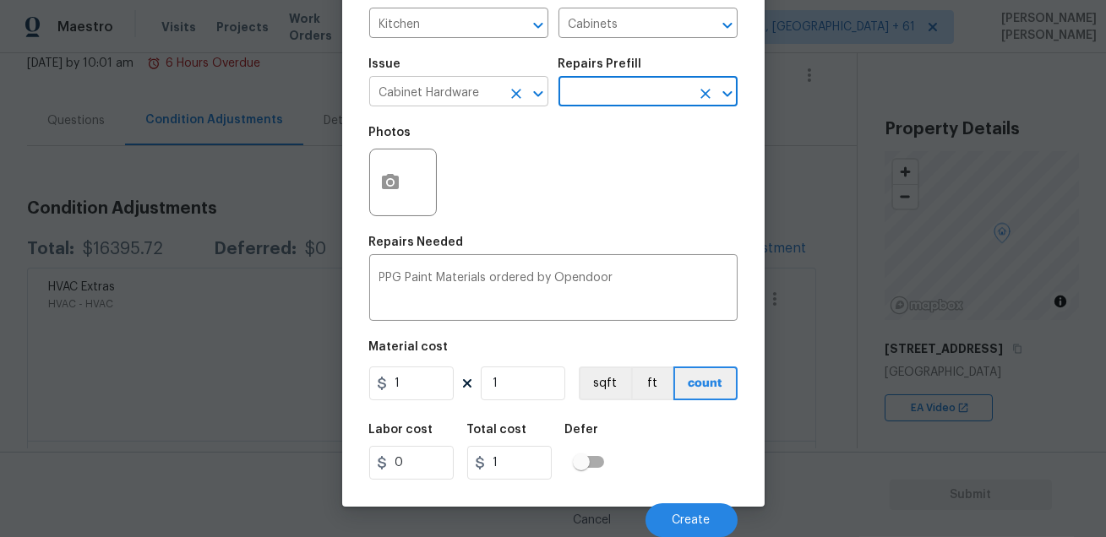
click at [482, 94] on input "Cabinet Hardware" at bounding box center [435, 93] width 132 height 26
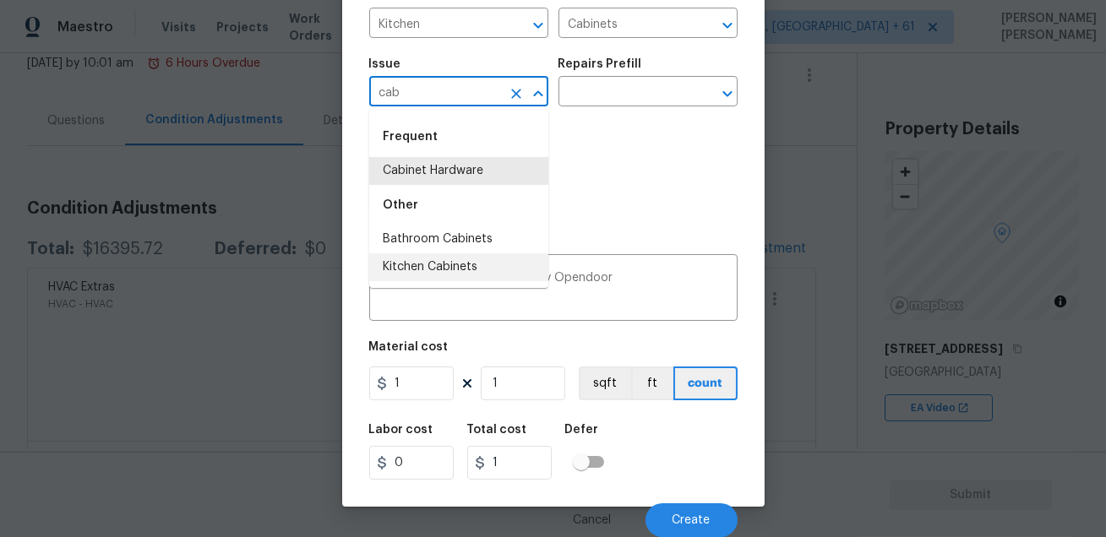
click at [428, 267] on li "Kitchen Cabinets" at bounding box center [458, 267] width 179 height 28
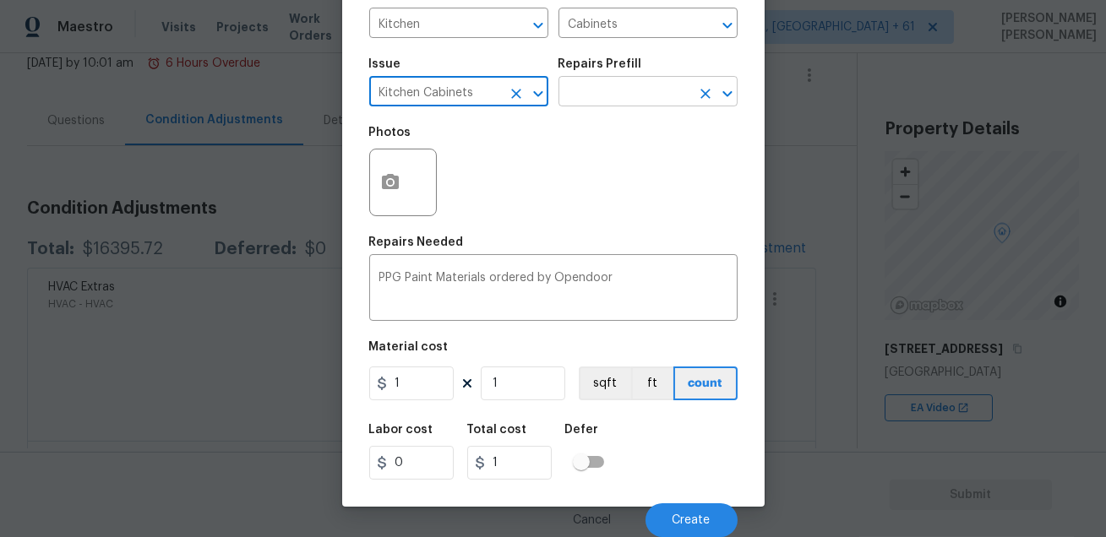
type input "Kitchen Cabinets"
click at [615, 92] on input "text" at bounding box center [625, 93] width 132 height 26
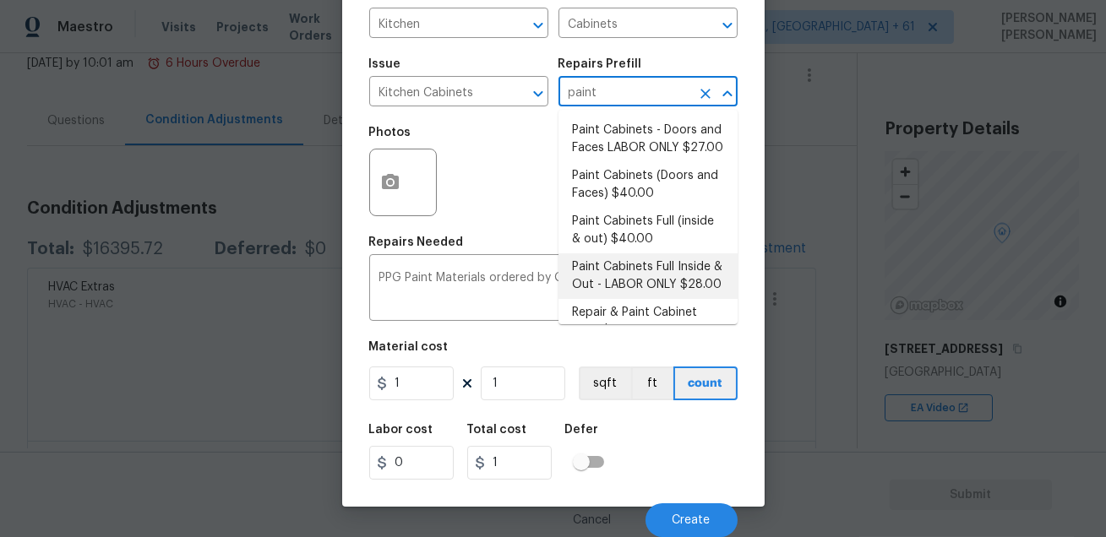
type input "paint"
click at [430, 387] on input "1" at bounding box center [411, 384] width 84 height 34
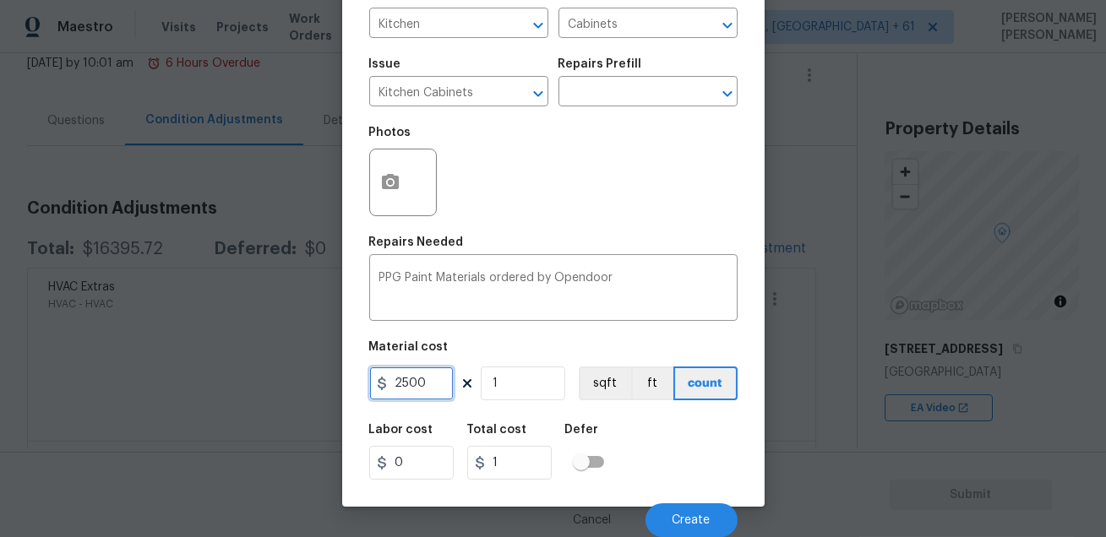
type input "2500"
click at [637, 450] on div "Labor cost 0 Total cost 2500 Defer" at bounding box center [553, 452] width 368 height 76
click at [635, 273] on textarea "PPG Paint Materials ordered by Opendoor" at bounding box center [553, 289] width 348 height 35
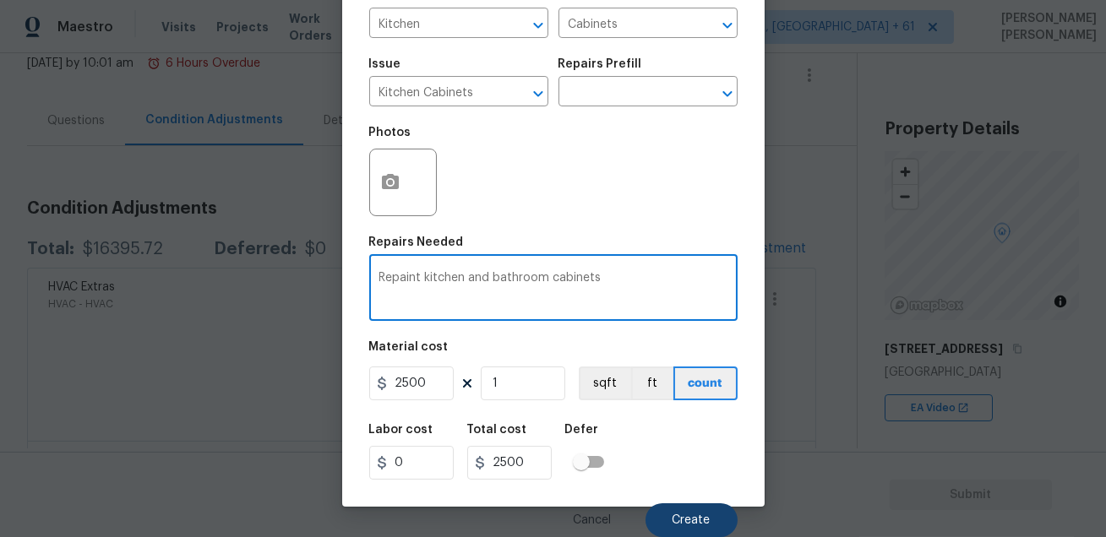
type textarea "Repaint kitchen and bathroom cabinets"
click at [701, 504] on button "Create" at bounding box center [692, 521] width 92 height 34
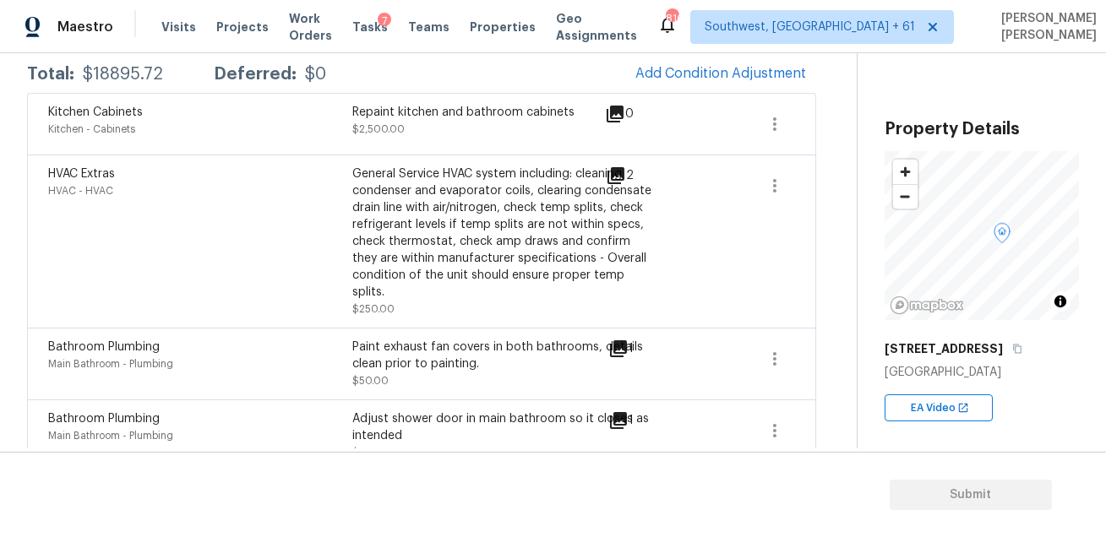
scroll to position [0, 0]
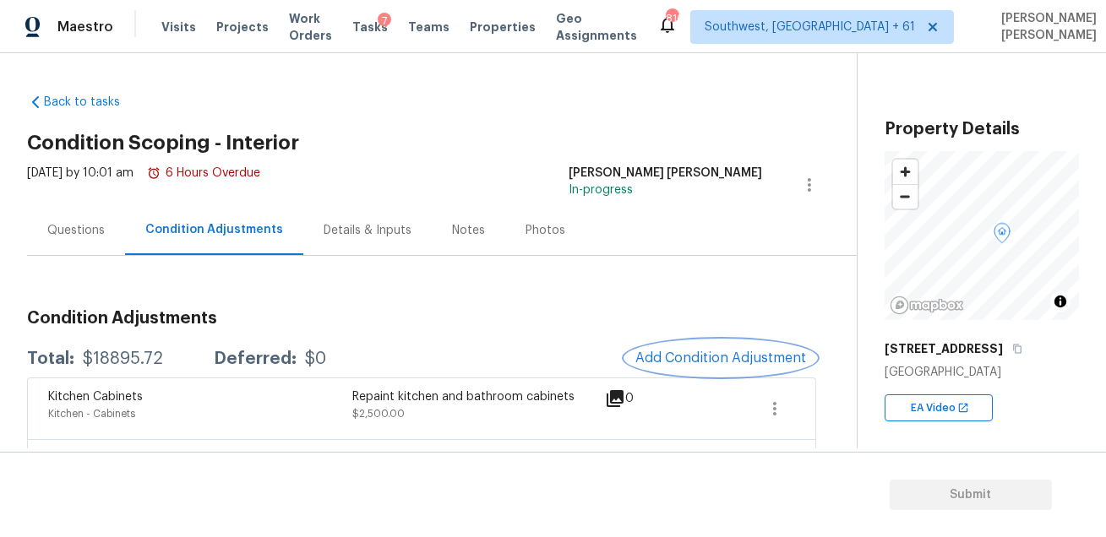
click at [665, 359] on span "Add Condition Adjustment" at bounding box center [720, 358] width 171 height 15
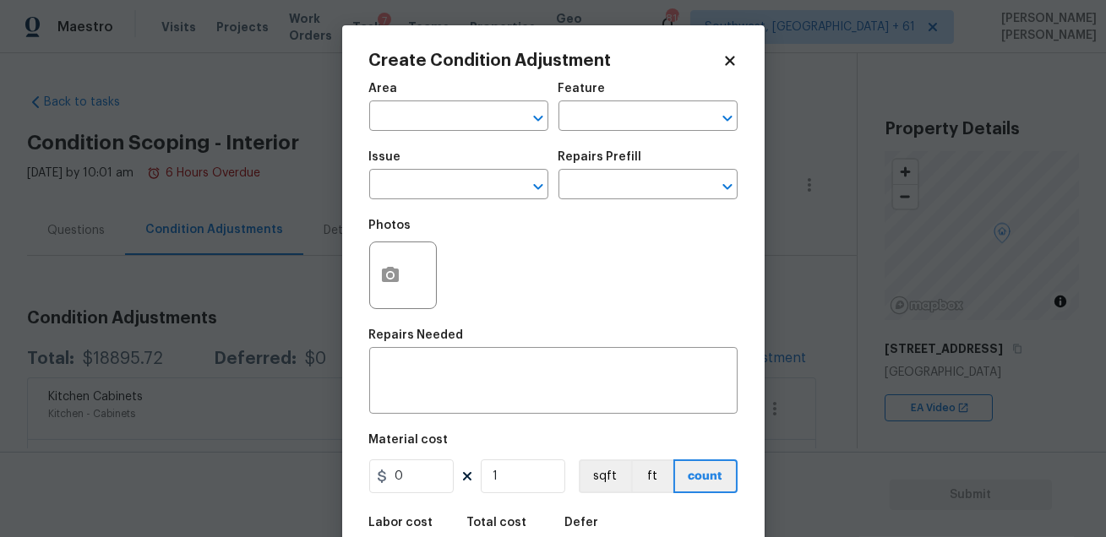
click at [438, 103] on div "Area" at bounding box center [458, 94] width 179 height 22
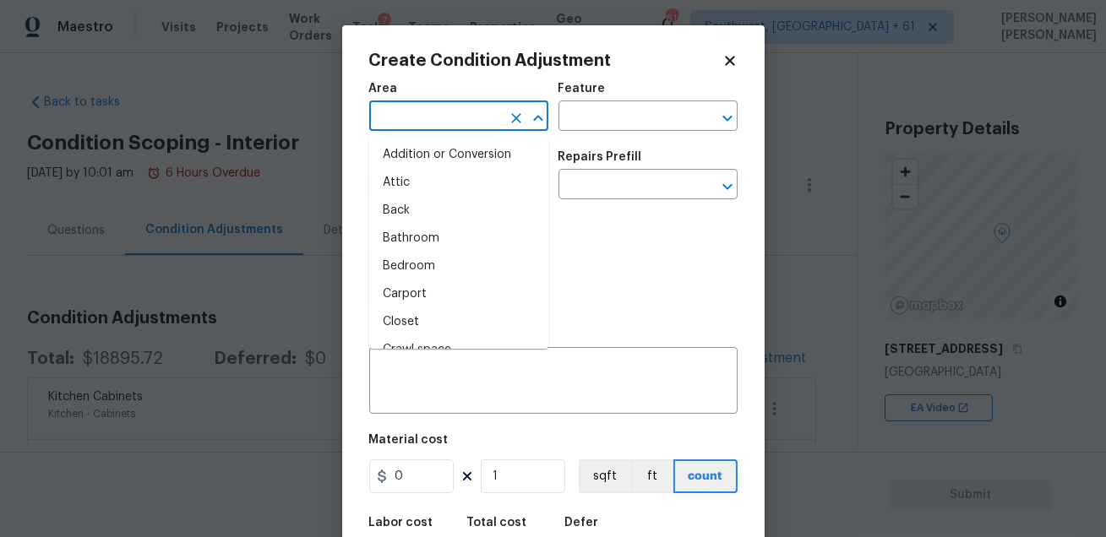
click at [435, 112] on input "text" at bounding box center [435, 118] width 132 height 26
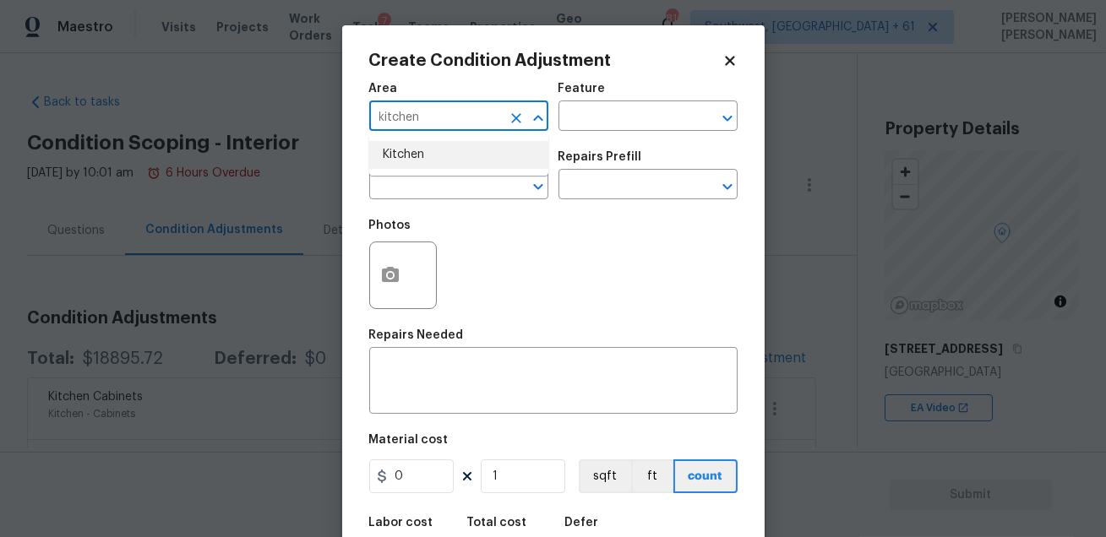
click at [418, 143] on li "Kitchen" at bounding box center [458, 155] width 179 height 28
type input "Kitchen"
click at [613, 122] on input "text" at bounding box center [625, 118] width 132 height 26
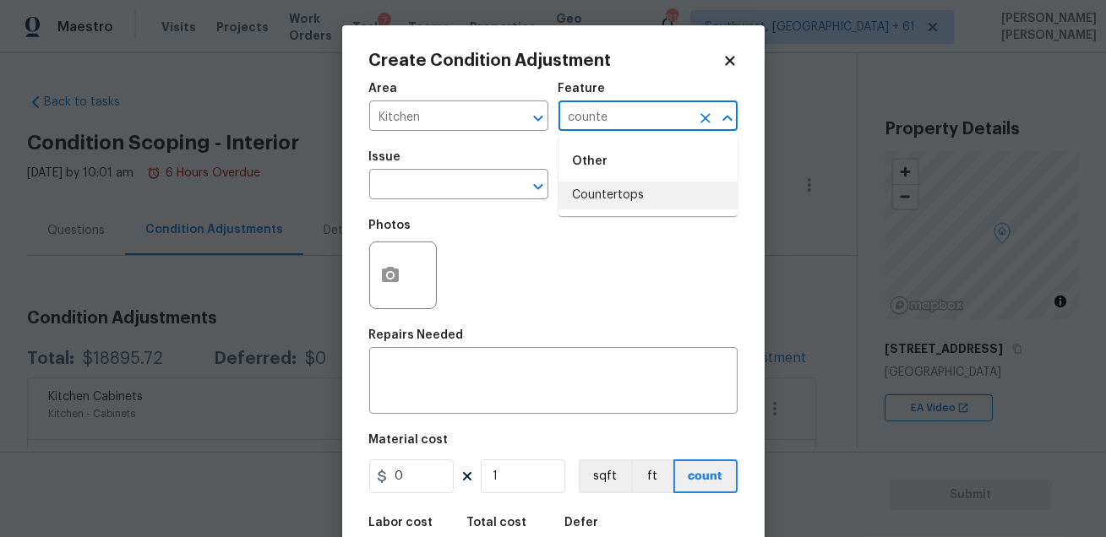
click at [629, 193] on li "Countertops" at bounding box center [648, 196] width 179 height 28
type input "Countertops"
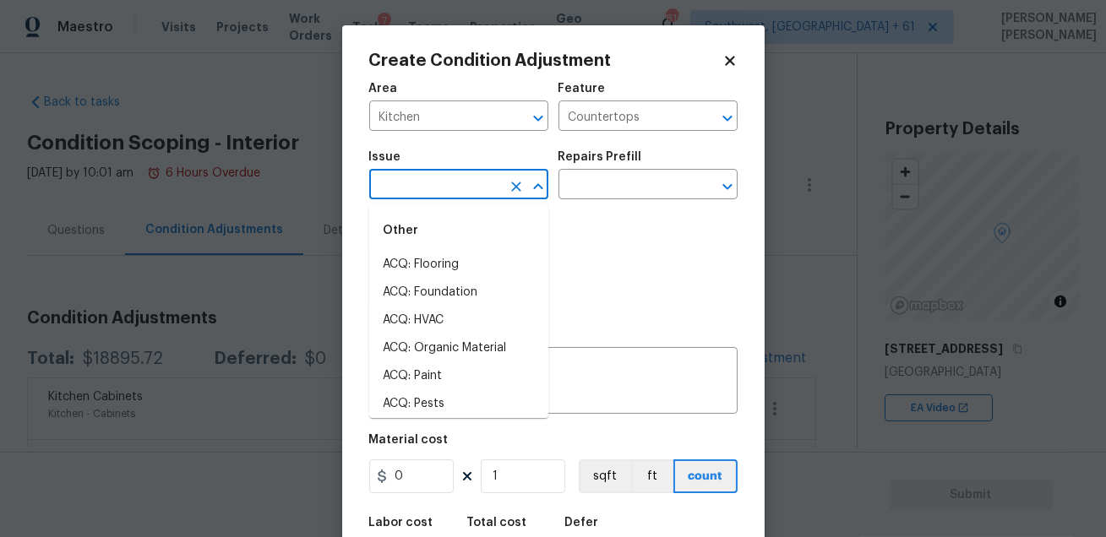
click at [472, 190] on input "text" at bounding box center [435, 186] width 132 height 26
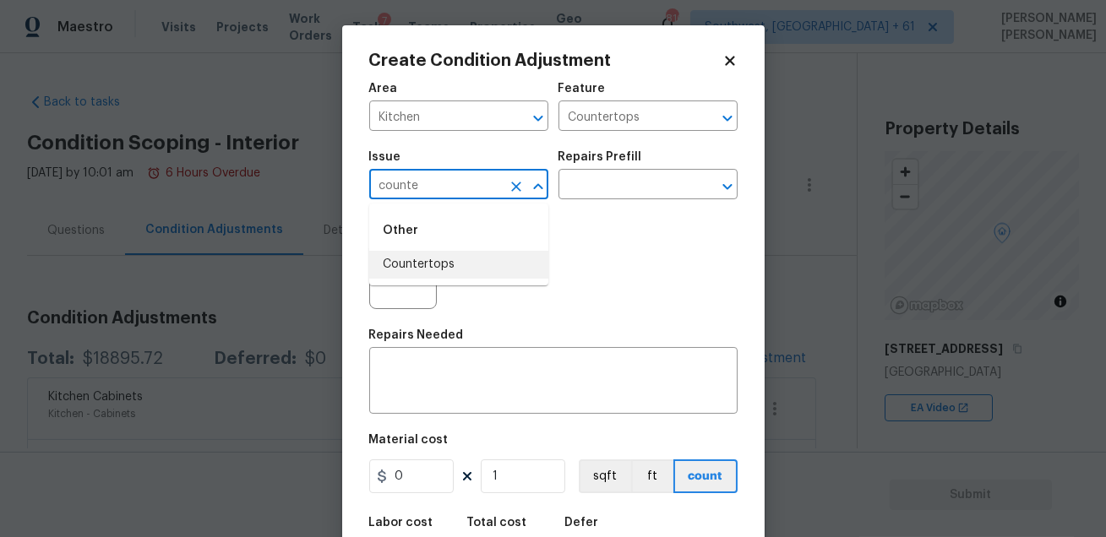
click at [460, 258] on li "Countertops" at bounding box center [458, 265] width 179 height 28
type input "Countertops"
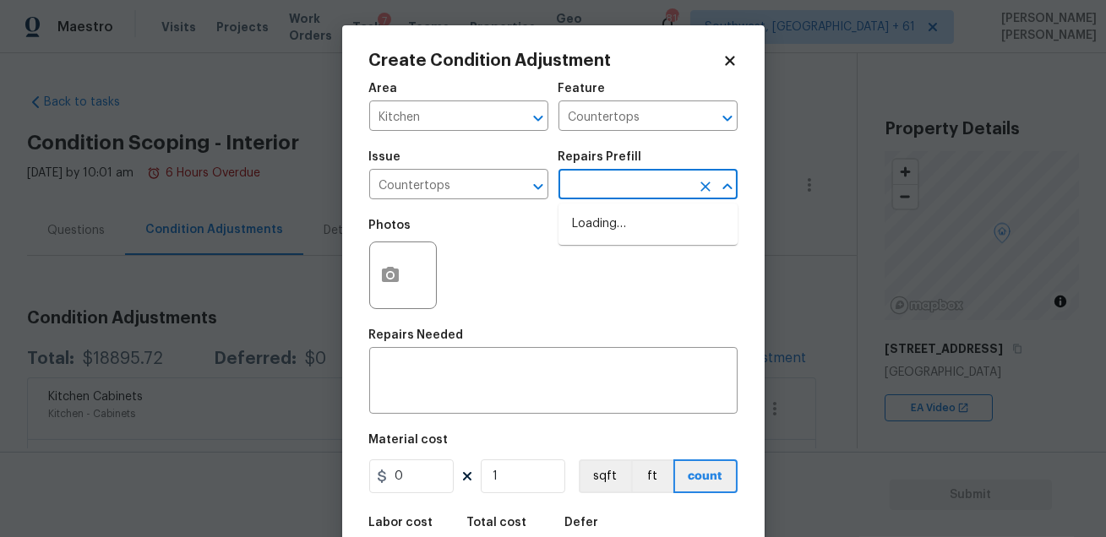
click at [604, 190] on input "text" at bounding box center [625, 186] width 132 height 26
type input "re"
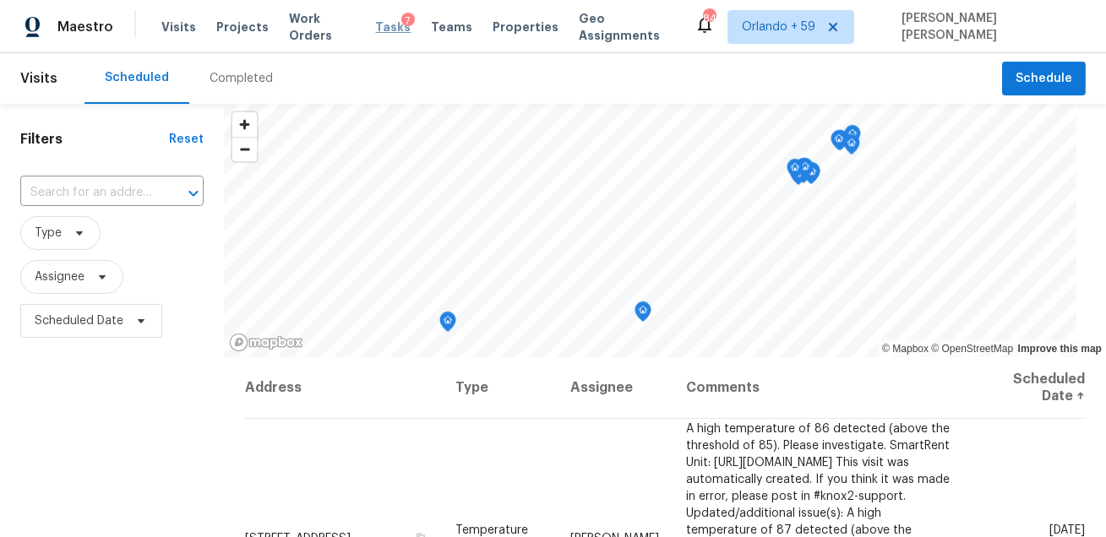
click at [390, 28] on span "Tasks" at bounding box center [393, 27] width 35 height 12
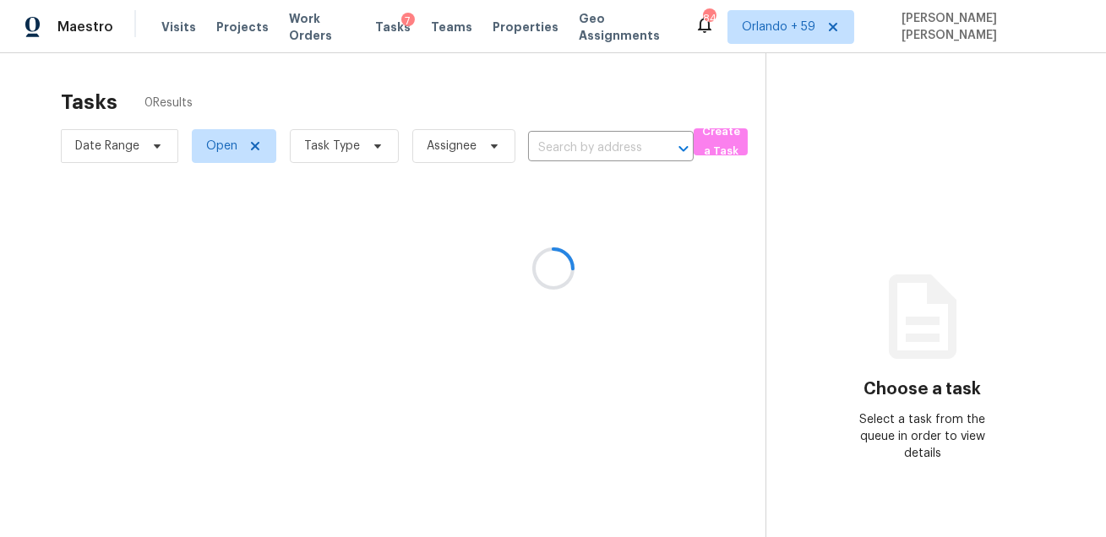
click at [334, 155] on div at bounding box center [553, 268] width 1106 height 537
click at [346, 135] on div at bounding box center [553, 268] width 1106 height 537
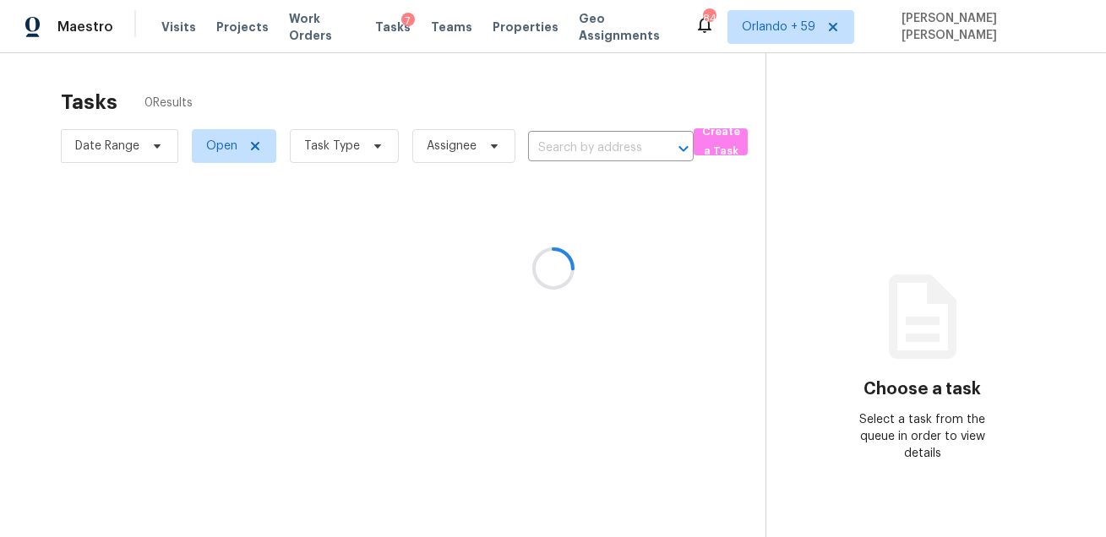
click at [346, 135] on div at bounding box center [553, 268] width 1106 height 537
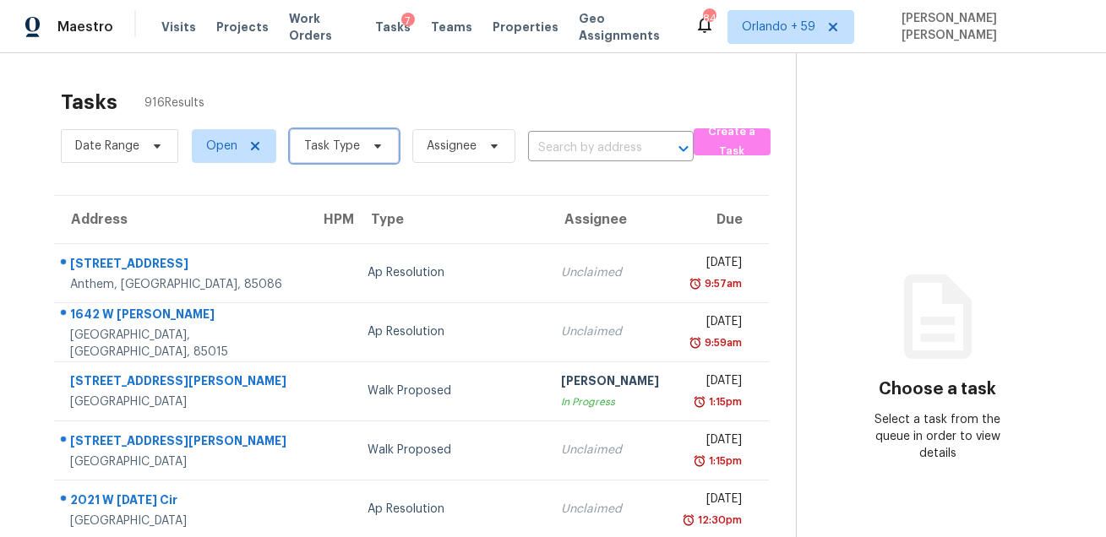
click at [347, 138] on span "Task Type" at bounding box center [332, 146] width 56 height 17
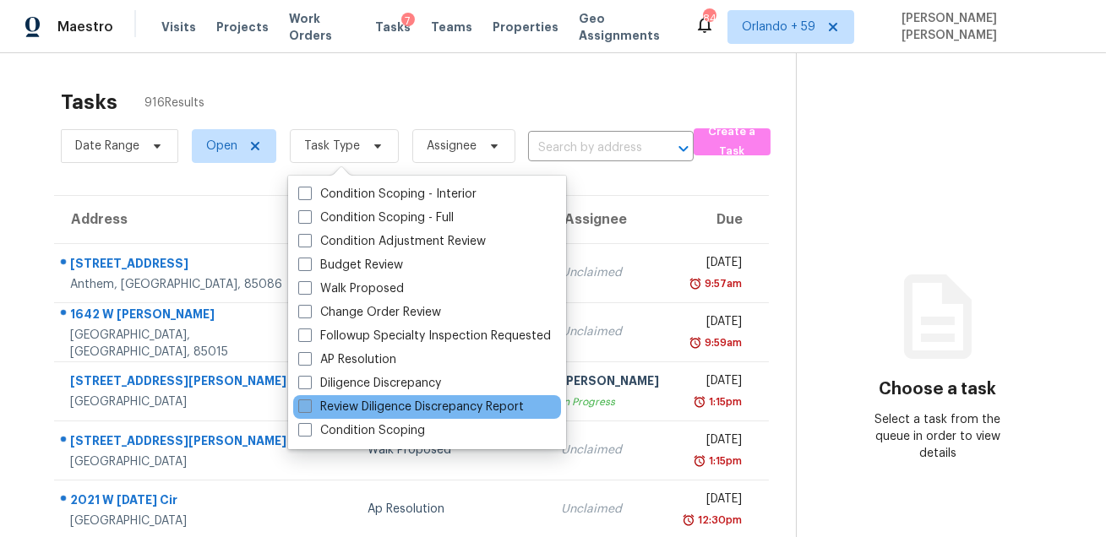
click at [374, 405] on label "Review Diligence Discrepancy Report" at bounding box center [411, 407] width 226 height 17
click at [309, 405] on input "Review Diligence Discrepancy Report" at bounding box center [303, 404] width 11 height 11
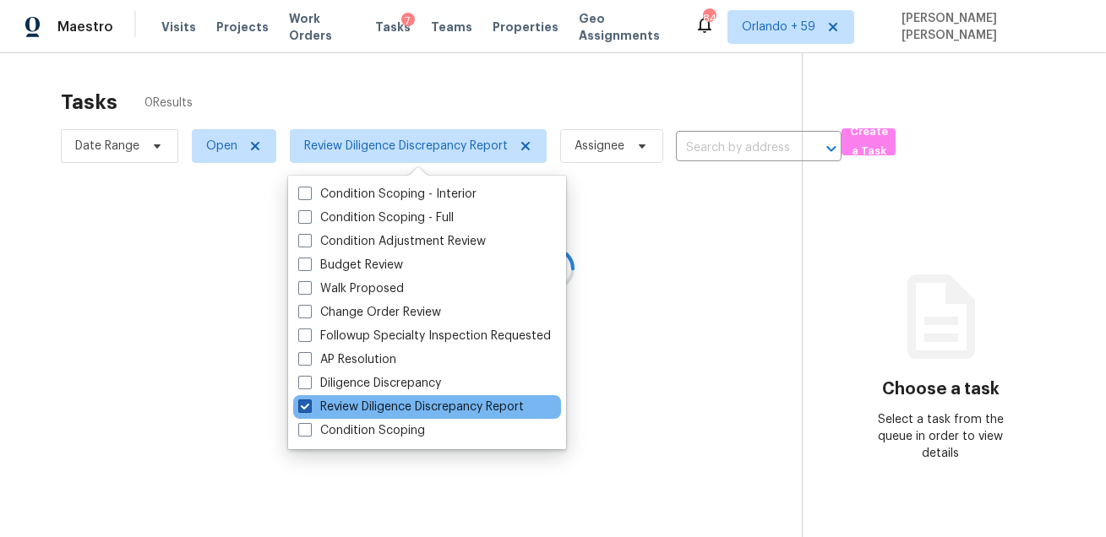
click at [368, 407] on label "Review Diligence Discrepancy Report" at bounding box center [411, 407] width 226 height 17
click at [309, 407] on input "Review Diligence Discrepancy Report" at bounding box center [303, 404] width 11 height 11
checkbox input "false"
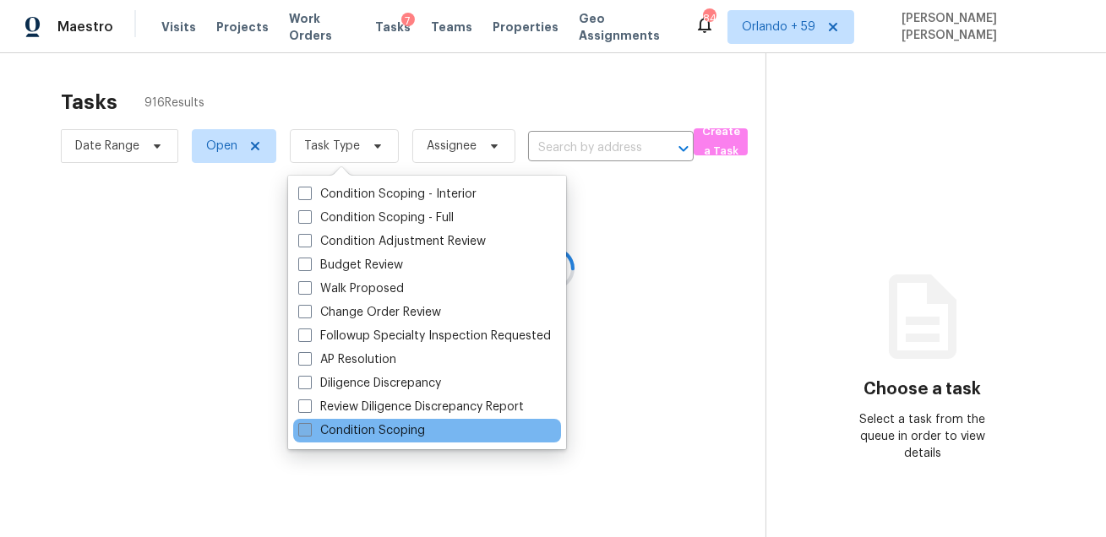
click at [356, 432] on label "Condition Scoping" at bounding box center [361, 430] width 127 height 17
click at [309, 432] on input "Condition Scoping" at bounding box center [303, 427] width 11 height 11
checkbox input "true"
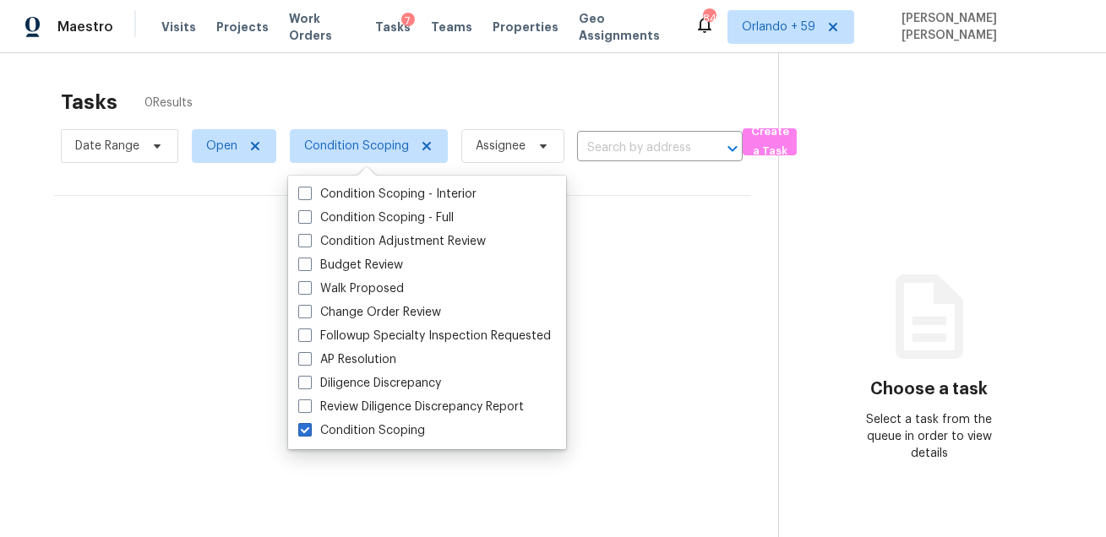
click at [477, 90] on div "Tasks 0 Results" at bounding box center [419, 102] width 717 height 44
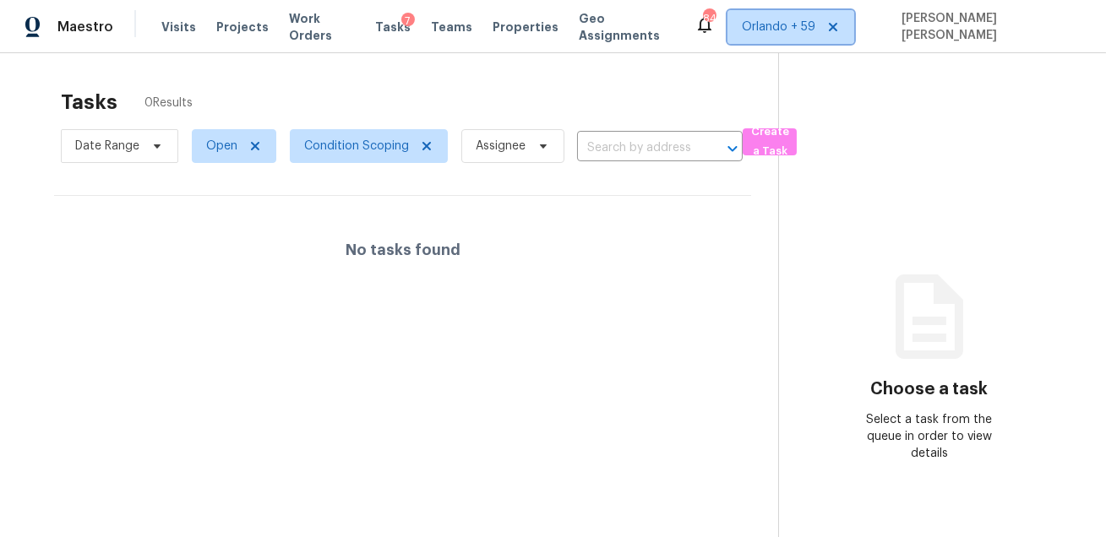
click at [787, 39] on span "Orlando + 59" at bounding box center [791, 27] width 127 height 34
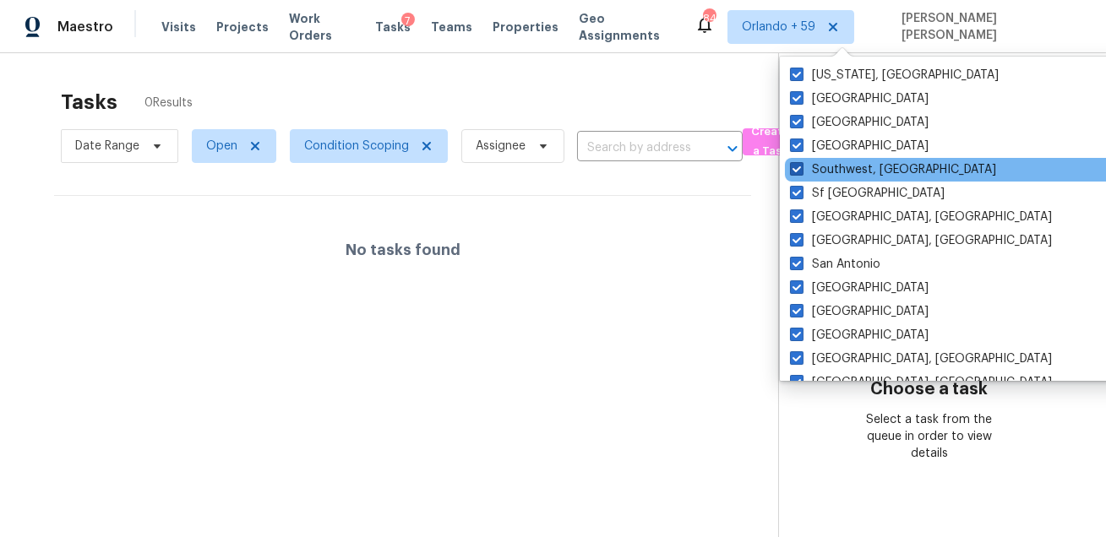
scroll to position [1131, 0]
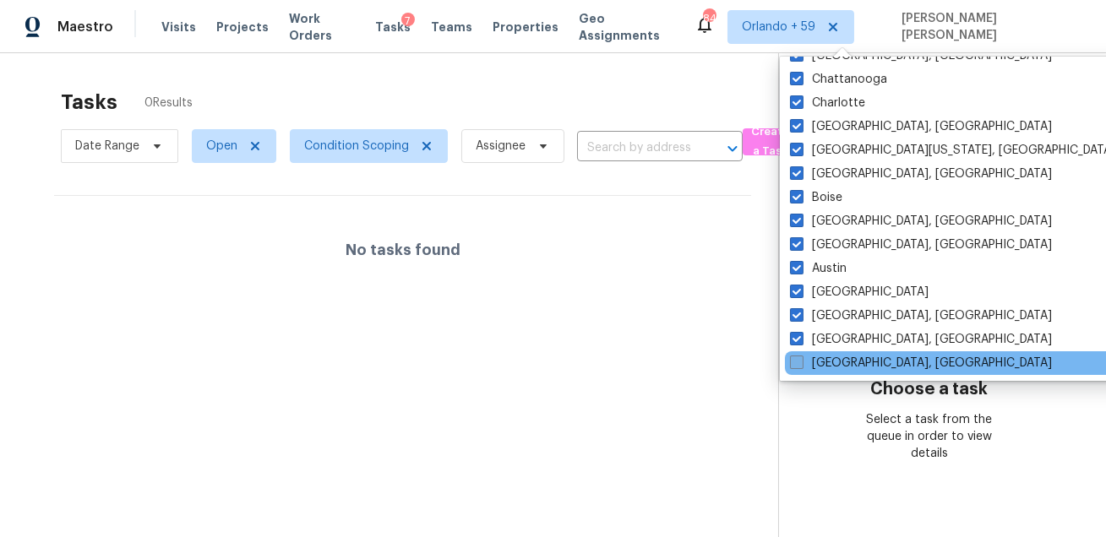
click at [804, 363] on label "Savannah, GA" at bounding box center [921, 363] width 262 height 17
click at [801, 363] on input "Savannah, GA" at bounding box center [795, 360] width 11 height 11
checkbox input "true"
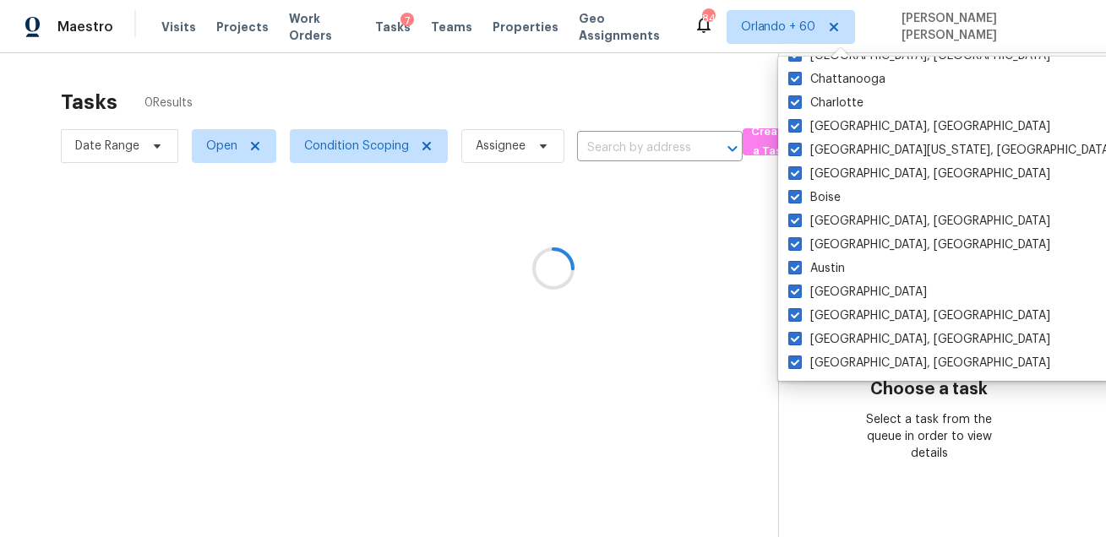
click at [635, 95] on div at bounding box center [553, 268] width 1106 height 537
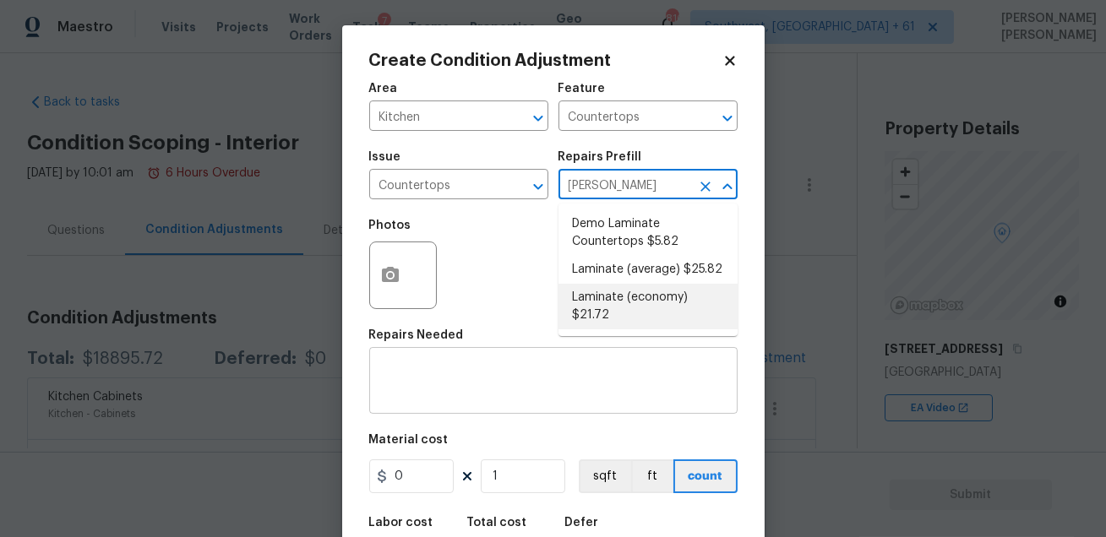
type input "[PERSON_NAME]"
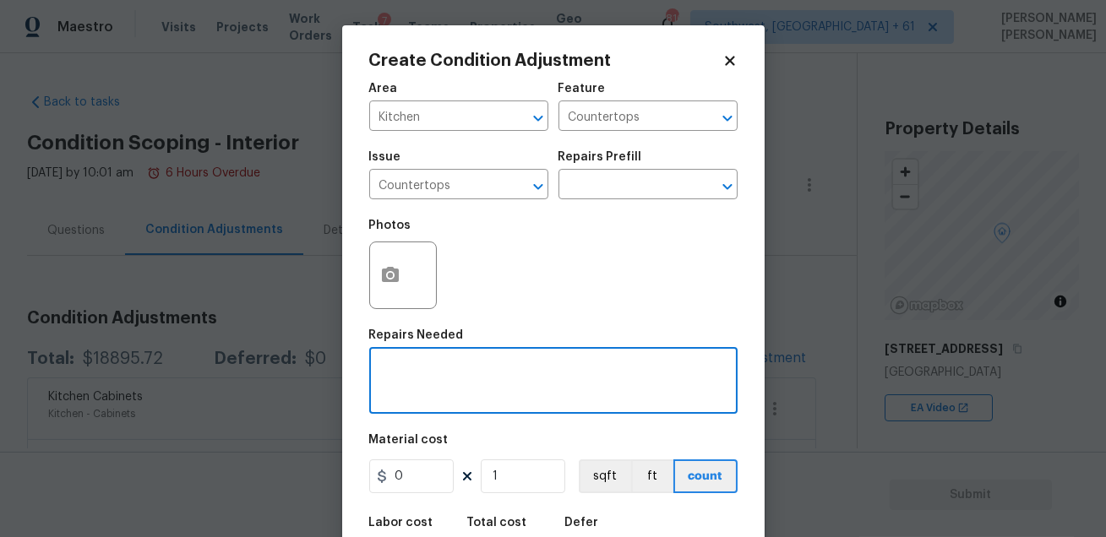
click at [519, 375] on textarea at bounding box center [553, 382] width 348 height 35
click at [428, 374] on textarea "Repalace countertops" at bounding box center [553, 382] width 348 height 35
type textarea "Replace countertops"
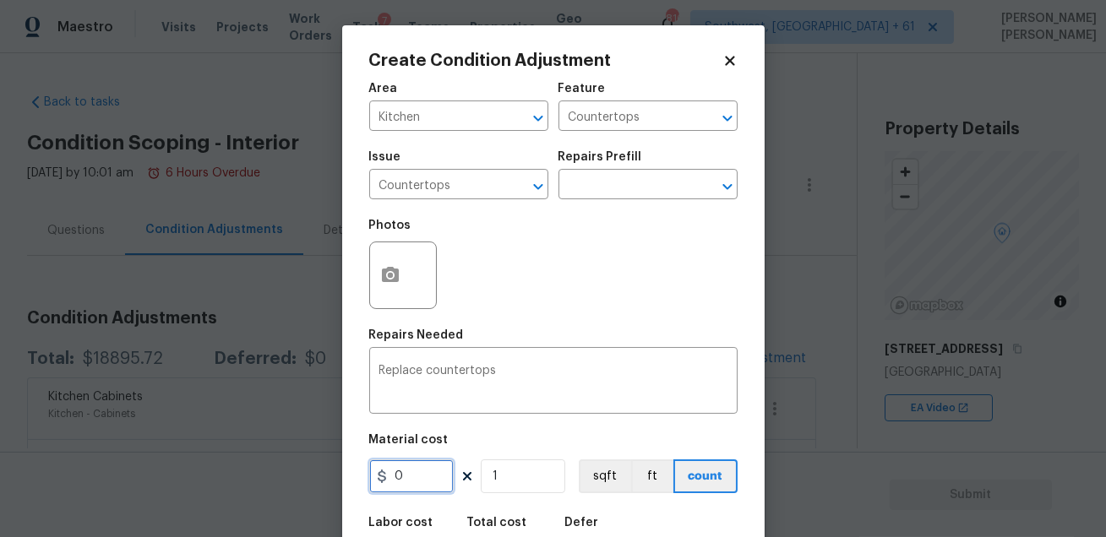
click at [406, 474] on input "0" at bounding box center [411, 477] width 84 height 34
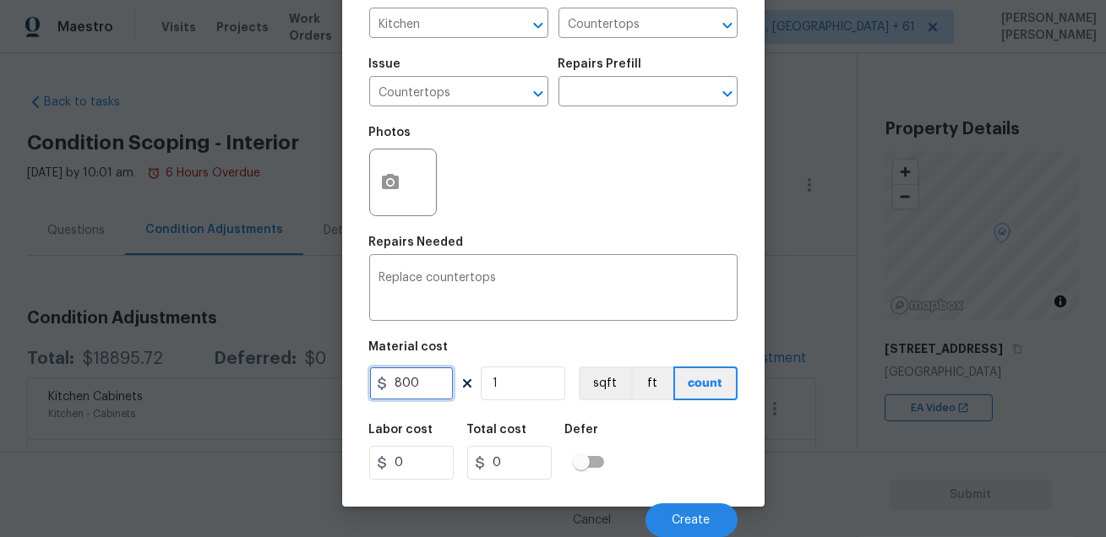
type input "800"
click at [684, 471] on div "Labor cost 0 Total cost 800 Defer" at bounding box center [553, 452] width 368 height 76
click at [690, 524] on span "Create" at bounding box center [692, 521] width 38 height 13
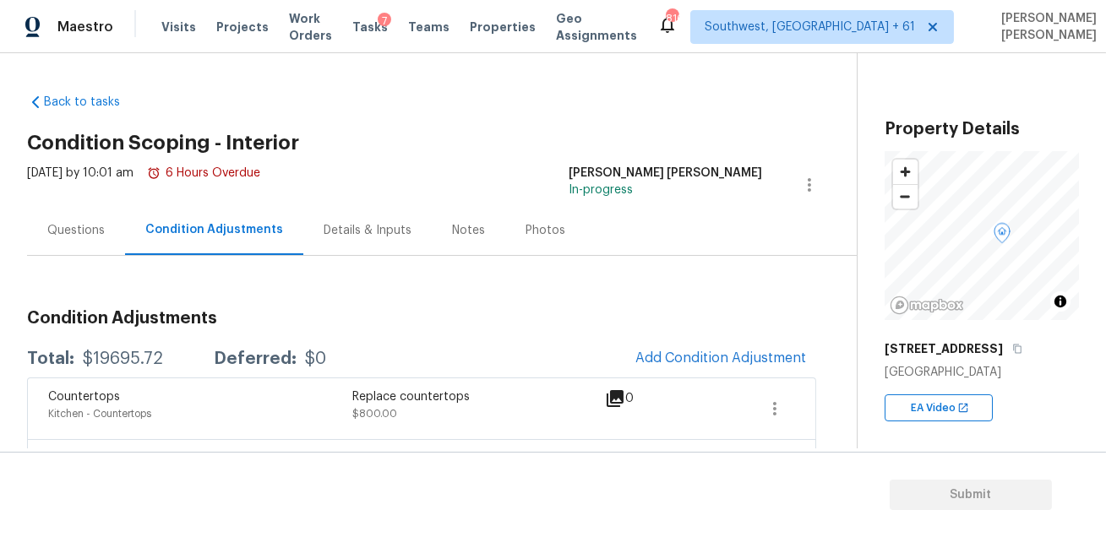
scroll to position [145, 0]
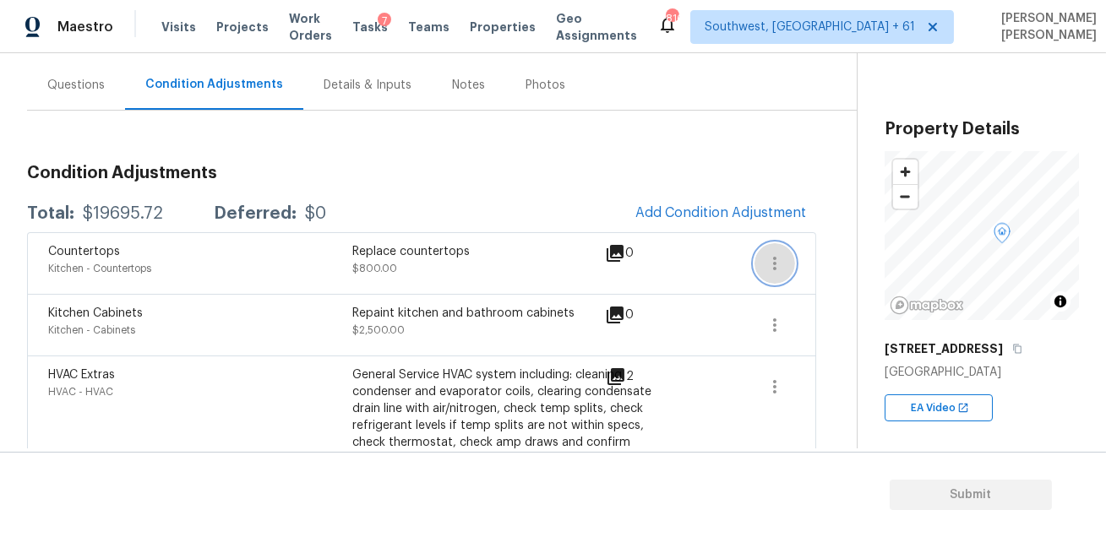
click at [765, 264] on icon "button" at bounding box center [775, 263] width 20 height 20
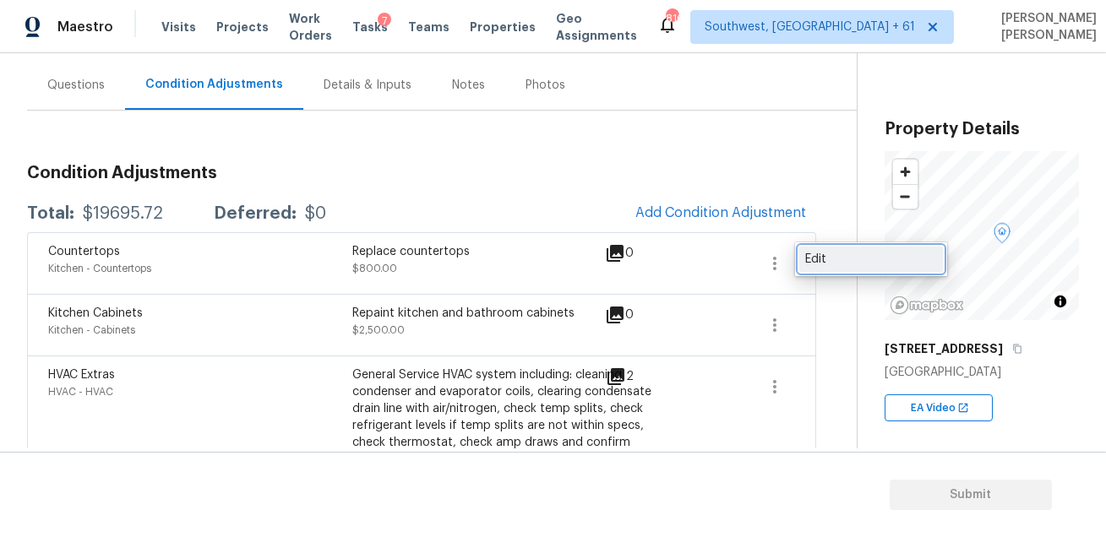
click at [825, 258] on div "Edit" at bounding box center [871, 259] width 132 height 17
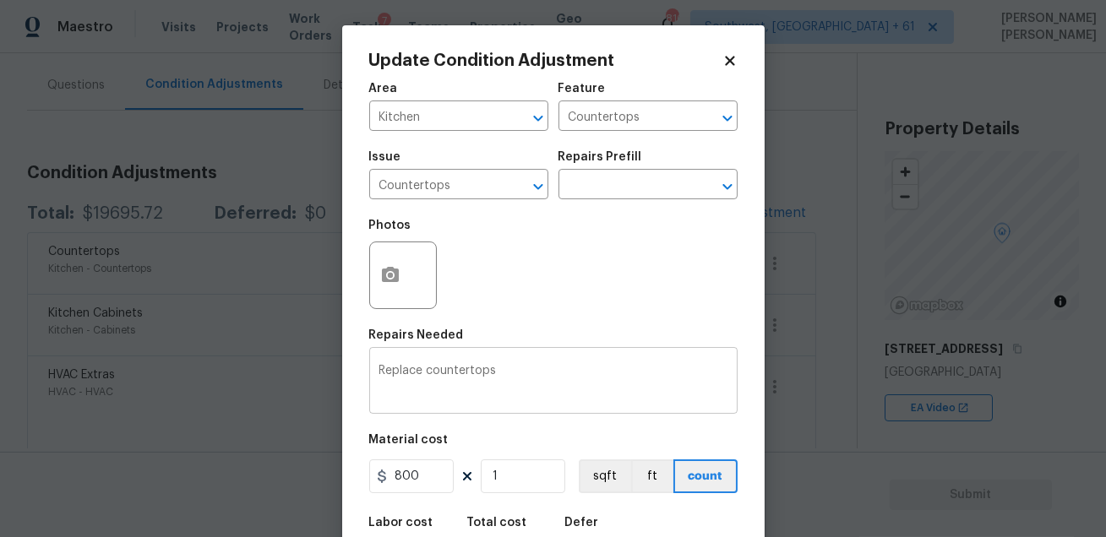
click at [422, 372] on textarea "Replace countertops" at bounding box center [553, 382] width 348 height 35
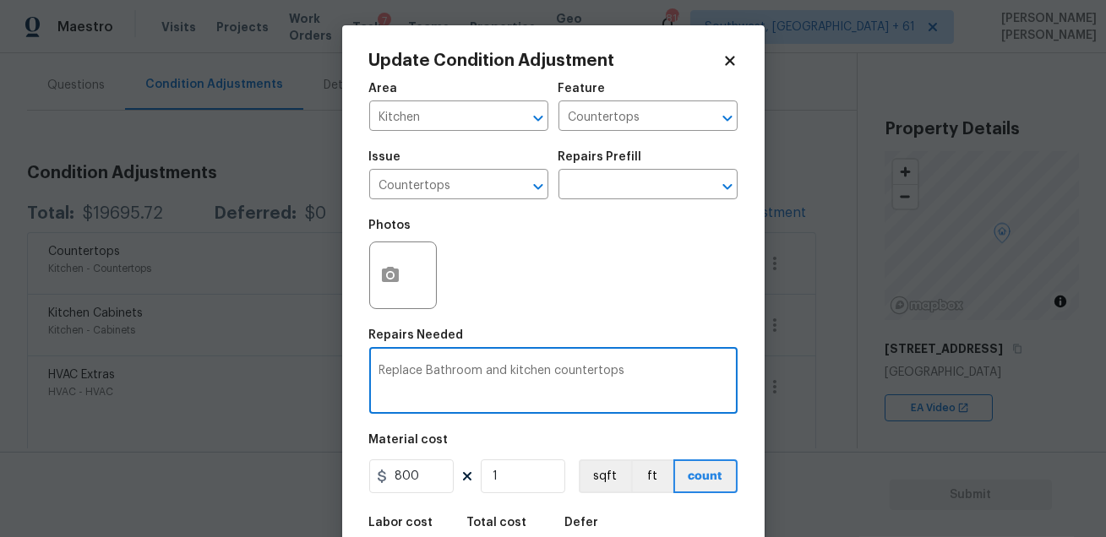
type textarea "Replace Bathroom and kitchen countertops"
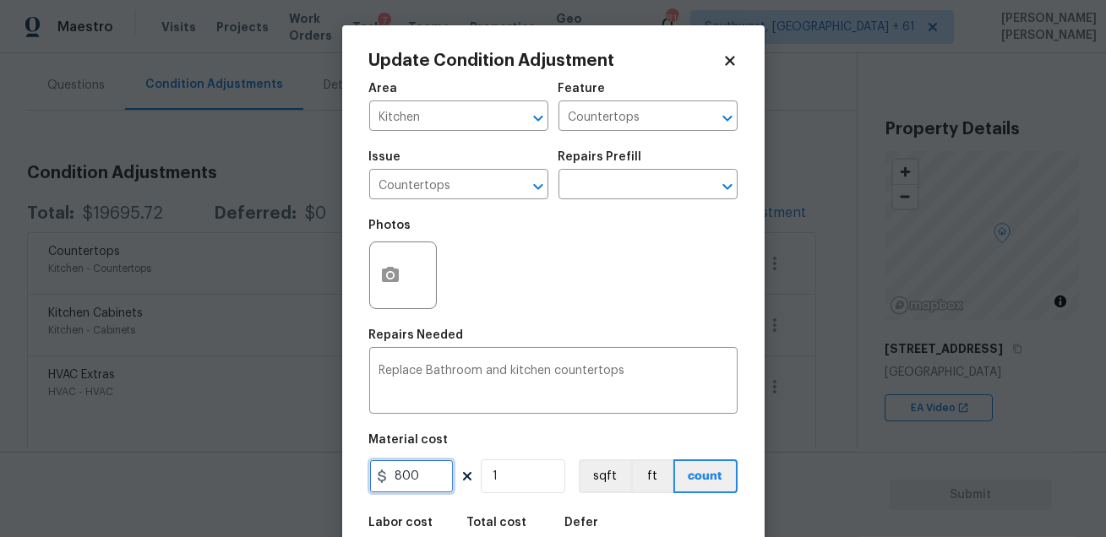
click at [427, 483] on input "800" at bounding box center [411, 477] width 84 height 34
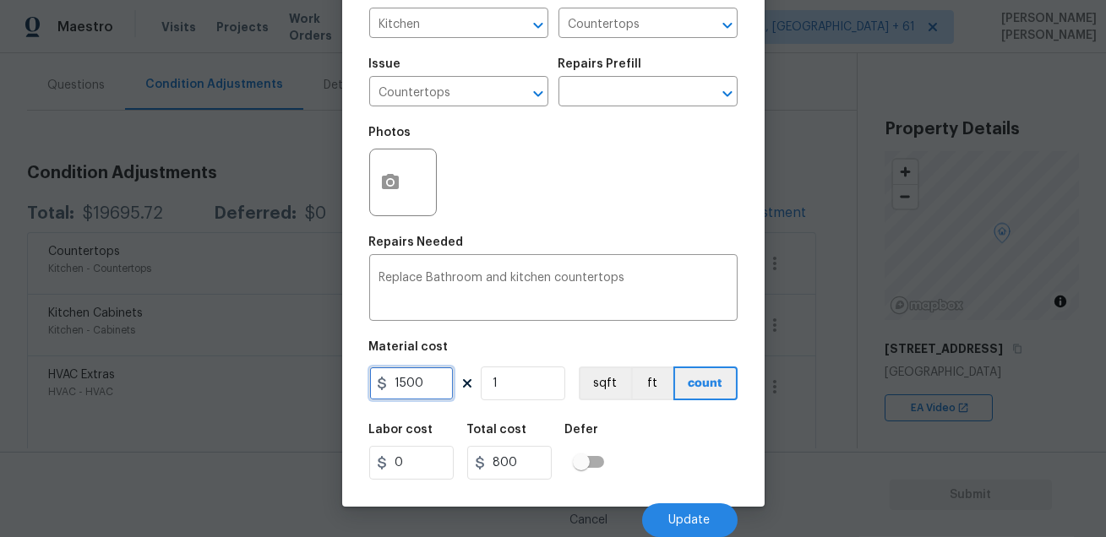
type input "1500"
click at [706, 422] on div "Labor cost 0 Total cost 1500 Defer" at bounding box center [553, 452] width 368 height 76
click at [690, 504] on button "Update" at bounding box center [689, 521] width 95 height 34
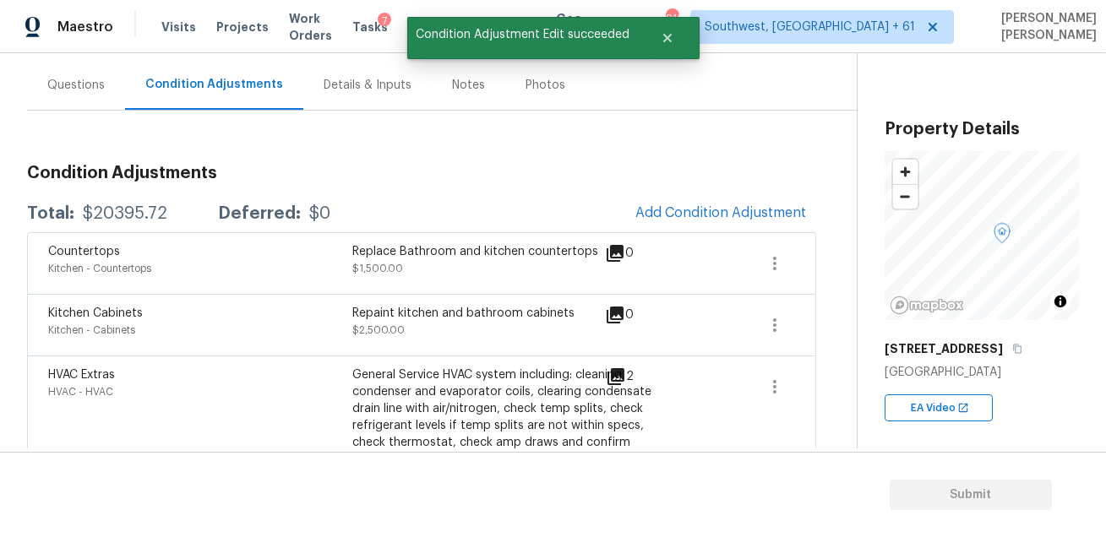
scroll to position [0, 0]
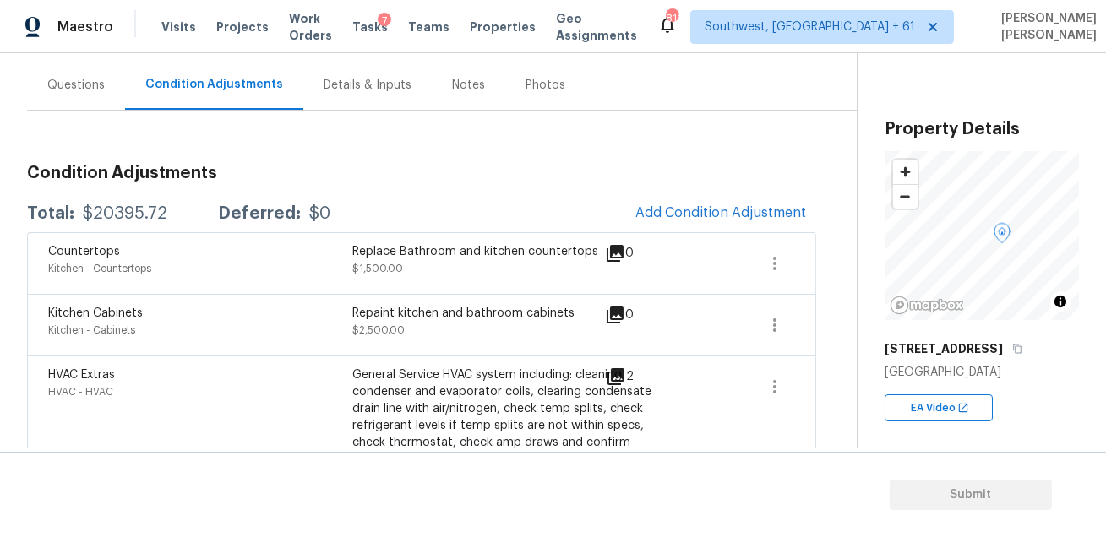
click at [150, 214] on div "$20395.72" at bounding box center [125, 213] width 84 height 17
copy div "$20395.72"
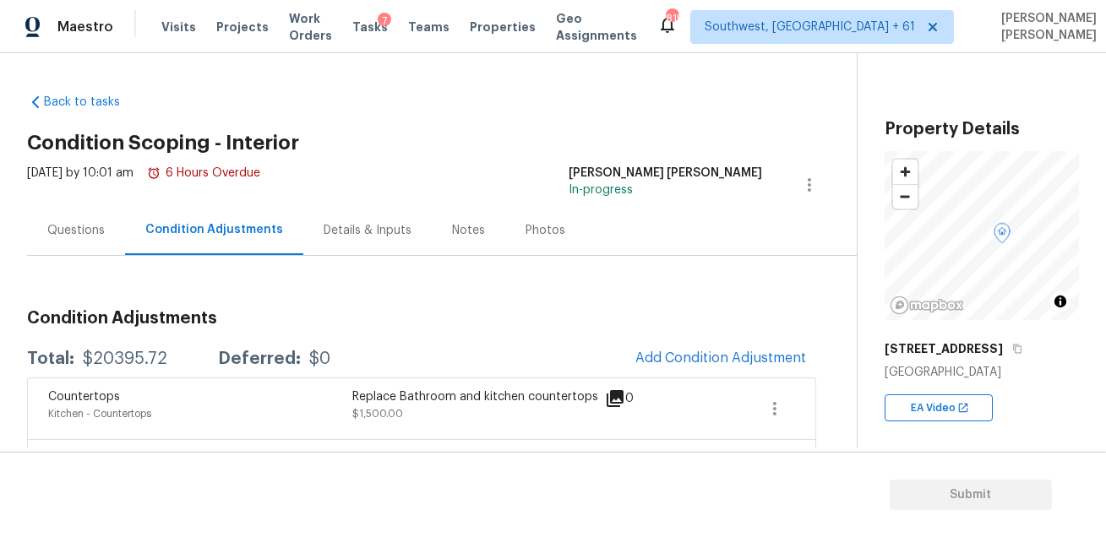
click at [70, 226] on div "Questions" at bounding box center [75, 230] width 57 height 17
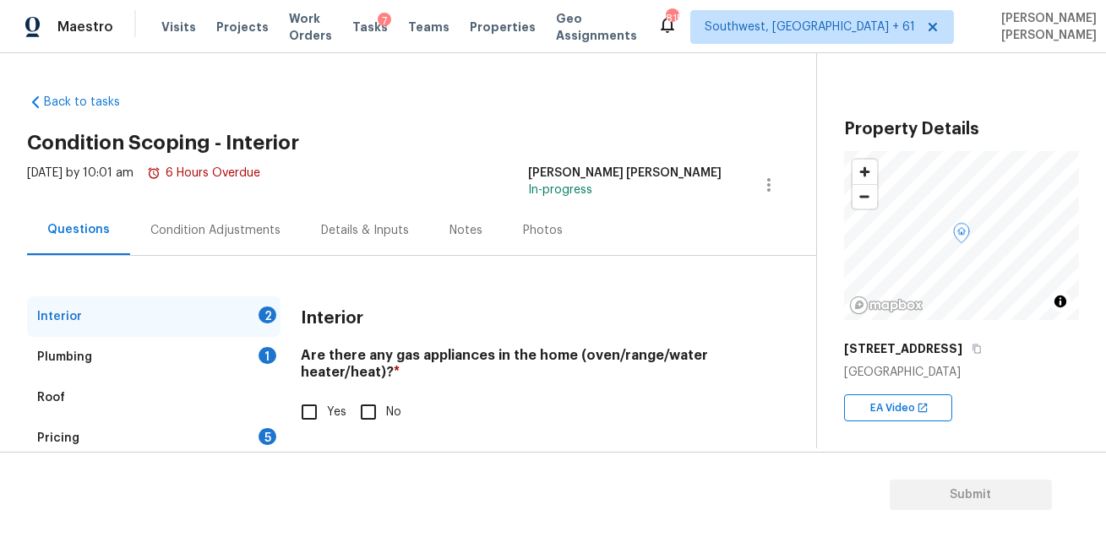
scroll to position [95, 0]
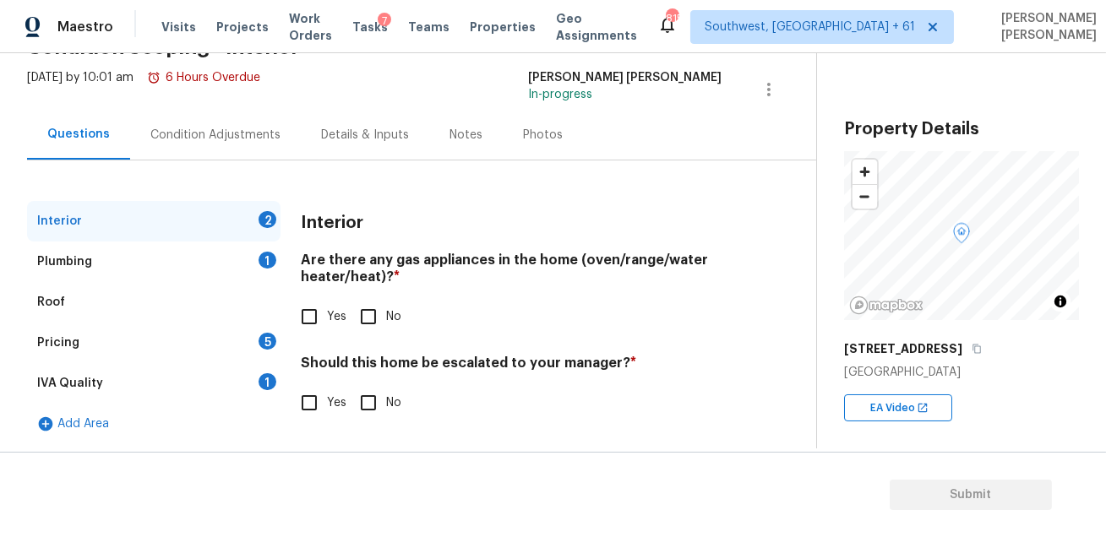
click at [372, 319] on input "No" at bounding box center [368, 316] width 35 height 35
checkbox input "true"
click at [363, 393] on input "No" at bounding box center [368, 404] width 35 height 35
checkbox input "true"
click at [259, 398] on div "IVA Quality 1" at bounding box center [153, 383] width 253 height 41
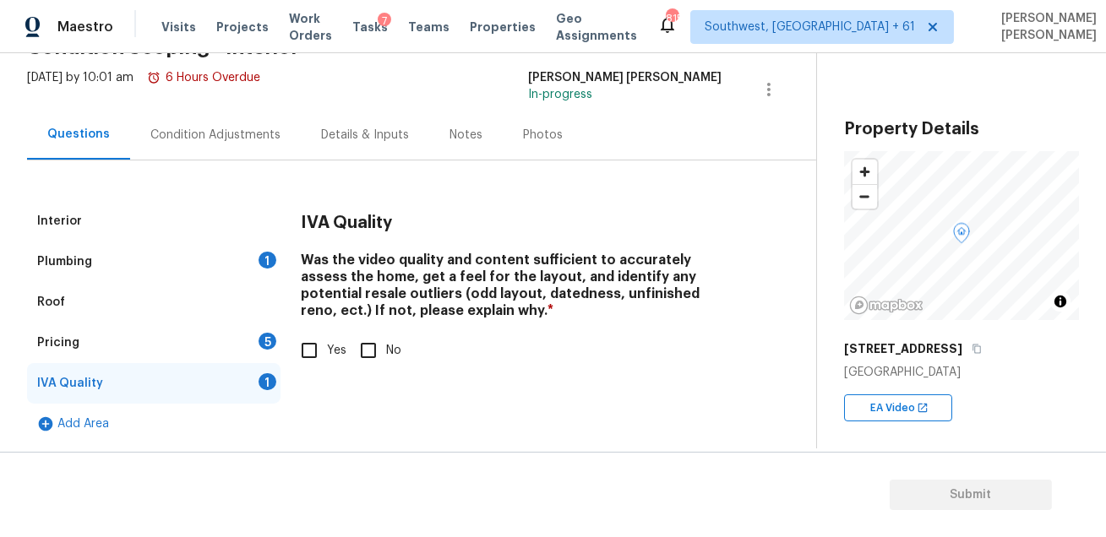
click at [303, 346] on input "Yes" at bounding box center [309, 350] width 35 height 35
checkbox input "true"
click at [237, 336] on div "Pricing 5" at bounding box center [153, 343] width 253 height 41
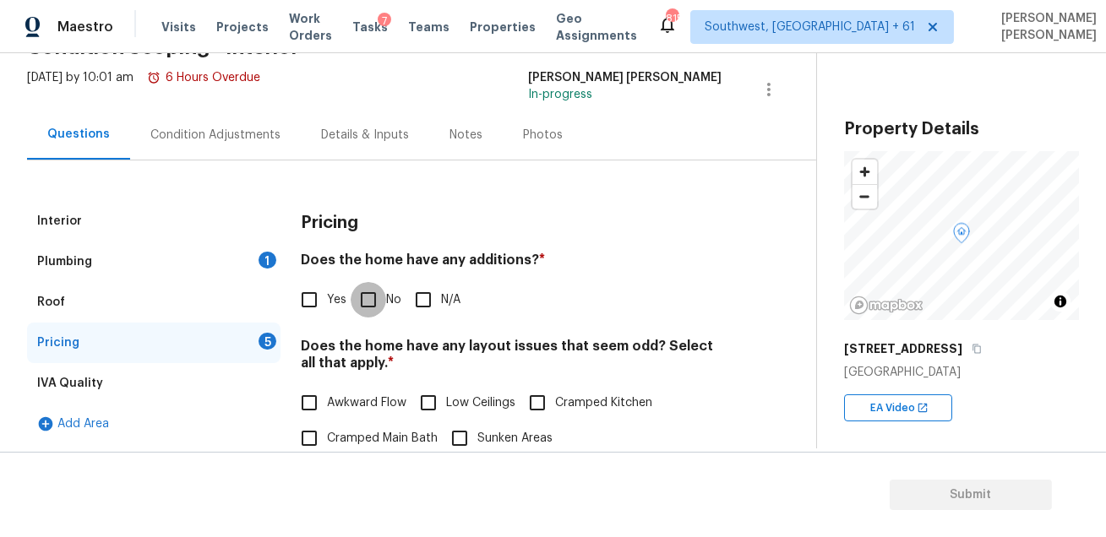
click at [371, 296] on input "No" at bounding box center [368, 299] width 35 height 35
checkbox input "true"
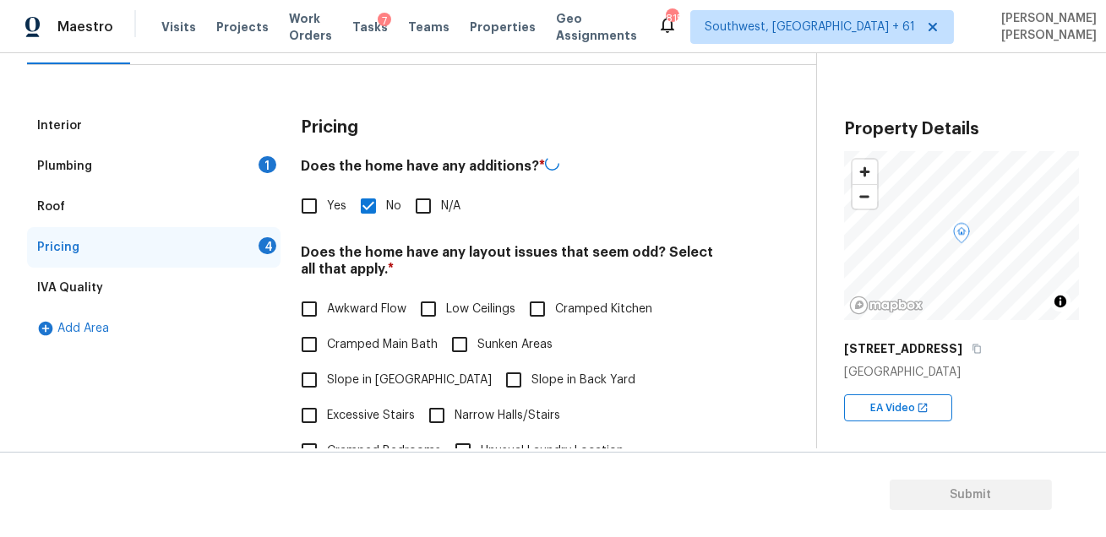
scroll to position [303, 0]
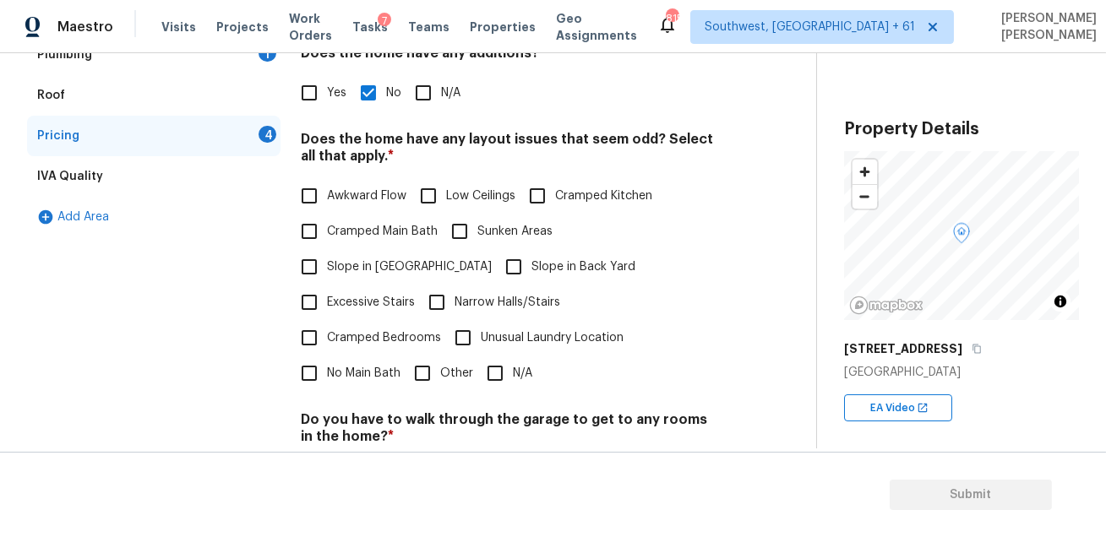
click at [523, 365] on span "N/A" at bounding box center [522, 374] width 19 height 18
click at [513, 356] on input "N/A" at bounding box center [494, 373] width 35 height 35
checkbox input "true"
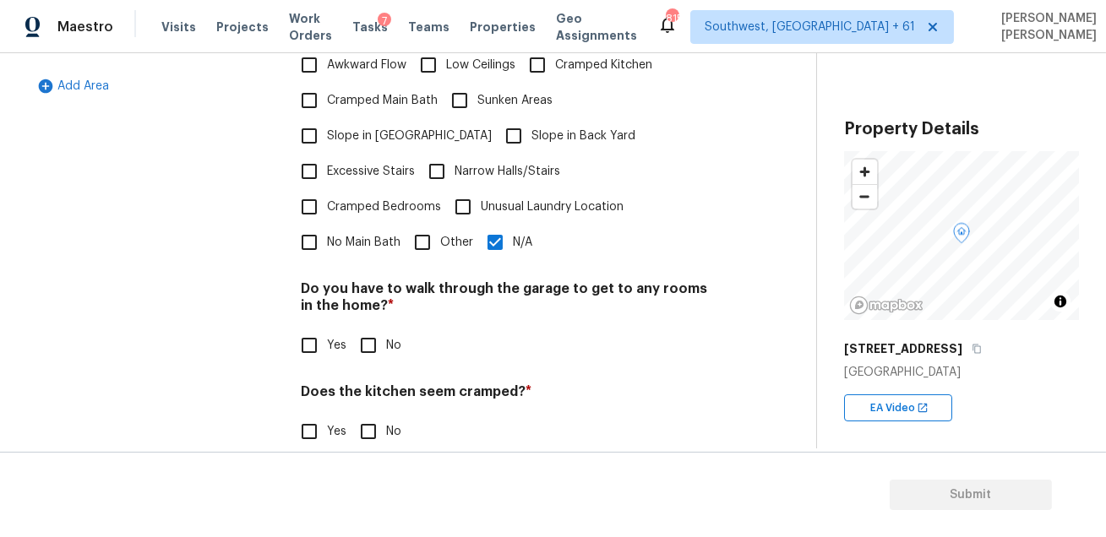
scroll to position [444, 0]
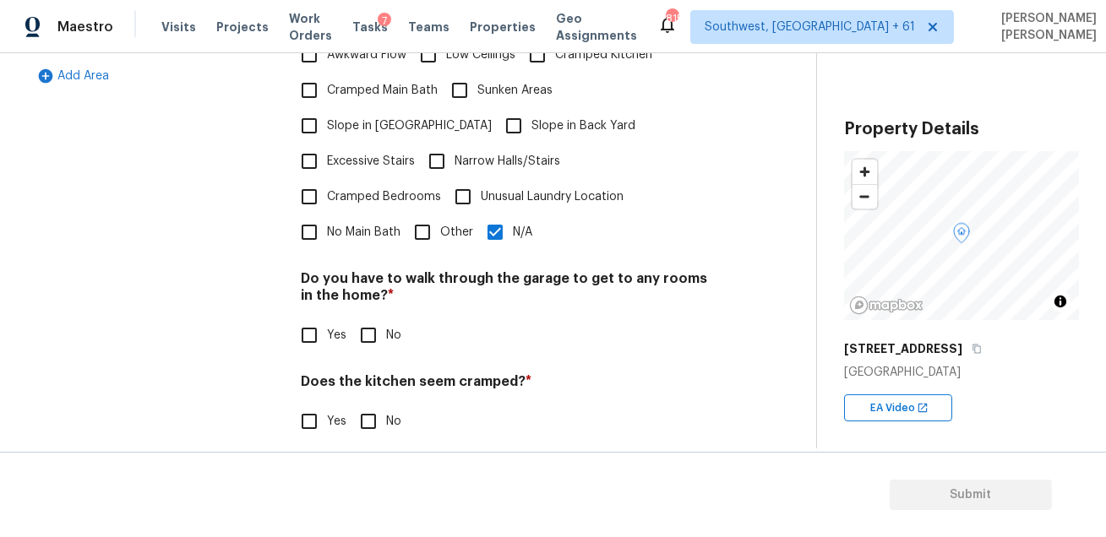
click at [363, 318] on input "No" at bounding box center [368, 335] width 35 height 35
checkbox input "true"
click at [355, 406] on input "No" at bounding box center [368, 423] width 35 height 35
checkbox input "true"
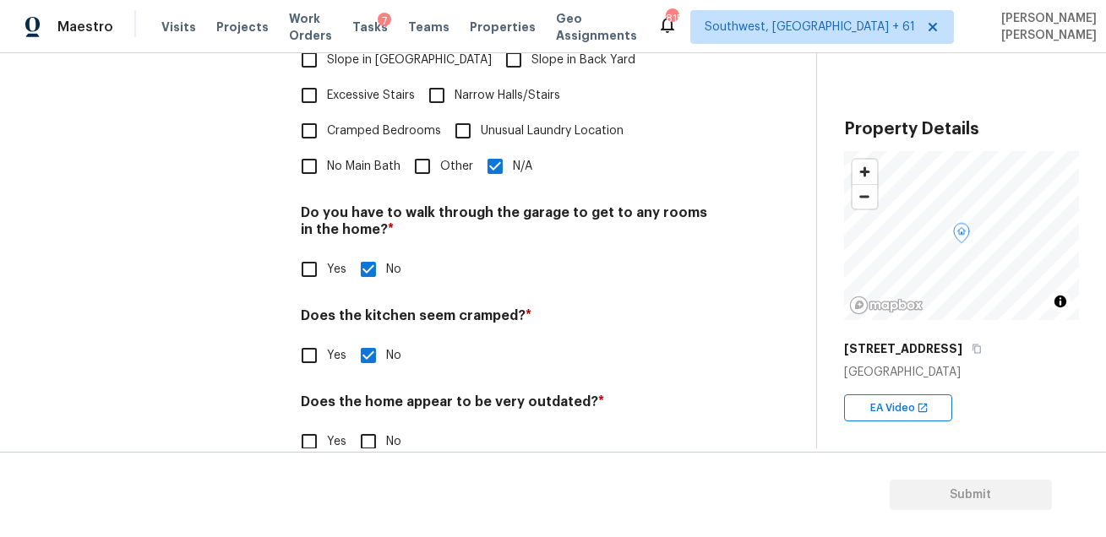
click at [361, 424] on input "No" at bounding box center [368, 441] width 35 height 35
checkbox input "true"
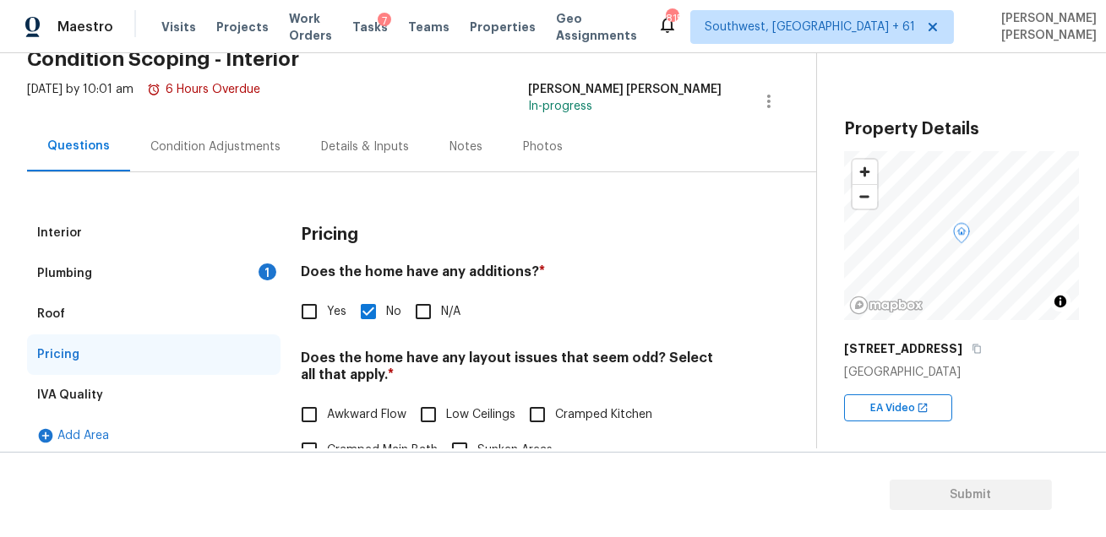
scroll to position [0, 0]
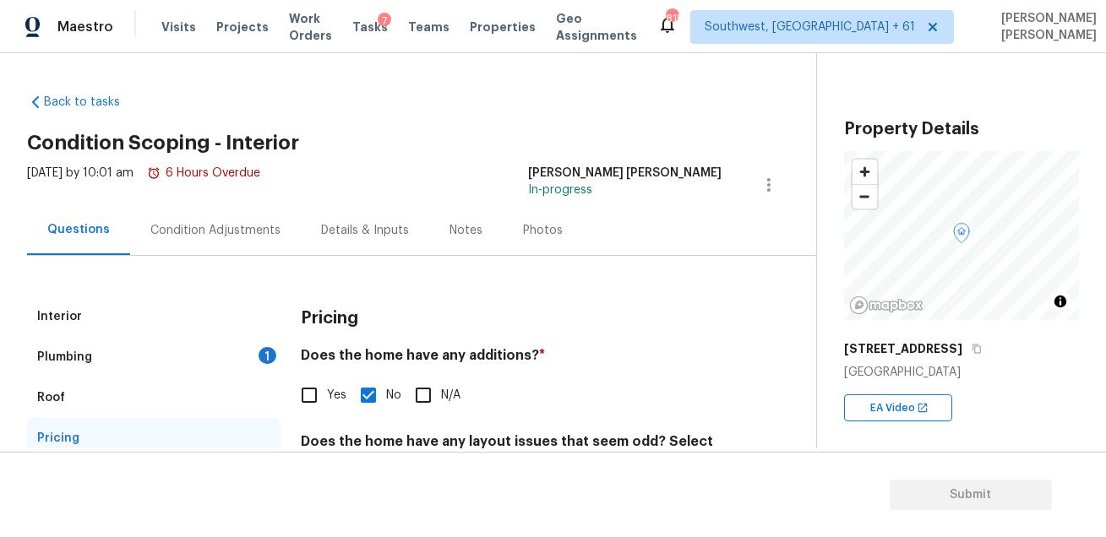
click at [180, 361] on div "Plumbing 1" at bounding box center [153, 357] width 253 height 41
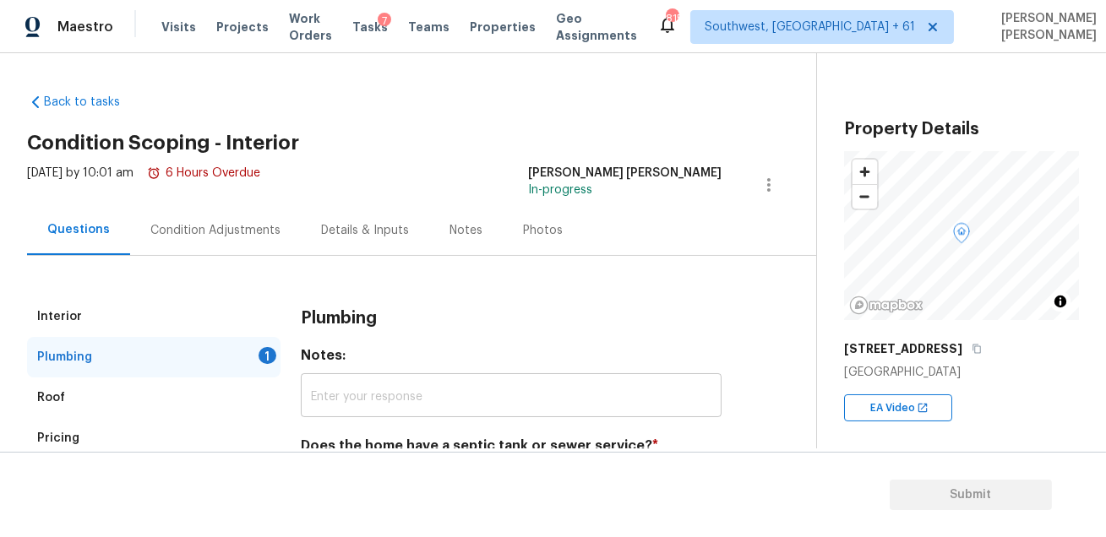
scroll to position [95, 0]
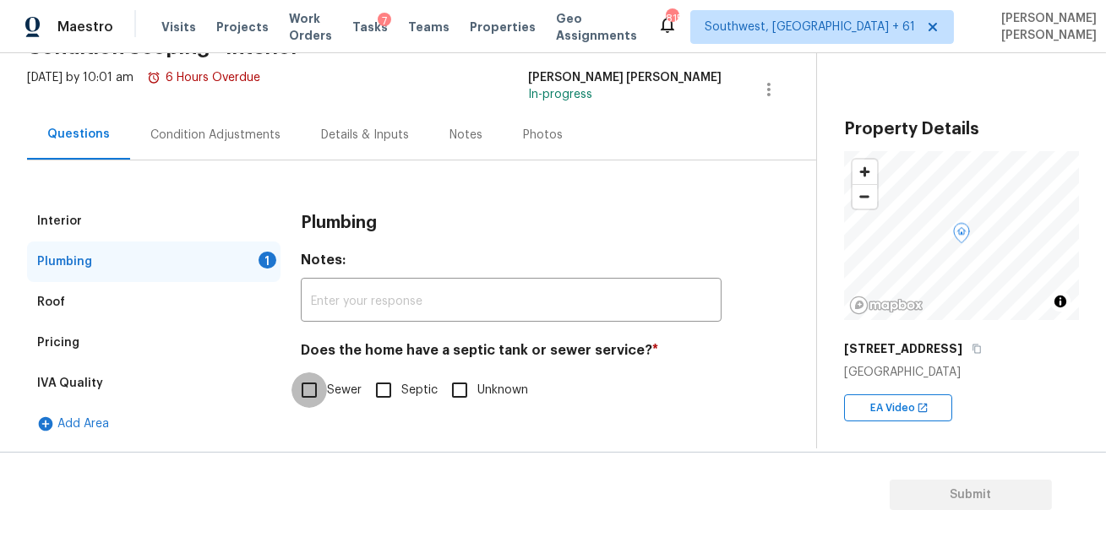
click at [315, 393] on input "Sewer" at bounding box center [309, 390] width 35 height 35
checkbox input "true"
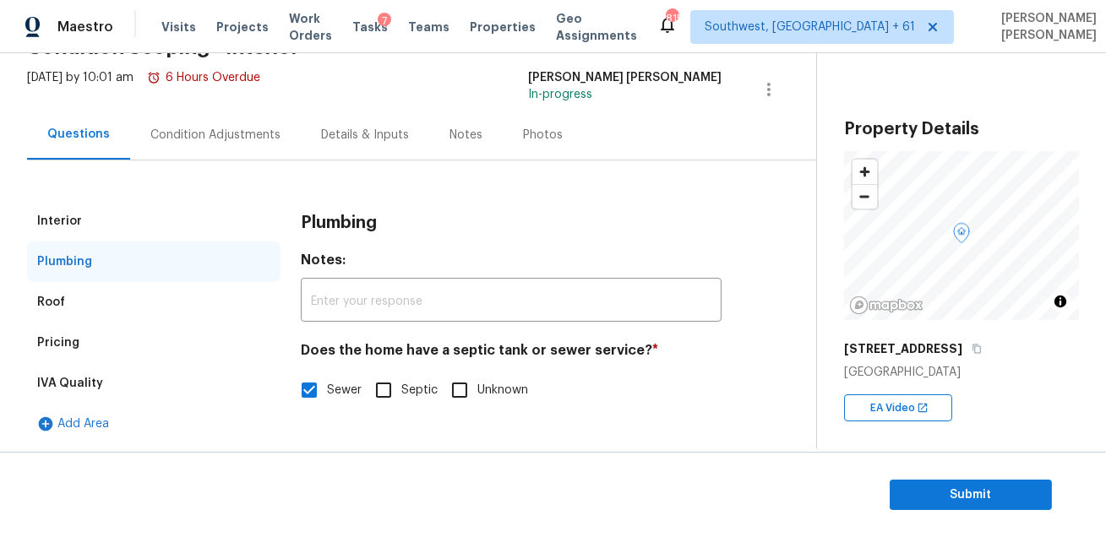
click at [223, 137] on div "Condition Adjustments" at bounding box center [215, 135] width 130 height 17
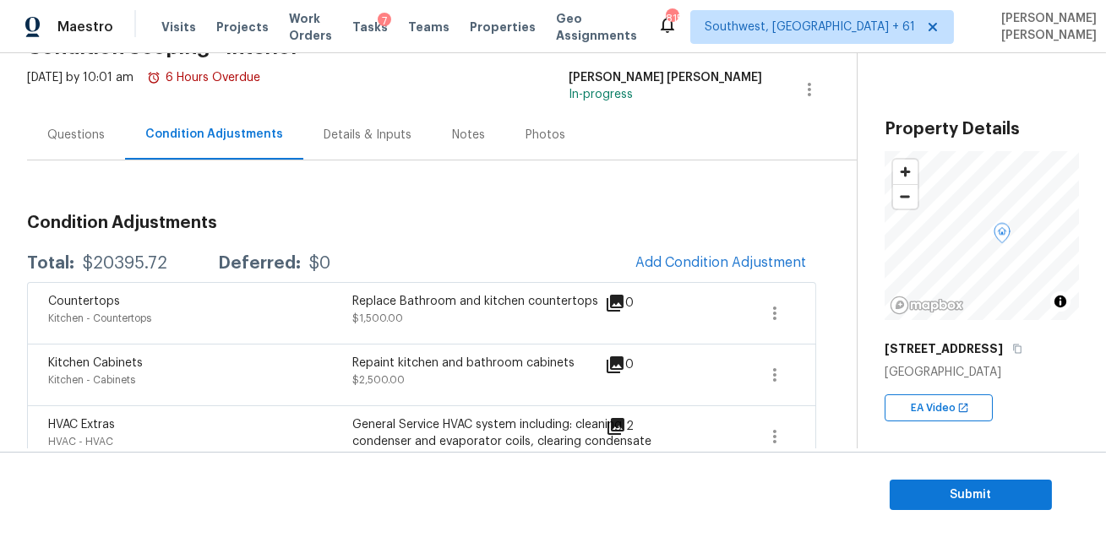
click at [88, 133] on div "Questions" at bounding box center [75, 135] width 57 height 17
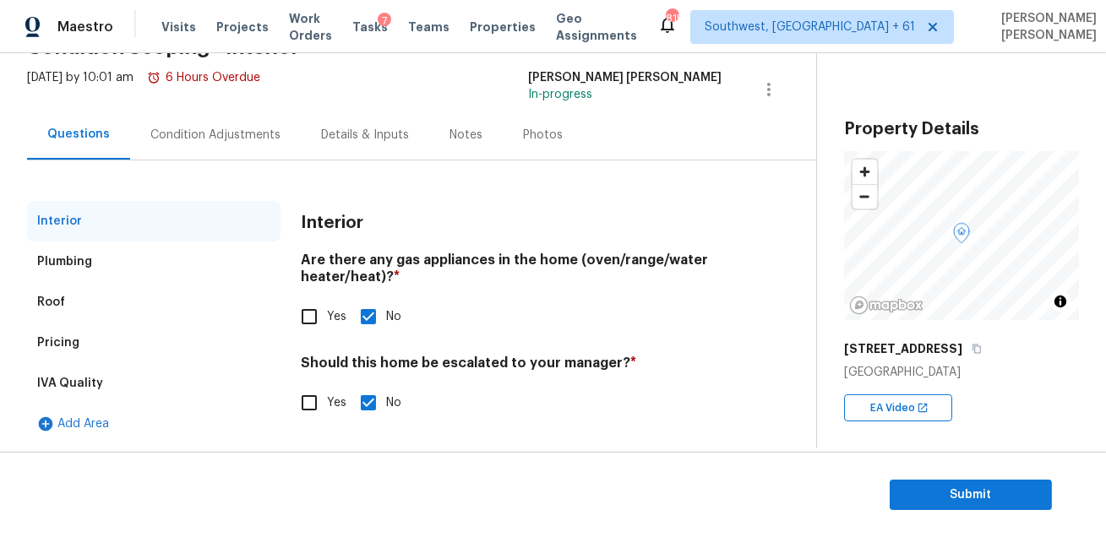
click at [314, 400] on input "Yes" at bounding box center [309, 402] width 35 height 35
checkbox input "true"
checkbox input "false"
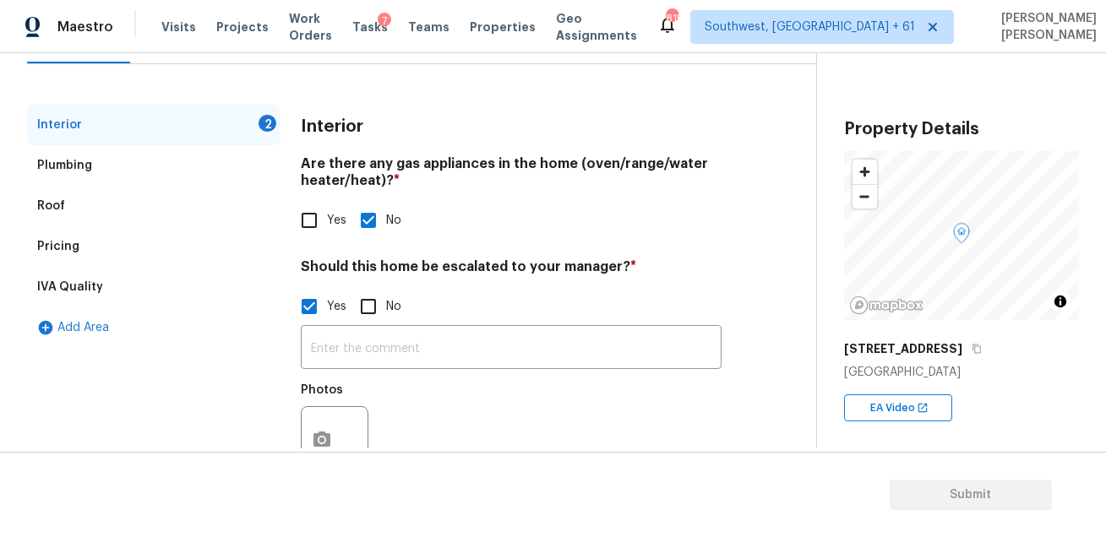
scroll to position [252, 0]
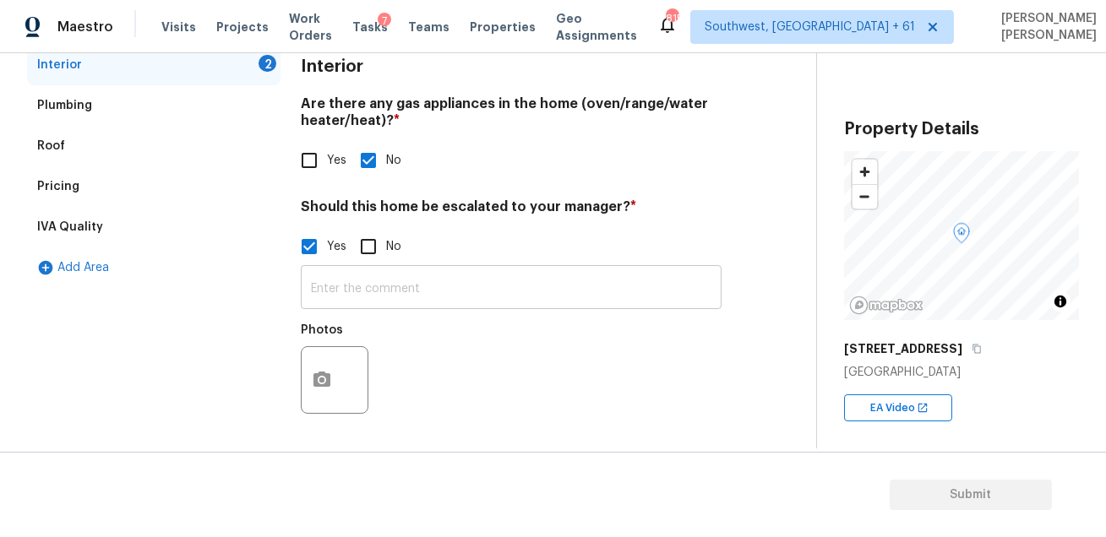
click at [397, 292] on input "text" at bounding box center [511, 290] width 421 height 40
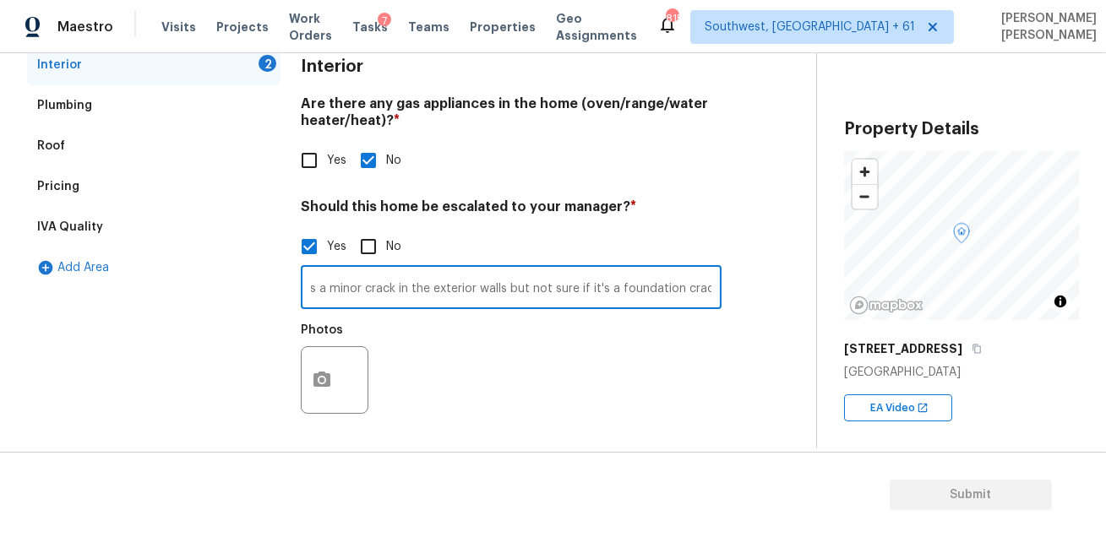
scroll to position [0, 74]
type input "This home has a minor crack in the exterior walls but not sure if it's a founda…"
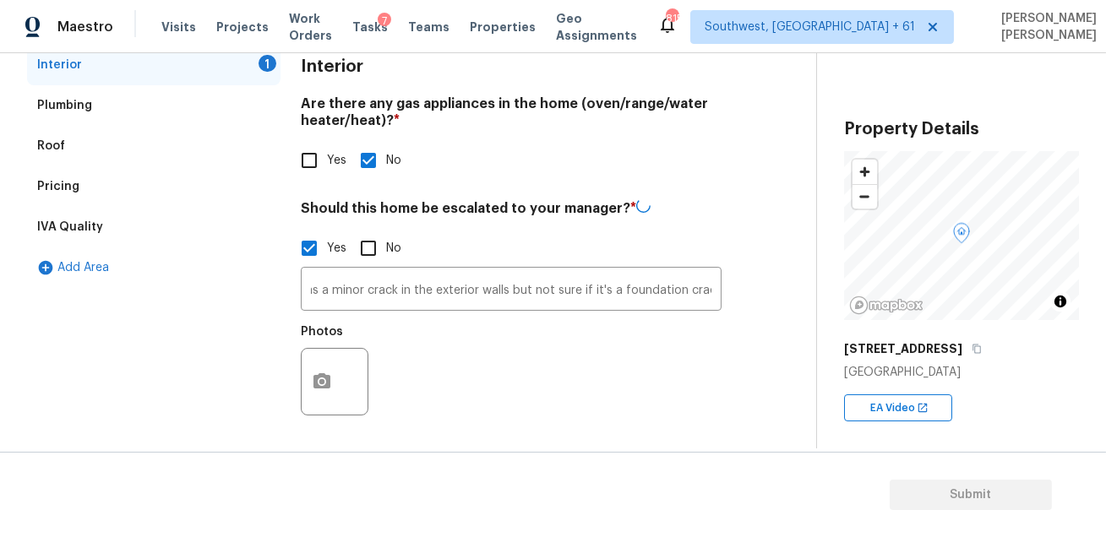
scroll to position [0, 0]
click at [324, 377] on icon "button" at bounding box center [322, 382] width 20 height 20
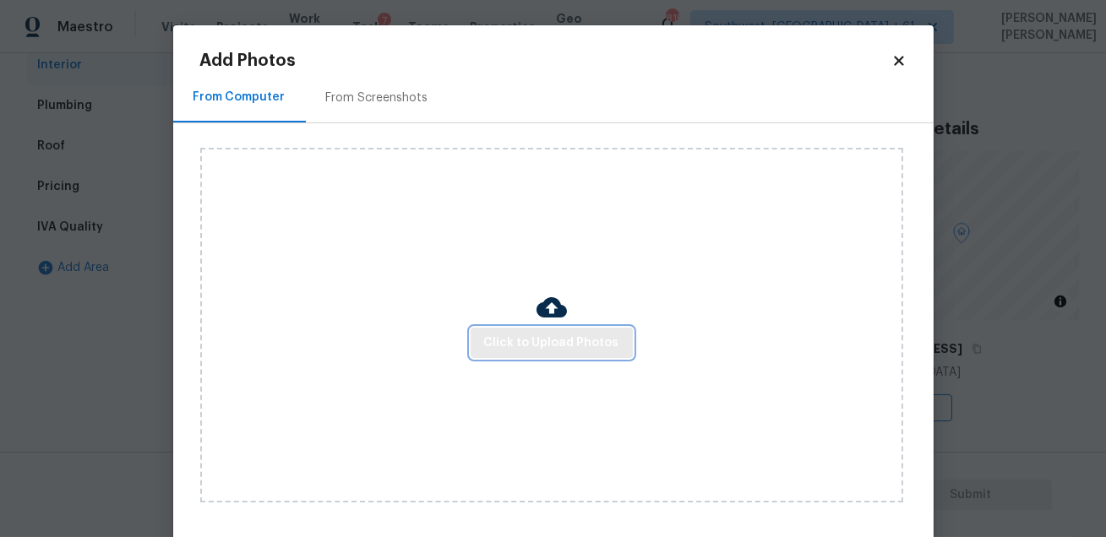
click at [542, 330] on button "Click to Upload Photos" at bounding box center [552, 343] width 162 height 31
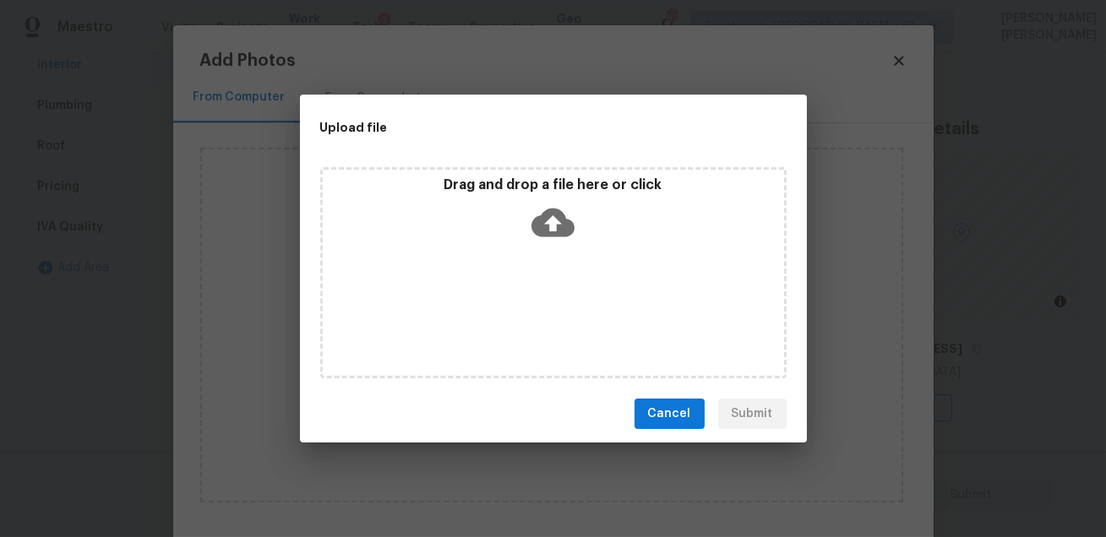
drag, startPoint x: 1100, startPoint y: 526, endPoint x: 801, endPoint y: 402, distance: 323.6
click at [801, 402] on div "Upload file Drag and drop a file here or click Cancel Submit" at bounding box center [553, 268] width 1106 height 537
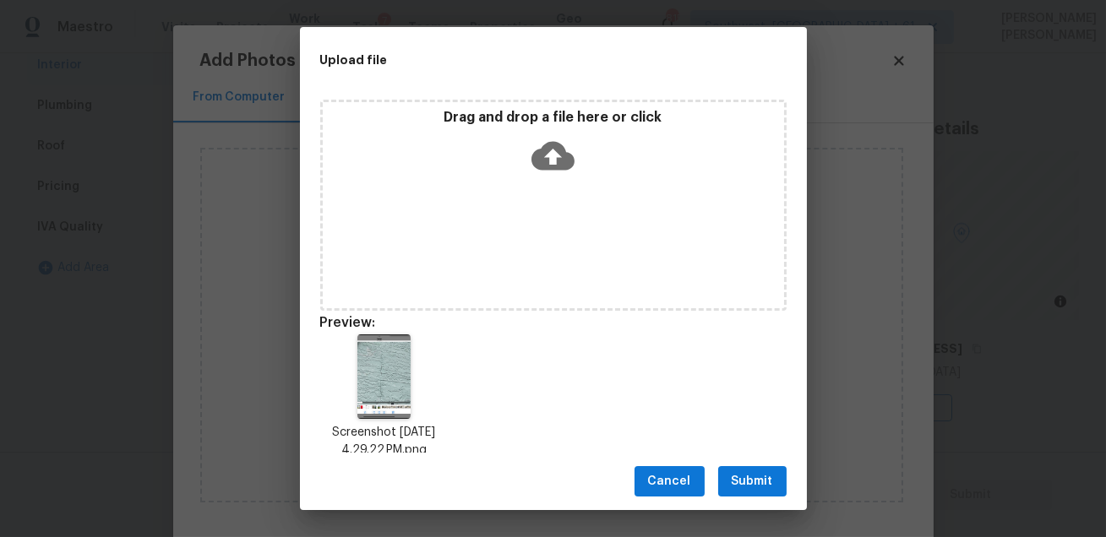
click at [538, 160] on icon at bounding box center [553, 155] width 43 height 29
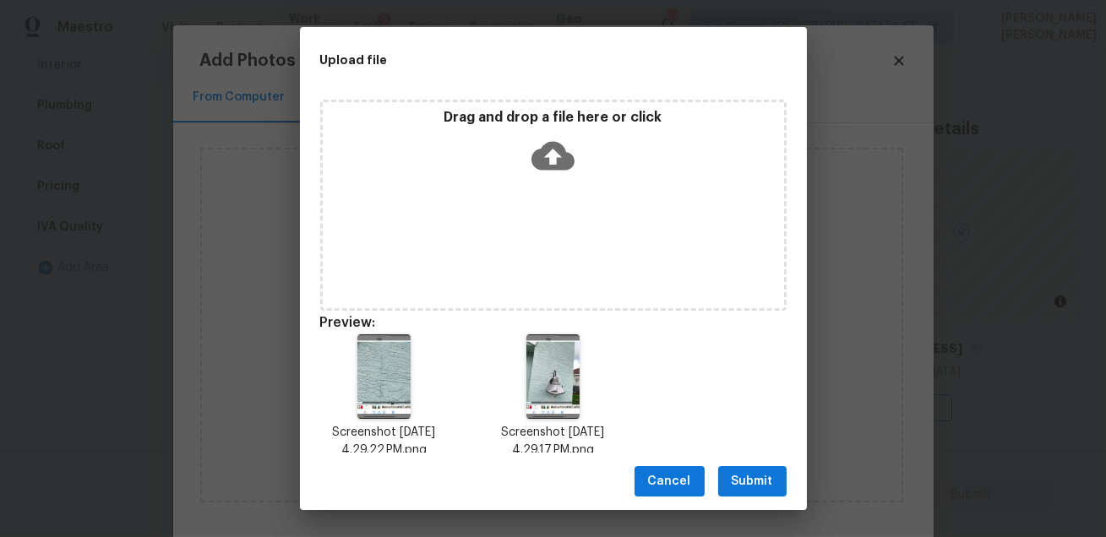
click at [735, 475] on span "Submit" at bounding box center [752, 482] width 41 height 21
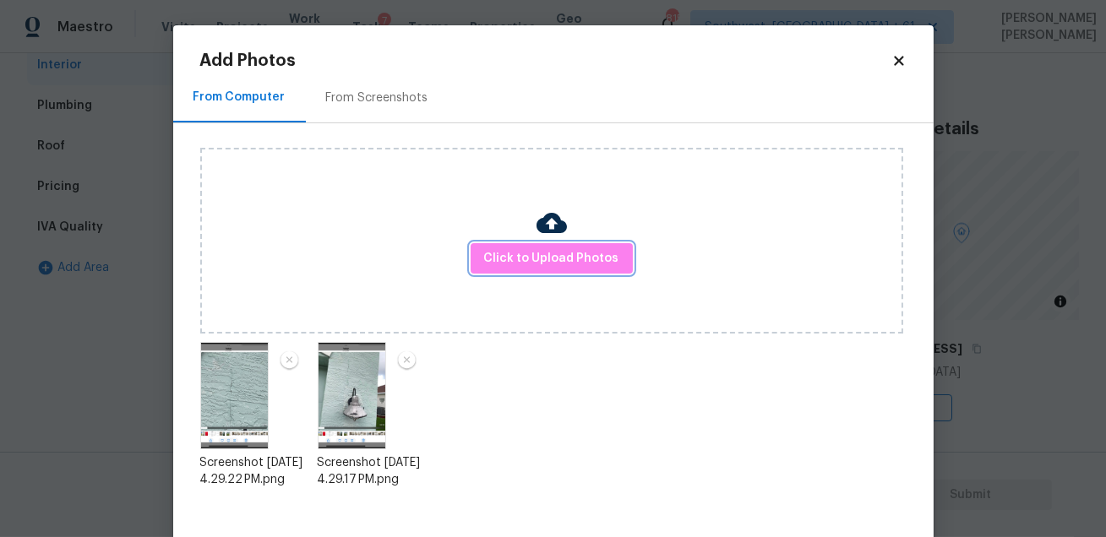
scroll to position [87, 0]
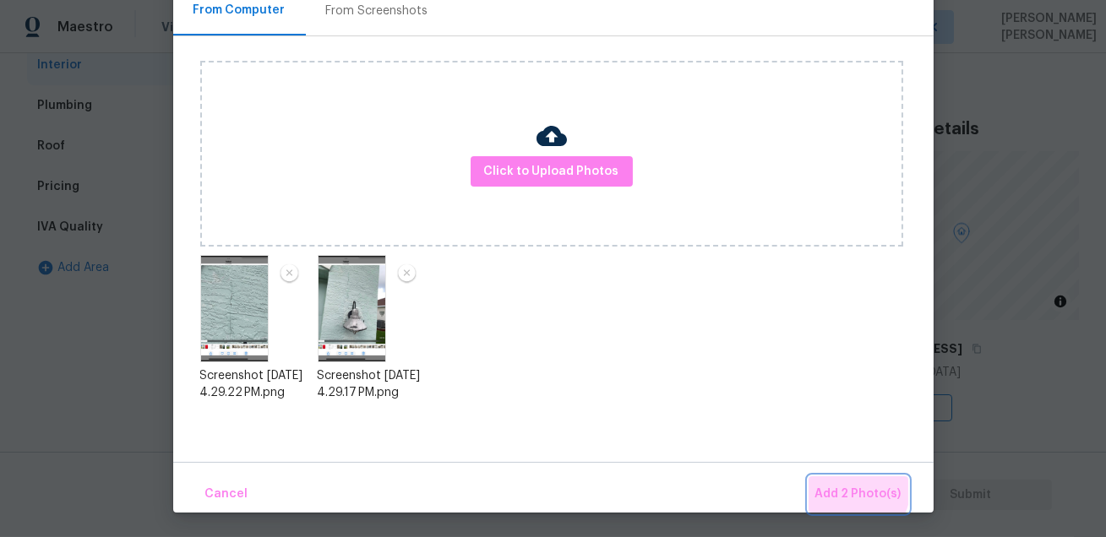
click at [848, 486] on span "Add 2 Photo(s)" at bounding box center [858, 494] width 86 height 21
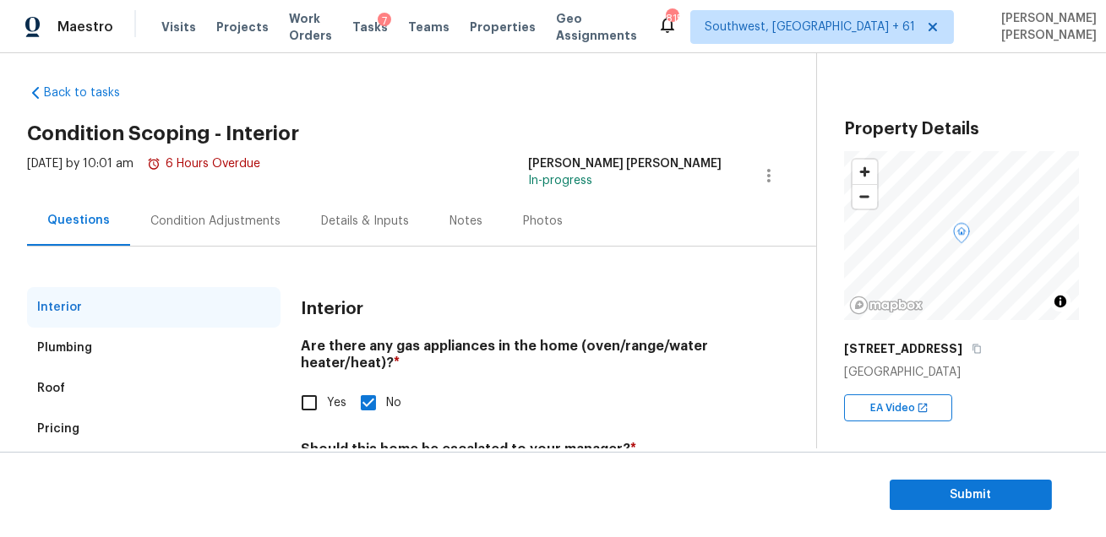
scroll to position [0, 0]
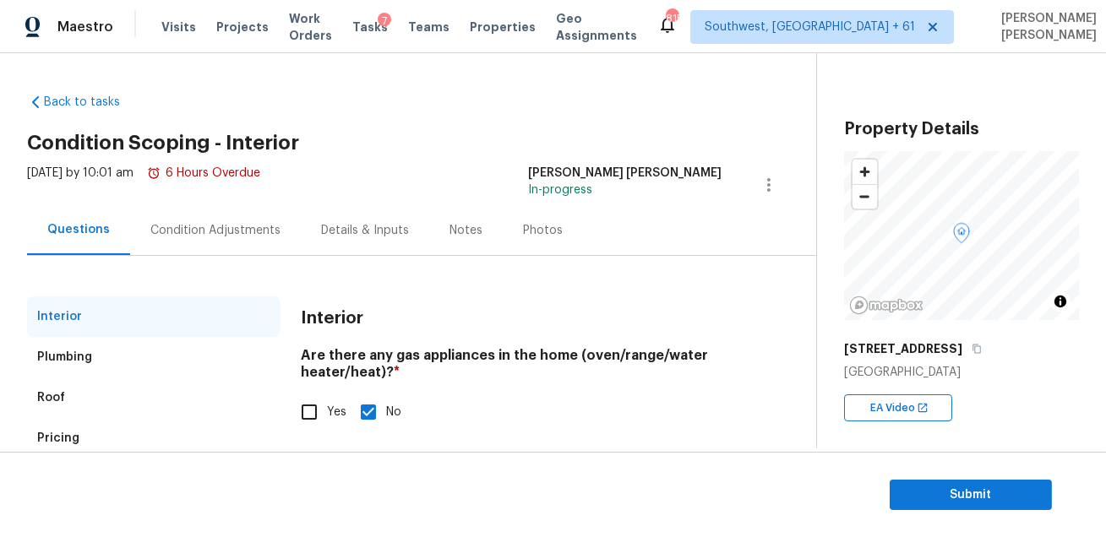
click at [229, 242] on div "Condition Adjustments" at bounding box center [215, 230] width 171 height 50
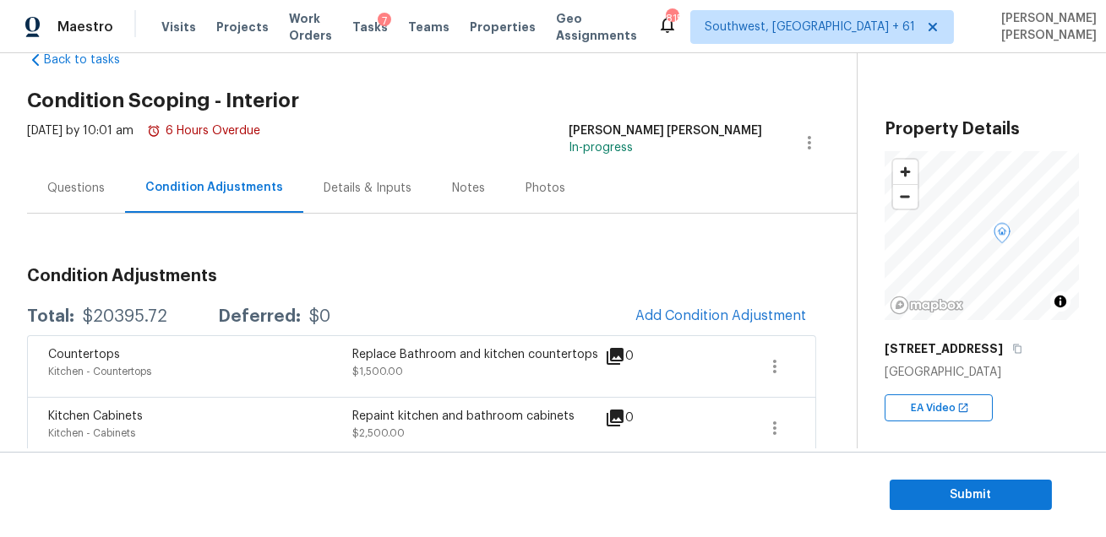
scroll to position [79, 0]
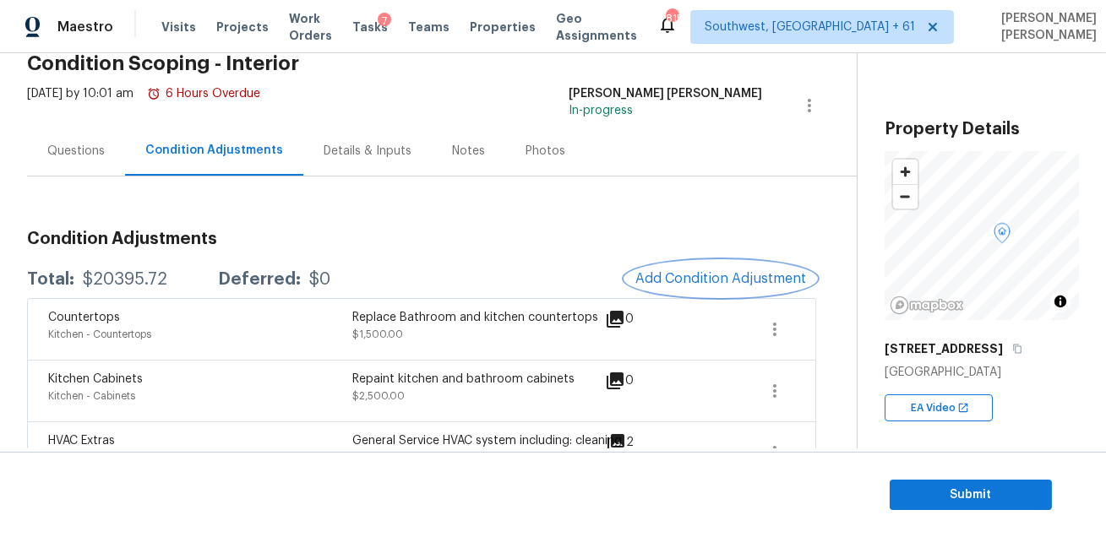
click at [677, 266] on button "Add Condition Adjustment" at bounding box center [720, 278] width 191 height 35
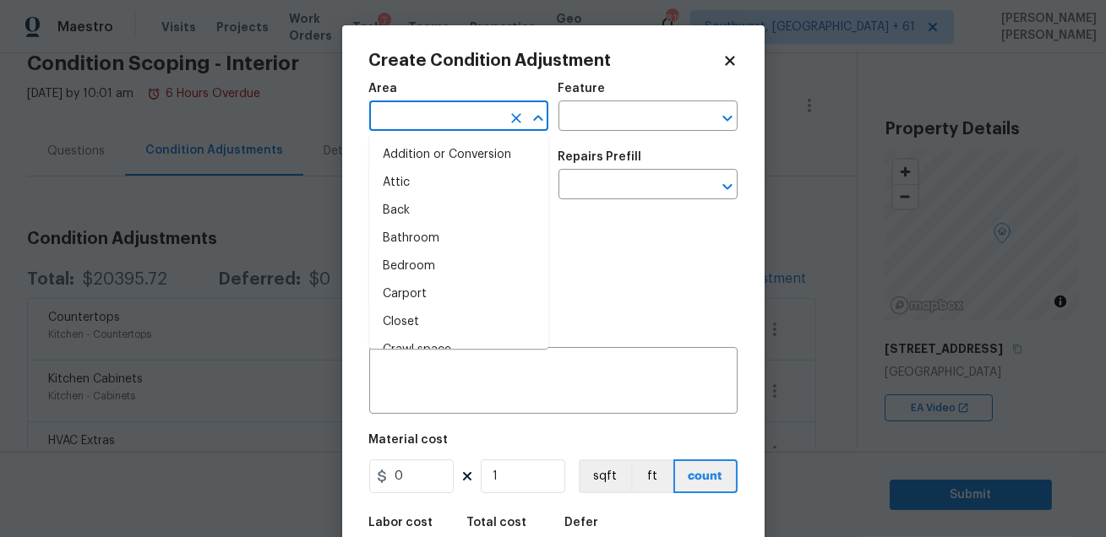
click at [424, 111] on input "text" at bounding box center [435, 118] width 132 height 26
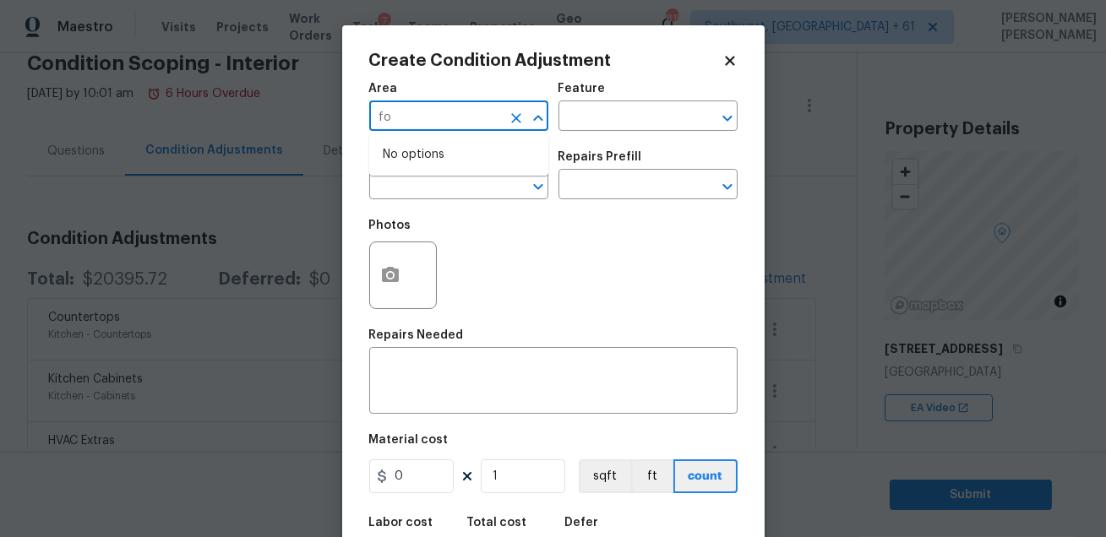
type input "fou"
click at [444, 184] on li "Interior Overall" at bounding box center [458, 183] width 179 height 28
type input "Interior Overall"
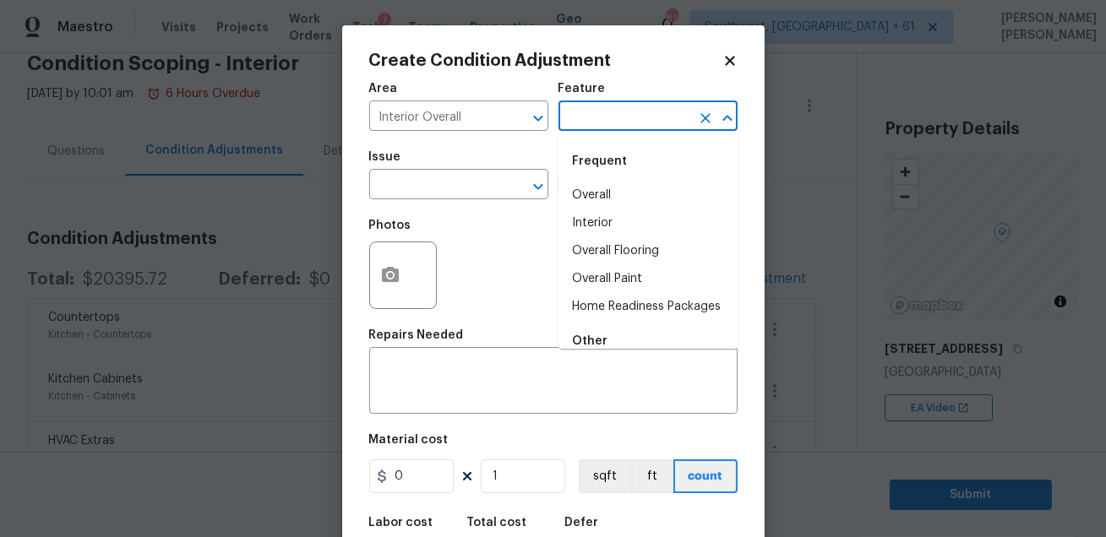
click at [564, 128] on input "text" at bounding box center [625, 118] width 132 height 26
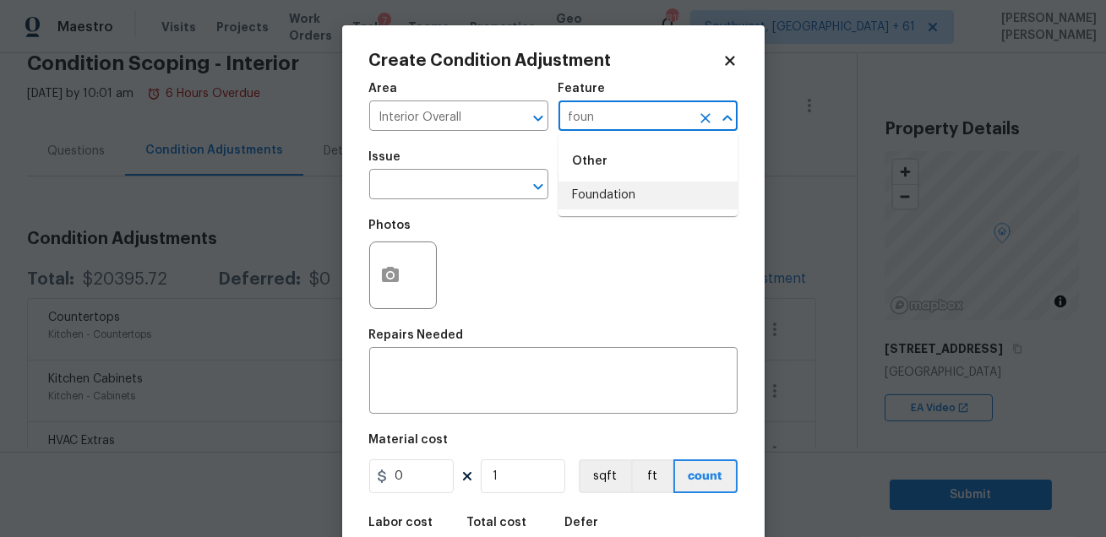
click at [578, 204] on li "Foundation" at bounding box center [648, 196] width 179 height 28
type input "Foundation"
click at [414, 191] on input "text" at bounding box center [435, 186] width 132 height 26
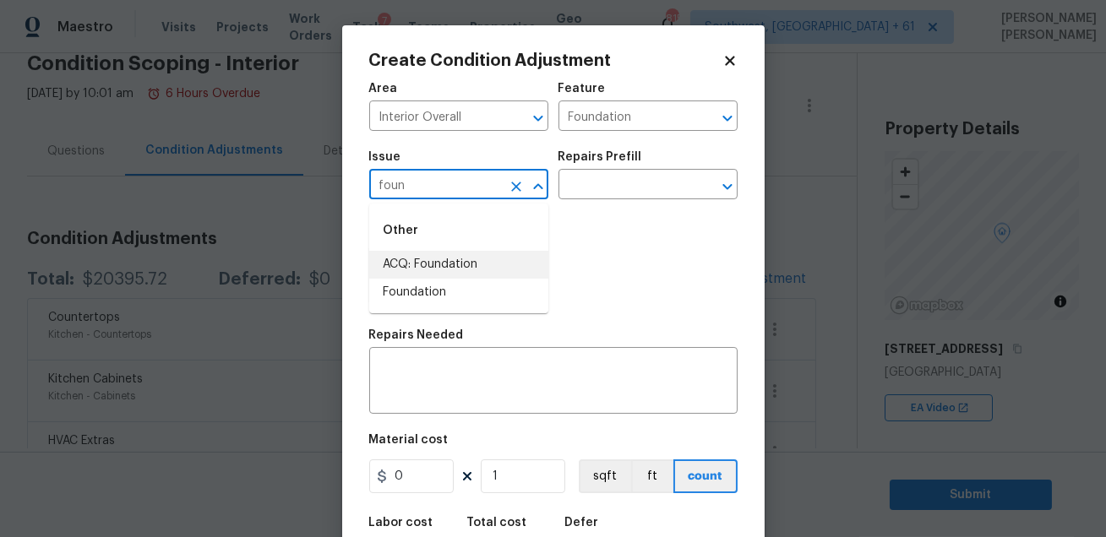
click at [403, 258] on li "ACQ: Foundation" at bounding box center [458, 265] width 179 height 28
type input "ACQ: Foundation"
click at [581, 186] on input "text" at bounding box center [625, 186] width 132 height 26
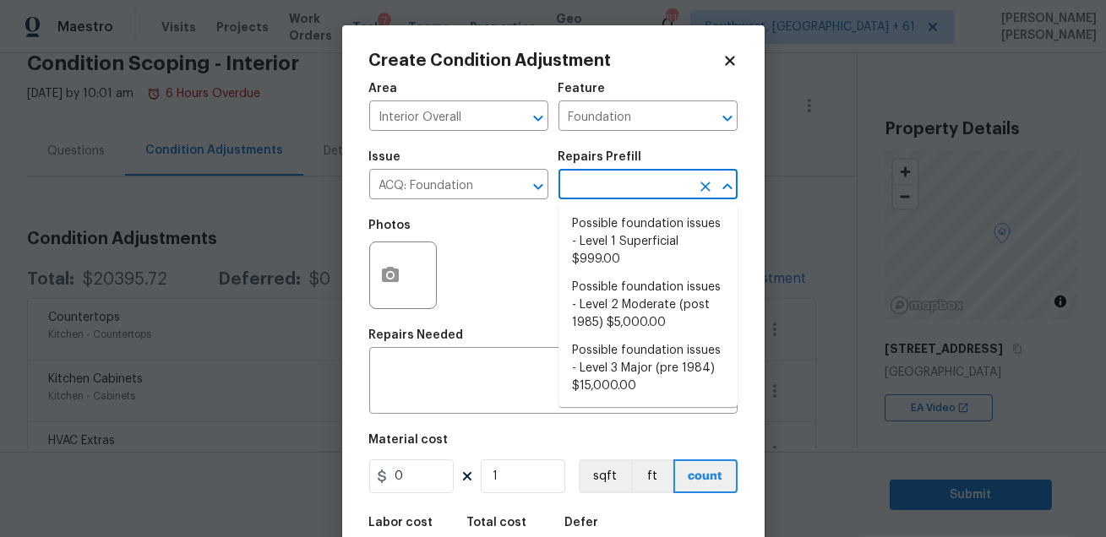
click at [608, 229] on li "Possible foundation issues - Level 1 Superficial $999.00" at bounding box center [648, 241] width 179 height 63
type input "Acquisition"
type textarea "Possible foundation issues - Level 1 - Superficial. Disclaimer: This is NOT a t…"
type input "999"
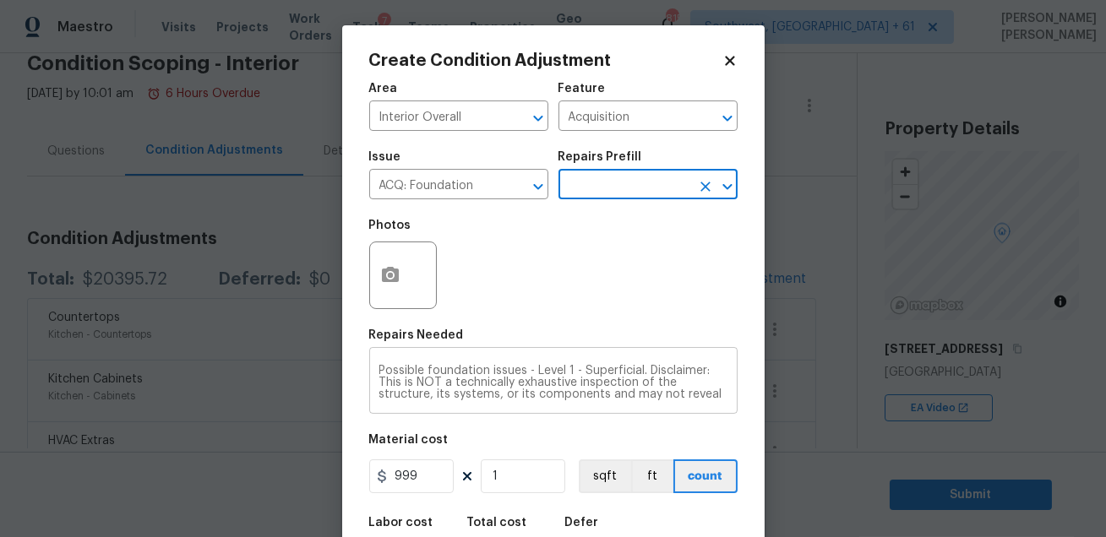
scroll to position [59, 0]
click at [383, 275] on icon "button" at bounding box center [390, 274] width 17 height 15
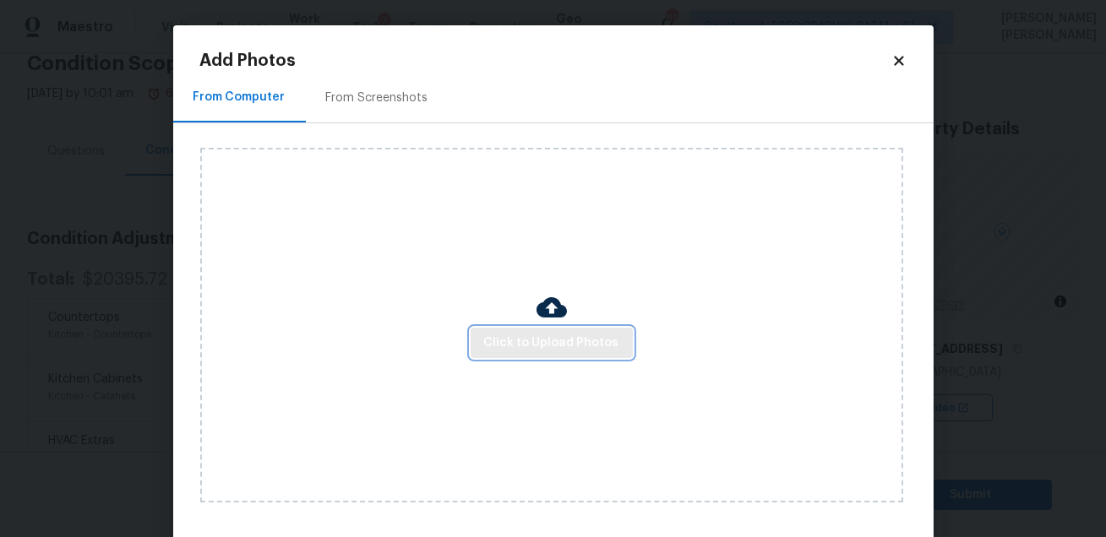
click at [564, 336] on span "Click to Upload Photos" at bounding box center [551, 343] width 135 height 21
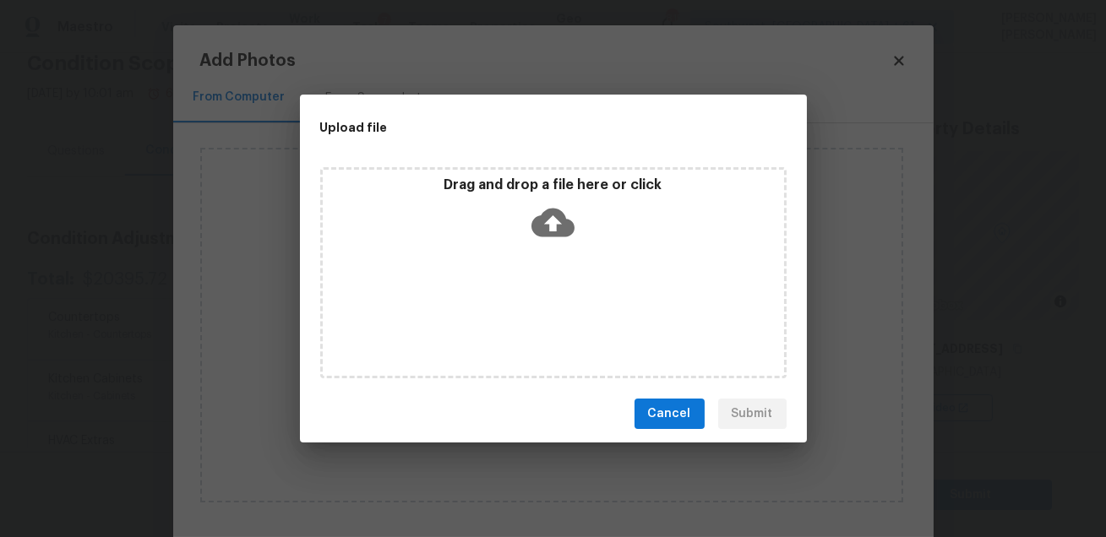
click at [564, 336] on div "Drag and drop a file here or click" at bounding box center [553, 272] width 466 height 211
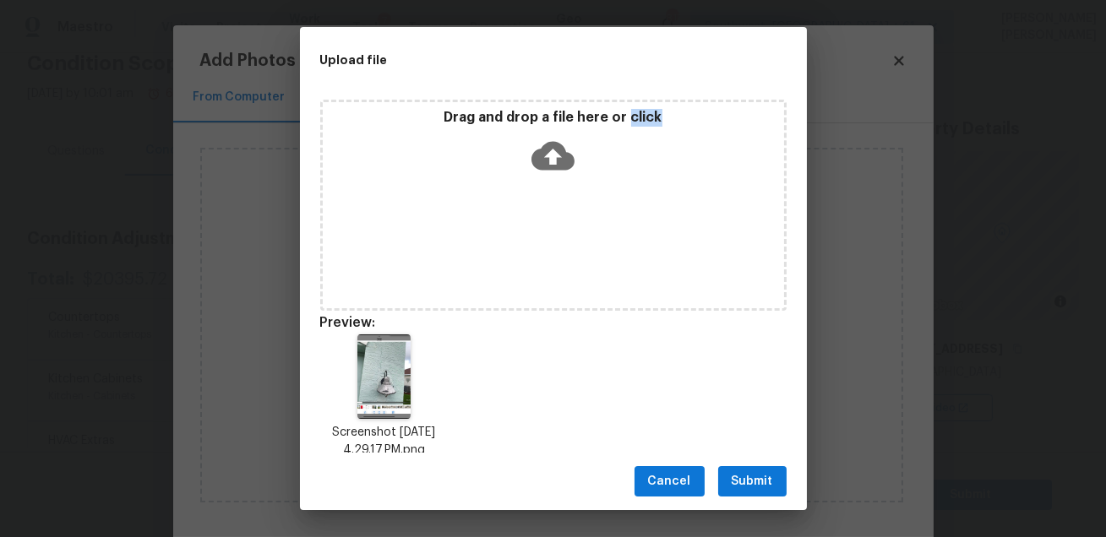
click at [728, 488] on button "Submit" at bounding box center [752, 481] width 68 height 31
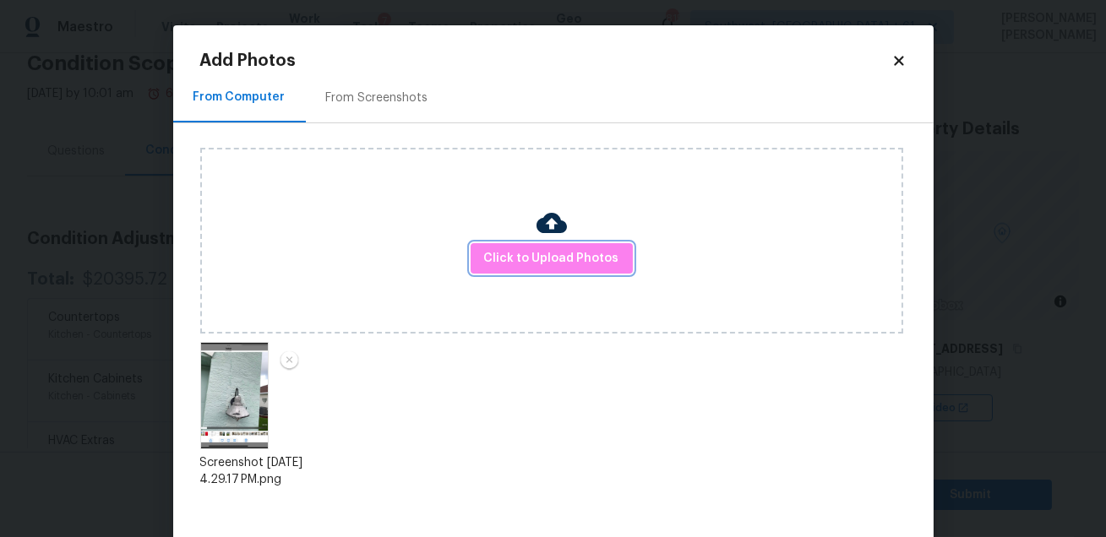
scroll to position [87, 0]
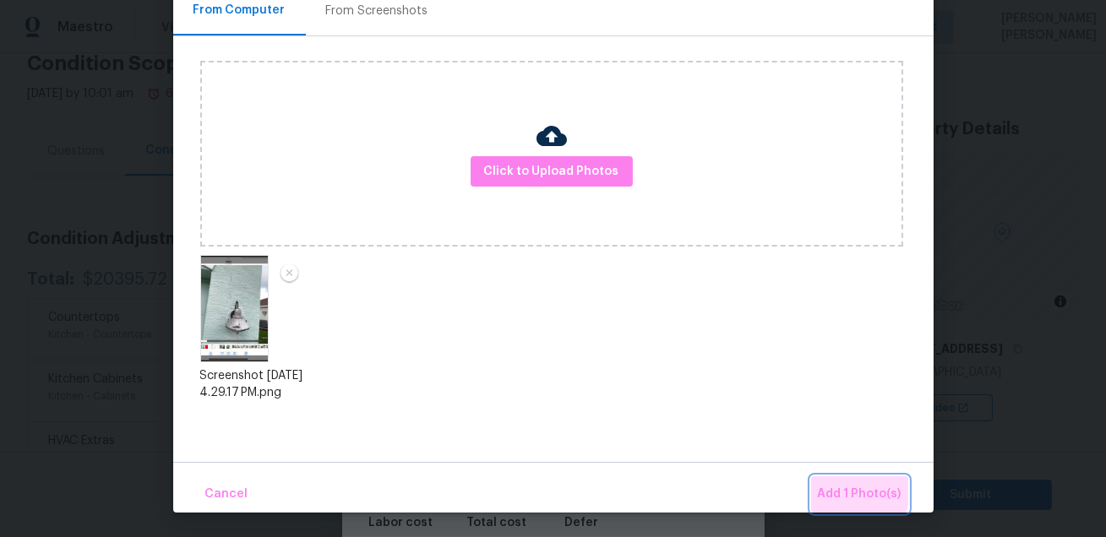
click at [844, 489] on span "Add 1 Photo(s)" at bounding box center [860, 494] width 84 height 21
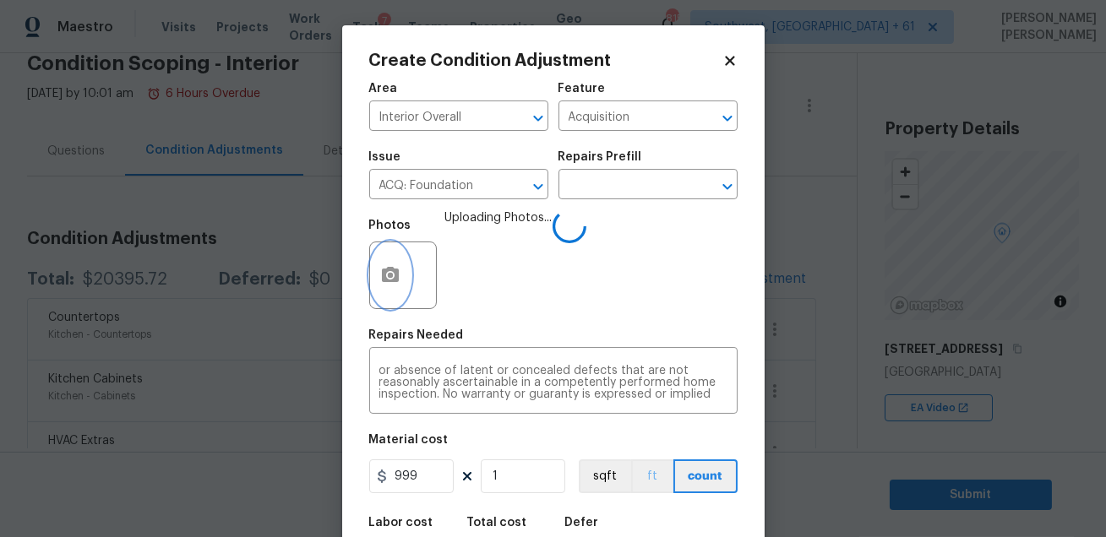
scroll to position [93, 0]
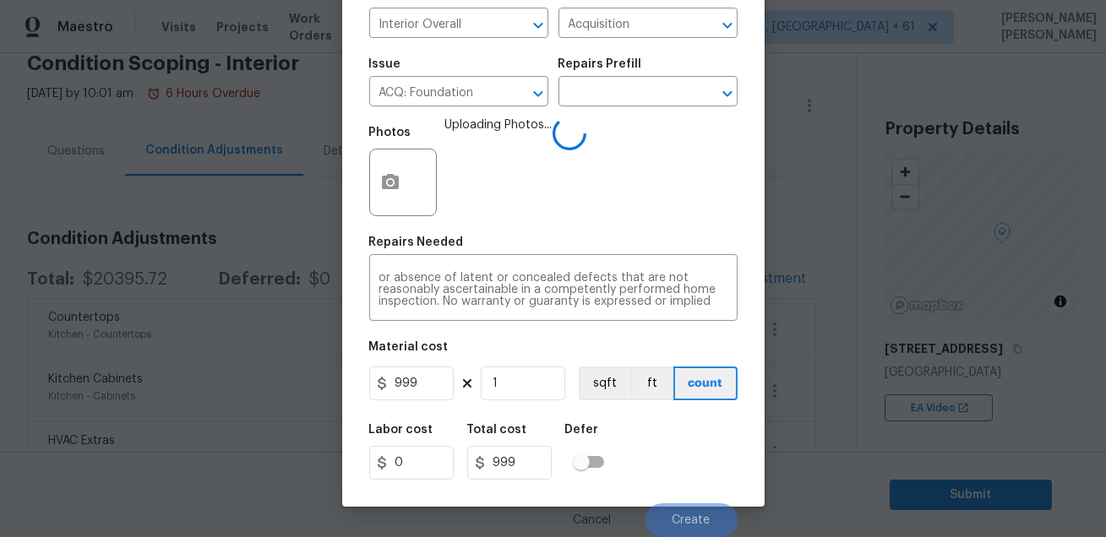
click at [649, 477] on div "Labor cost 0 Total cost 999 Defer" at bounding box center [553, 452] width 368 height 76
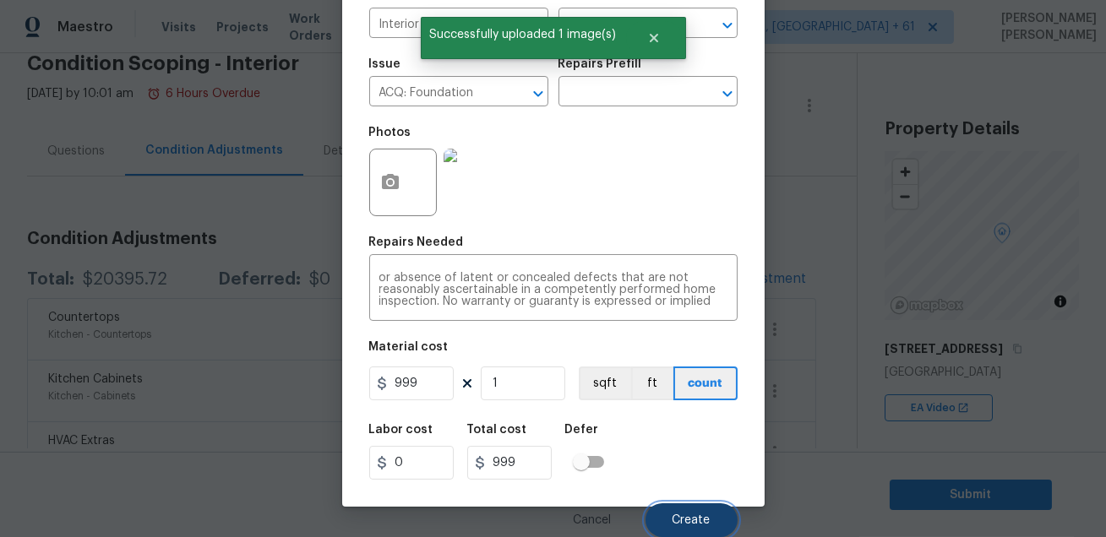
click at [680, 526] on span "Create" at bounding box center [692, 521] width 38 height 13
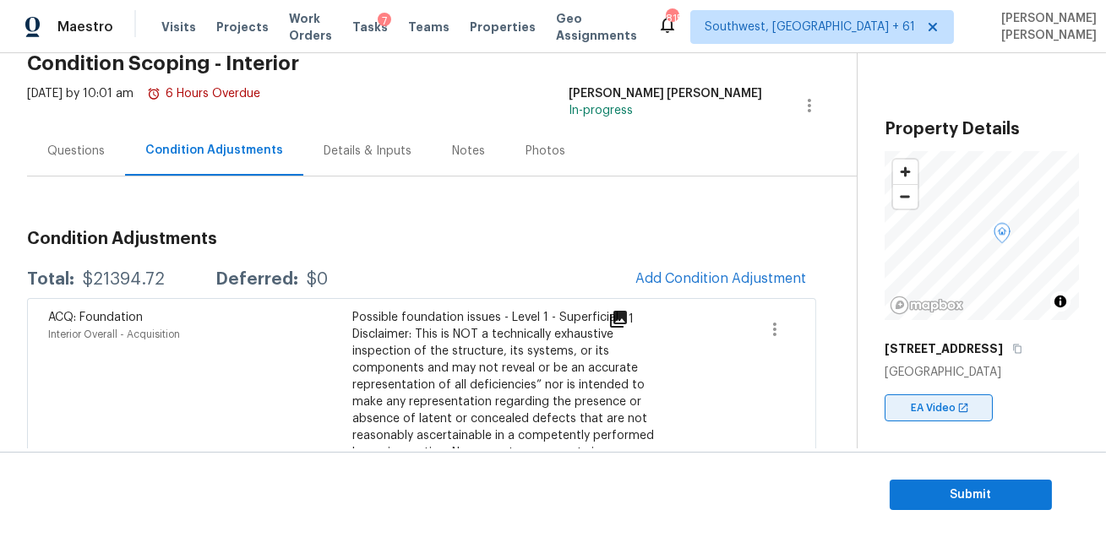
scroll to position [491, 0]
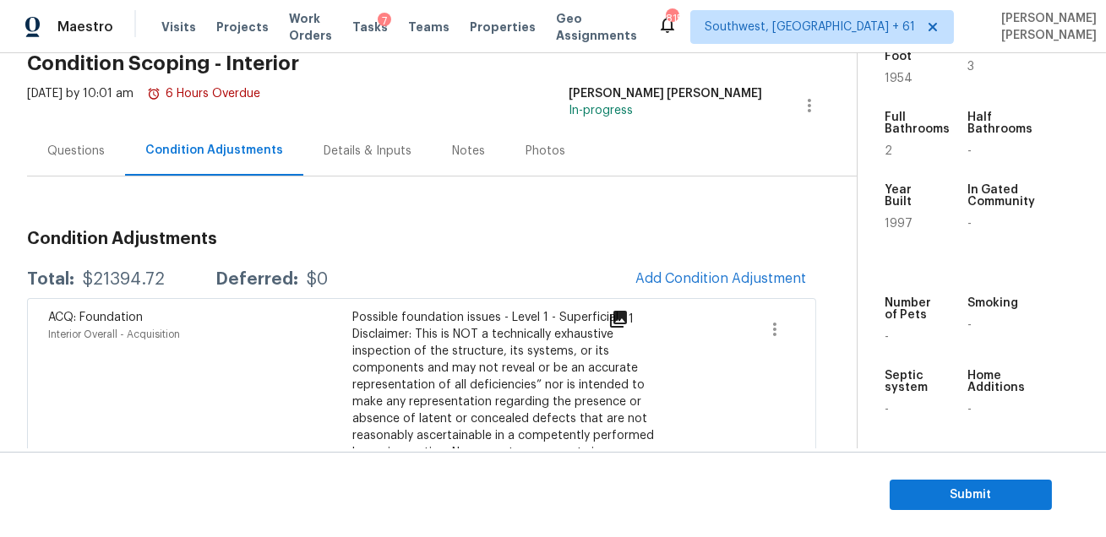
click at [968, 298] on h5 "Smoking" at bounding box center [993, 303] width 51 height 12
click at [157, 269] on div "Total: $21394.72 Deferred: $0 Add Condition Adjustment" at bounding box center [421, 279] width 789 height 37
copy div "$21394.72"
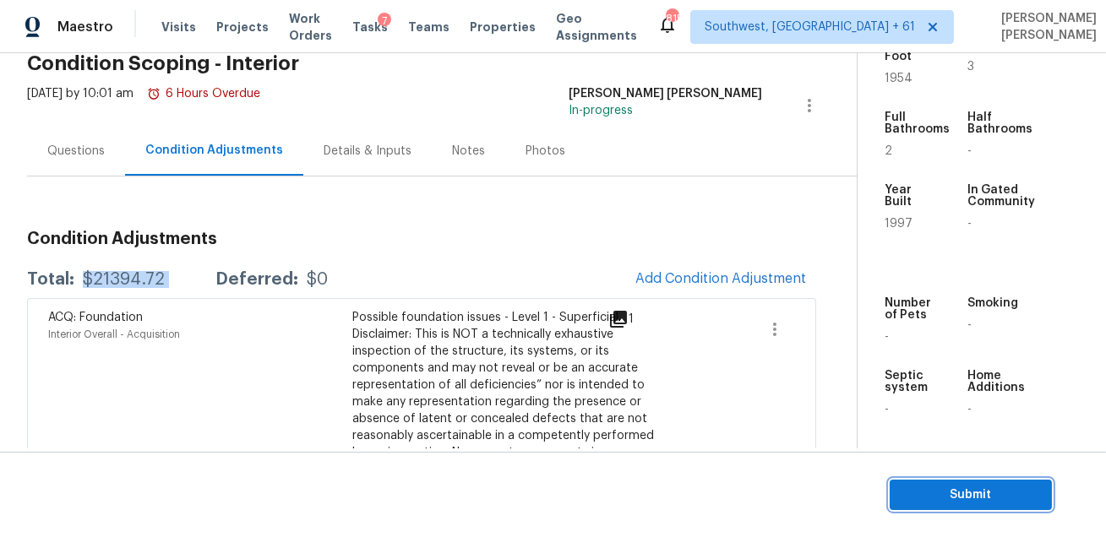
click at [935, 483] on button "Submit" at bounding box center [971, 495] width 162 height 31
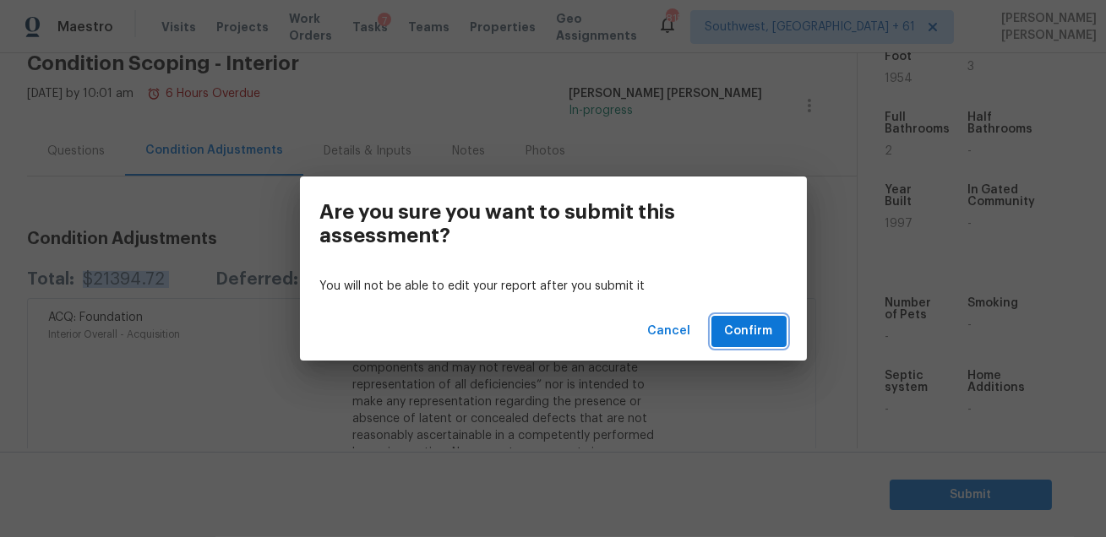
click at [728, 330] on span "Confirm" at bounding box center [749, 331] width 48 height 21
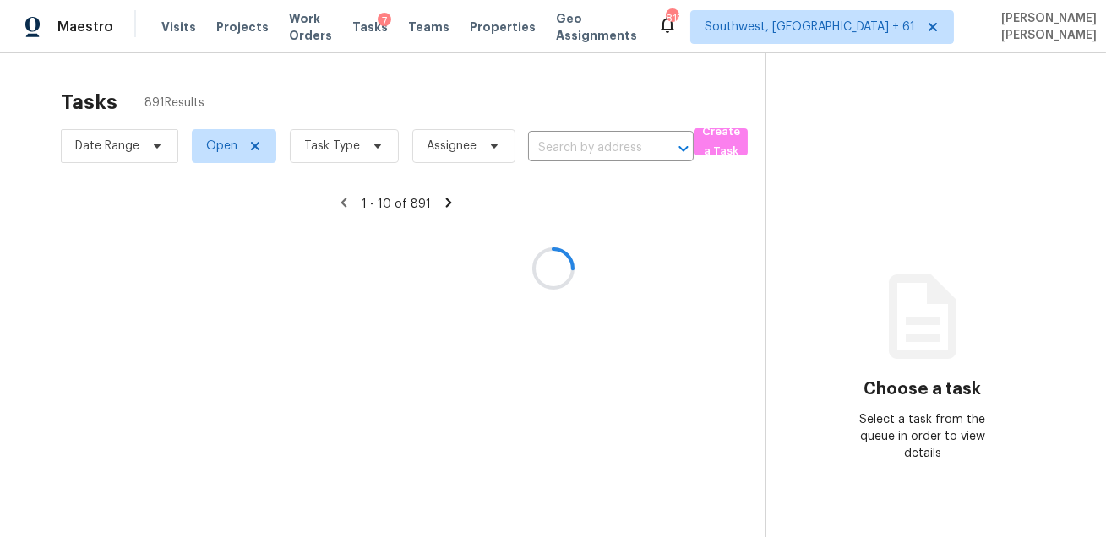
click at [472, 114] on div at bounding box center [553, 268] width 1106 height 537
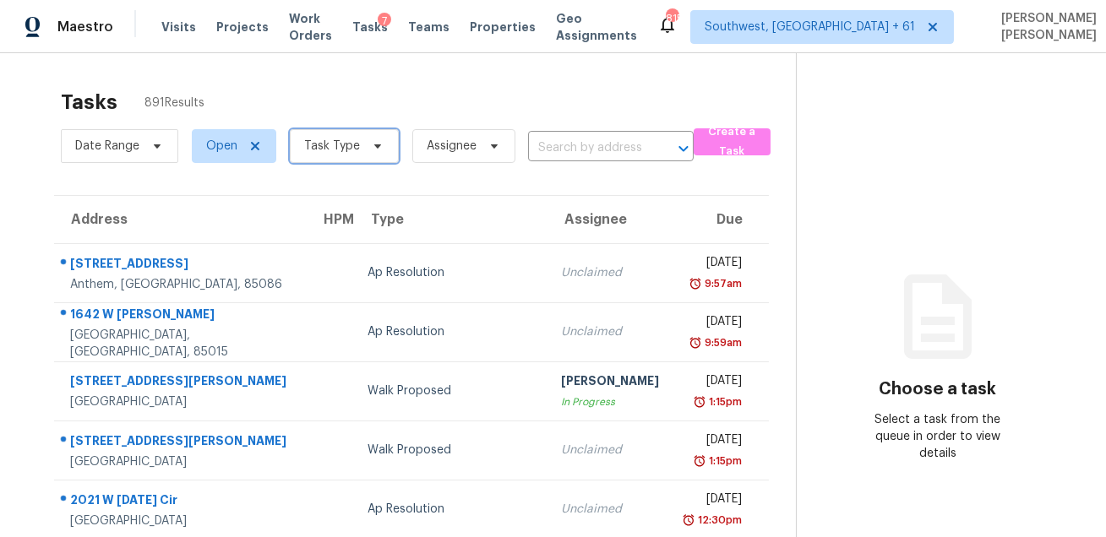
click at [366, 152] on span at bounding box center [375, 146] width 19 height 14
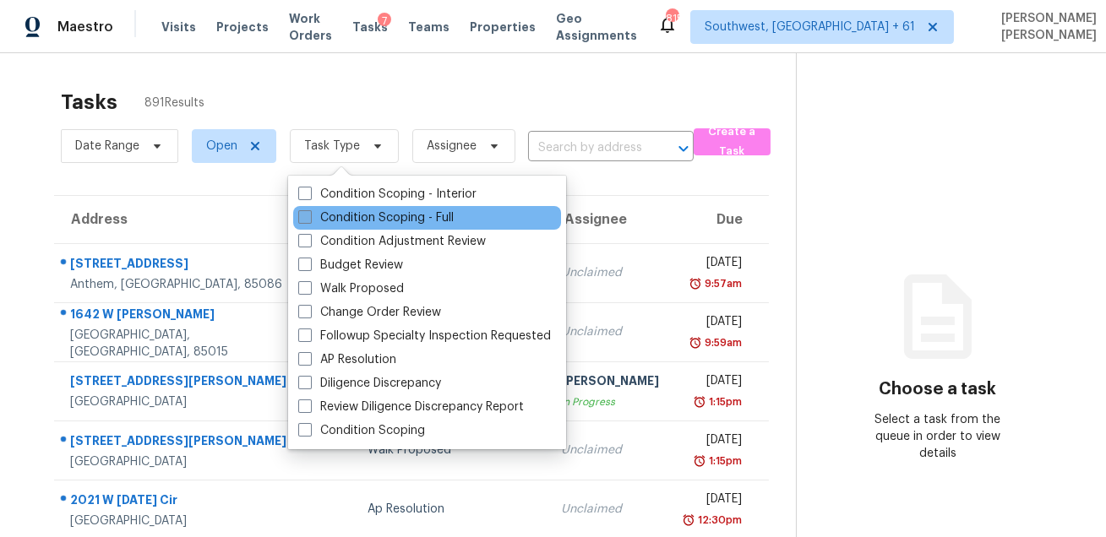
click at [331, 212] on label "Condition Scoping - Full" at bounding box center [375, 218] width 155 height 17
click at [309, 212] on input "Condition Scoping - Full" at bounding box center [303, 215] width 11 height 11
checkbox input "true"
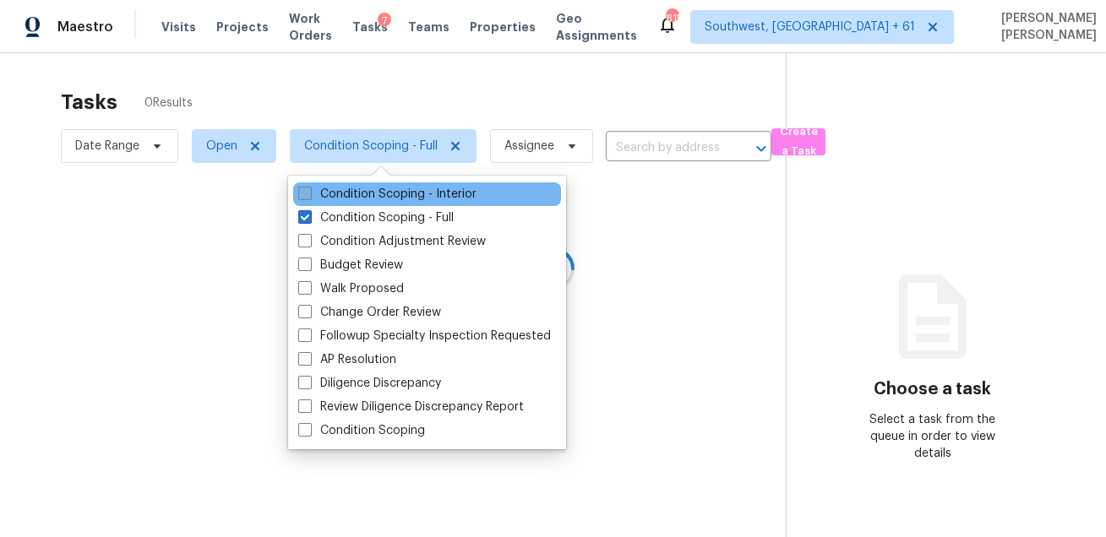
click at [349, 188] on label "Condition Scoping - Interior" at bounding box center [387, 194] width 178 height 17
click at [309, 188] on input "Condition Scoping - Interior" at bounding box center [303, 191] width 11 height 11
checkbox input "true"
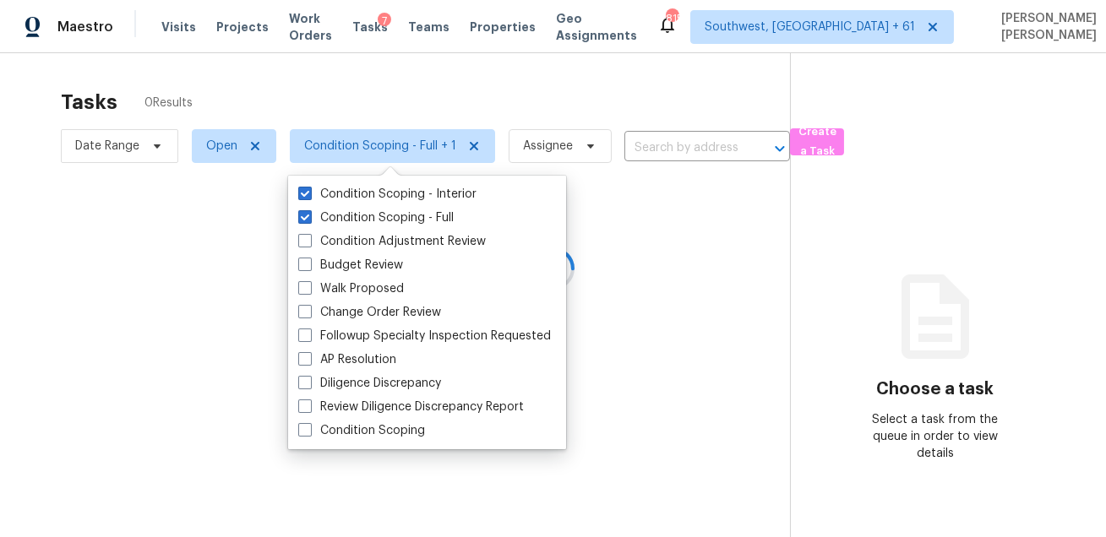
click at [323, 70] on div at bounding box center [553, 268] width 1106 height 537
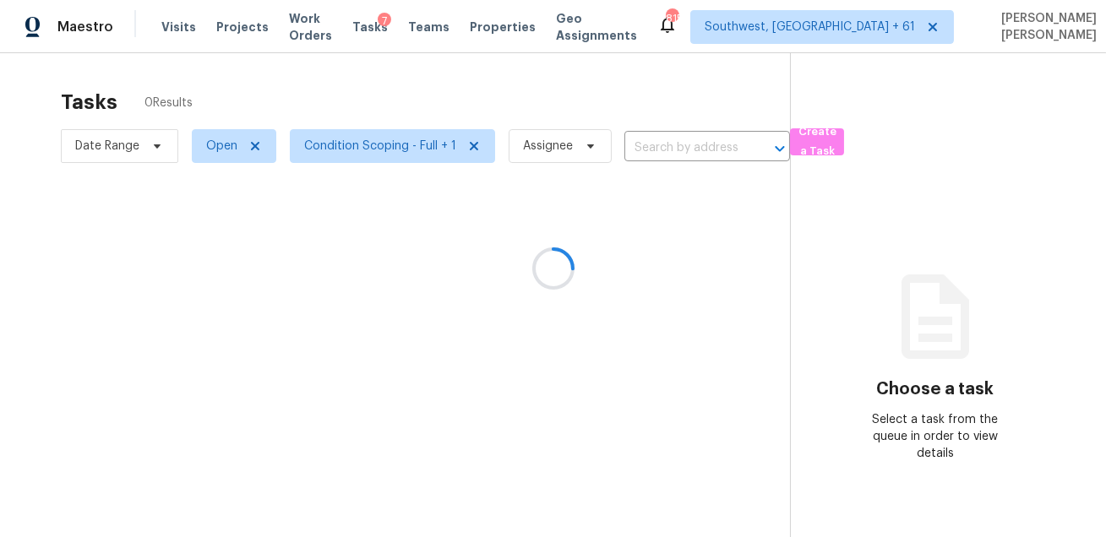
click at [147, 148] on div at bounding box center [553, 268] width 1106 height 537
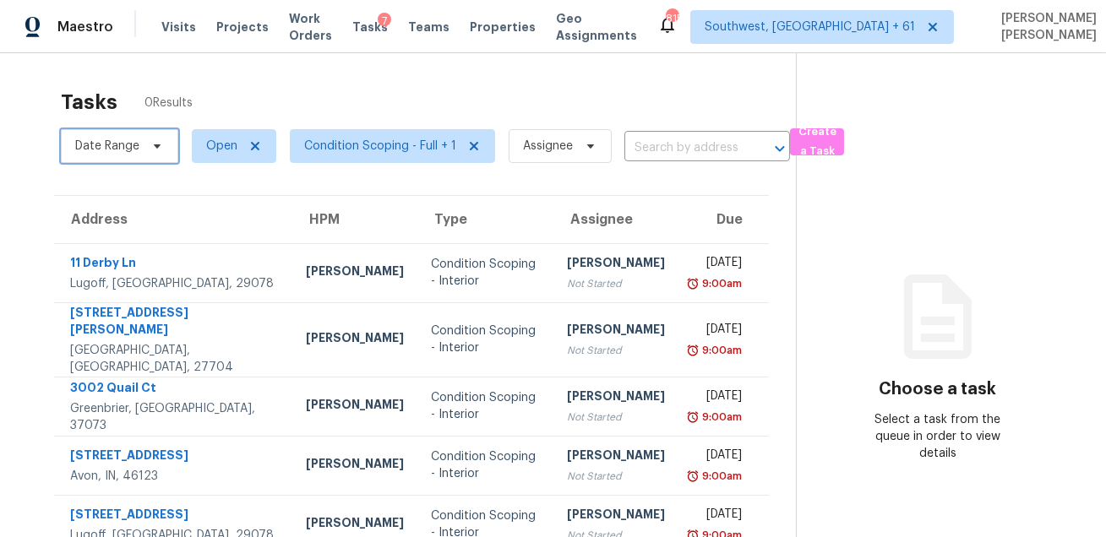
click at [147, 148] on span at bounding box center [154, 146] width 19 height 14
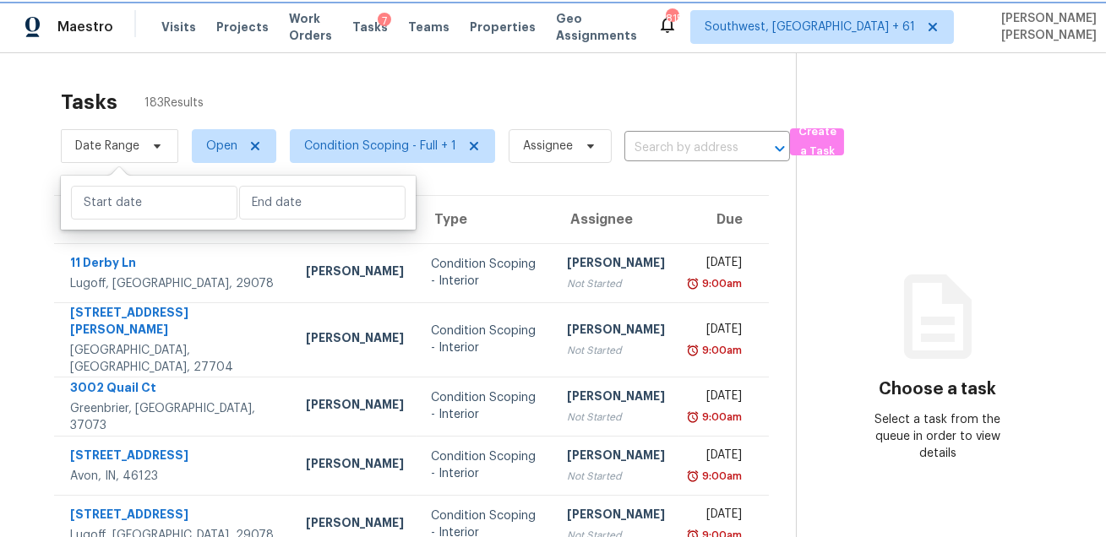
click at [147, 148] on span at bounding box center [154, 146] width 19 height 14
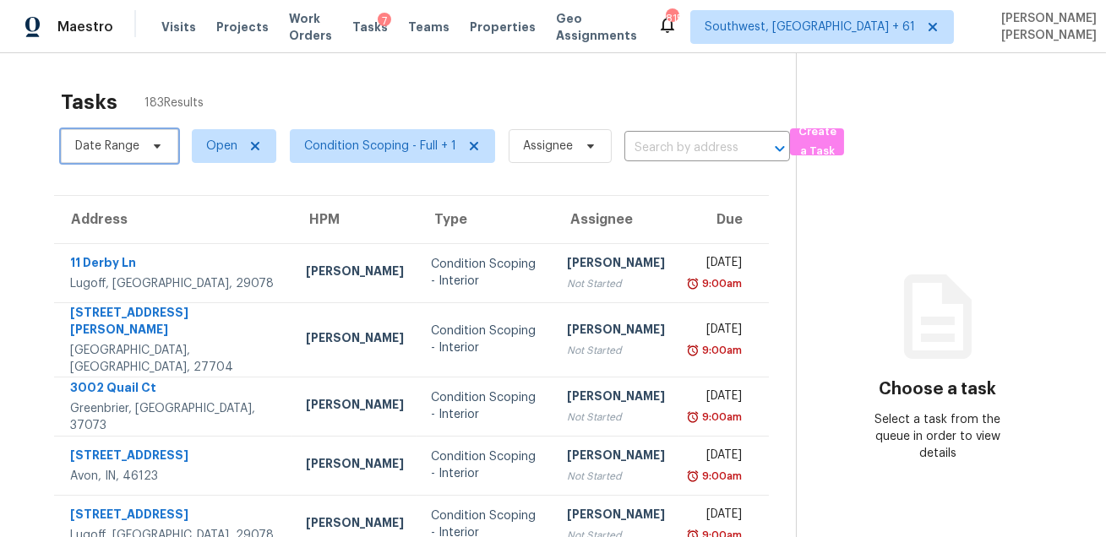
click at [147, 148] on span at bounding box center [154, 146] width 19 height 14
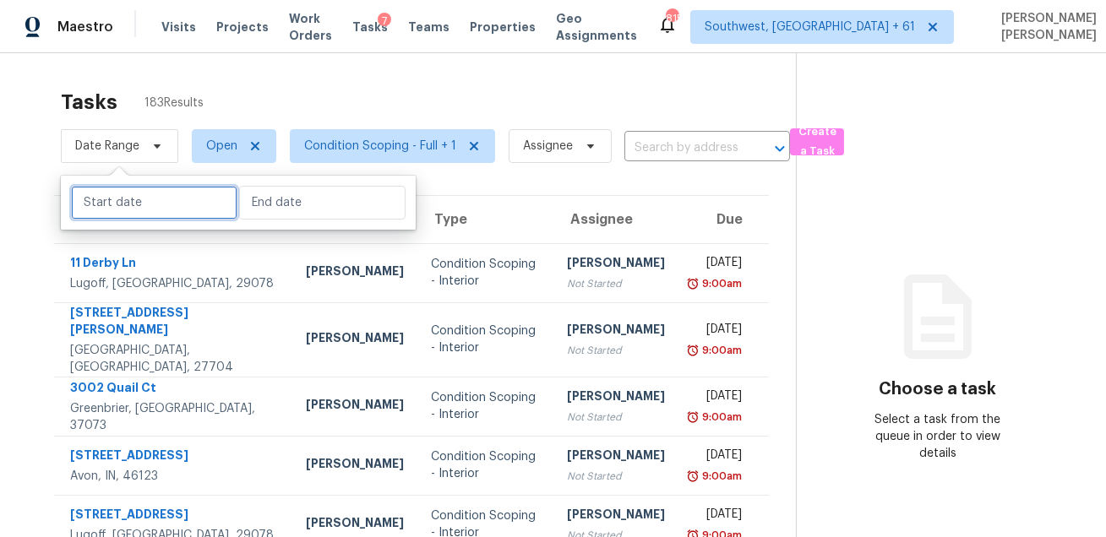
click at [142, 194] on input "text" at bounding box center [154, 203] width 166 height 34
select select "7"
select select "2025"
select select "8"
select select "2025"
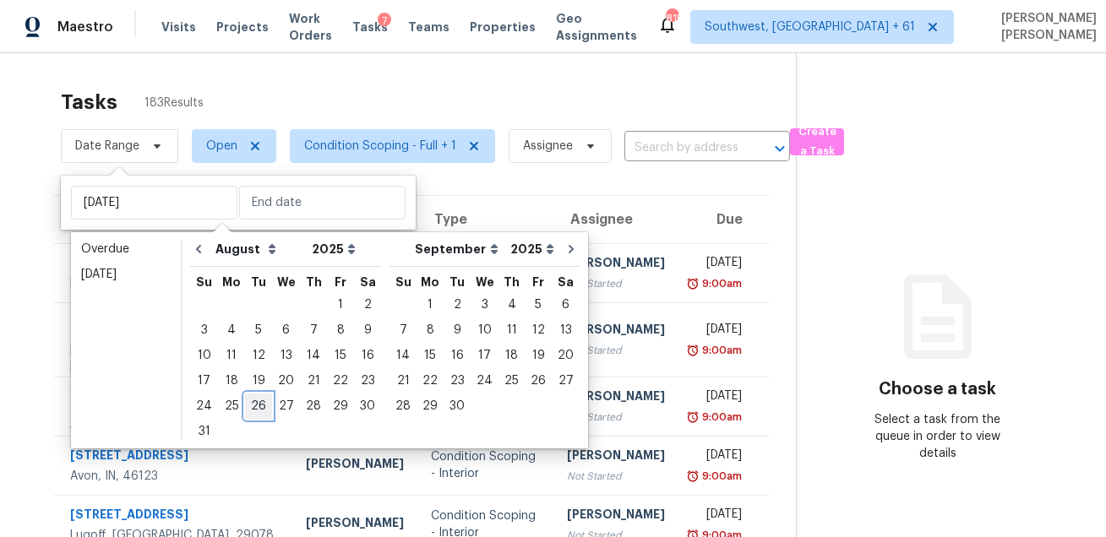
click at [256, 405] on div "26" at bounding box center [258, 407] width 27 height 24
type input "Tue, Aug 26"
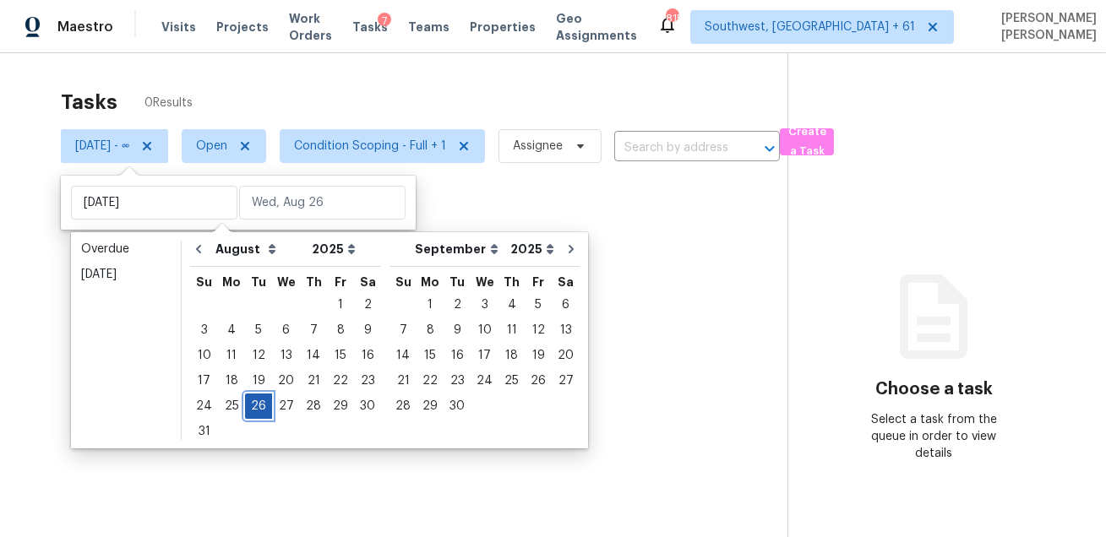
click at [256, 405] on div "26" at bounding box center [258, 407] width 27 height 24
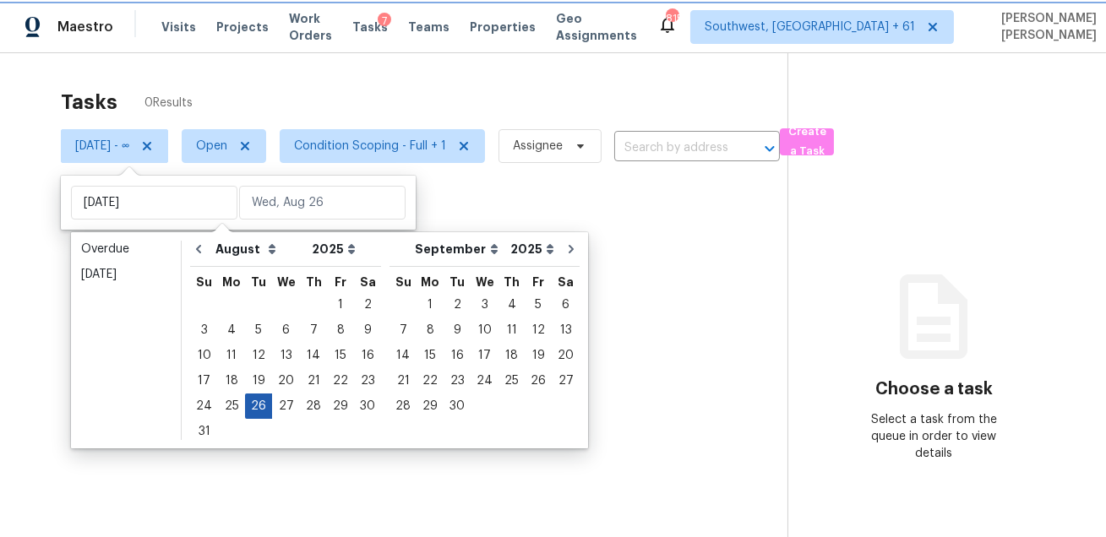
type input "Tue, Aug 26"
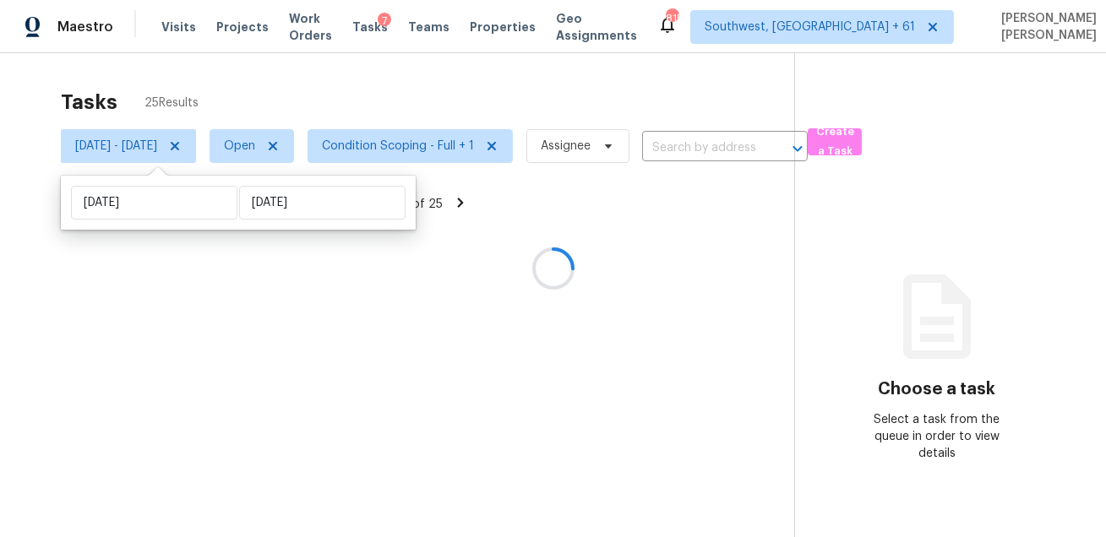
click at [517, 81] on div "Tasks 25 Results" at bounding box center [427, 102] width 733 height 44
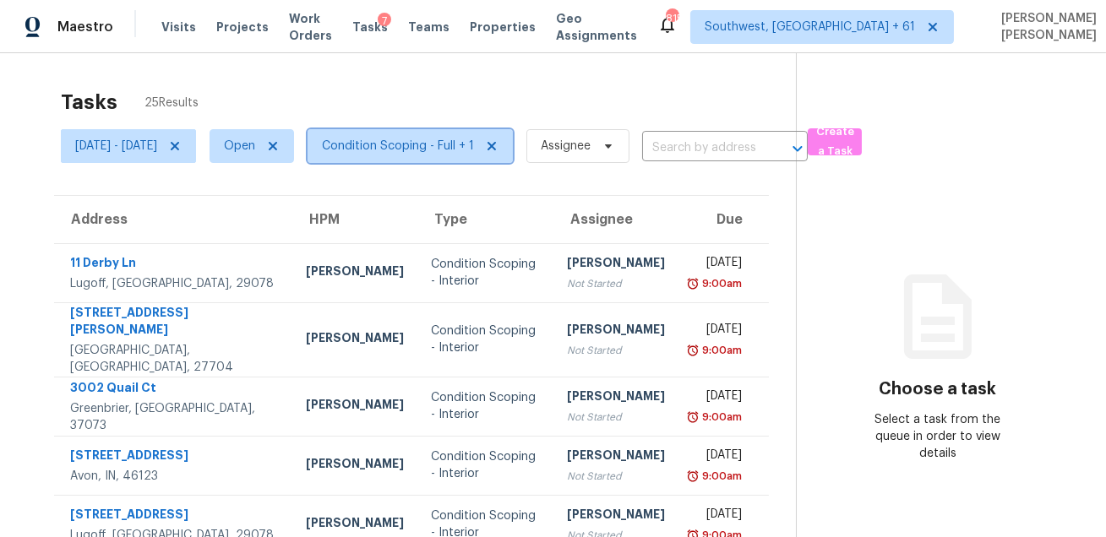
click at [448, 150] on span "Condition Scoping - Full + 1" at bounding box center [398, 146] width 152 height 17
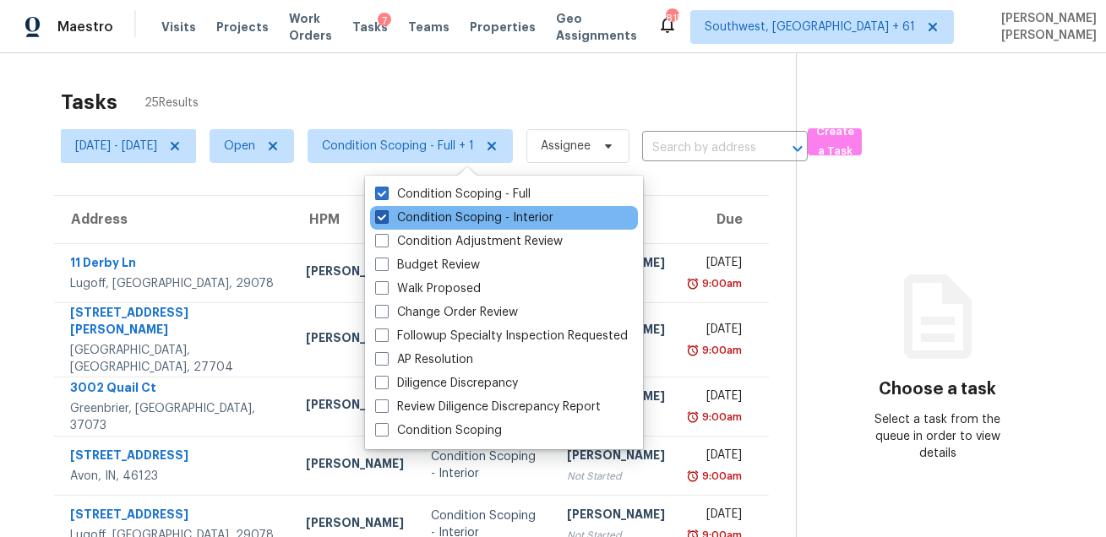
click at [436, 214] on label "Condition Scoping - Interior" at bounding box center [464, 218] width 178 height 17
click at [386, 214] on input "Condition Scoping - Interior" at bounding box center [380, 215] width 11 height 11
checkbox input "false"
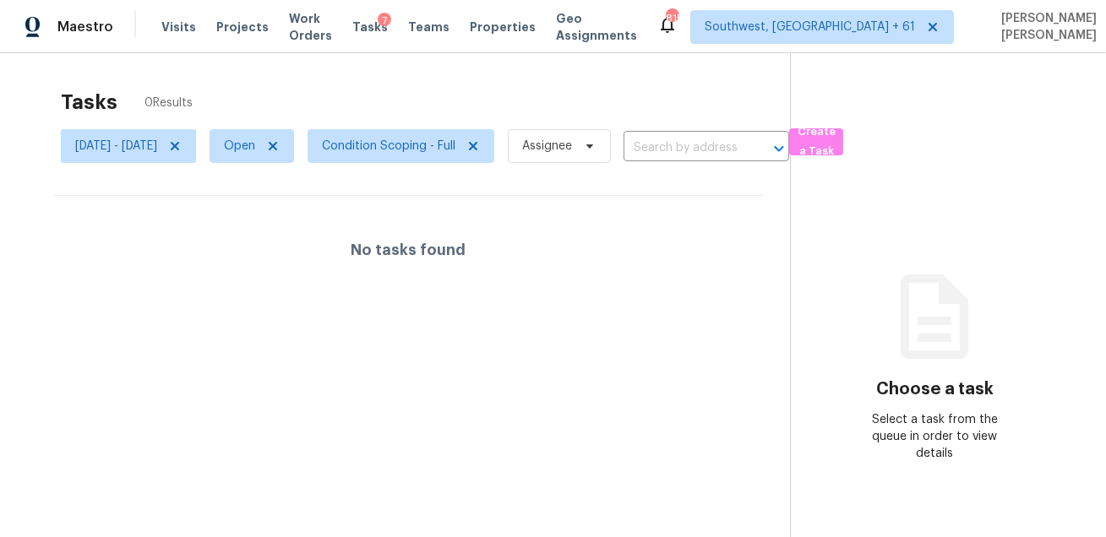
click at [479, 81] on div "Tasks 0 Results" at bounding box center [425, 102] width 729 height 44
click at [403, 136] on span "Condition Scoping - Full" at bounding box center [401, 146] width 187 height 34
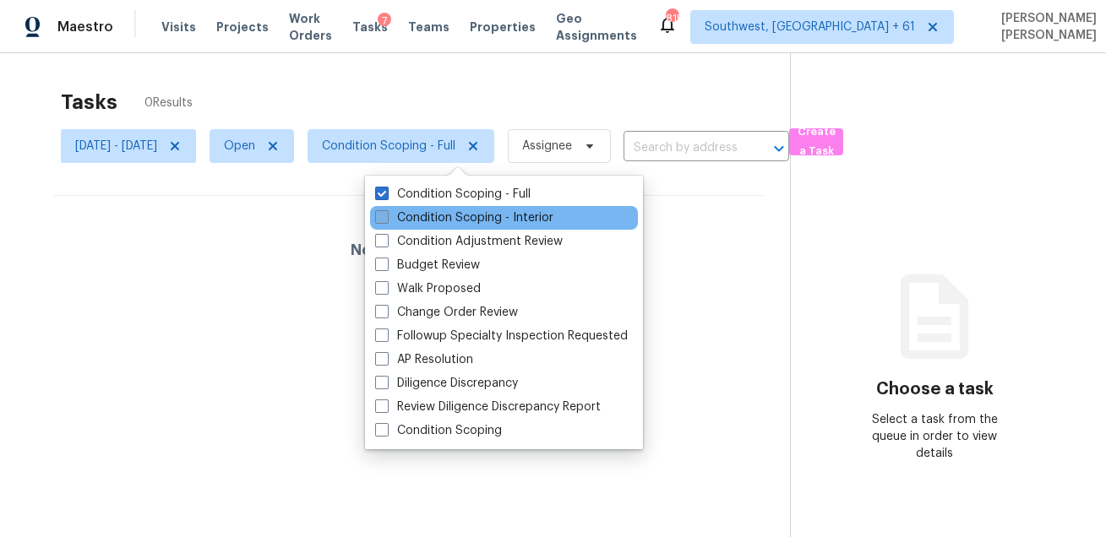
click at [394, 225] on label "Condition Scoping - Interior" at bounding box center [464, 218] width 178 height 17
click at [386, 221] on input "Condition Scoping - Interior" at bounding box center [380, 215] width 11 height 11
checkbox input "true"
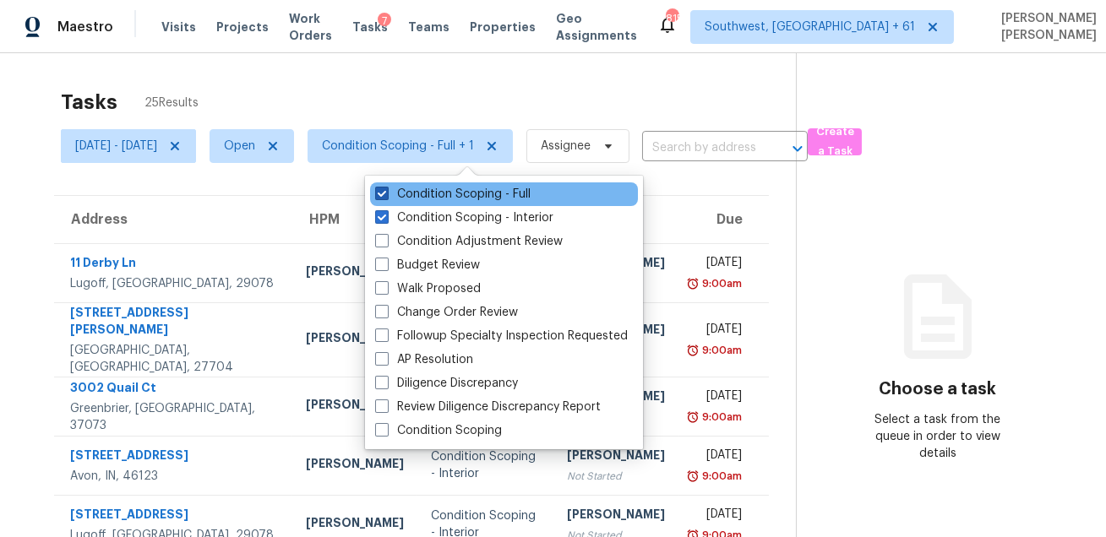
click at [429, 195] on label "Condition Scoping - Full" at bounding box center [452, 194] width 155 height 17
click at [386, 195] on input "Condition Scoping - Full" at bounding box center [380, 191] width 11 height 11
checkbox input "false"
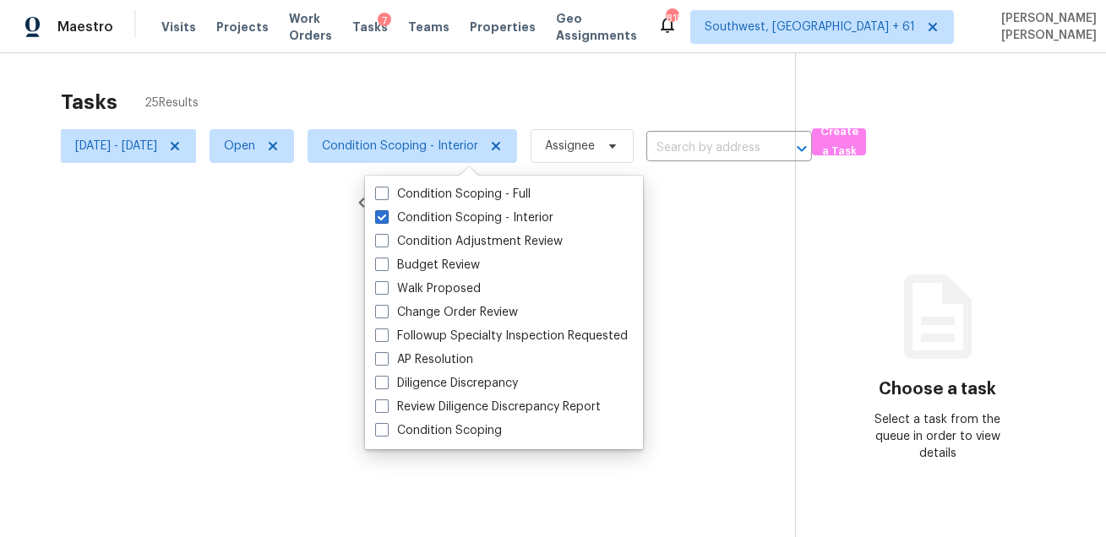
click at [467, 93] on div at bounding box center [553, 268] width 1106 height 537
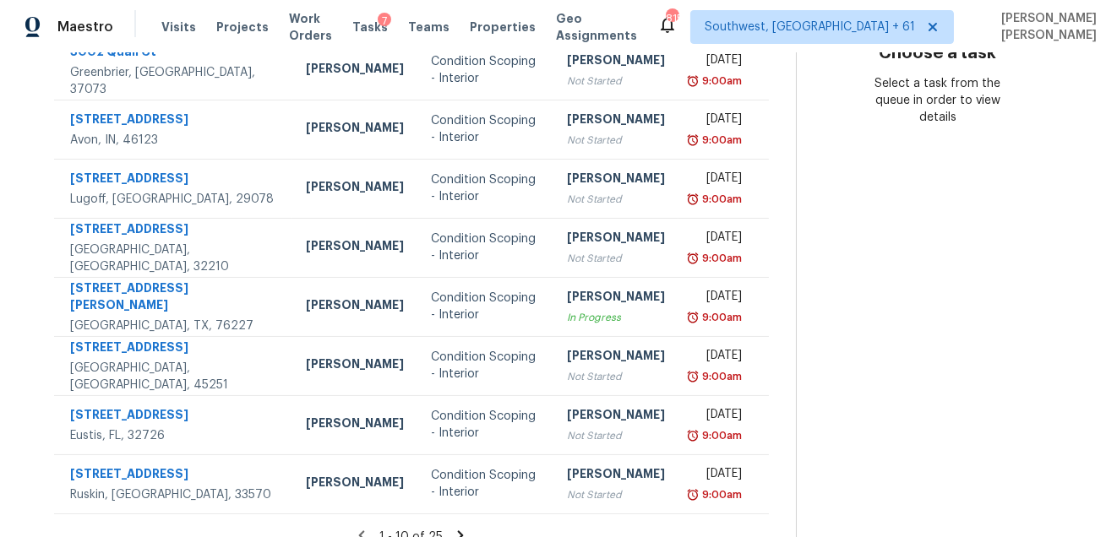
scroll to position [342, 0]
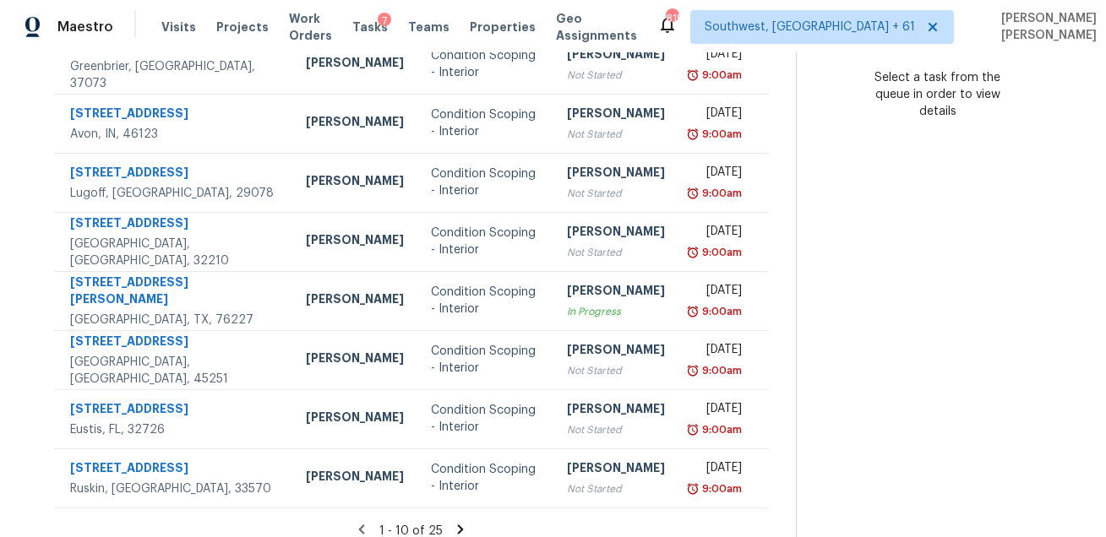
click at [458, 522] on icon at bounding box center [460, 529] width 15 height 15
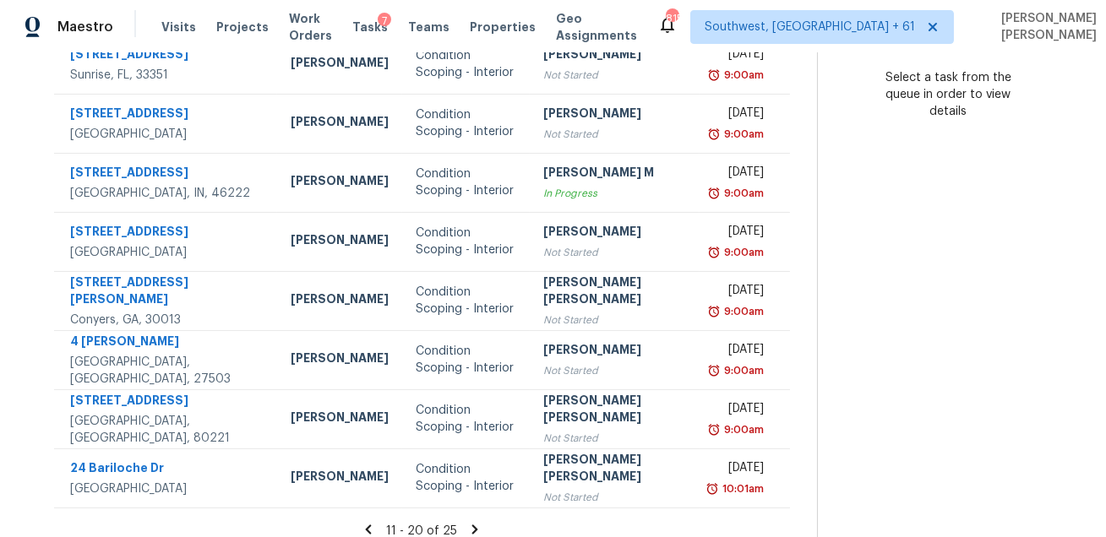
click at [472, 525] on icon at bounding box center [475, 529] width 6 height 9
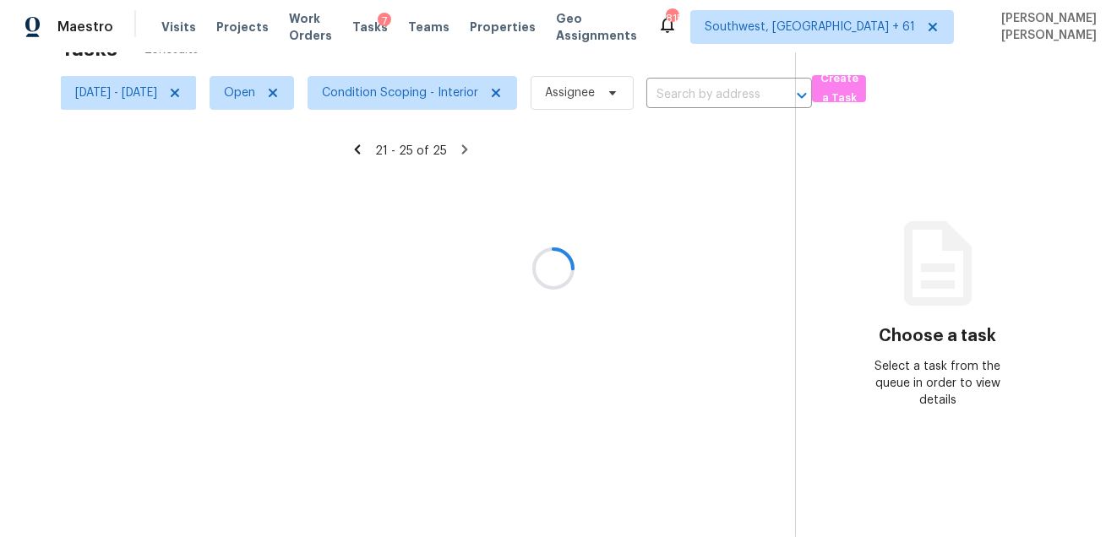
scroll to position [52, 0]
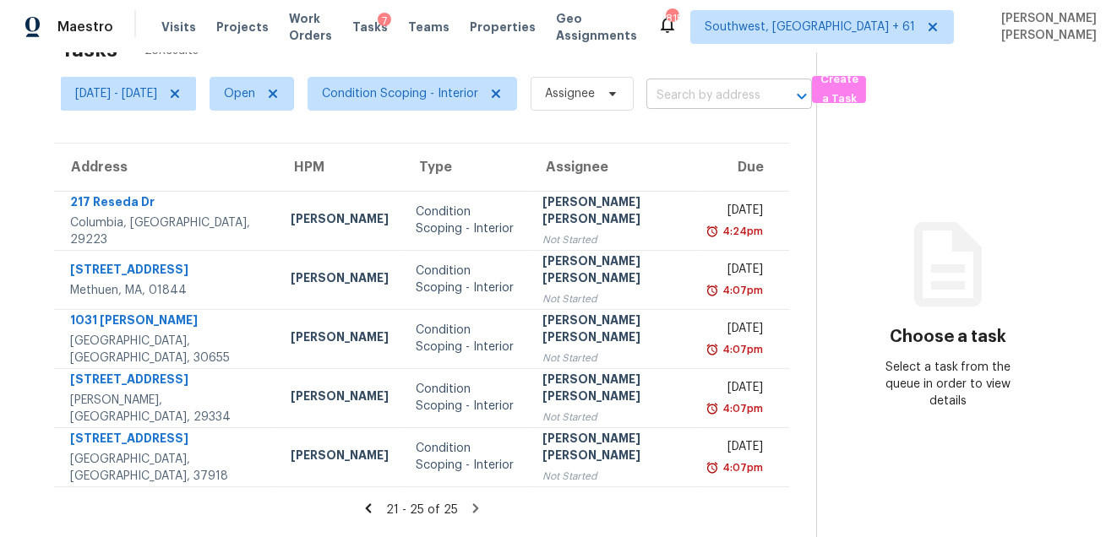
click at [754, 86] on input "text" at bounding box center [705, 96] width 118 height 26
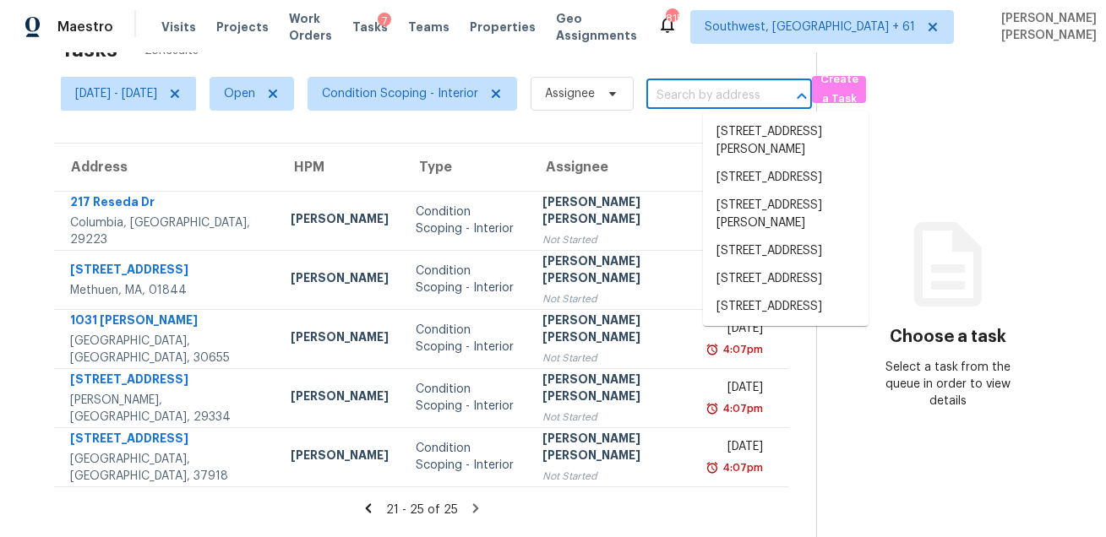
paste input "217 Reseda Dr, Columbia, SC 29223"
type input "217 Reseda Dr, Columbia, SC 29223"
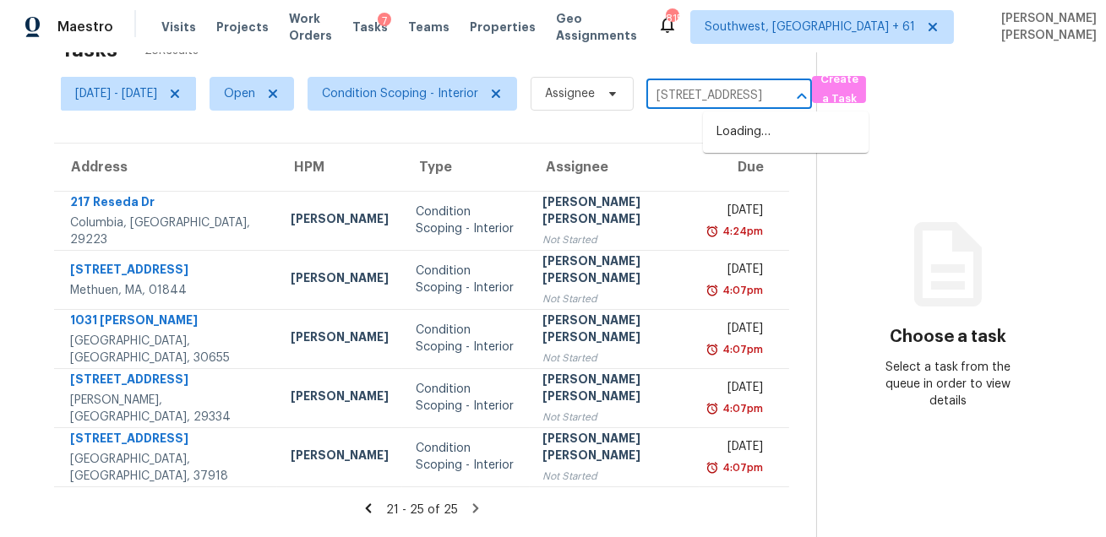
scroll to position [0, 87]
click at [744, 144] on li "217 Reseda Dr, Columbia, SC 29223" at bounding box center [786, 132] width 166 height 28
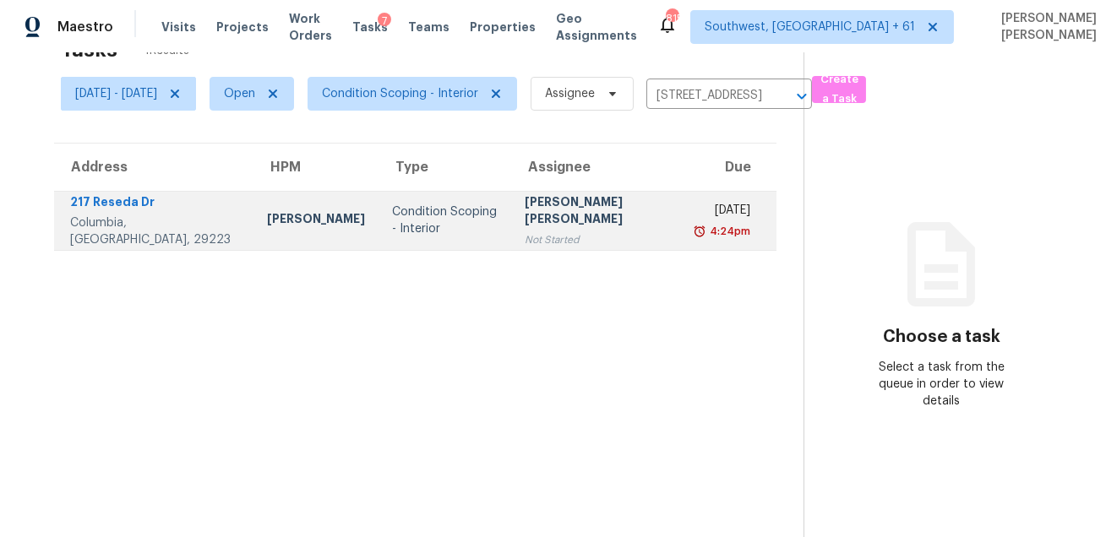
click at [555, 210] on div "[PERSON_NAME] [PERSON_NAME]" at bounding box center [599, 213] width 148 height 38
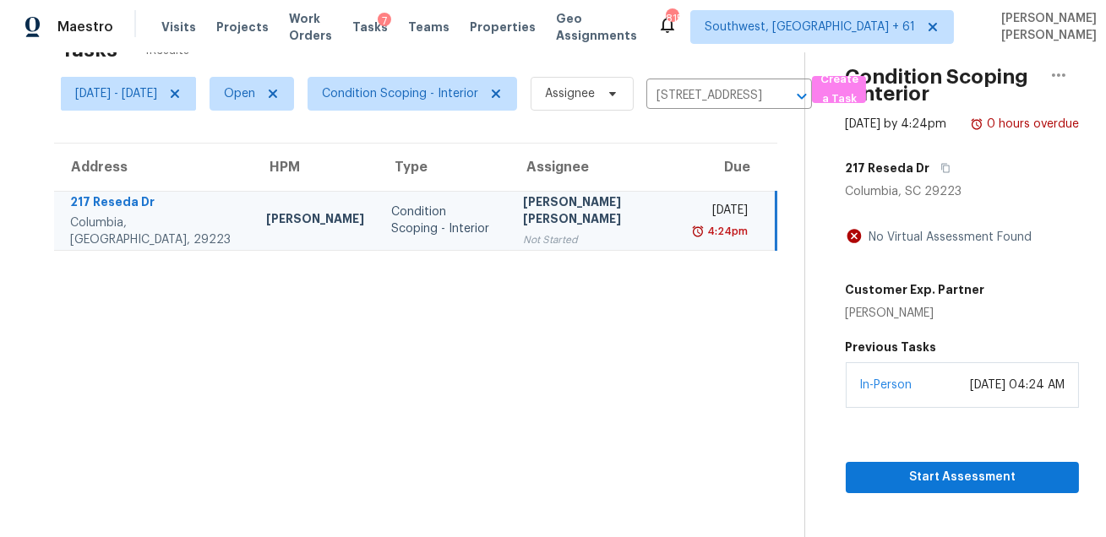
click at [950, 408] on div "In-Person August 26, 2025 at 04:24 AM" at bounding box center [962, 386] width 233 height 46
click at [911, 488] on span "Start Assessment" at bounding box center [962, 477] width 206 height 21
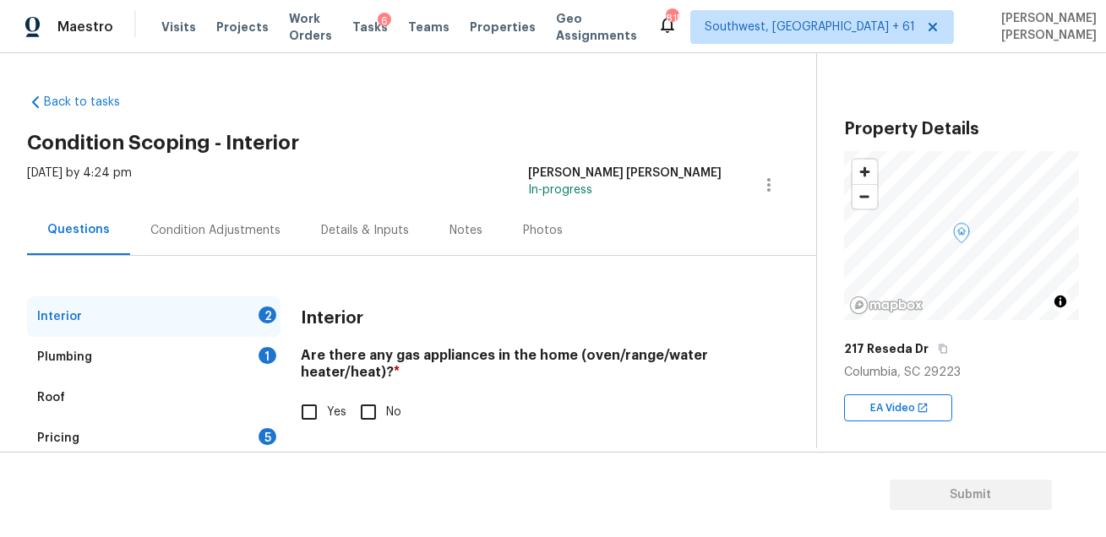
click at [226, 227] on div "Condition Adjustments" at bounding box center [215, 230] width 130 height 17
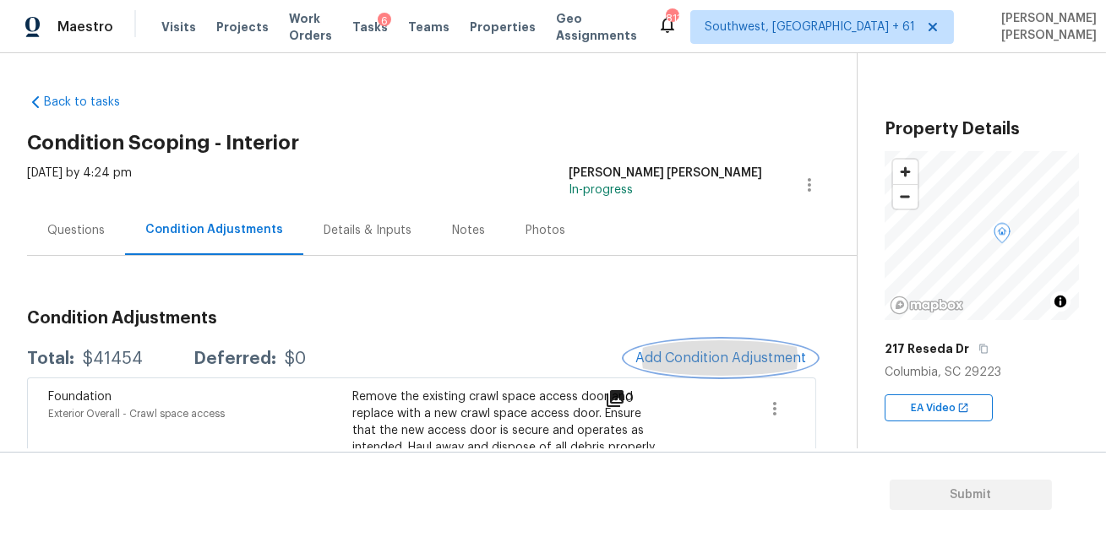
click at [704, 363] on span "Add Condition Adjustment" at bounding box center [720, 358] width 171 height 15
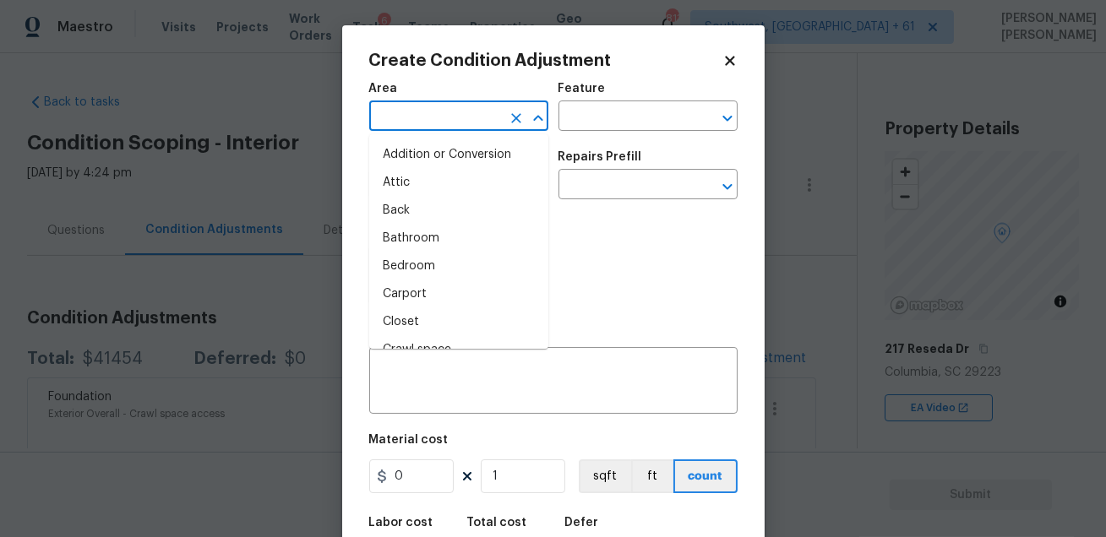
click at [448, 123] on input "text" at bounding box center [435, 118] width 132 height 26
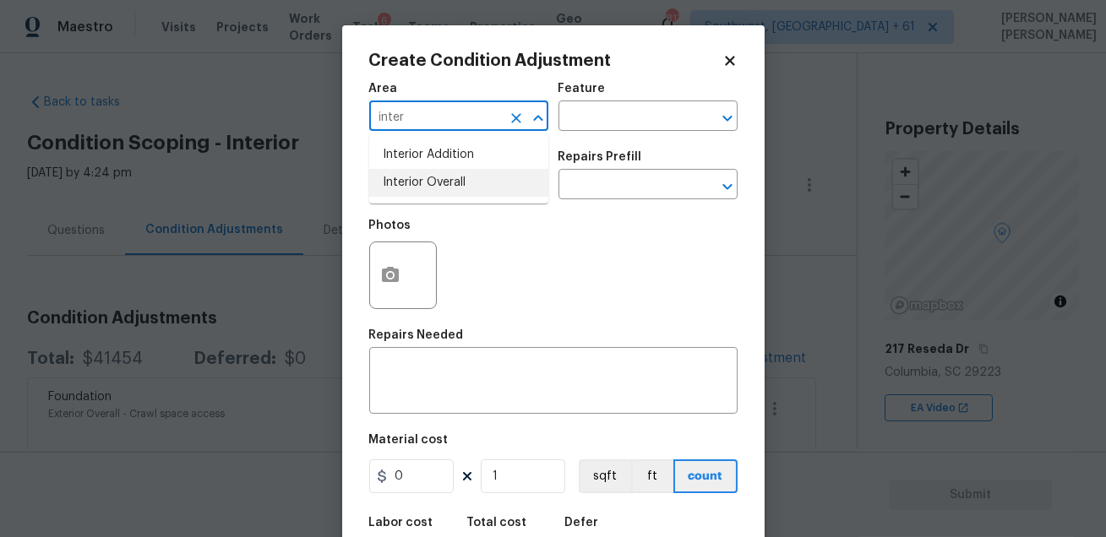
click at [454, 178] on li "Interior Overall" at bounding box center [458, 183] width 179 height 28
type input "Interior Overall"
click at [576, 130] on input "text" at bounding box center [625, 118] width 132 height 26
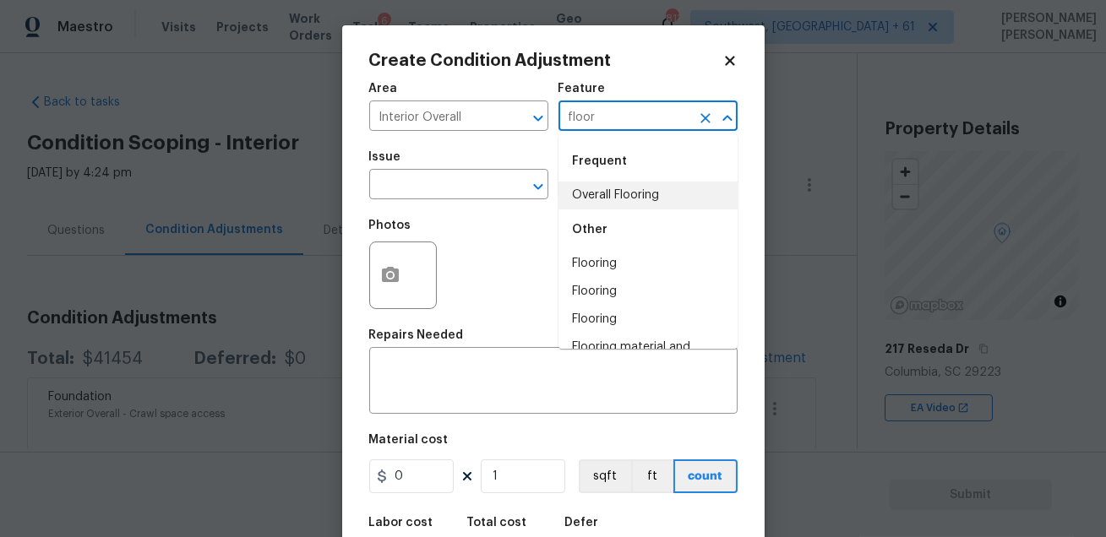
click at [574, 202] on li "Overall Flooring" at bounding box center [648, 196] width 179 height 28
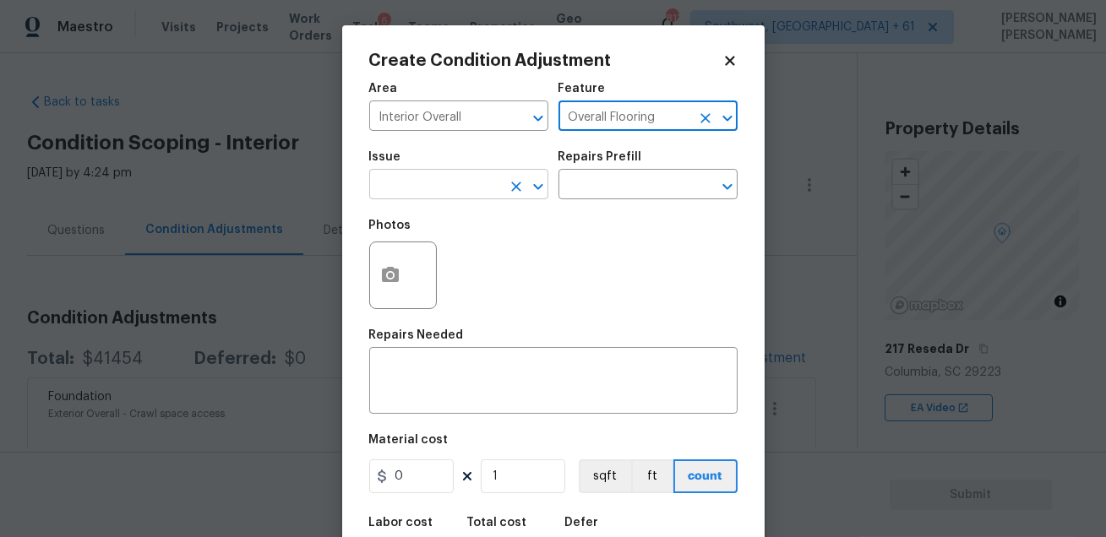
type input "Overall Flooring"
click at [425, 183] on input "text" at bounding box center [435, 186] width 132 height 26
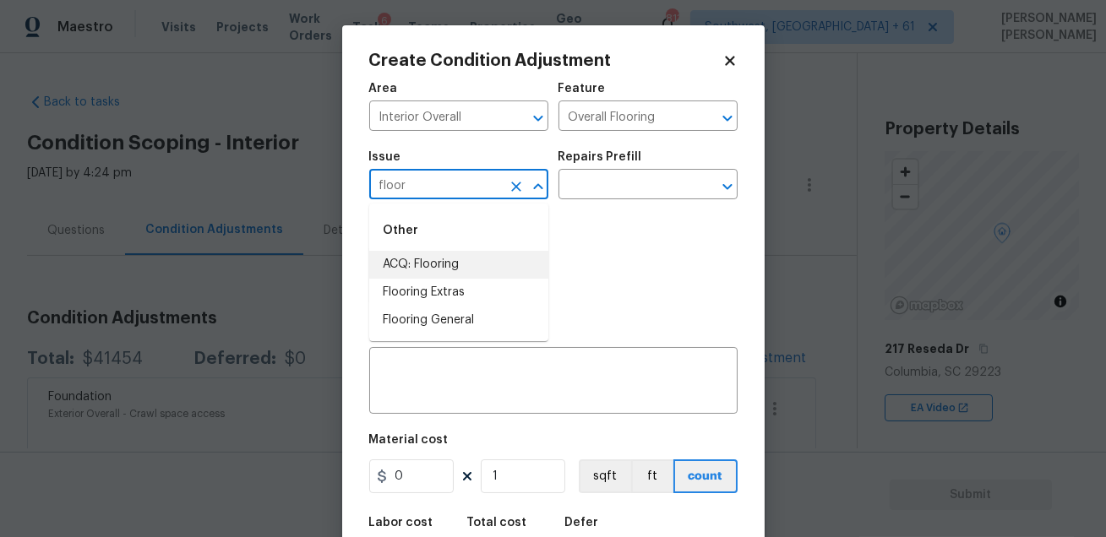
click at [414, 279] on li "Flooring Extras" at bounding box center [458, 293] width 179 height 28
type input "Flooring Extras"
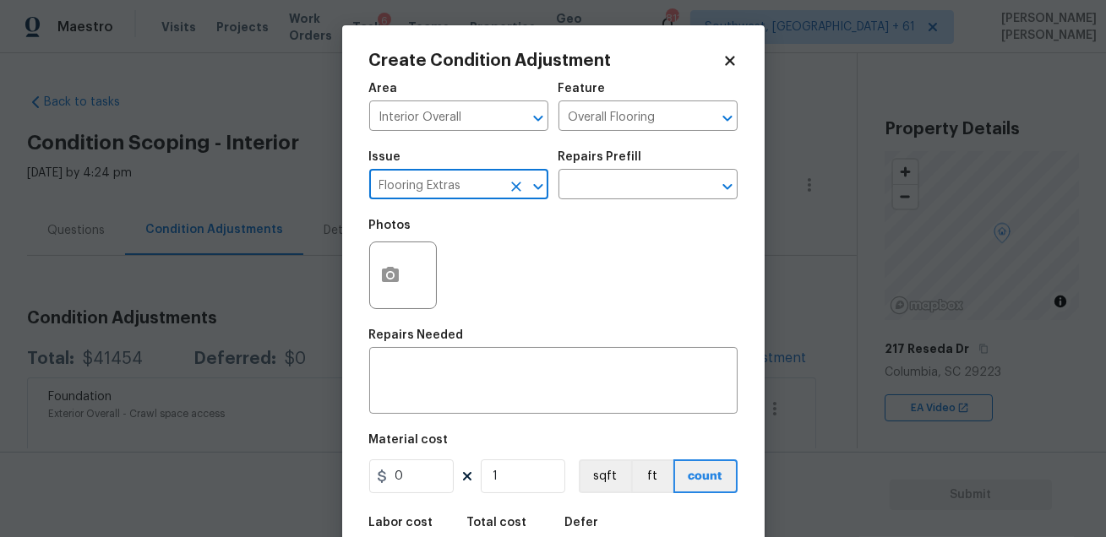
click at [466, 179] on input "Flooring Extras" at bounding box center [435, 186] width 132 height 26
click at [444, 254] on li "ACQ: Flooring" at bounding box center [458, 265] width 179 height 28
type input "ACQ: Flooring"
click at [564, 196] on input "text" at bounding box center [625, 186] width 132 height 26
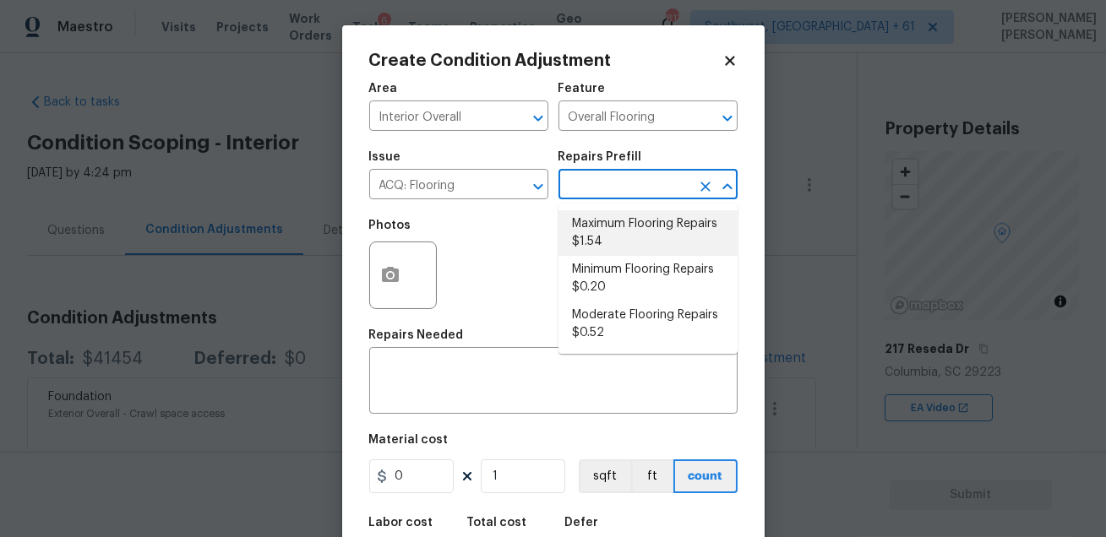
click at [606, 241] on li "Maximum Flooring Repairs $1.54" at bounding box center [648, 233] width 179 height 46
type input "Acquisition"
type textarea "Acquisition Scope: Maximum flooring repairs"
type input "1.54"
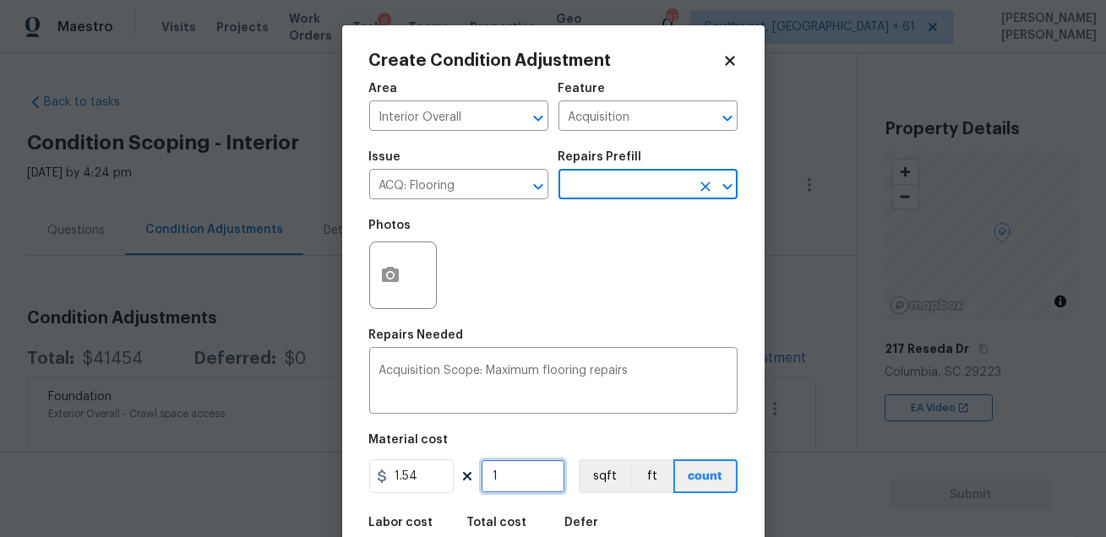
click at [515, 482] on input "1" at bounding box center [523, 477] width 84 height 34
type input "0"
type input "1"
type input "1.54"
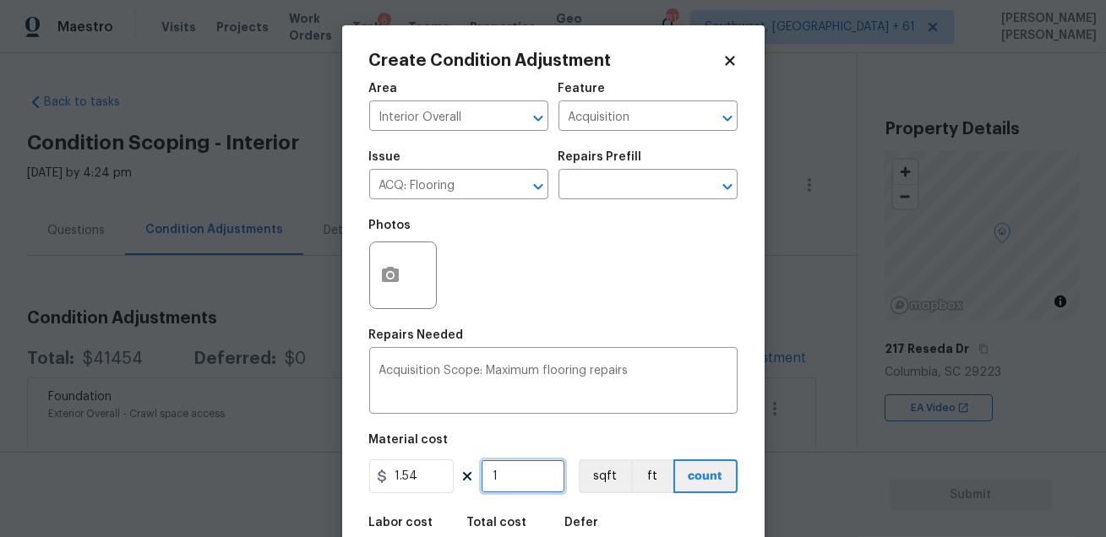
type input "15"
type input "23.1"
type input "151"
type input "232.54"
type input "1514"
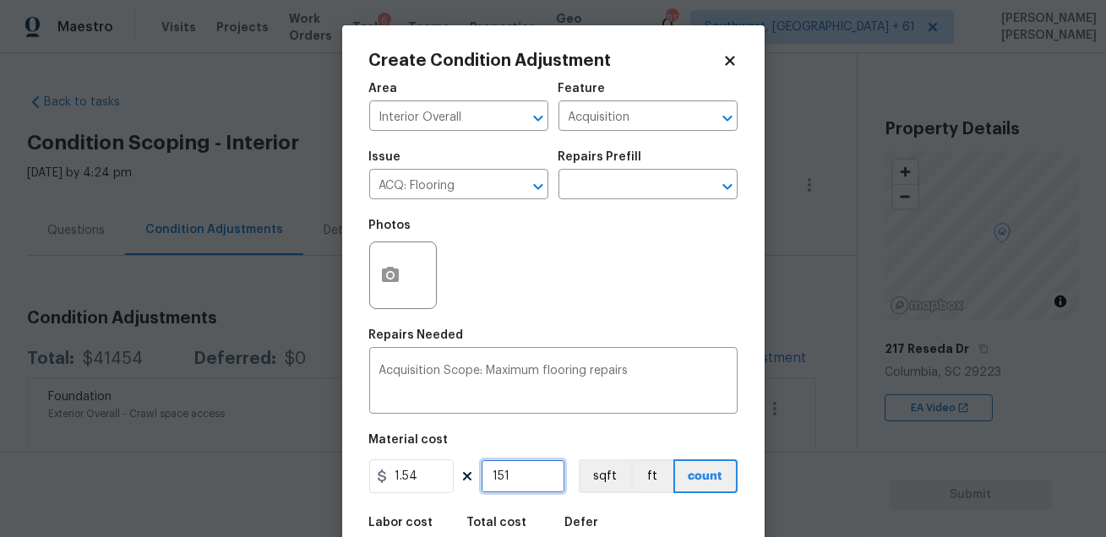
type input "2331.56"
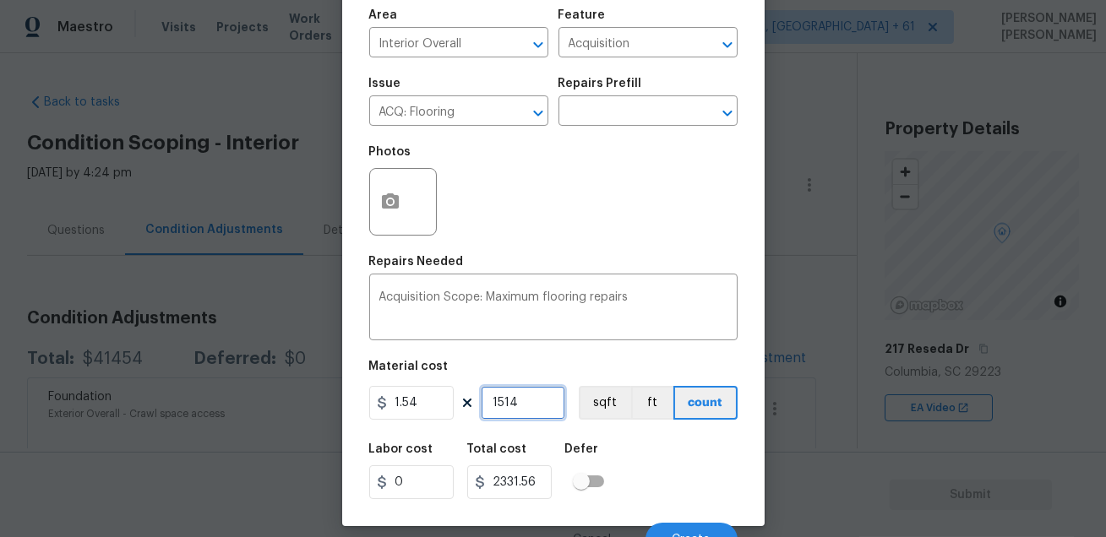
scroll to position [93, 0]
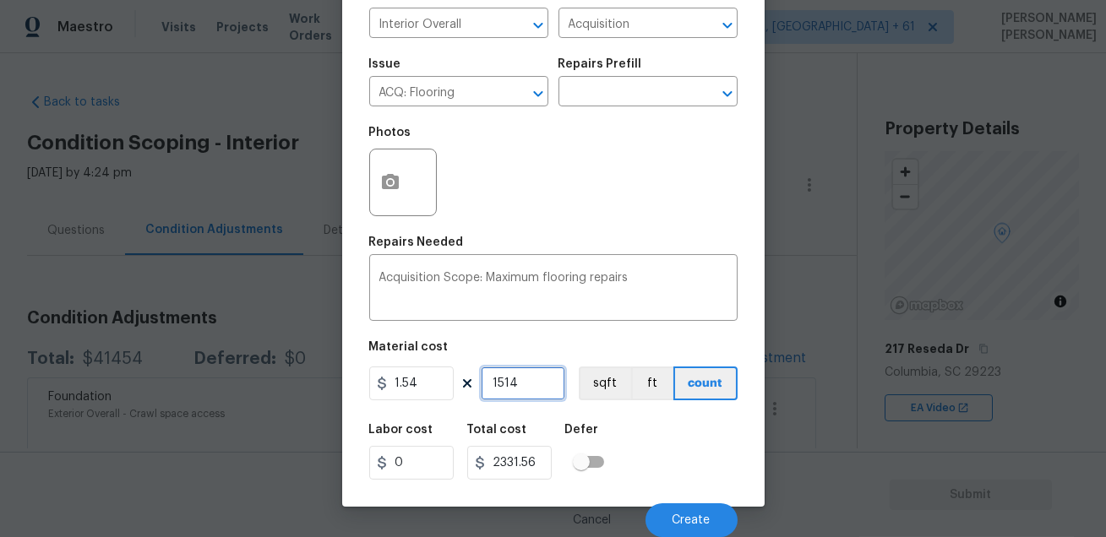
click at [522, 388] on input "1514" at bounding box center [523, 384] width 84 height 34
type input "1514"
click at [668, 464] on div "Labor cost 0 Total cost 2331.56 Defer" at bounding box center [553, 452] width 368 height 76
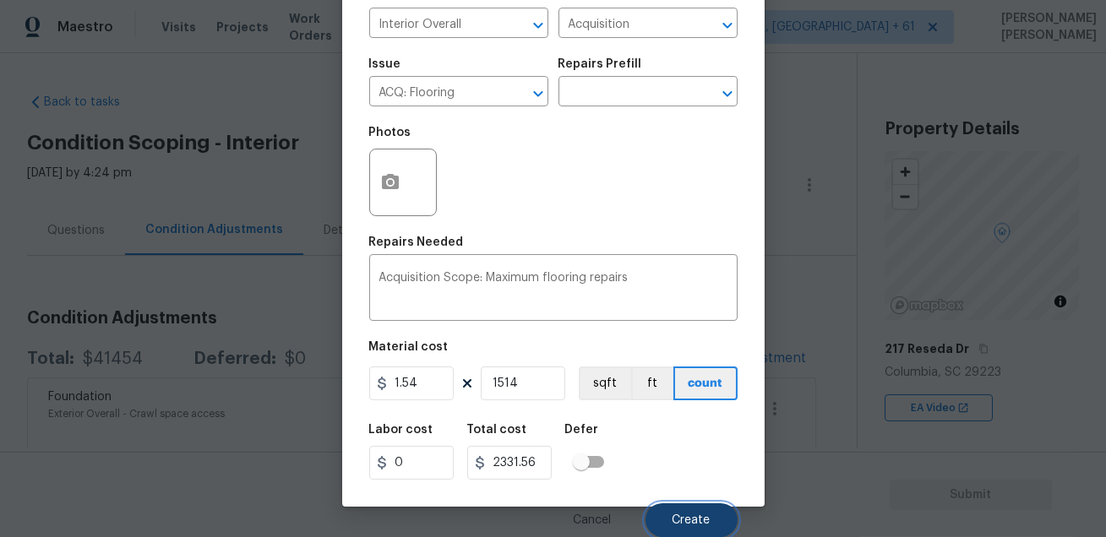
click at [679, 510] on button "Create" at bounding box center [692, 521] width 92 height 34
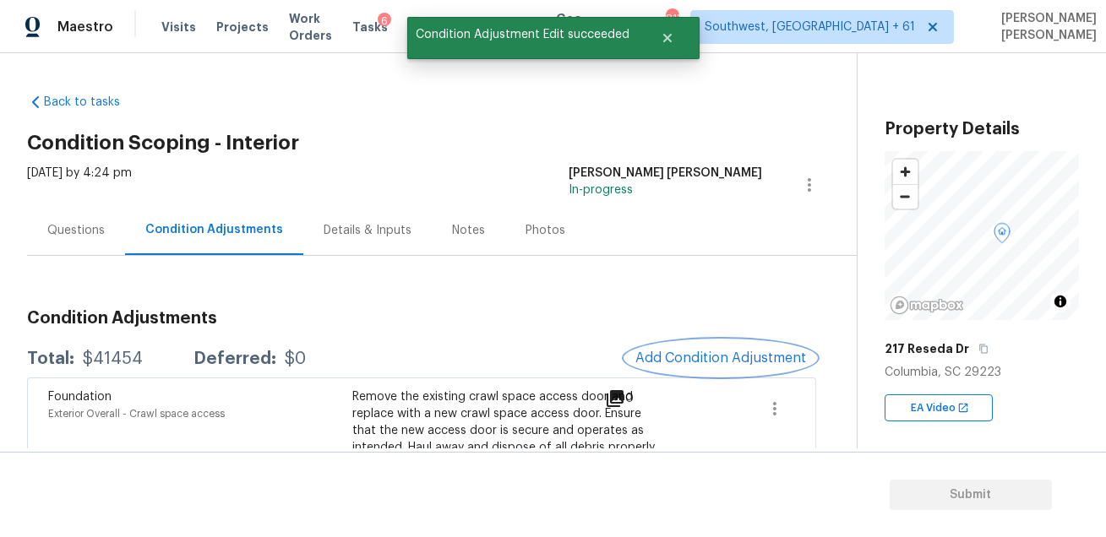
scroll to position [0, 0]
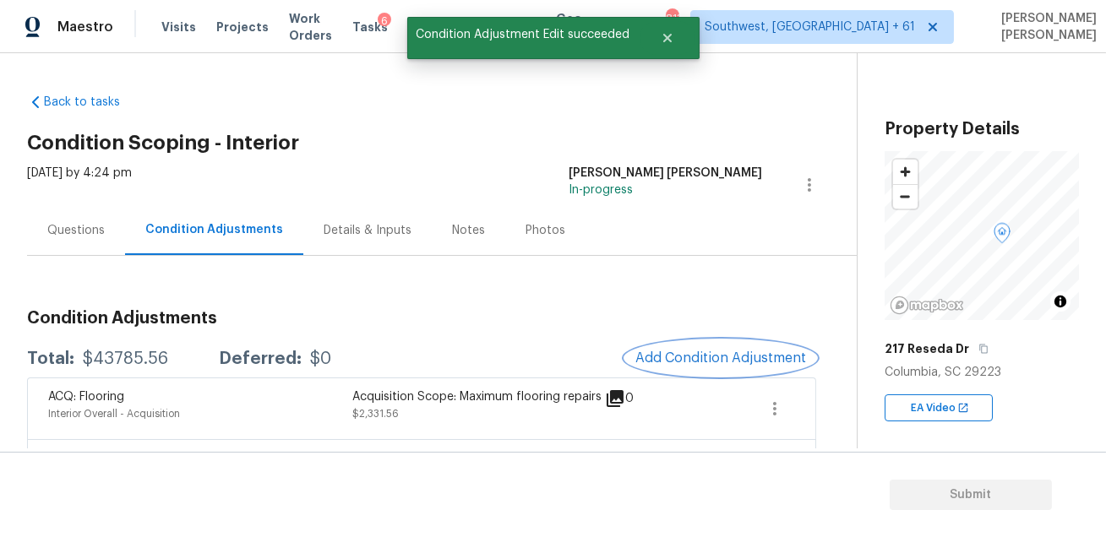
click at [710, 349] on button "Add Condition Adjustment" at bounding box center [720, 358] width 191 height 35
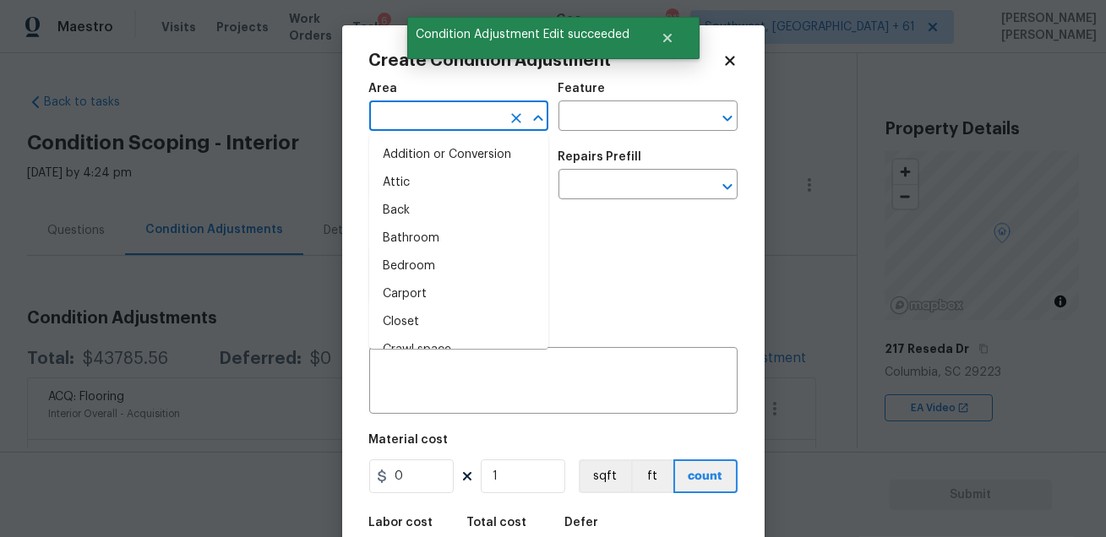
click at [469, 128] on input "text" at bounding box center [435, 118] width 132 height 26
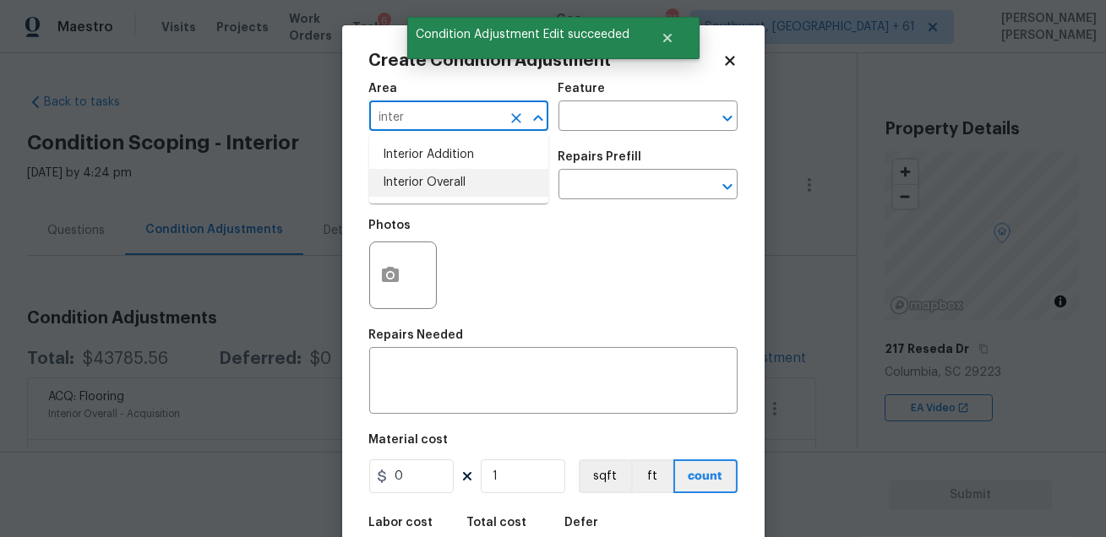
click at [475, 186] on li "Interior Overall" at bounding box center [458, 183] width 179 height 28
type input "Interior Overall"
click at [575, 117] on input "text" at bounding box center [625, 118] width 132 height 26
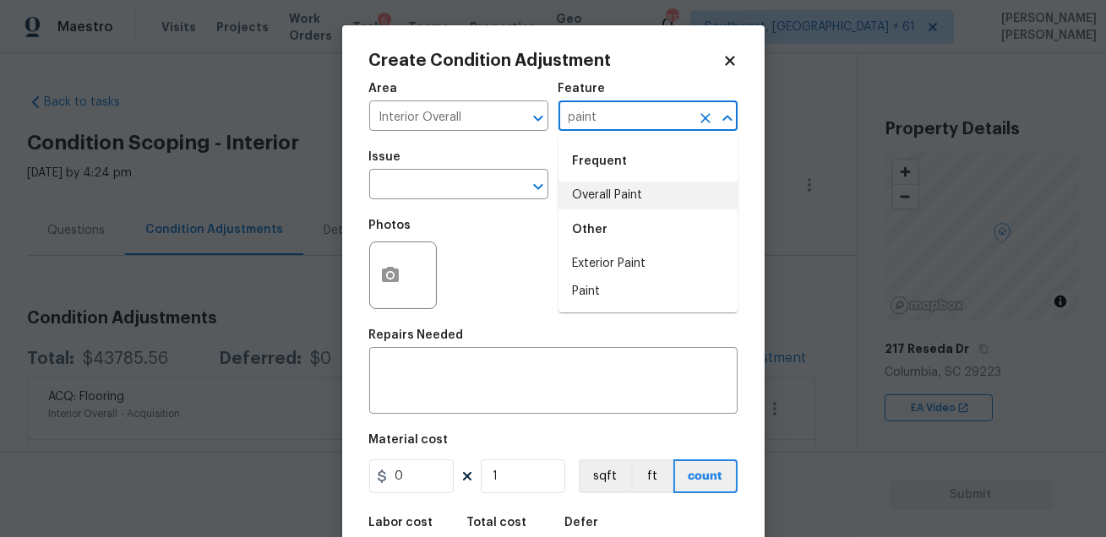
click at [582, 191] on li "Overall Paint" at bounding box center [648, 196] width 179 height 28
type input "Overall Paint"
click at [409, 171] on div "Issue" at bounding box center [458, 162] width 179 height 22
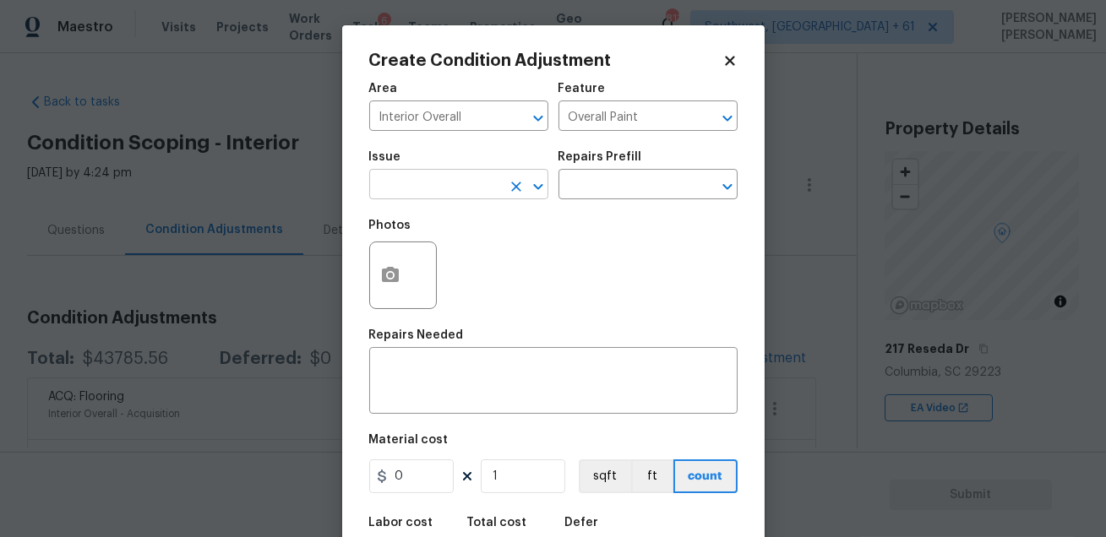
click at [411, 186] on input "text" at bounding box center [435, 186] width 132 height 26
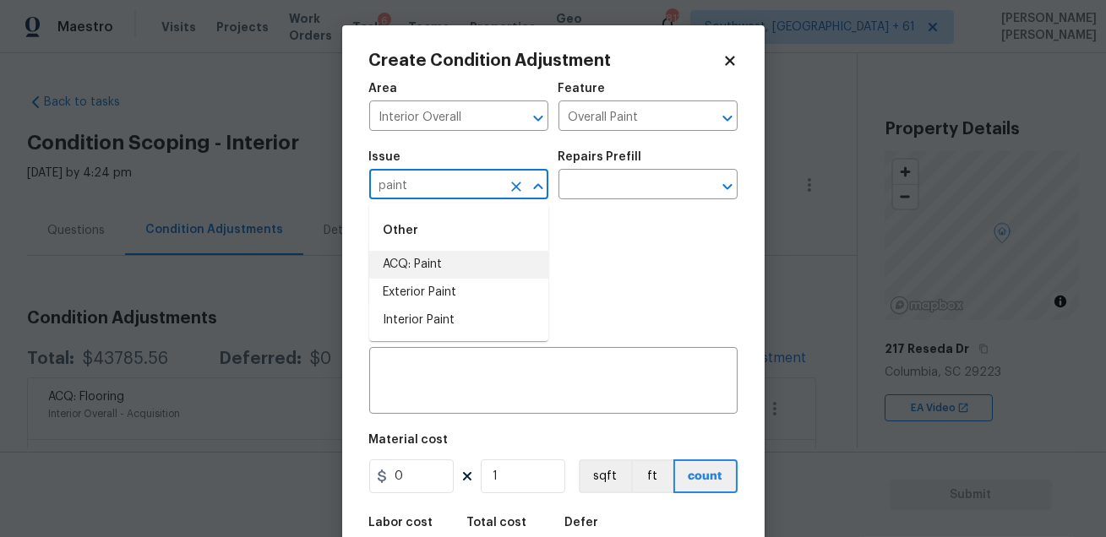
click at [412, 261] on li "ACQ: Paint" at bounding box center [458, 265] width 179 height 28
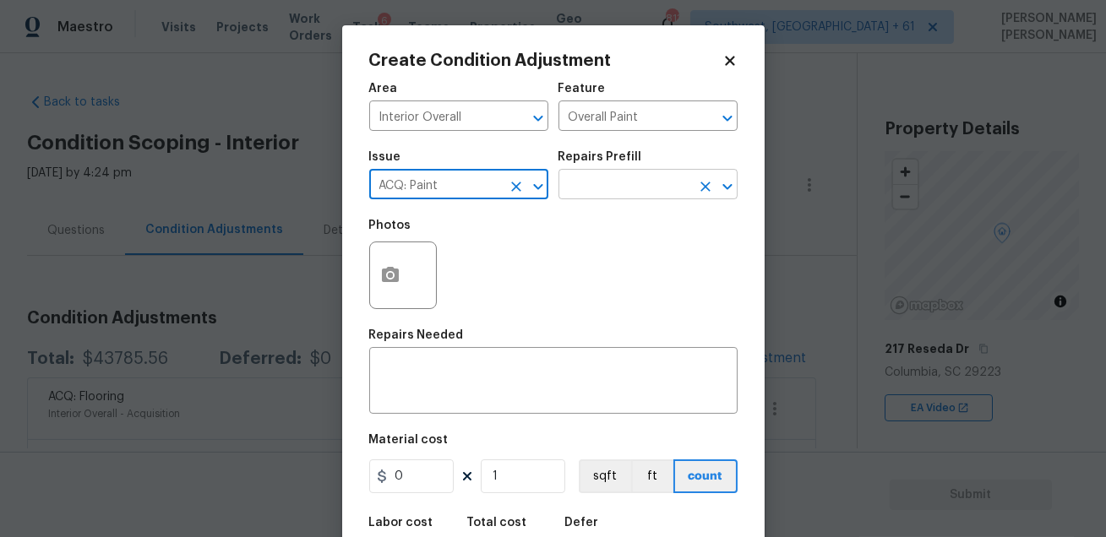
type input "ACQ: Paint"
click at [583, 182] on input "text" at bounding box center [625, 186] width 132 height 26
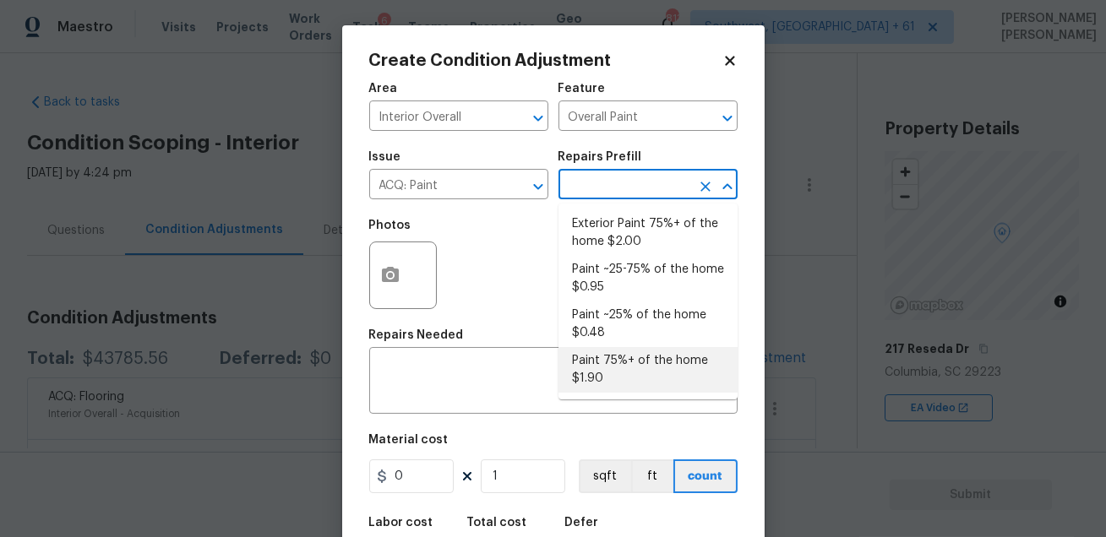
click at [604, 352] on li "Paint 75%+ of the home $1.90" at bounding box center [648, 370] width 179 height 46
type input "Acquisition"
type textarea "Acquisition Scope: 75%+ of the home will likely require interior paint"
type input "1.9"
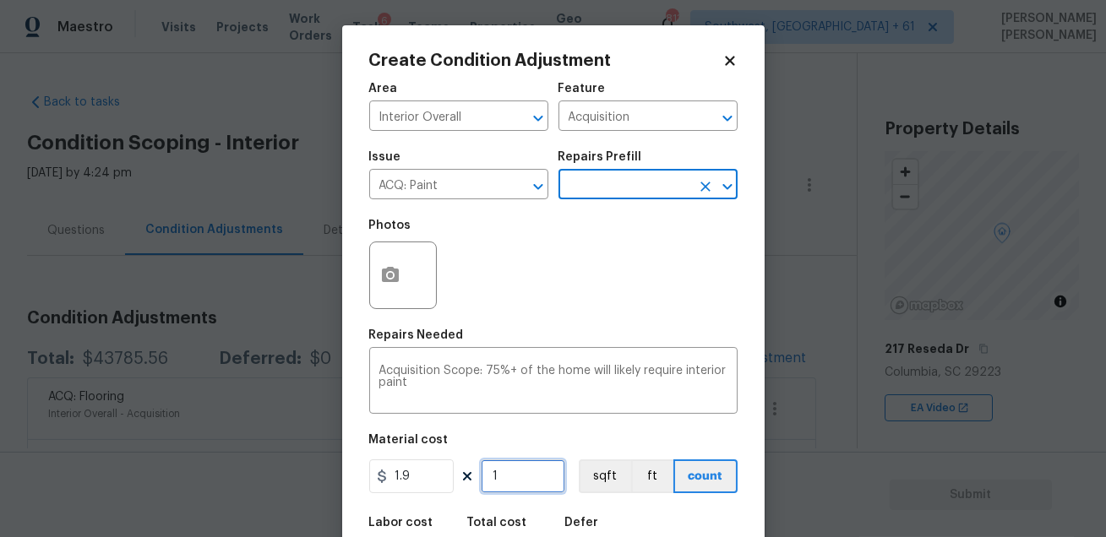
click at [515, 488] on input "1" at bounding box center [523, 477] width 84 height 34
type input "0"
paste input "1514"
type input "1514"
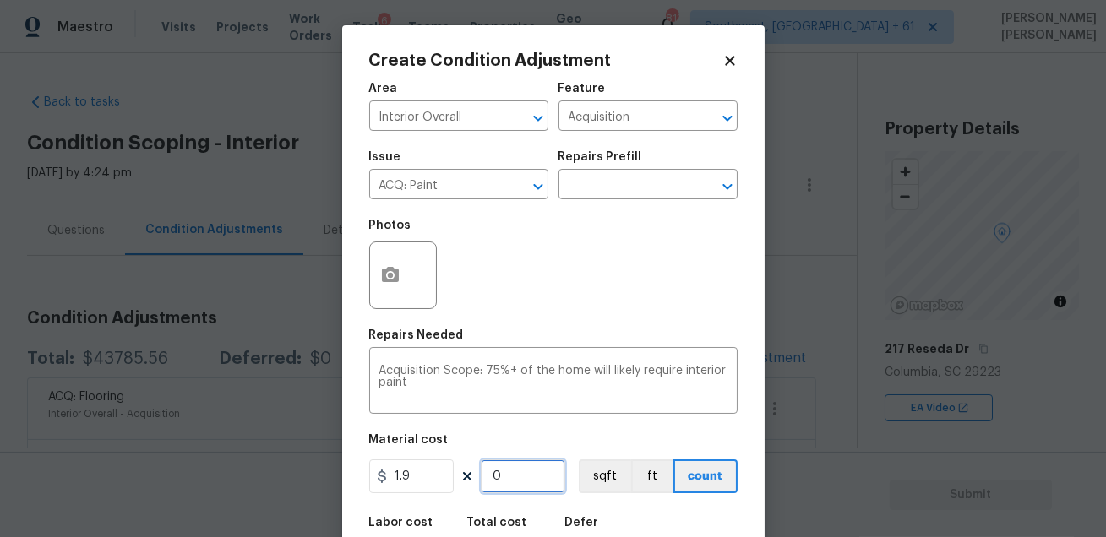
type input "2876.6"
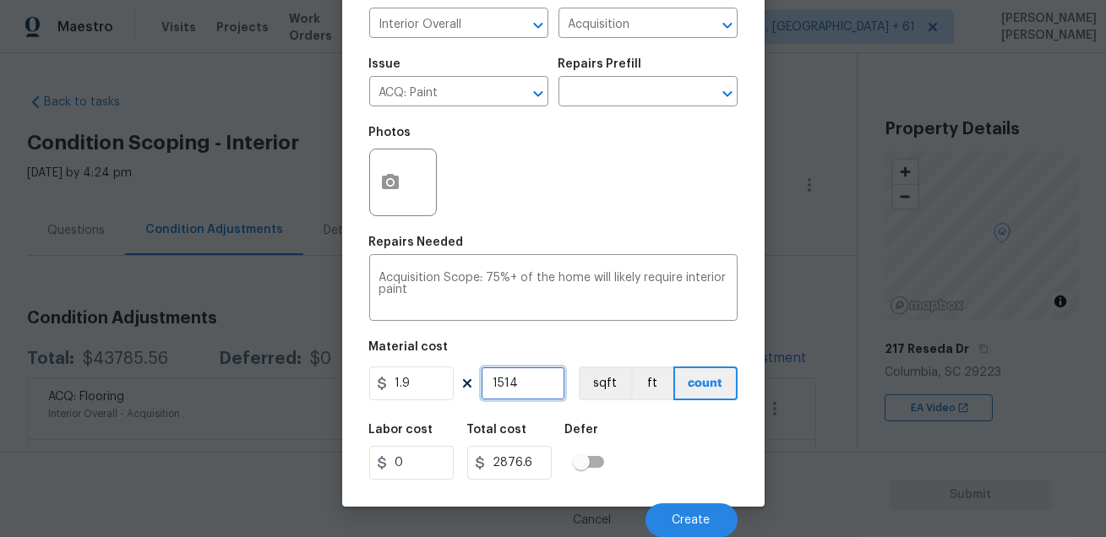
type input "1514"
click at [644, 472] on div "Labor cost 0 Total cost 2876.6 Defer" at bounding box center [553, 452] width 368 height 76
click at [662, 520] on button "Create" at bounding box center [692, 521] width 92 height 34
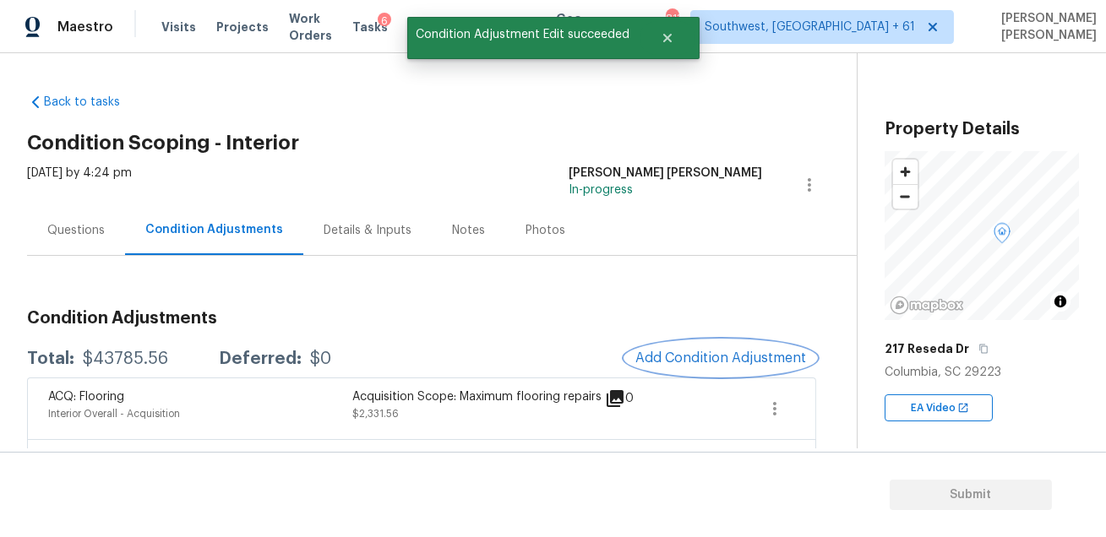
scroll to position [0, 0]
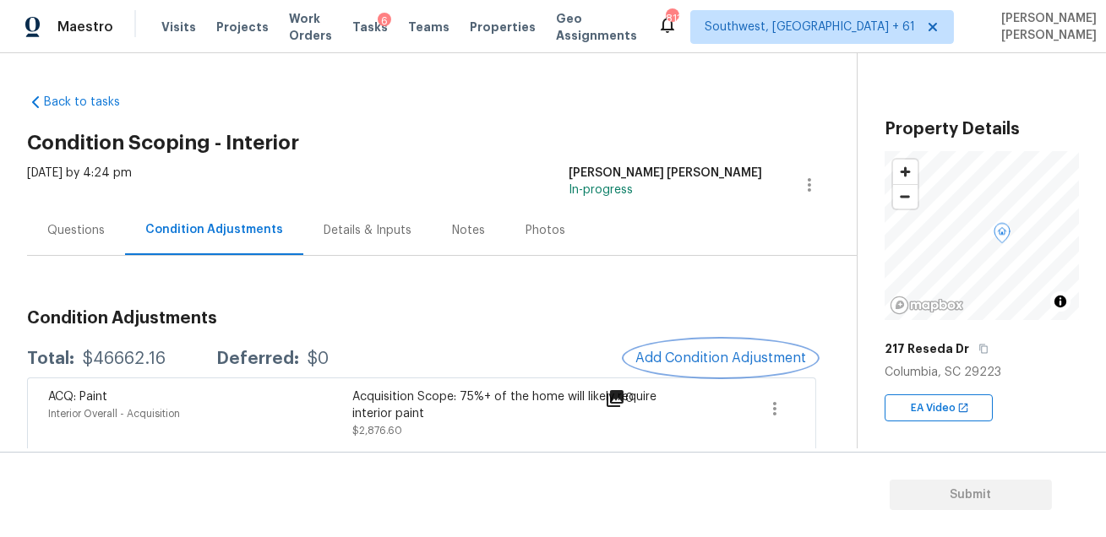
click at [669, 364] on span "Add Condition Adjustment" at bounding box center [720, 358] width 171 height 15
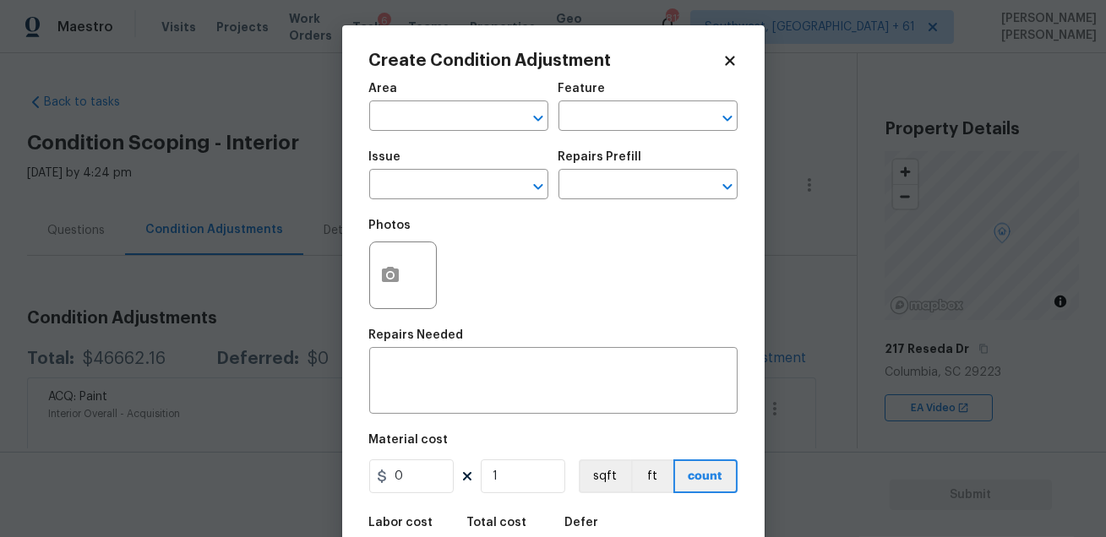
click at [440, 134] on span "Area ​" at bounding box center [458, 107] width 179 height 68
click at [443, 118] on input "text" at bounding box center [435, 118] width 132 height 26
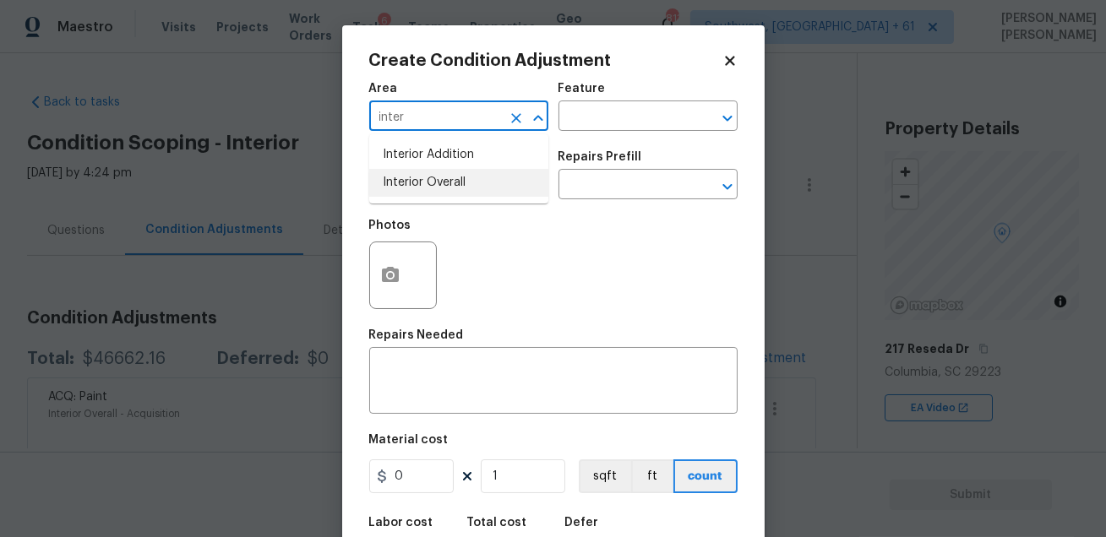
click at [454, 184] on li "Interior Overall" at bounding box center [458, 183] width 179 height 28
type input "Interior Overall"
click at [583, 120] on input "text" at bounding box center [625, 118] width 132 height 26
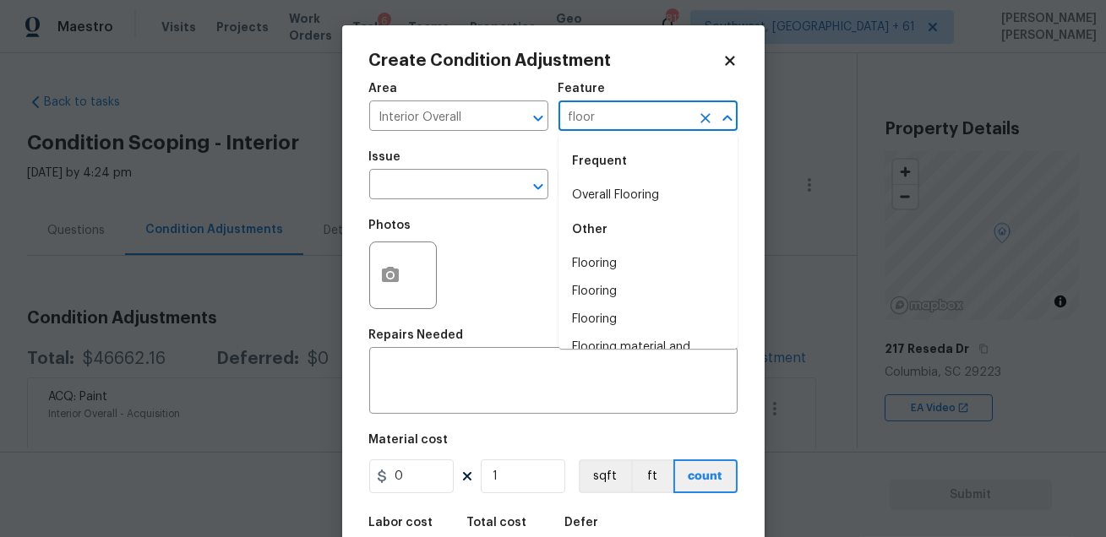
click at [588, 204] on li "Overall Flooring" at bounding box center [648, 196] width 179 height 28
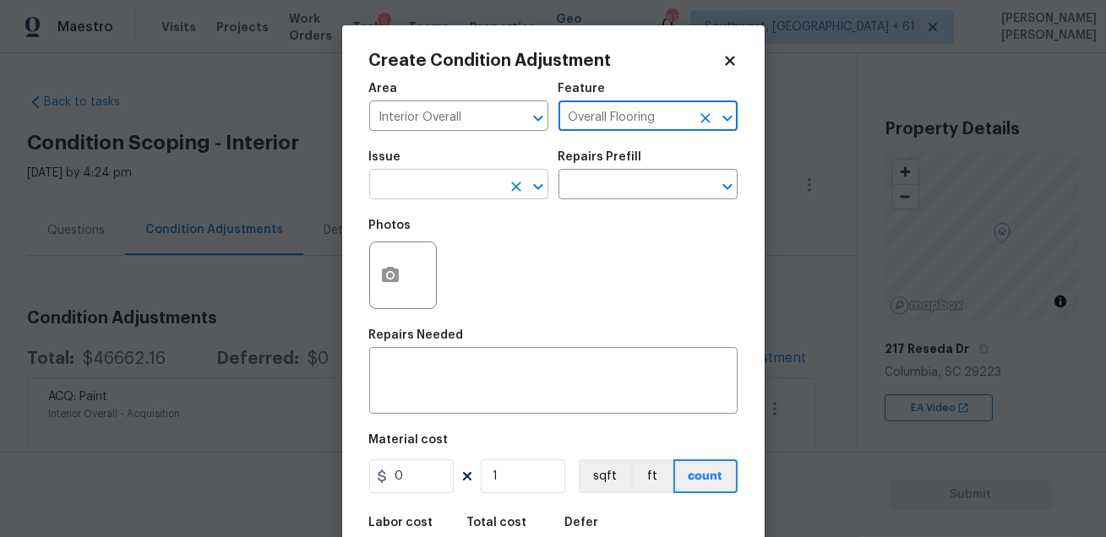
type input "Overall Flooring"
click at [444, 192] on input "text" at bounding box center [435, 186] width 132 height 26
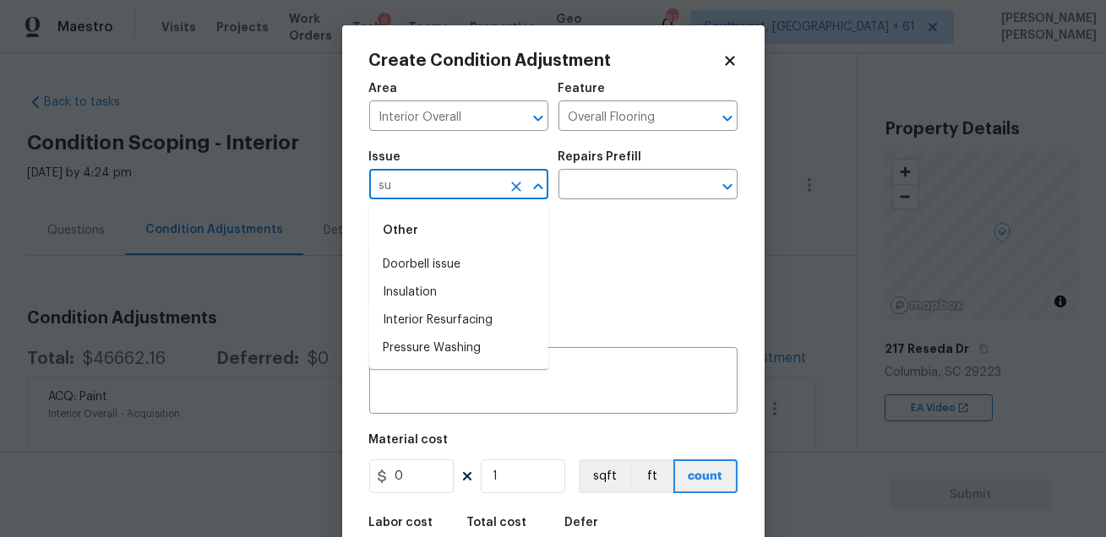
type input "sub"
click at [456, 298] on li "Flooring Extras" at bounding box center [458, 293] width 179 height 28
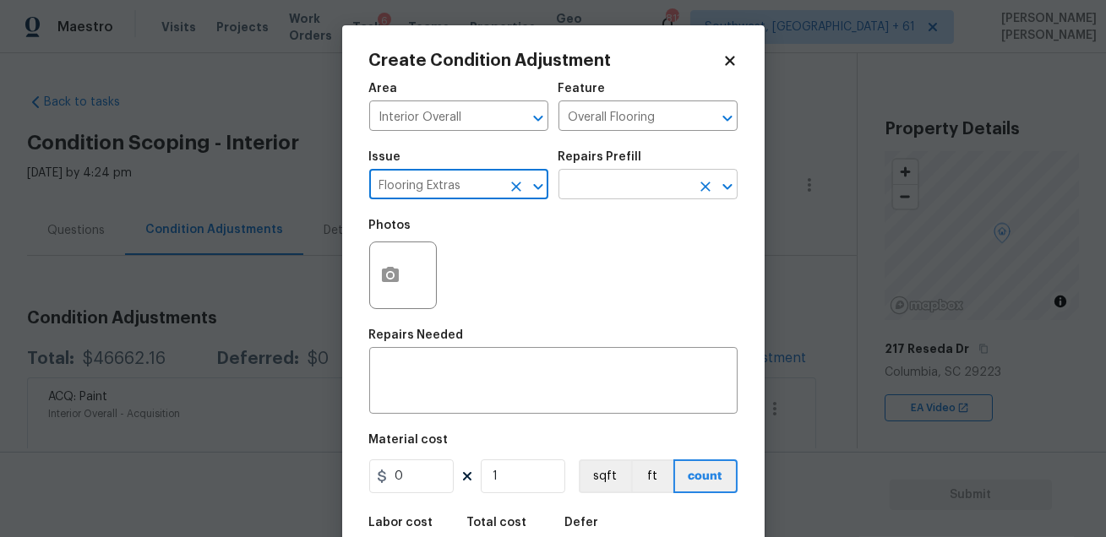
type input "Flooring Extras"
click at [597, 191] on input "text" at bounding box center [625, 186] width 132 height 26
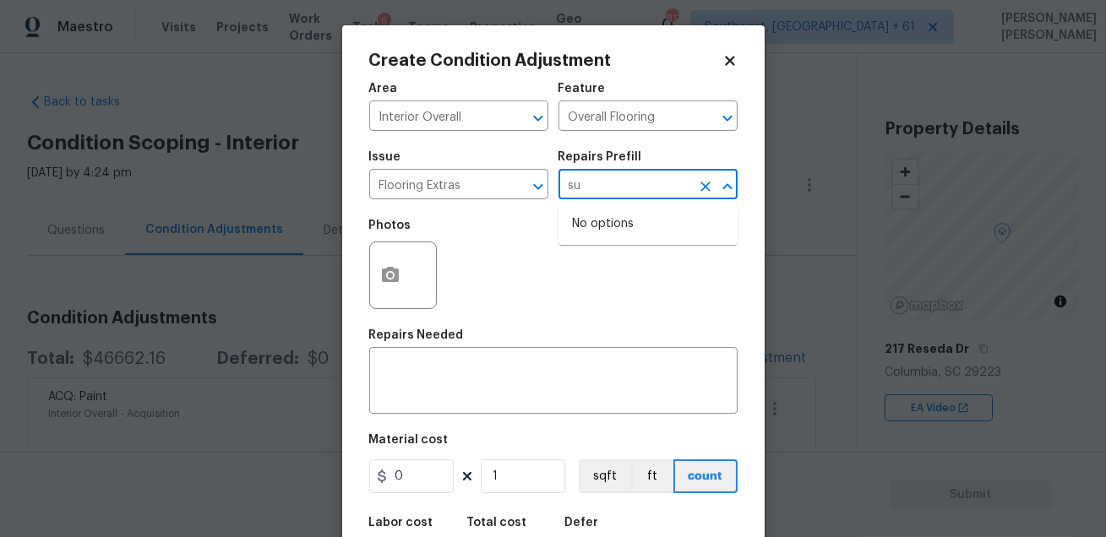
type input "sub"
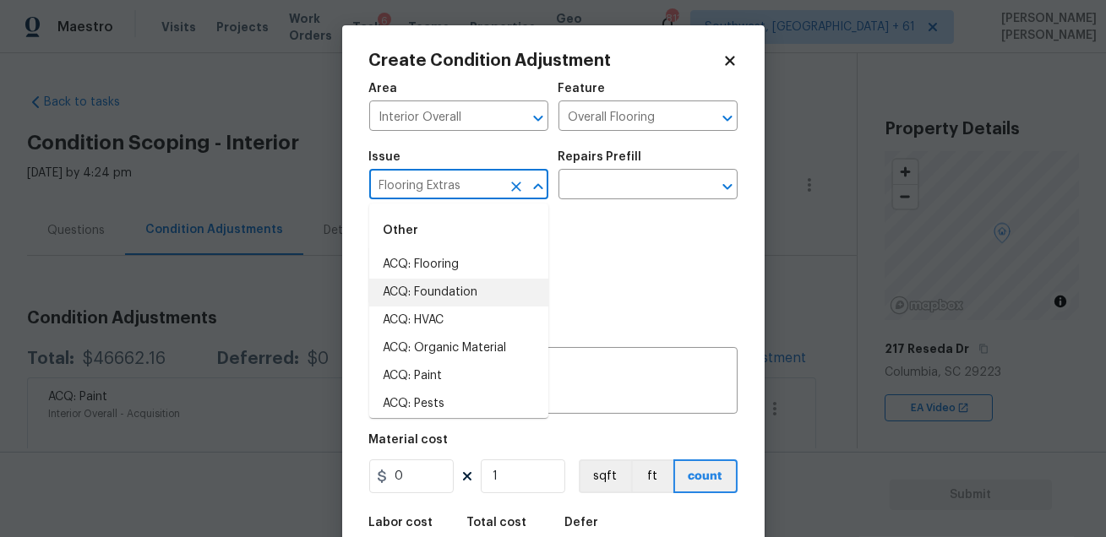
click at [483, 192] on input "Flooring Extras" at bounding box center [435, 186] width 132 height 26
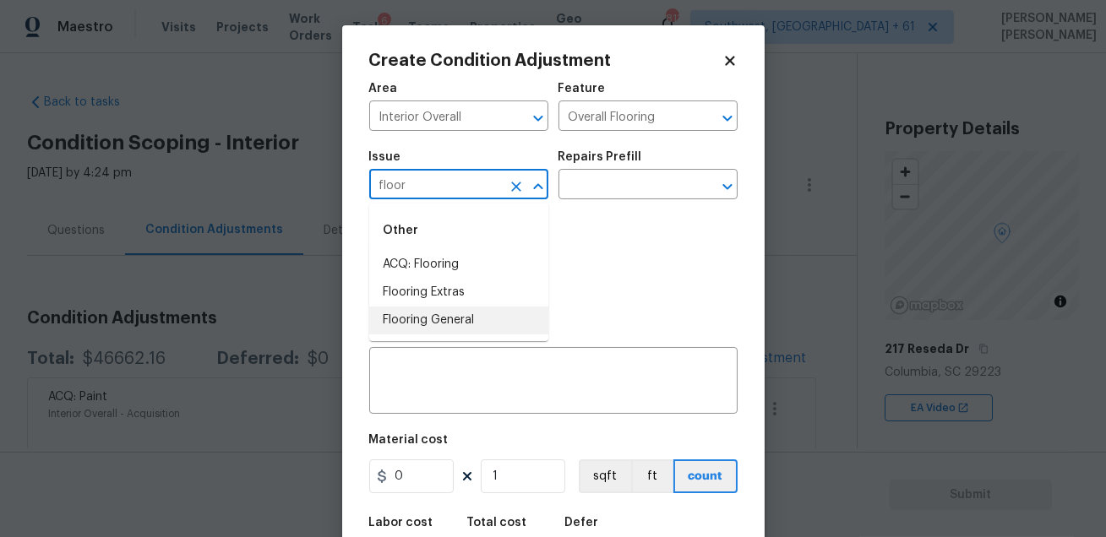
click at [455, 311] on li "Flooring General" at bounding box center [458, 321] width 179 height 28
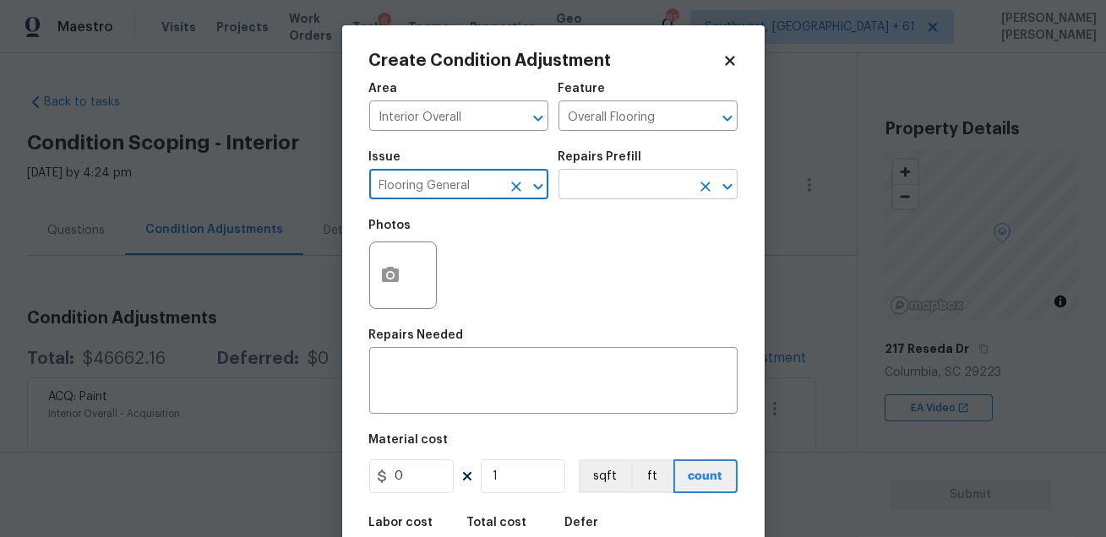
type input "Flooring General"
click at [598, 191] on input "text" at bounding box center [625, 186] width 132 height 26
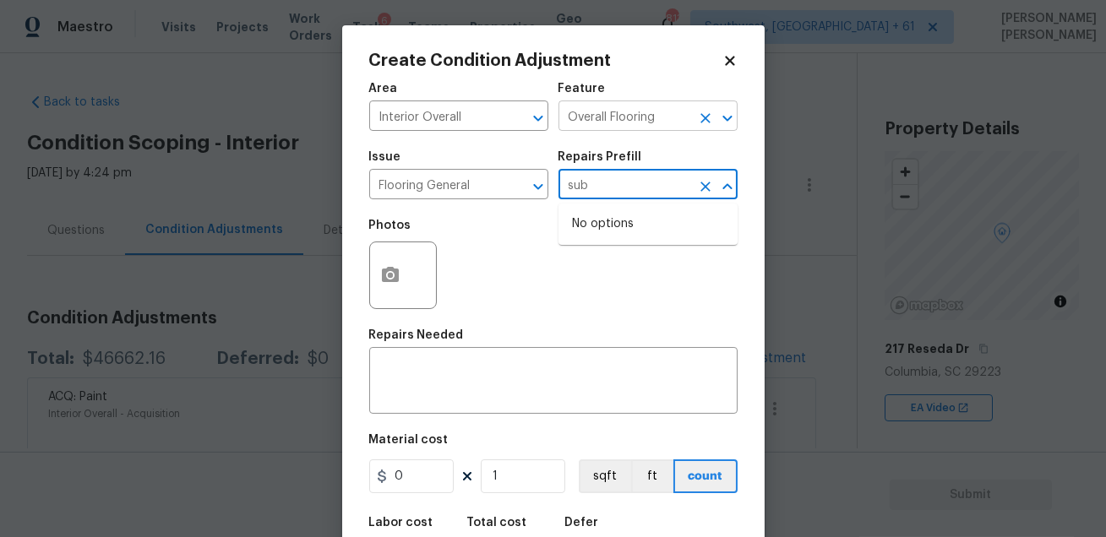
type input "sub"
click at [611, 106] on input "Overall Flooring" at bounding box center [625, 118] width 132 height 26
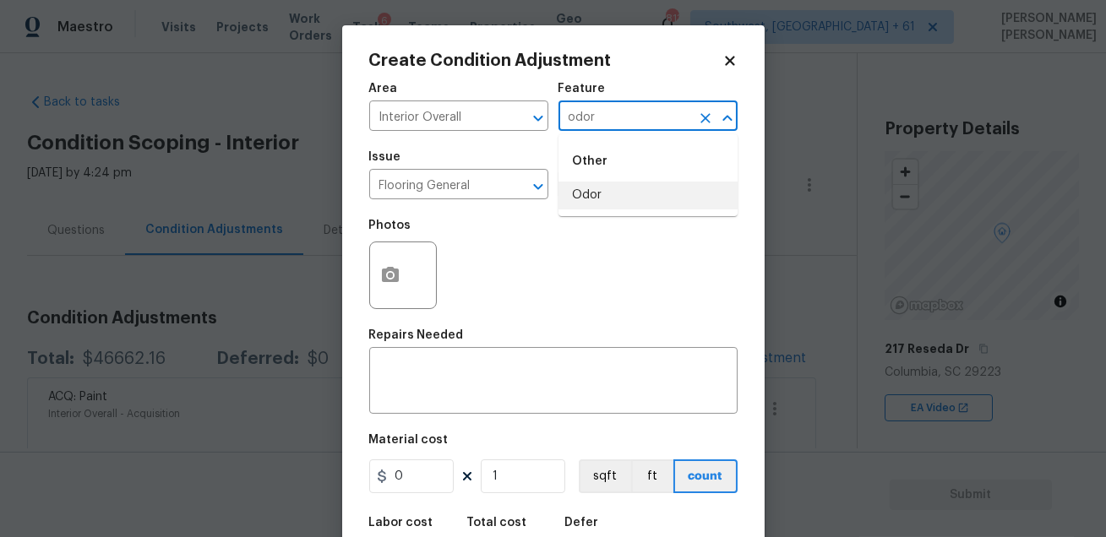
click at [613, 199] on li "Odor" at bounding box center [648, 196] width 179 height 28
type input "Odor"
click at [484, 195] on input "Flooring General" at bounding box center [435, 186] width 132 height 26
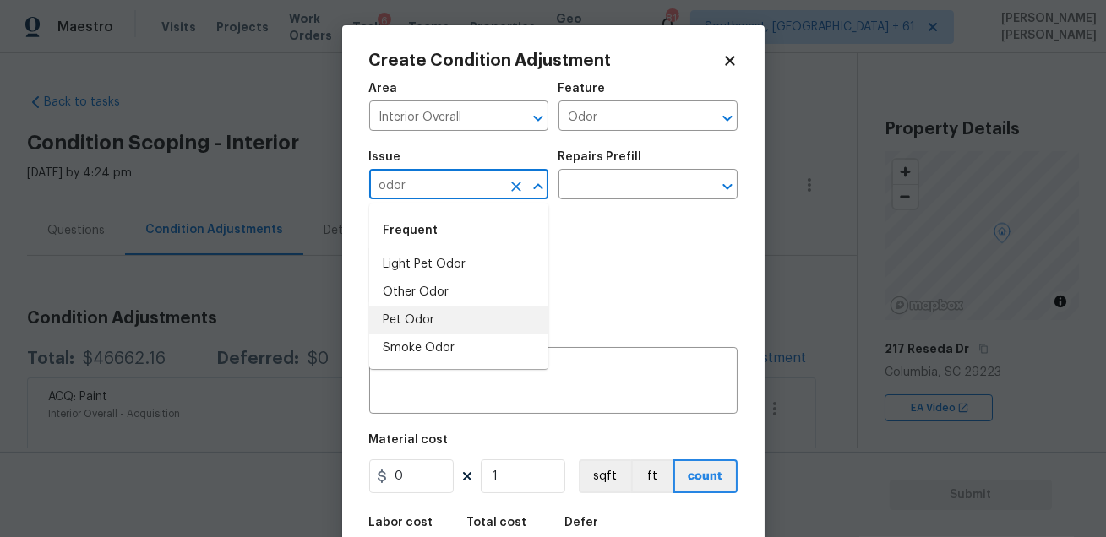
click at [429, 321] on li "Pet Odor" at bounding box center [458, 321] width 179 height 28
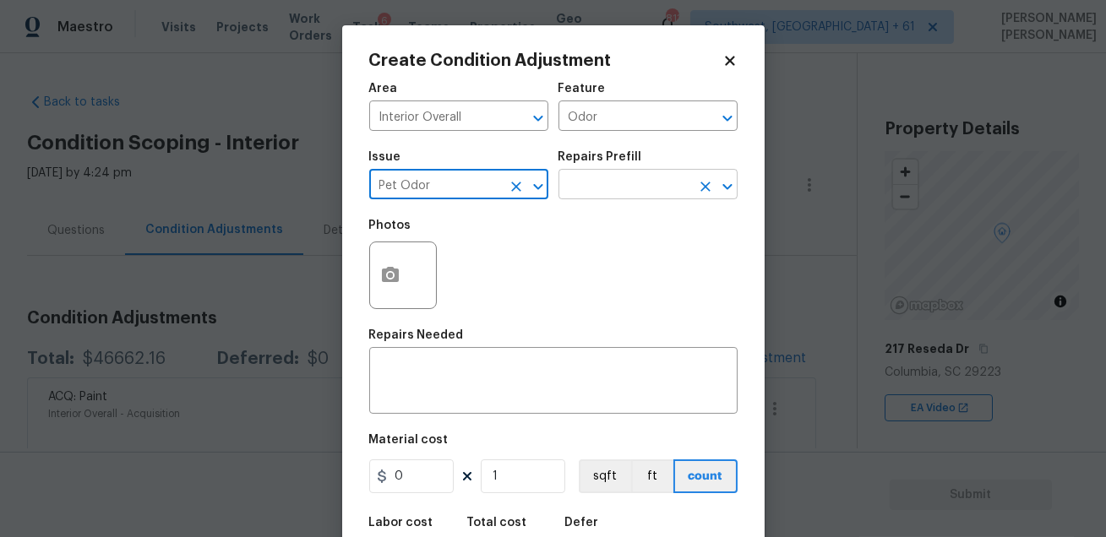
type input "Pet Odor"
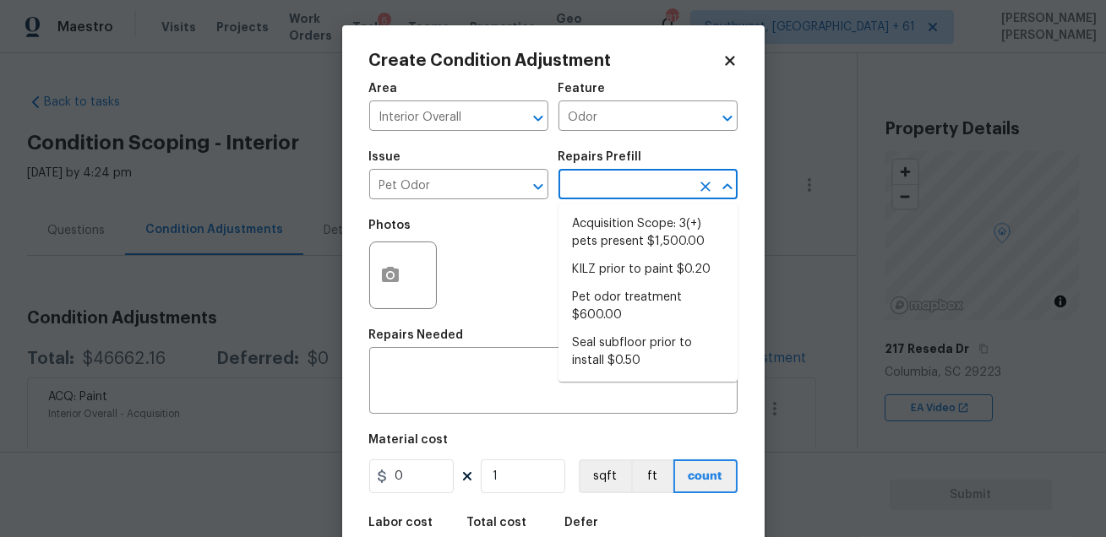
click at [594, 180] on input "text" at bounding box center [625, 186] width 132 height 26
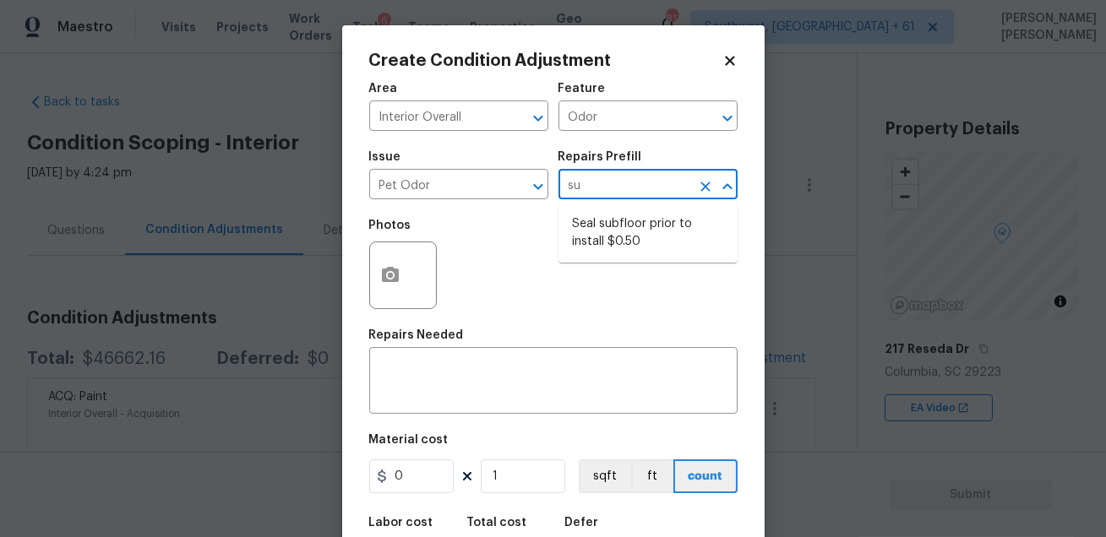
type input "sub"
click at [596, 231] on li "Seal subfloor prior to install $0.50" at bounding box center [648, 233] width 179 height 46
type textarea "OD Odor Protocol: Seal subfloor prior to flooring installation"
type input "0.5"
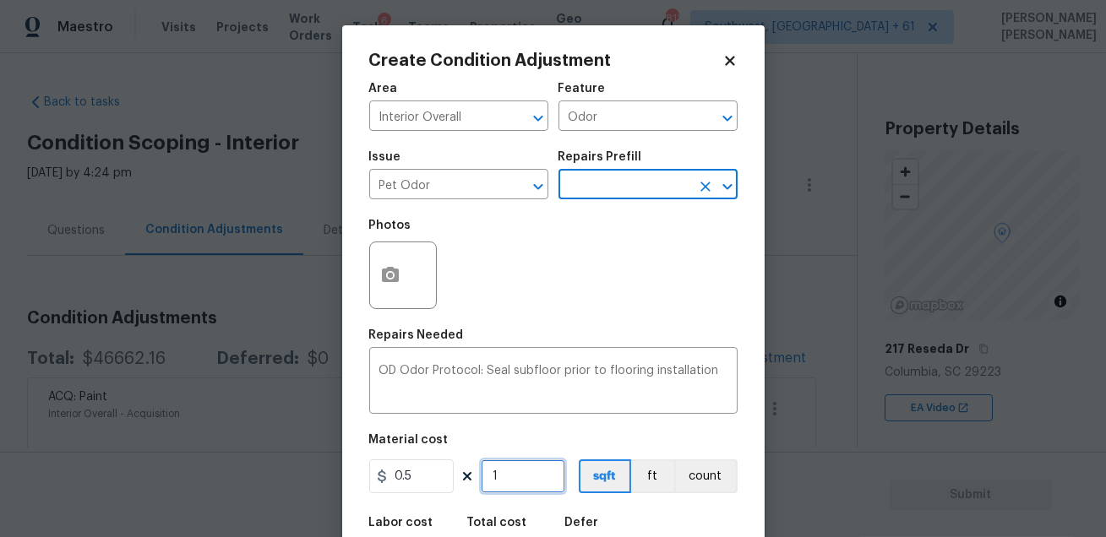
click at [529, 474] on input "1" at bounding box center [523, 477] width 84 height 34
type input "0"
paste input "1514"
type input "1514"
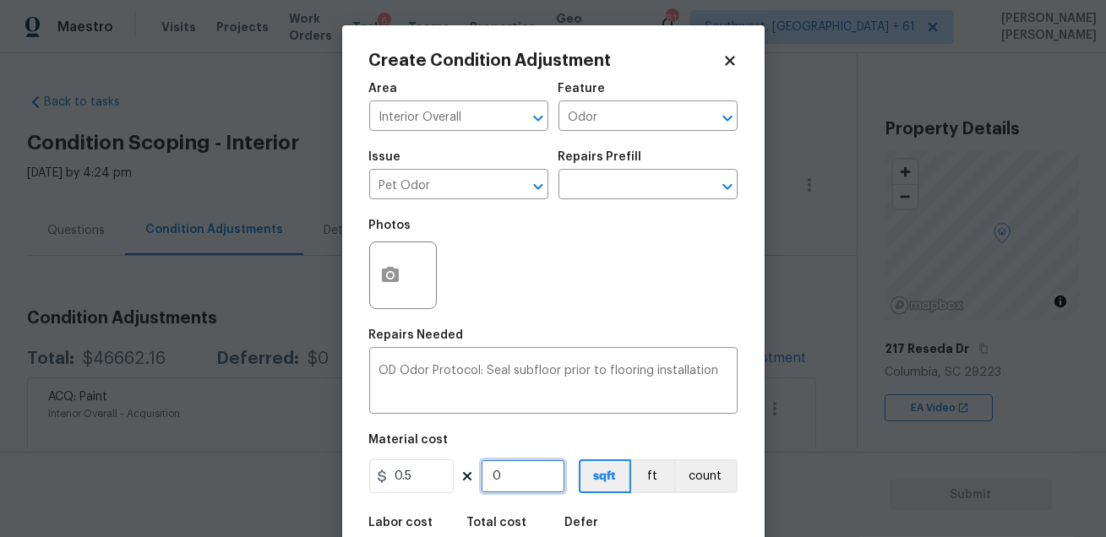
type input "757"
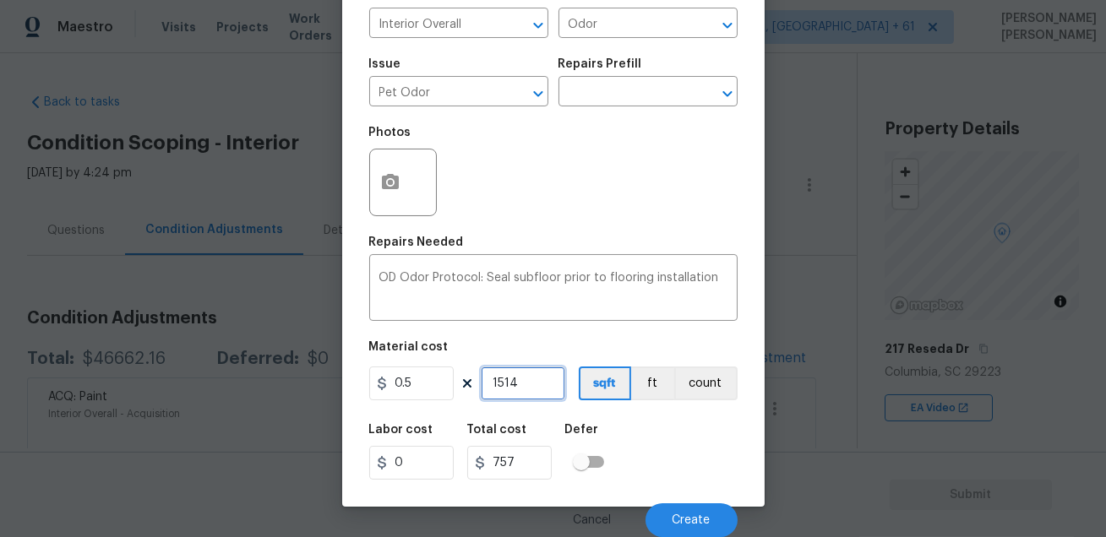
type input "1514"
click at [666, 455] on div "Labor cost 0 Total cost 757 Defer" at bounding box center [553, 452] width 368 height 76
click at [679, 515] on span "Create" at bounding box center [692, 521] width 38 height 13
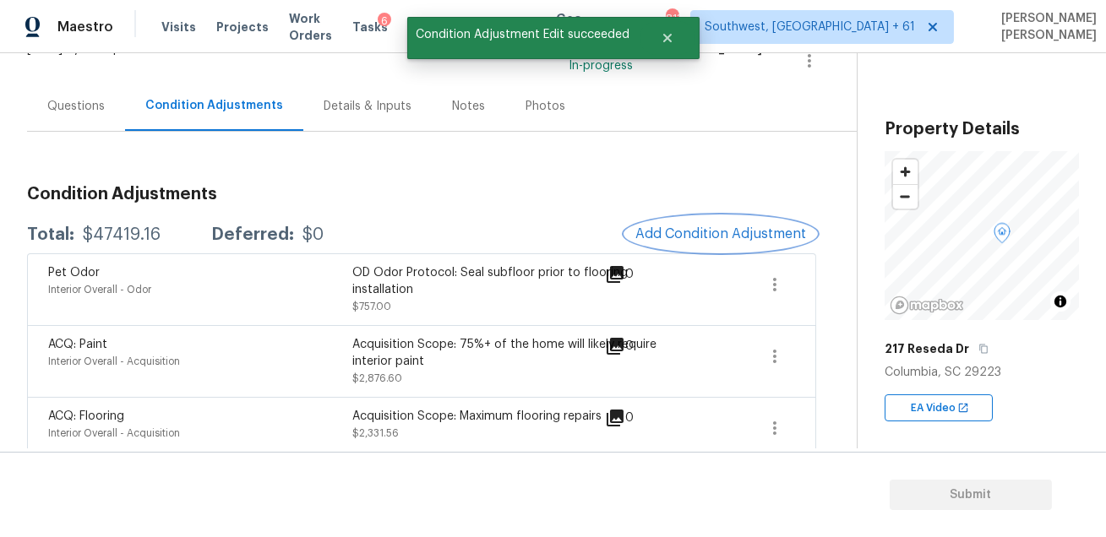
scroll to position [139, 0]
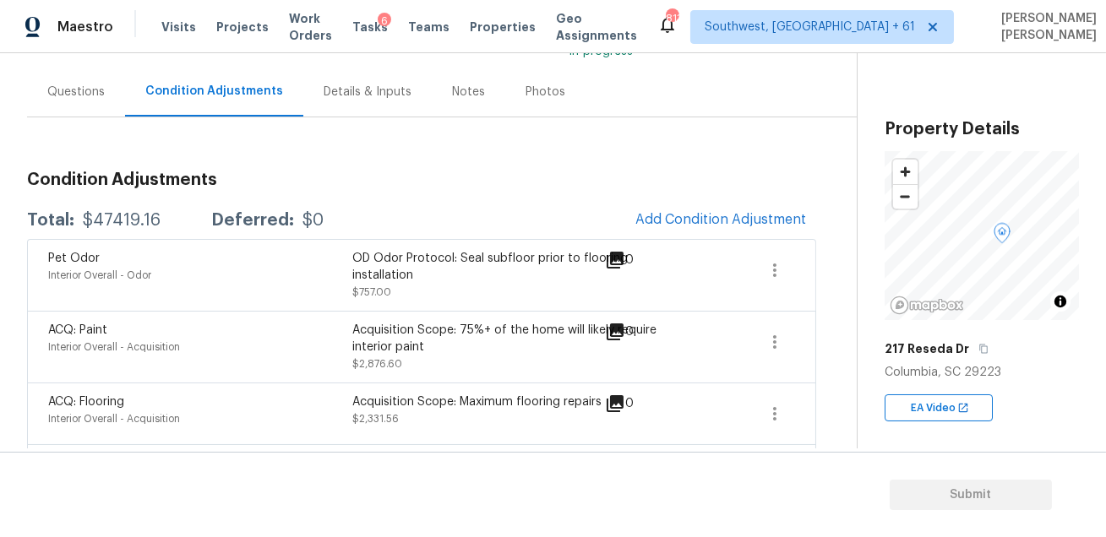
click at [696, 232] on button "Add Condition Adjustment" at bounding box center [720, 219] width 191 height 35
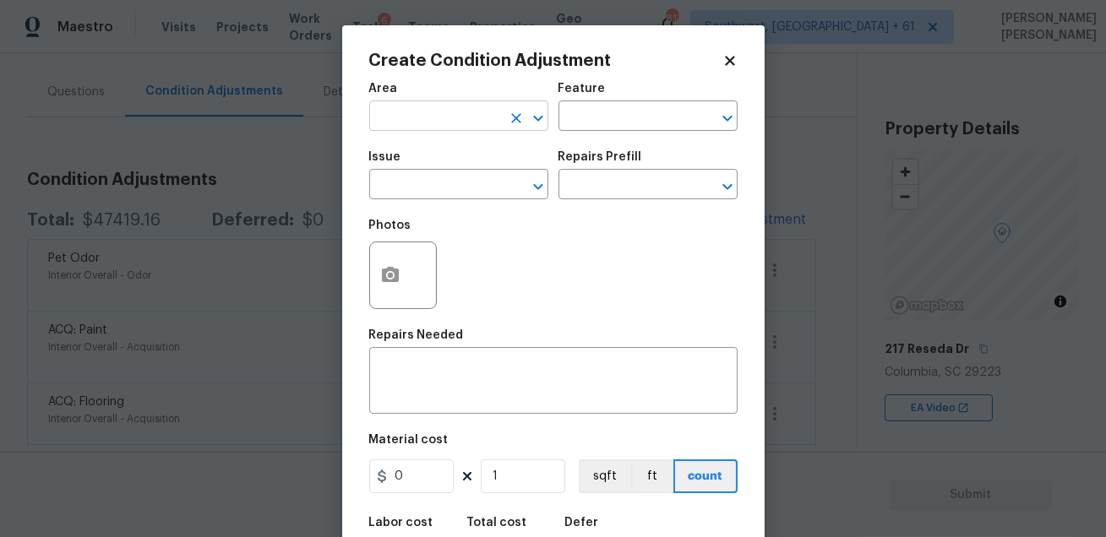
click at [417, 114] on input "text" at bounding box center [435, 118] width 132 height 26
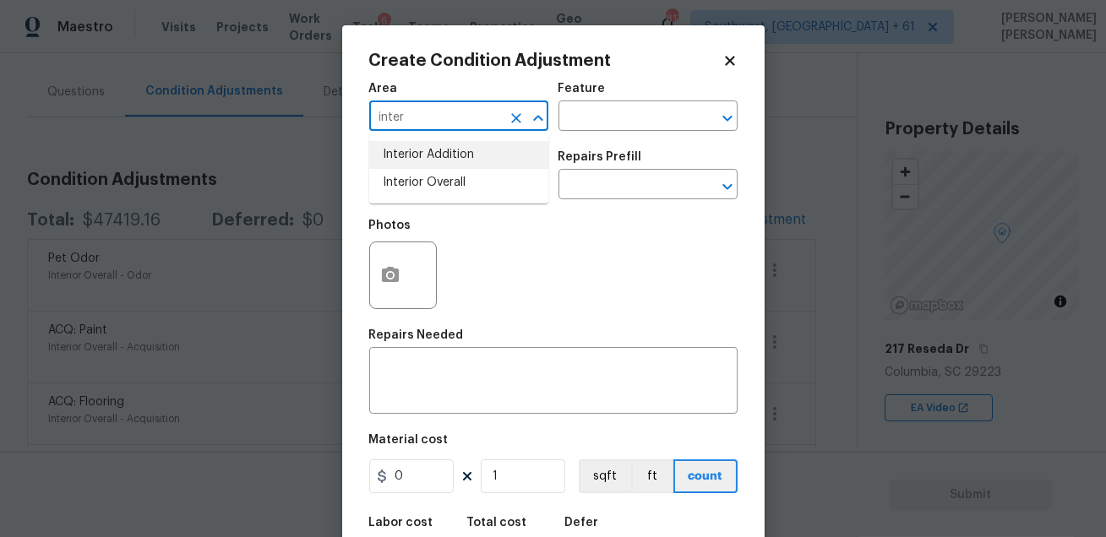
click at [416, 180] on li "Interior Overall" at bounding box center [458, 183] width 179 height 28
type input "Interior Overall"
click at [596, 115] on input "text" at bounding box center [625, 118] width 132 height 26
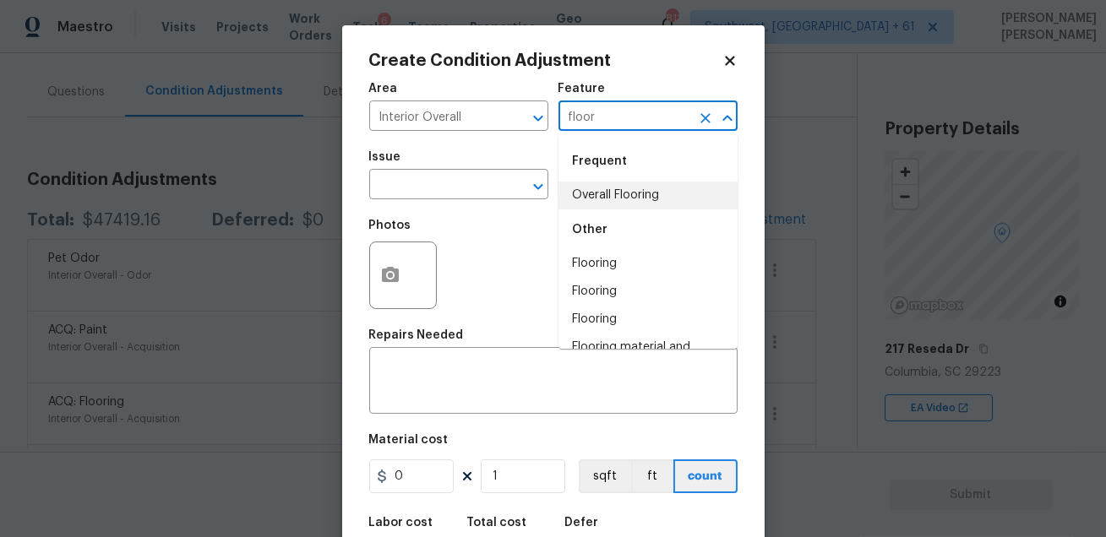
click at [585, 200] on li "Overall Flooring" at bounding box center [648, 196] width 179 height 28
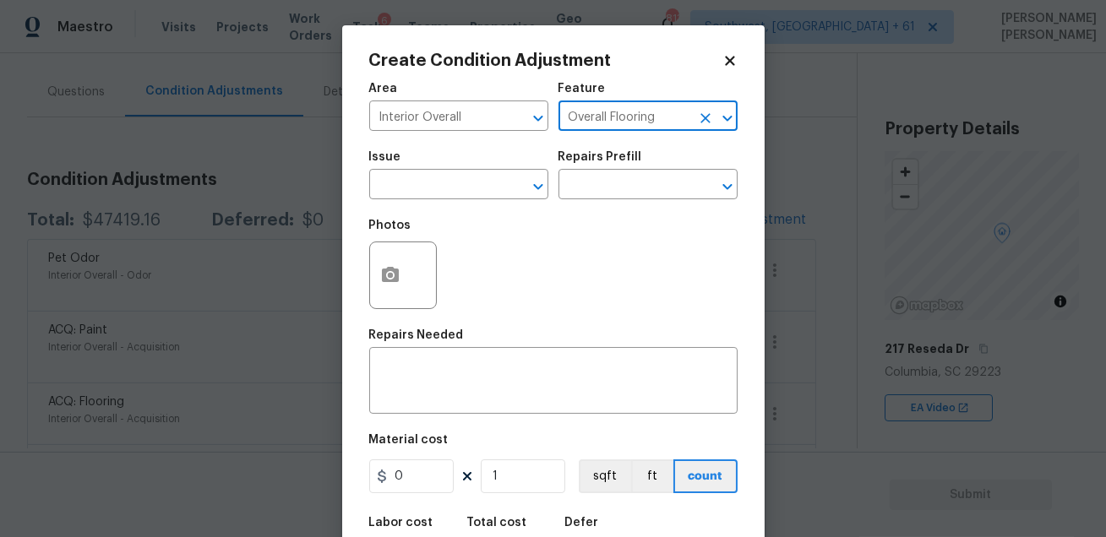
type input "Overall Flooring"
click at [437, 164] on div "Issue" at bounding box center [458, 162] width 179 height 22
click at [431, 178] on input "text" at bounding box center [435, 186] width 132 height 26
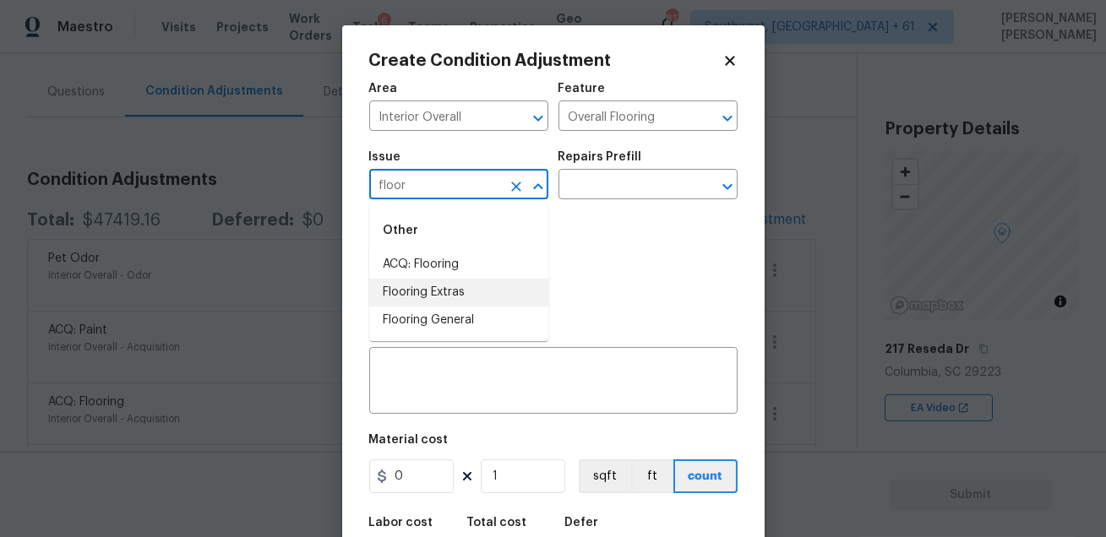
click at [417, 295] on li "Flooring Extras" at bounding box center [458, 293] width 179 height 28
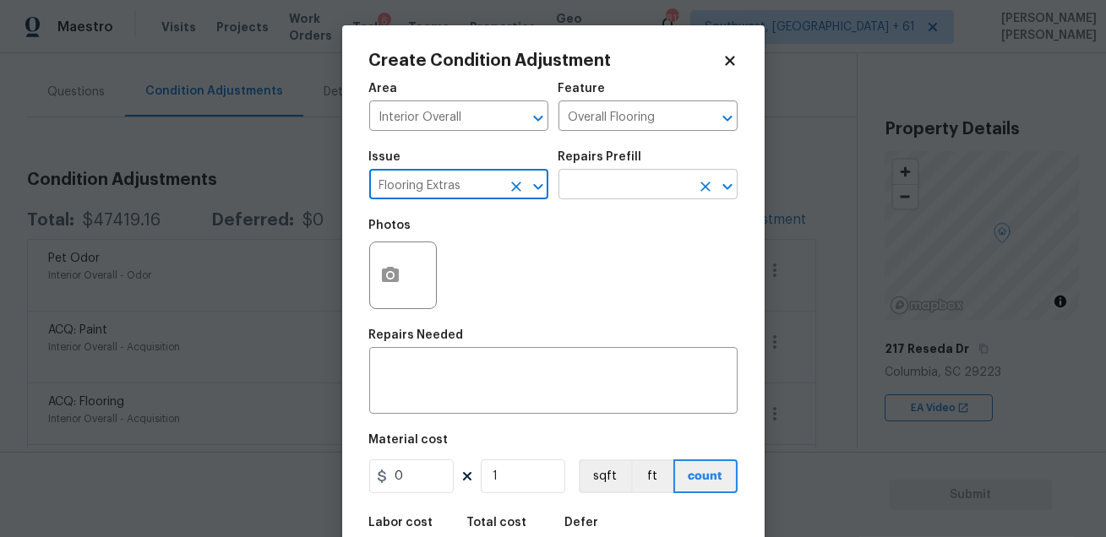
type input "Flooring Extras"
click at [597, 193] on input "text" at bounding box center [625, 186] width 132 height 26
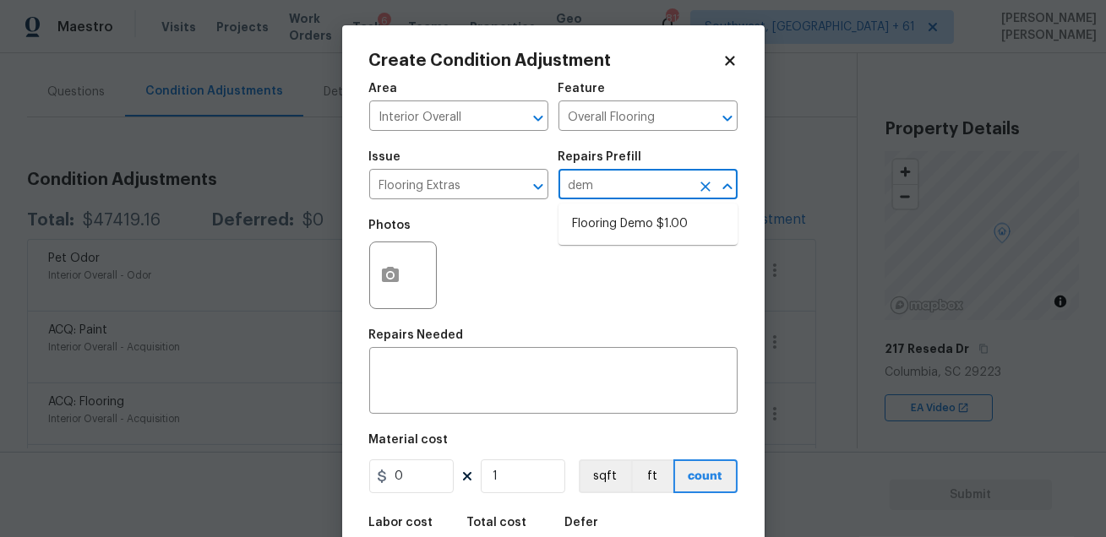
type input "demo"
click at [599, 228] on li "Flooring Demo $1.00" at bounding box center [648, 224] width 179 height 28
type textarea "Demo existing flooring."
type input "1"
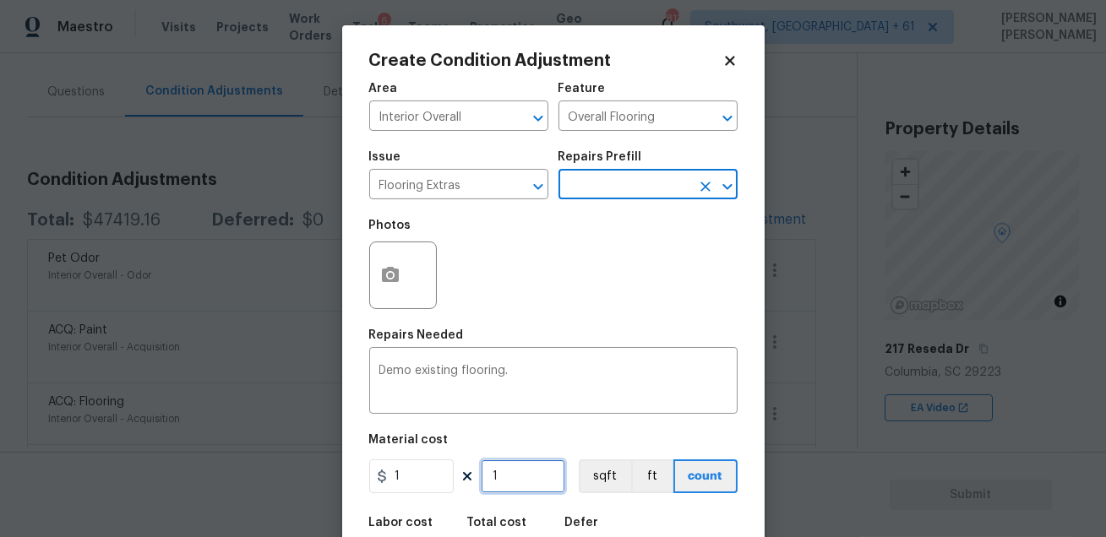
click at [507, 476] on input "1" at bounding box center [523, 477] width 84 height 34
type input "0"
type input "1"
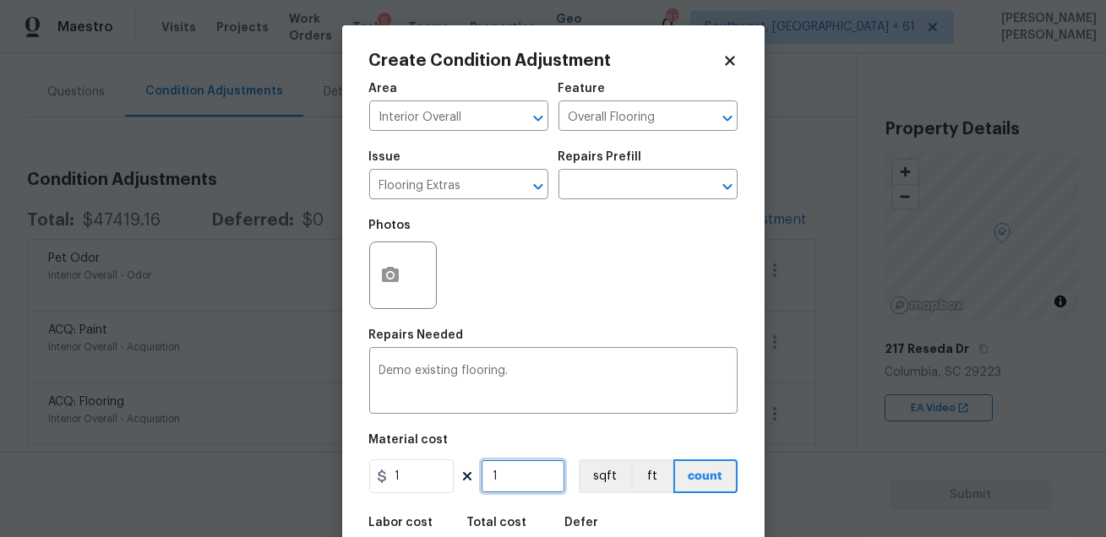
type input "10"
type input "100"
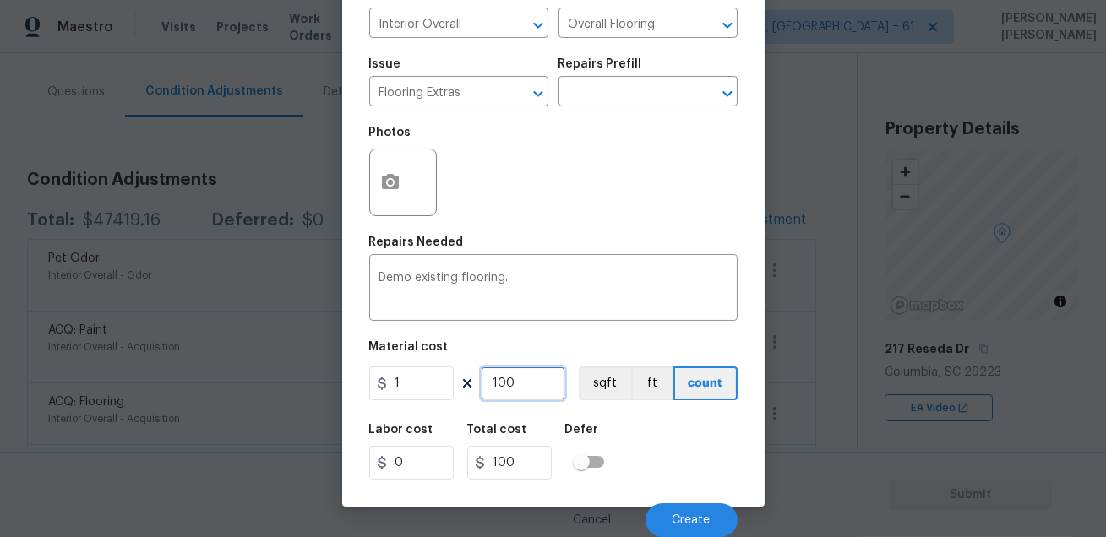
type input "100"
click at [670, 462] on div "Labor cost 0 Total cost 100 Defer" at bounding box center [553, 452] width 368 height 76
click at [392, 199] on button "button" at bounding box center [390, 183] width 41 height 66
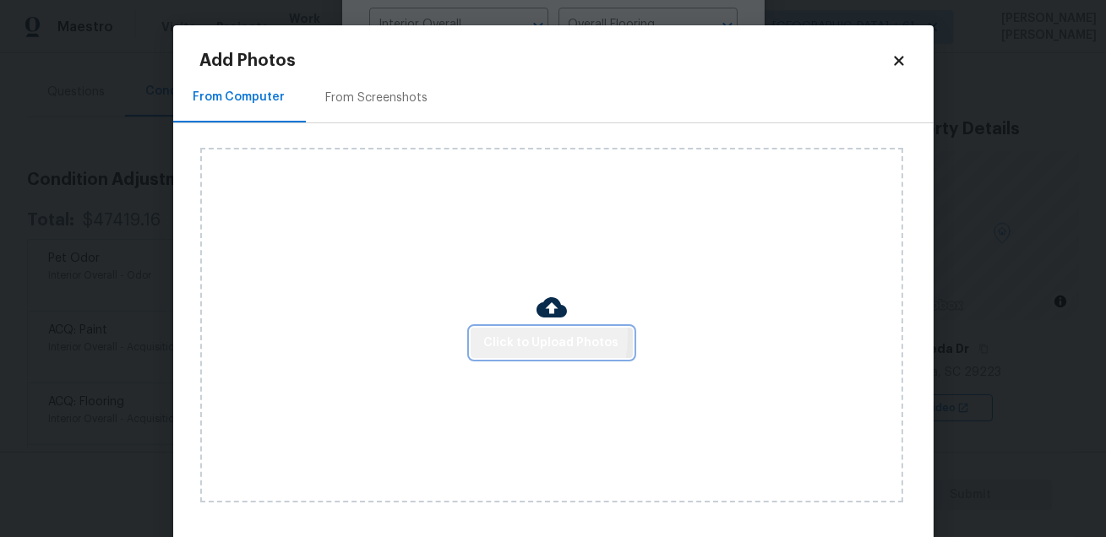
click at [499, 336] on span "Click to Upload Photos" at bounding box center [551, 343] width 135 height 21
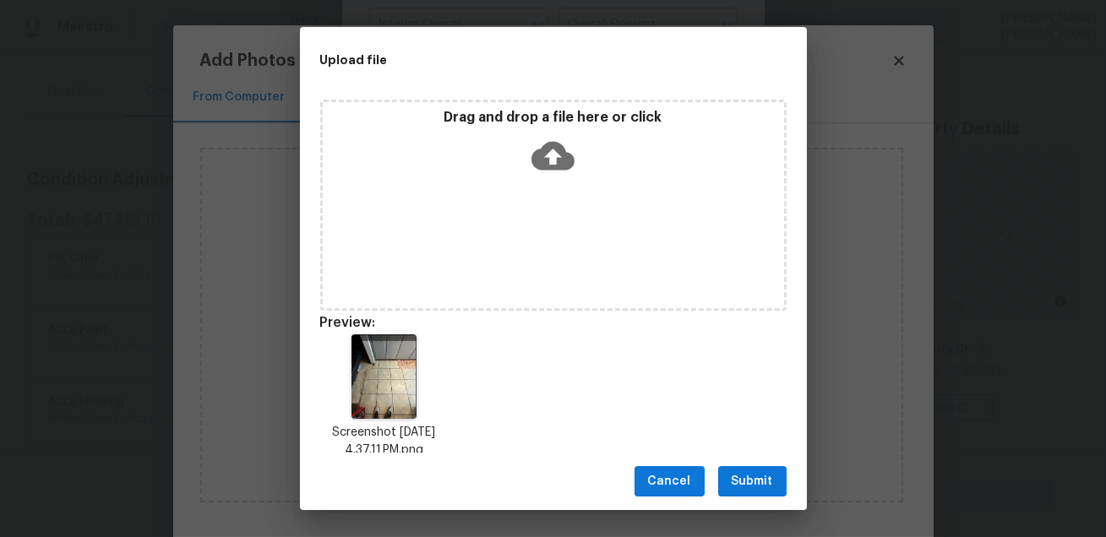
click at [739, 481] on span "Submit" at bounding box center [752, 482] width 41 height 21
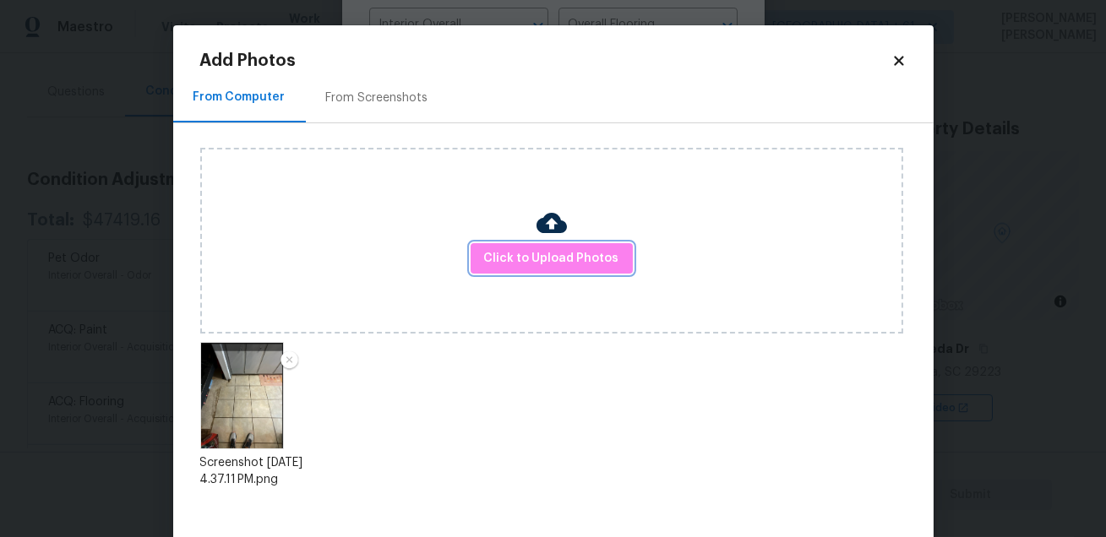
scroll to position [87, 0]
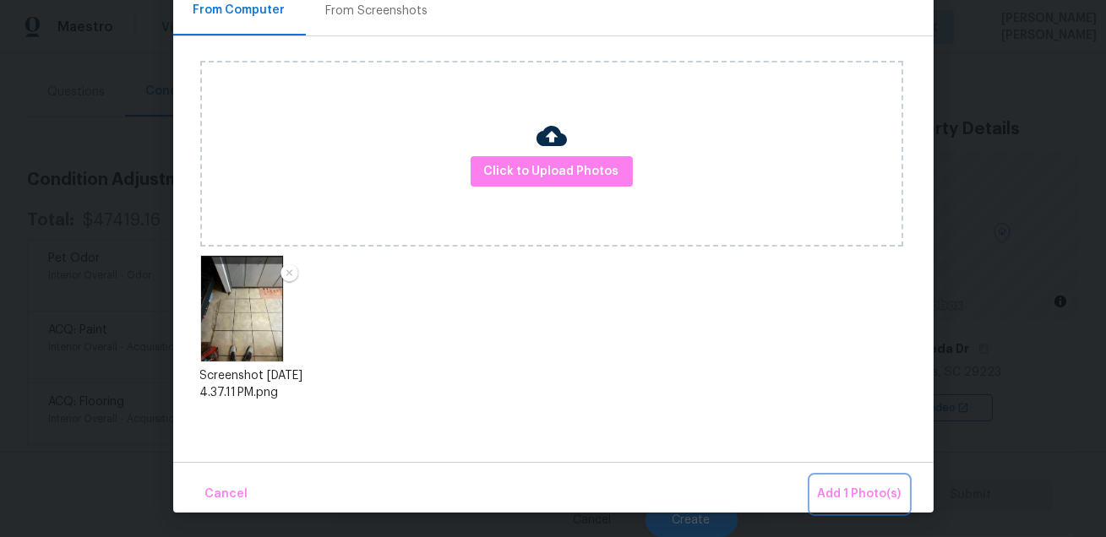
click at [833, 480] on button "Add 1 Photo(s)" at bounding box center [859, 495] width 97 height 36
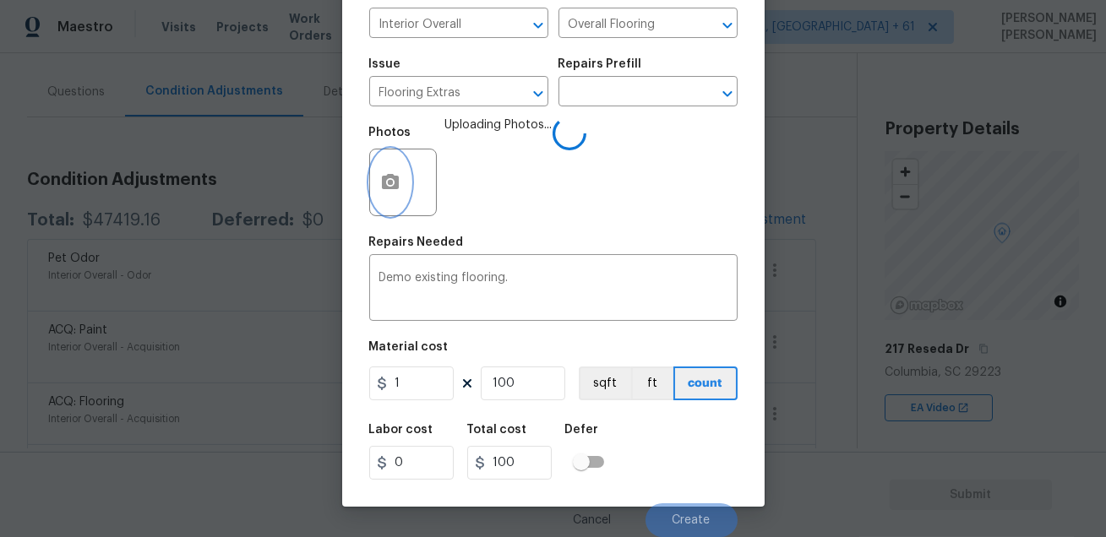
scroll to position [0, 0]
click at [691, 439] on div "Labor cost 0 Total cost 100 Defer" at bounding box center [553, 452] width 368 height 76
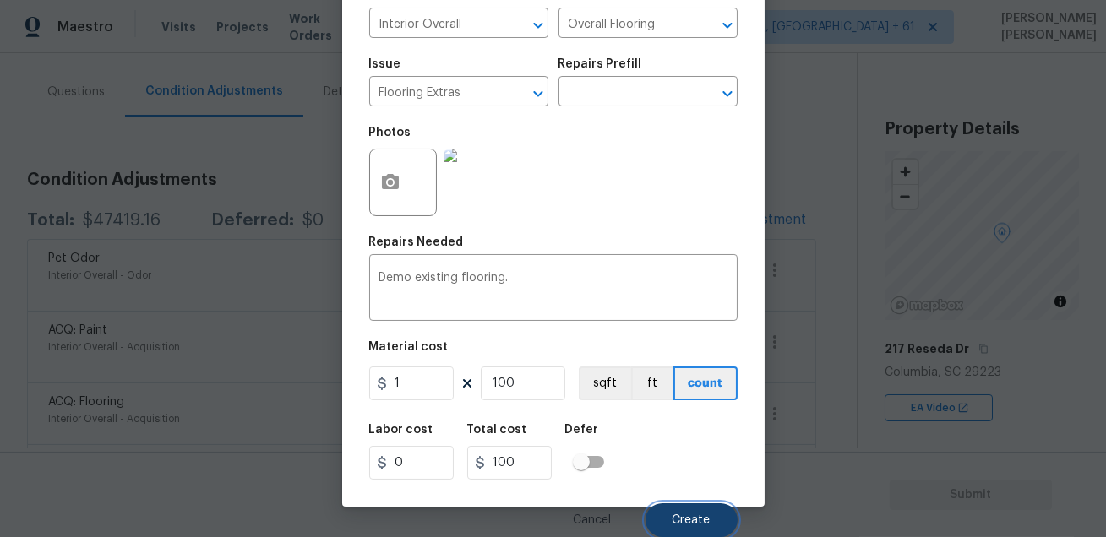
click at [665, 516] on button "Create" at bounding box center [692, 521] width 92 height 34
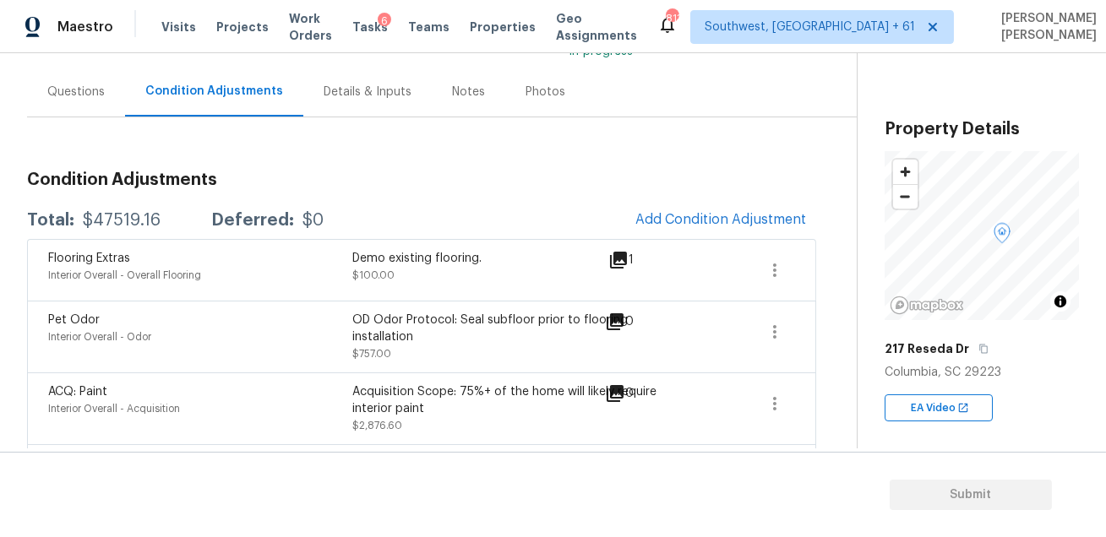
click at [74, 105] on div "Questions" at bounding box center [76, 92] width 98 height 50
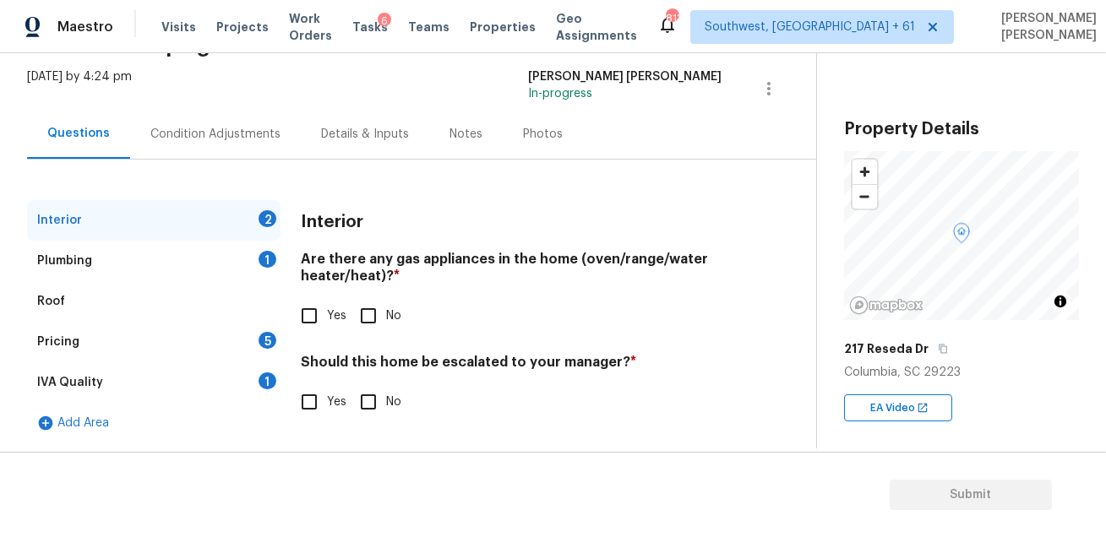
scroll to position [95, 0]
click at [365, 408] on input "No" at bounding box center [368, 402] width 35 height 35
checkbox input "true"
click at [311, 318] on input "Yes" at bounding box center [309, 316] width 35 height 35
checkbox input "true"
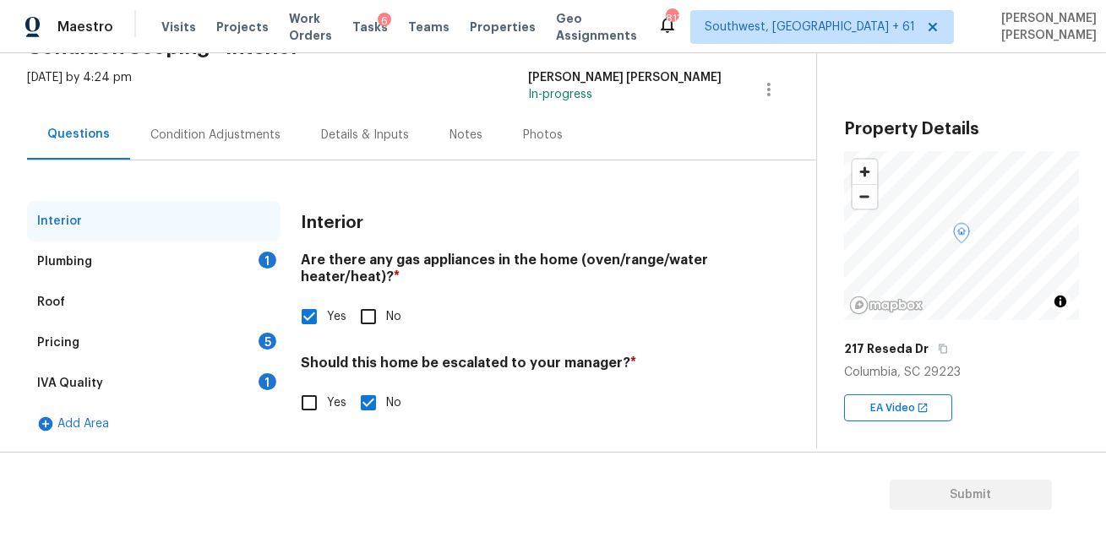
click at [372, 314] on input "No" at bounding box center [368, 316] width 35 height 35
checkbox input "true"
checkbox input "false"
click at [207, 384] on div "IVA Quality 1" at bounding box center [153, 383] width 253 height 41
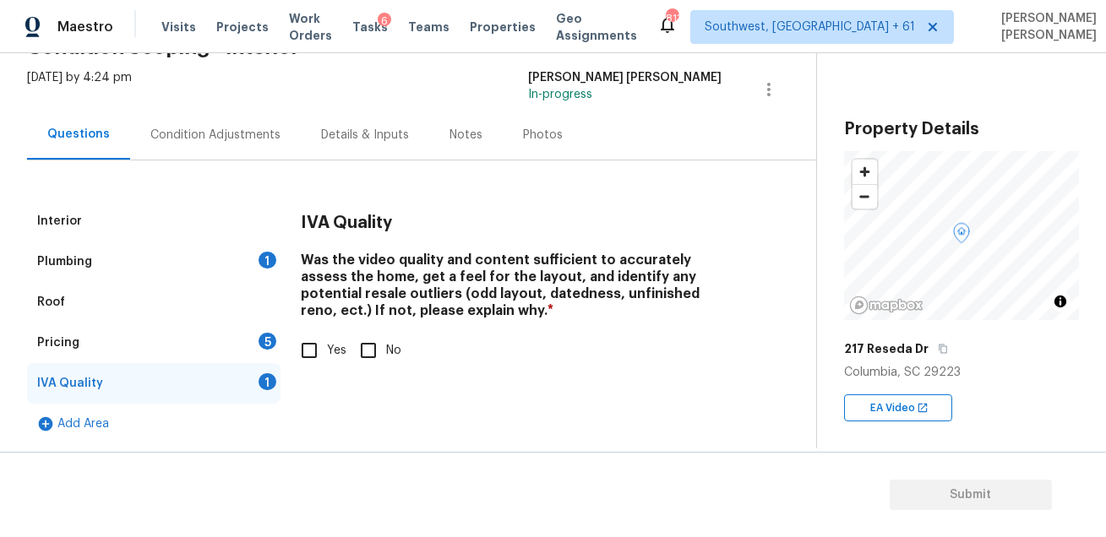
click at [303, 360] on input "Yes" at bounding box center [309, 350] width 35 height 35
checkbox input "true"
click at [222, 266] on div "Plumbing 1" at bounding box center [153, 262] width 253 height 41
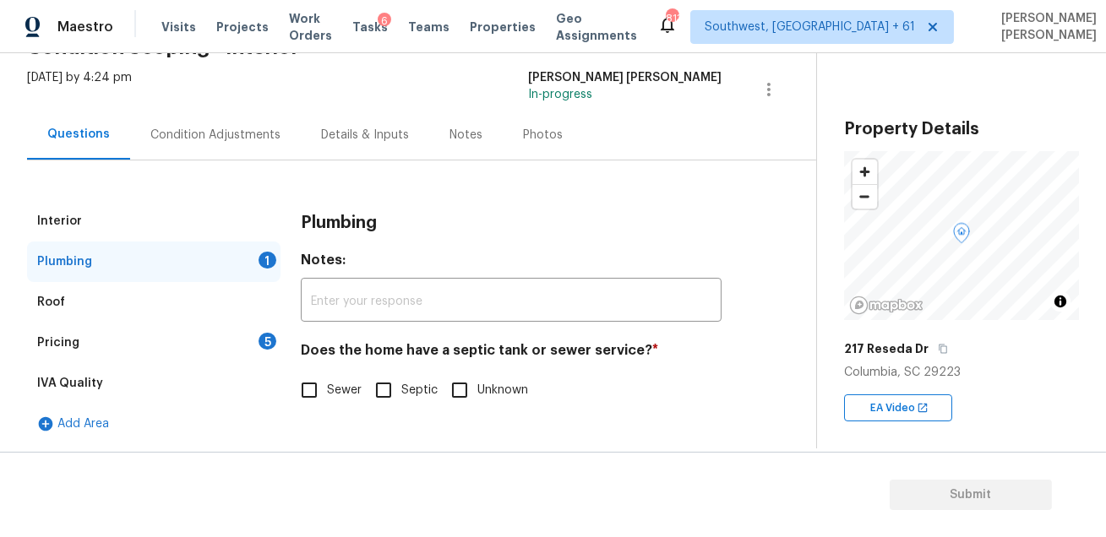
click at [332, 400] on label "Sewer" at bounding box center [327, 390] width 70 height 35
click at [327, 400] on input "Sewer" at bounding box center [309, 390] width 35 height 35
checkbox input "true"
click at [179, 323] on div "Pricing 5" at bounding box center [153, 343] width 253 height 41
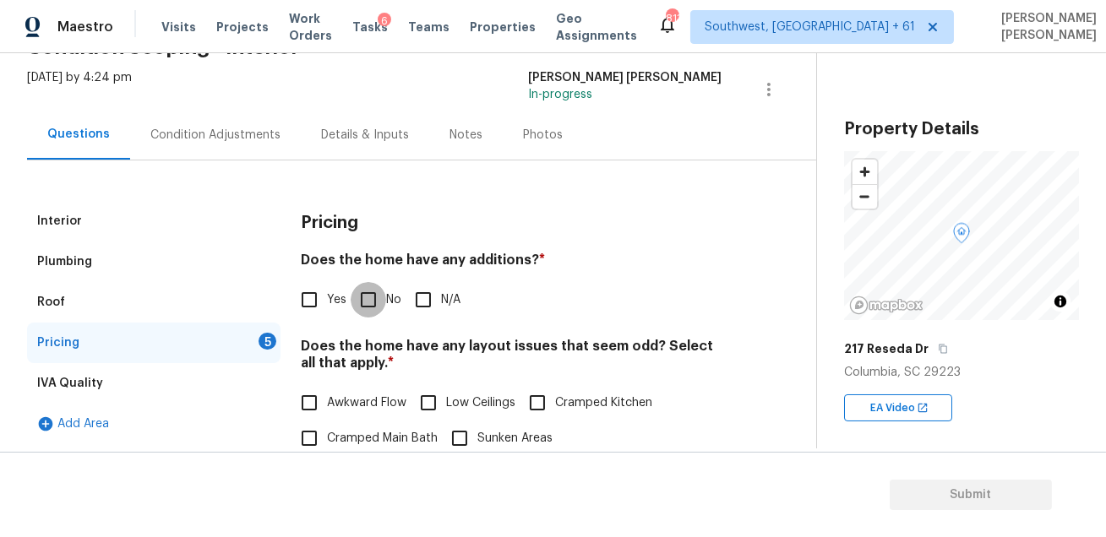
click at [362, 290] on input "No" at bounding box center [368, 299] width 35 height 35
checkbox input "true"
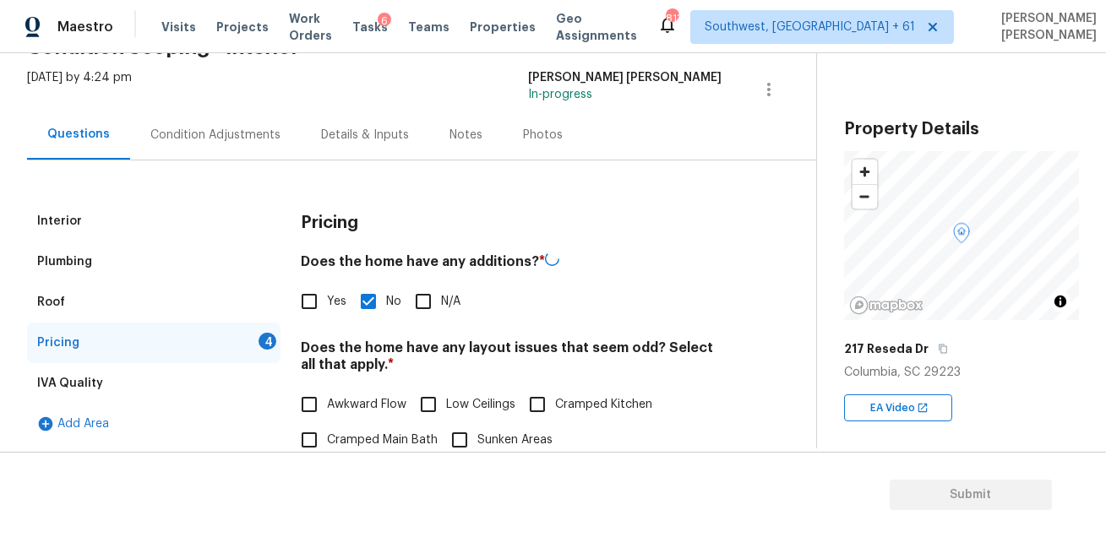
scroll to position [284, 0]
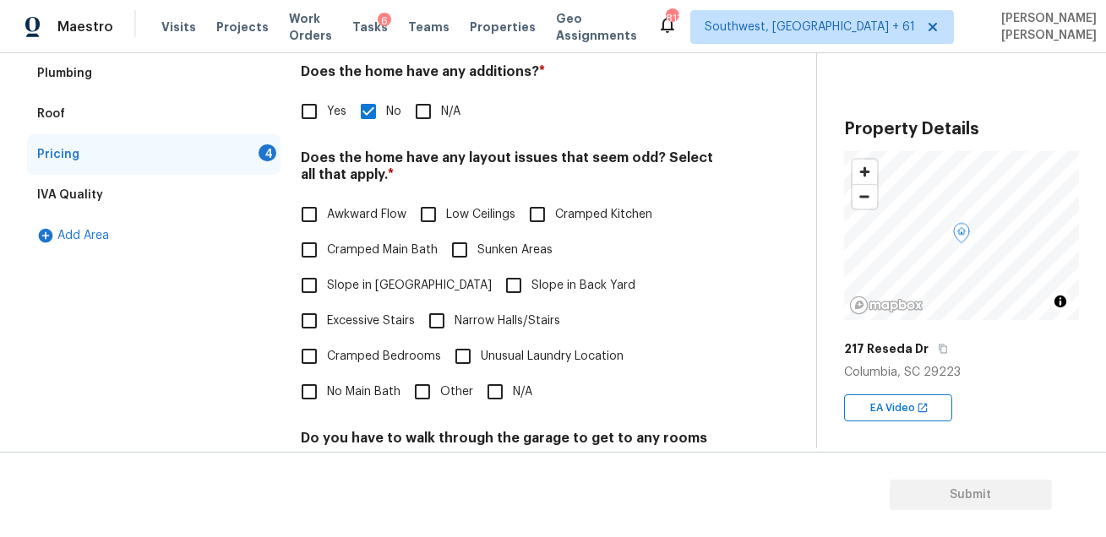
click at [483, 374] on input "N/A" at bounding box center [494, 391] width 35 height 35
checkbox input "true"
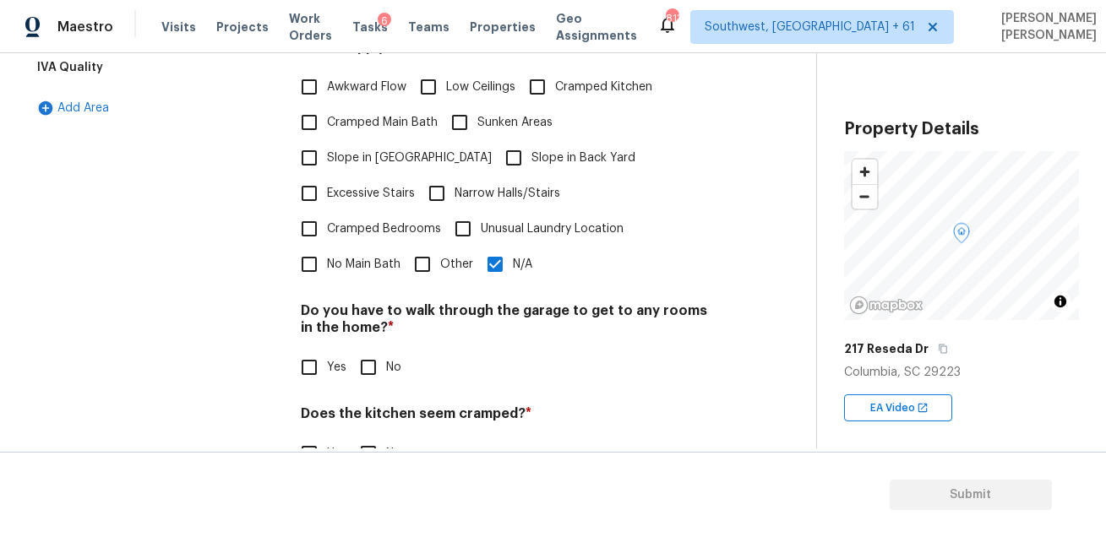
scroll to position [476, 0]
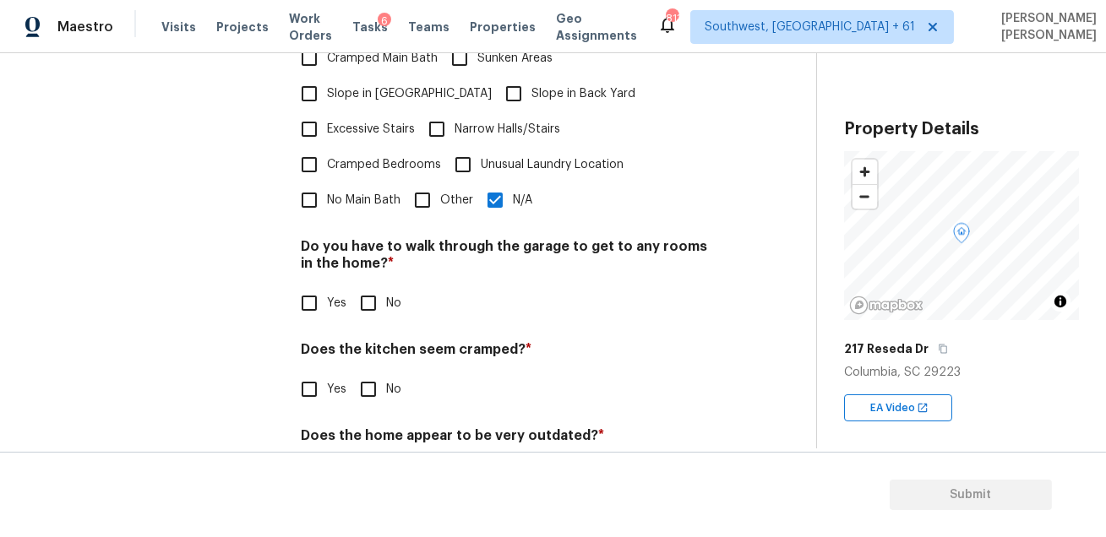
click at [379, 294] on div "Pricing Does the home have any additions? * Yes No N/A Does the home have any l…" at bounding box center [511, 167] width 421 height 693
click at [367, 286] on input "No" at bounding box center [368, 303] width 35 height 35
checkbox input "true"
click at [371, 373] on input "No" at bounding box center [368, 390] width 35 height 35
checkbox input "true"
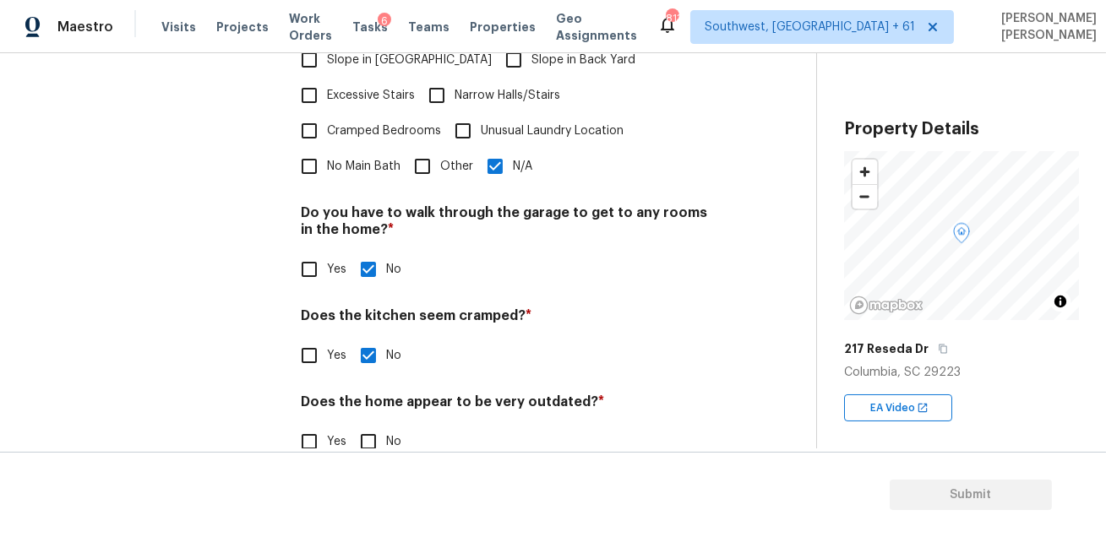
click at [365, 424] on input "No" at bounding box center [368, 441] width 35 height 35
checkbox input "true"
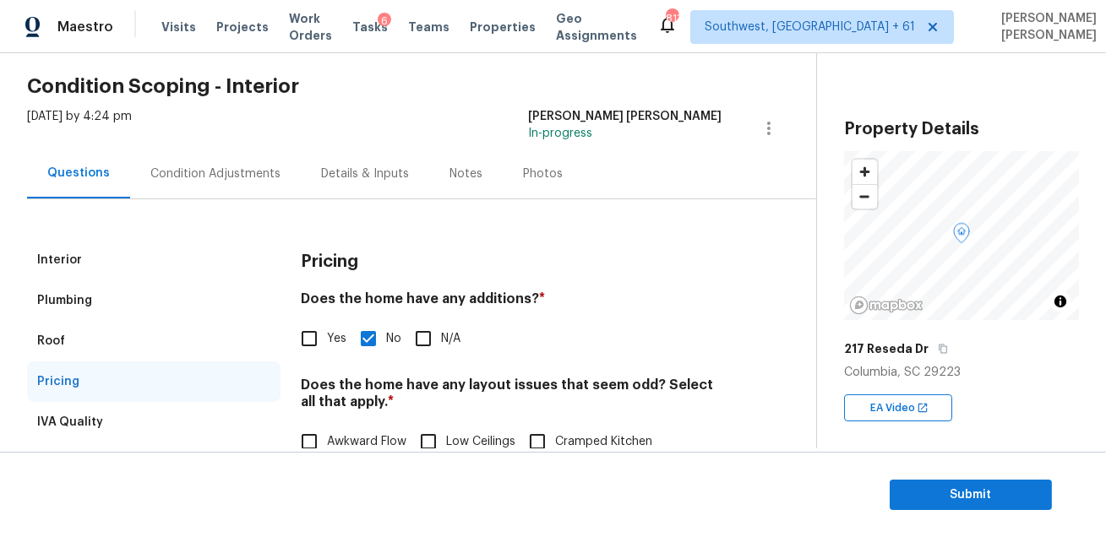
scroll to position [6, 0]
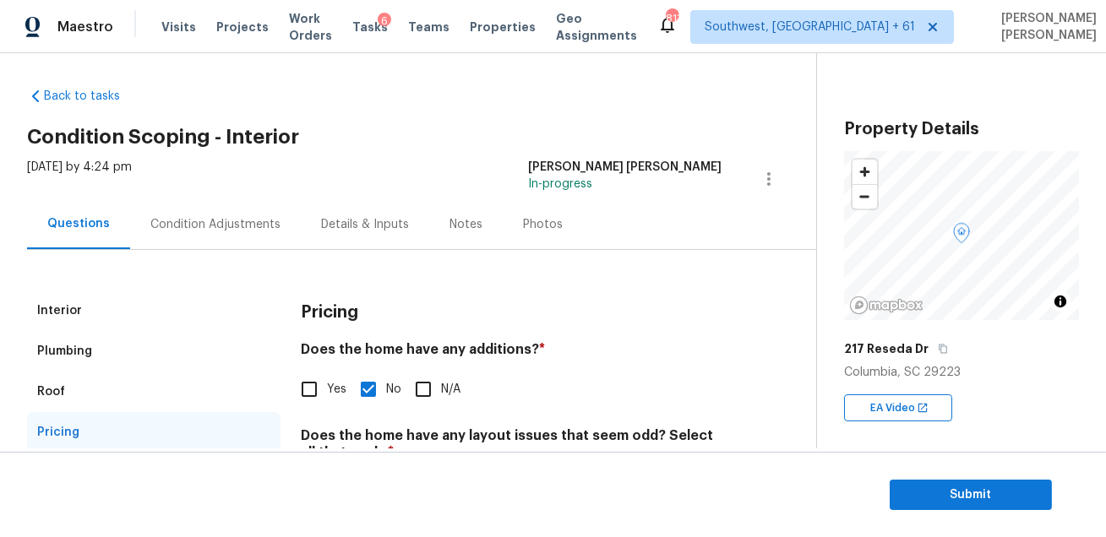
click at [191, 209] on div "Condition Adjustments" at bounding box center [215, 224] width 171 height 50
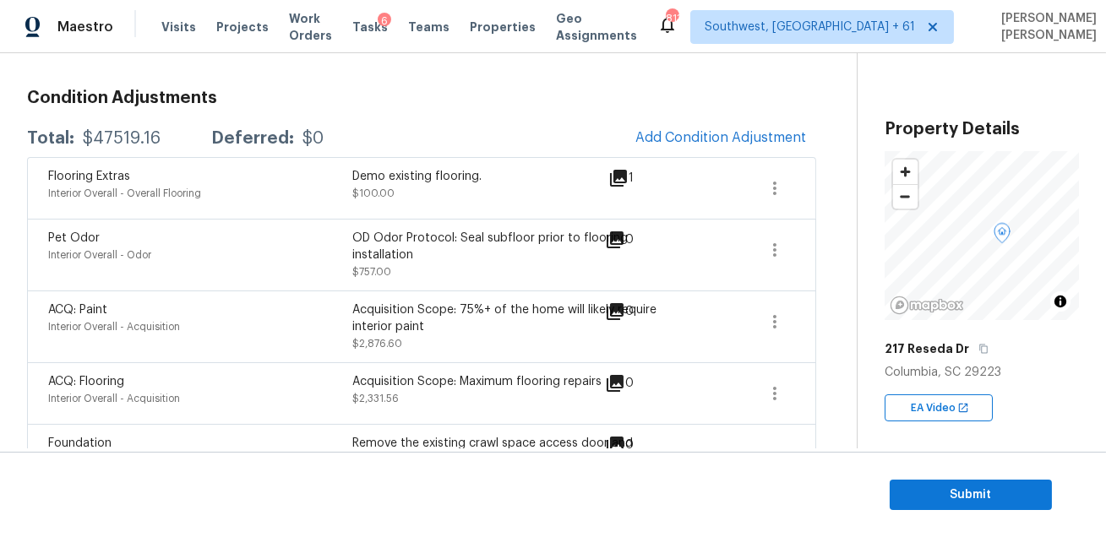
scroll to position [210, 0]
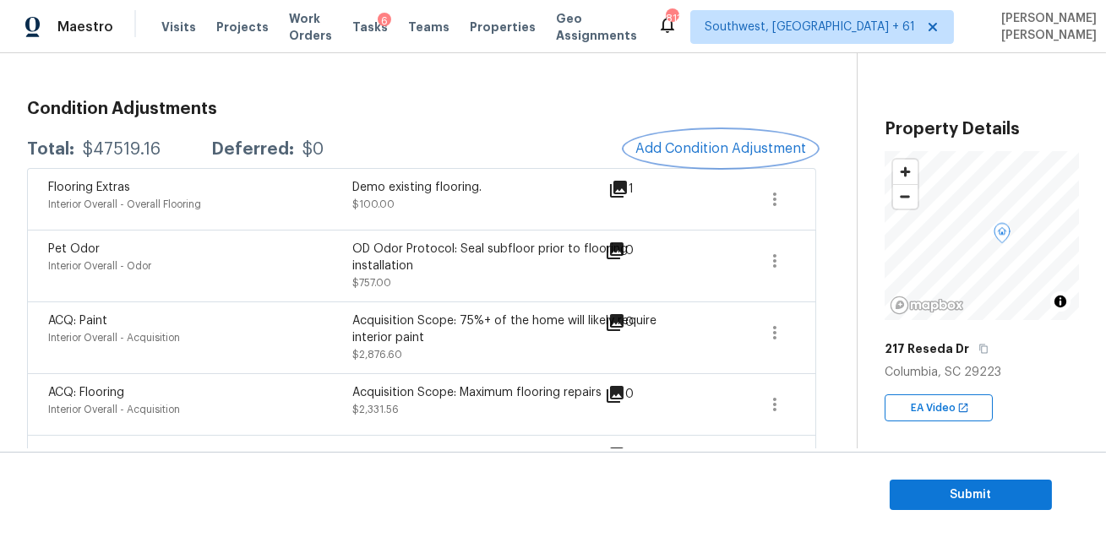
click at [711, 142] on span "Add Condition Adjustment" at bounding box center [720, 148] width 171 height 15
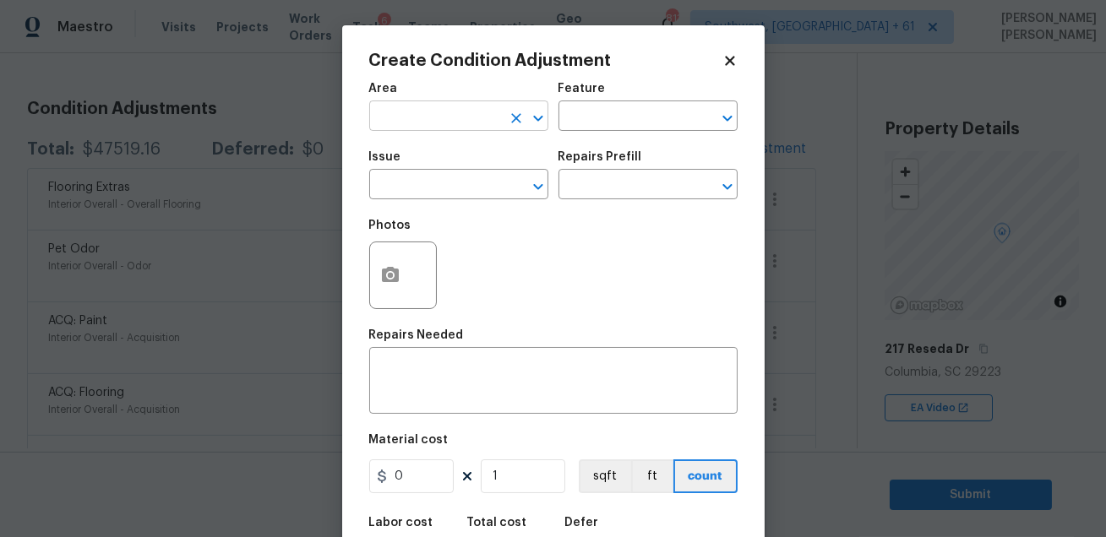
click at [400, 111] on input "text" at bounding box center [435, 118] width 132 height 26
type input "floor"
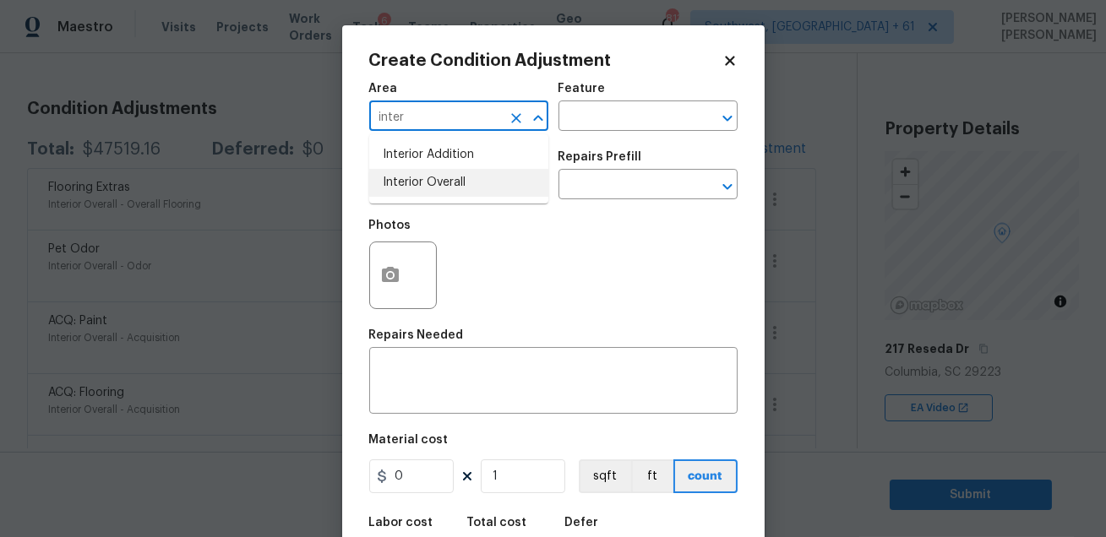
click at [432, 176] on li "Interior Overall" at bounding box center [458, 183] width 179 height 28
type input "Interior Overall"
click at [608, 130] on body "Maestro Visits Projects Work Orders Tasks 6 Teams Properties Geo Assignments 81…" at bounding box center [553, 268] width 1106 height 537
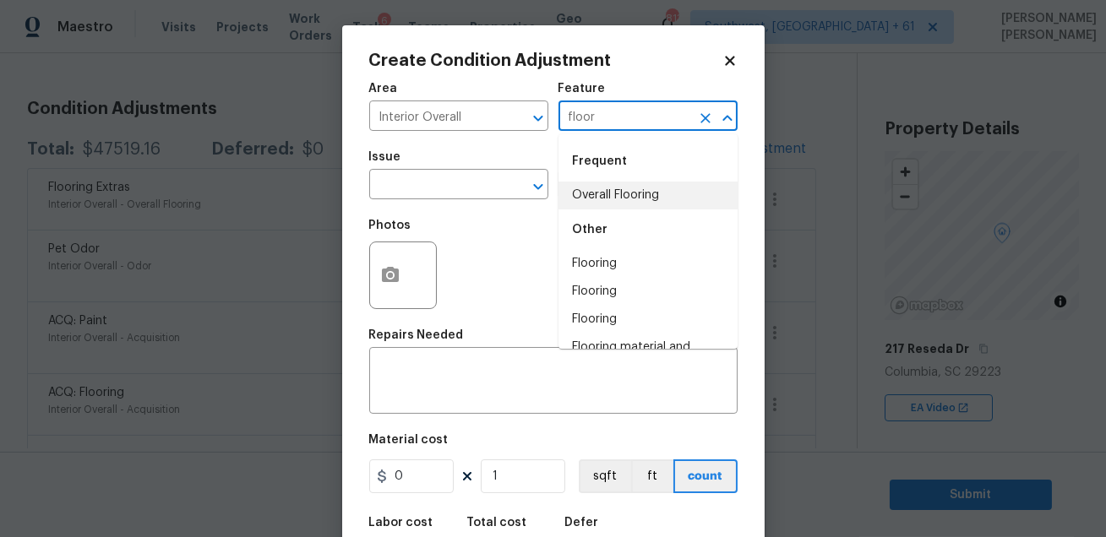
click at [601, 198] on li "Overall Flooring" at bounding box center [648, 196] width 179 height 28
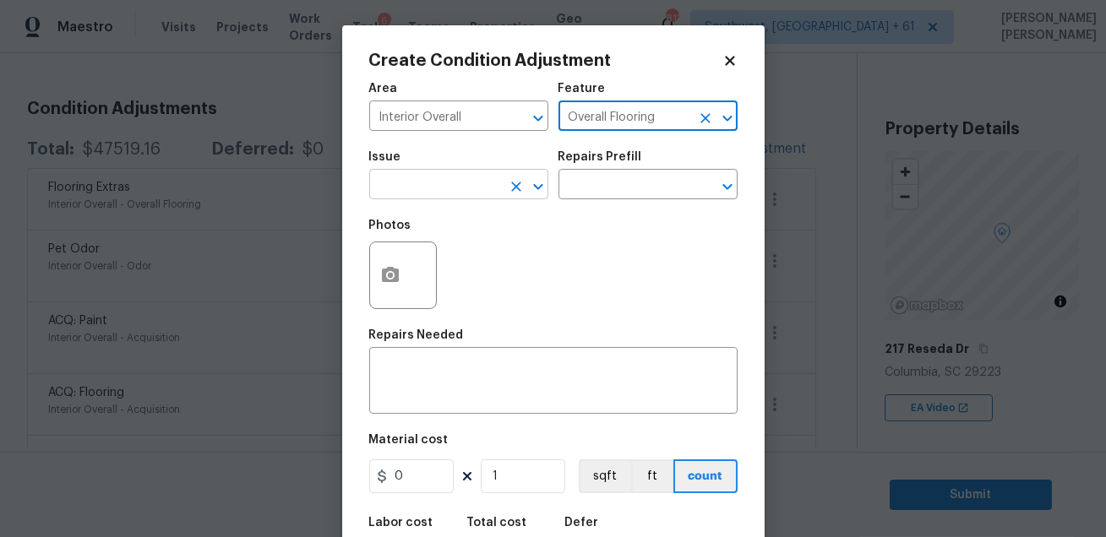
type input "Overall Flooring"
click at [455, 188] on input "text" at bounding box center [435, 186] width 132 height 26
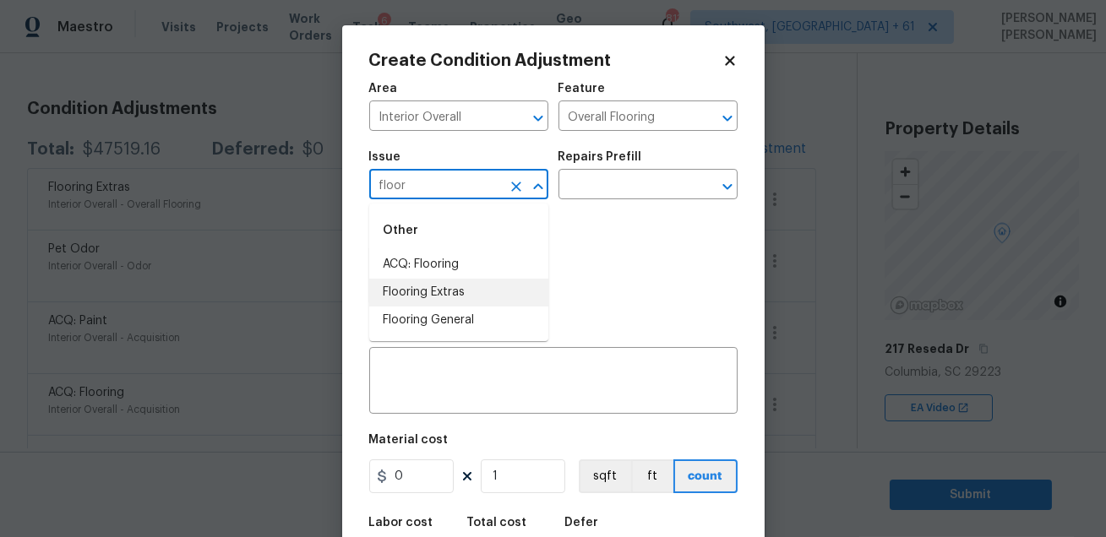
click at [434, 297] on li "Flooring Extras" at bounding box center [458, 293] width 179 height 28
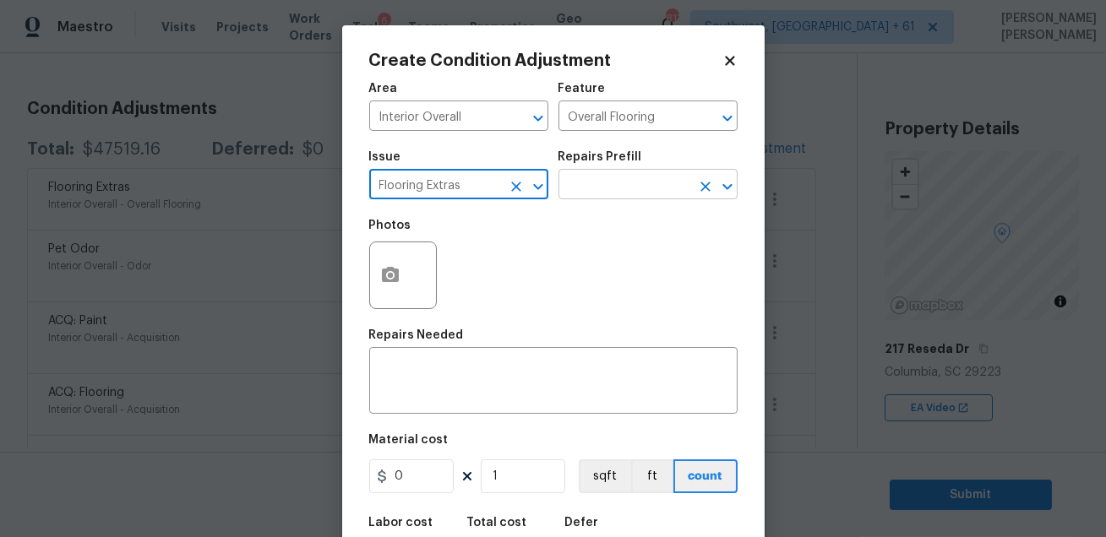
type input "Flooring Extras"
click at [612, 190] on input "text" at bounding box center [625, 186] width 132 height 26
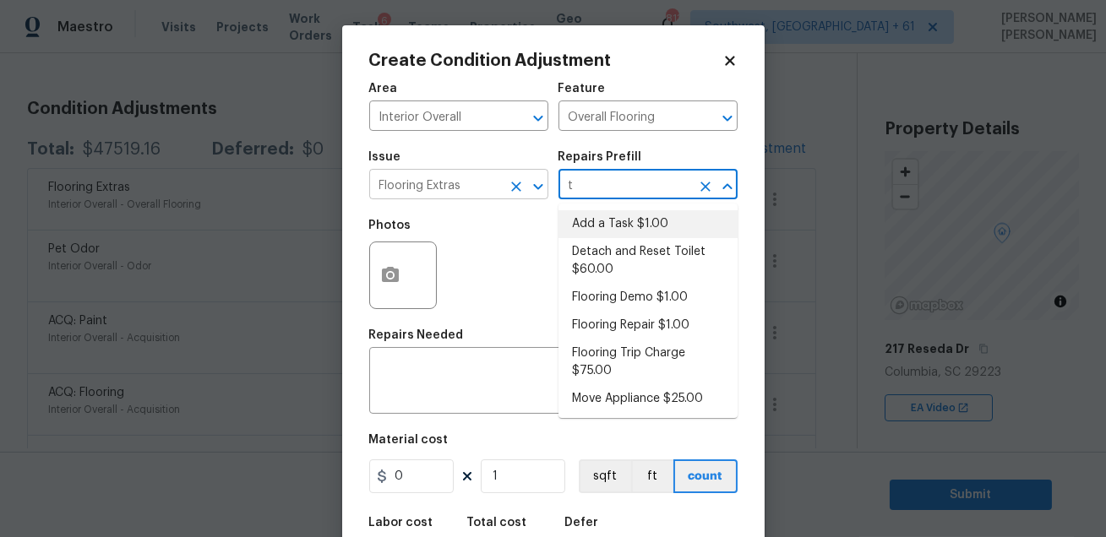
type input "t"
click at [483, 183] on input "Flooring Extras" at bounding box center [435, 186] width 132 height 26
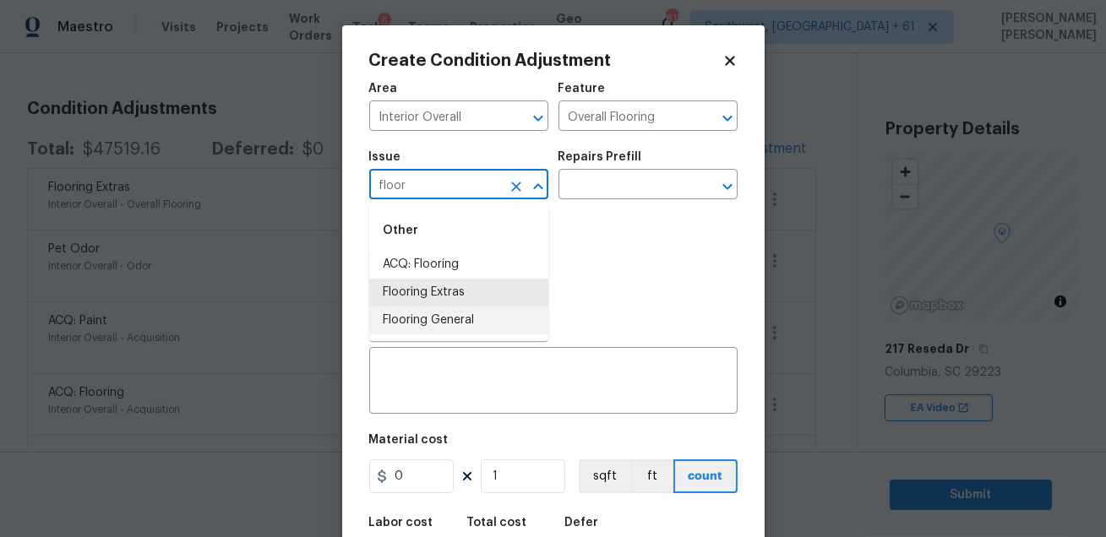
click at [456, 322] on li "Flooring General" at bounding box center [458, 321] width 179 height 28
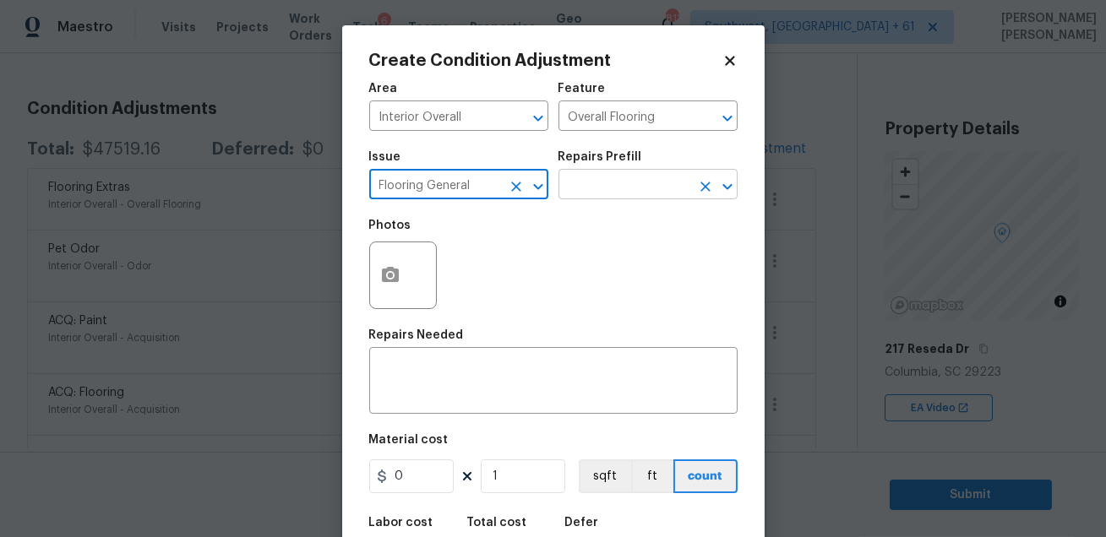
type input "Flooring General"
click at [609, 175] on input "text" at bounding box center [625, 186] width 132 height 26
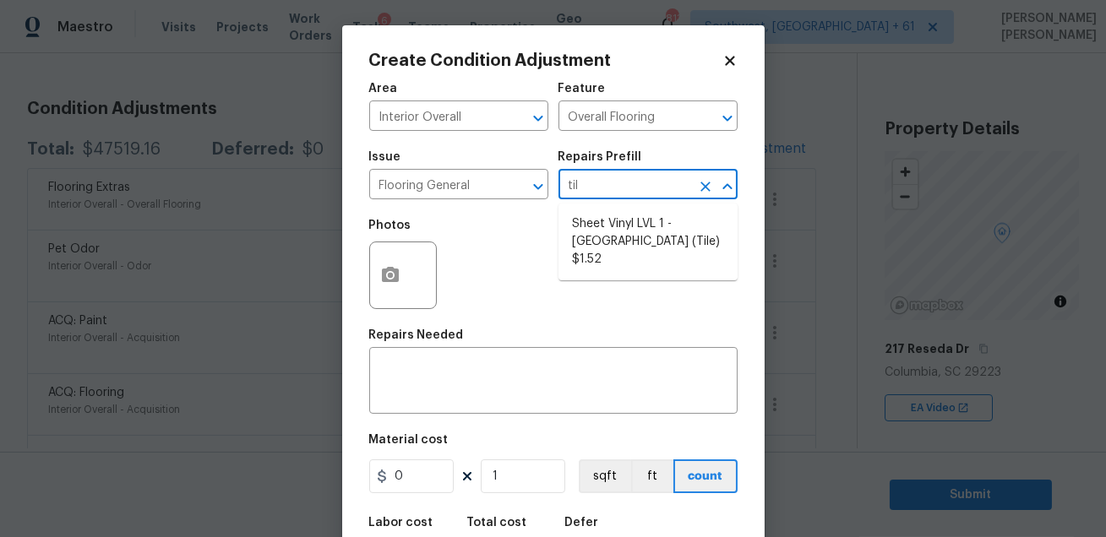
type input "tile"
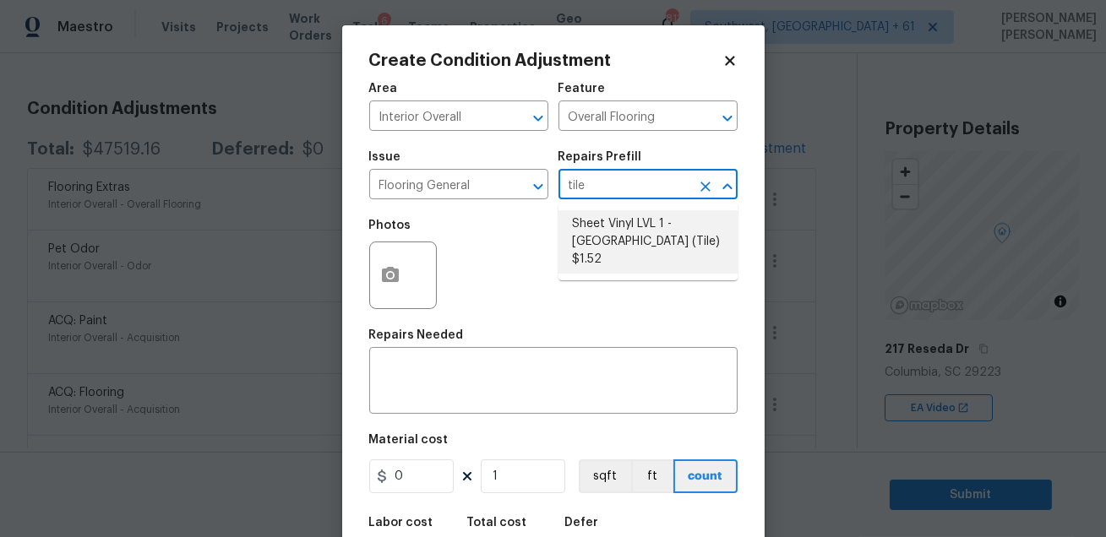
click at [602, 244] on li "Sheet Vinyl LVL 1 - Sugar Valley (Tile) $1.52" at bounding box center [648, 241] width 179 height 63
type textarea "Install sheet vinyl flooring (Sugar Valley - Tile "Look", 592 Cool Sands) inclu…"
type input "1.52"
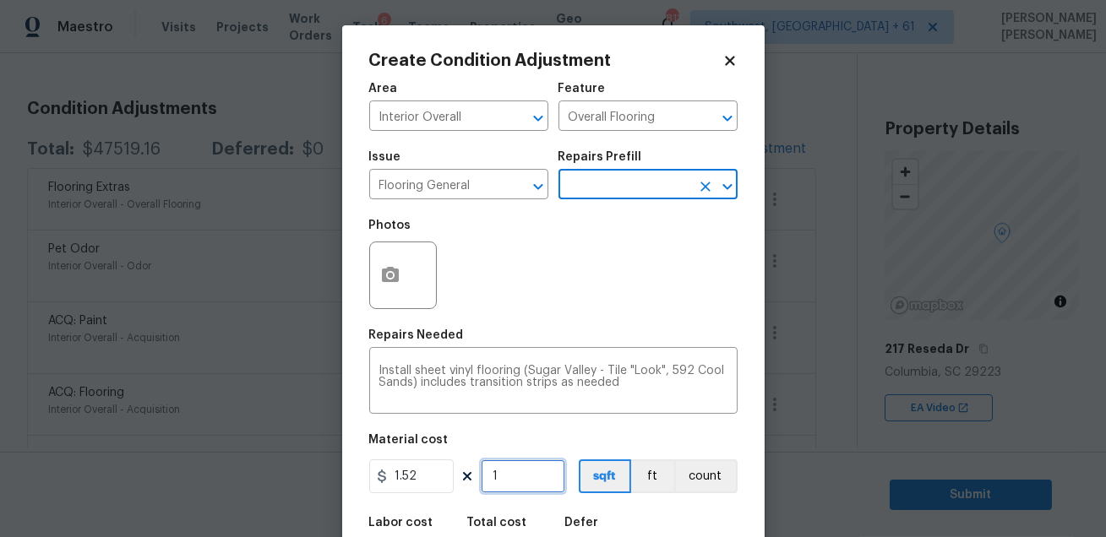
click at [517, 486] on input "1" at bounding box center [523, 477] width 84 height 34
type input "0"
type input "1"
type input "1.52"
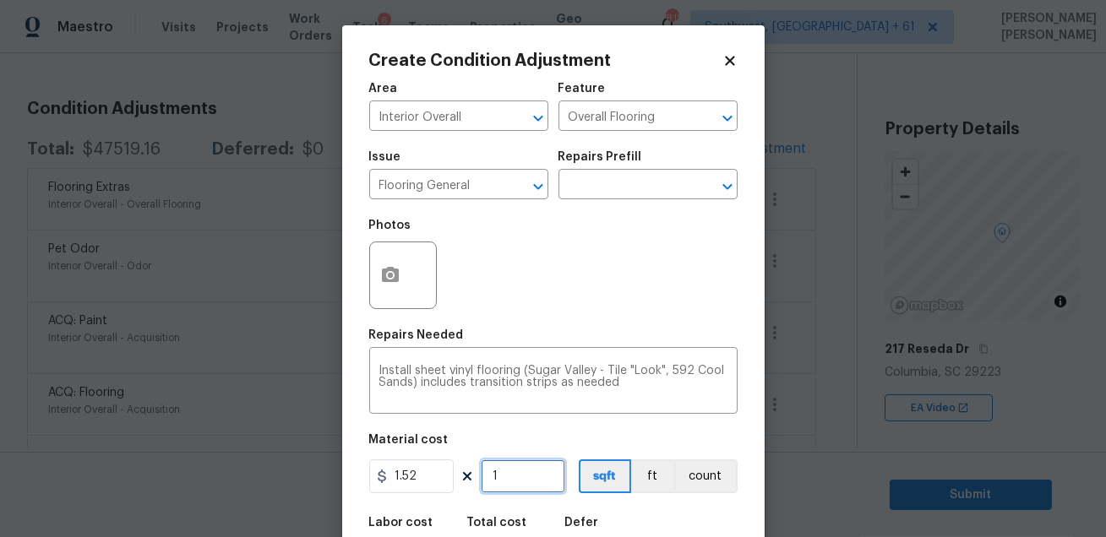
type input "10"
type input "15.2"
type input "100"
type input "152"
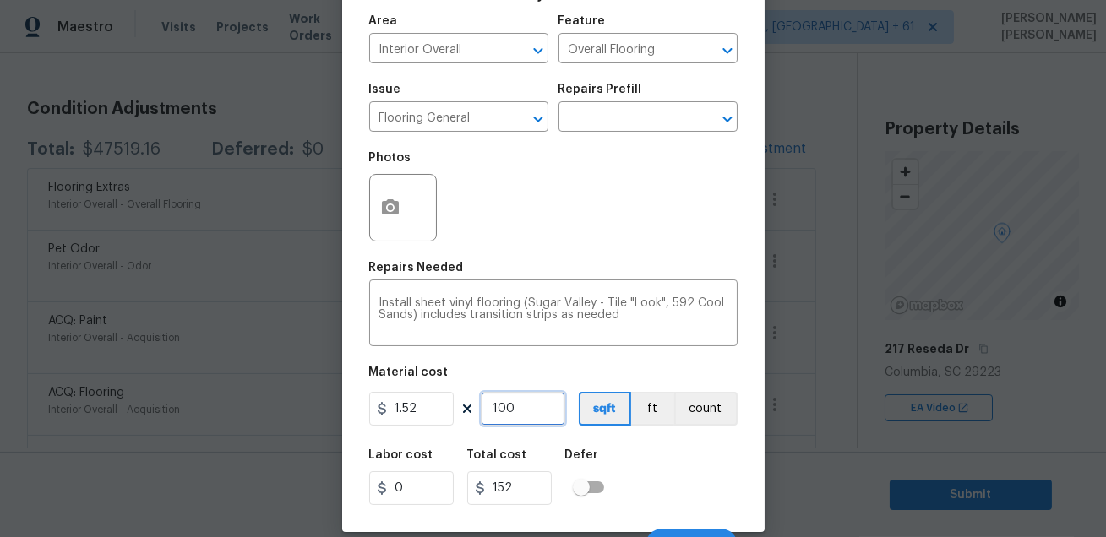
scroll to position [93, 0]
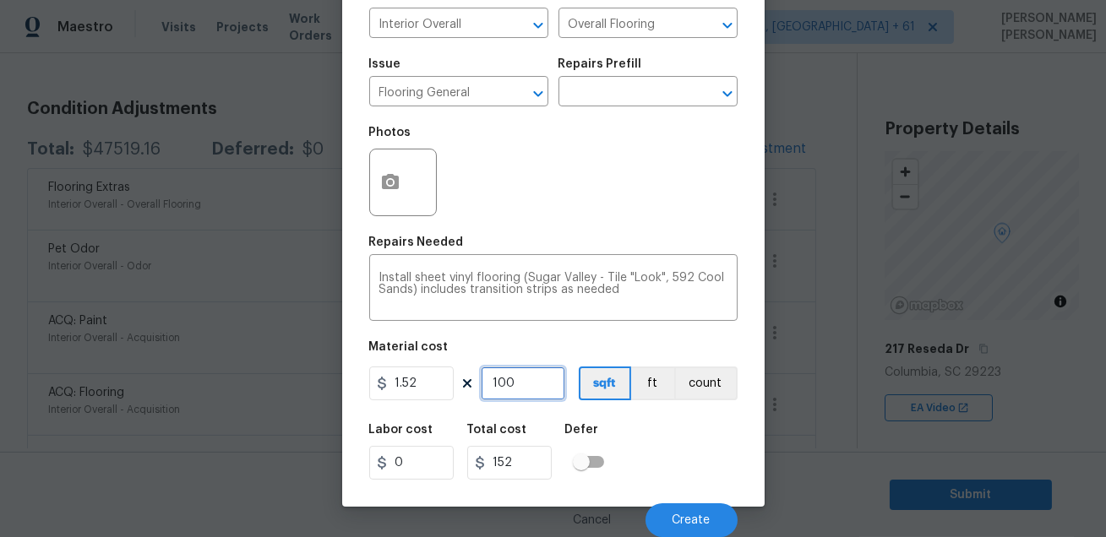
type input "100"
click at [680, 482] on div "Labor cost 0 Total cost 152 Defer" at bounding box center [553, 452] width 368 height 76
click at [383, 181] on icon "button" at bounding box center [390, 181] width 17 height 15
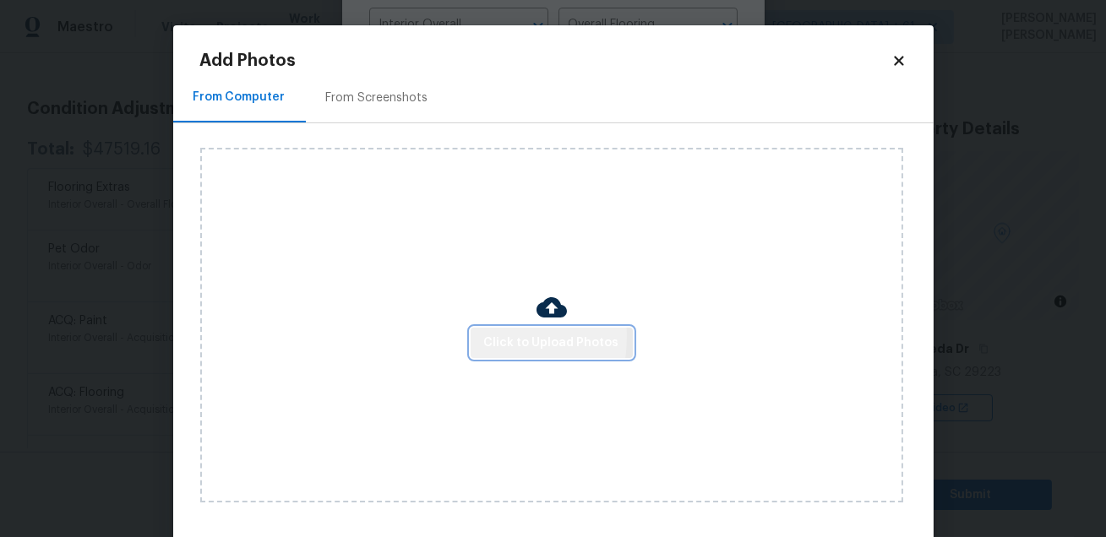
click at [484, 337] on button "Click to Upload Photos" at bounding box center [552, 343] width 162 height 31
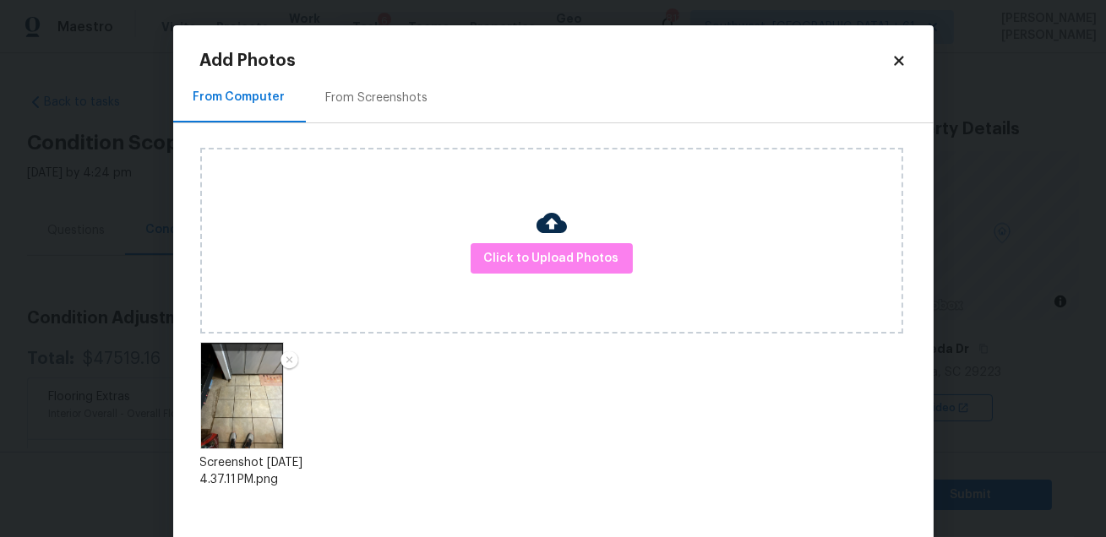
scroll to position [87, 0]
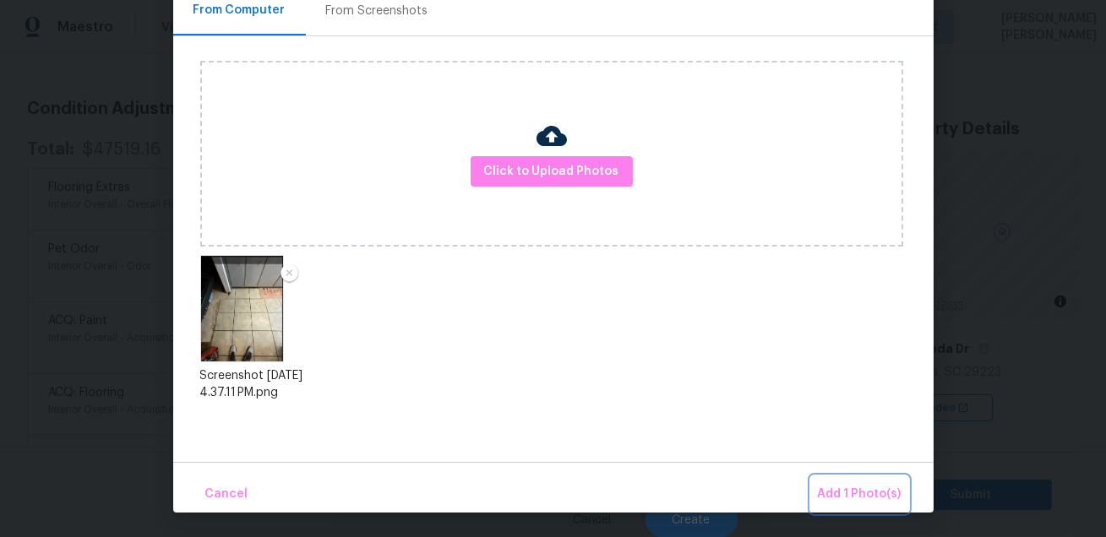
click at [844, 488] on span "Add 1 Photo(s)" at bounding box center [860, 494] width 84 height 21
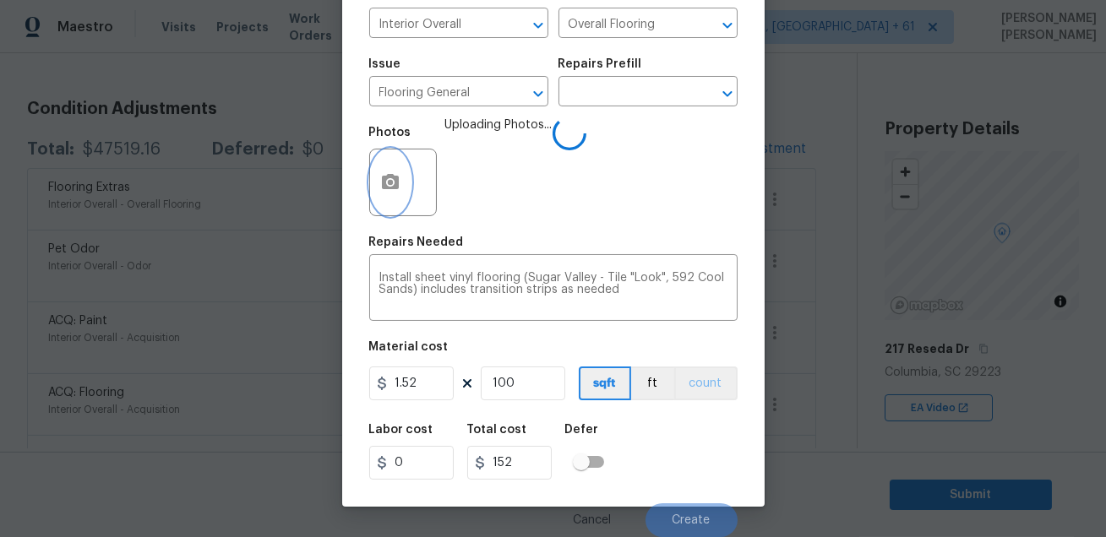
scroll to position [0, 0]
click at [668, 439] on div "Labor cost 0 Total cost 152 Defer" at bounding box center [553, 452] width 368 height 76
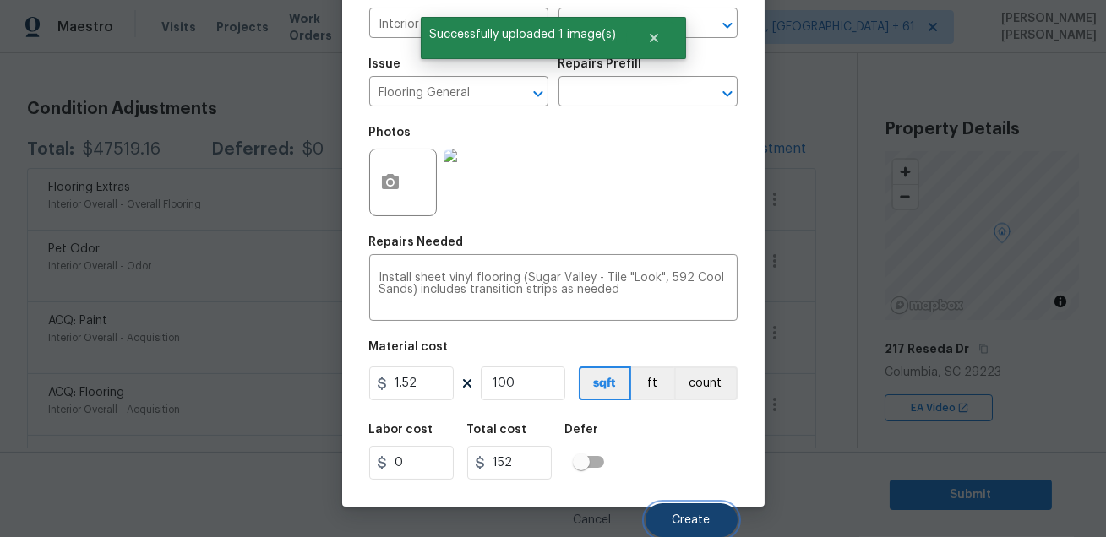
click at [669, 509] on button "Create" at bounding box center [692, 521] width 92 height 34
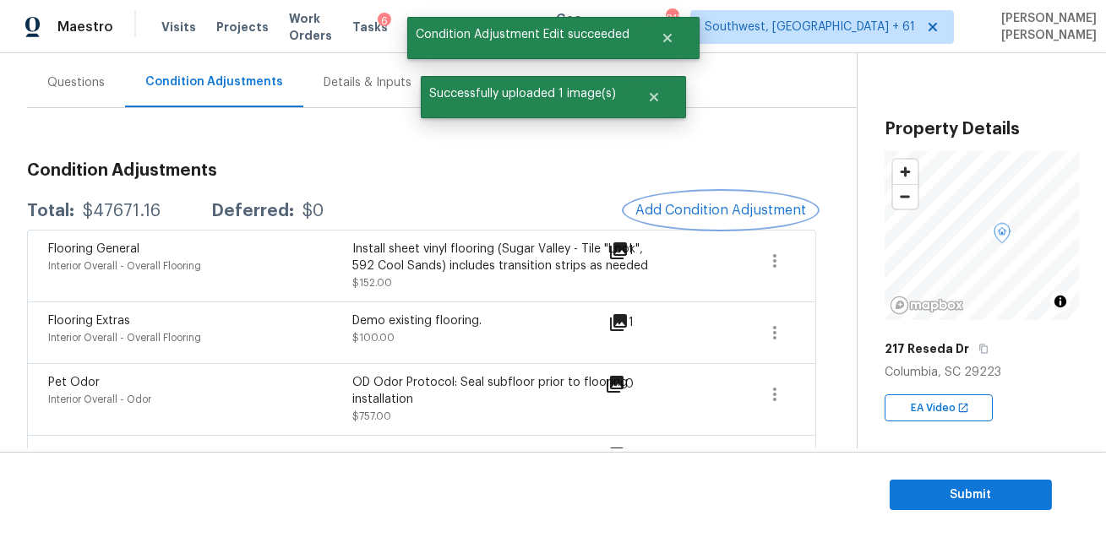
scroll to position [89, 0]
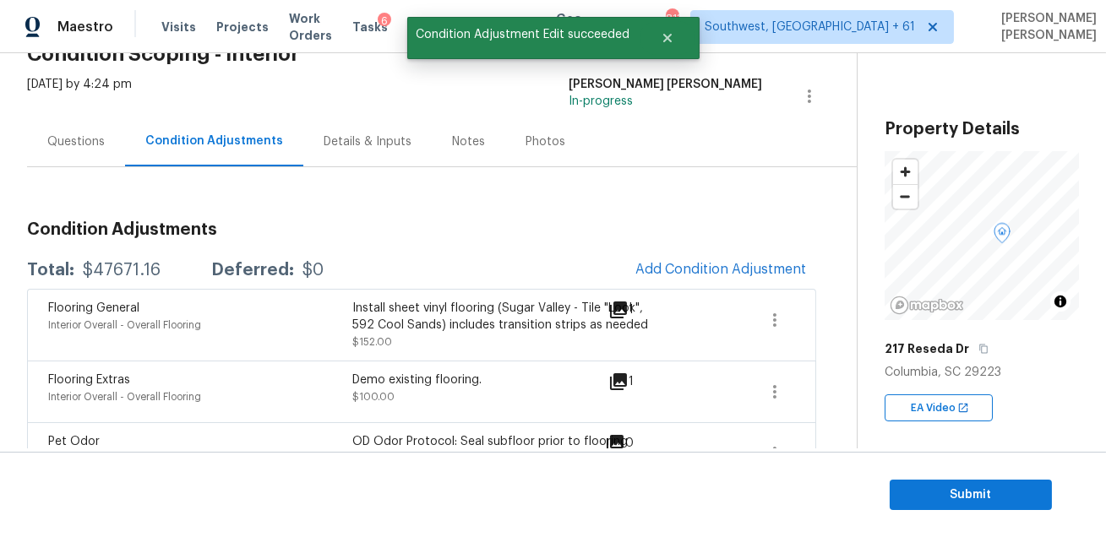
click at [98, 272] on div "$47671.16" at bounding box center [122, 270] width 78 height 17
copy div "$47671.16"
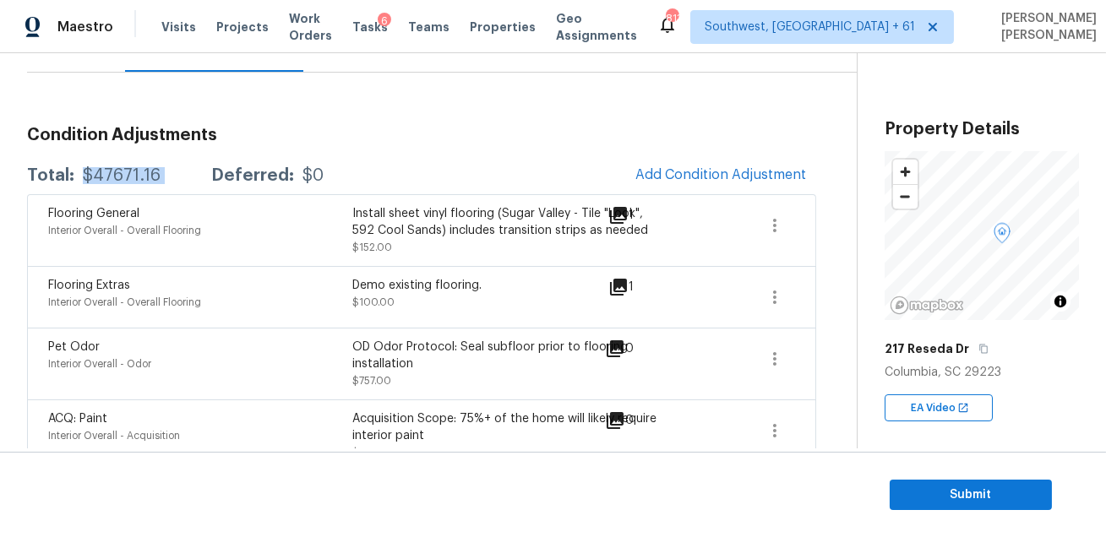
scroll to position [289, 0]
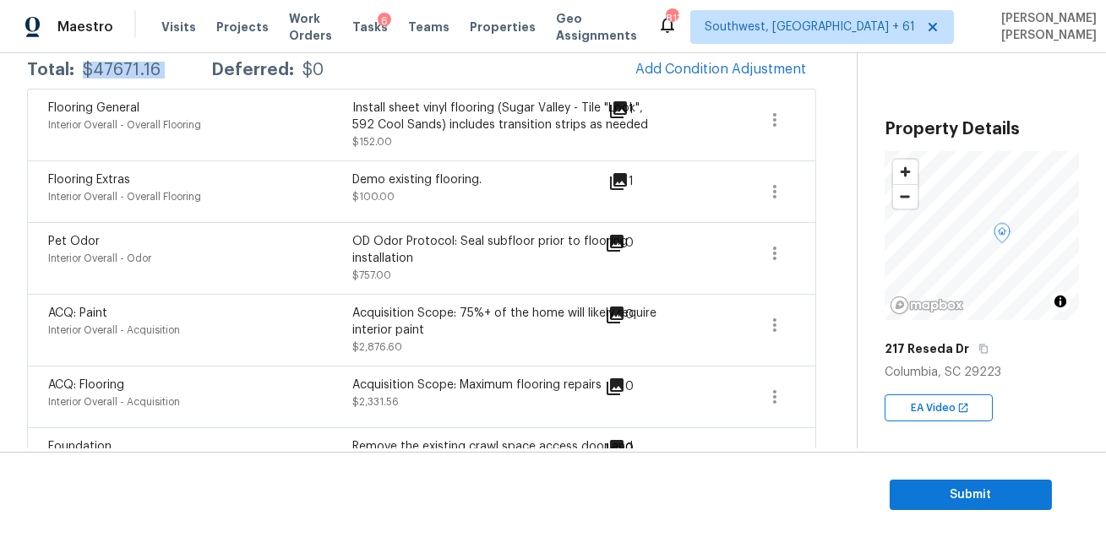
click at [497, 191] on div "Demo existing flooring. $100.00" at bounding box center [504, 192] width 304 height 41
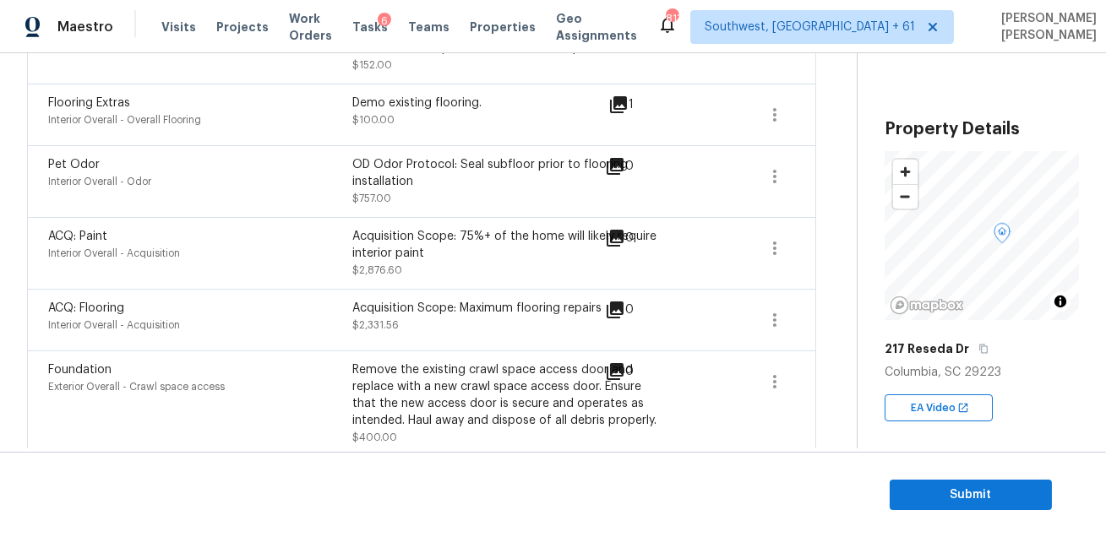
scroll to position [365, 0]
click at [773, 169] on icon "button" at bounding box center [775, 177] width 20 height 20
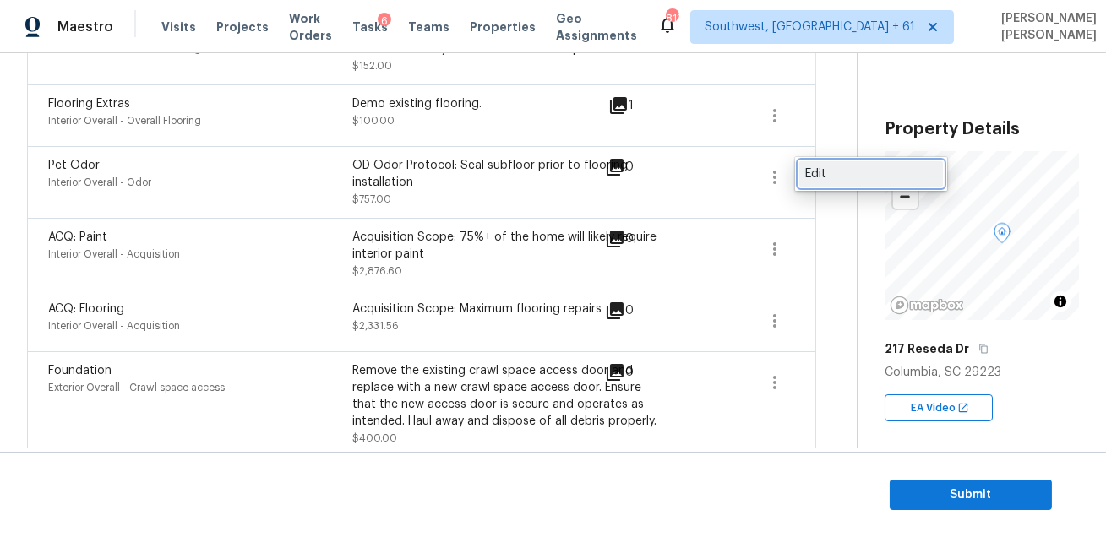
click at [808, 169] on div "Edit" at bounding box center [871, 174] width 132 height 17
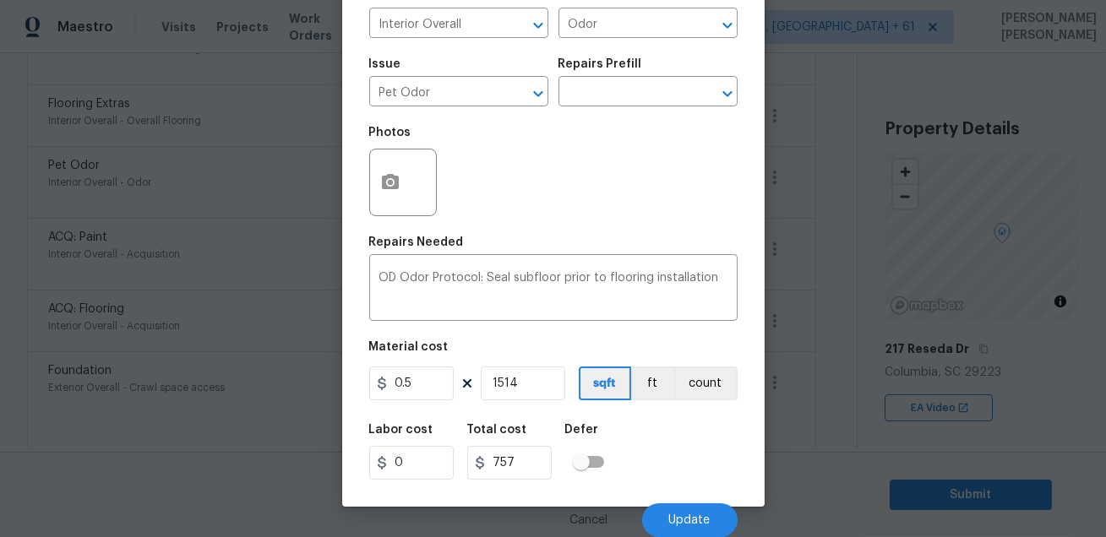
click at [810, 343] on body "Maestro Visits Projects Work Orders Tasks 6 Teams Properties Geo Assignments 81…" at bounding box center [553, 268] width 1106 height 537
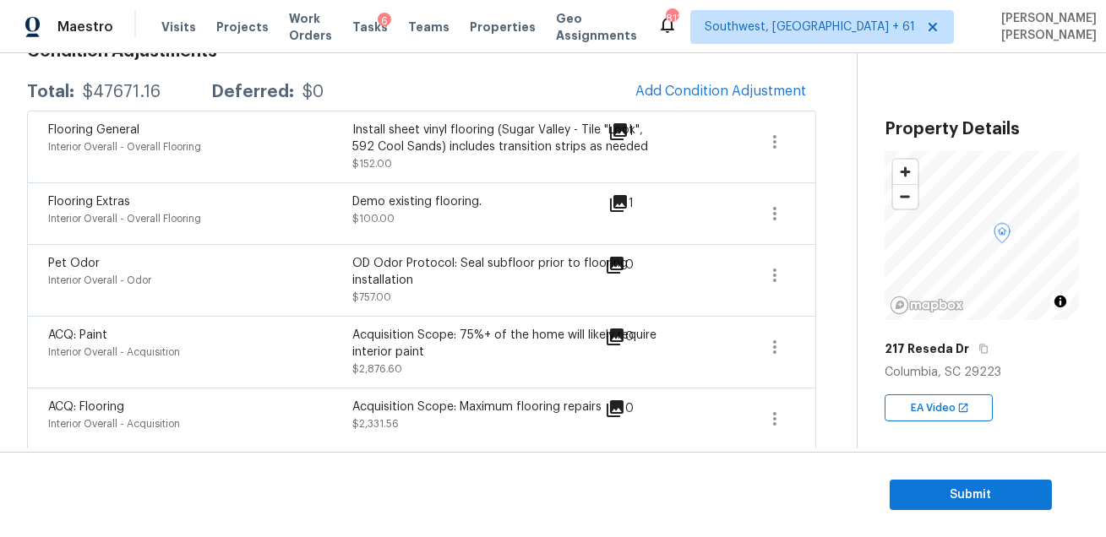
scroll to position [221, 0]
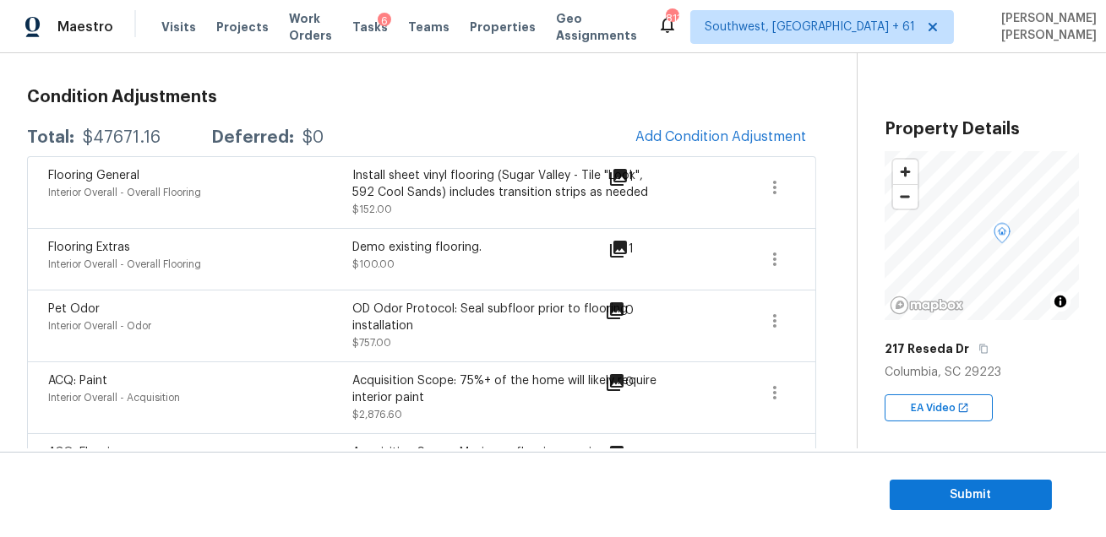
click at [525, 266] on div "Demo existing flooring. $100.00" at bounding box center [504, 259] width 304 height 41
click at [724, 123] on button "Add Condition Adjustment" at bounding box center [720, 136] width 191 height 35
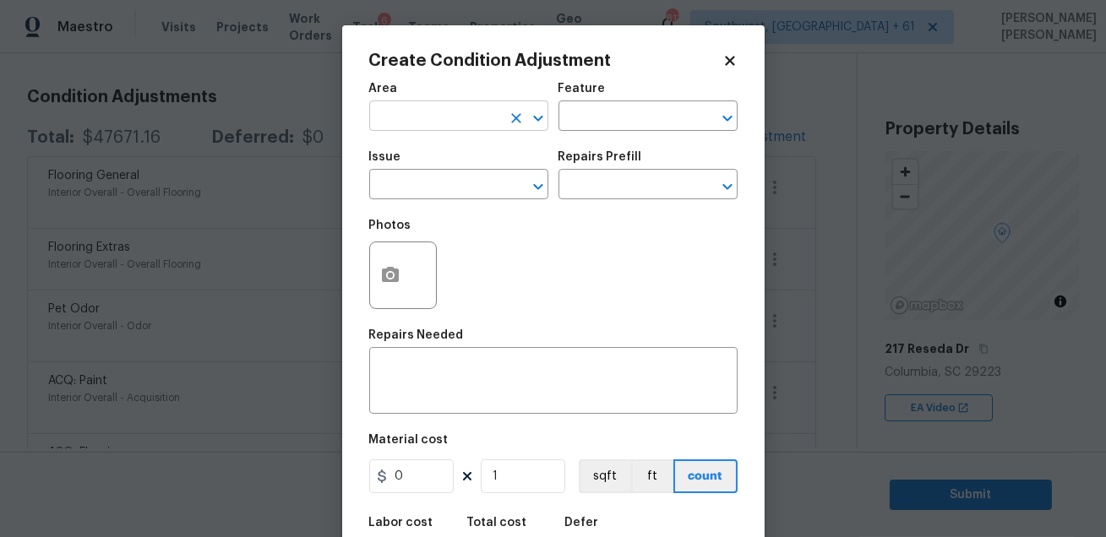
click at [418, 114] on input "text" at bounding box center [435, 118] width 132 height 26
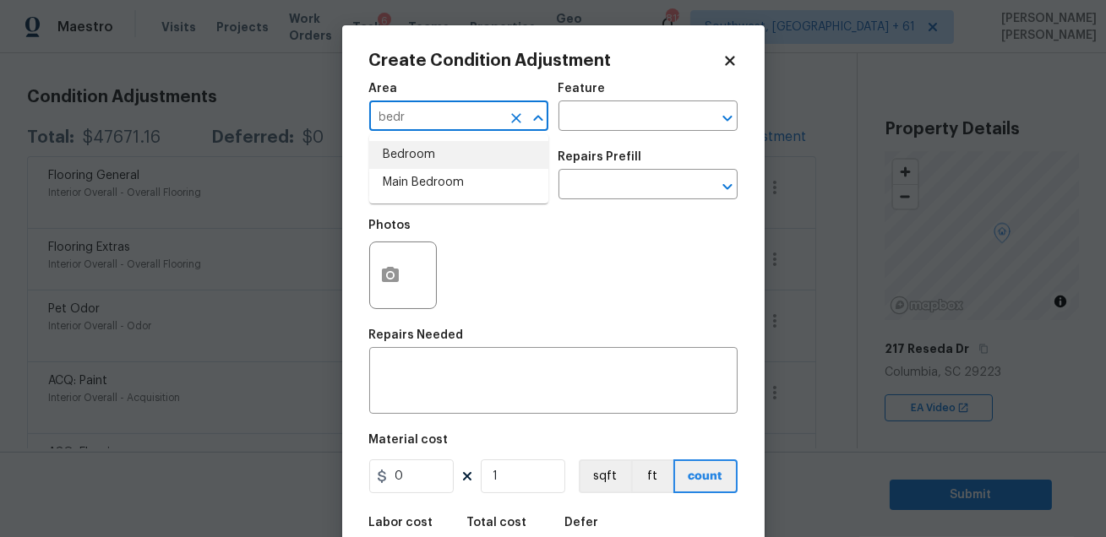
click at [407, 166] on li "Bedroom" at bounding box center [458, 155] width 179 height 28
type input "Bedroom"
click at [596, 107] on input "text" at bounding box center [625, 118] width 132 height 26
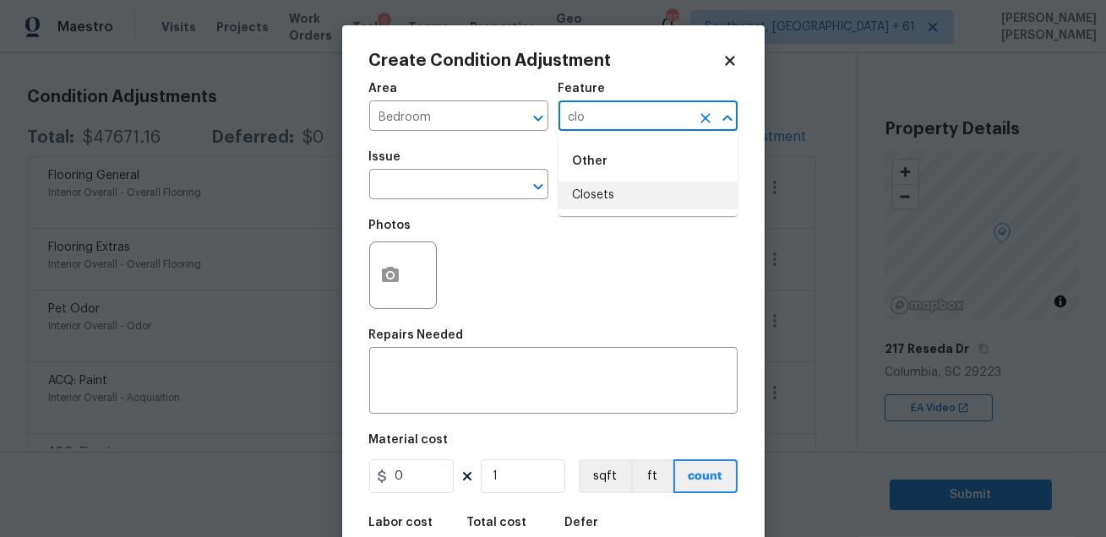
click at [581, 199] on li "Closets" at bounding box center [648, 196] width 179 height 28
type input "Closets"
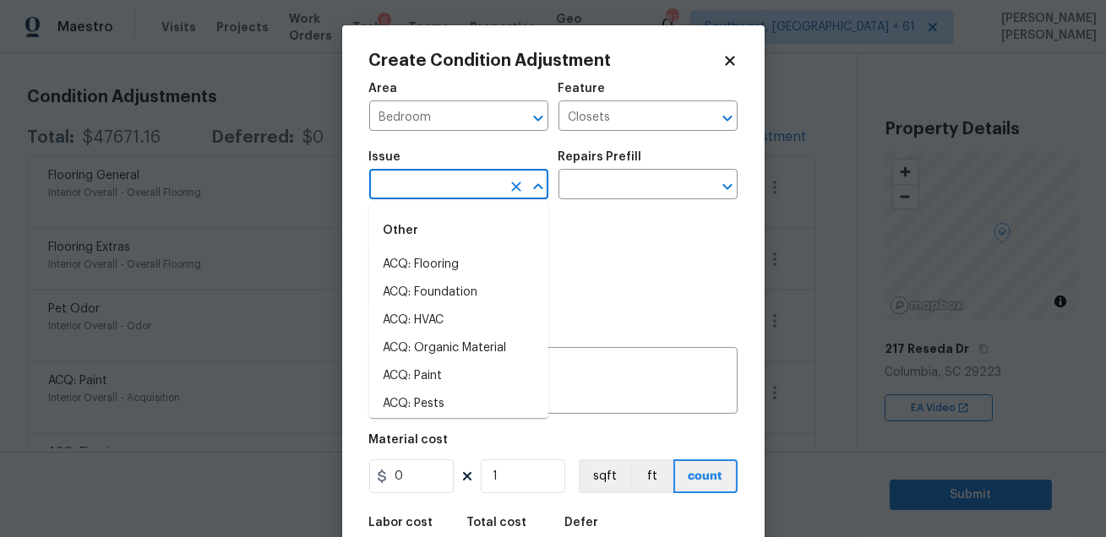
click at [468, 183] on input "text" at bounding box center [435, 186] width 132 height 26
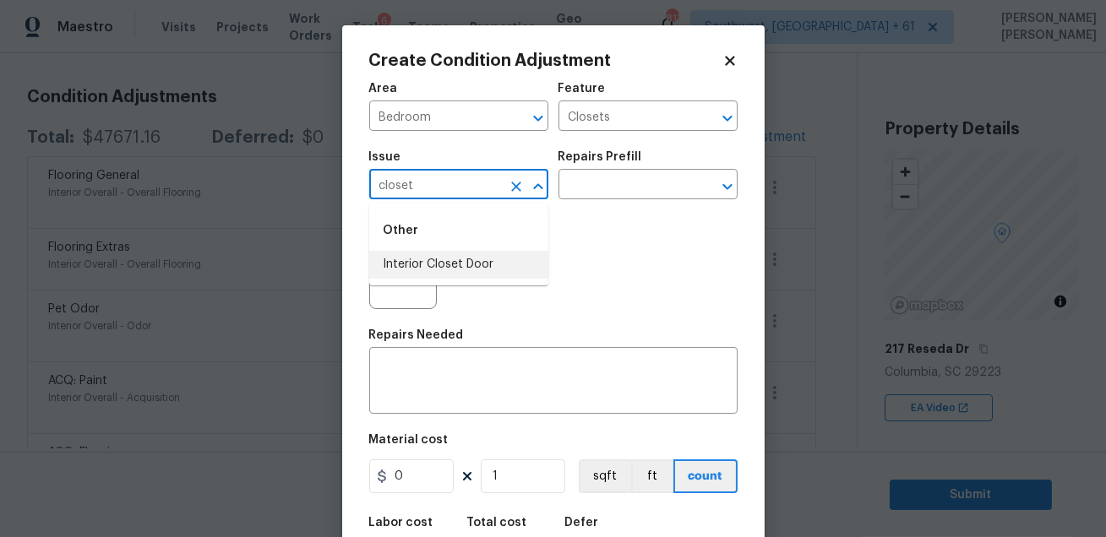
click at [449, 279] on ul "Other Interior Closet Door" at bounding box center [458, 245] width 179 height 82
click at [488, 259] on li "Interior Closet Door" at bounding box center [458, 265] width 179 height 28
type input "Interior Closet Door"
click at [620, 177] on input "text" at bounding box center [625, 186] width 132 height 26
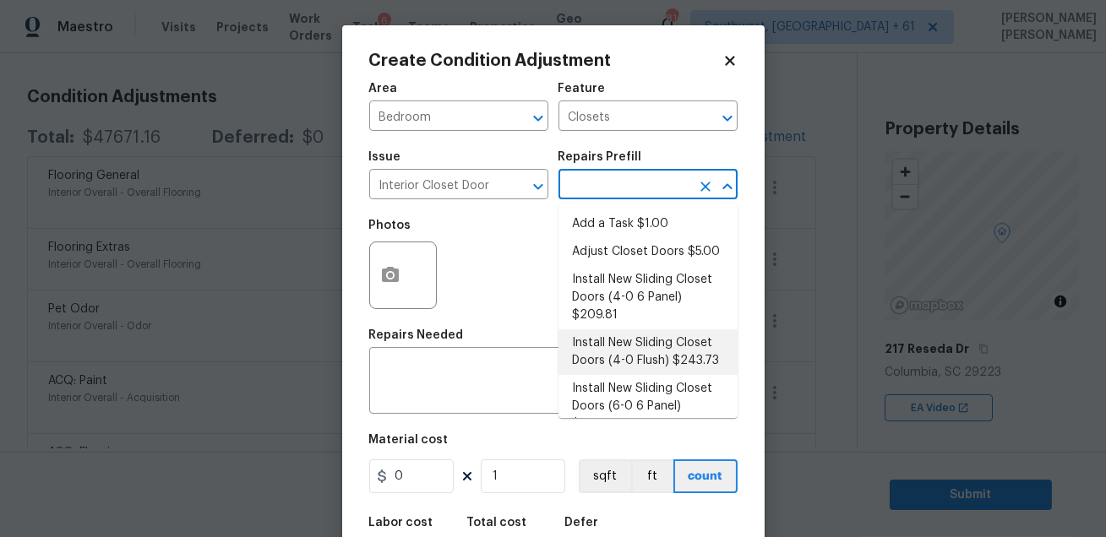
click at [630, 354] on li "Install New Sliding Closet Doors (4-0 Flush) $243.73" at bounding box center [648, 353] width 179 height 46
type input "Interior Door"
type textarea "Remove the existing door (if present). Install a new 4-0 bi-fold flush panel in…"
type input "243.73"
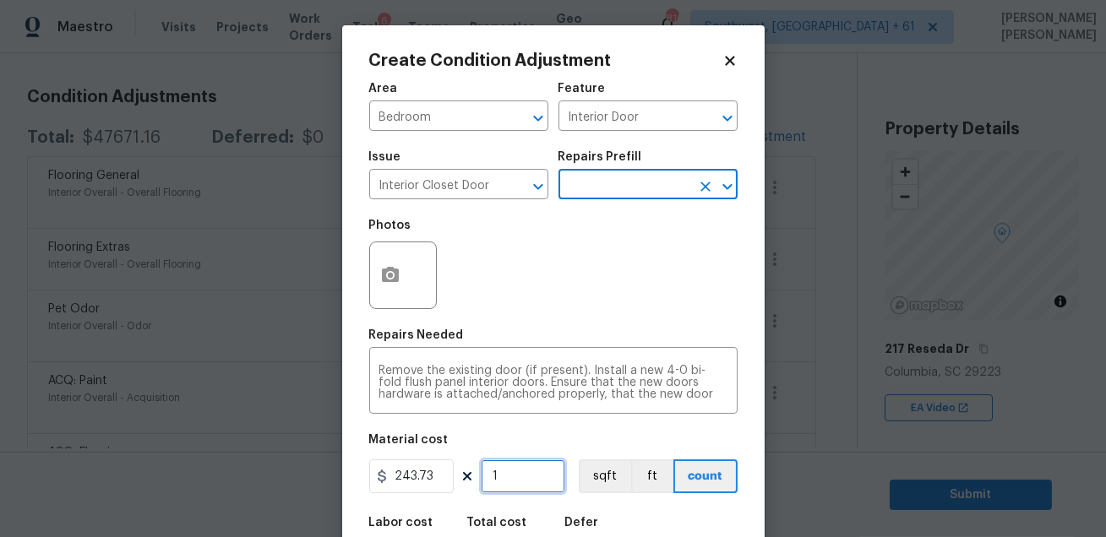
click at [526, 477] on input "1" at bounding box center [523, 477] width 84 height 34
type input "0"
type input "3"
type input "731.19"
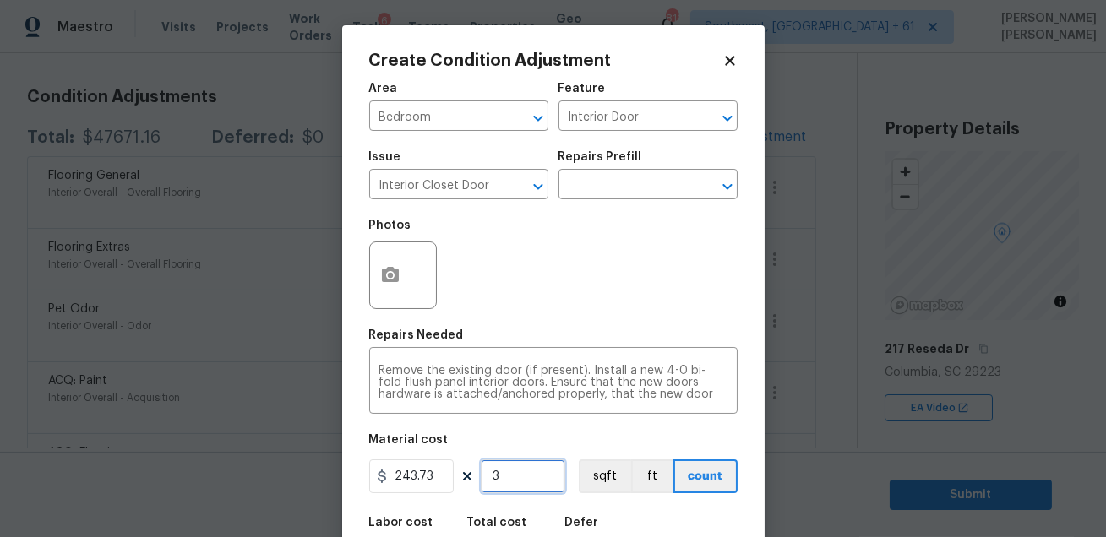
scroll to position [93, 0]
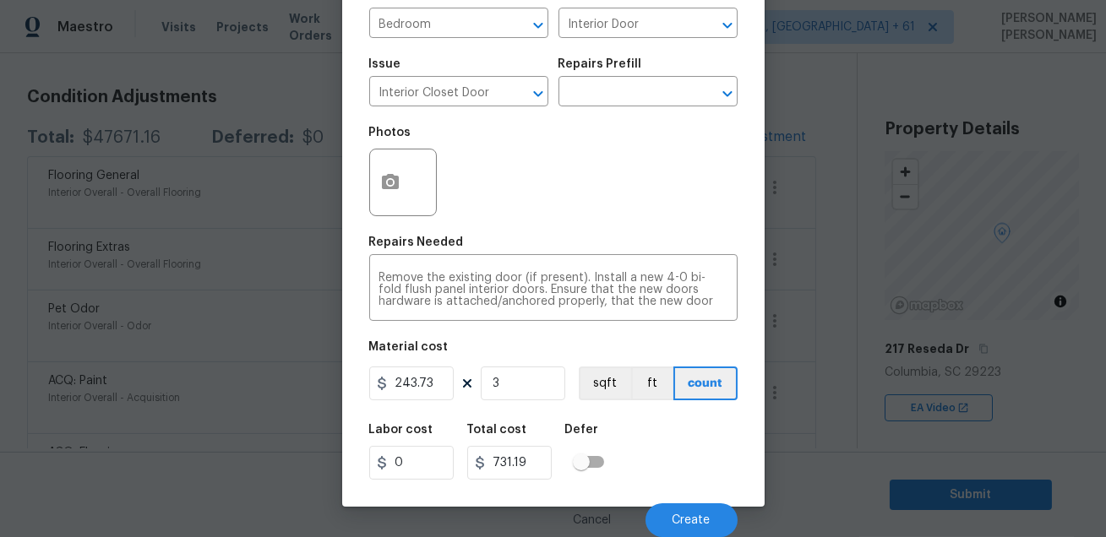
click at [642, 439] on div "Labor cost 0 Total cost 731.19 Defer" at bounding box center [553, 452] width 368 height 76
click at [395, 181] on icon "button" at bounding box center [390, 181] width 17 height 15
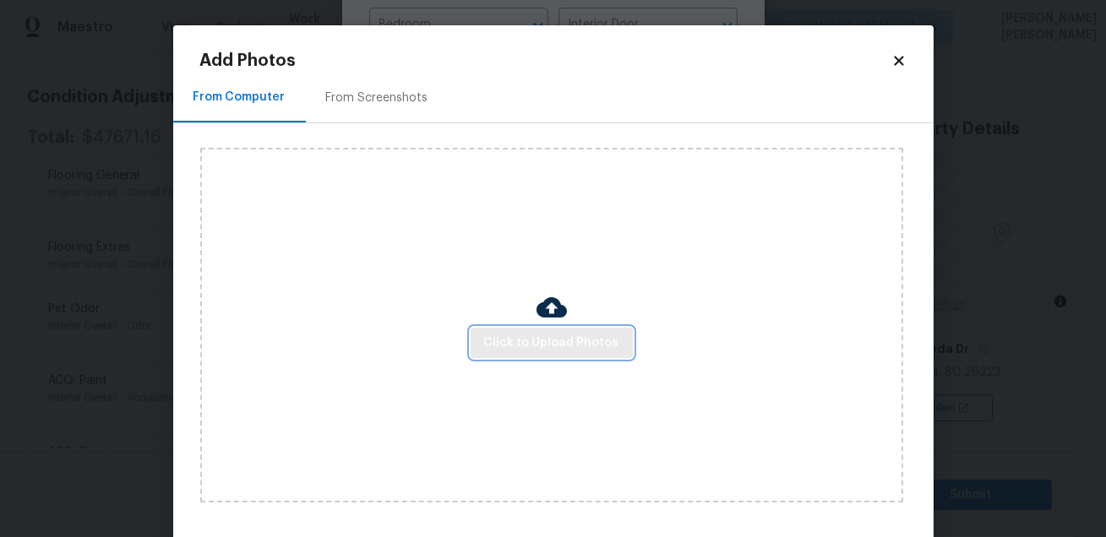
click at [498, 347] on span "Click to Upload Photos" at bounding box center [551, 343] width 135 height 21
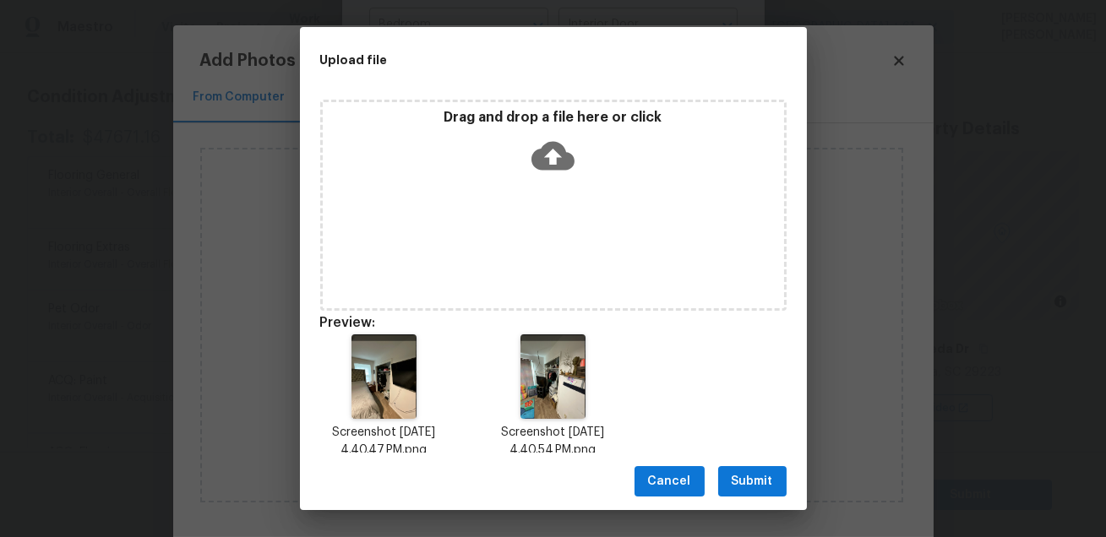
click at [741, 484] on span "Submit" at bounding box center [752, 482] width 41 height 21
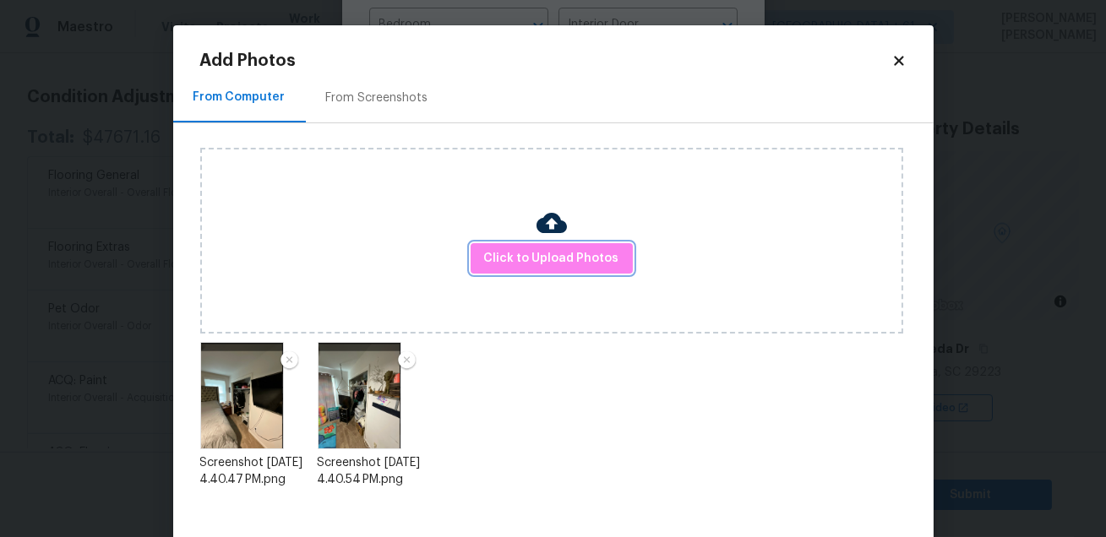
scroll to position [87, 0]
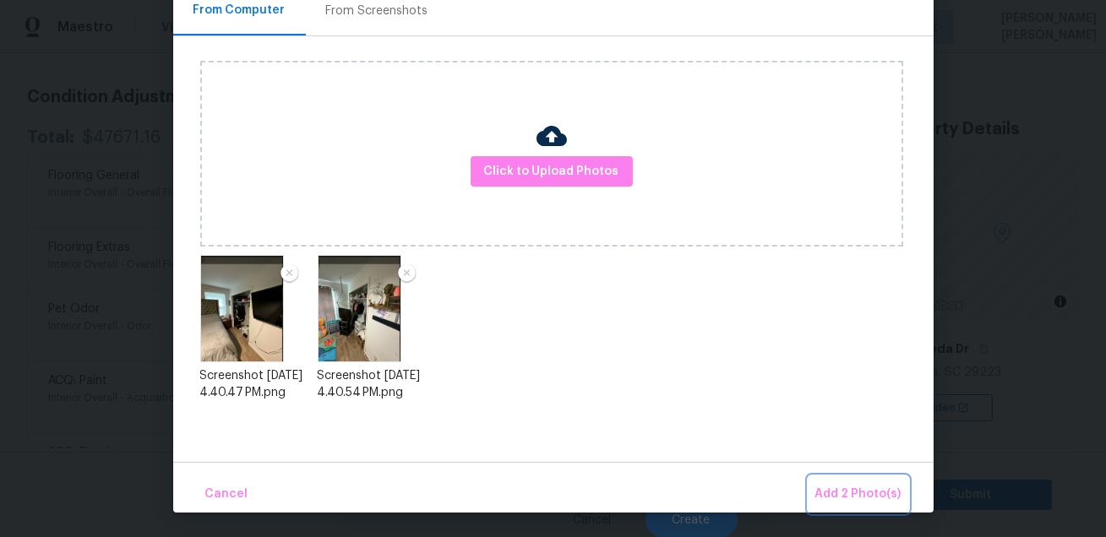
click at [836, 489] on span "Add 2 Photo(s)" at bounding box center [858, 494] width 86 height 21
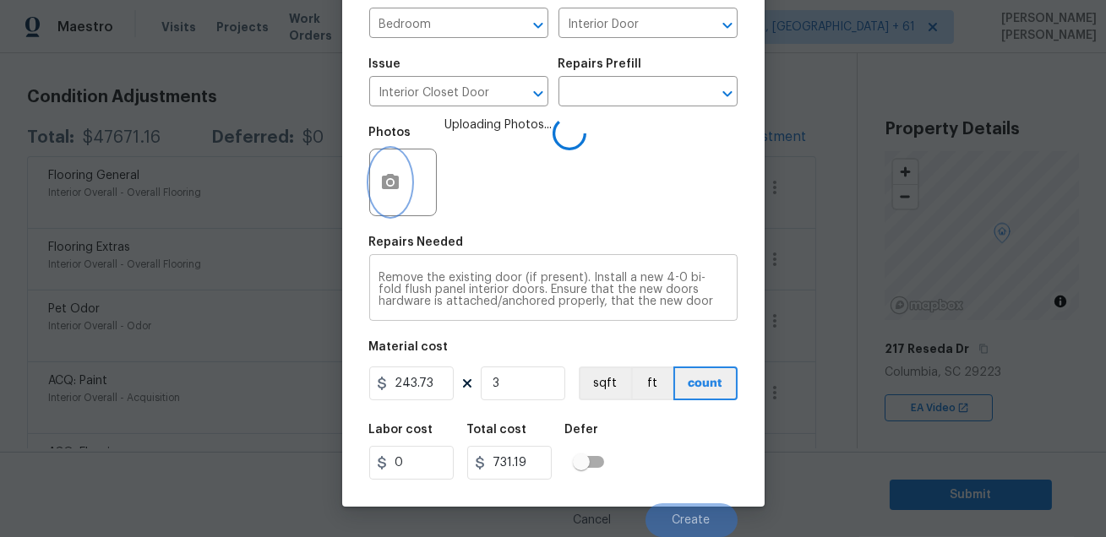
scroll to position [0, 0]
click at [518, 377] on input "3" at bounding box center [523, 384] width 84 height 34
type input "0"
type input "2"
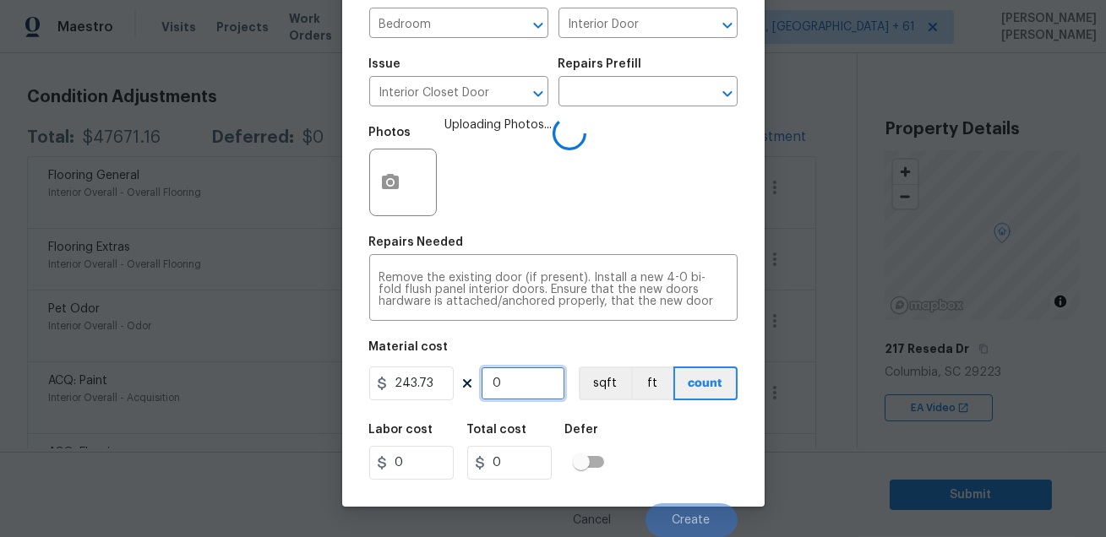
type input "487.46"
type input "2"
click at [674, 438] on div "Labor cost 0 Total cost 487.46 Defer" at bounding box center [553, 452] width 368 height 76
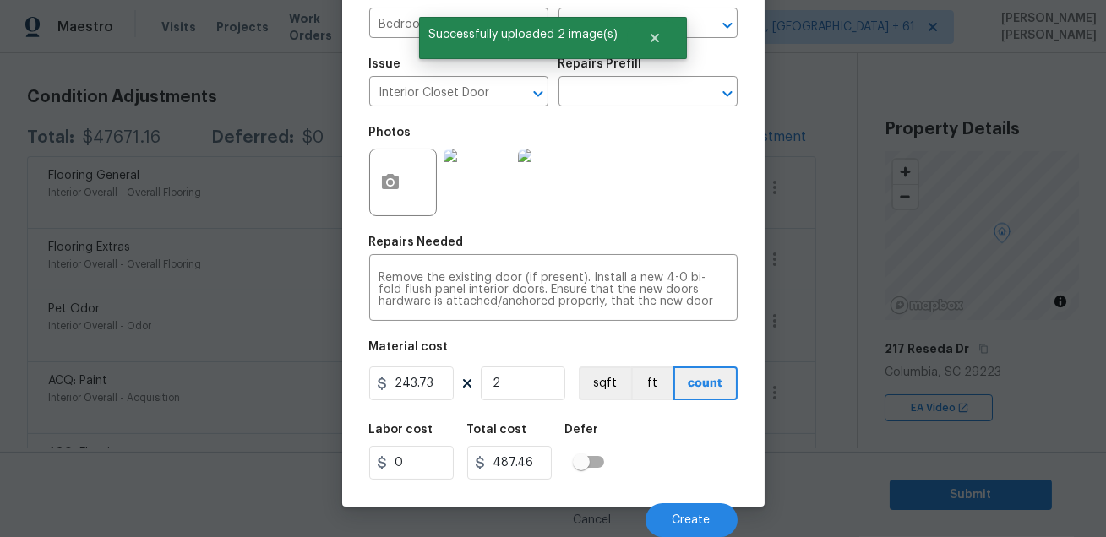
click at [652, 199] on div "Photos" at bounding box center [553, 172] width 368 height 110
click at [669, 530] on button "Create" at bounding box center [692, 521] width 92 height 34
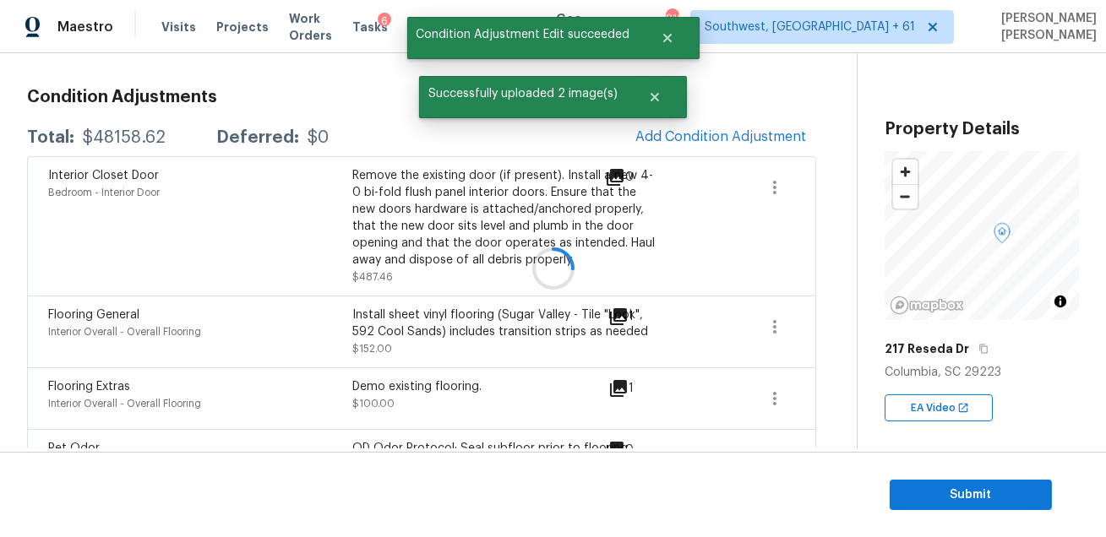
click at [551, 272] on icon at bounding box center [553, 269] width 46 height 46
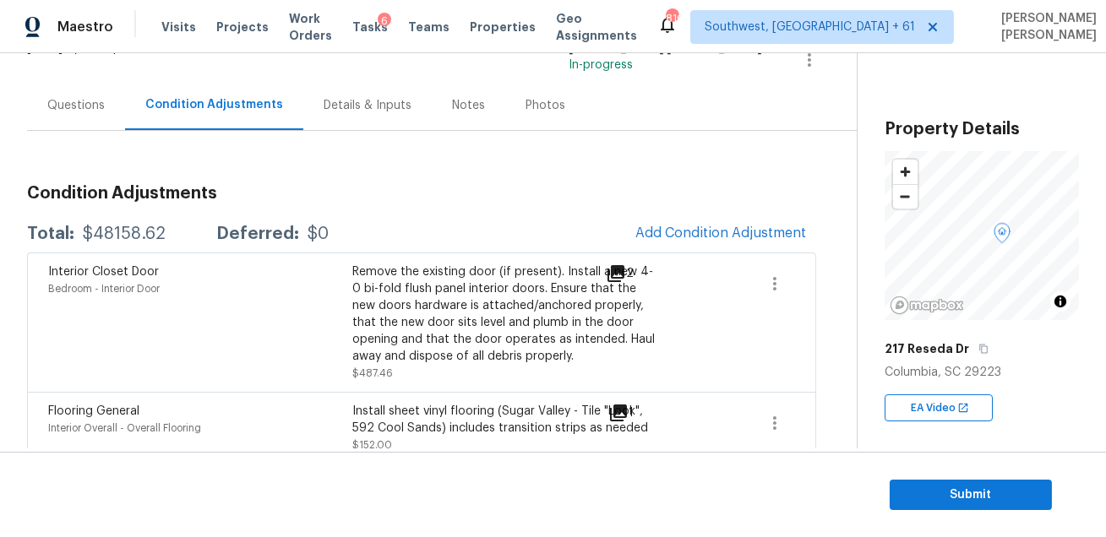
scroll to position [148, 0]
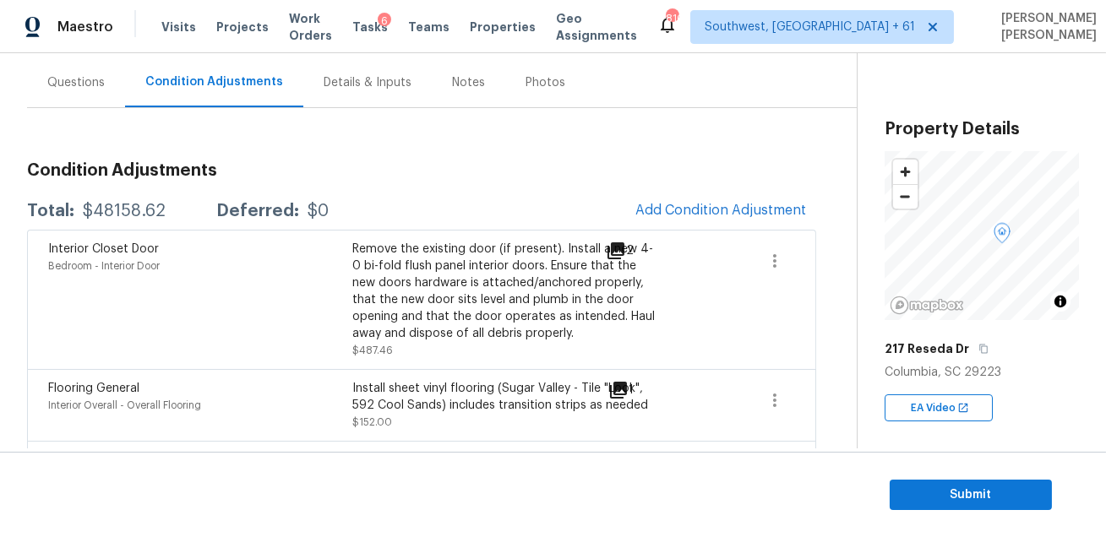
click at [140, 210] on div "$48158.62" at bounding box center [124, 211] width 83 height 17
copy div "$48158.62"
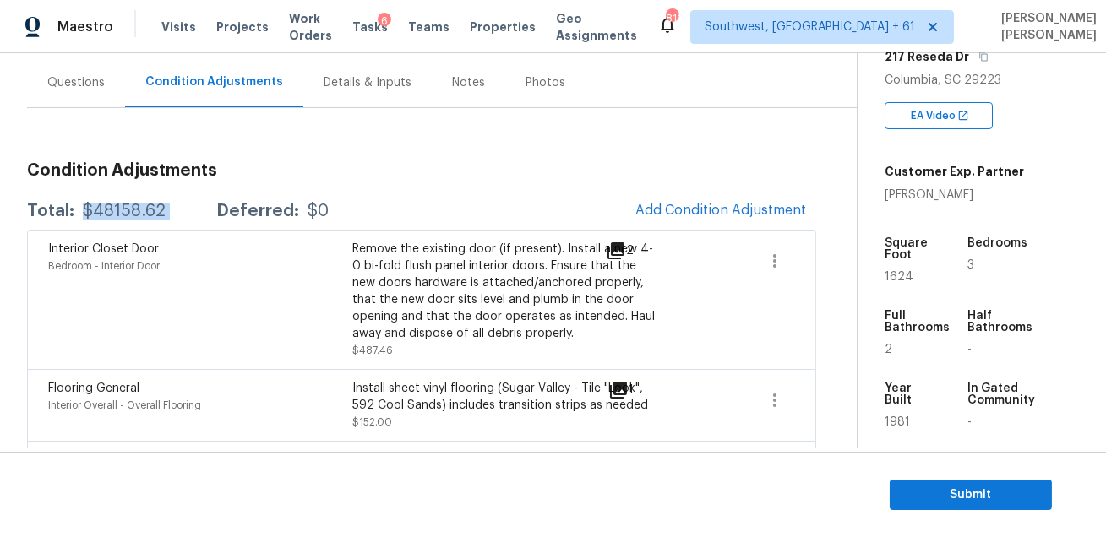
scroll to position [290, 0]
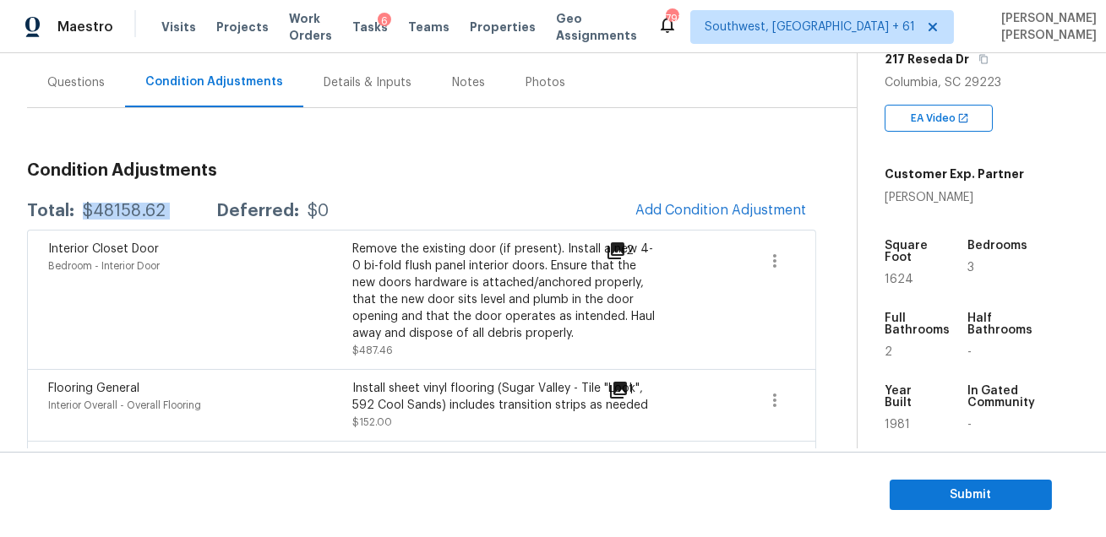
click at [427, 274] on div "Remove the existing door (if present). Install a new 4-0 bi-fold flush panel in…" at bounding box center [504, 291] width 304 height 101
click at [86, 93] on div "Questions" at bounding box center [76, 82] width 98 height 50
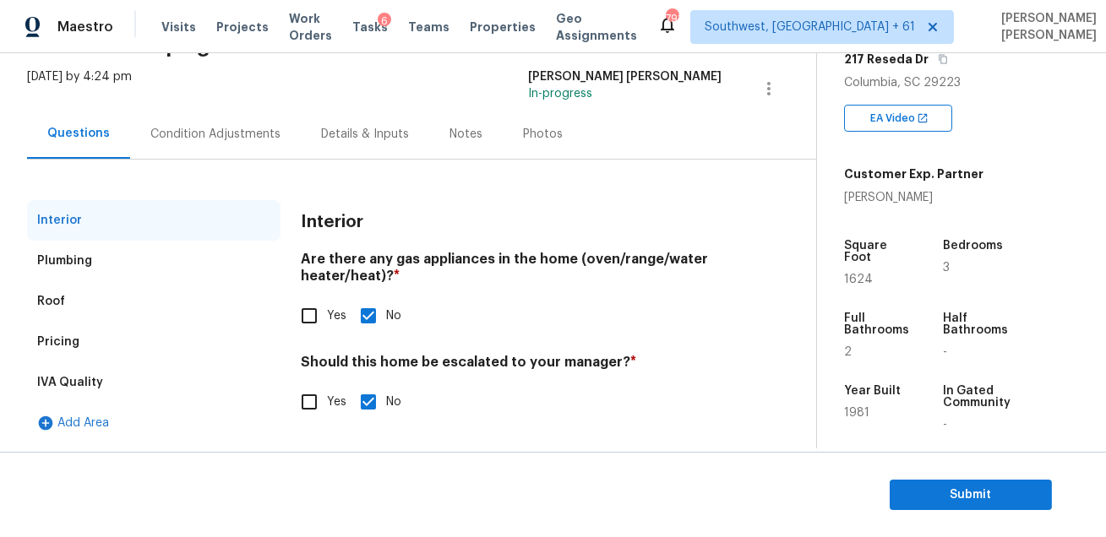
scroll to position [95, 0]
click at [182, 118] on div "Condition Adjustments" at bounding box center [215, 135] width 171 height 50
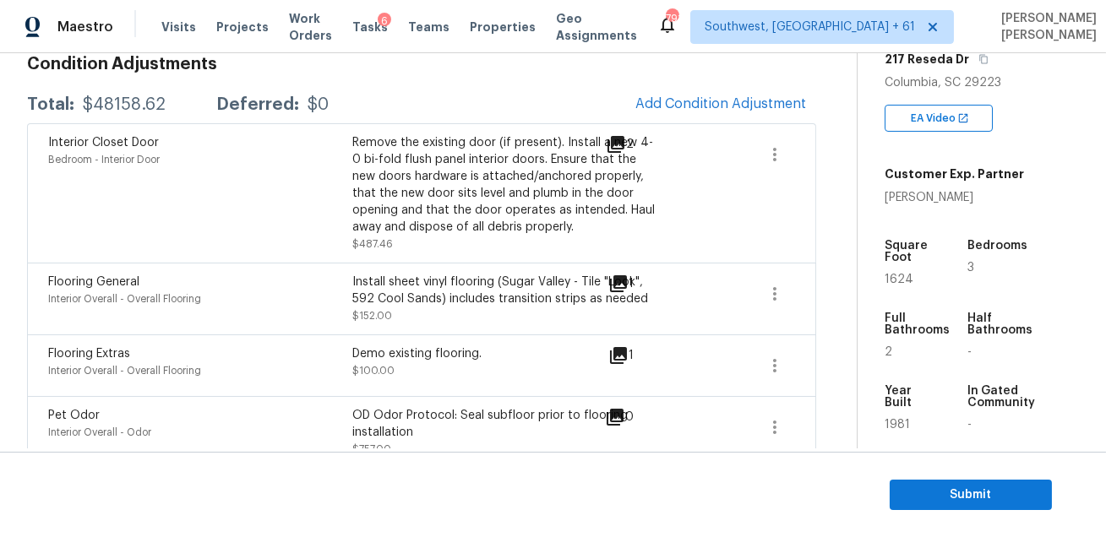
click at [380, 266] on div "Flooring General Interior Overall - Overall Flooring Install sheet vinyl floori…" at bounding box center [421, 299] width 789 height 72
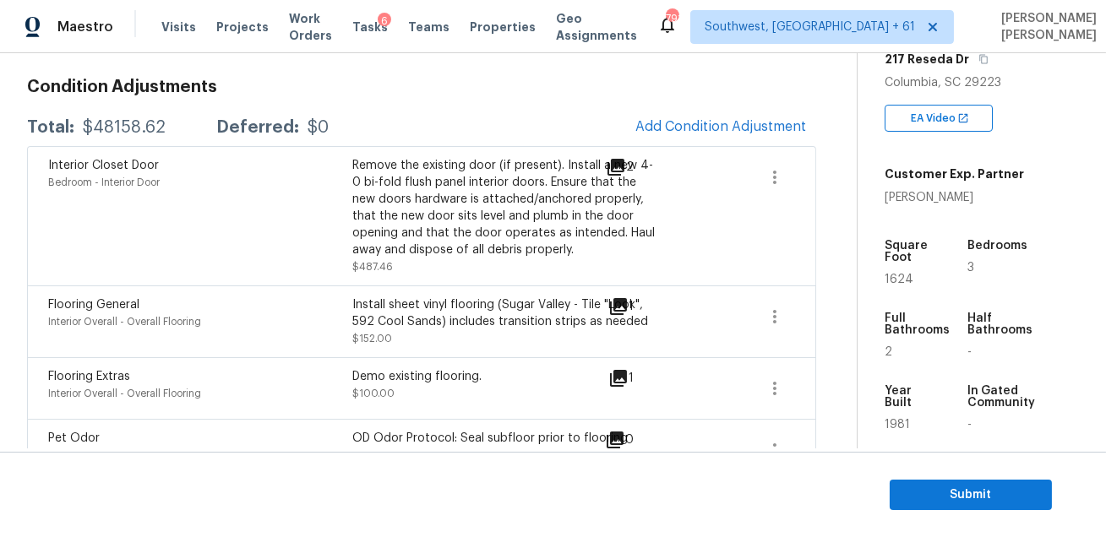
scroll to position [93, 0]
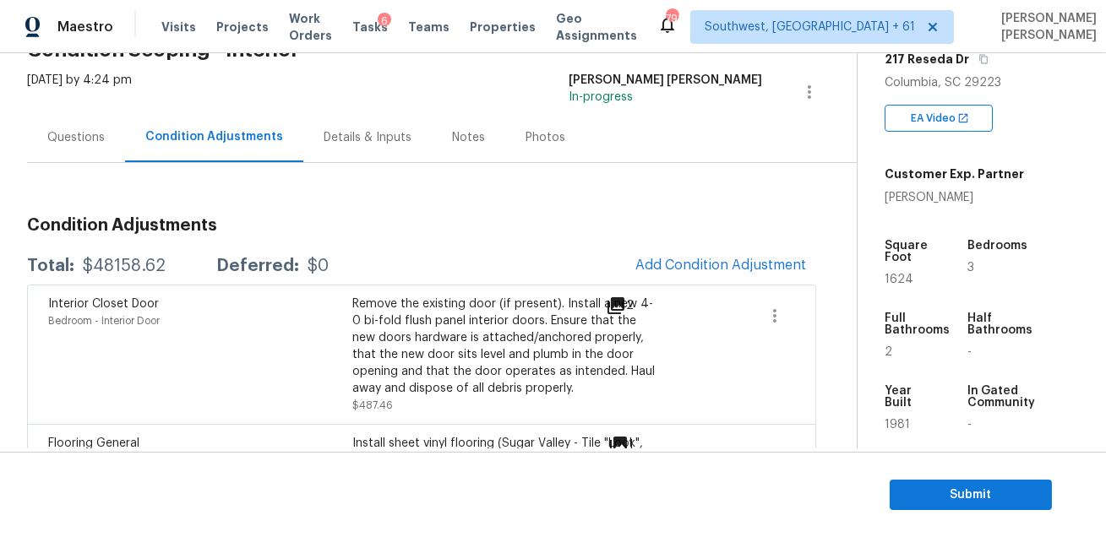
click at [75, 122] on div "Questions" at bounding box center [76, 137] width 98 height 50
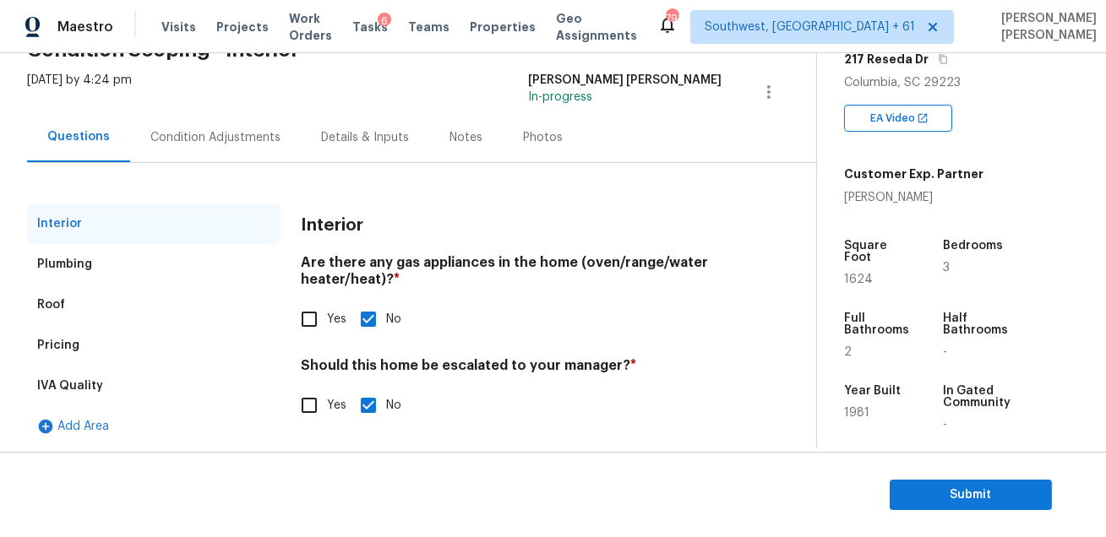
scroll to position [95, 0]
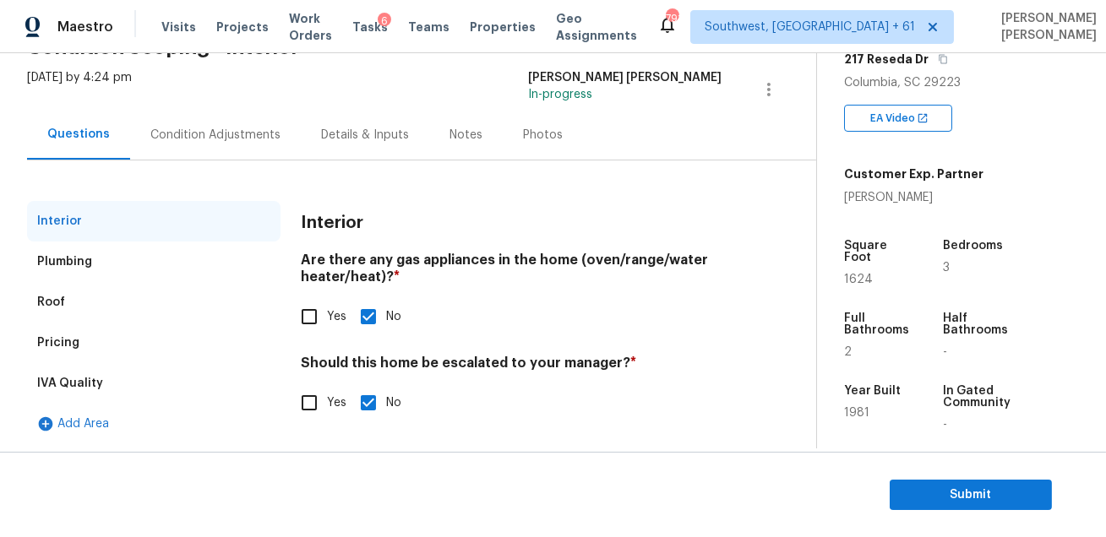
click at [130, 272] on div "Plumbing" at bounding box center [153, 262] width 253 height 41
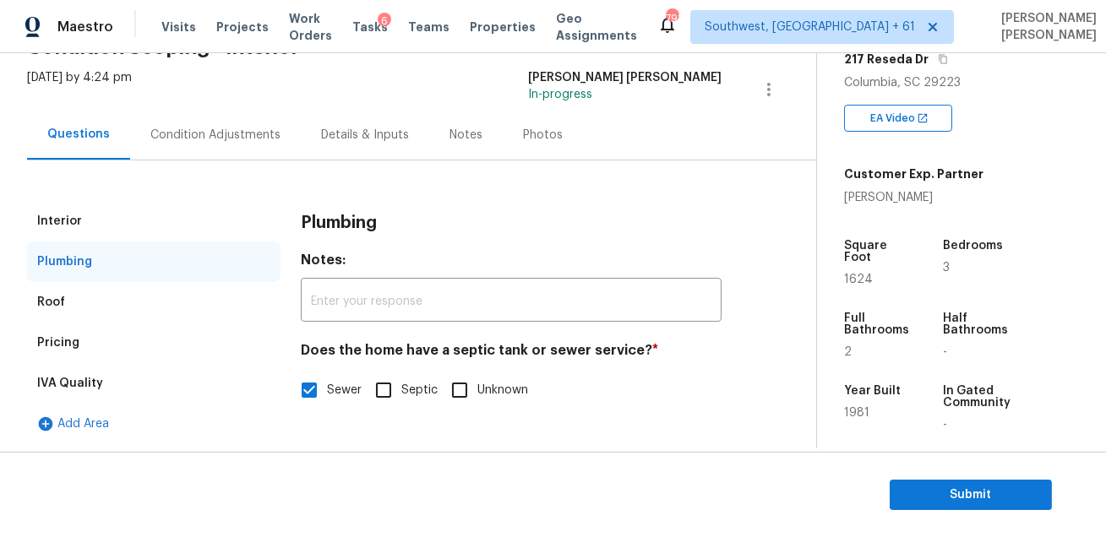
click at [112, 326] on div "Pricing" at bounding box center [153, 343] width 253 height 41
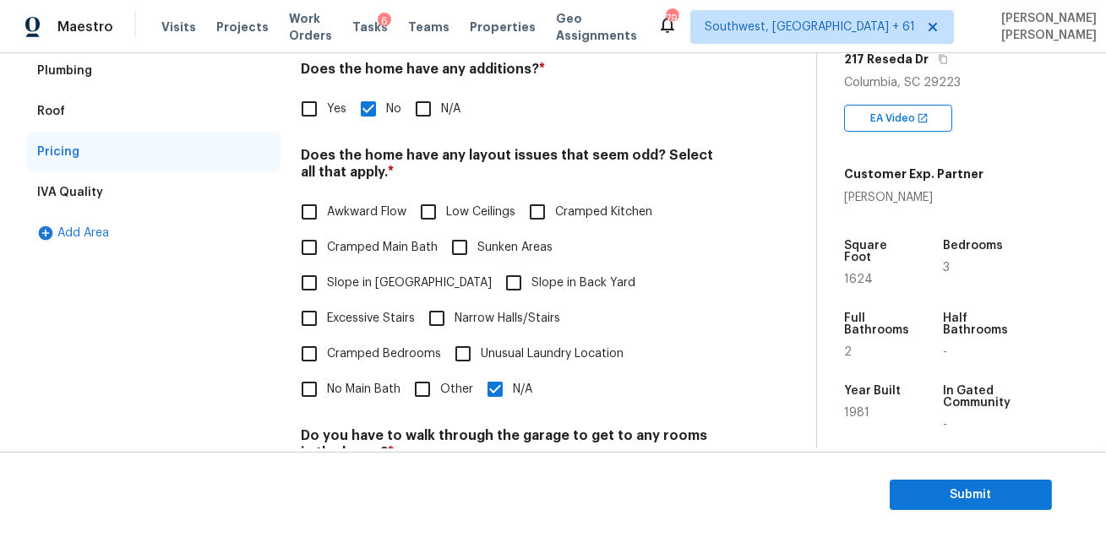
scroll to position [365, 0]
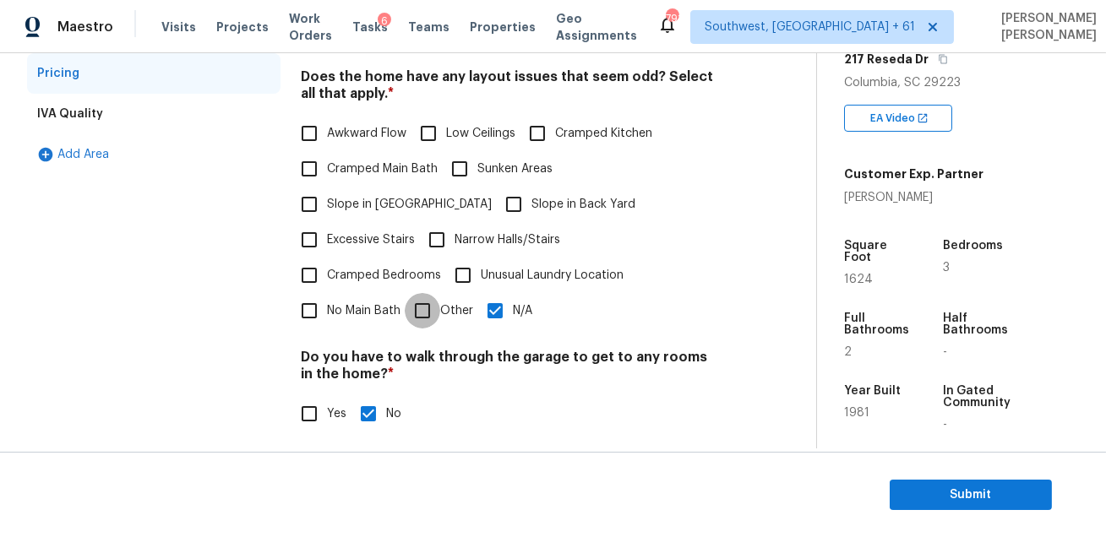
click at [431, 293] on input "Other" at bounding box center [422, 310] width 35 height 35
checkbox input "true"
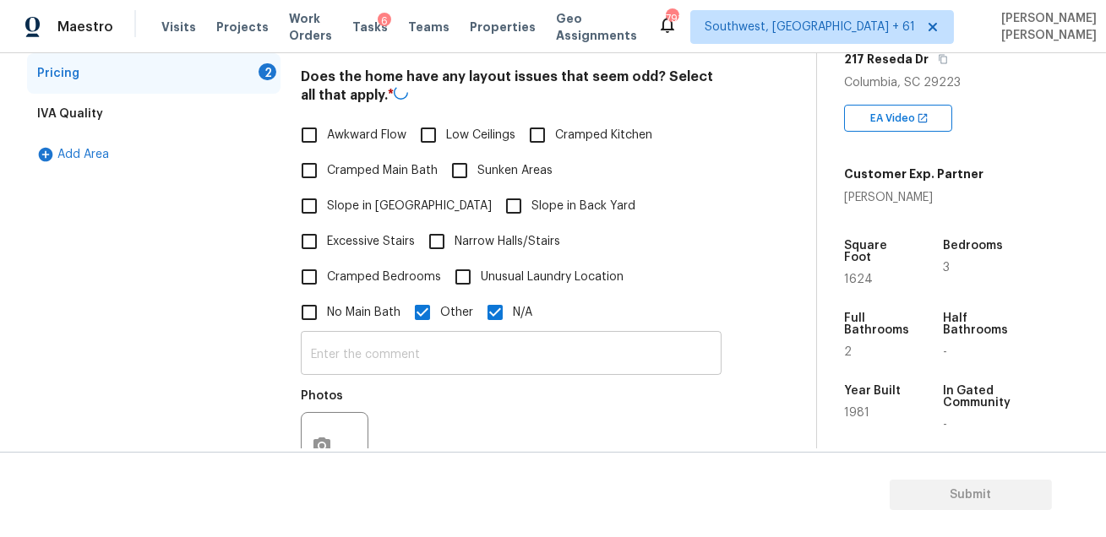
click at [412, 335] on input "text" at bounding box center [511, 355] width 421 height 40
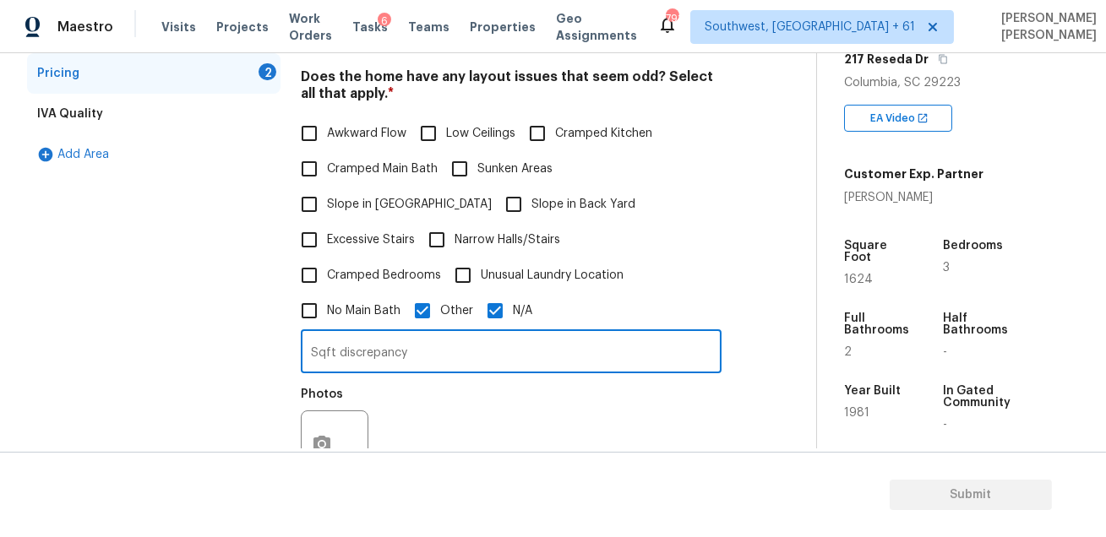
type input "Sqft discrepancy"
paste input "IVA is completed - No major red flags apart from HPM inputs, sqft discrepancy."
type input "IVA is completed - No major red flags apart from HPM inputs, sqft discrepancy."
type input "Sqft discrepancy"
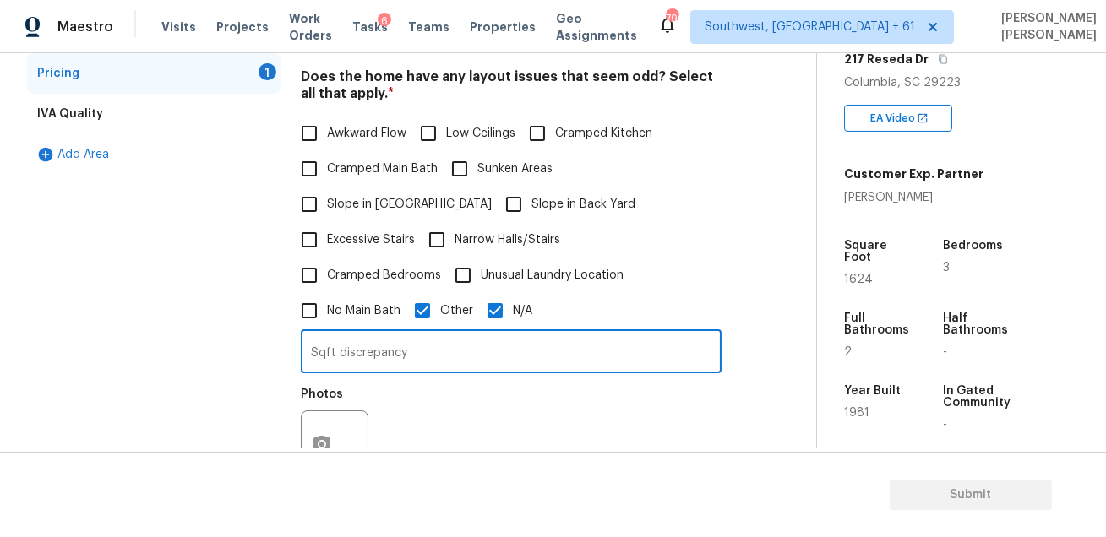
click at [457, 379] on div "Photos" at bounding box center [511, 434] width 421 height 110
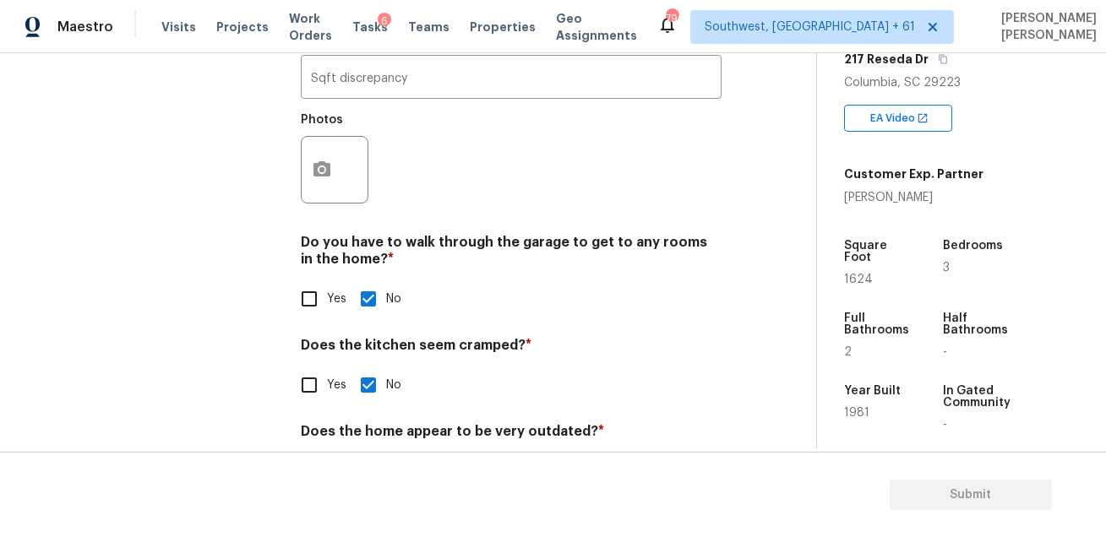
scroll to position [593, 0]
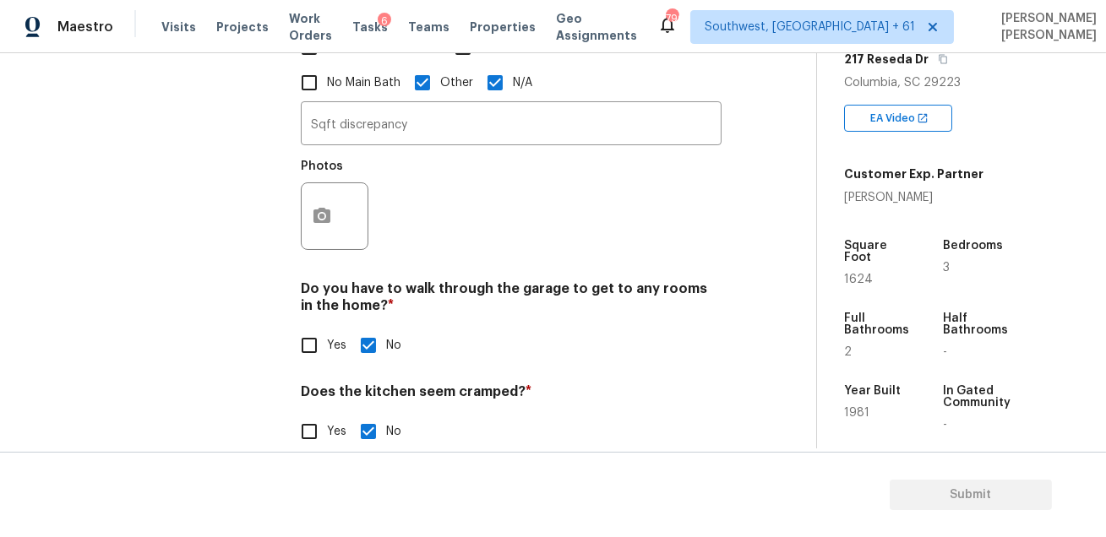
click at [346, 183] on div at bounding box center [335, 217] width 68 height 68
click at [328, 208] on icon "button" at bounding box center [321, 215] width 17 height 15
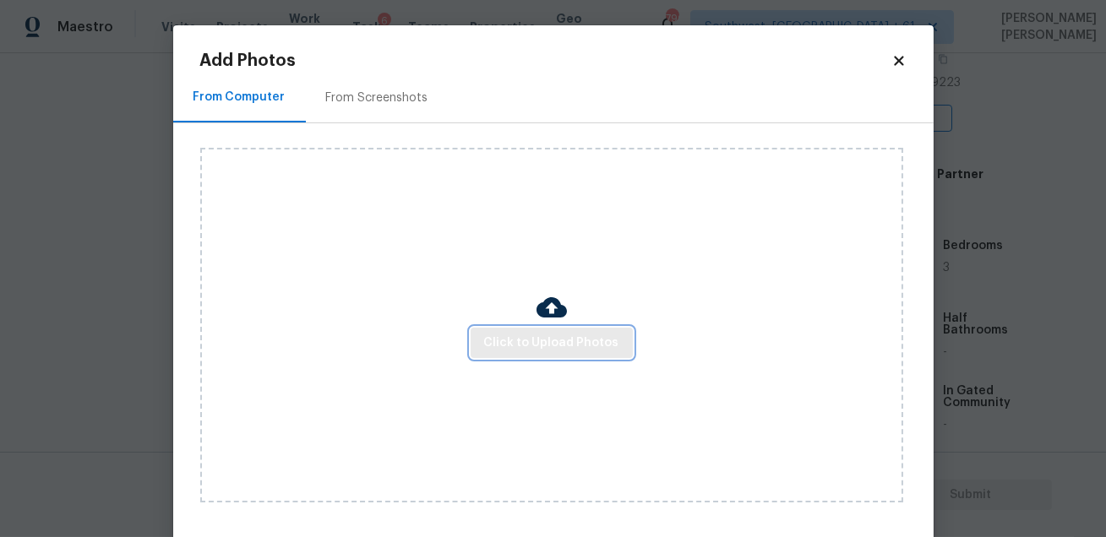
click at [514, 346] on span "Click to Upload Photos" at bounding box center [551, 343] width 135 height 21
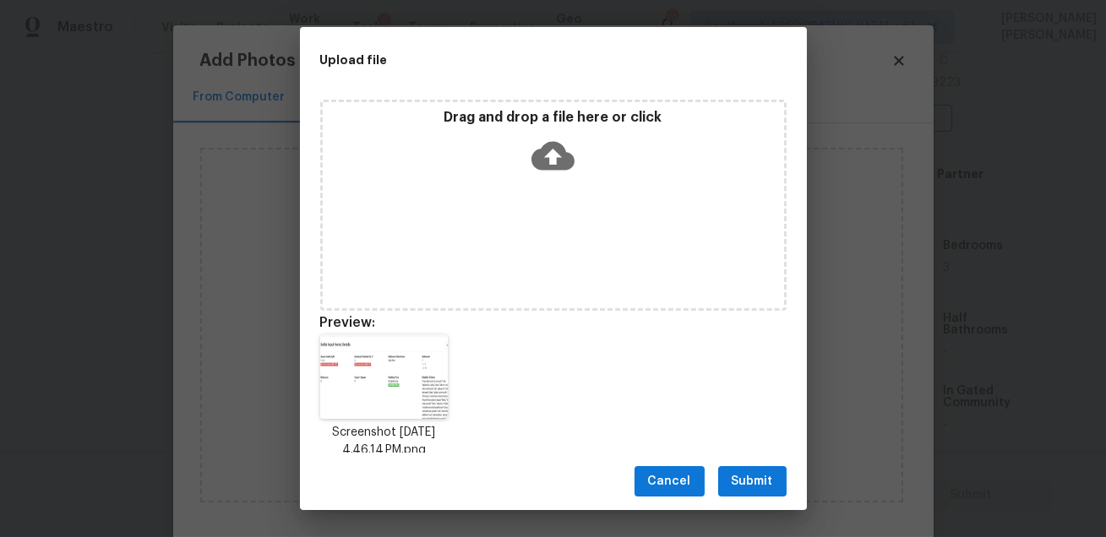
click at [733, 477] on span "Submit" at bounding box center [752, 482] width 41 height 21
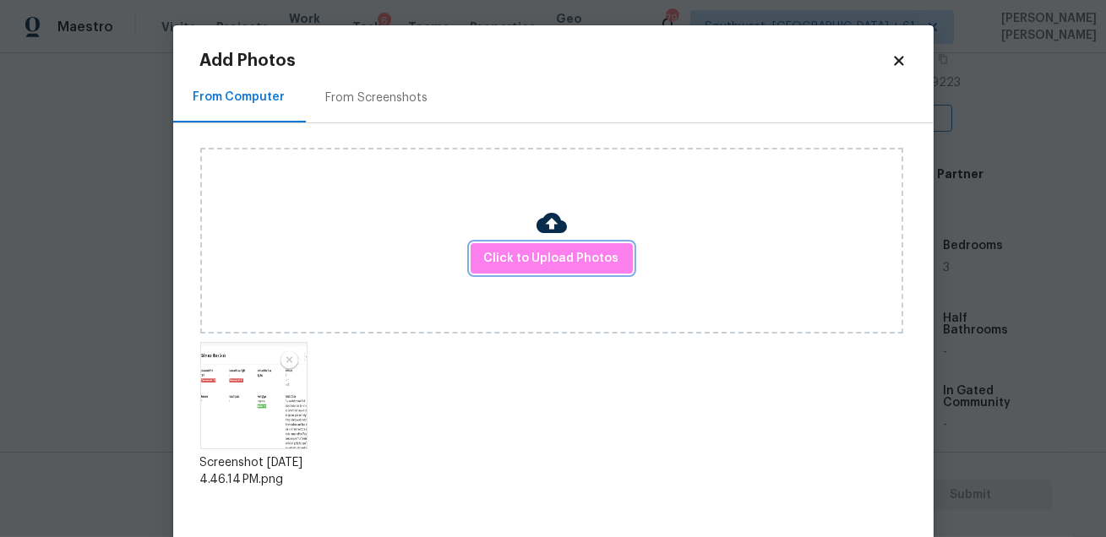
scroll to position [87, 0]
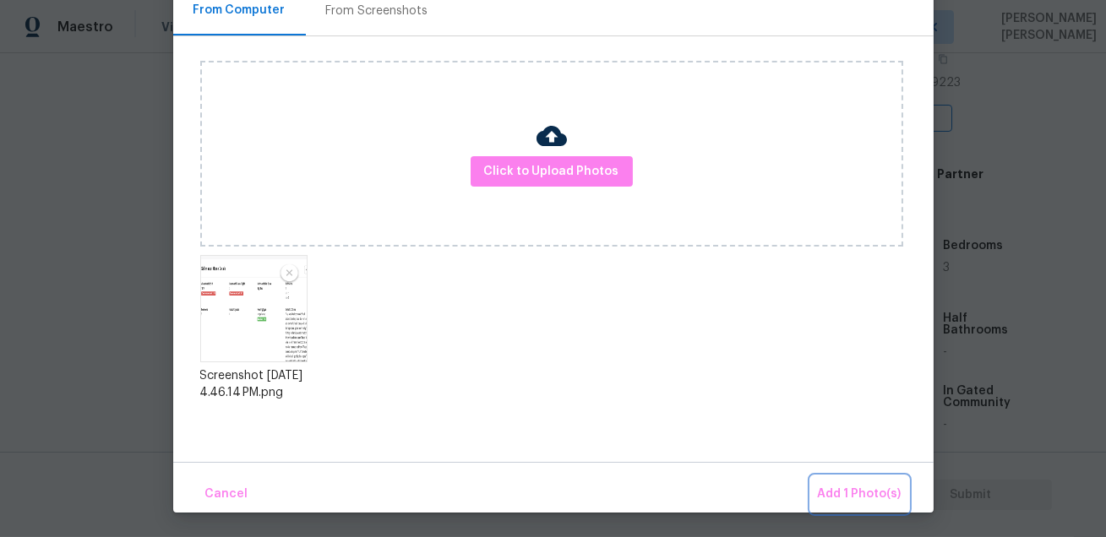
click at [855, 488] on span "Add 1 Photo(s)" at bounding box center [860, 494] width 84 height 21
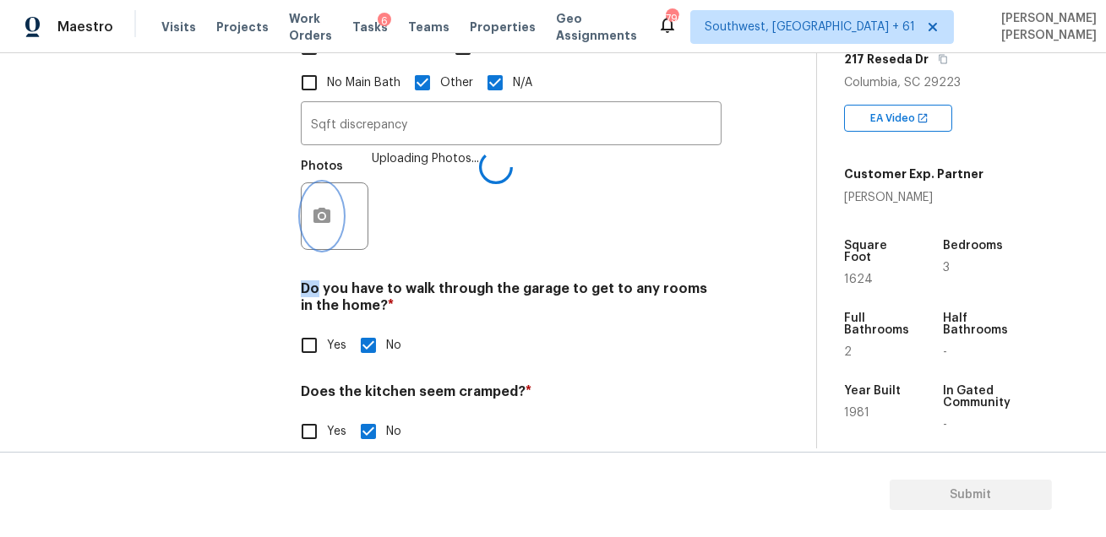
scroll to position [669, 0]
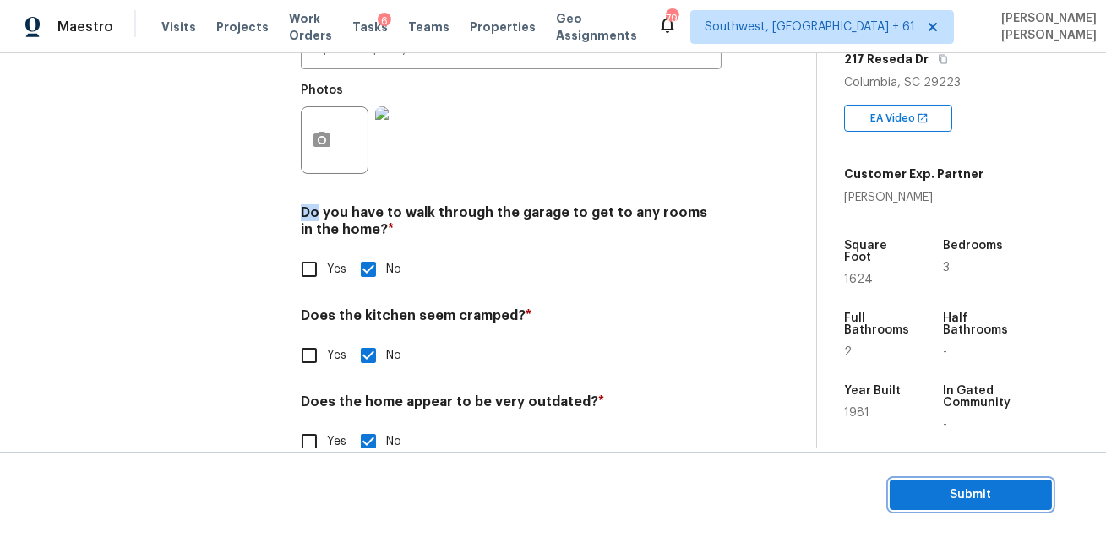
click at [921, 488] on span "Submit" at bounding box center [970, 495] width 135 height 21
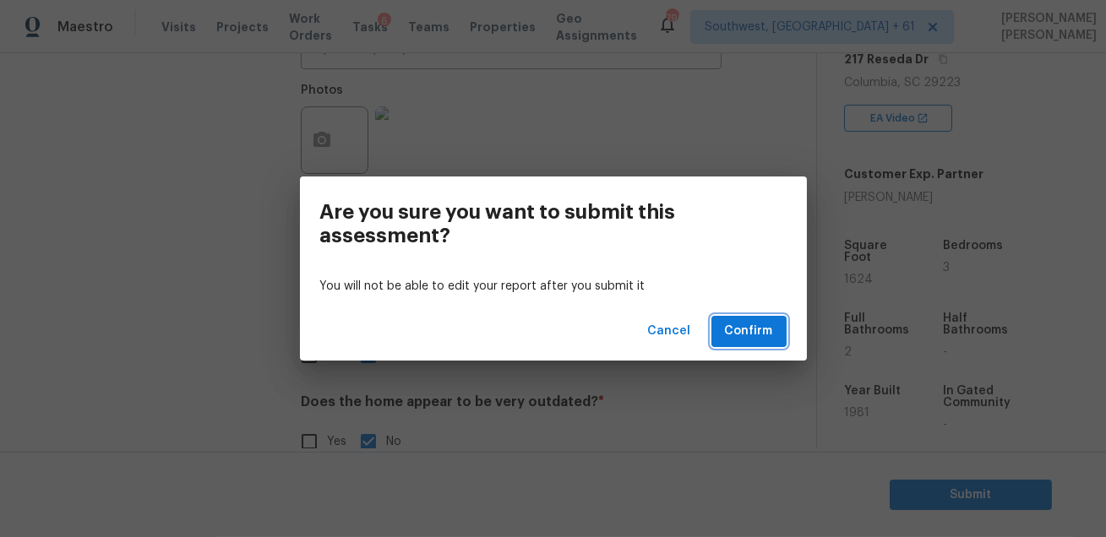
click at [729, 334] on span "Confirm" at bounding box center [749, 331] width 48 height 21
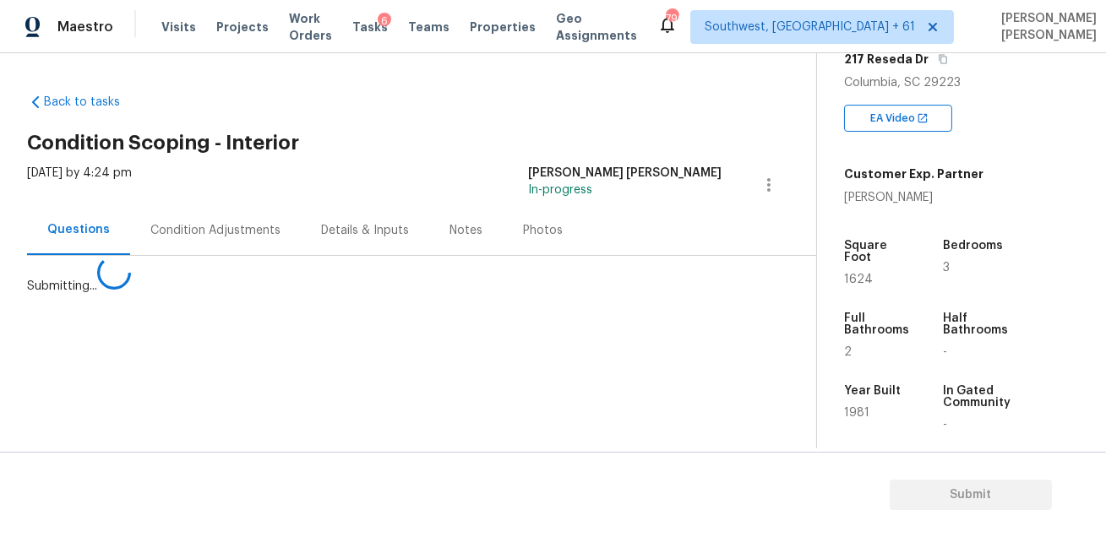
scroll to position [0, 0]
